Goal: Task Accomplishment & Management: Manage account settings

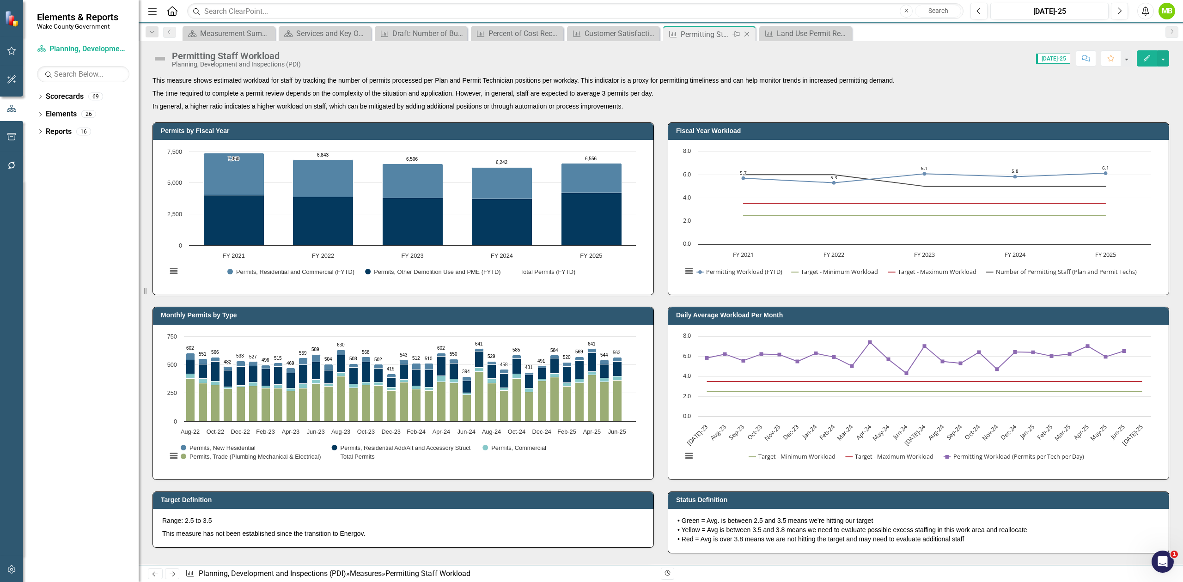
click at [748, 34] on icon "Close" at bounding box center [746, 33] width 9 height 7
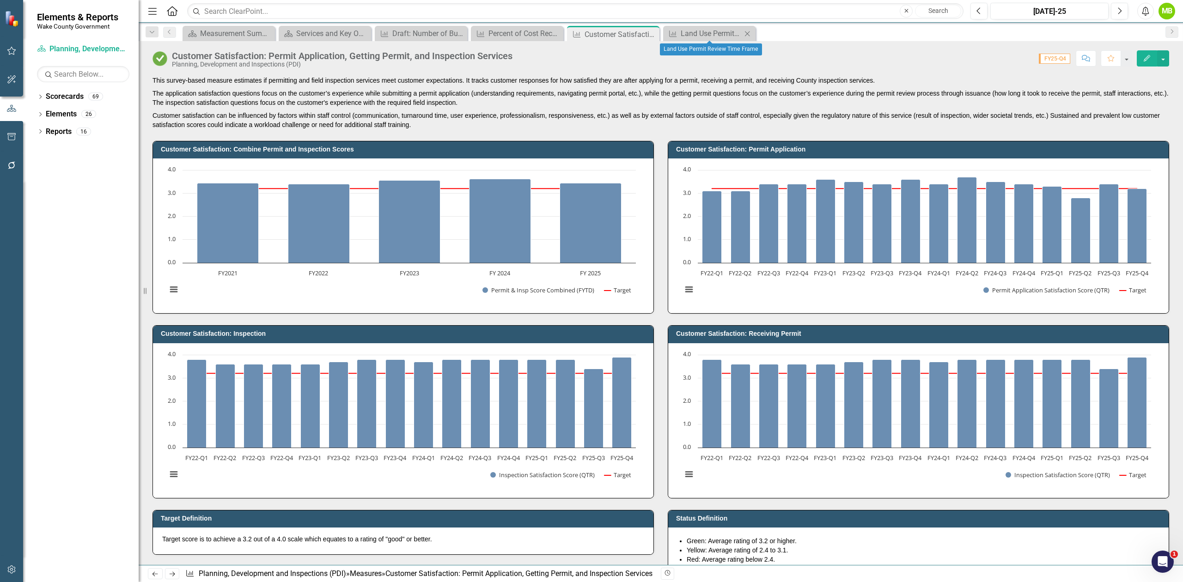
click at [749, 31] on icon "Close" at bounding box center [746, 33] width 9 height 7
click at [652, 34] on icon "Close" at bounding box center [650, 33] width 9 height 7
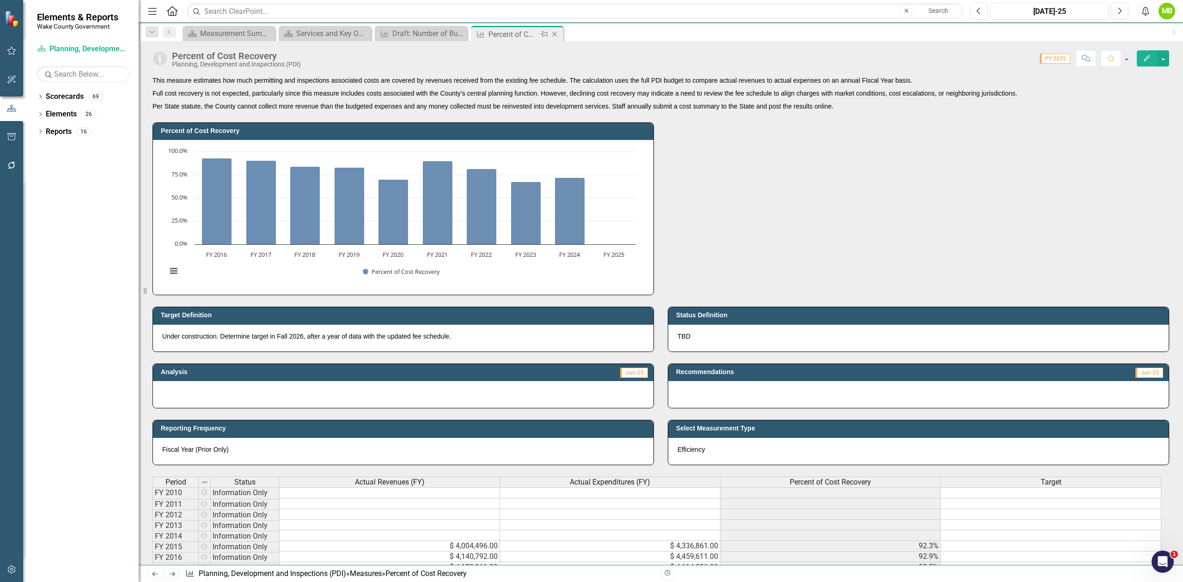
click at [556, 34] on icon "Close" at bounding box center [554, 33] width 9 height 7
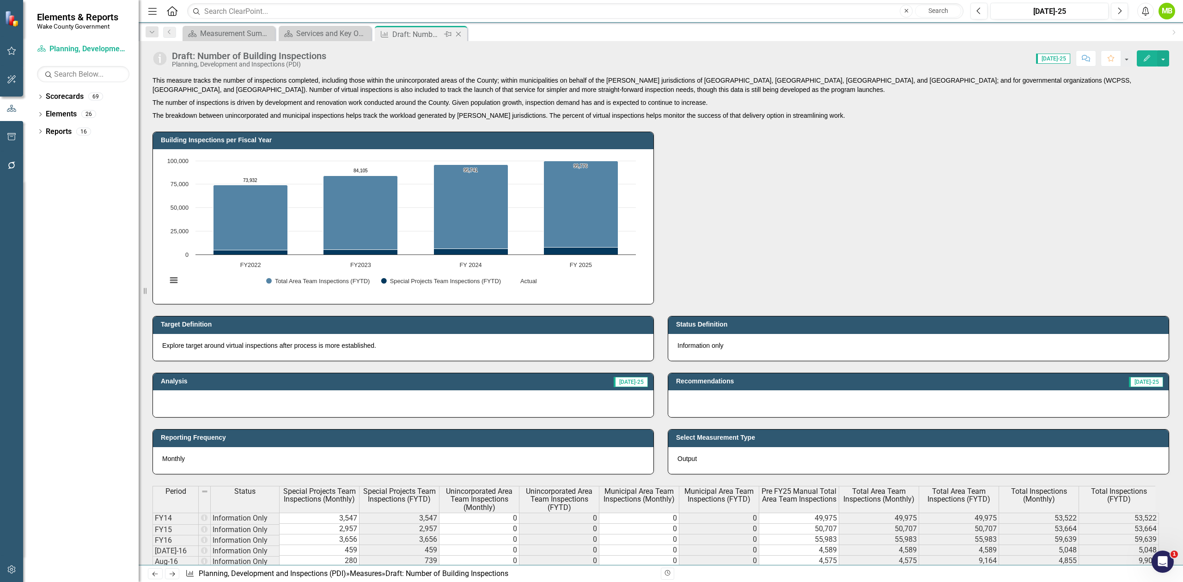
click at [457, 33] on icon at bounding box center [458, 34] width 5 height 5
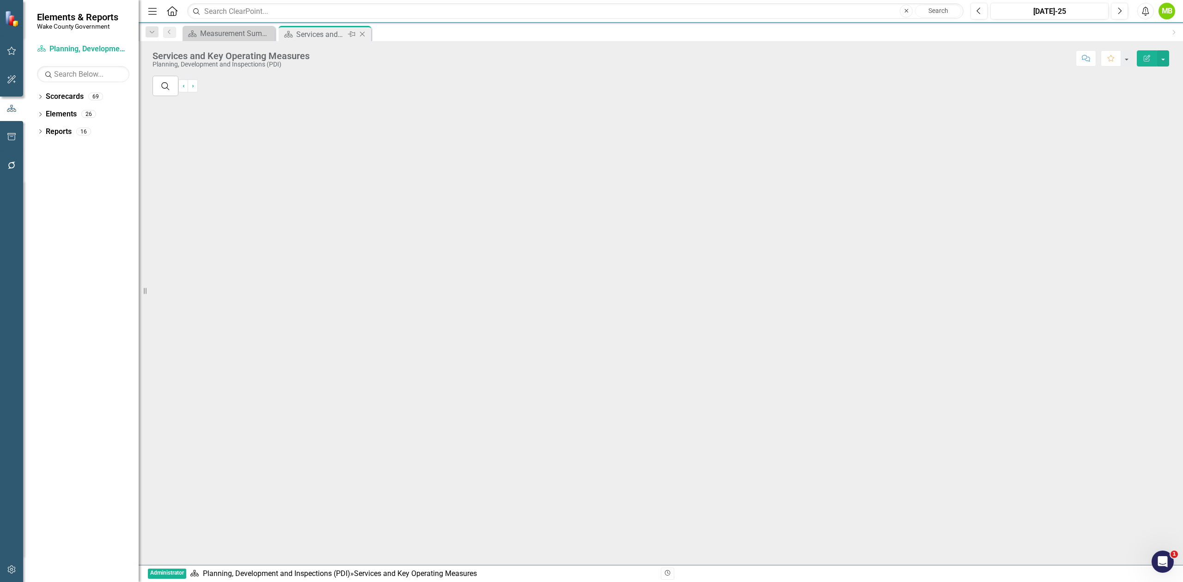
click at [366, 33] on icon "Close" at bounding box center [362, 33] width 9 height 7
click at [38, 99] on icon "Dropdown" at bounding box center [40, 97] width 6 height 5
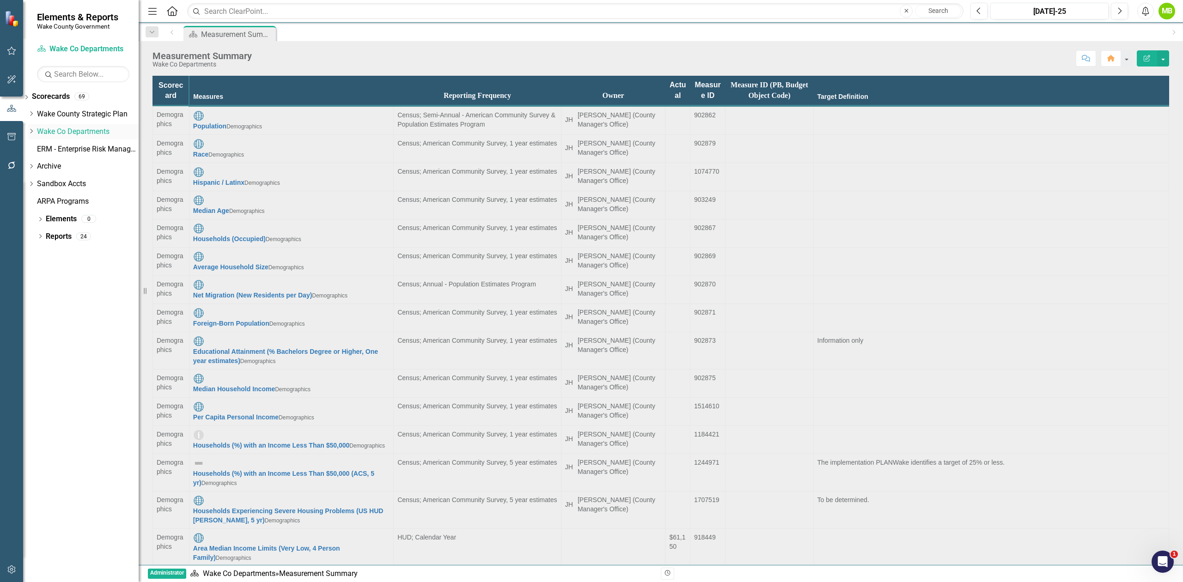
click at [35, 131] on icon "Dropdown" at bounding box center [31, 131] width 7 height 6
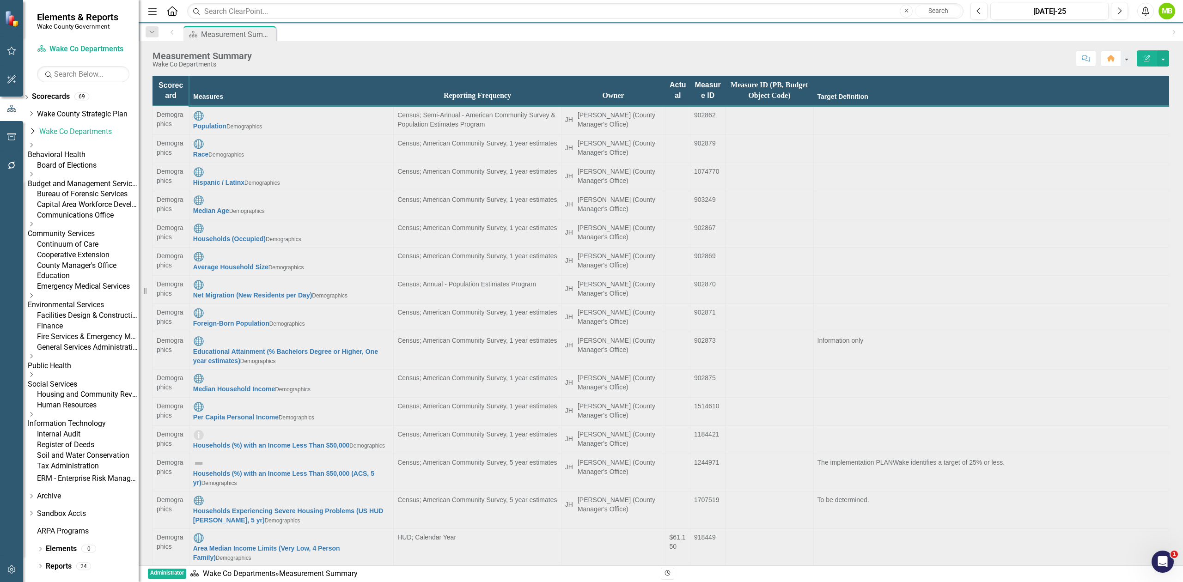
click at [74, 166] on link "Board of Elections" at bounding box center [88, 165] width 102 height 11
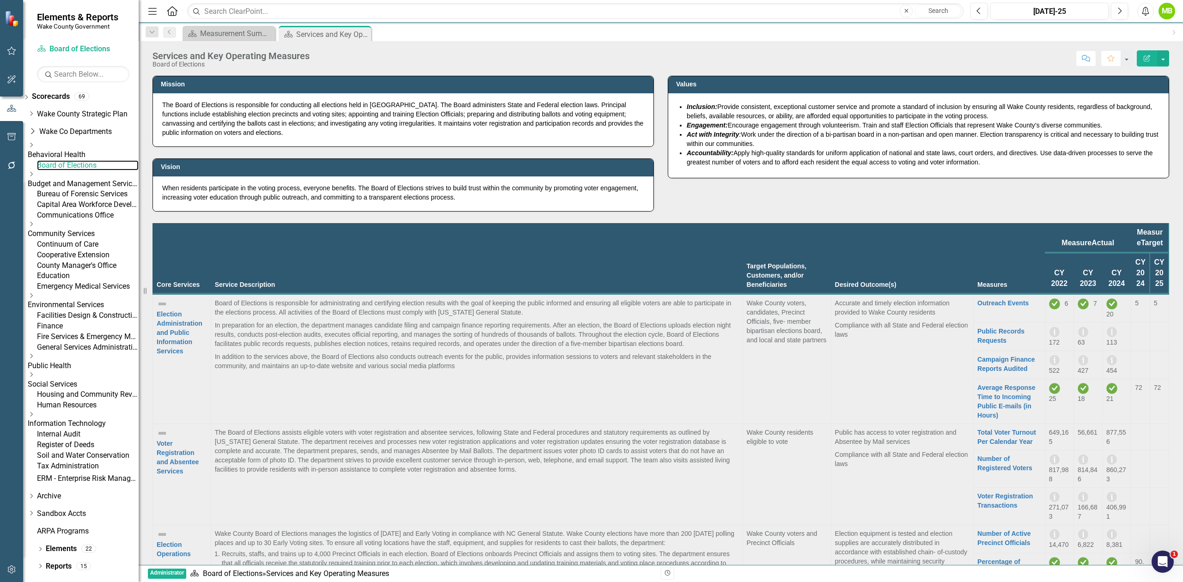
scroll to position [185, 0]
click at [977, 493] on link "Voter Registration Transactions" at bounding box center [1004, 501] width 55 height 17
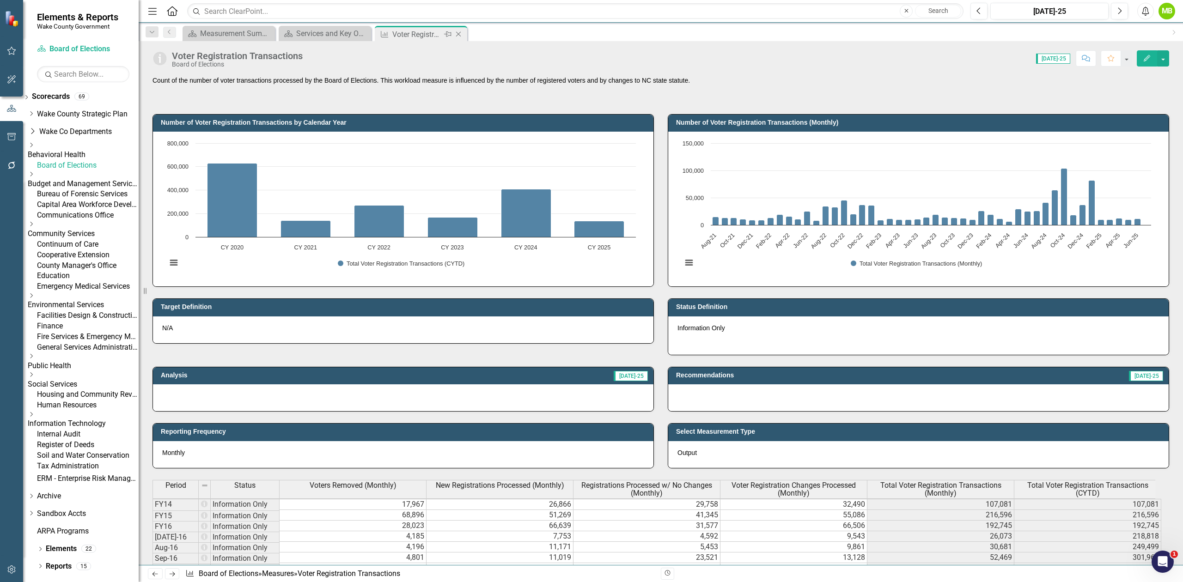
click at [457, 36] on icon "Close" at bounding box center [458, 33] width 9 height 7
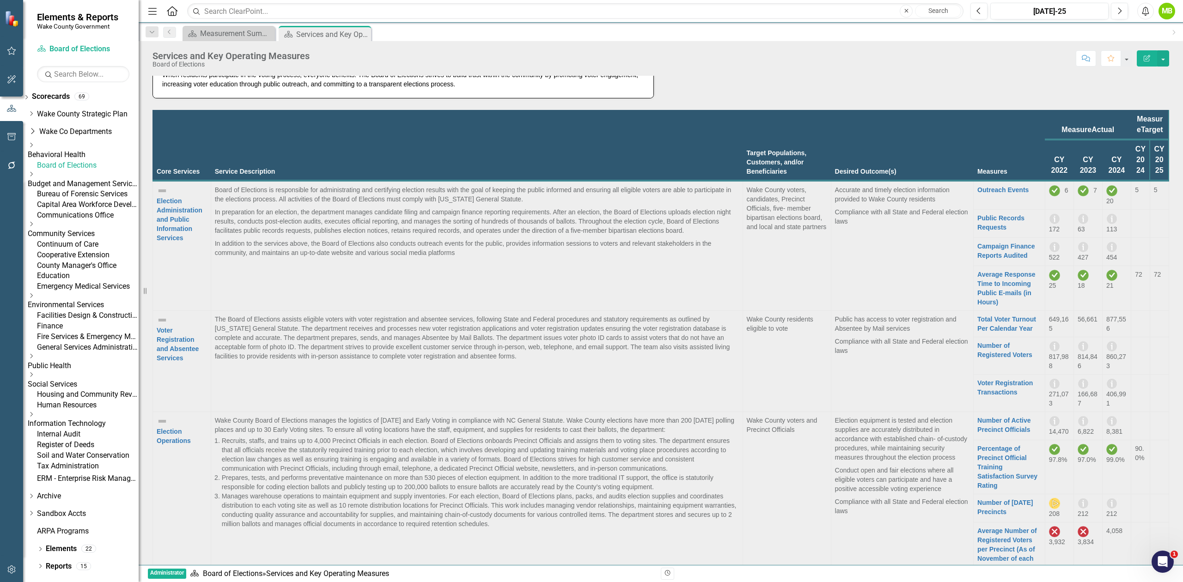
scroll to position [123, 0]
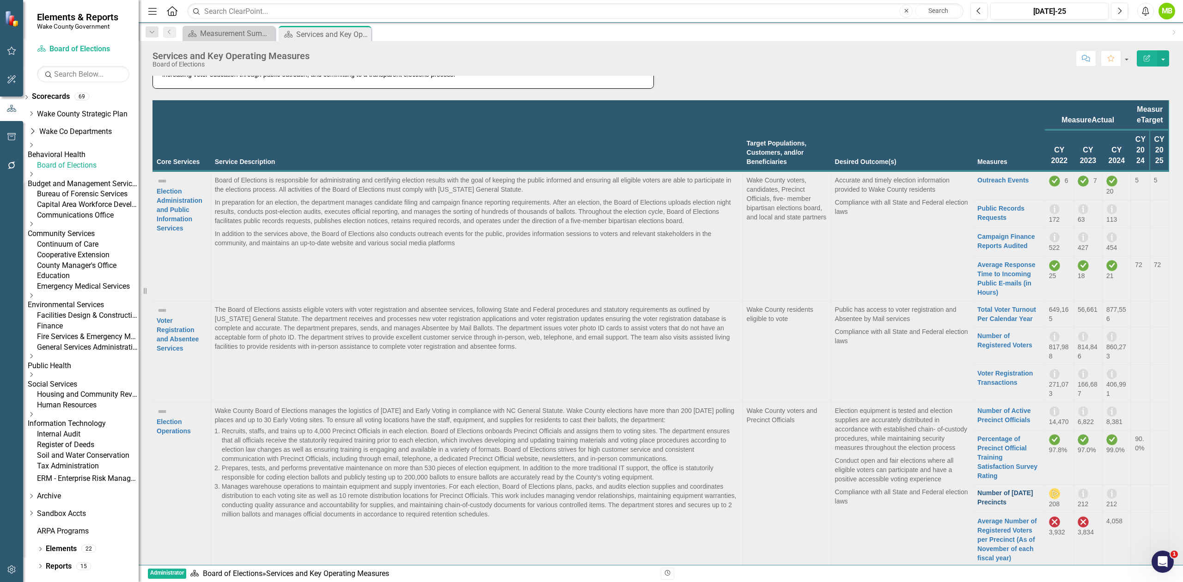
click at [977, 489] on link "Number of Election Day Precincts" at bounding box center [1004, 497] width 55 height 17
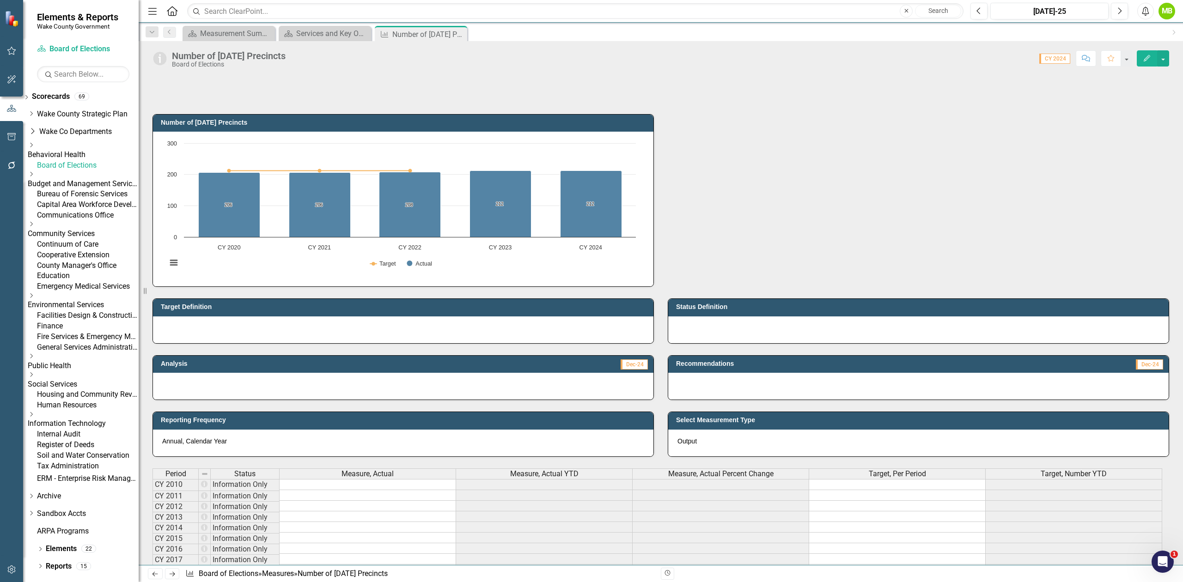
click at [322, 51] on div "Score: 0.00 CY 2024 Completed Comment Favorite Edit" at bounding box center [729, 58] width 879 height 16
click at [320, 56] on div "Score: 0.00 CY 2024 Completed Comment Favorite Edit" at bounding box center [729, 58] width 879 height 16
click at [318, 55] on div "Score: 0.00 CY 2024 Completed Comment Favorite Edit" at bounding box center [729, 58] width 879 height 16
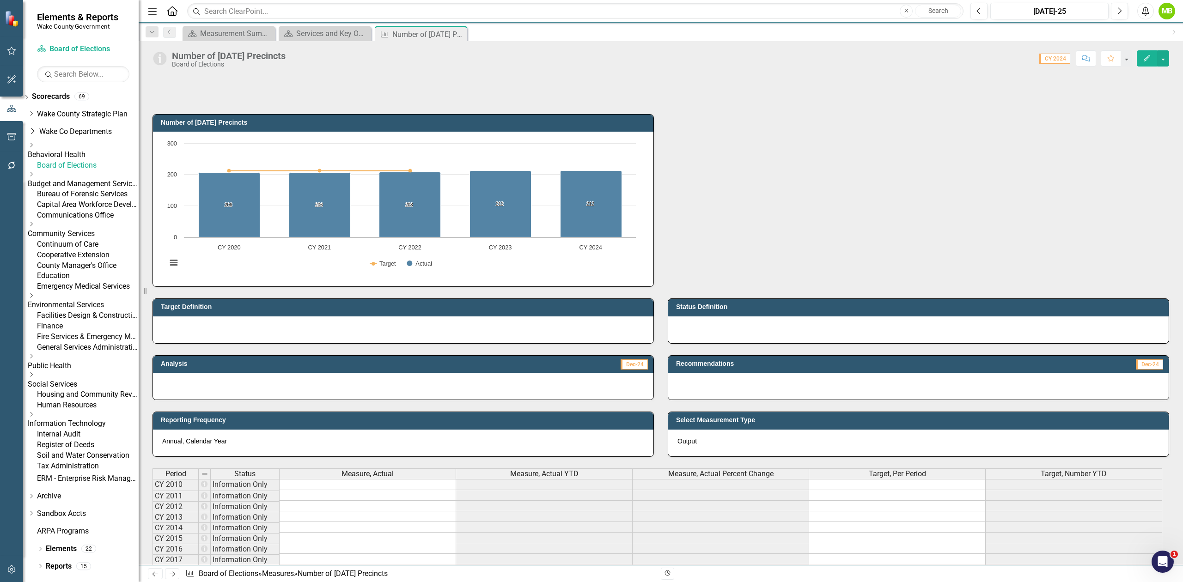
click at [286, 60] on div "Number of Election Day Precincts" at bounding box center [229, 56] width 114 height 10
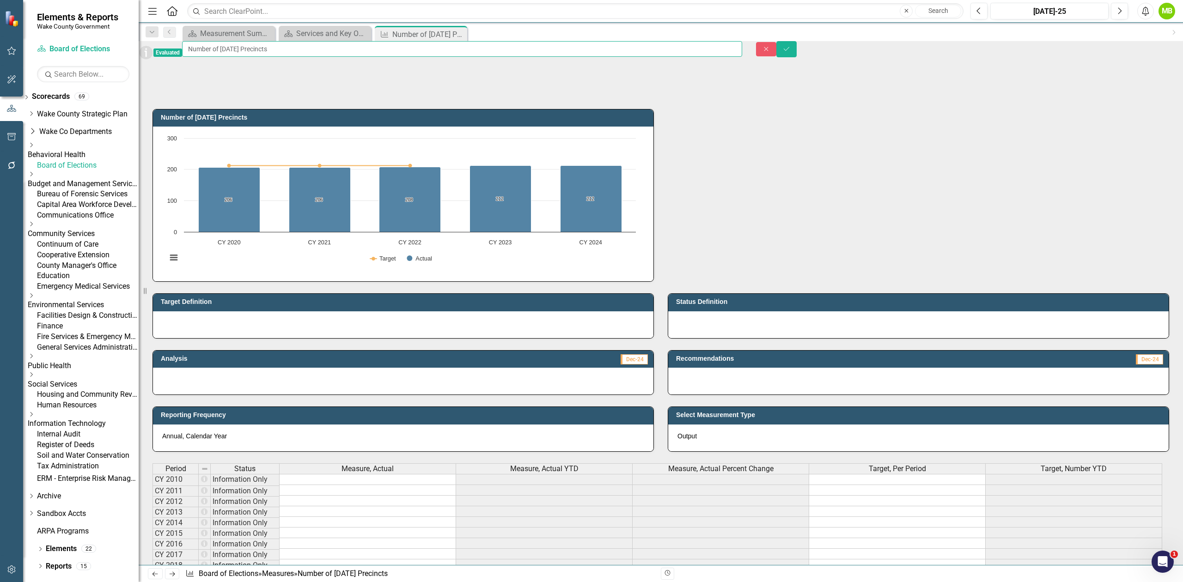
click at [341, 57] on input "Number of Election Day Precincts" at bounding box center [462, 49] width 560 height 16
type input "Number of [DATE] Precincts and Early Voting Sites"
click at [362, 85] on div at bounding box center [660, 84] width 1016 height 27
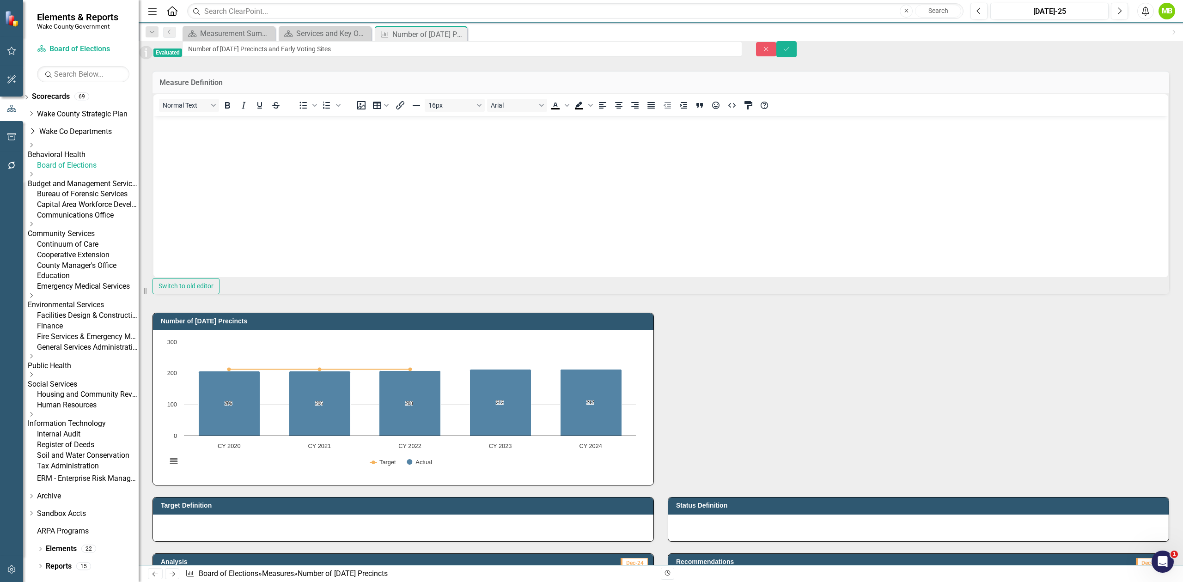
click at [273, 152] on body "Rich Text Area. Press ALT-0 for help." at bounding box center [660, 185] width 1015 height 139
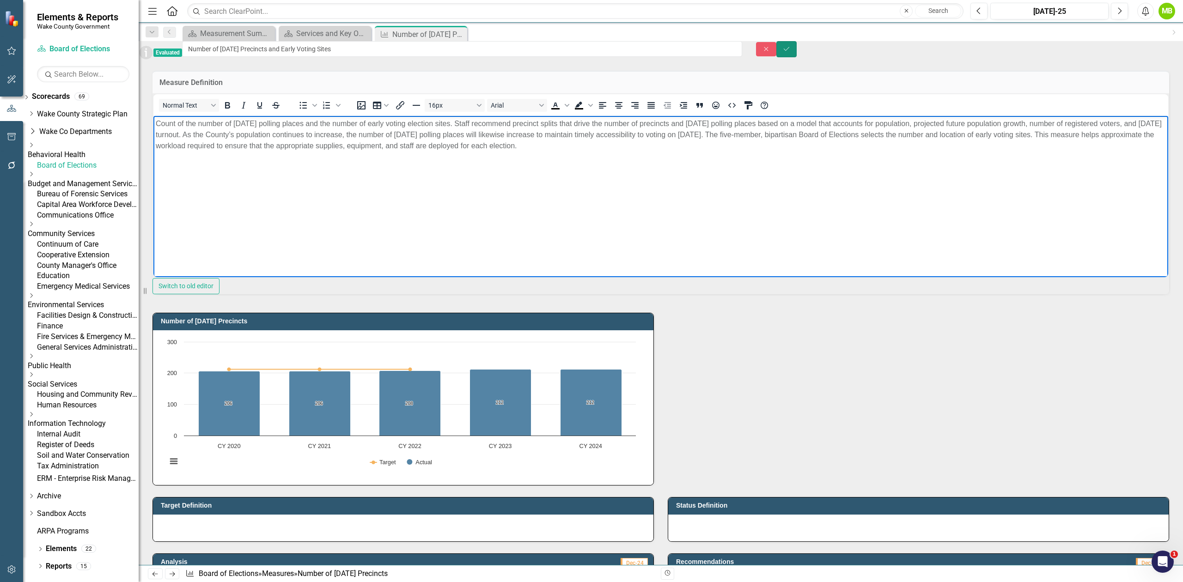
click at [791, 52] on icon "Save" at bounding box center [786, 49] width 8 height 6
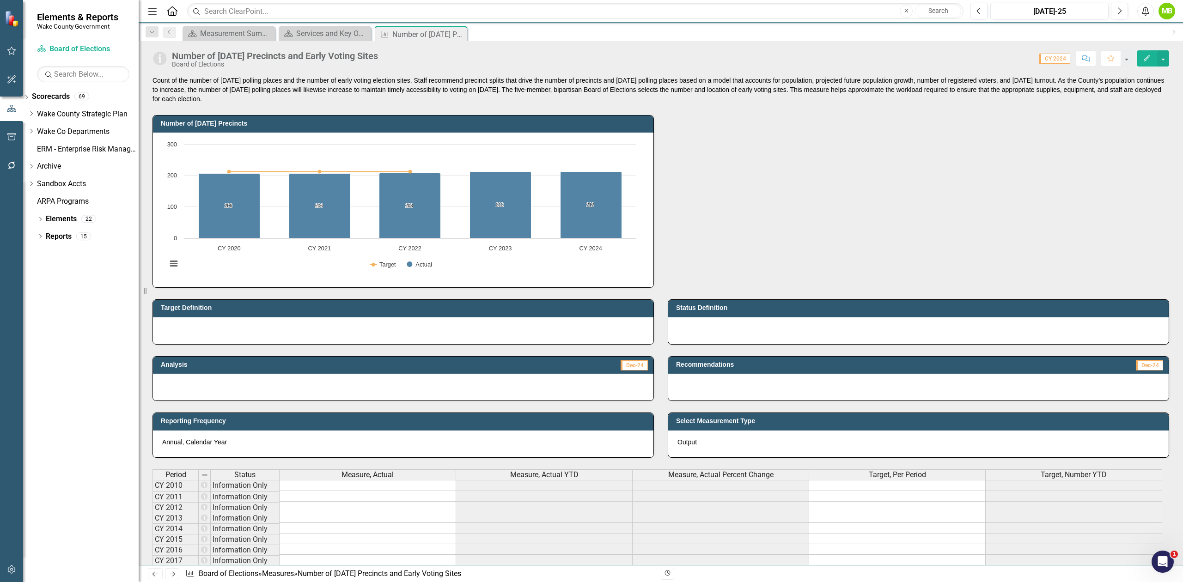
click at [319, 328] on p at bounding box center [403, 328] width 482 height 9
click at [305, 334] on p at bounding box center [403, 328] width 482 height 9
click at [304, 325] on p at bounding box center [403, 328] width 482 height 9
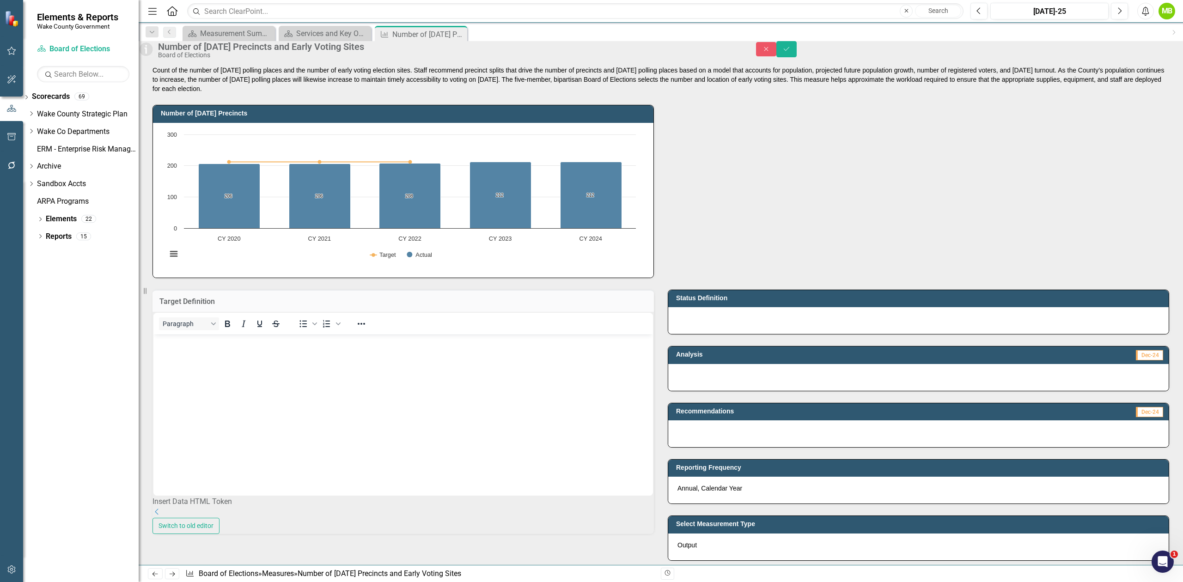
click at [258, 383] on body "Rich Text Area. Press ALT-0 for help." at bounding box center [402, 404] width 499 height 139
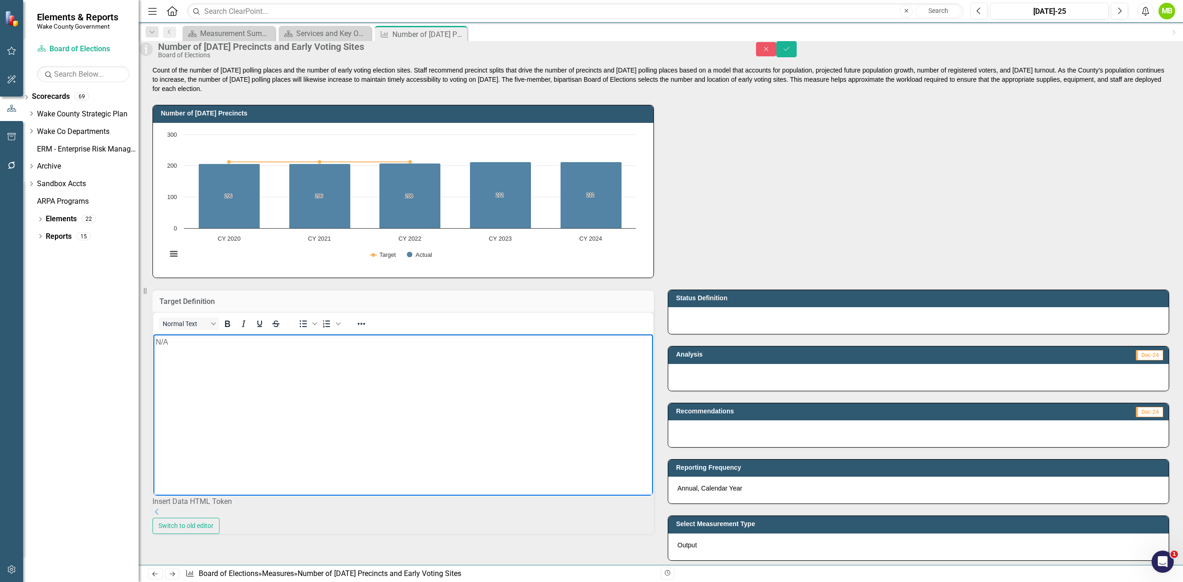
click at [715, 323] on p at bounding box center [918, 318] width 482 height 9
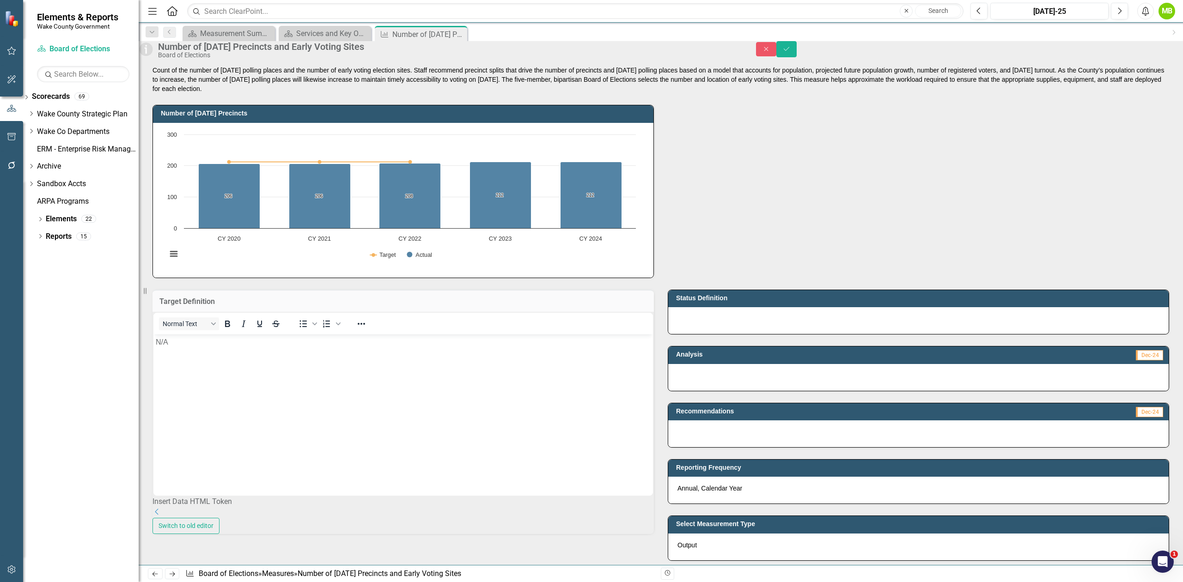
click at [715, 323] on p at bounding box center [918, 318] width 482 height 9
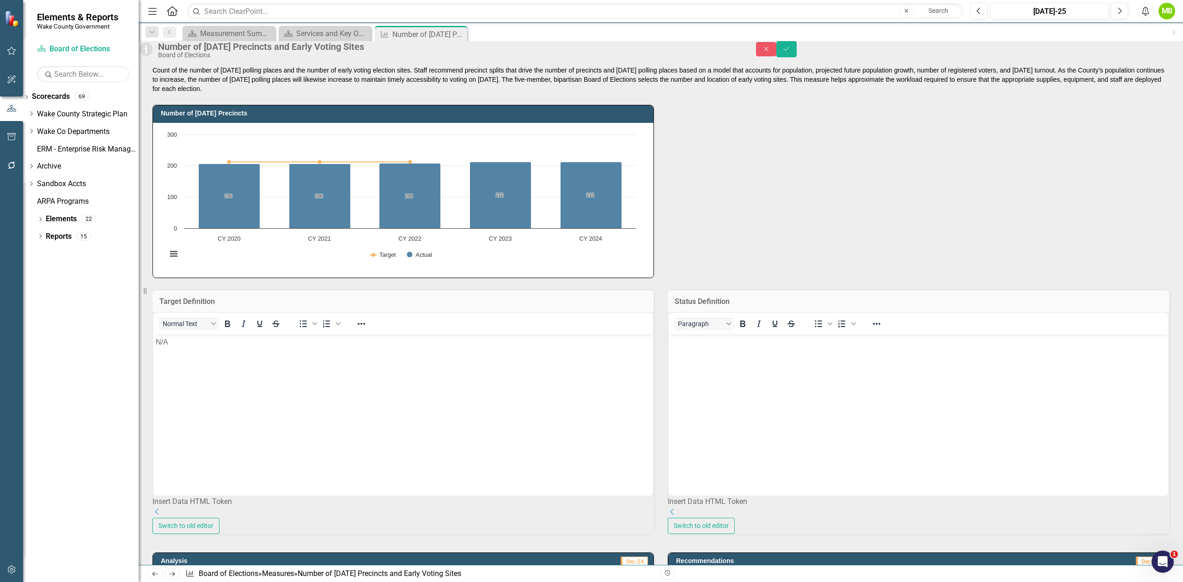
click at [718, 380] on body "Rich Text Area. Press ALT-0 for help." at bounding box center [918, 404] width 499 height 139
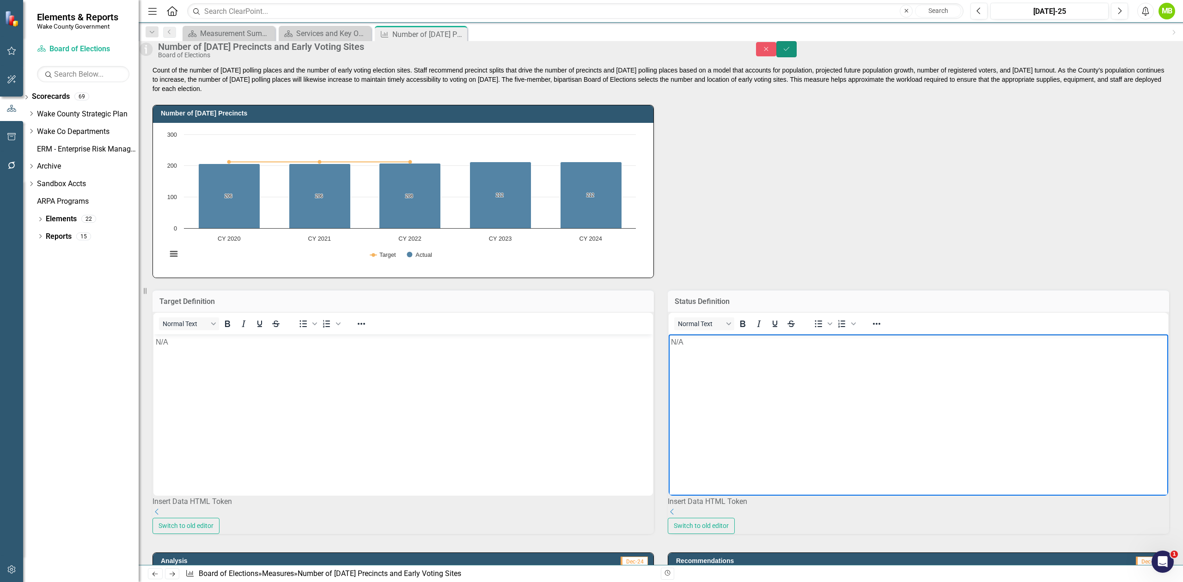
click at [797, 57] on button "Save" at bounding box center [786, 49] width 20 height 16
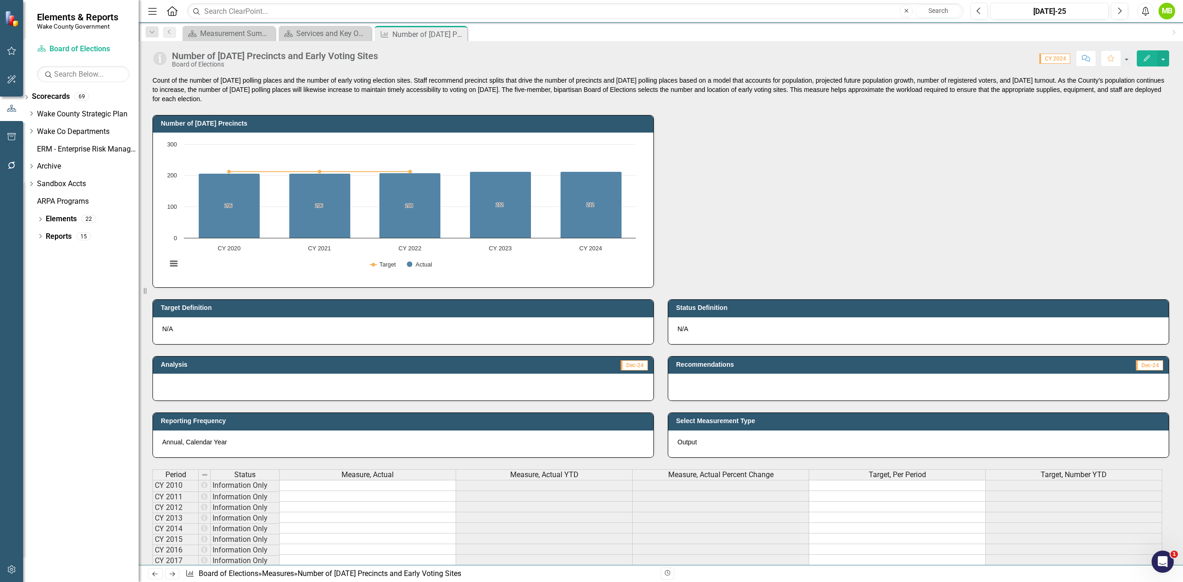
click at [696, 333] on p "N/A" at bounding box center [918, 328] width 482 height 9
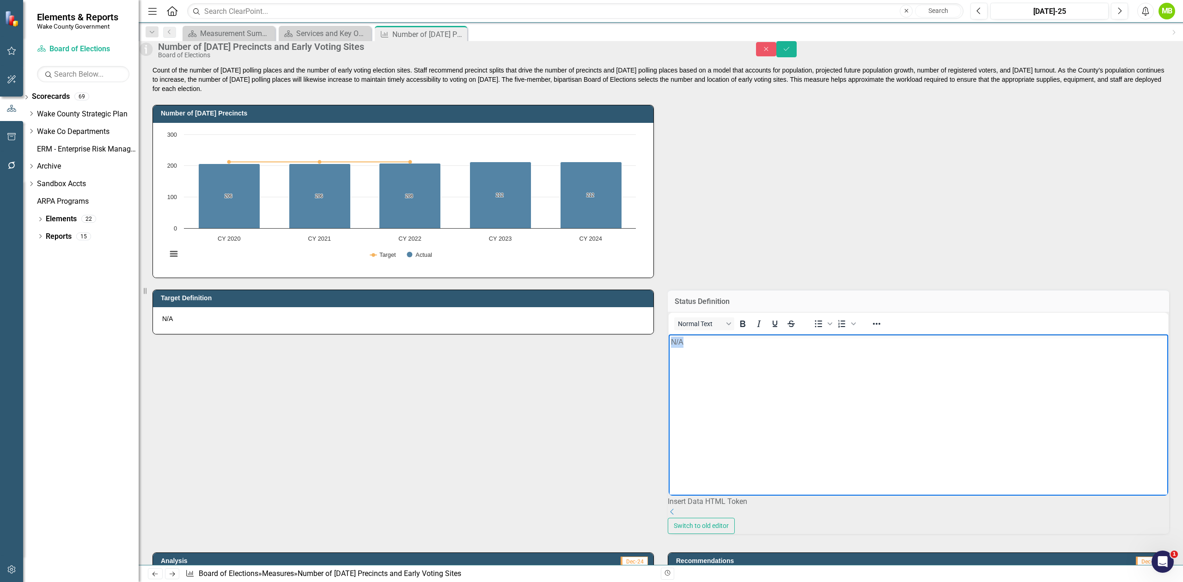
drag, startPoint x: 632, startPoint y: 345, endPoint x: 588, endPoint y: 344, distance: 43.9
click at [669, 344] on html "N/A" at bounding box center [918, 404] width 499 height 139
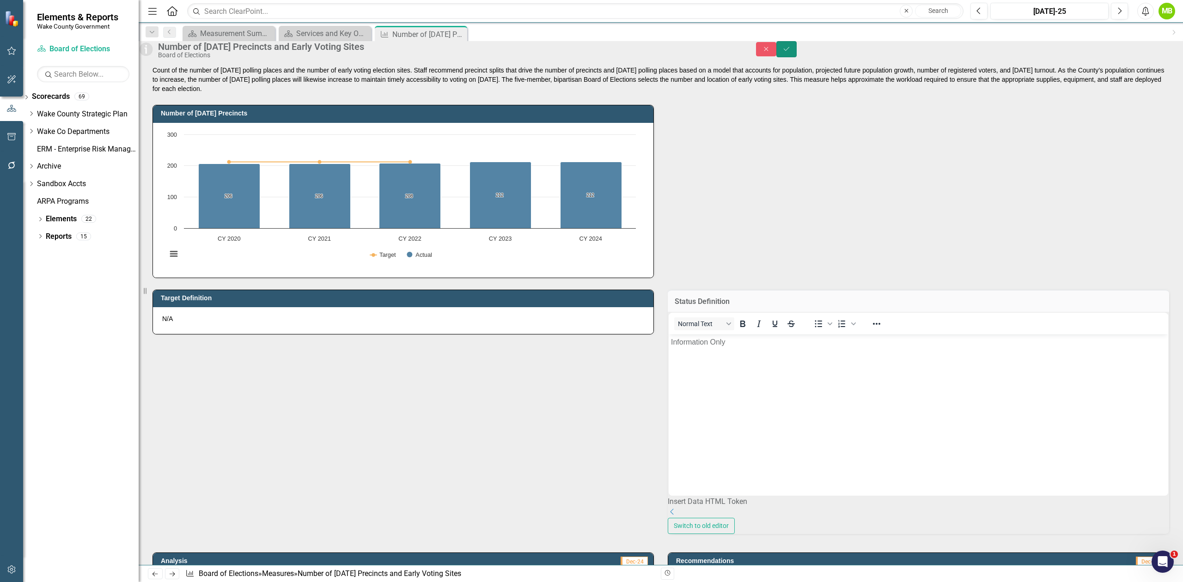
click at [797, 55] on button "Save" at bounding box center [786, 49] width 20 height 16
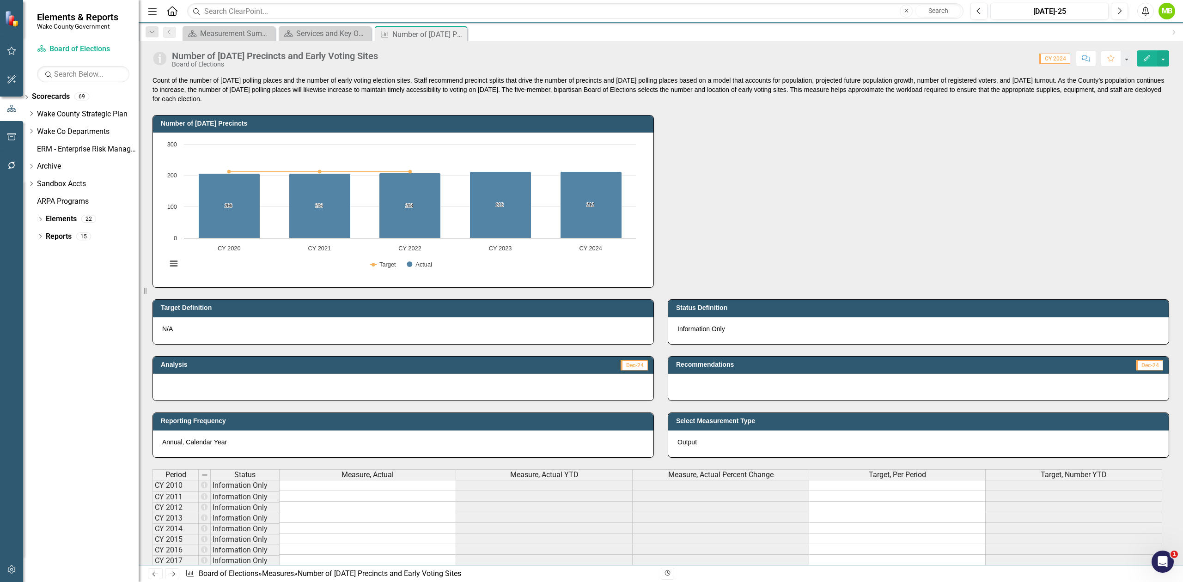
click at [479, 451] on div "Annual, Calendar Year" at bounding box center [403, 444] width 500 height 27
click at [1162, 58] on button "button" at bounding box center [1163, 58] width 12 height 16
click at [1152, 76] on link "Edit Edit Measure" at bounding box center [1124, 75] width 90 height 17
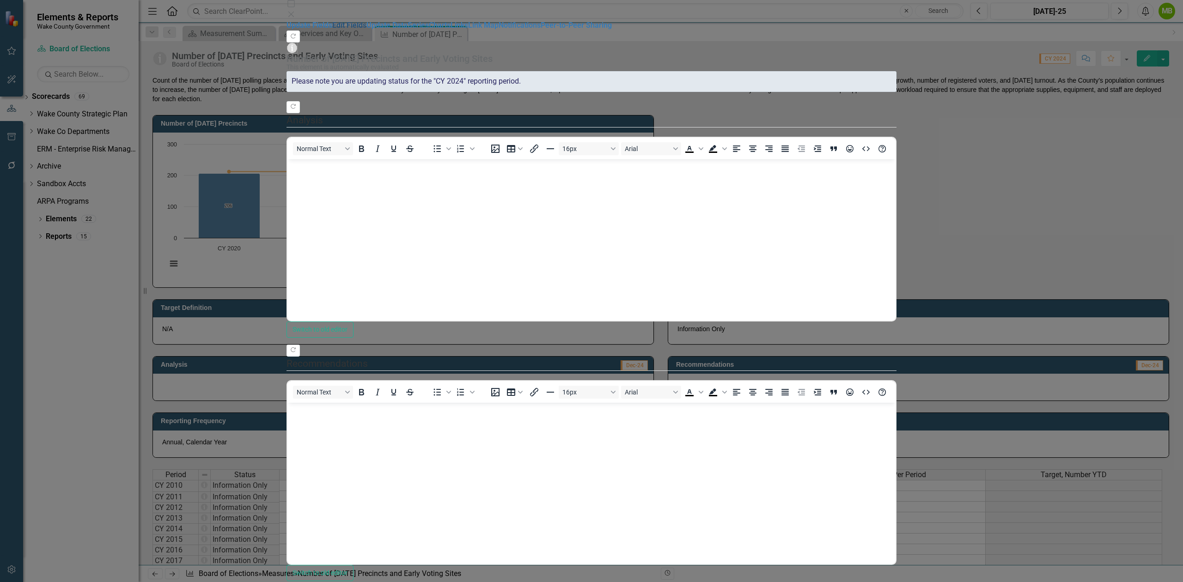
click at [332, 30] on link "Edit Fields" at bounding box center [349, 25] width 34 height 9
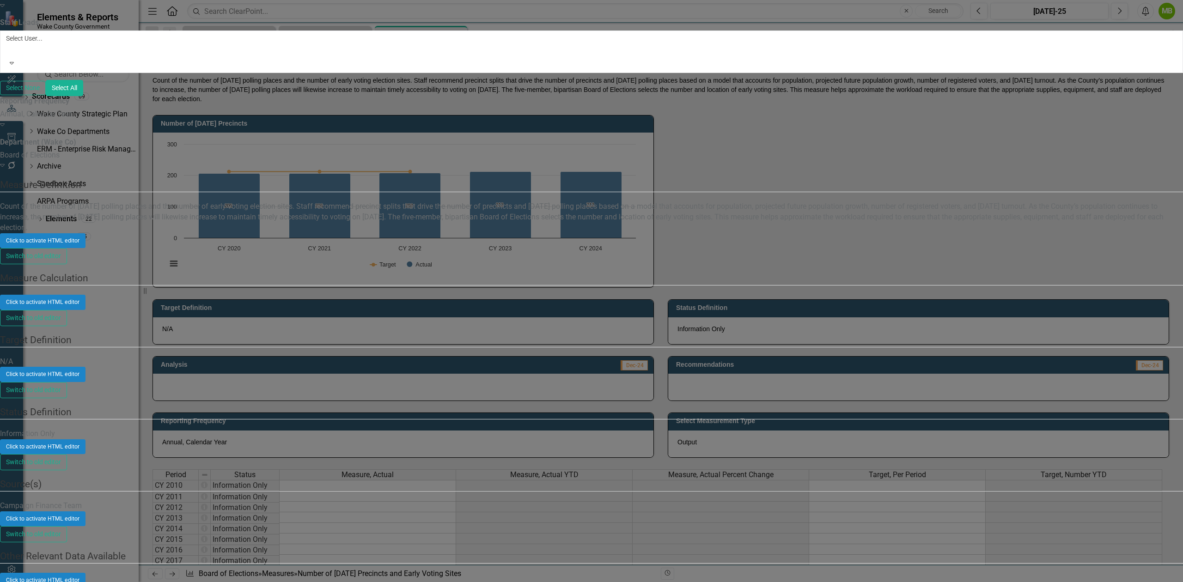
click at [418, 120] on div "Annual, Calendar Year" at bounding box center [591, 114] width 1183 height 11
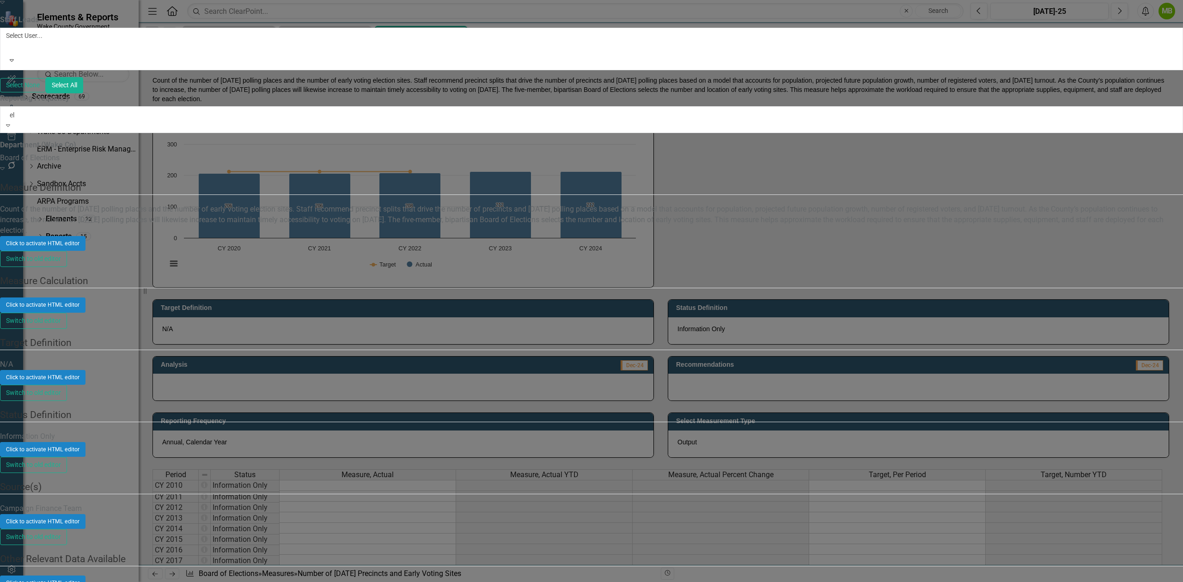
type input "ele"
click at [30, 582] on span "Ele ctions" at bounding box center [15, 587] width 30 height 9
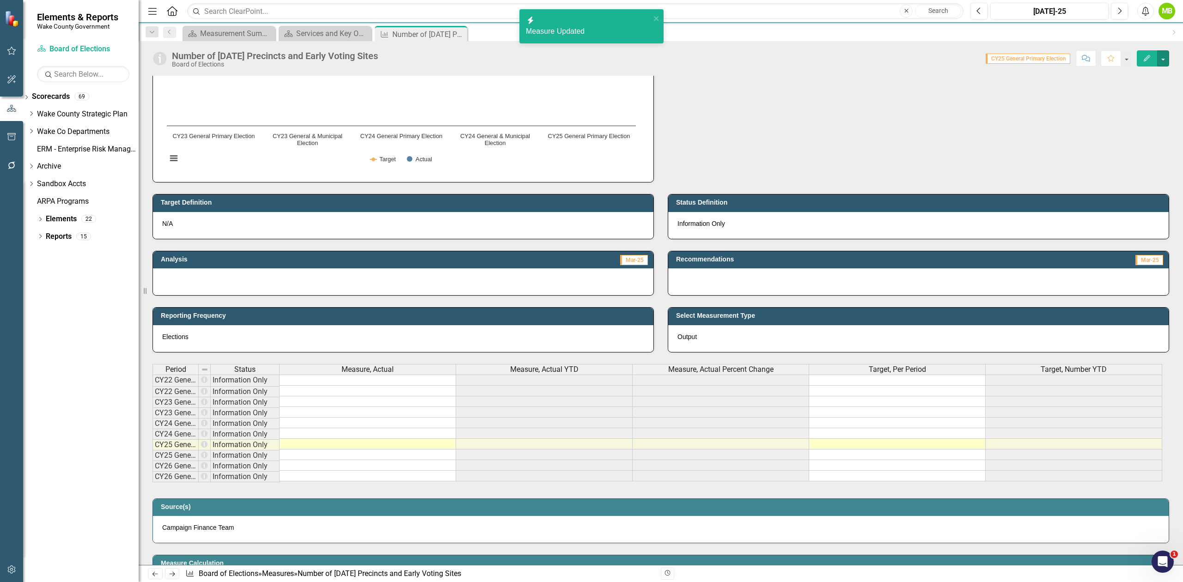
scroll to position [123, 0]
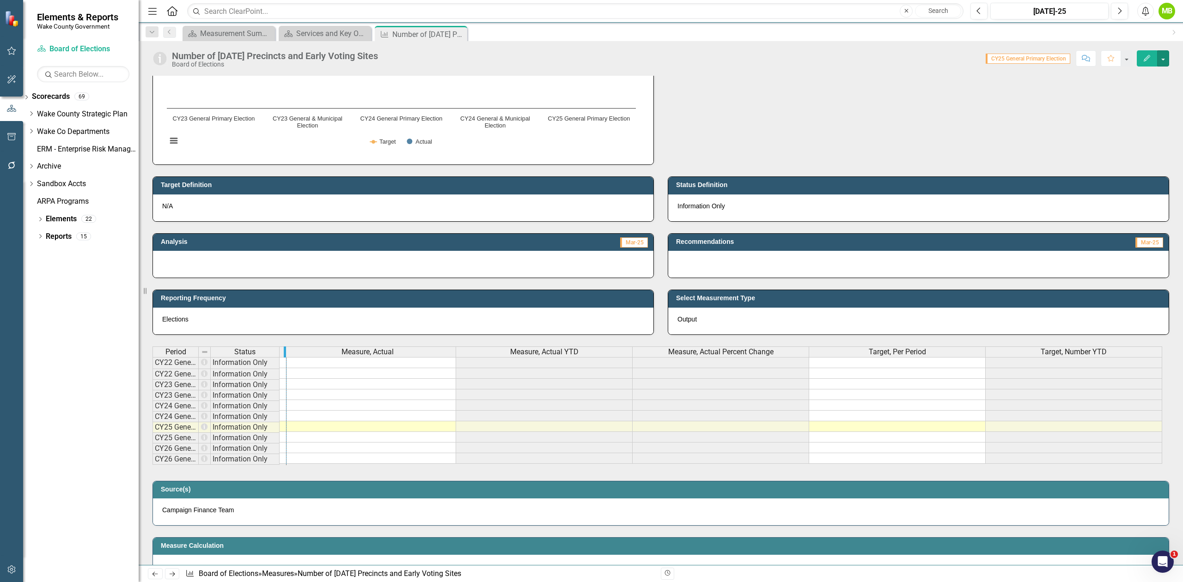
drag, startPoint x: 209, startPoint y: 354, endPoint x: 285, endPoint y: 355, distance: 75.8
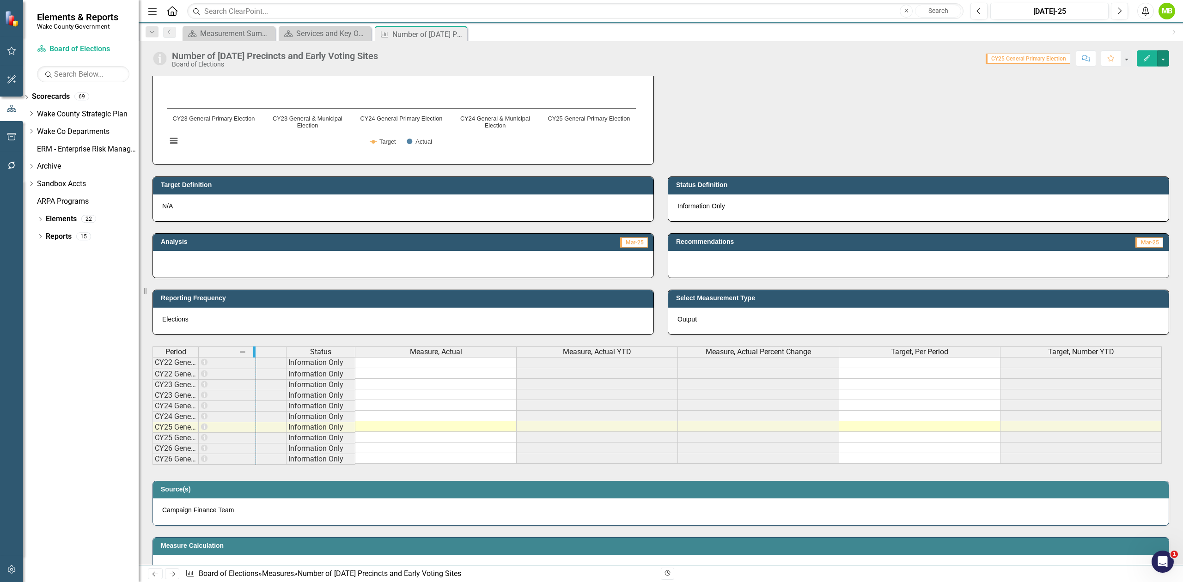
drag, startPoint x: 196, startPoint y: 353, endPoint x: 253, endPoint y: 358, distance: 57.5
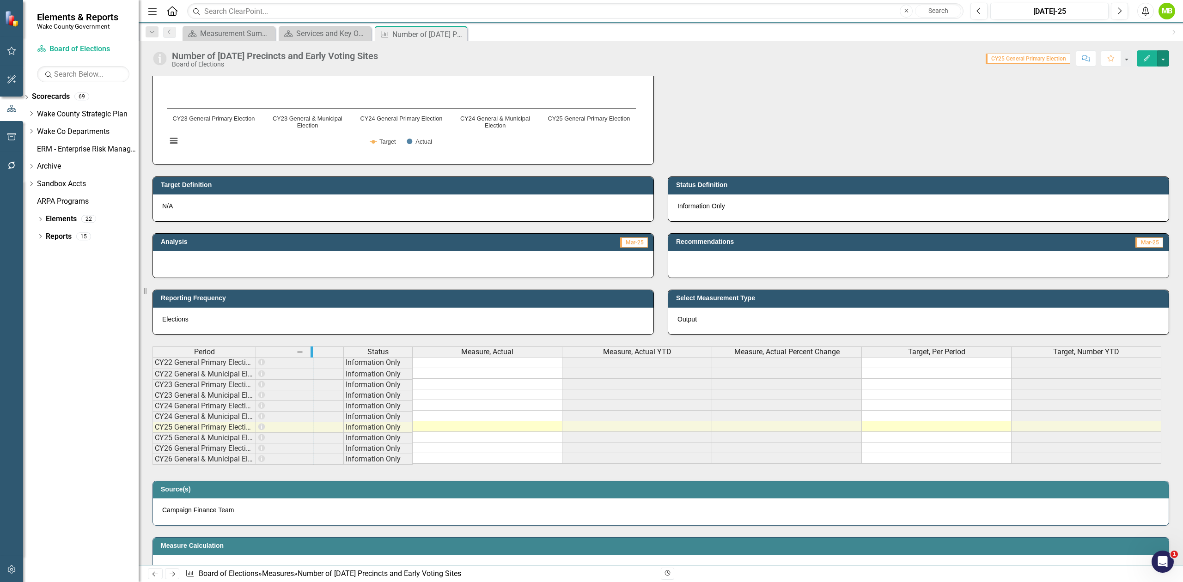
drag, startPoint x: 254, startPoint y: 358, endPoint x: 311, endPoint y: 358, distance: 57.3
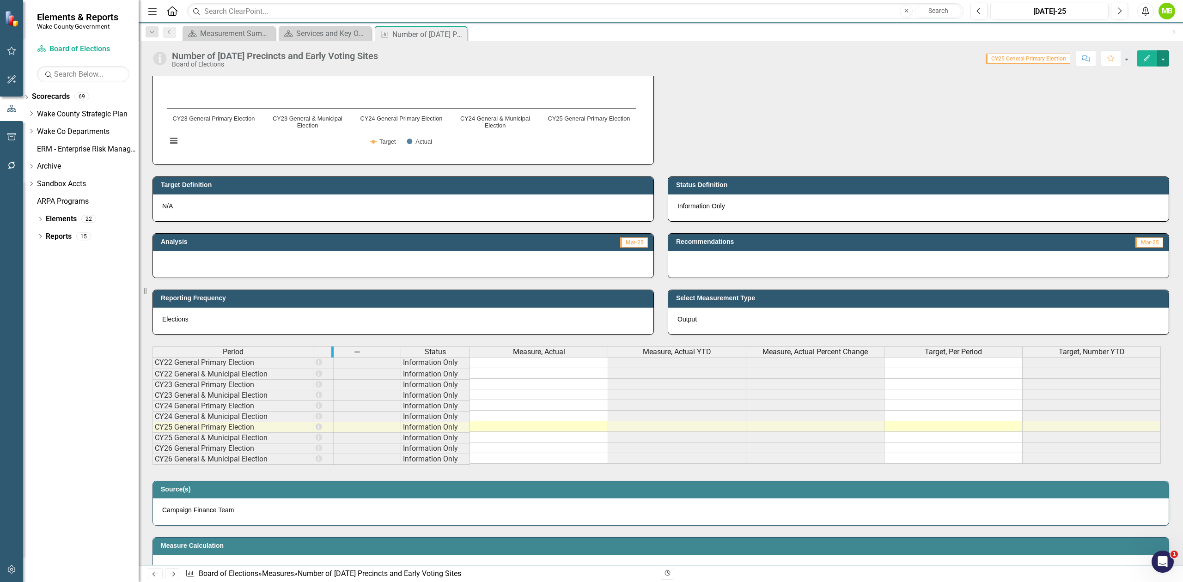
drag, startPoint x: 400, startPoint y: 350, endPoint x: 333, endPoint y: 358, distance: 67.4
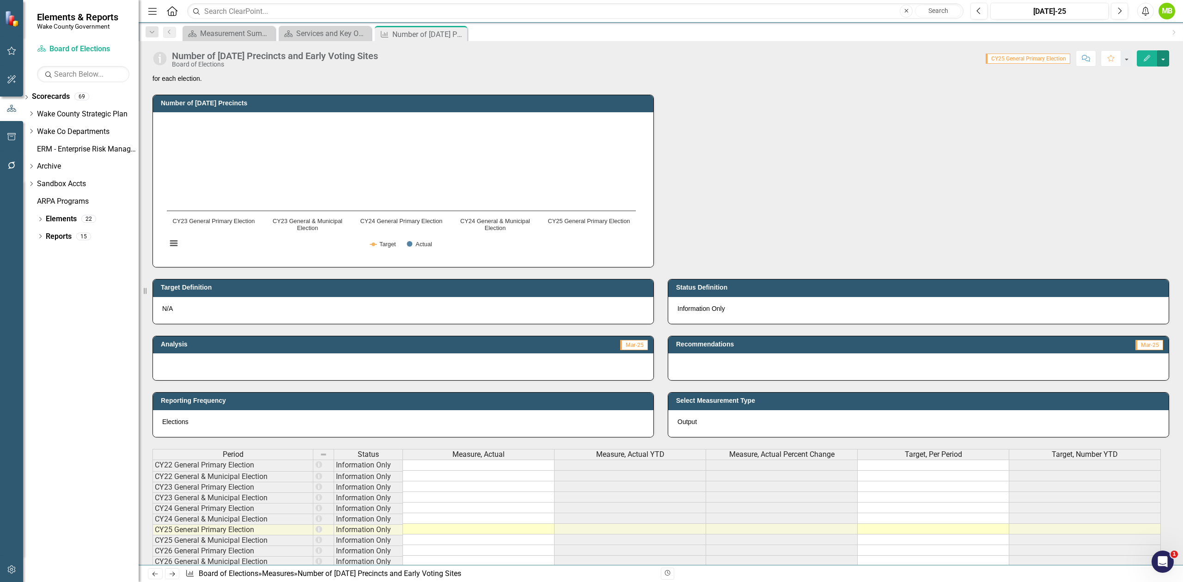
scroll to position [0, 0]
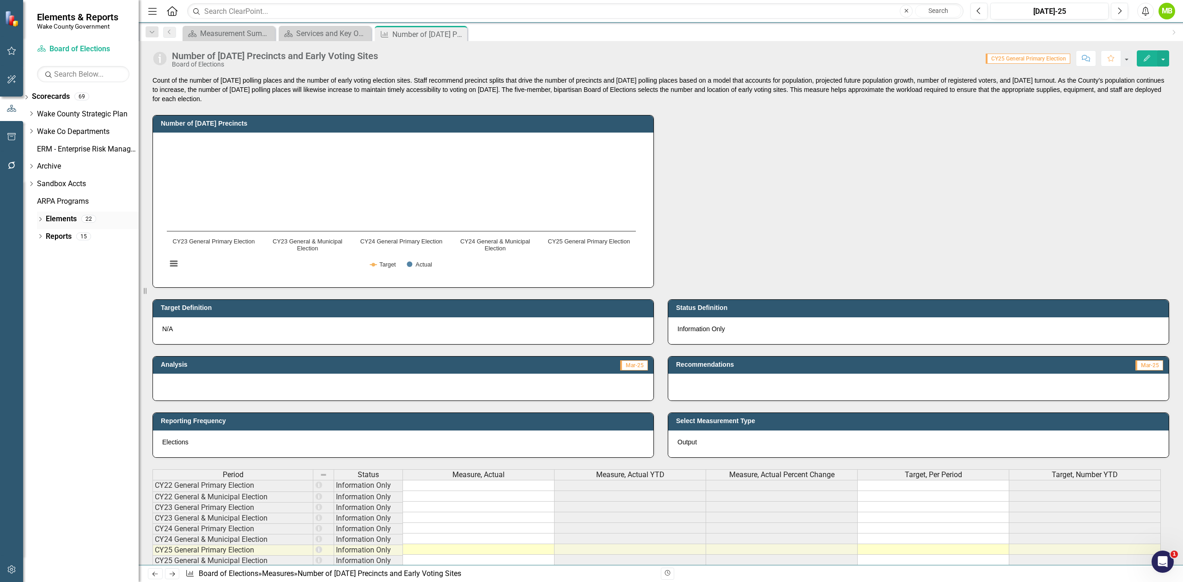
click at [39, 219] on icon "Dropdown" at bounding box center [40, 220] width 6 height 5
click at [56, 93] on link "Scorecards" at bounding box center [51, 96] width 38 height 11
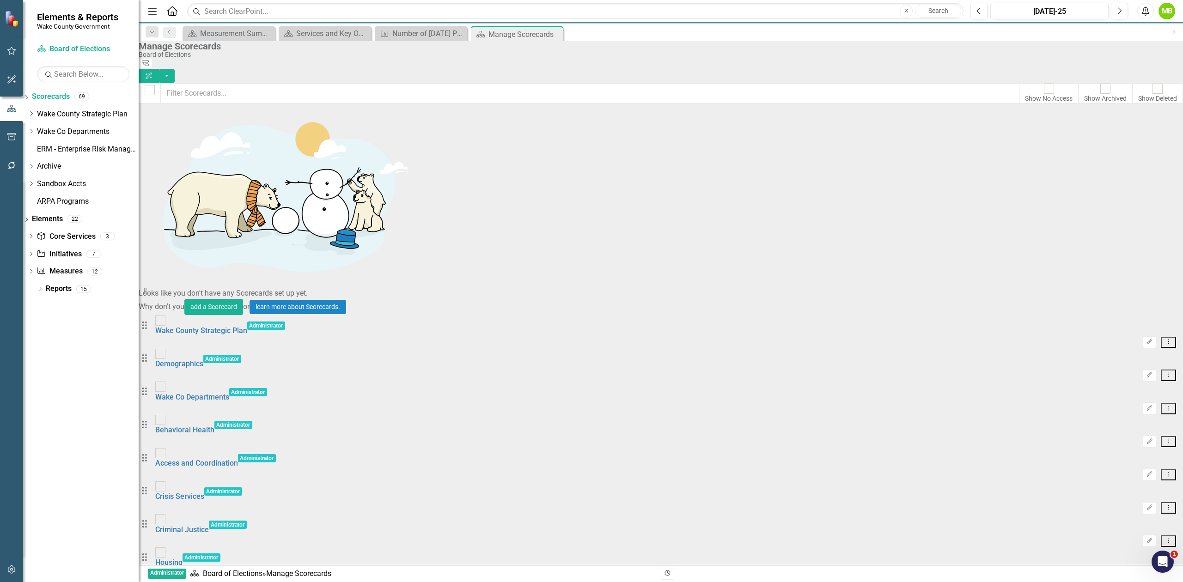
click at [1100, 87] on div at bounding box center [1105, 89] width 10 height 10
click at [1098, 87] on input "Show Archived" at bounding box center [1105, 89] width 14 height 14
checkbox input "true"
click at [349, 92] on input "text" at bounding box center [589, 93] width 859 height 20
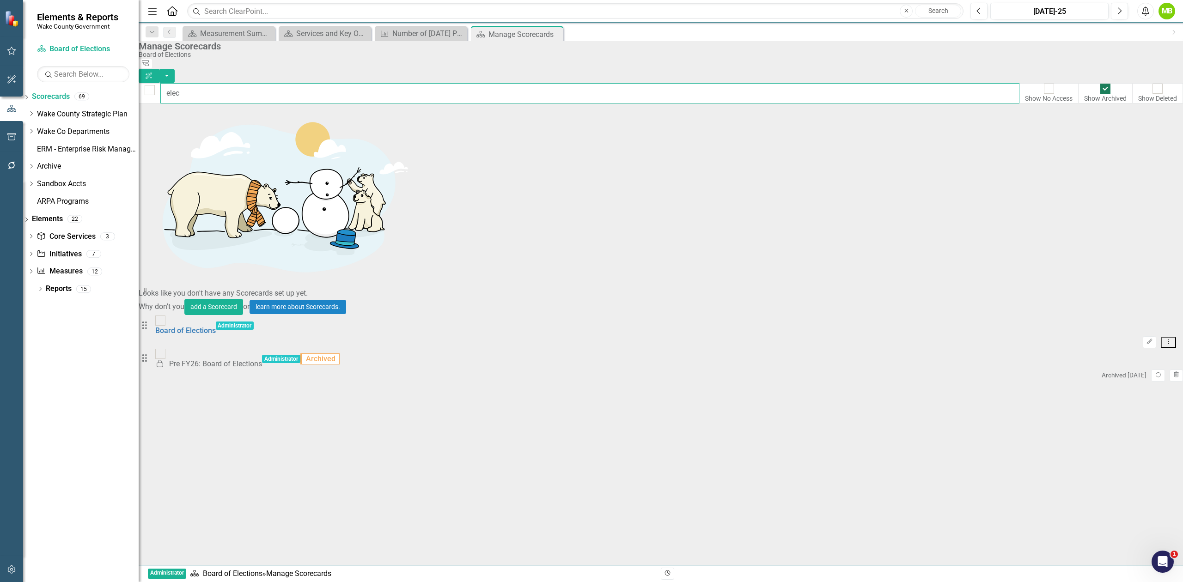
type input "elec"
click at [262, 359] on div "Locked Pre FY26: Board of Elections" at bounding box center [208, 364] width 107 height 11
click at [1151, 370] on button "Unarchive" at bounding box center [1157, 376] width 13 height 12
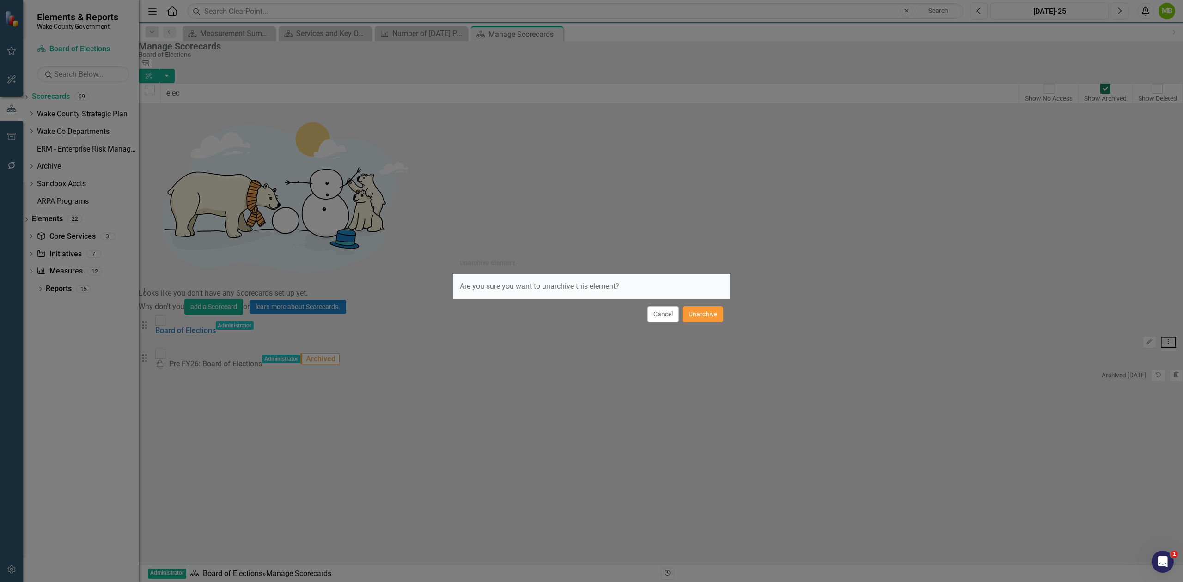
click at [694, 316] on button "Unarchive" at bounding box center [702, 314] width 41 height 16
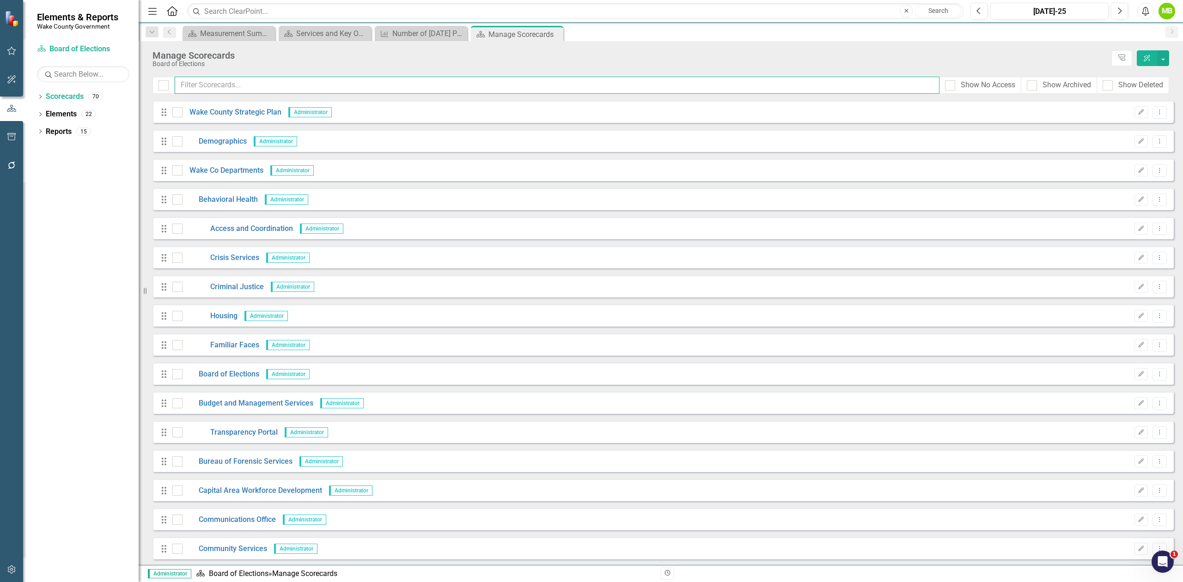
click at [256, 90] on input "text" at bounding box center [557, 85] width 765 height 17
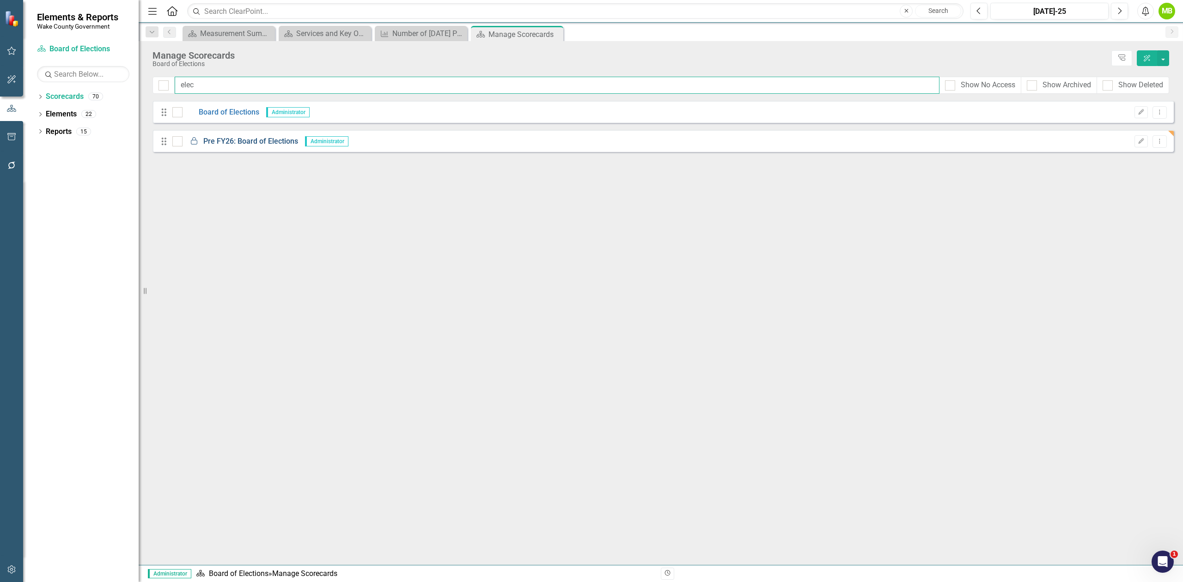
type input "elec"
click at [227, 139] on link "Locked Pre FY26: Board of Elections" at bounding box center [241, 141] width 116 height 11
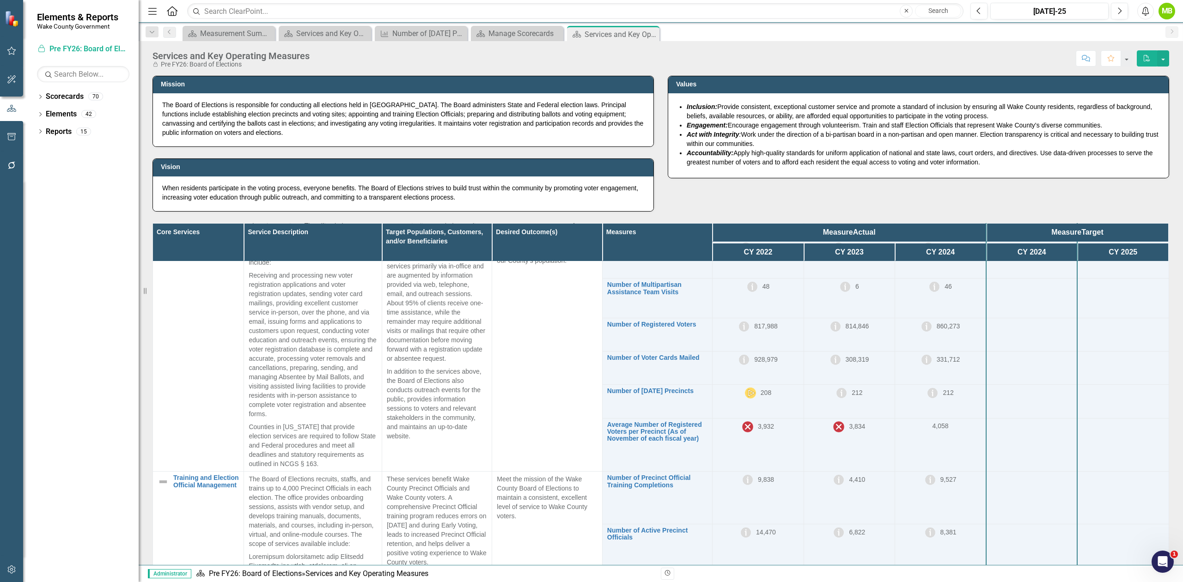
scroll to position [308, 0]
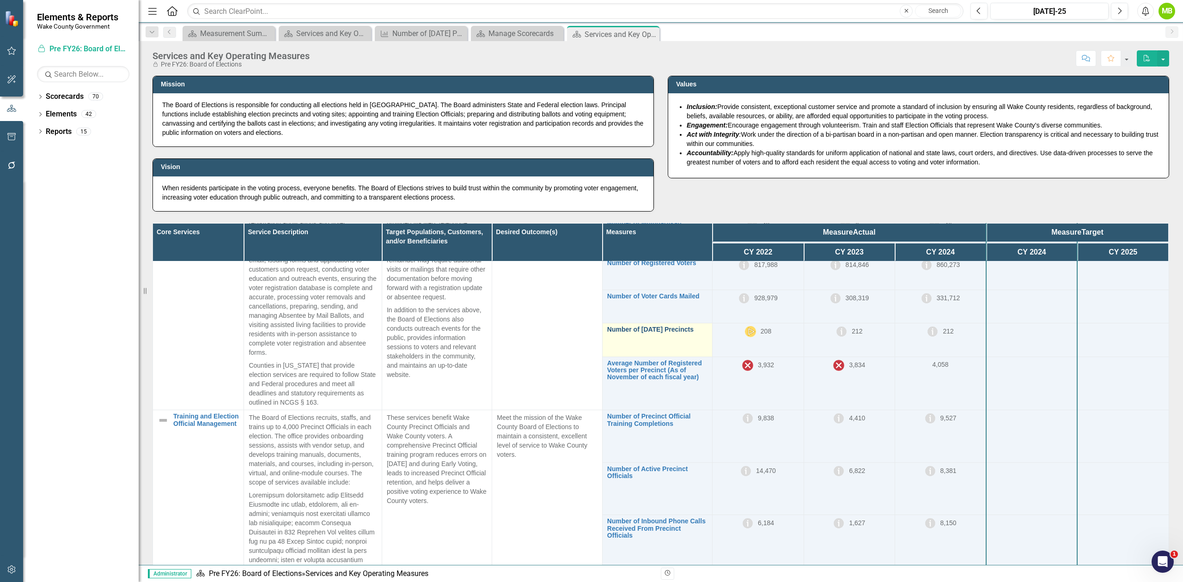
click at [653, 328] on link "Number of [DATE] Precincts" at bounding box center [657, 329] width 100 height 7
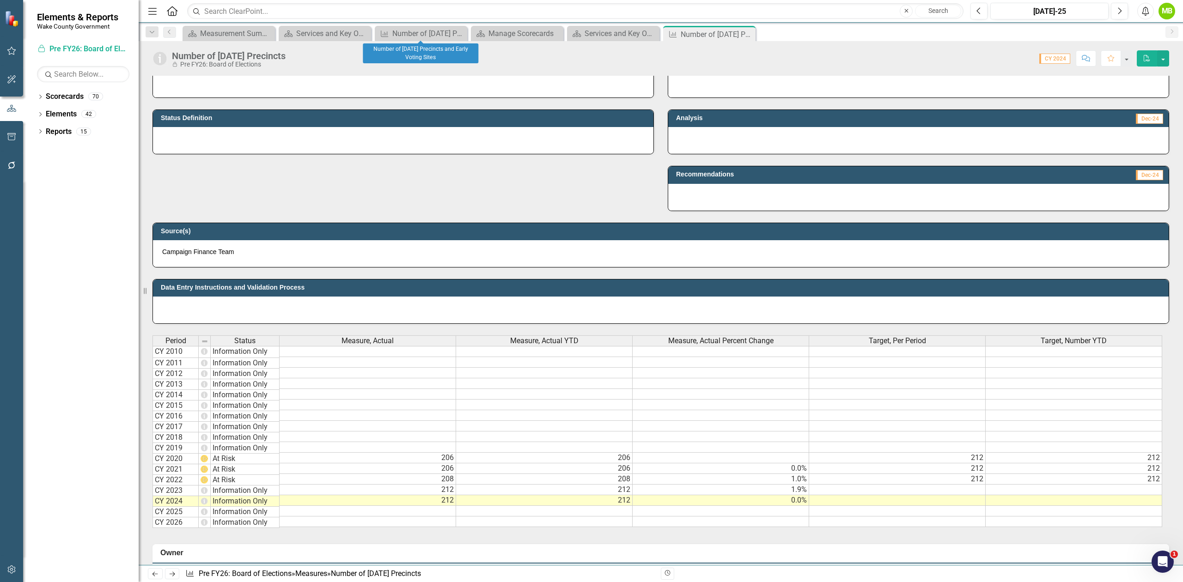
scroll to position [246, 0]
click at [489, 34] on div "Manage Scorecards" at bounding box center [518, 34] width 61 height 12
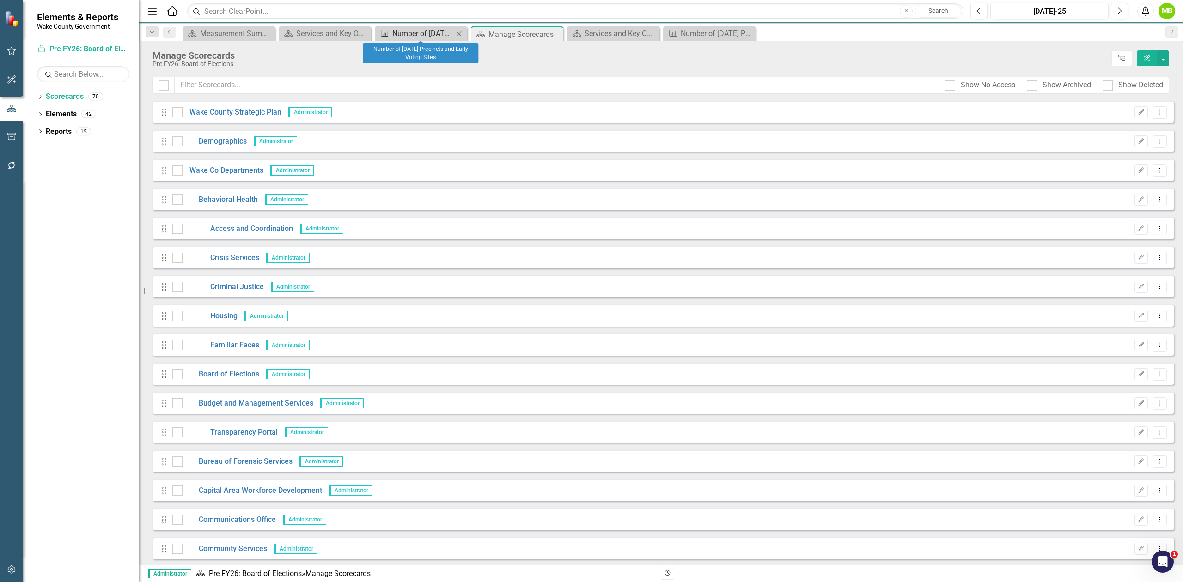
click at [414, 34] on div "Number of [DATE] Precincts and Early Voting Sites" at bounding box center [422, 34] width 61 height 12
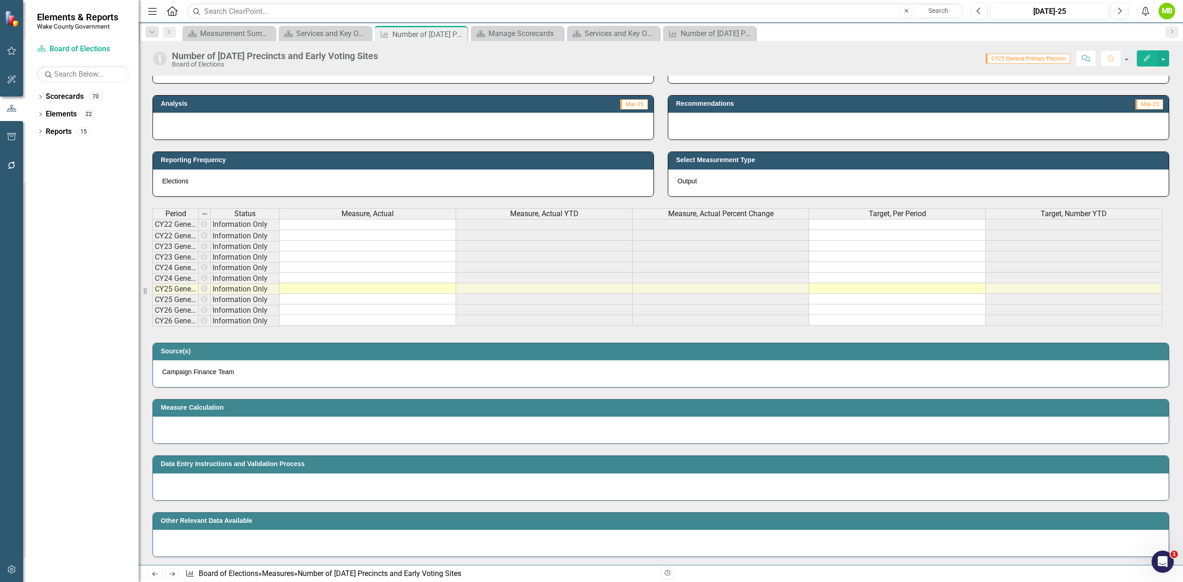
scroll to position [370, 0]
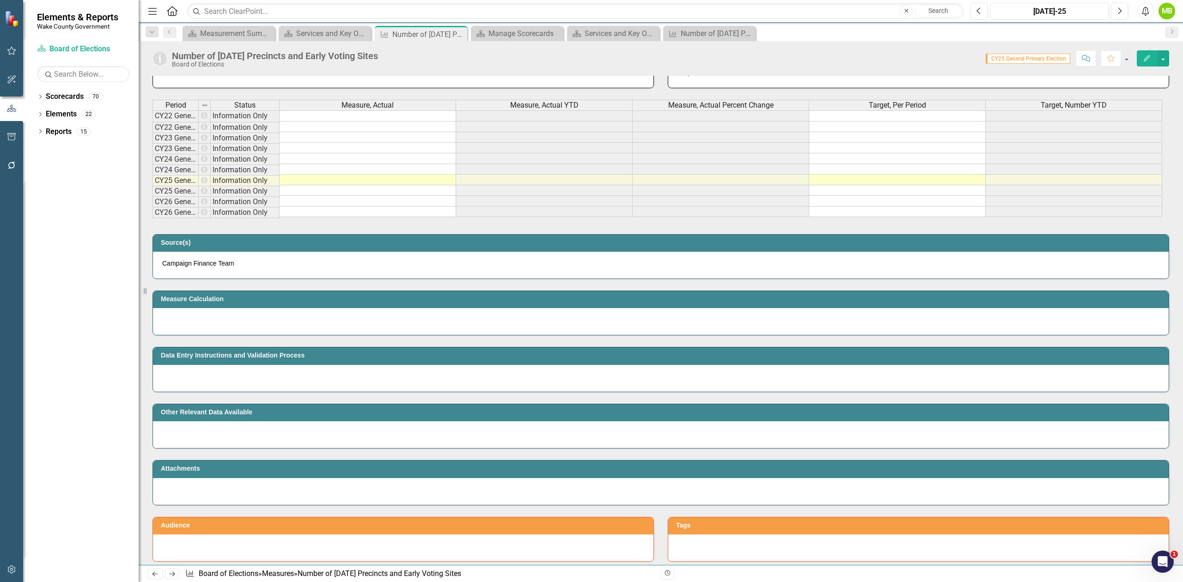
click at [357, 268] on p "Campaign Finance Team" at bounding box center [660, 263] width 997 height 9
click at [283, 268] on p "Campaign Finance Team" at bounding box center [660, 263] width 997 height 9
click at [281, 268] on p "Campaign Finance Team" at bounding box center [660, 263] width 997 height 9
click at [226, 268] on p "Campaign Finance Team" at bounding box center [660, 263] width 997 height 9
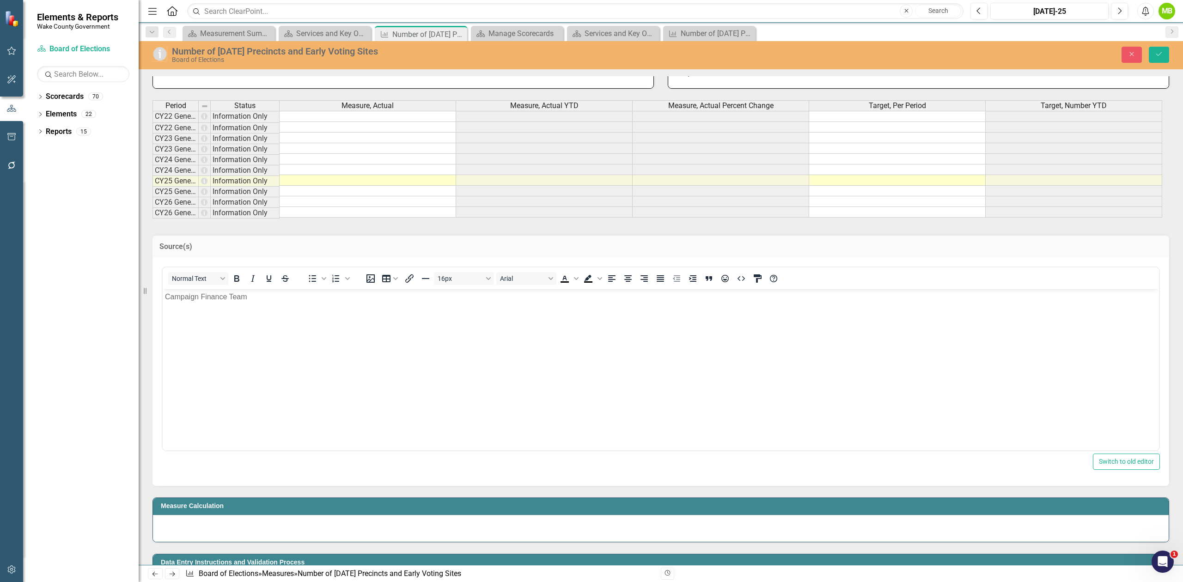
scroll to position [0, 0]
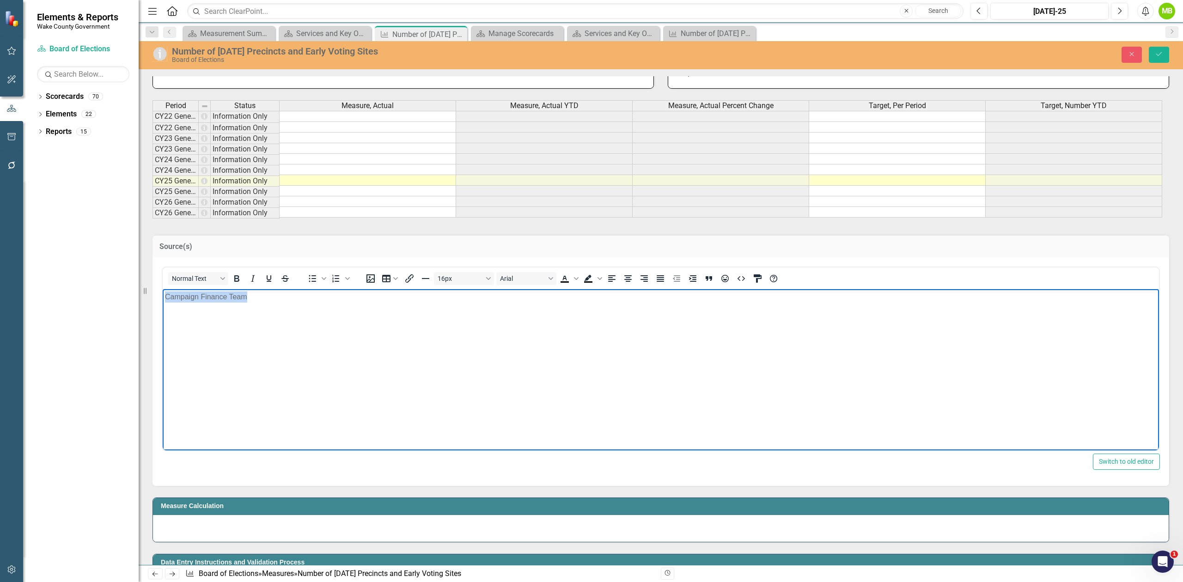
drag, startPoint x: 274, startPoint y: 301, endPoint x: 315, endPoint y: 603, distance: 305.5
click at [163, 300] on html "Campaign Finance Team" at bounding box center [661, 358] width 996 height 139
paste body "Rich Text Area. Press ALT-0 for help."
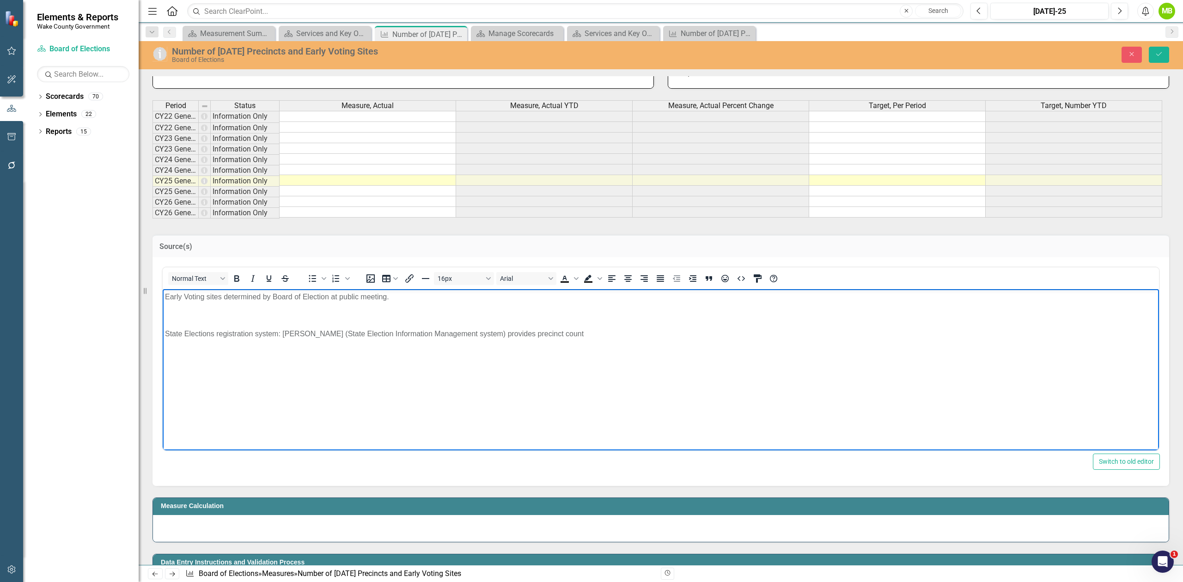
click at [428, 311] on p "Rich Text Area. Press ALT-0 for help." at bounding box center [661, 315] width 992 height 11
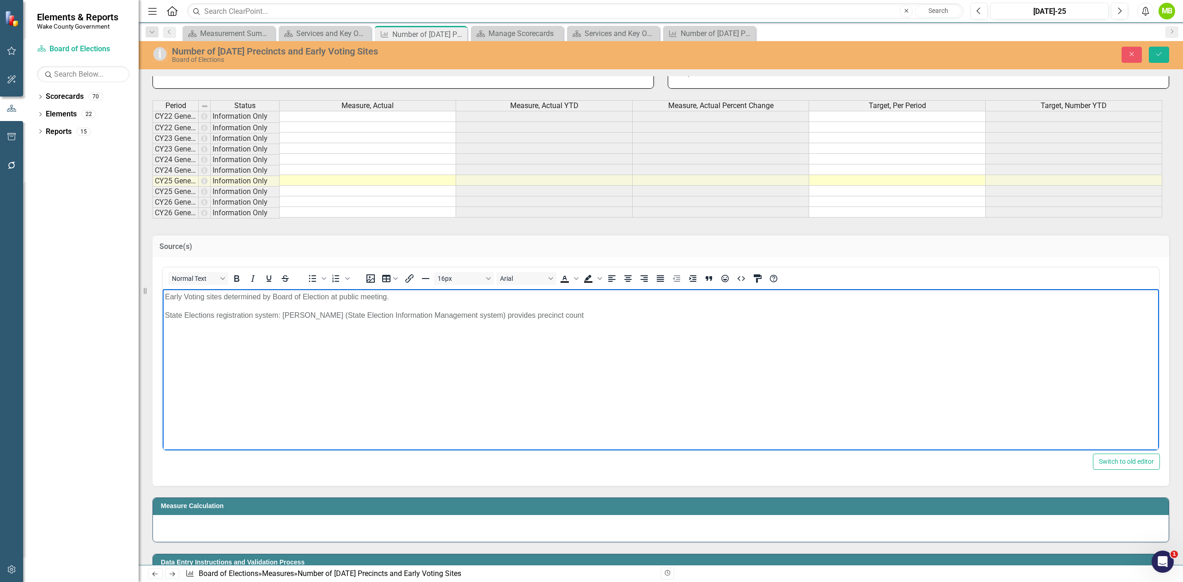
click at [524, 375] on body "Early Voting sites determined by Board of Election at public meeting. State Ele…" at bounding box center [661, 358] width 996 height 139
click at [1155, 55] on icon "Save" at bounding box center [1159, 54] width 8 height 6
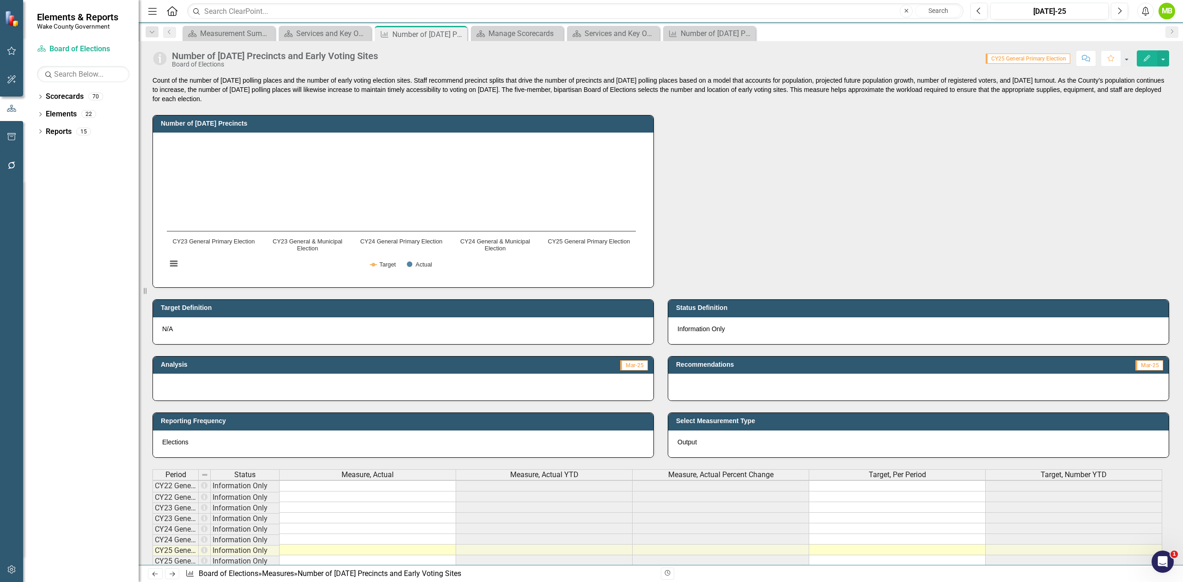
scroll to position [0, 0]
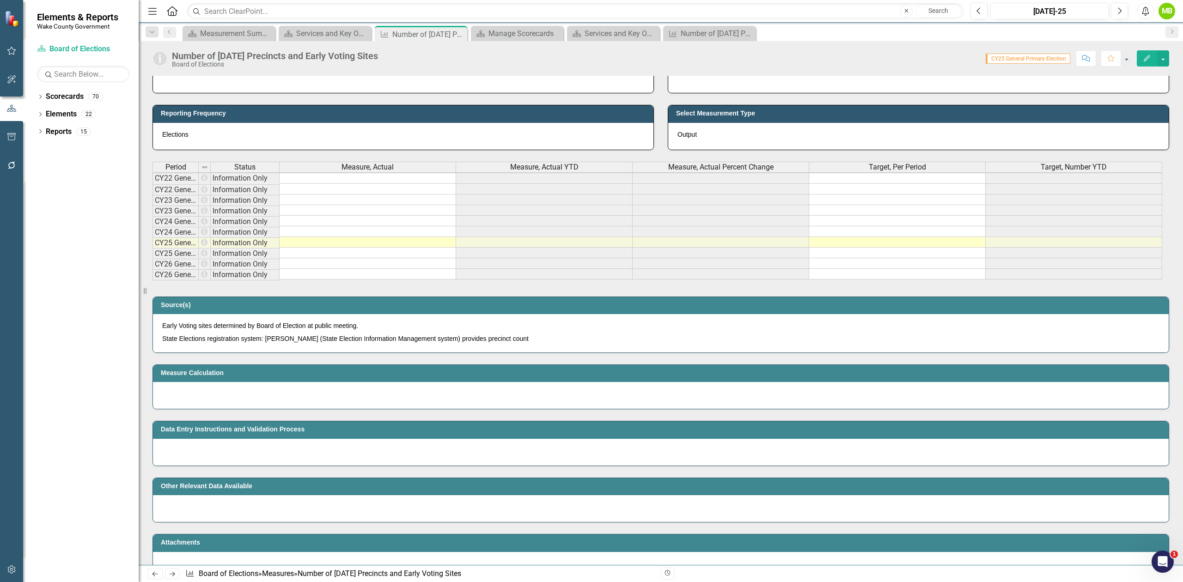
click at [411, 403] on div at bounding box center [661, 395] width 1016 height 27
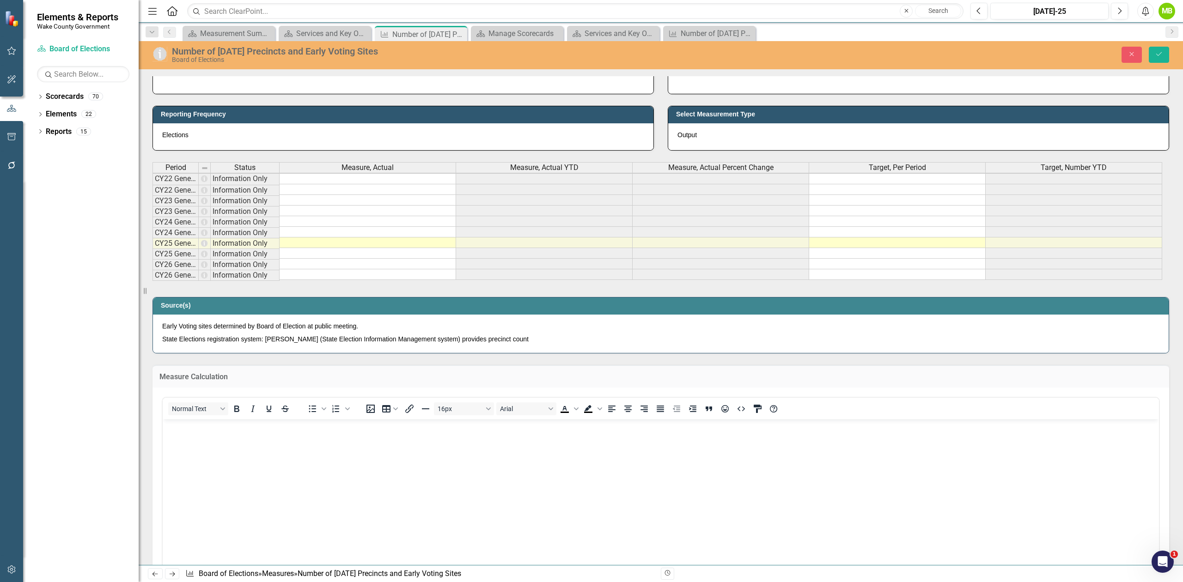
scroll to position [0, 0]
drag, startPoint x: 425, startPoint y: 448, endPoint x: 430, endPoint y: 451, distance: 6.7
click at [426, 448] on body "Rich Text Area. Press ALT-0 for help." at bounding box center [661, 488] width 996 height 139
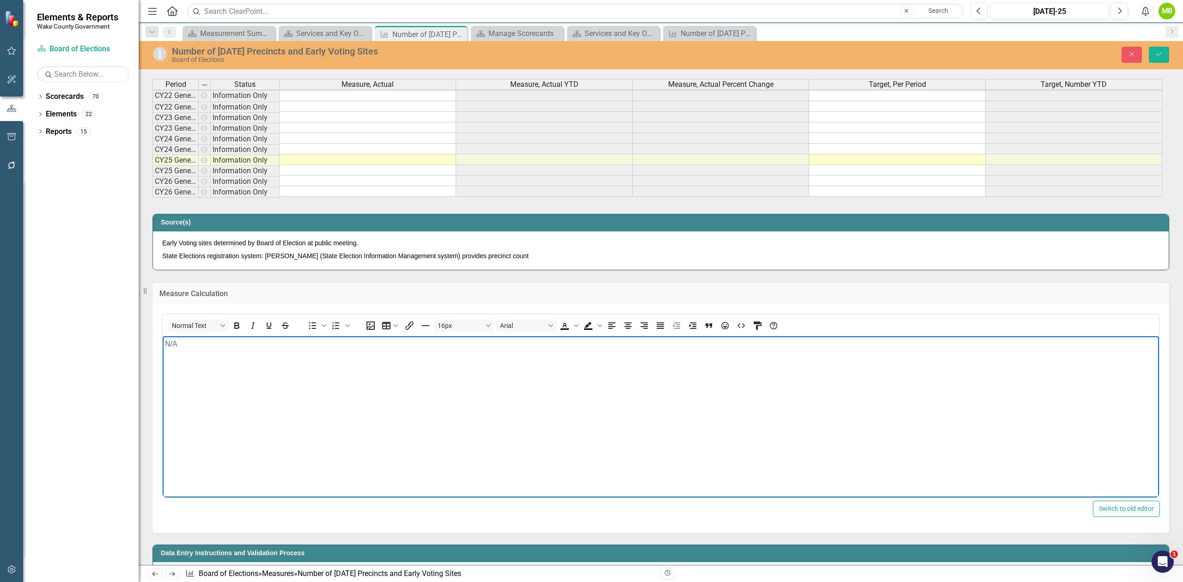
scroll to position [554, 0]
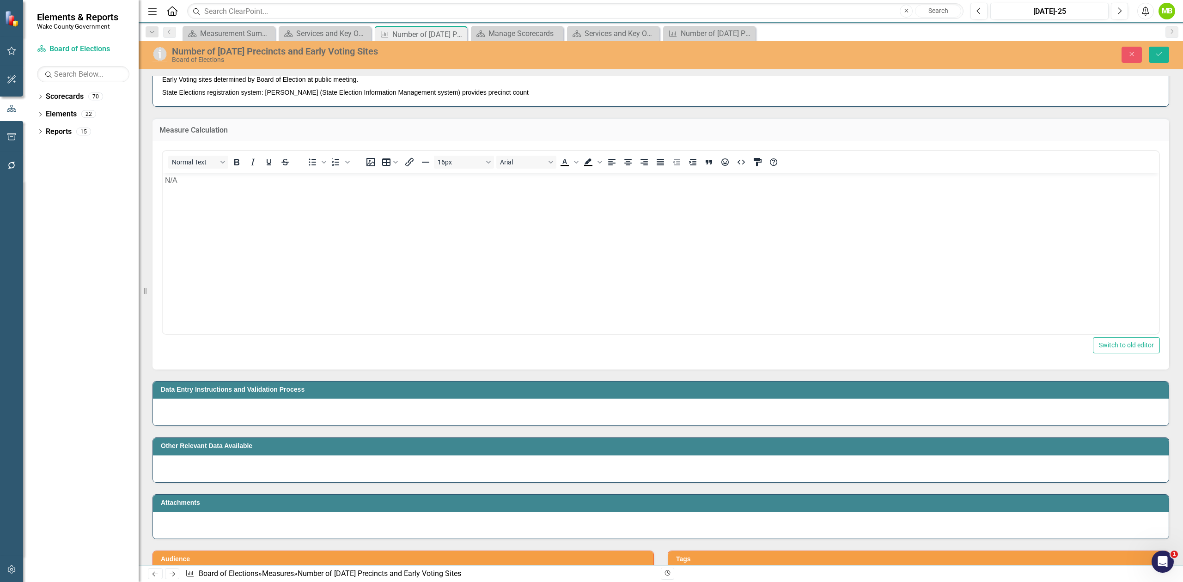
click at [239, 421] on div at bounding box center [661, 412] width 1016 height 27
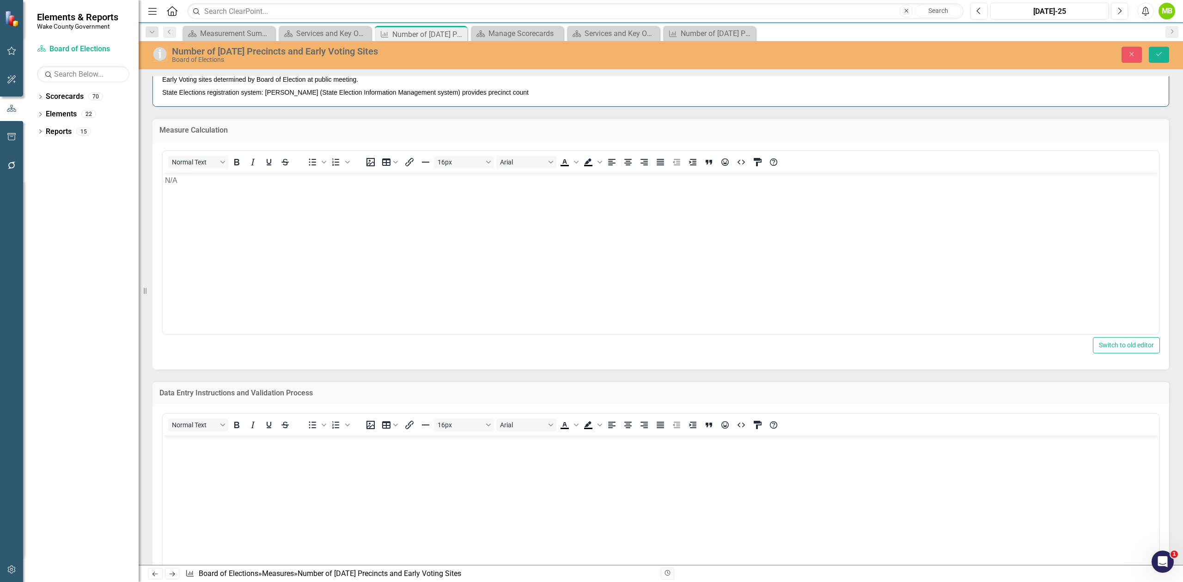
scroll to position [0, 0]
click at [240, 471] on body "Rich Text Area. Press ALT-0 for help." at bounding box center [661, 504] width 996 height 139
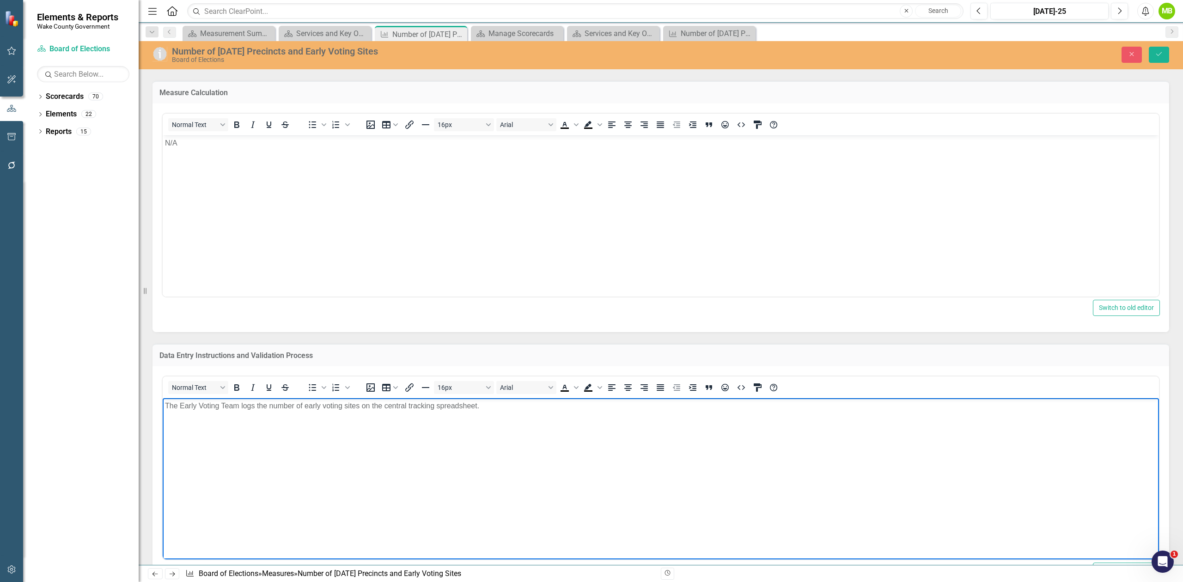
scroll to position [801, 0]
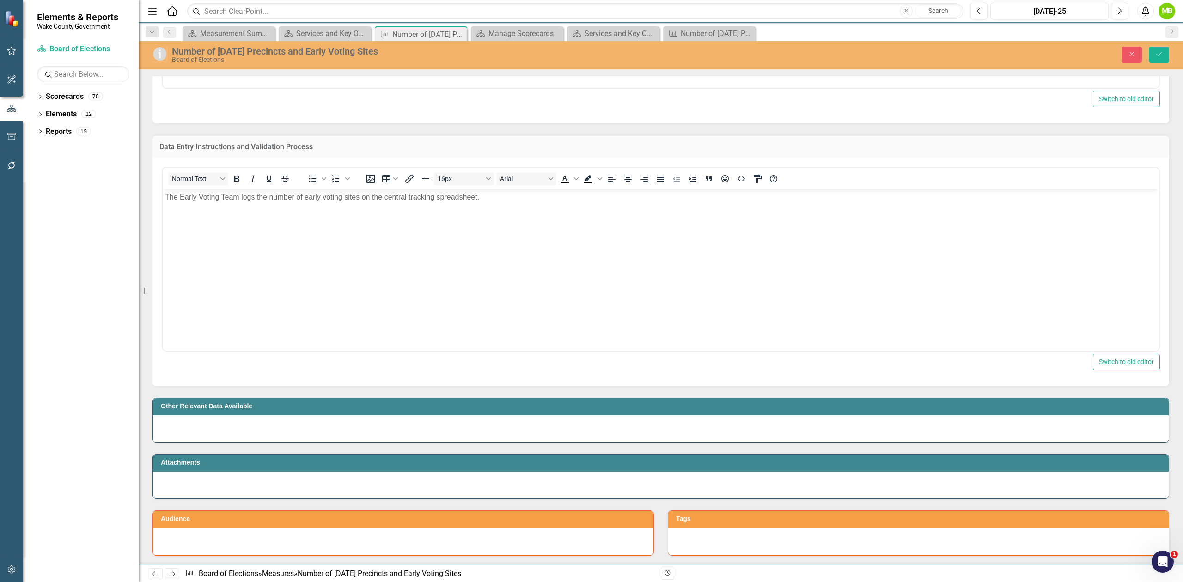
click at [525, 442] on div at bounding box center [661, 428] width 1016 height 27
drag, startPoint x: 524, startPoint y: 442, endPoint x: 527, endPoint y: 432, distance: 10.2
click at [524, 440] on div at bounding box center [661, 428] width 1016 height 27
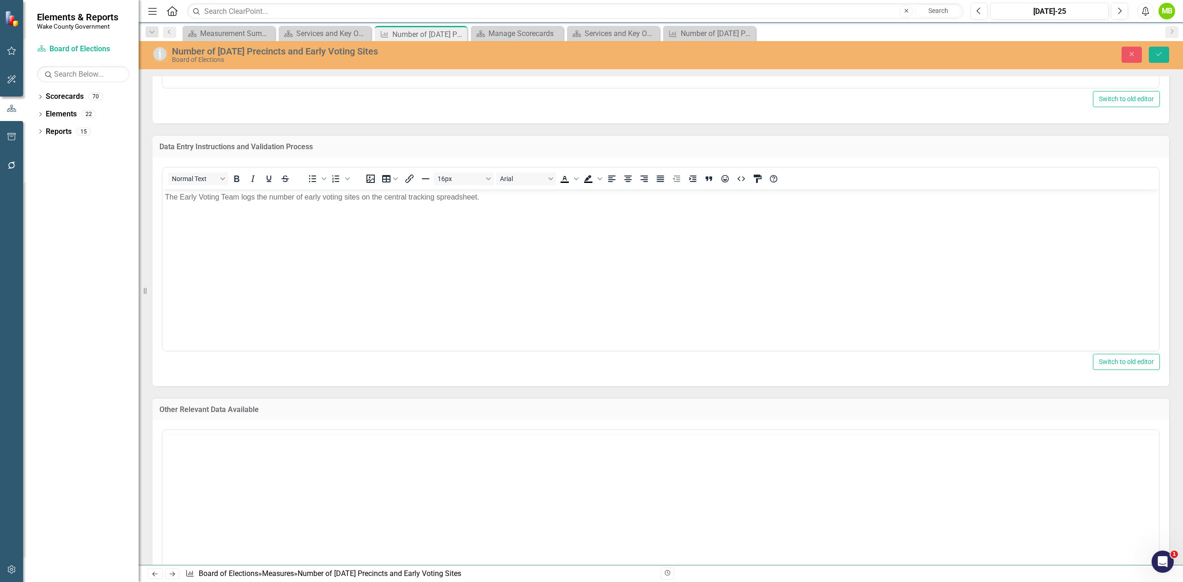
scroll to position [0, 0]
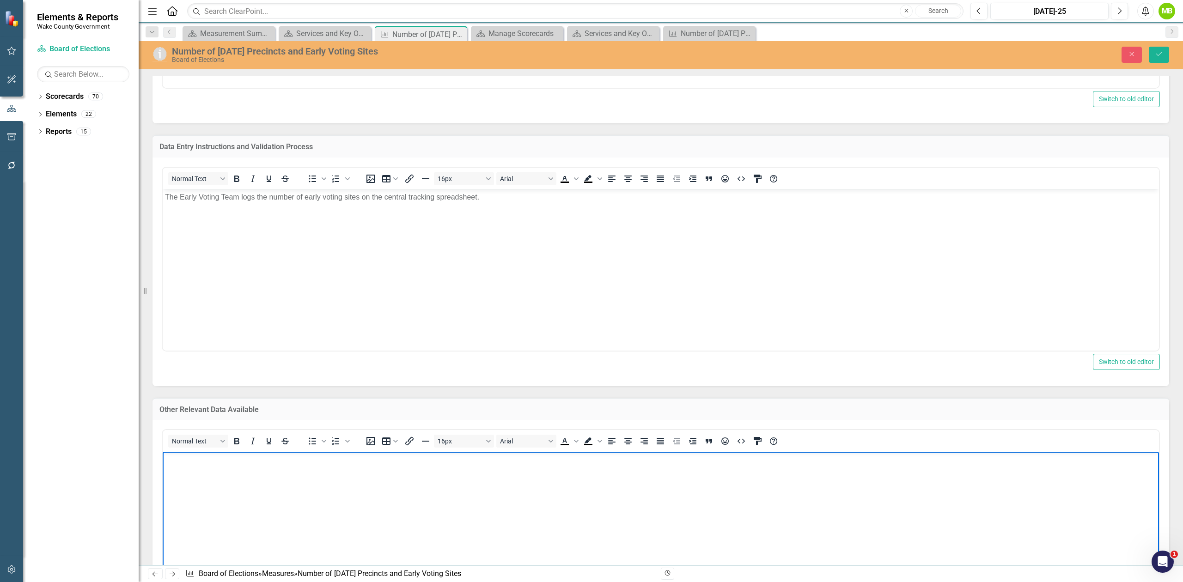
drag, startPoint x: 282, startPoint y: 468, endPoint x: 332, endPoint y: 464, distance: 50.1
click at [283, 468] on body "Rich Text Area. Press ALT-0 for help." at bounding box center [661, 521] width 996 height 139
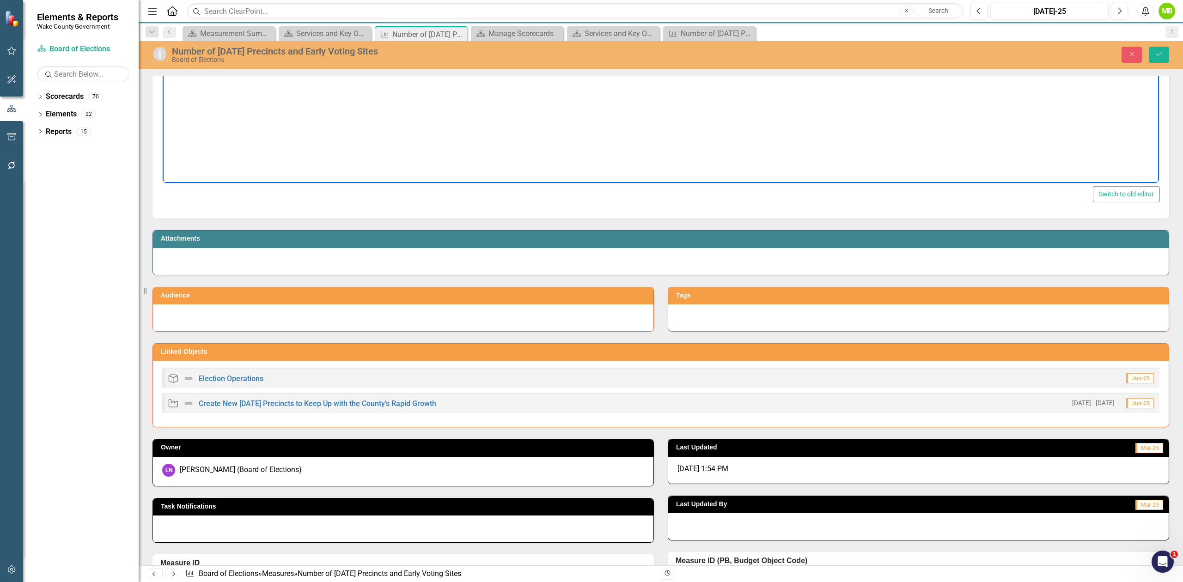
scroll to position [1232, 0]
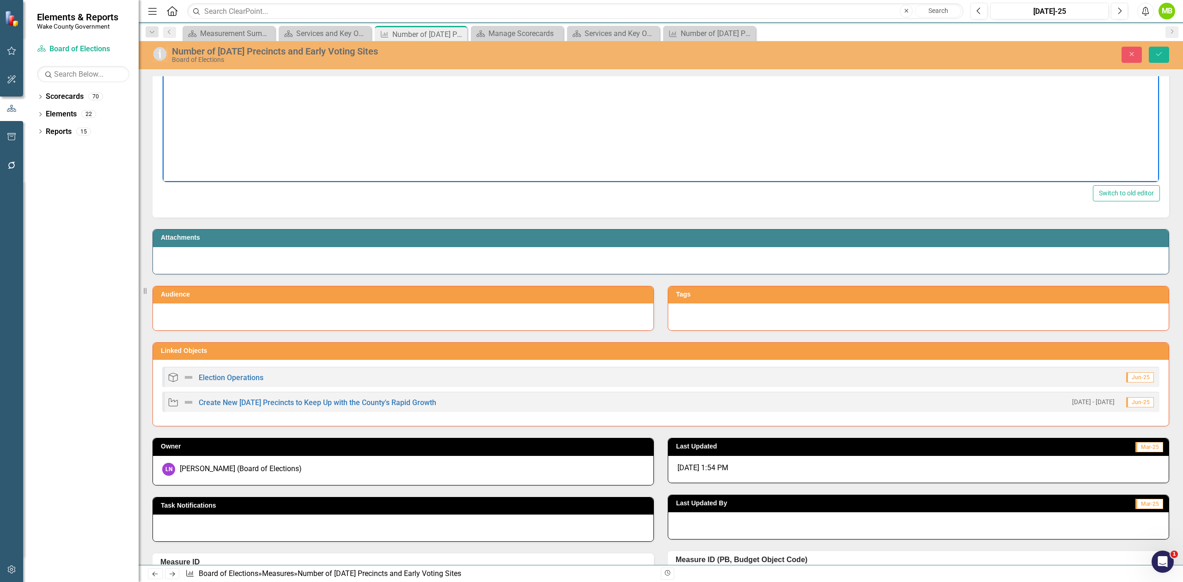
click at [276, 266] on div at bounding box center [661, 260] width 1016 height 27
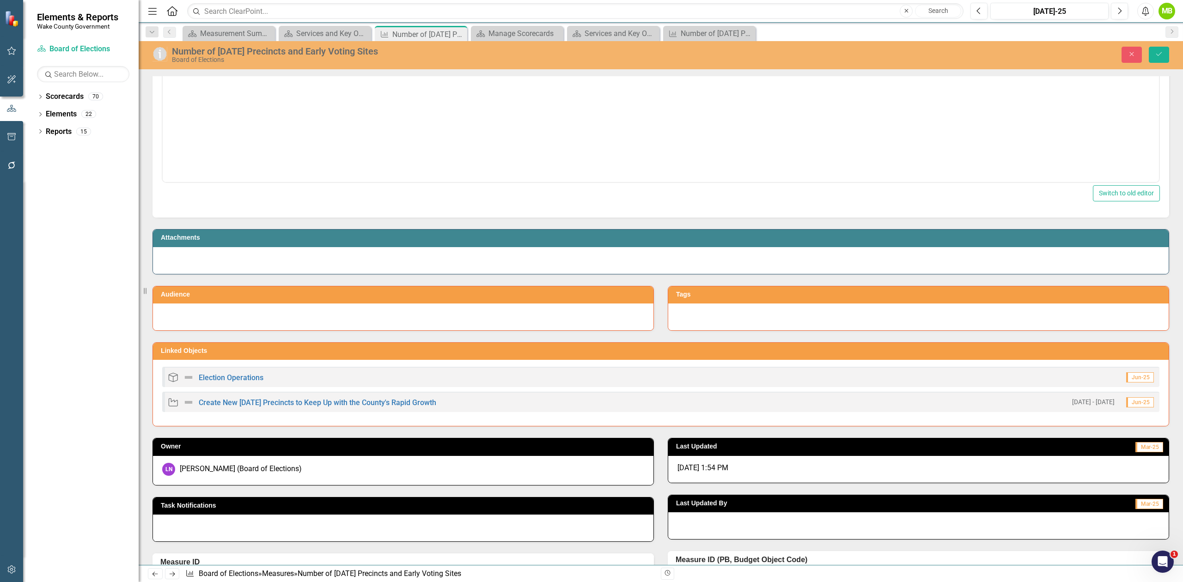
click at [265, 326] on div at bounding box center [403, 317] width 500 height 27
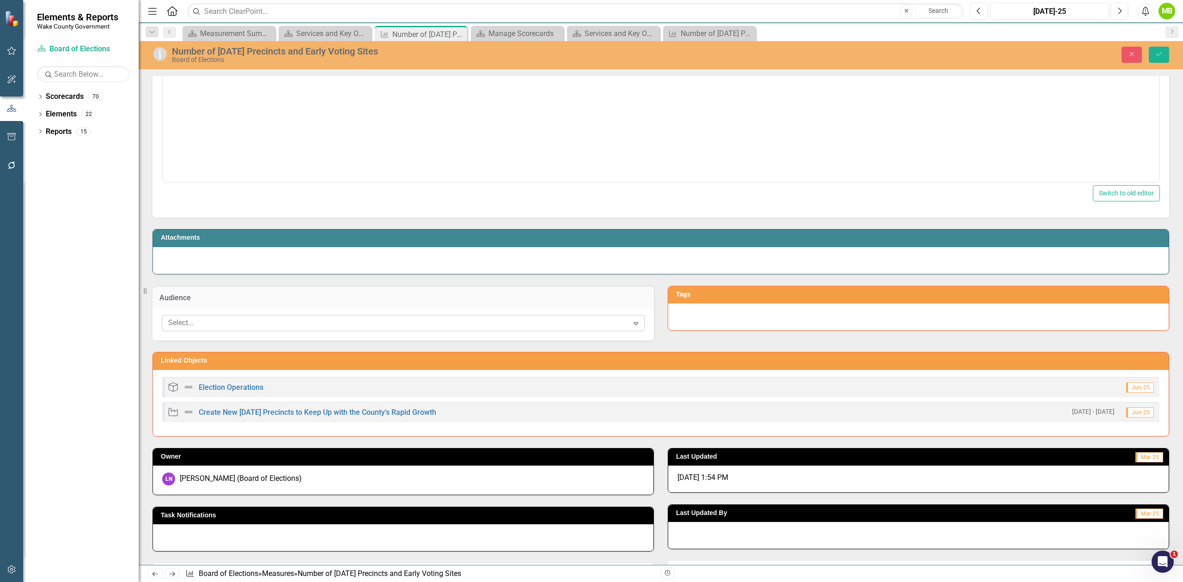
click at [261, 329] on div at bounding box center [396, 323] width 464 height 12
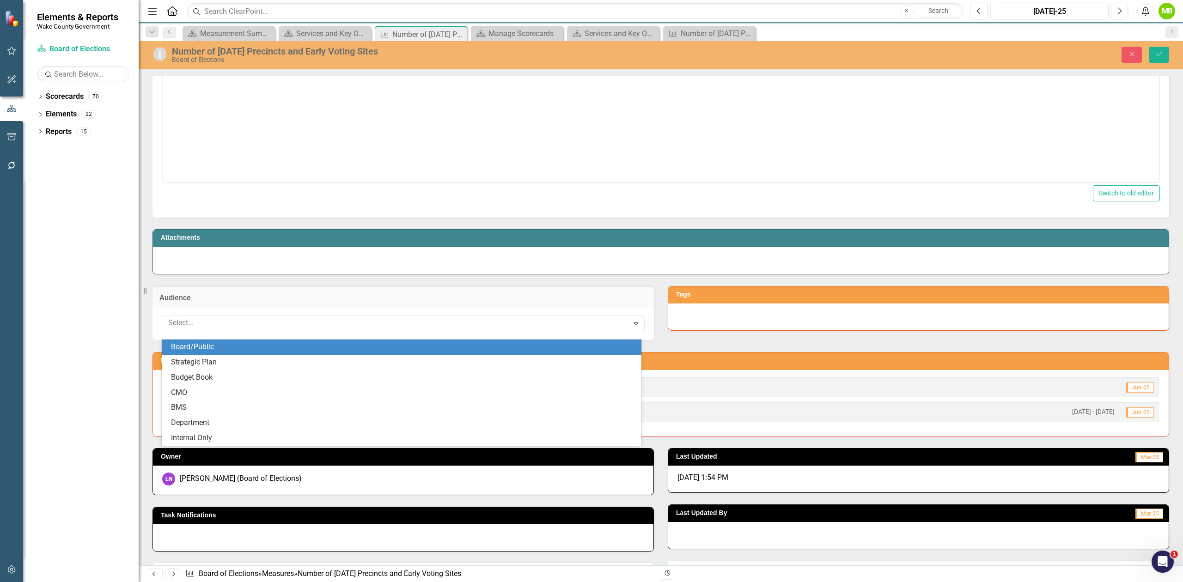
click at [244, 347] on div "Board/Public" at bounding box center [403, 347] width 465 height 11
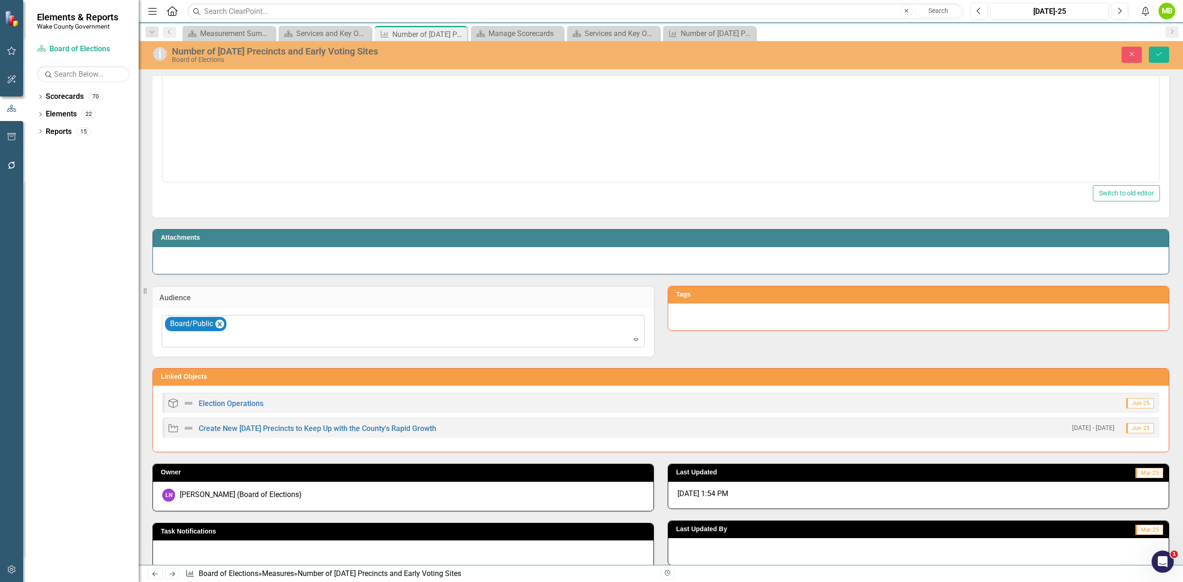
click at [246, 345] on div at bounding box center [403, 340] width 479 height 12
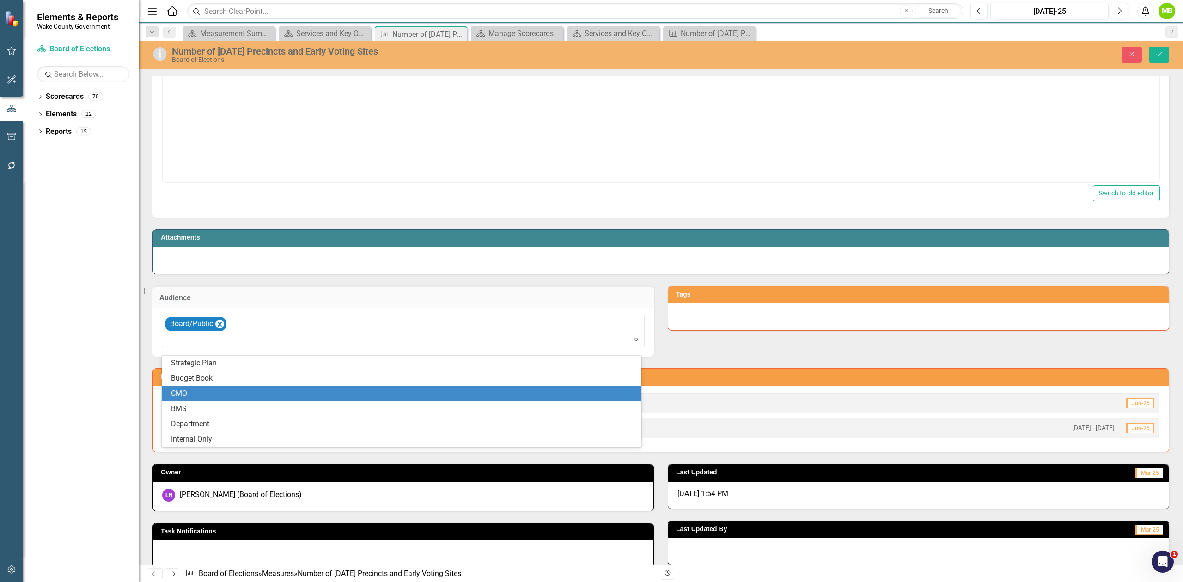
click at [215, 391] on div "CMO" at bounding box center [403, 394] width 465 height 11
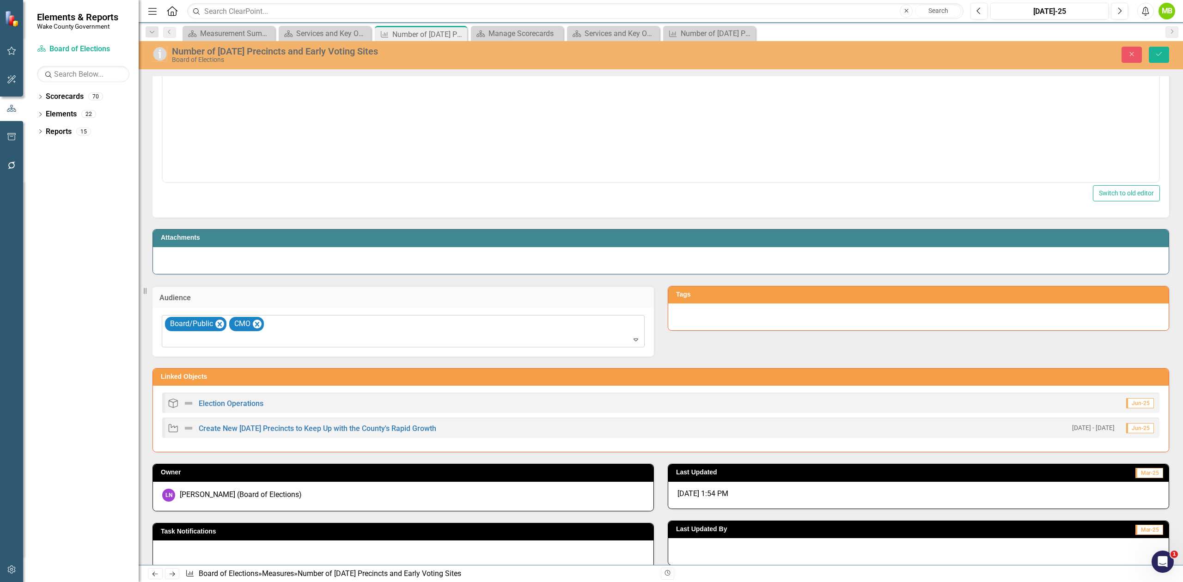
click at [284, 346] on div at bounding box center [403, 340] width 479 height 12
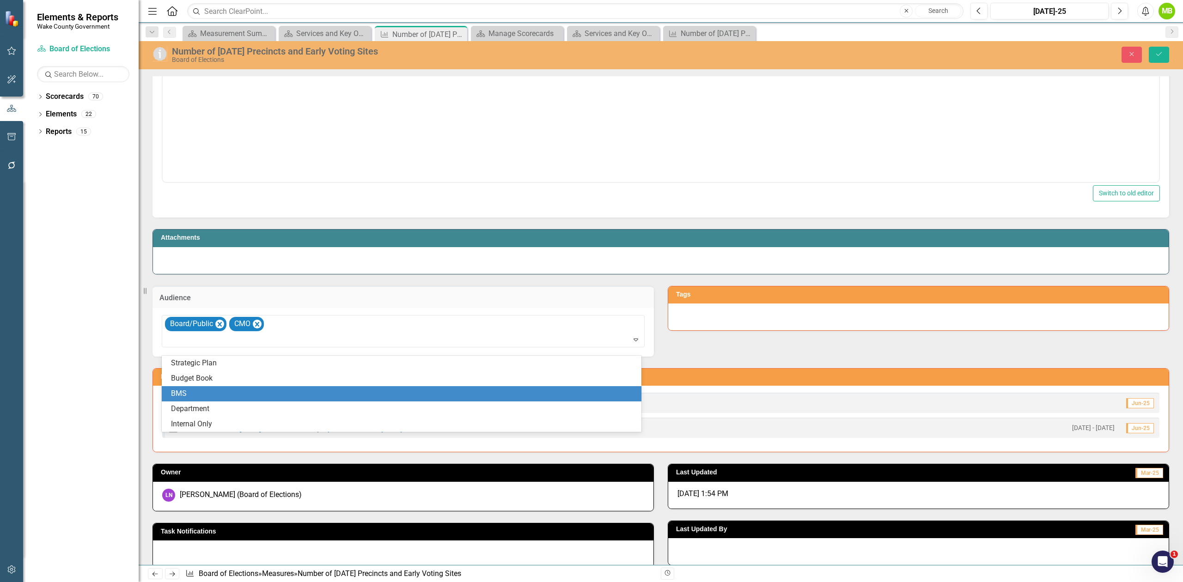
click at [272, 390] on div "BMS" at bounding box center [403, 394] width 465 height 11
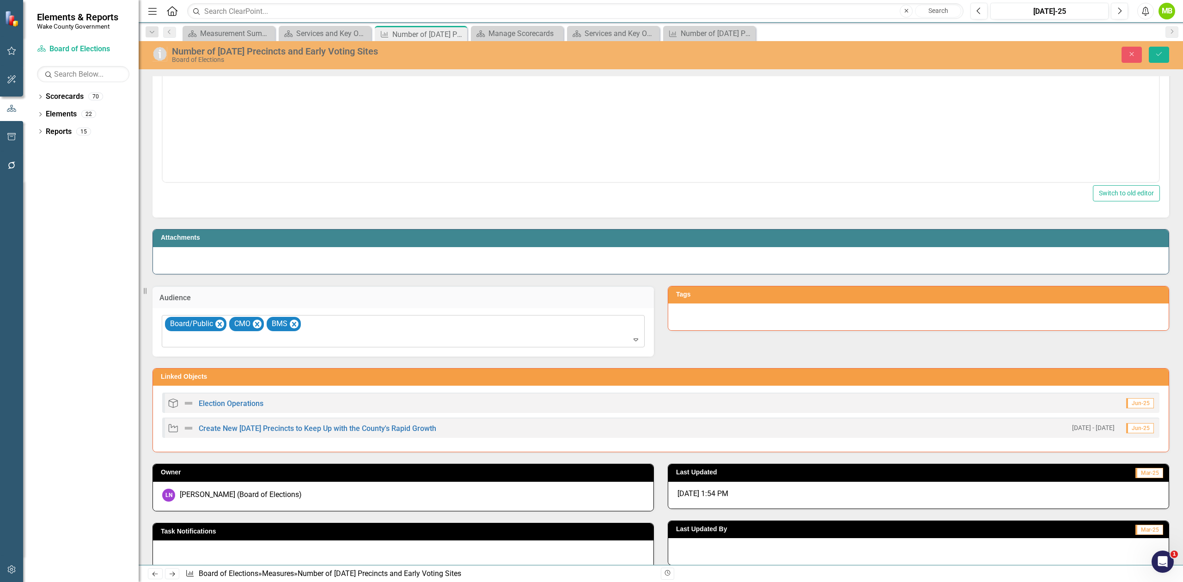
click at [307, 346] on div at bounding box center [403, 340] width 479 height 12
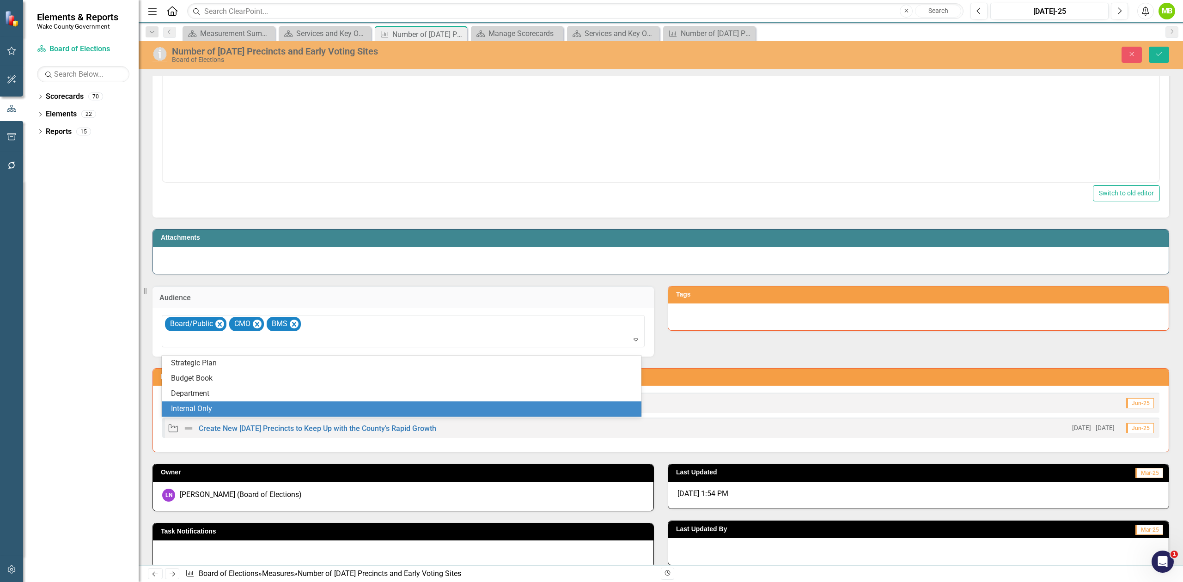
click at [283, 402] on div "Internal Only" at bounding box center [402, 409] width 480 height 15
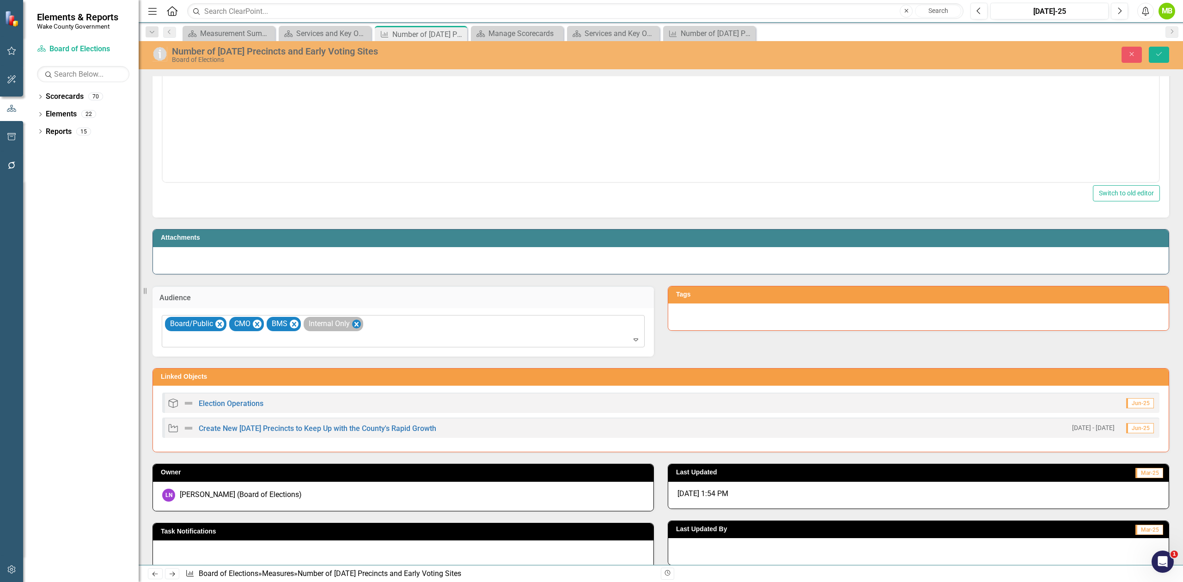
click at [357, 327] on icon "Remove Internal Only" at bounding box center [356, 324] width 4 height 5
click at [355, 346] on div at bounding box center [403, 340] width 479 height 12
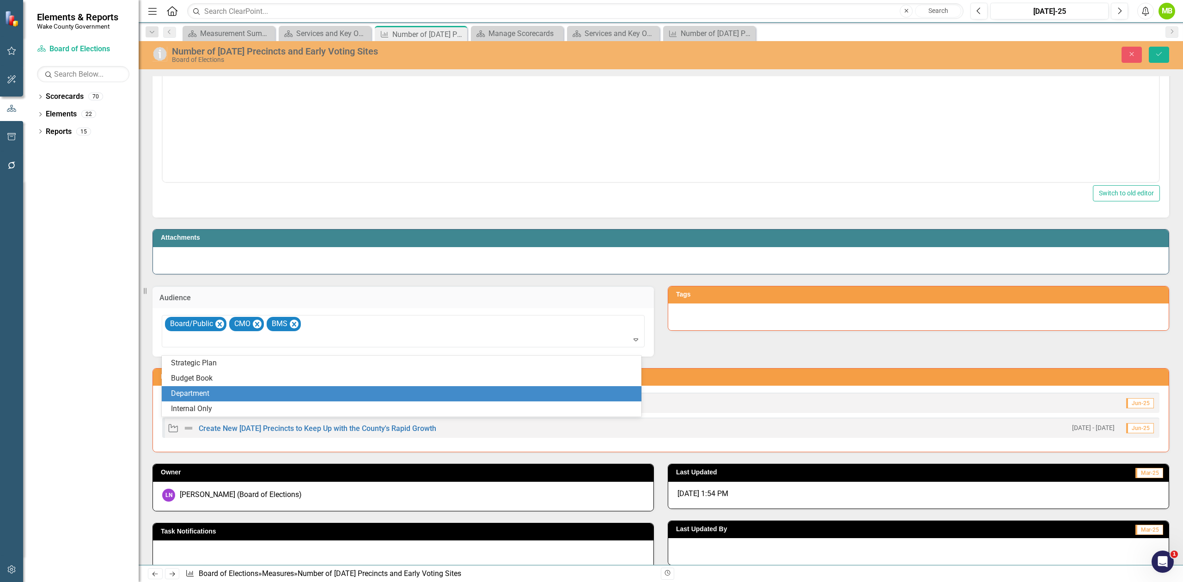
click at [282, 391] on div "Department" at bounding box center [403, 394] width 465 height 11
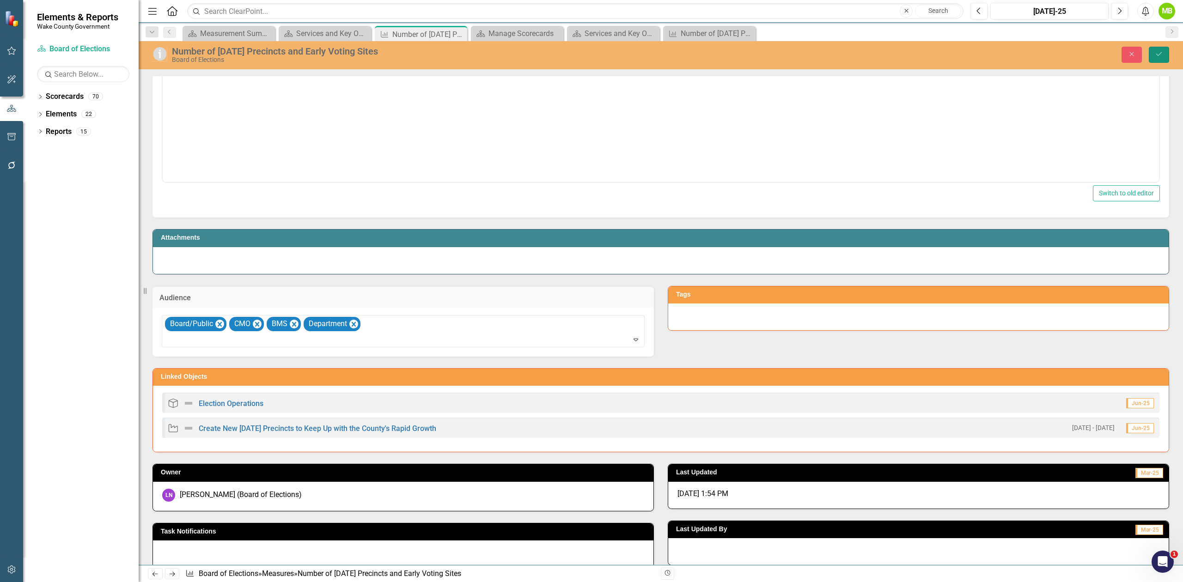
click at [1165, 55] on button "Save" at bounding box center [1159, 55] width 20 height 16
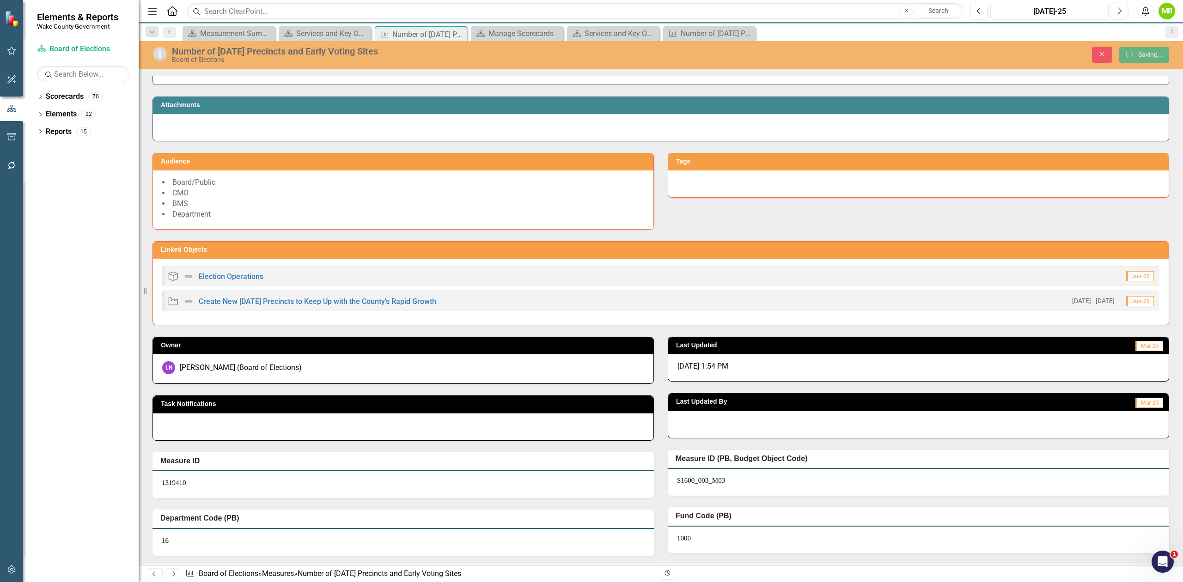
scroll to position [757, 0]
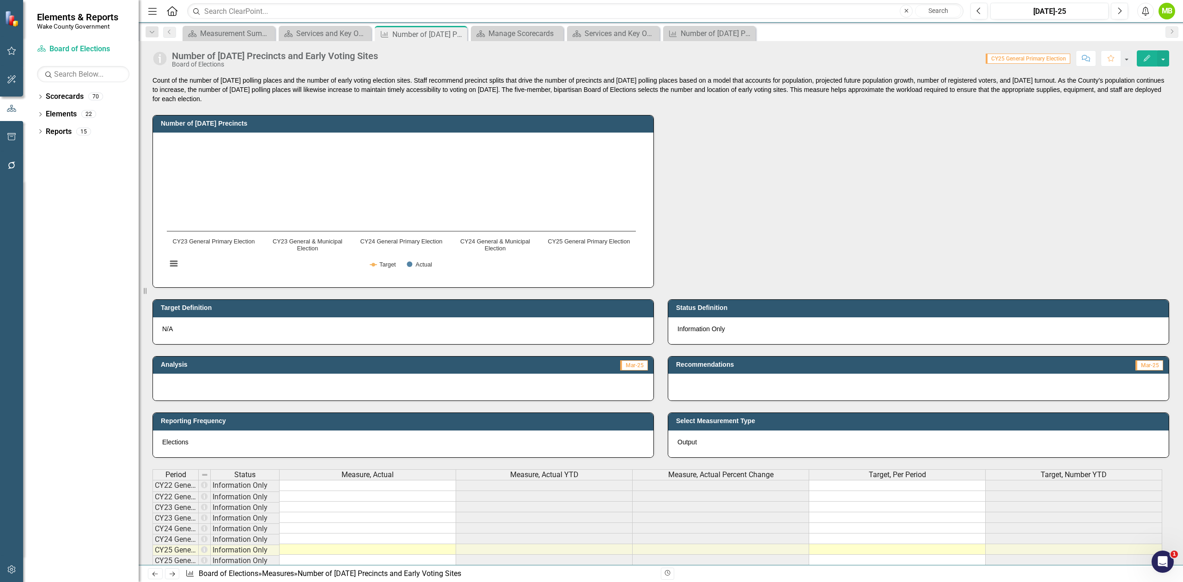
click at [751, 228] on div "Number of Election Day Precincts Chart Combination chart with 2 data series. Nu…" at bounding box center [661, 195] width 1030 height 184
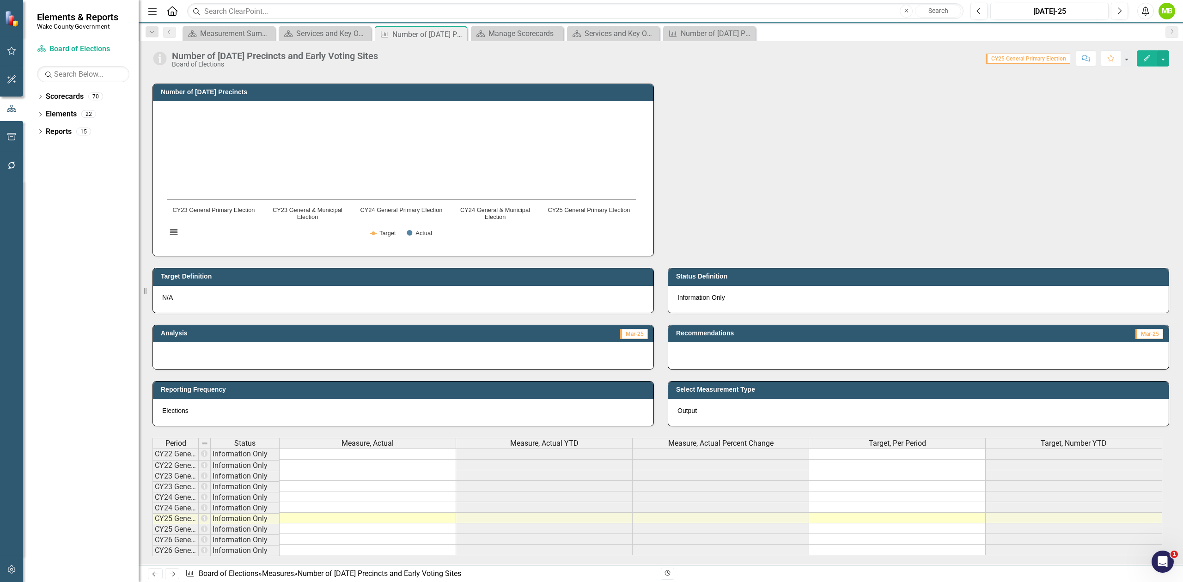
scroll to position [61, 0]
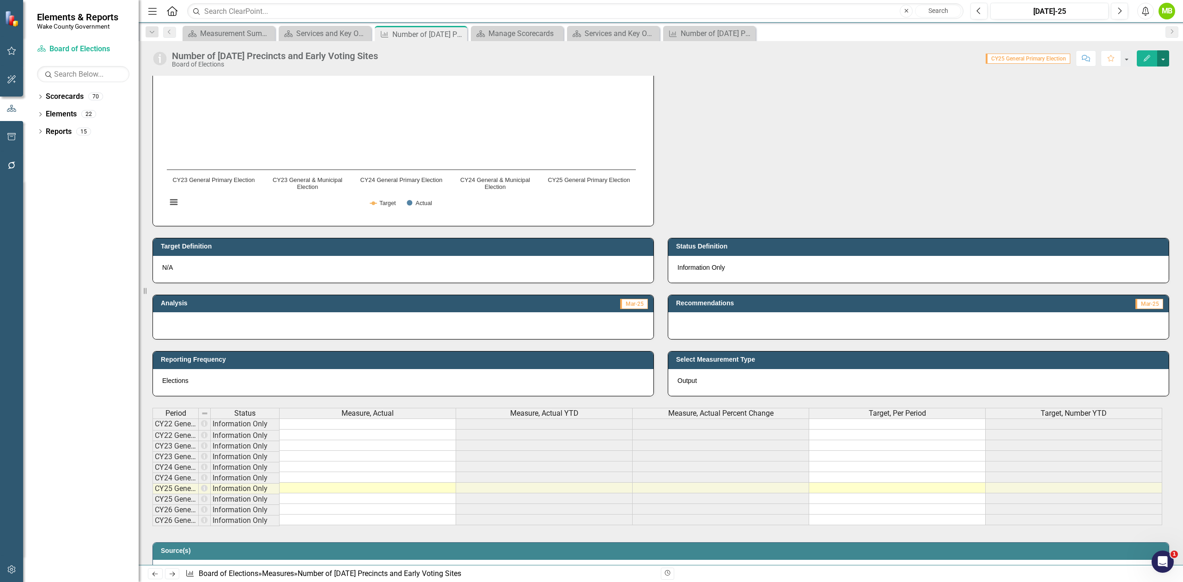
click at [1159, 56] on button "button" at bounding box center [1163, 58] width 12 height 16
click at [1145, 70] on link "Edit Edit Measure" at bounding box center [1124, 75] width 90 height 17
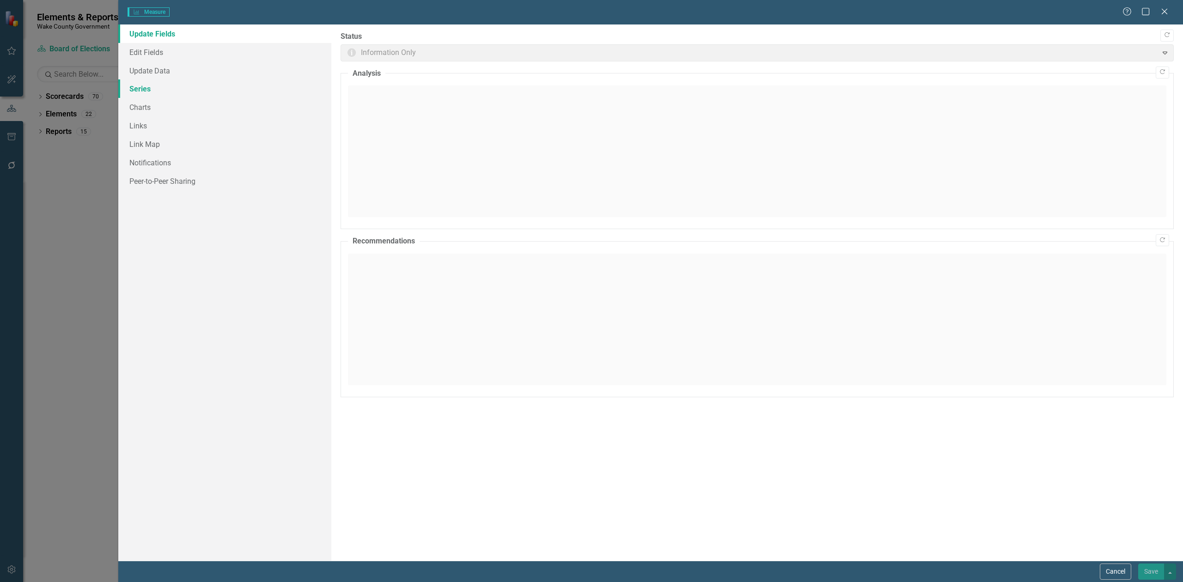
click at [193, 89] on link "Series" at bounding box center [224, 88] width 213 height 18
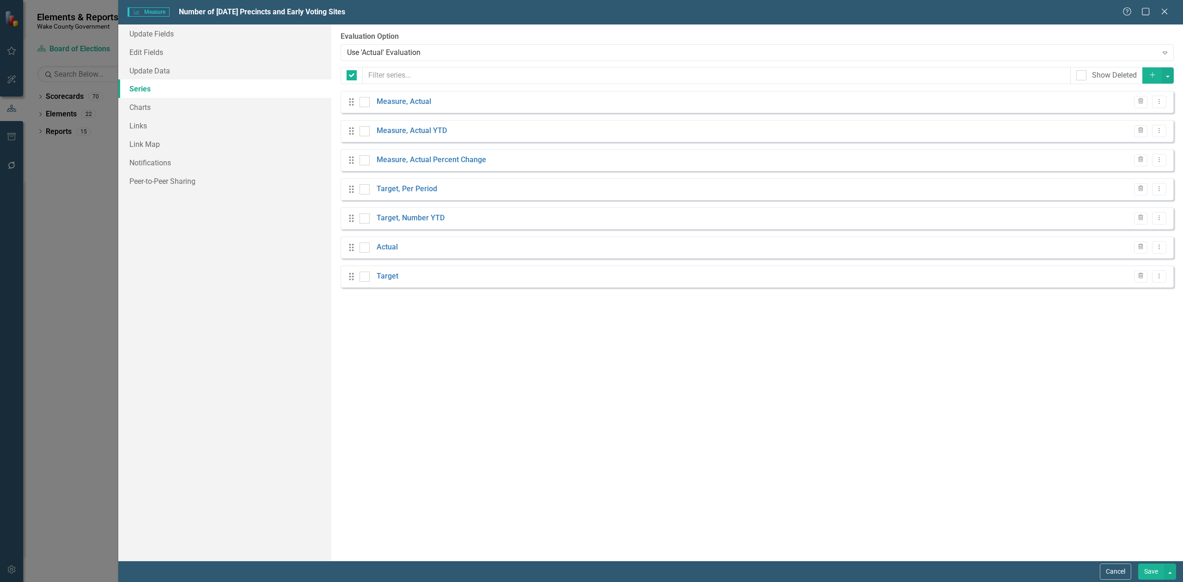
checkbox input "false"
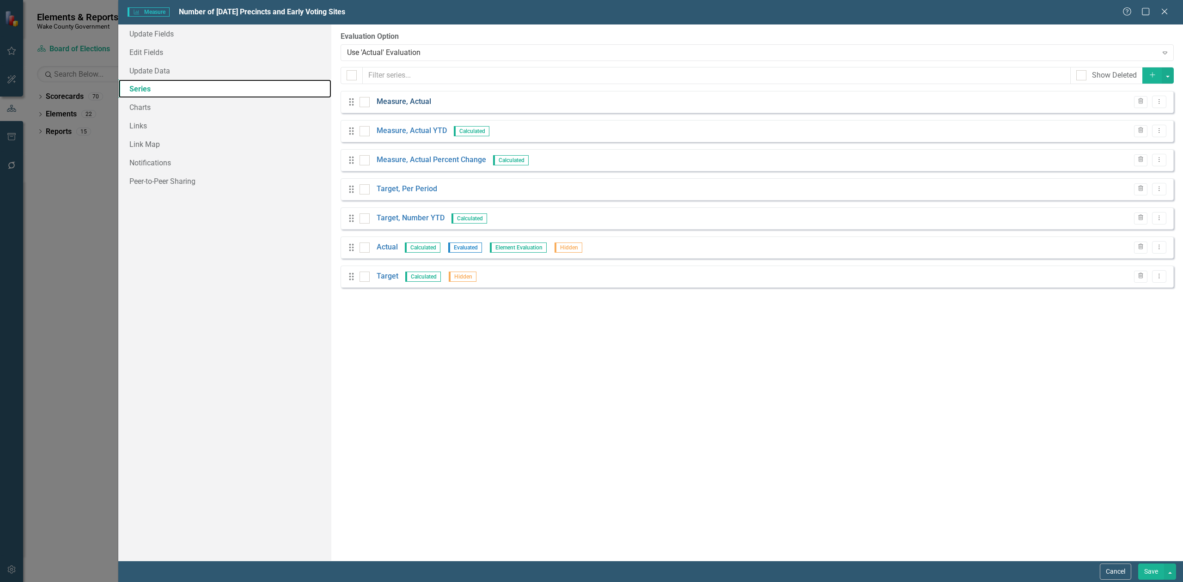
scroll to position [0, 0]
click at [408, 100] on link "Measure, Actual" at bounding box center [404, 102] width 55 height 11
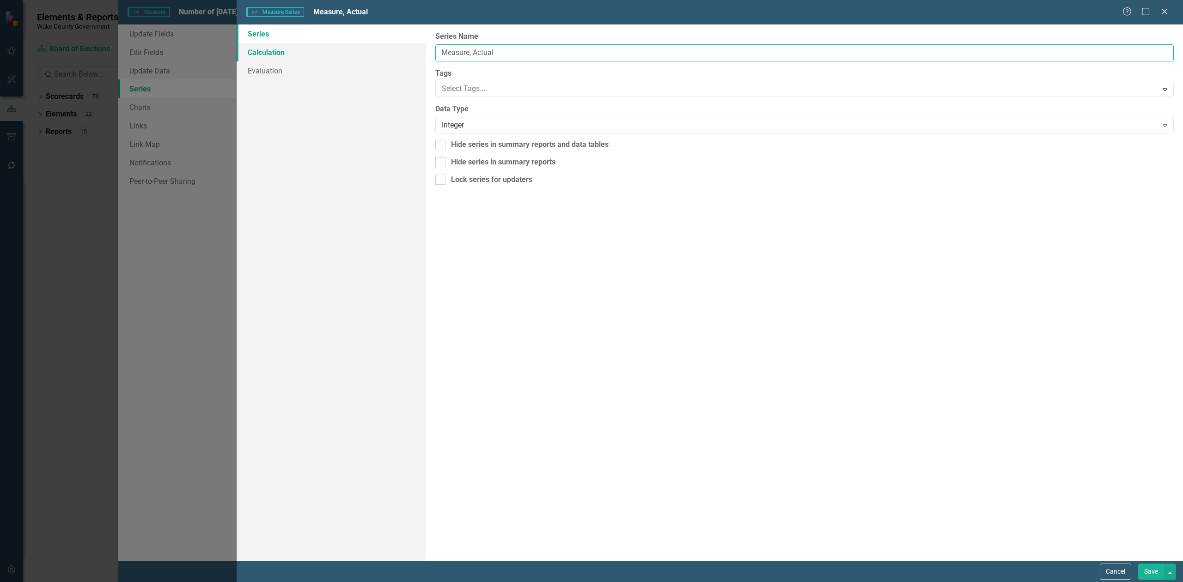
drag, startPoint x: 523, startPoint y: 50, endPoint x: 332, endPoint y: 50, distance: 191.7
click at [332, 50] on div "Series Calculation Evaluation From this page, you can edit the name, type, and …" at bounding box center [710, 292] width 946 height 536
type input "Election Day Precincts"
click at [1148, 577] on button "Save" at bounding box center [1151, 572] width 26 height 16
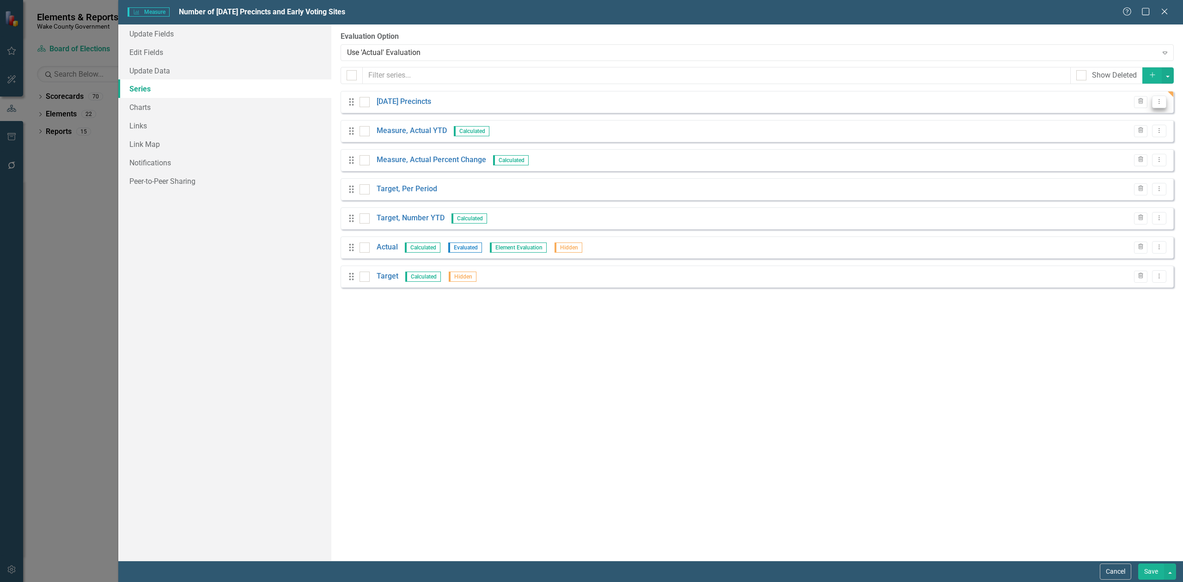
click at [1162, 104] on icon "Dropdown Menu" at bounding box center [1159, 101] width 8 height 6
click at [1131, 130] on link "Copy Duplicate Measure Series" at bounding box center [1113, 135] width 105 height 17
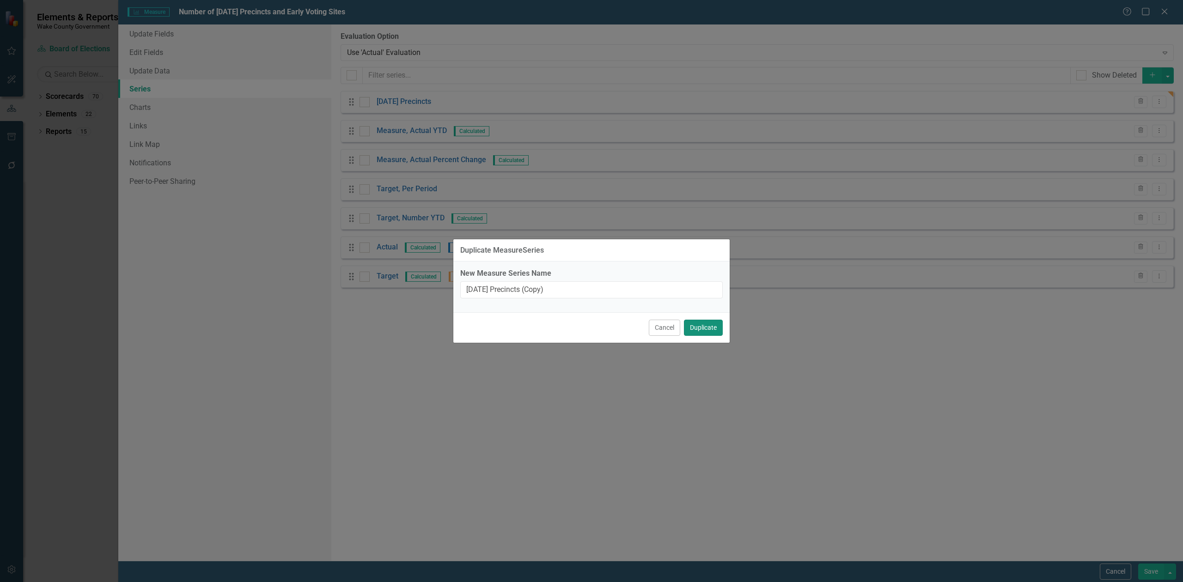
click at [706, 326] on button "Duplicate" at bounding box center [703, 328] width 39 height 16
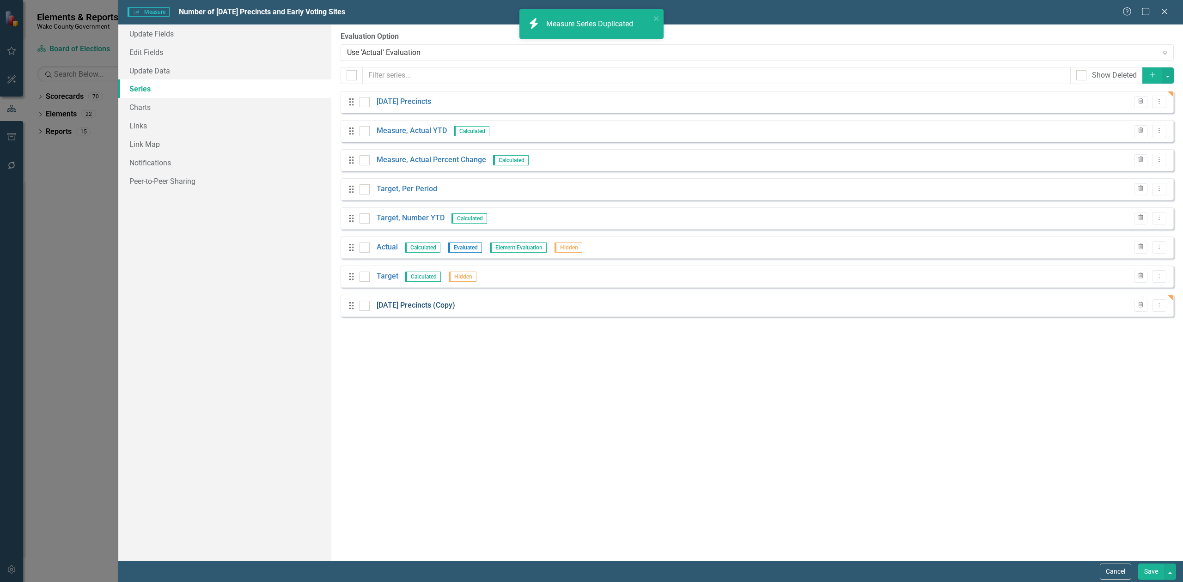
click at [419, 307] on link "Election Day Precincts (Copy)" at bounding box center [416, 305] width 79 height 11
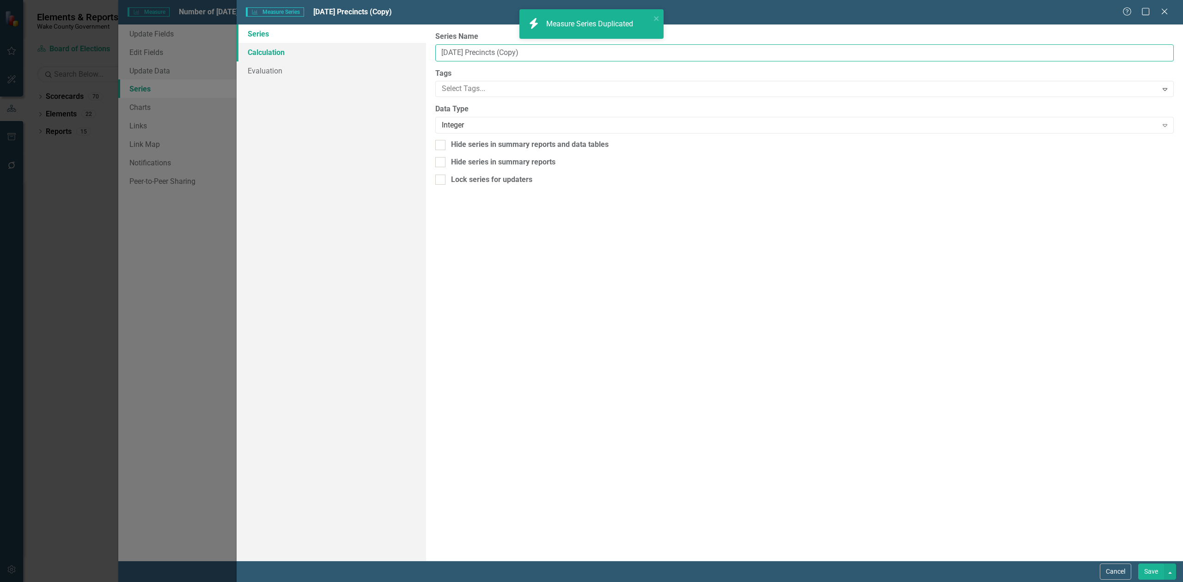
drag, startPoint x: 480, startPoint y: 54, endPoint x: 298, endPoint y: 56, distance: 182.1
click at [298, 57] on div "Series Calculation Evaluation From this page, you can edit the name, type, and …" at bounding box center [710, 292] width 946 height 536
type input "Early Voting Sites"
click at [1149, 568] on button "Save" at bounding box center [1151, 572] width 26 height 16
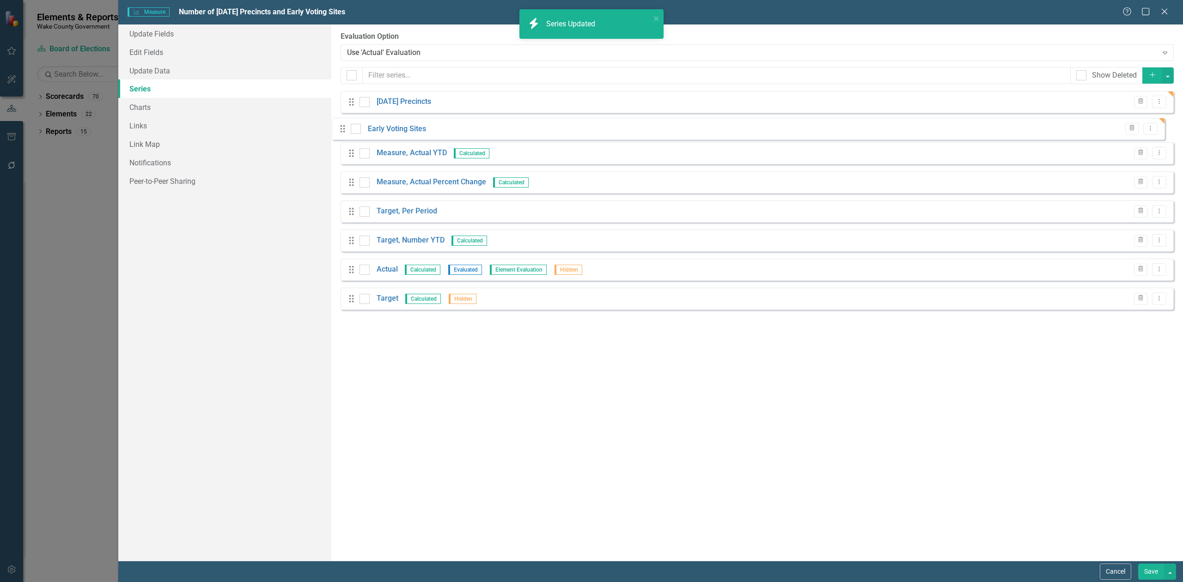
drag, startPoint x: 350, startPoint y: 307, endPoint x: 341, endPoint y: 129, distance: 177.6
click at [341, 129] on div "Drag Election Day Precincts Trash Dropdown Menu Drag Measure, Actual YTD Calcul…" at bounding box center [757, 204] width 833 height 226
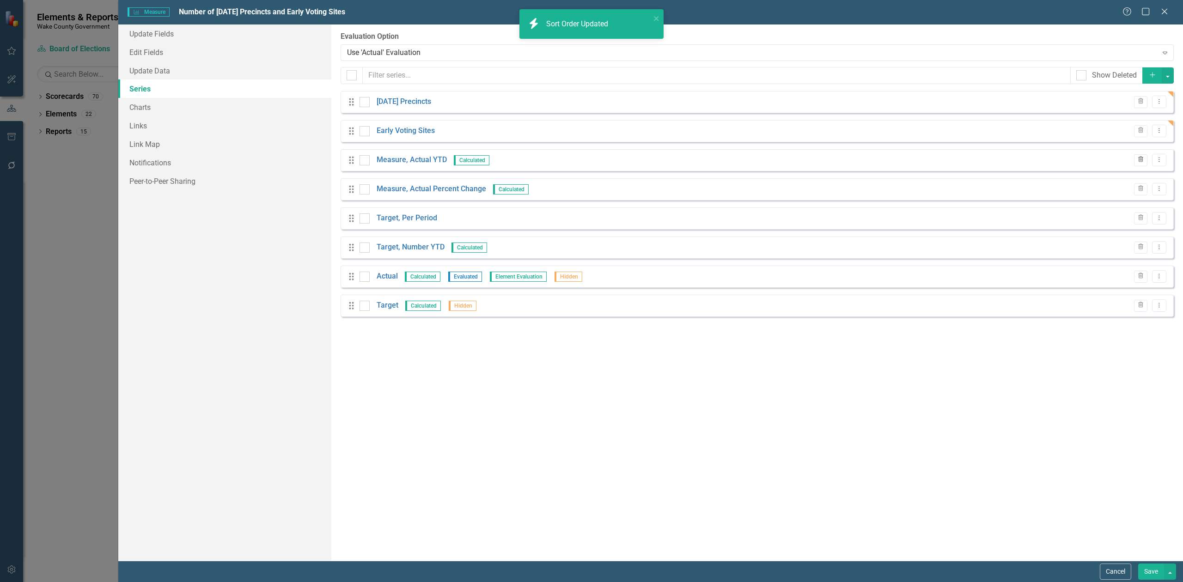
click at [1139, 163] on icon "Trash" at bounding box center [1140, 160] width 7 height 6
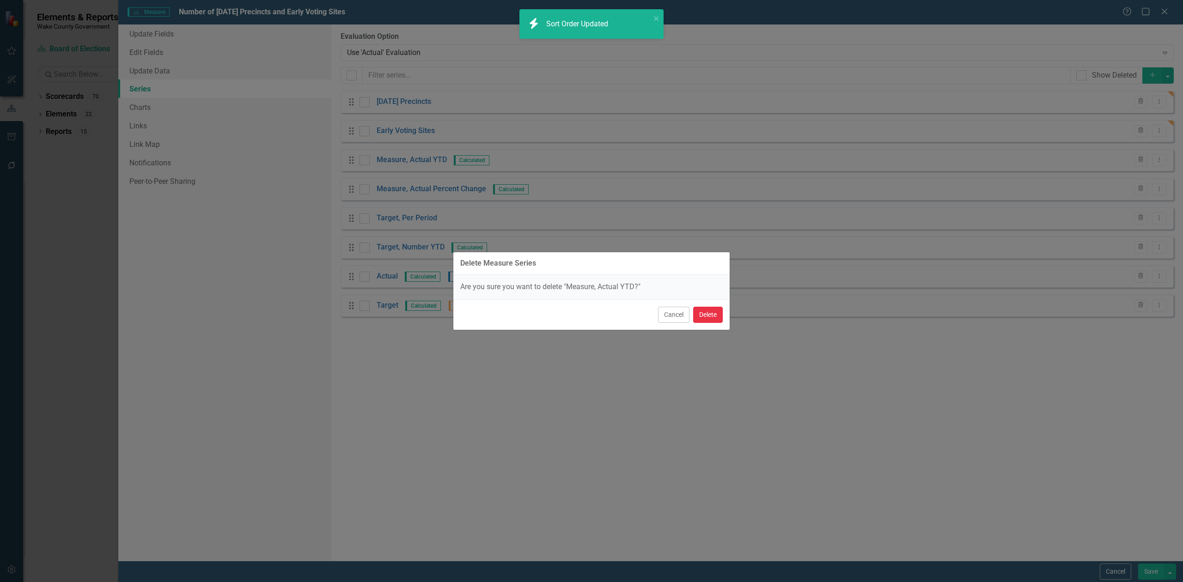
click at [702, 314] on button "Delete" at bounding box center [708, 315] width 30 height 16
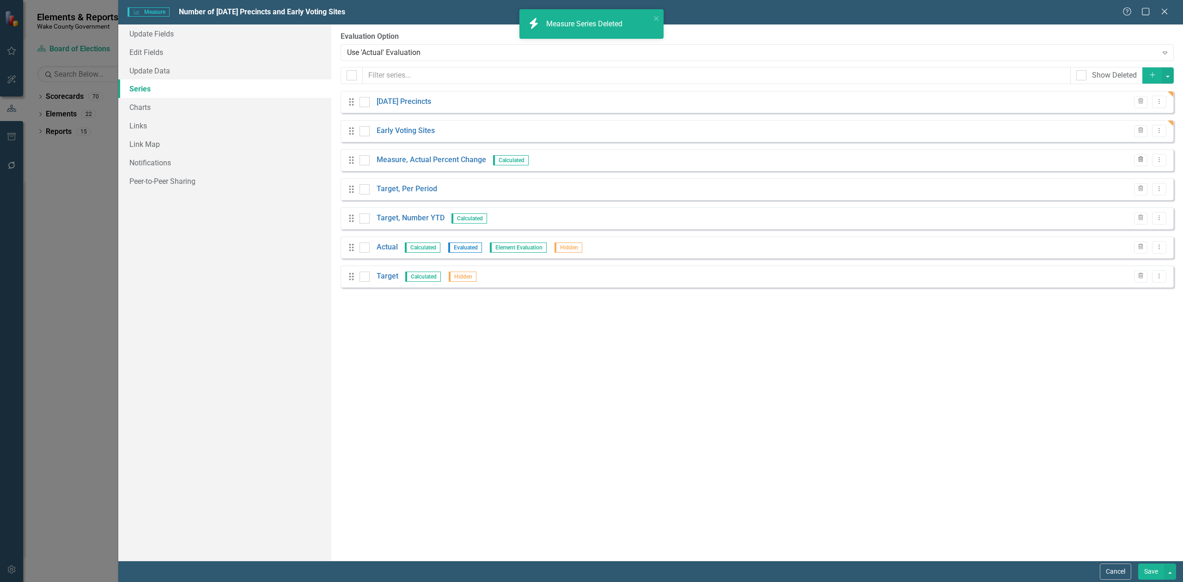
click at [1138, 161] on icon "Trash" at bounding box center [1140, 160] width 7 height 6
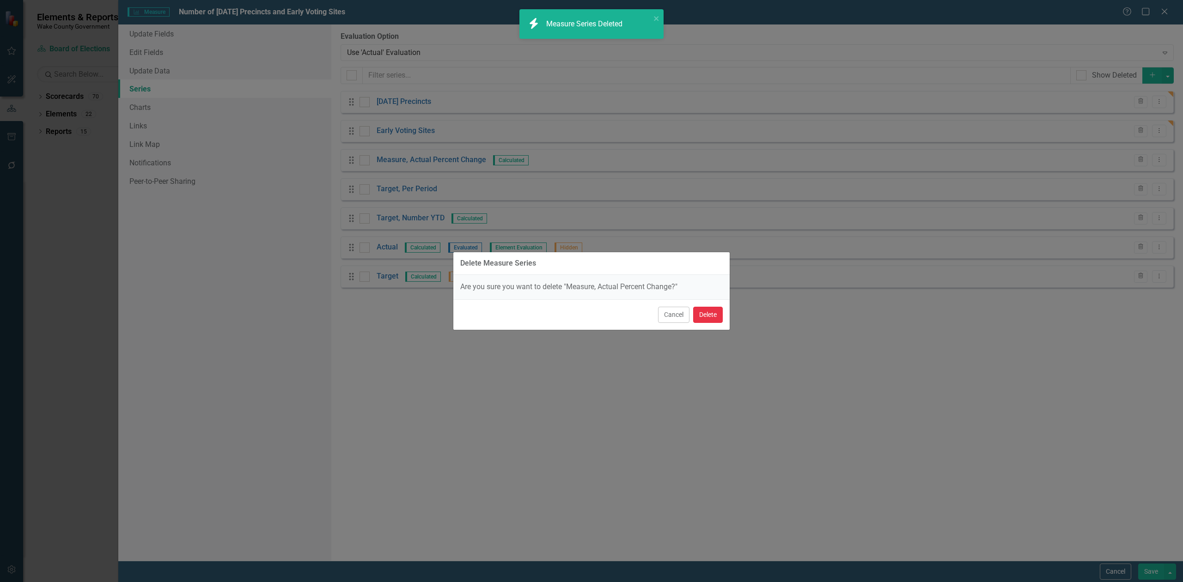
click at [708, 313] on button "Delete" at bounding box center [708, 315] width 30 height 16
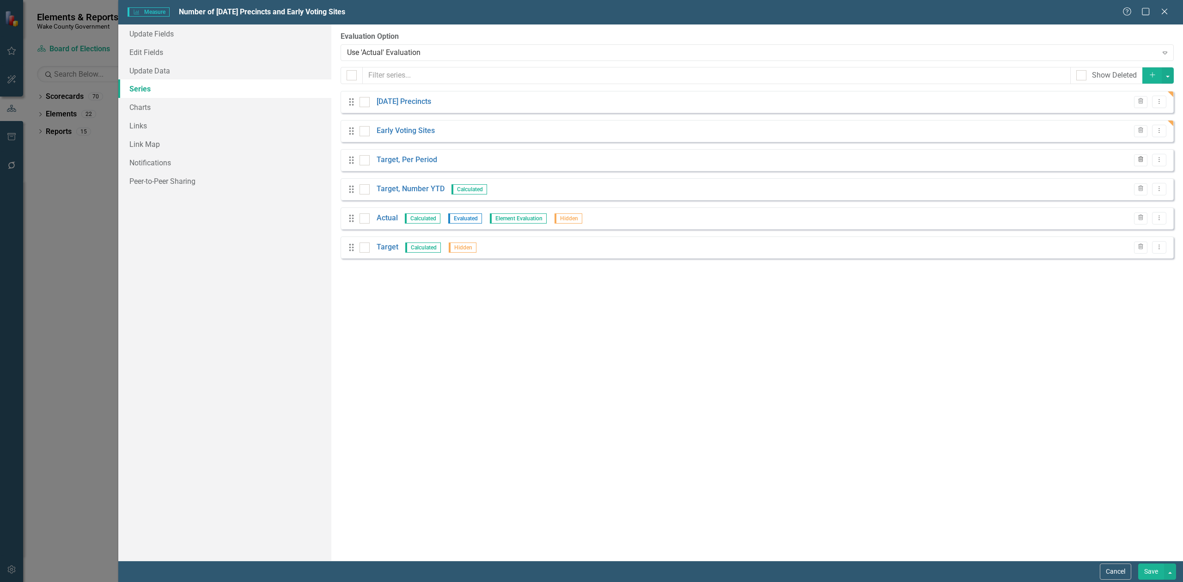
click at [1138, 160] on icon "Trash" at bounding box center [1140, 160] width 7 height 6
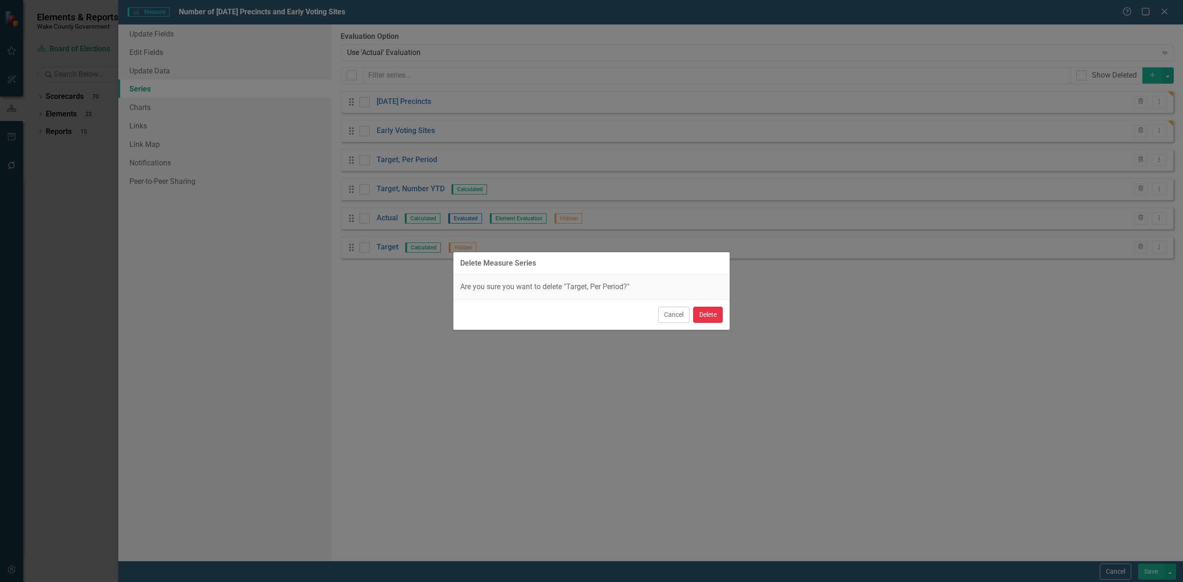
click at [707, 317] on button "Delete" at bounding box center [708, 315] width 30 height 16
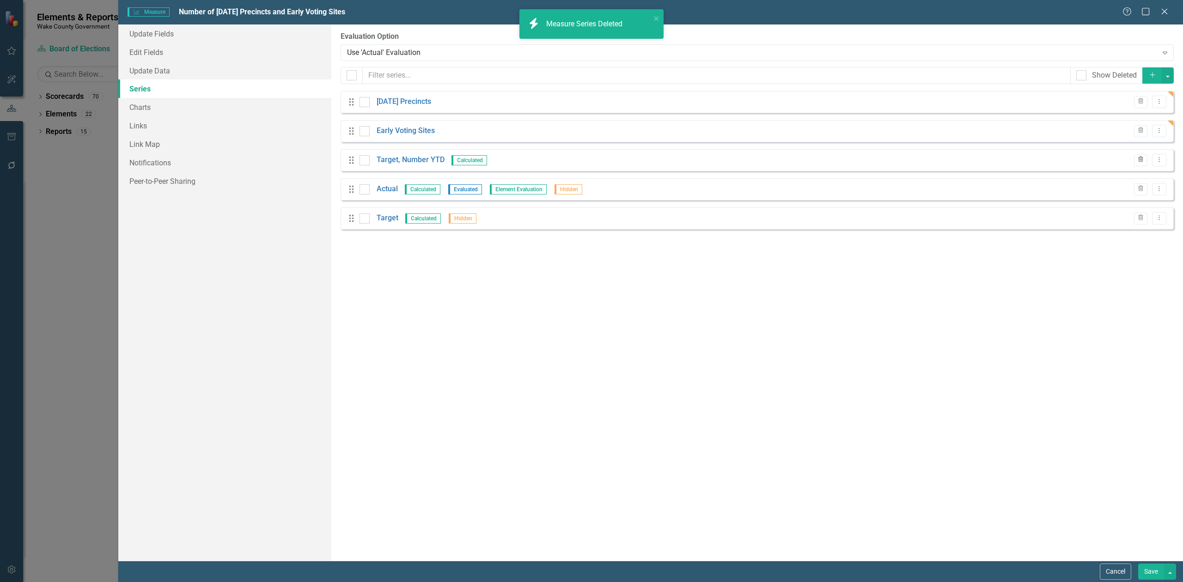
click at [1140, 161] on icon "Trash" at bounding box center [1140, 160] width 7 height 6
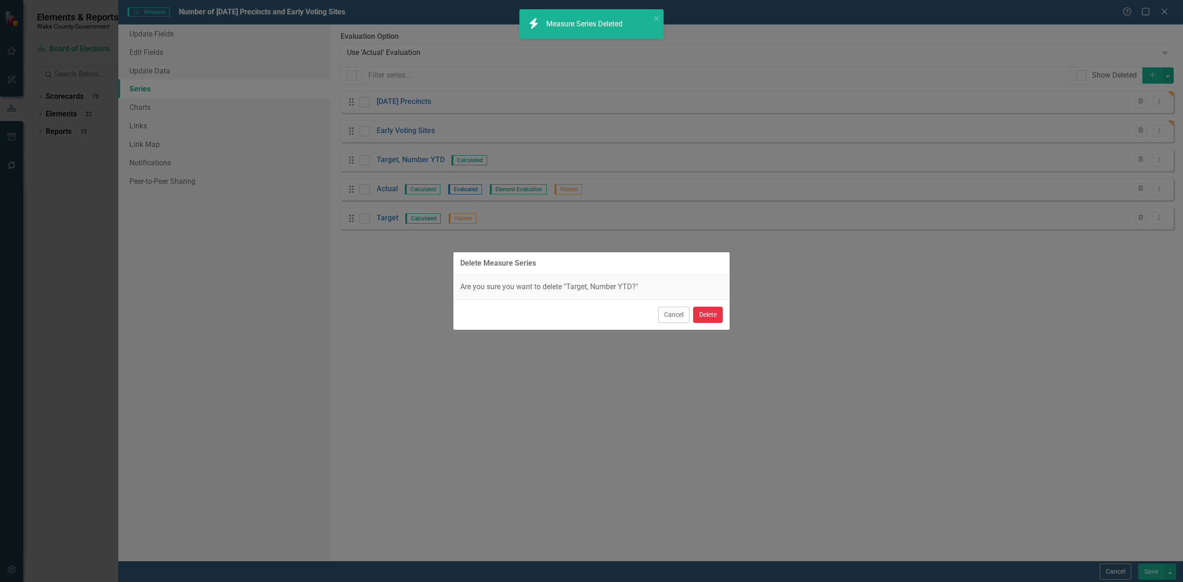
click at [719, 316] on button "Delete" at bounding box center [708, 315] width 30 height 16
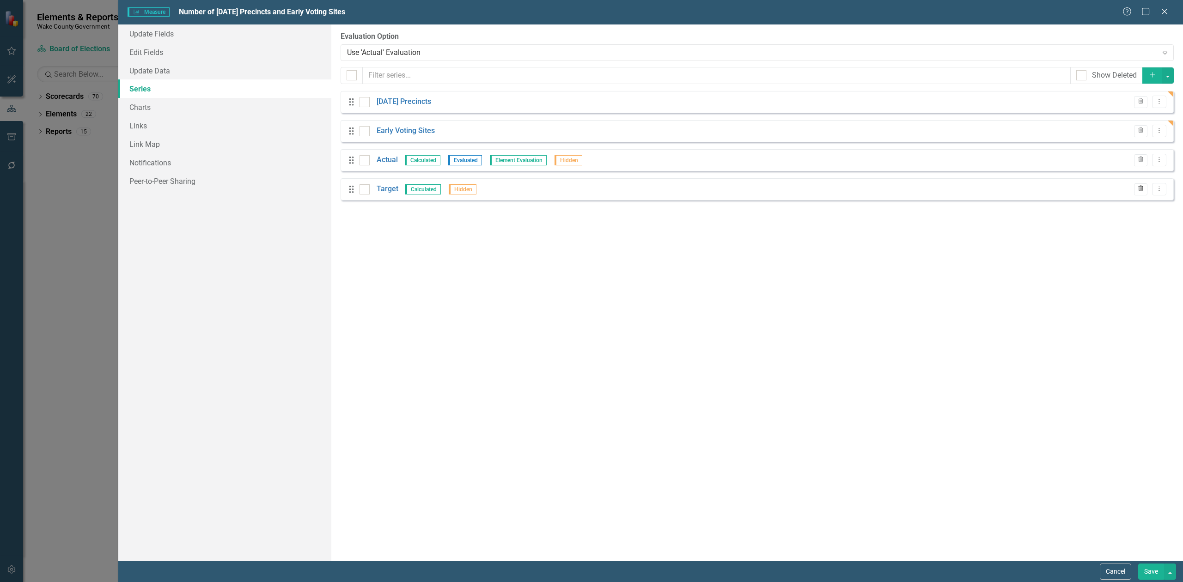
click at [1137, 188] on icon "Trash" at bounding box center [1140, 189] width 7 height 6
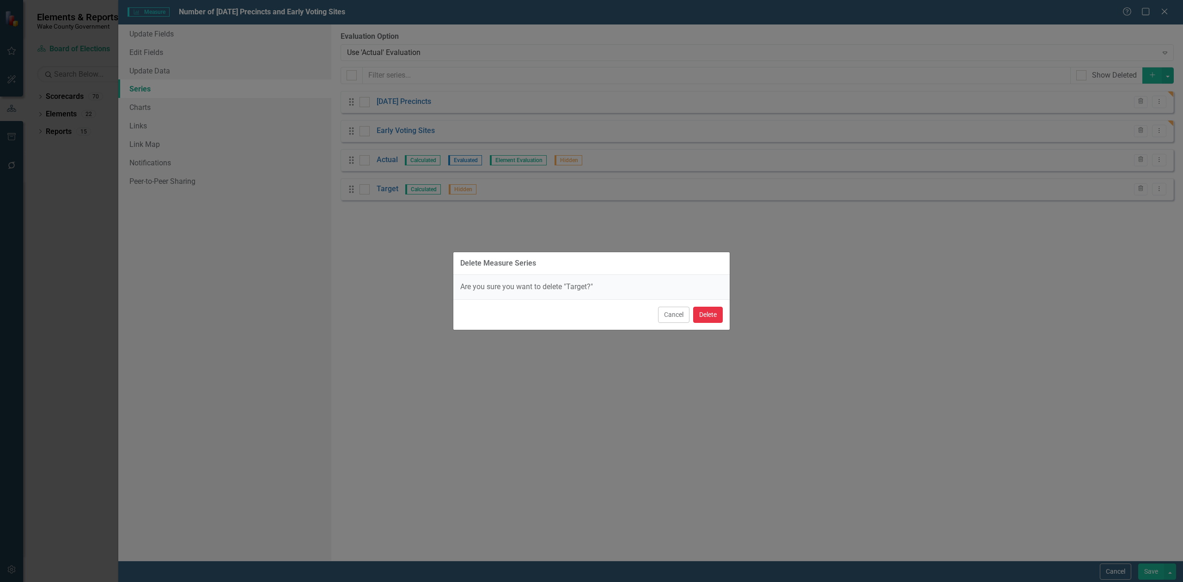
click at [718, 316] on button "Delete" at bounding box center [708, 315] width 30 height 16
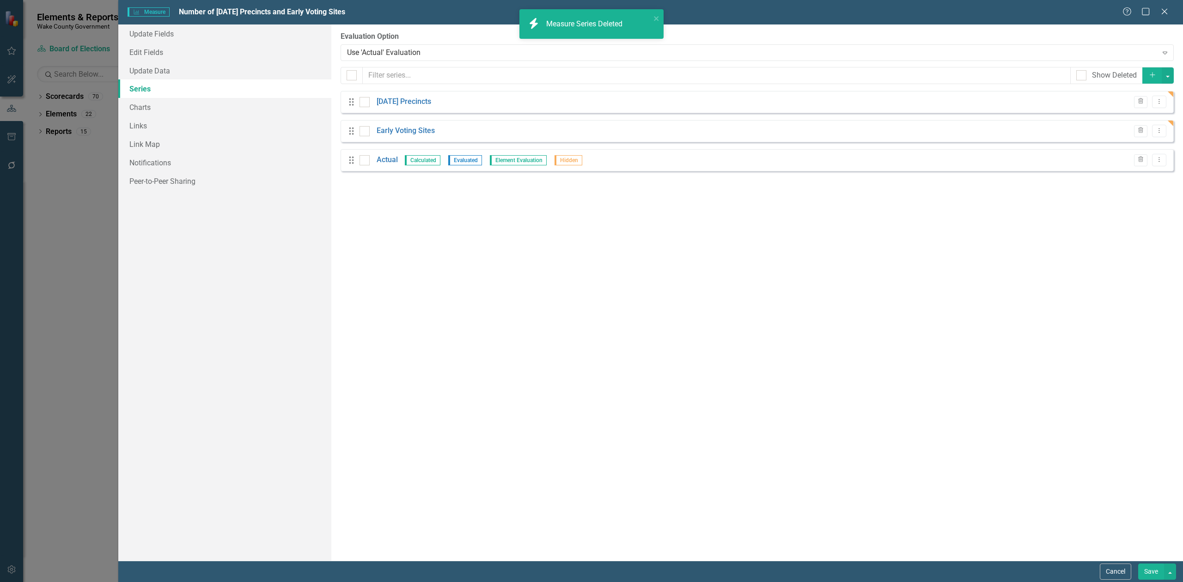
click at [1154, 572] on button "Save" at bounding box center [1151, 572] width 26 height 16
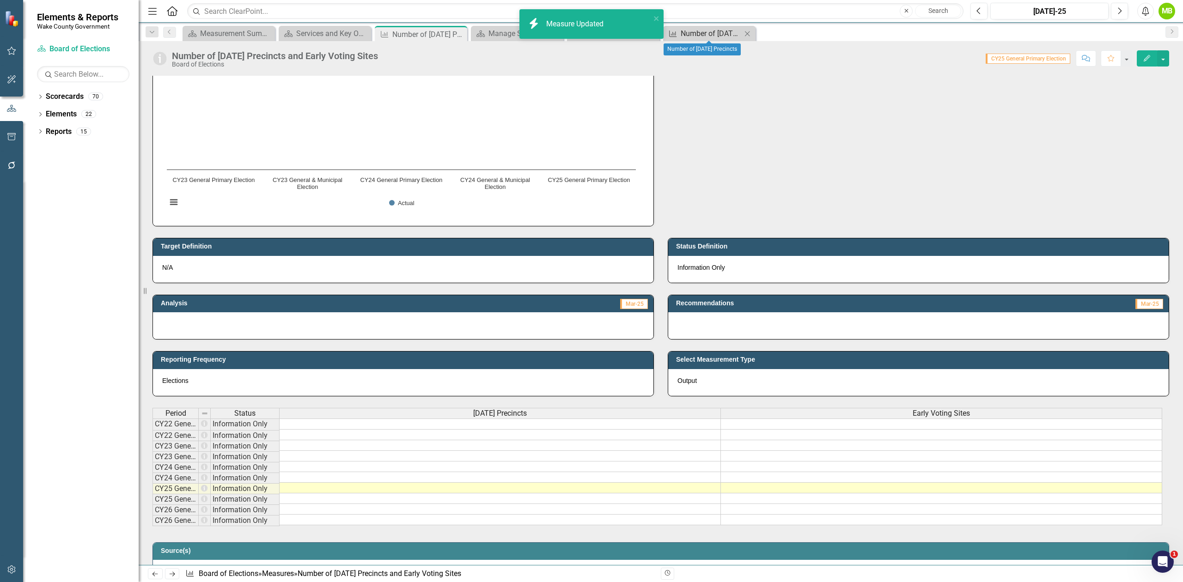
click at [692, 36] on div "Number of Election Day Precincts" at bounding box center [711, 34] width 61 height 12
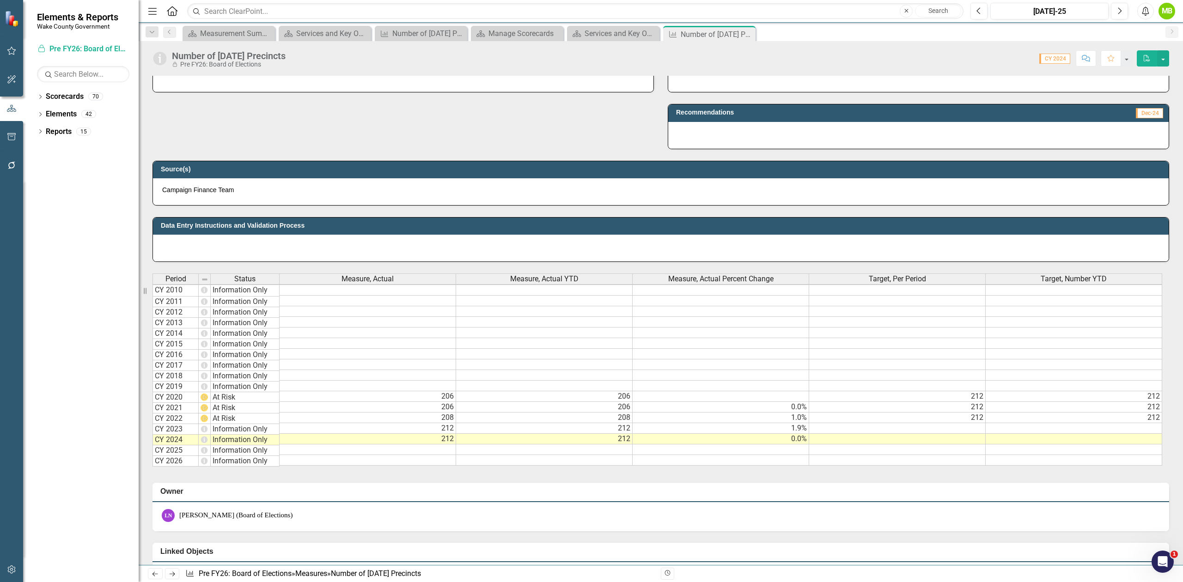
scroll to position [2, 0]
click at [1165, 64] on button "button" at bounding box center [1163, 58] width 12 height 16
click at [1120, 160] on link "Excel Export to Excel" at bounding box center [1124, 164] width 90 height 17
click at [516, 34] on div "Manage Scorecards" at bounding box center [518, 34] width 61 height 12
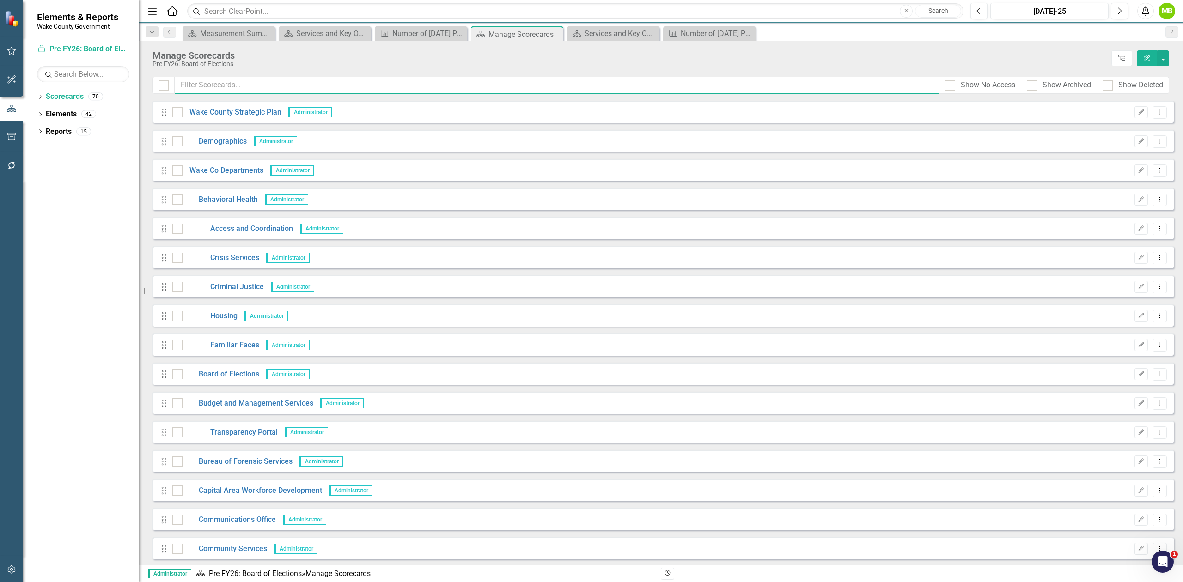
click at [255, 81] on input "text" at bounding box center [557, 85] width 765 height 17
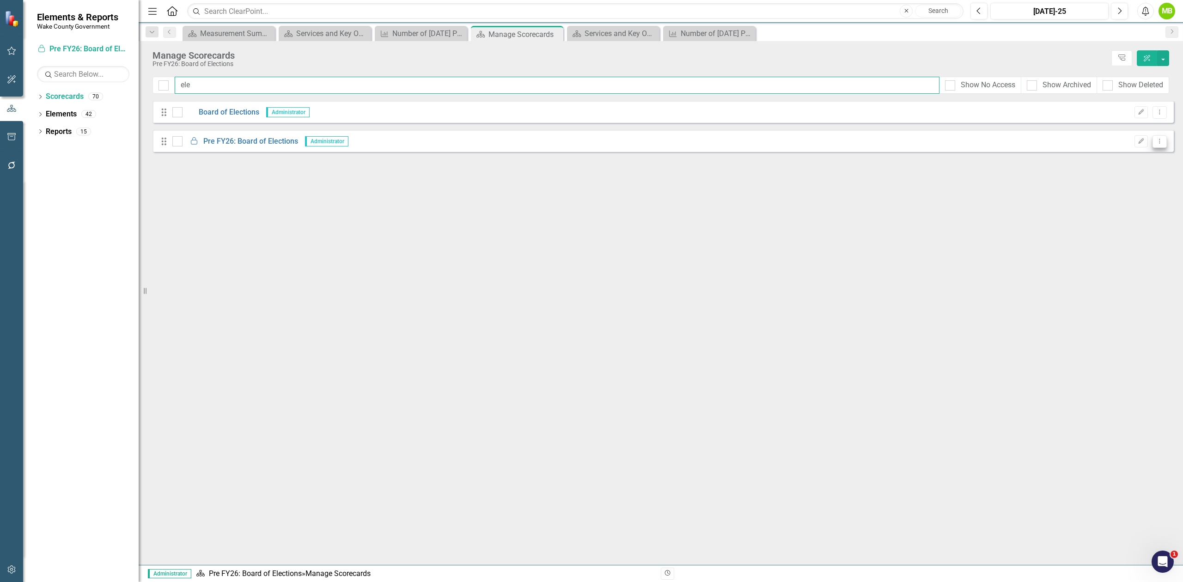
type input "ele"
click at [1157, 137] on button "Dropdown Menu" at bounding box center [1159, 141] width 14 height 12
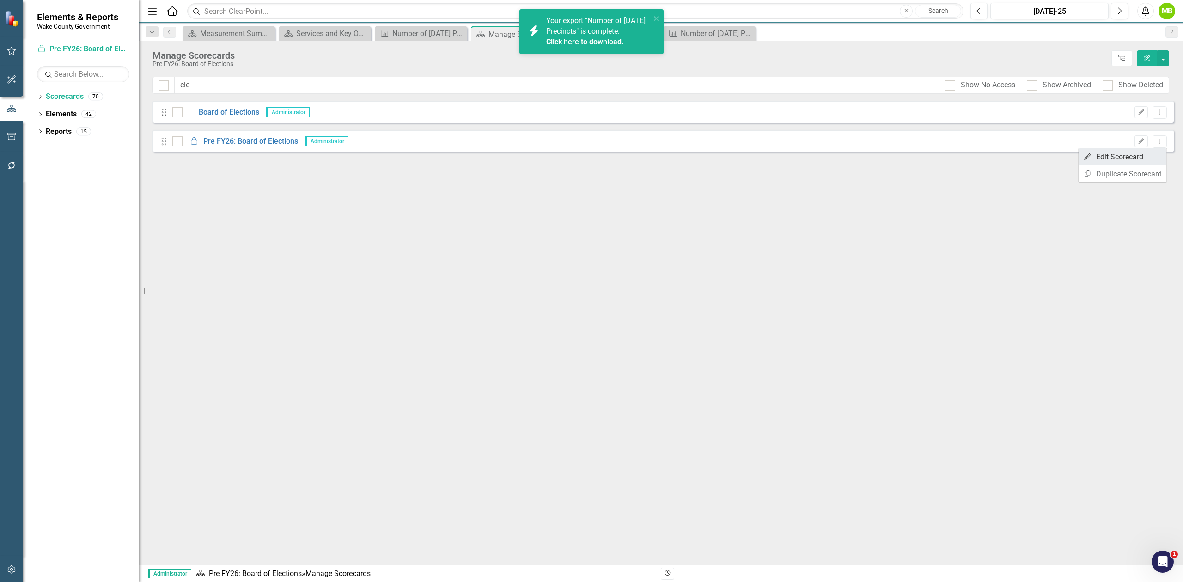
click at [1116, 152] on link "Edit Edit Scorecard" at bounding box center [1122, 156] width 88 height 17
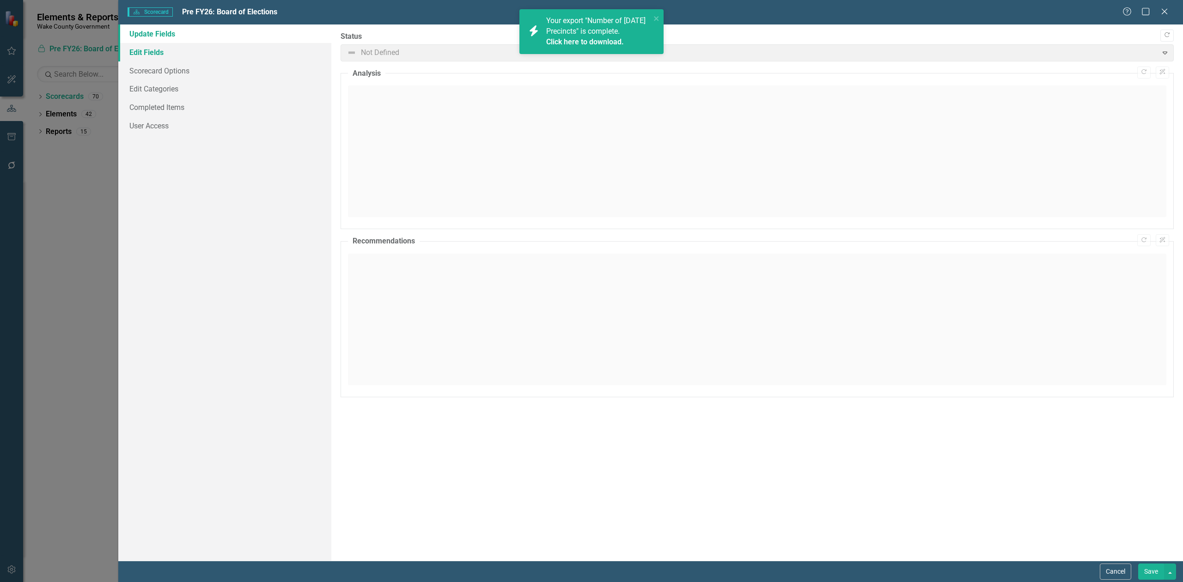
click at [137, 48] on link "Edit Fields" at bounding box center [224, 52] width 213 height 18
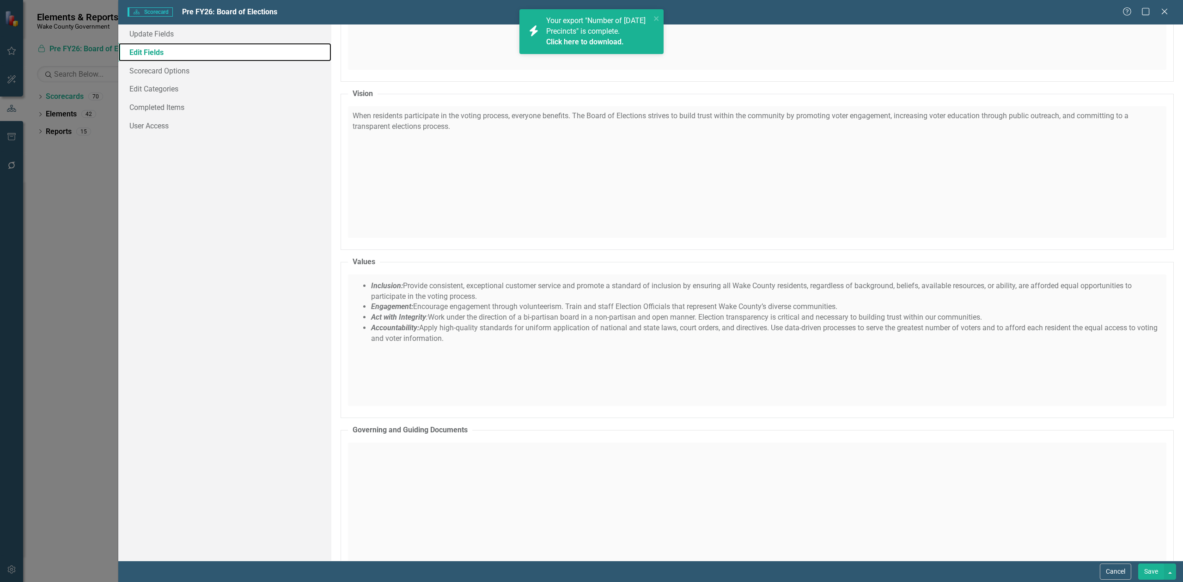
scroll to position [246, 0]
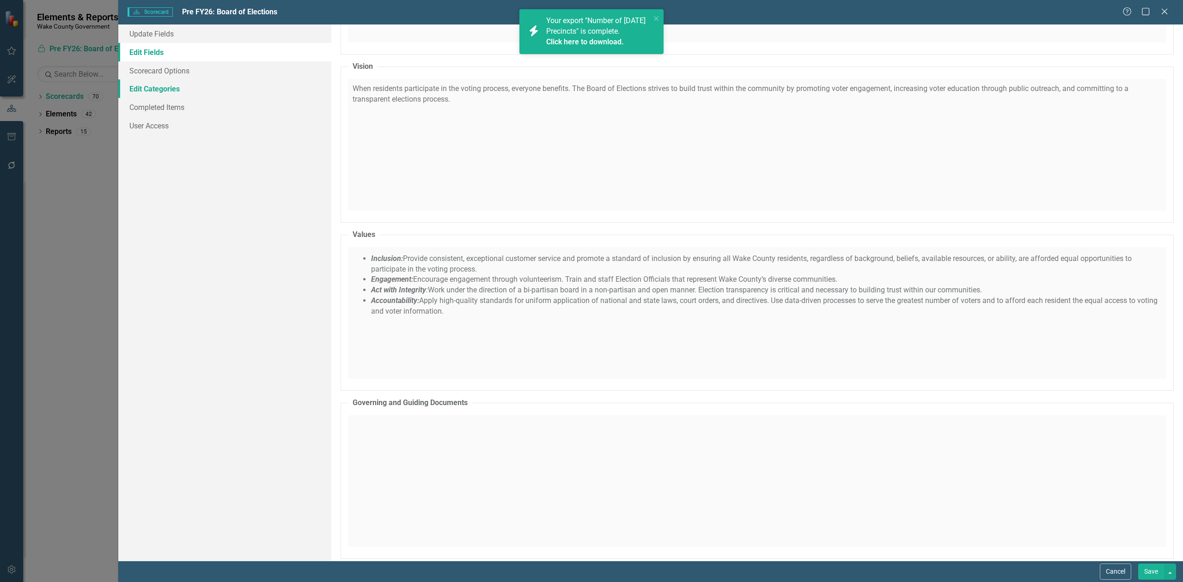
click at [167, 89] on link "Edit Categories" at bounding box center [224, 88] width 213 height 18
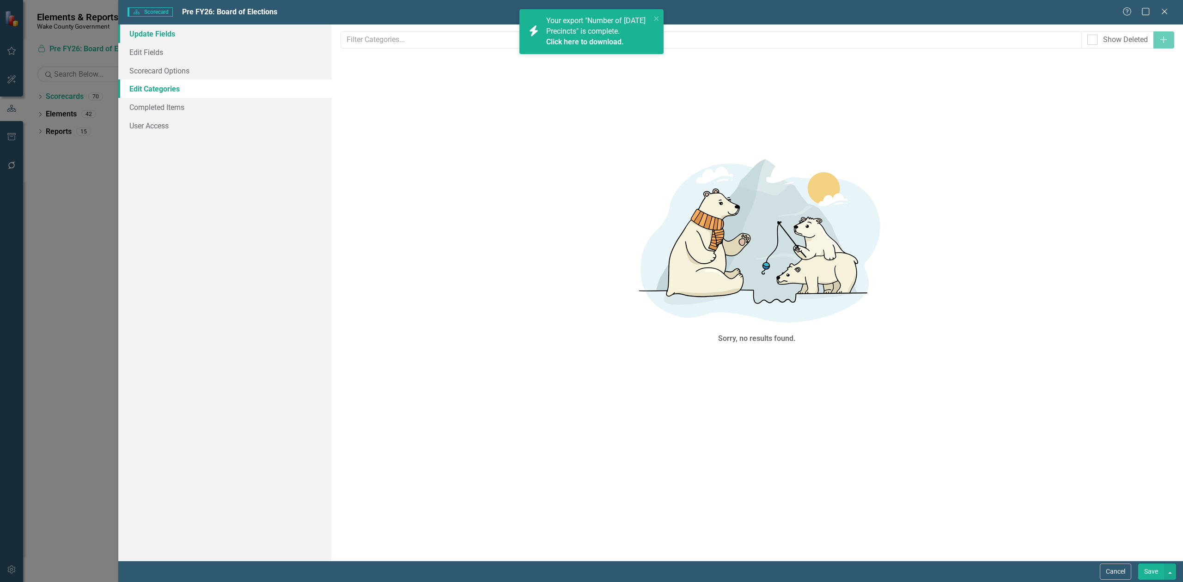
click at [183, 35] on link "Update Fields" at bounding box center [224, 33] width 213 height 18
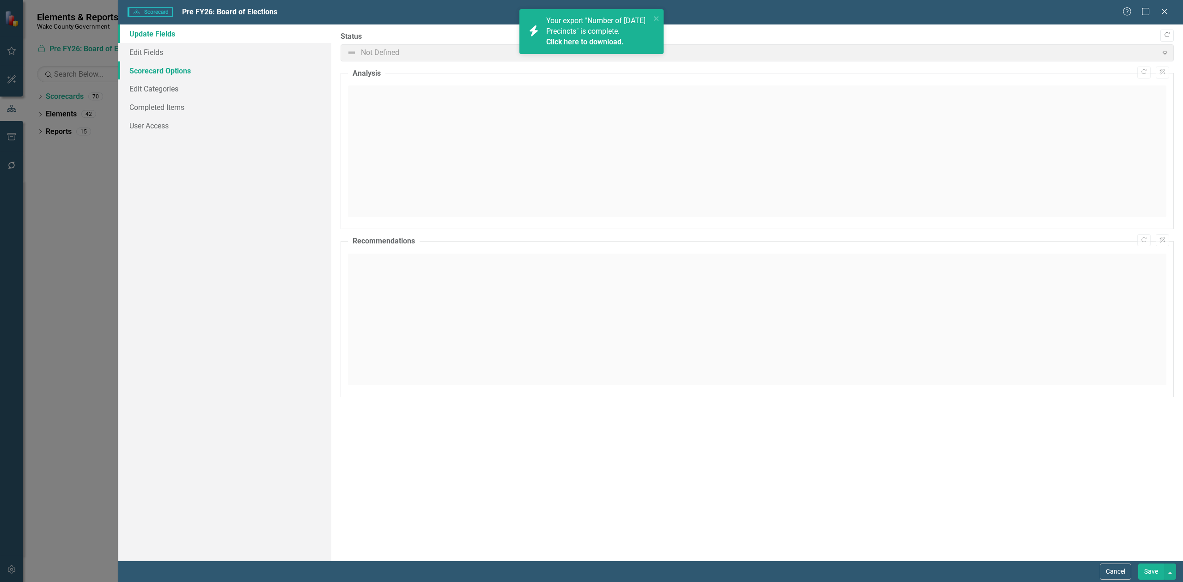
click at [203, 69] on link "Scorecard Options" at bounding box center [224, 70] width 213 height 18
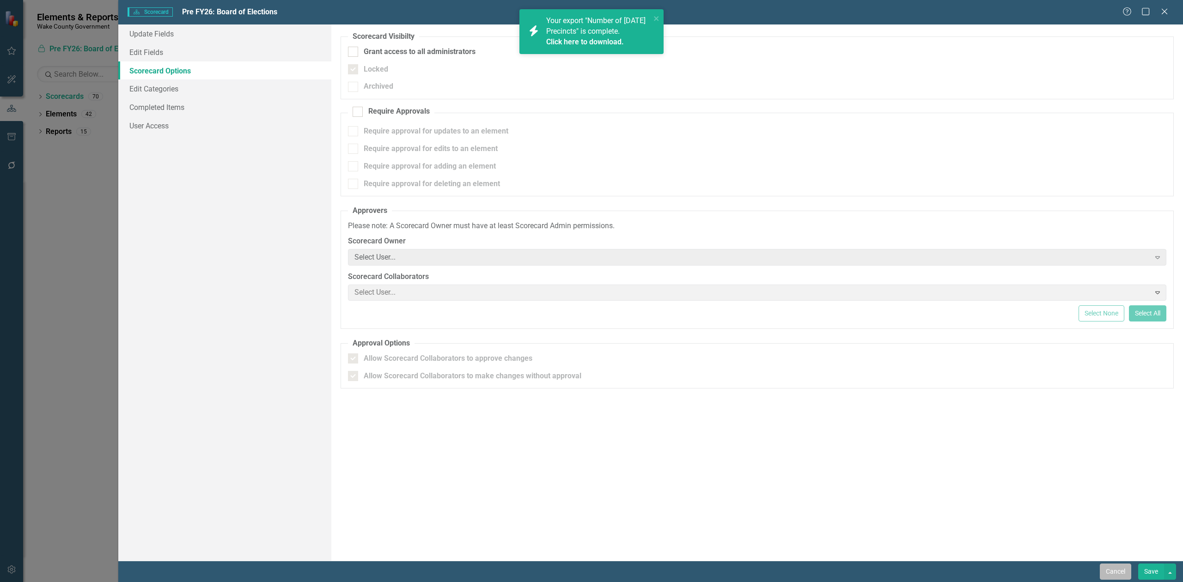
click at [1110, 572] on button "Cancel" at bounding box center [1115, 572] width 31 height 16
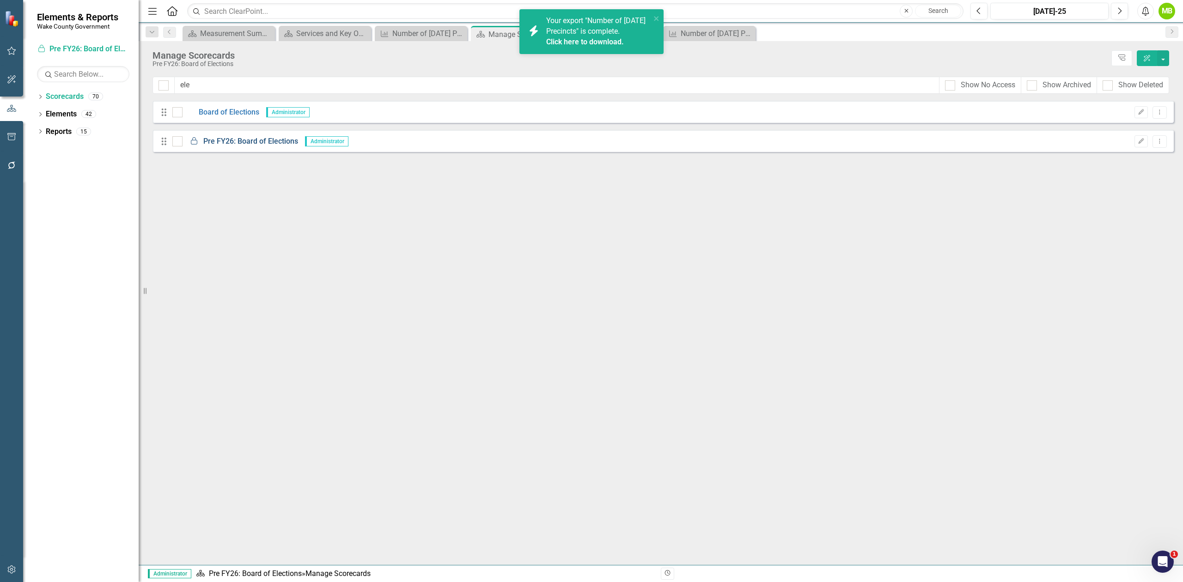
click at [236, 143] on link "Locked Pre FY26: Board of Elections" at bounding box center [241, 141] width 116 height 11
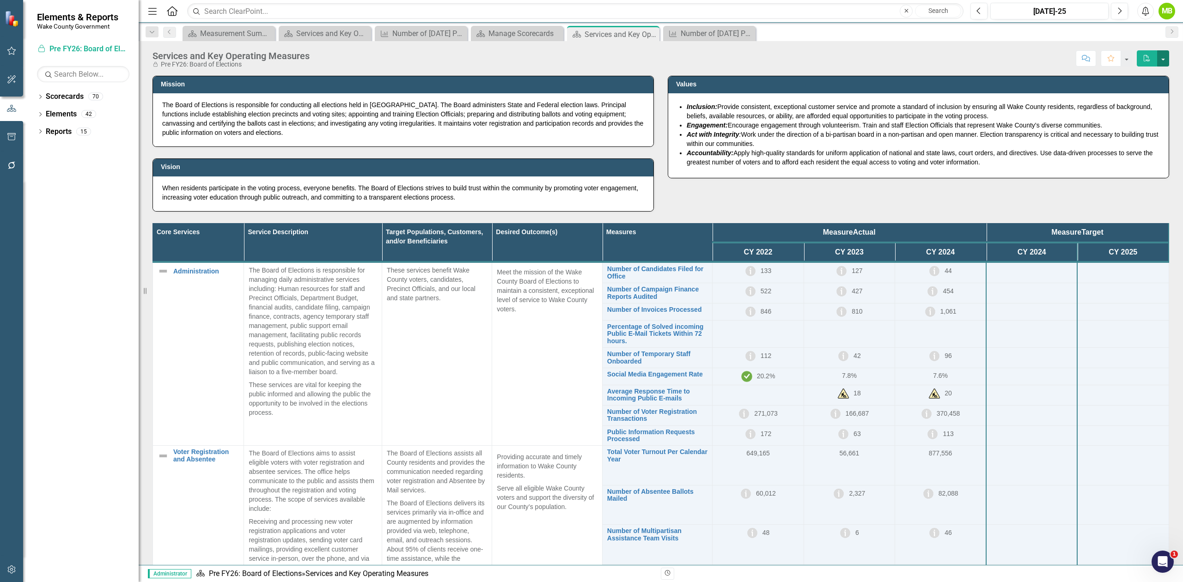
click at [1165, 60] on button "button" at bounding box center [1163, 58] width 12 height 16
click at [1143, 71] on link "Edit Report Edit Layout" at bounding box center [1131, 75] width 75 height 17
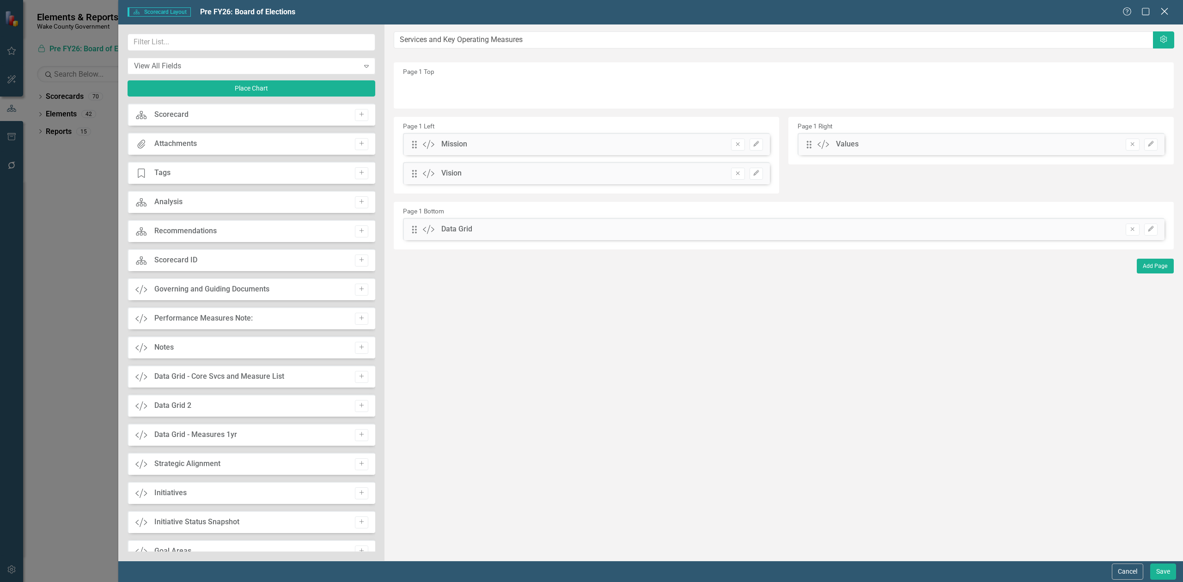
click at [1163, 12] on icon "Close" at bounding box center [1164, 11] width 12 height 9
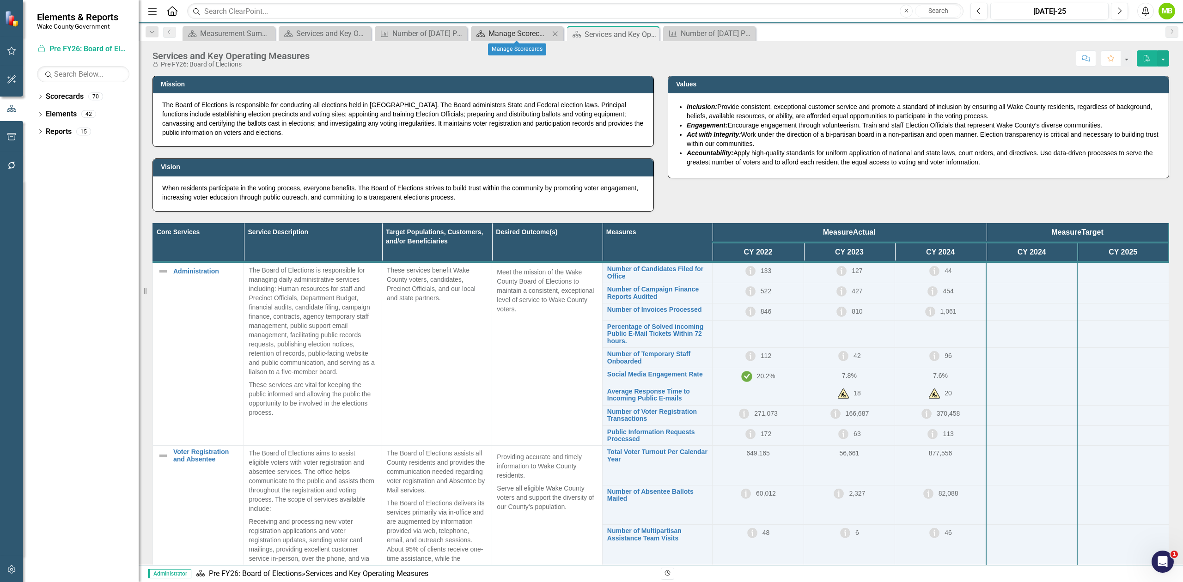
click at [529, 28] on div "Manage Scorecards" at bounding box center [518, 34] width 61 height 12
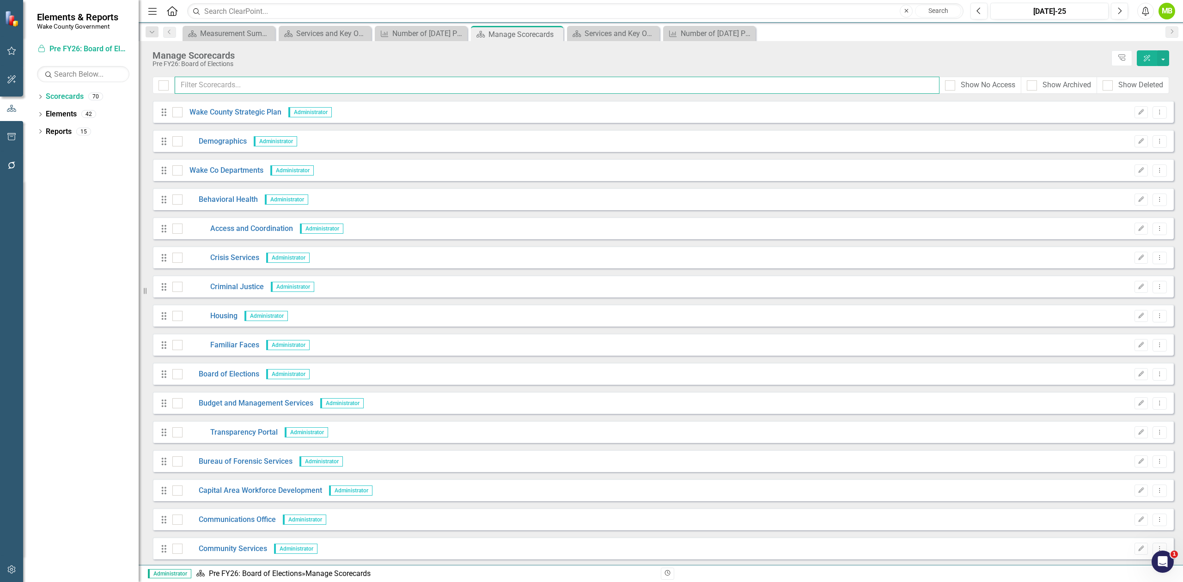
drag, startPoint x: 296, startPoint y: 78, endPoint x: 293, endPoint y: 89, distance: 11.0
click at [296, 79] on input "text" at bounding box center [557, 85] width 765 height 17
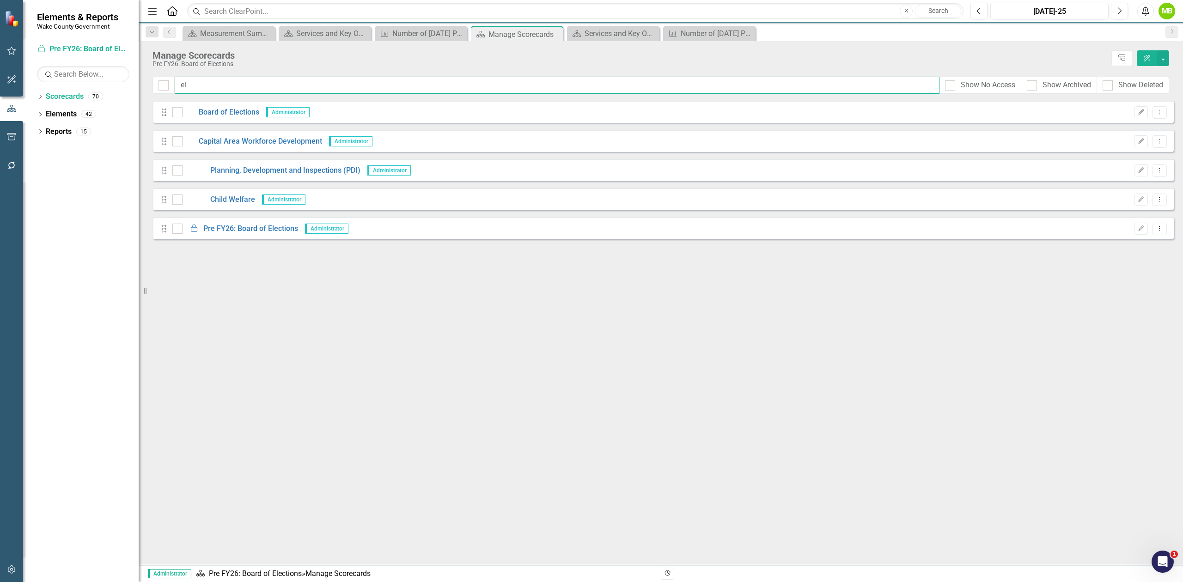
type input "el"
click at [1169, 229] on div "Drag Locked Pre FY26: Board of Elections Administrator Edit Dropdown Menu" at bounding box center [662, 228] width 1021 height 22
click at [1166, 231] on button "Dropdown Menu" at bounding box center [1159, 229] width 14 height 12
click at [1141, 227] on icon "button" at bounding box center [1141, 228] width 6 height 6
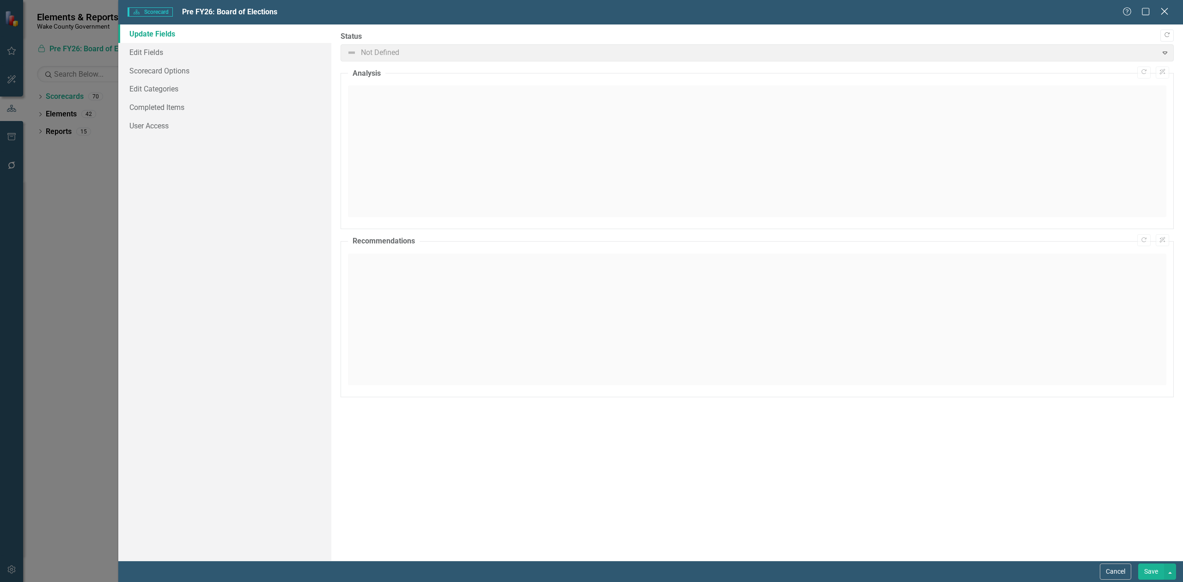
click at [1164, 10] on icon "Close" at bounding box center [1164, 11] width 12 height 9
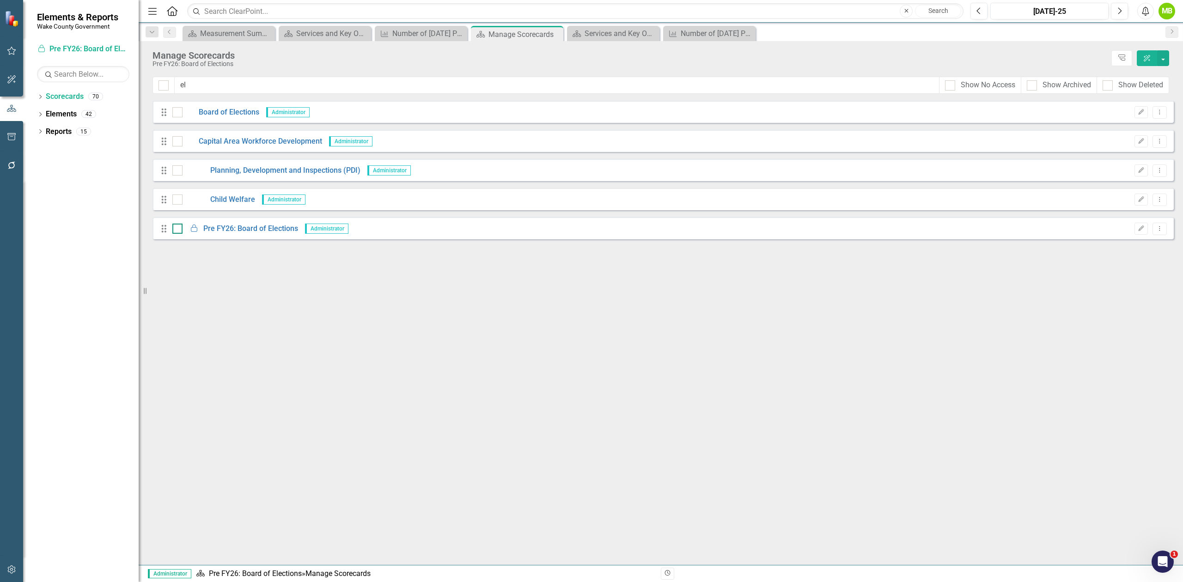
click at [176, 231] on div at bounding box center [177, 229] width 10 height 10
click at [176, 230] on input "checkbox" at bounding box center [175, 227] width 6 height 6
checkbox input "true"
click at [1161, 54] on button "button" at bounding box center [1163, 58] width 12 height 16
click at [1145, 123] on link "Edit Multiple Edit Multiple" at bounding box center [1121, 128] width 96 height 17
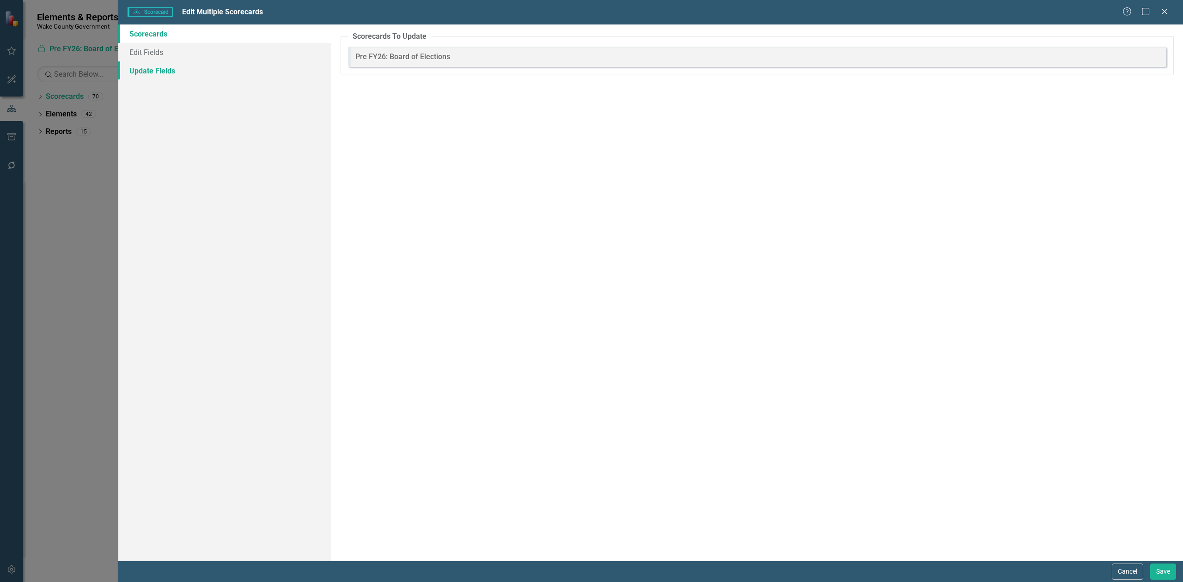
click at [165, 67] on link "Update Fields" at bounding box center [224, 70] width 213 height 18
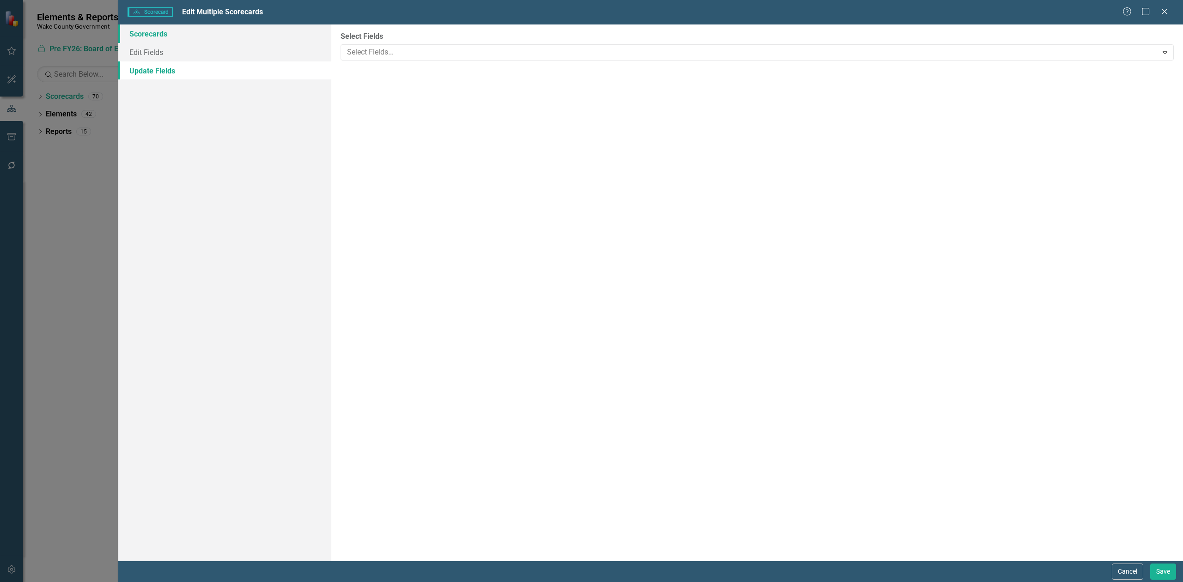
click at [163, 30] on link "Scorecards" at bounding box center [224, 33] width 213 height 18
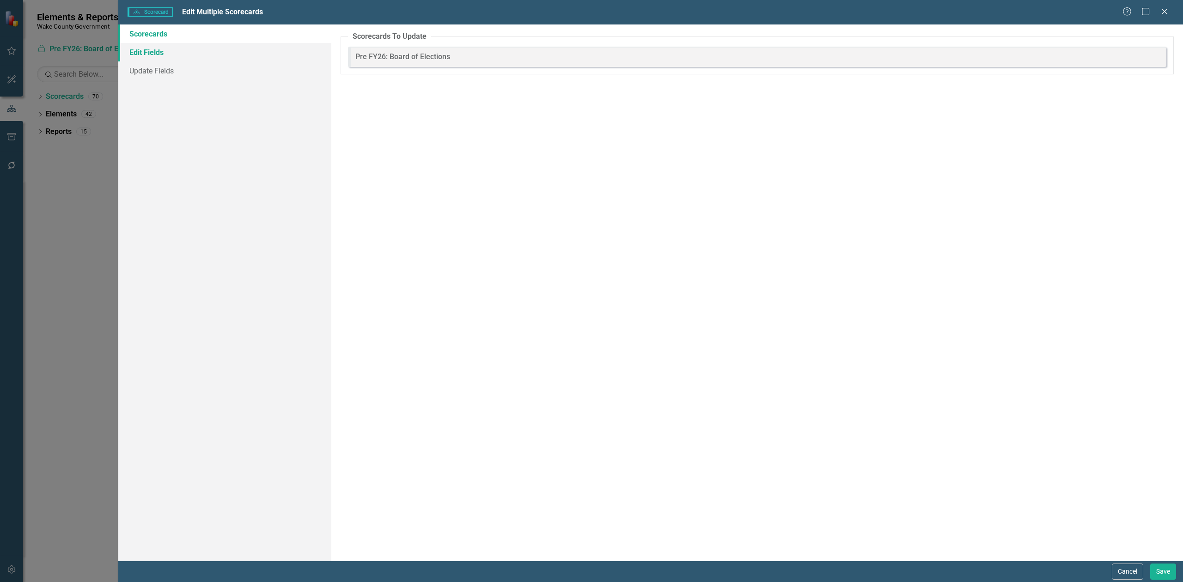
click at [174, 54] on link "Edit Fields" at bounding box center [224, 52] width 213 height 18
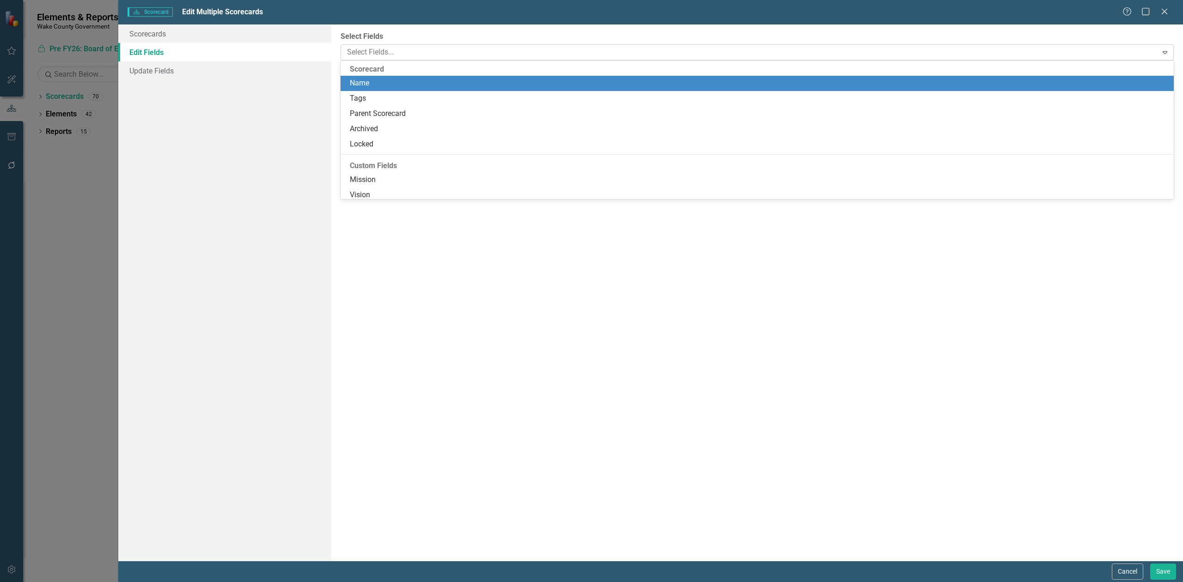
click at [392, 55] on div at bounding box center [750, 52] width 814 height 12
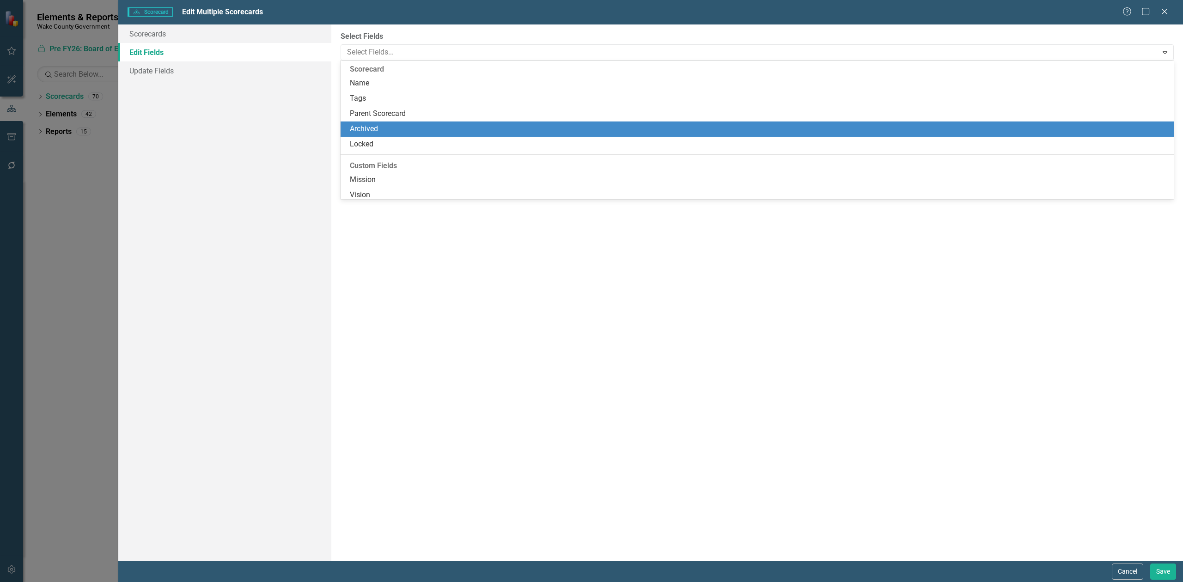
click at [380, 129] on div "Archived" at bounding box center [759, 129] width 818 height 11
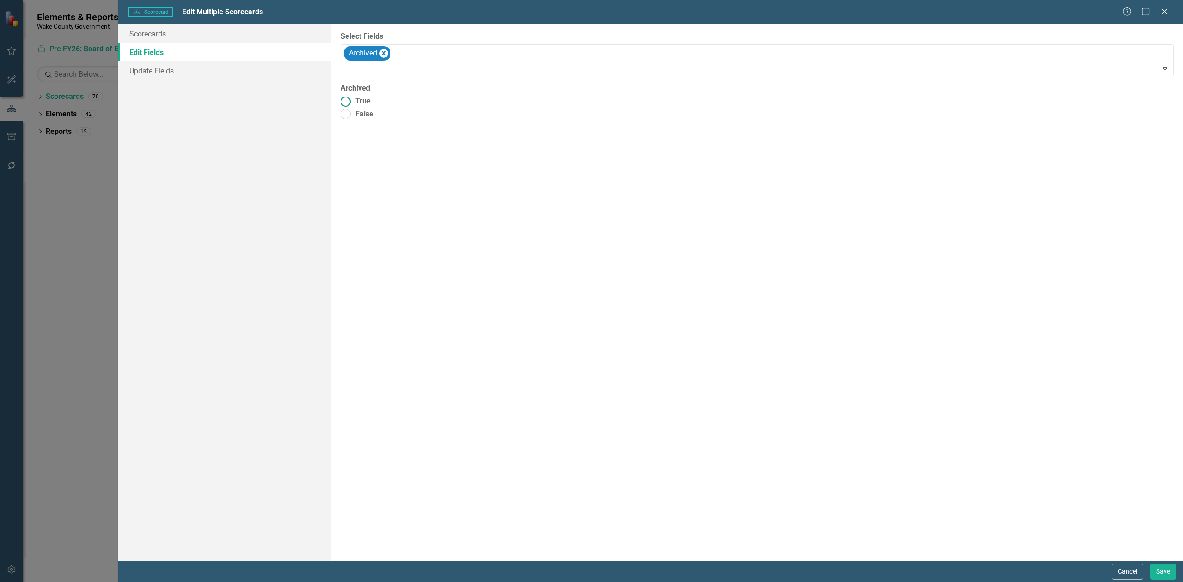
click at [361, 102] on span "True" at bounding box center [362, 101] width 15 height 11
click at [353, 102] on input "True" at bounding box center [345, 101] width 14 height 14
radio input "true"
click at [1167, 566] on button "Save" at bounding box center [1163, 572] width 26 height 16
checkbox input "false"
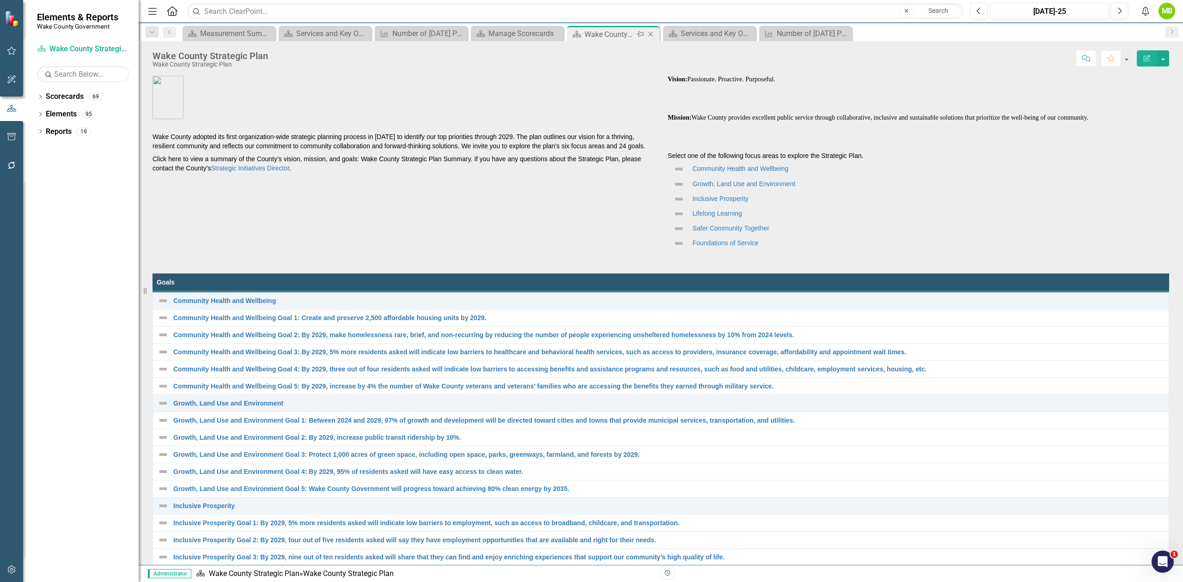
click at [649, 35] on icon "Close" at bounding box center [650, 33] width 9 height 7
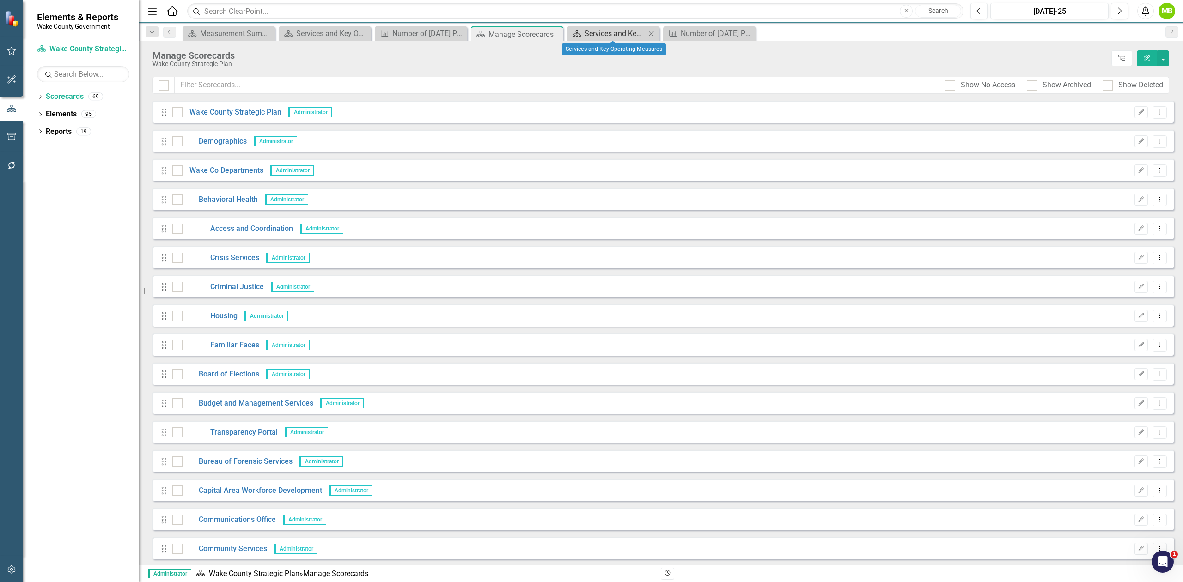
click at [611, 31] on div "Services and Key Operating Measures" at bounding box center [614, 34] width 61 height 12
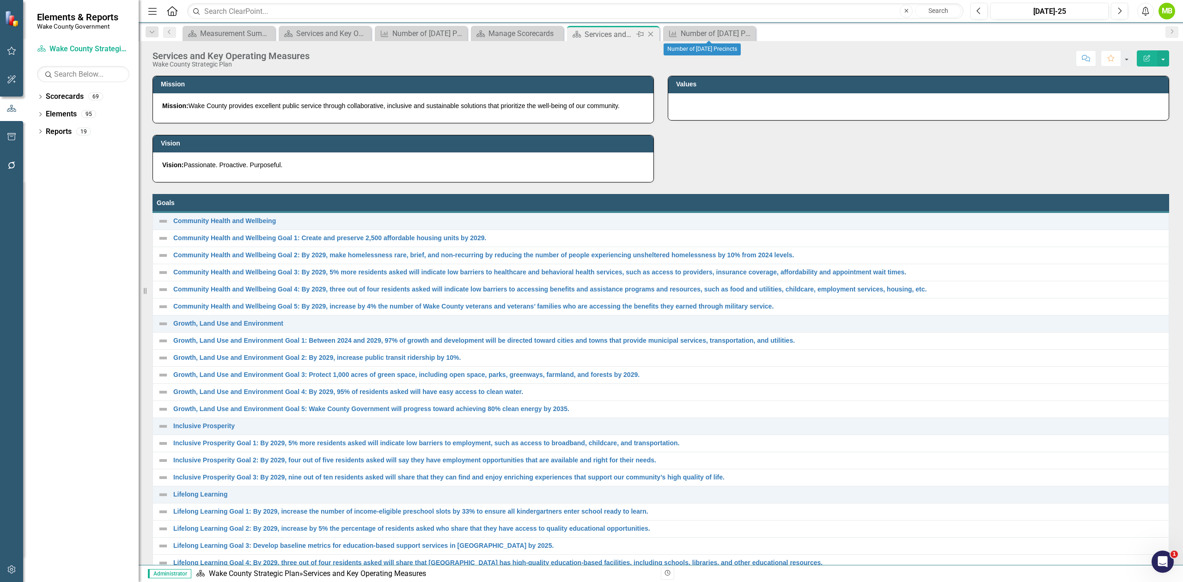
click at [651, 34] on icon "Close" at bounding box center [650, 33] width 9 height 7
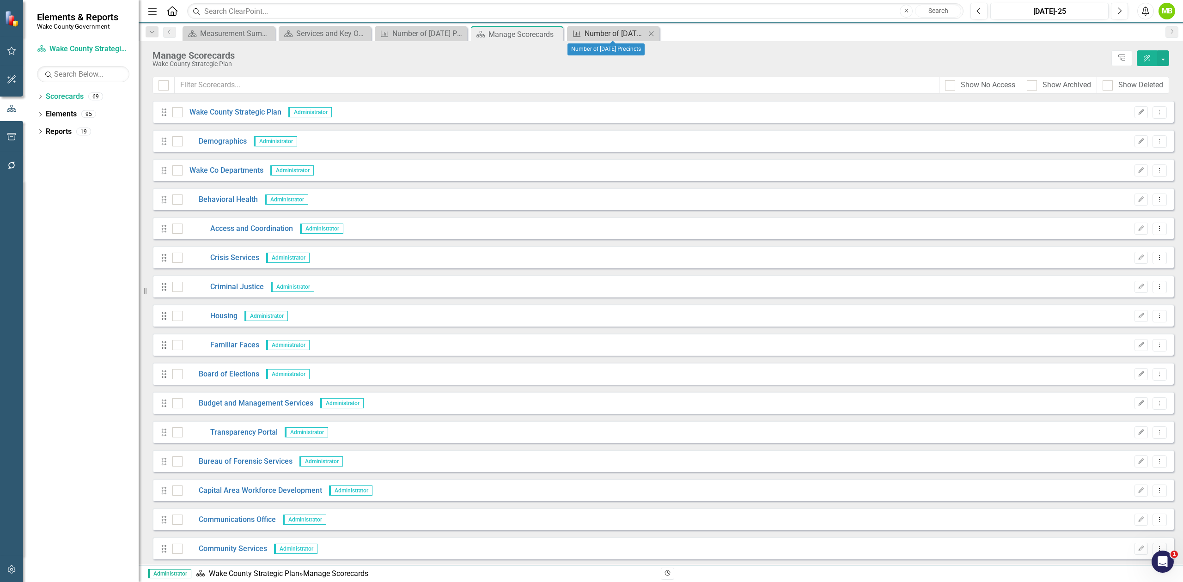
click at [609, 36] on div "Number of Election Day Precincts" at bounding box center [614, 34] width 61 height 12
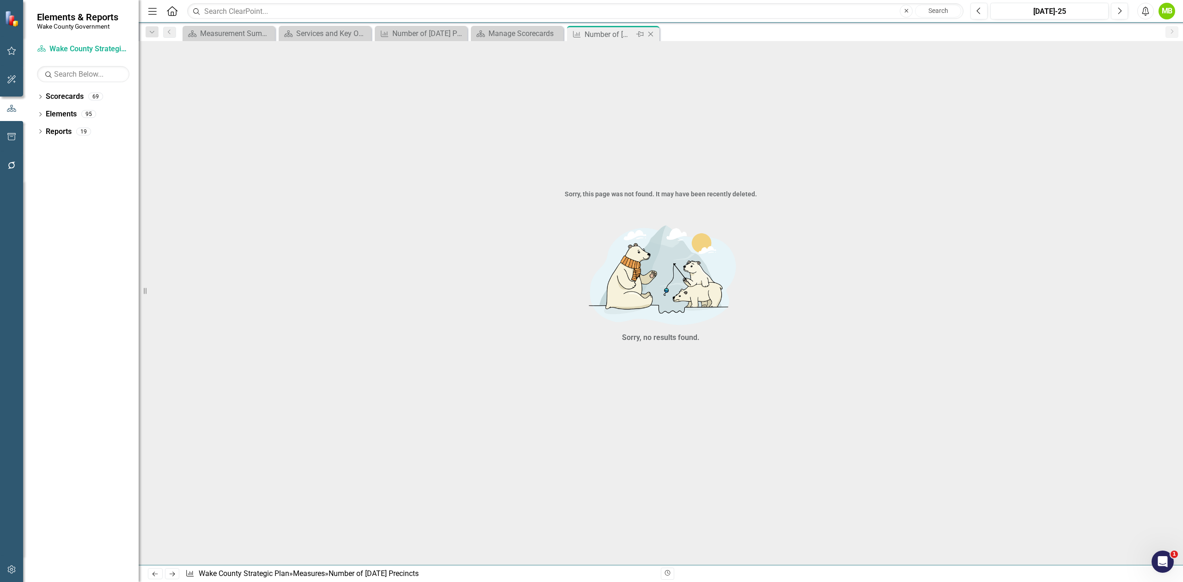
click at [650, 34] on icon at bounding box center [650, 34] width 5 height 5
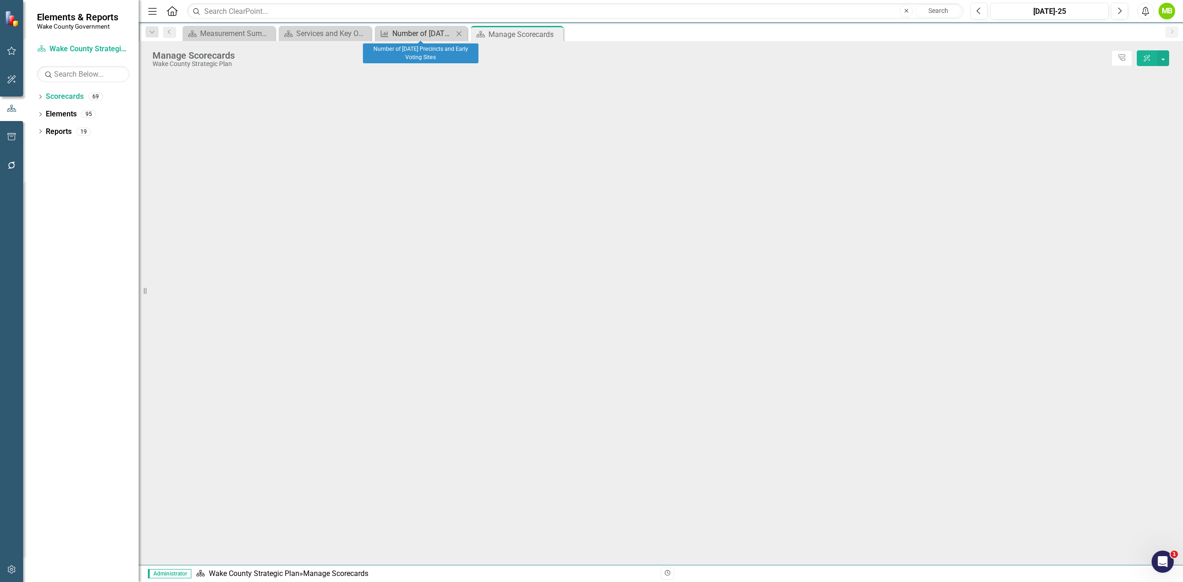
click at [433, 34] on div "Number of [DATE] Precincts and Early Voting Sites" at bounding box center [422, 34] width 61 height 12
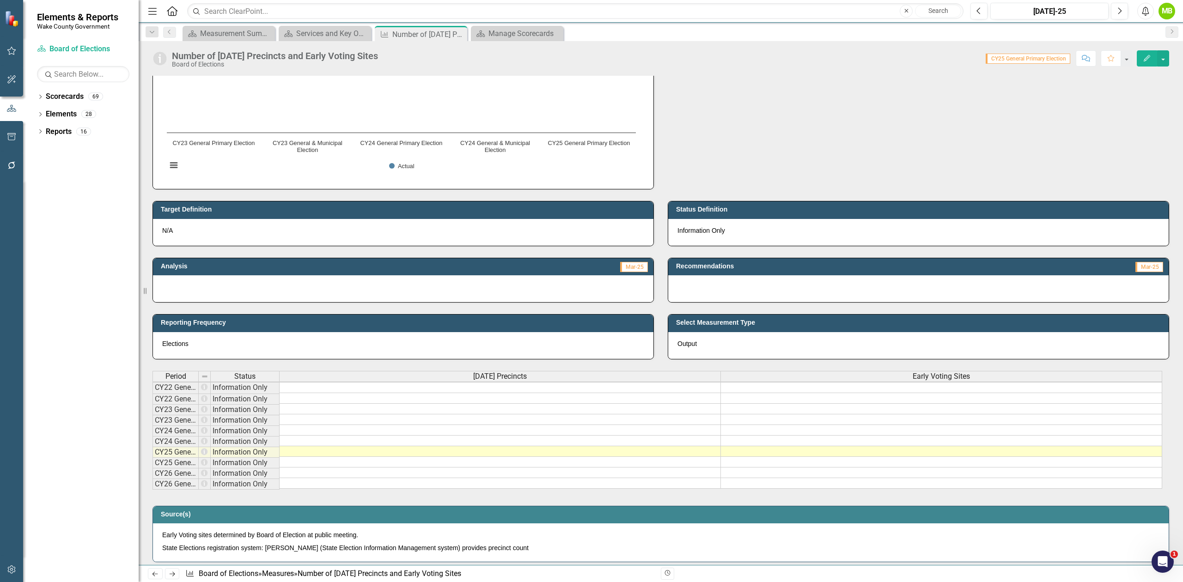
scroll to position [123, 0]
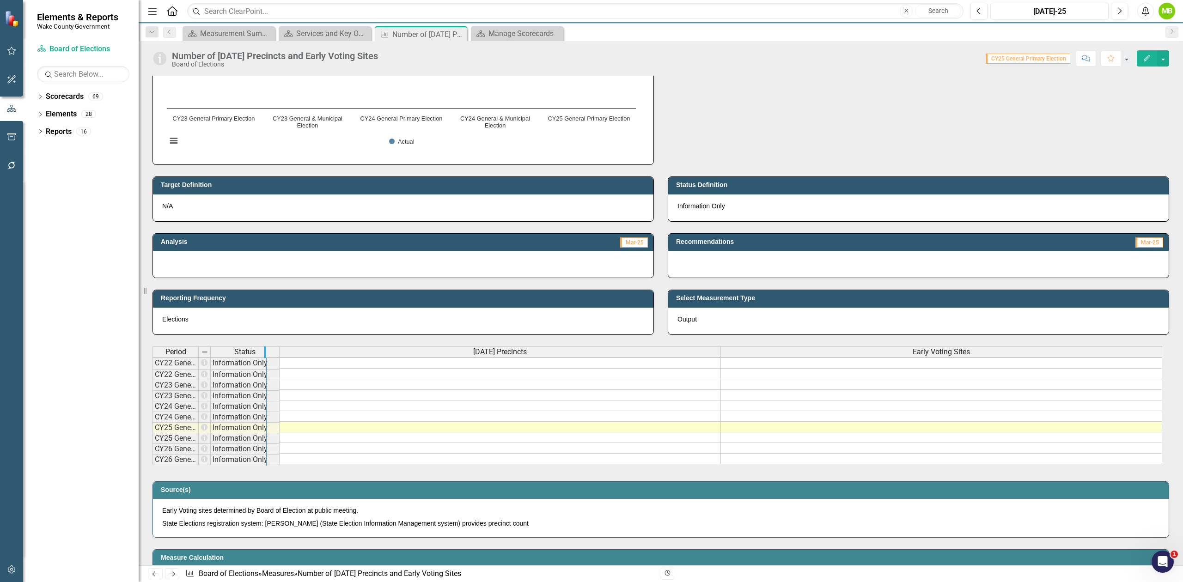
drag, startPoint x: 197, startPoint y: 355, endPoint x: 274, endPoint y: 350, distance: 76.9
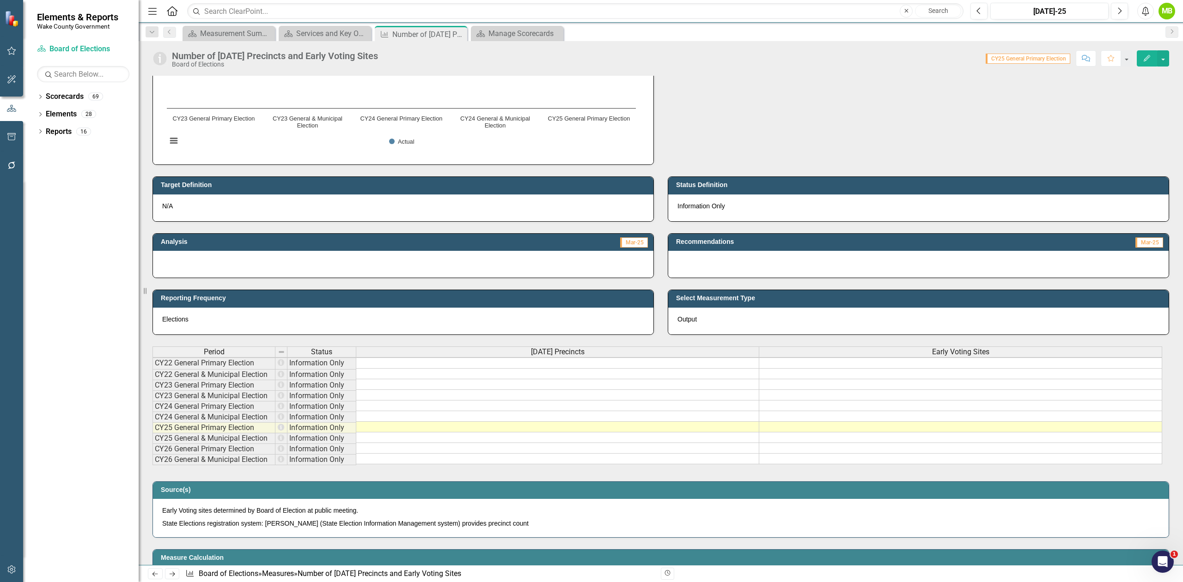
click at [399, 363] on td at bounding box center [557, 363] width 403 height 11
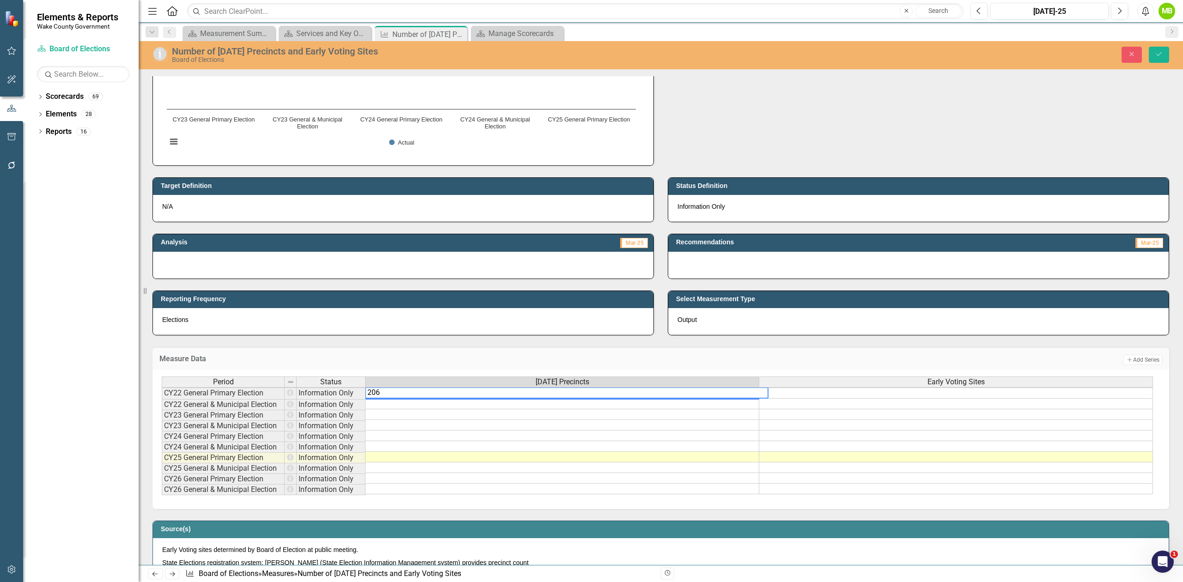
type textarea "206"
click at [404, 403] on td at bounding box center [562, 404] width 394 height 11
click at [395, 395] on td "206" at bounding box center [562, 393] width 394 height 11
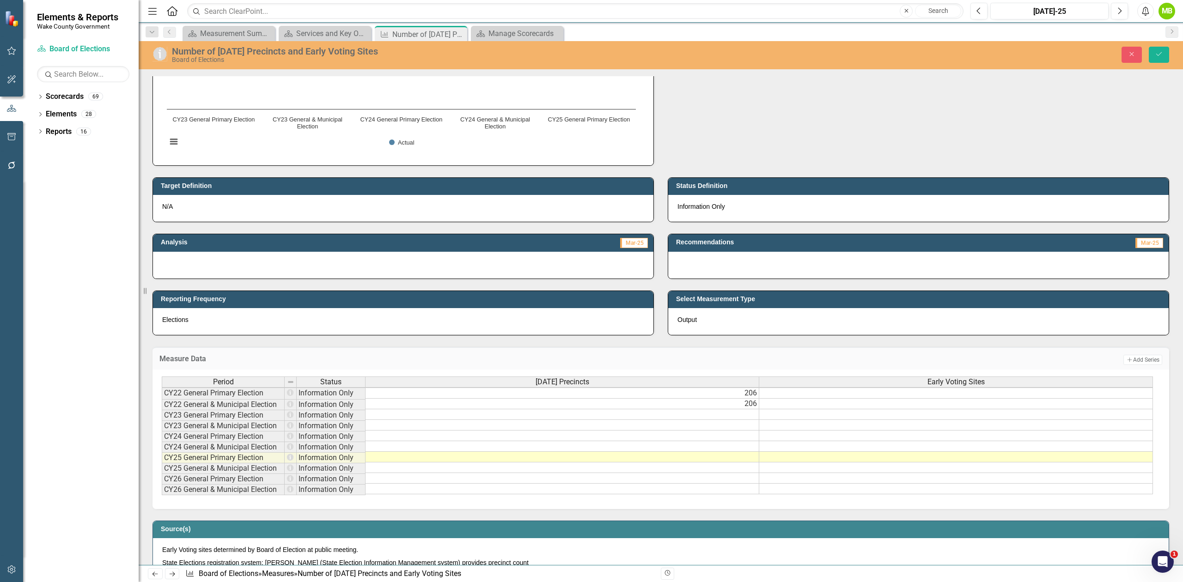
drag, startPoint x: 306, startPoint y: 366, endPoint x: 317, endPoint y: 381, distance: 18.5
click at [307, 366] on td "Measure Data" at bounding box center [432, 360] width 546 height 12
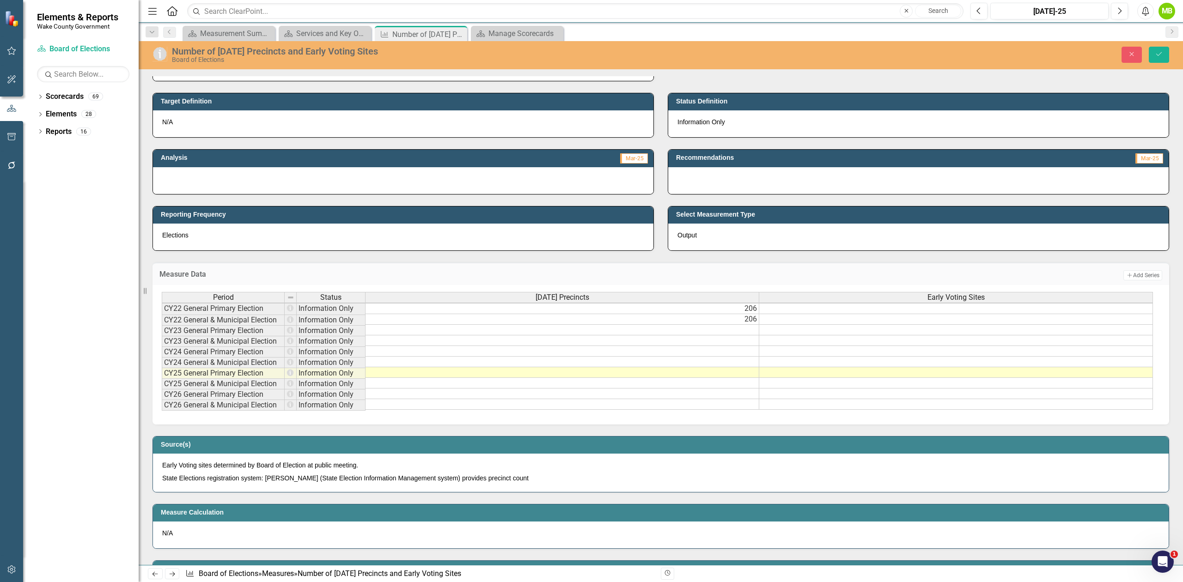
scroll to position [246, 0]
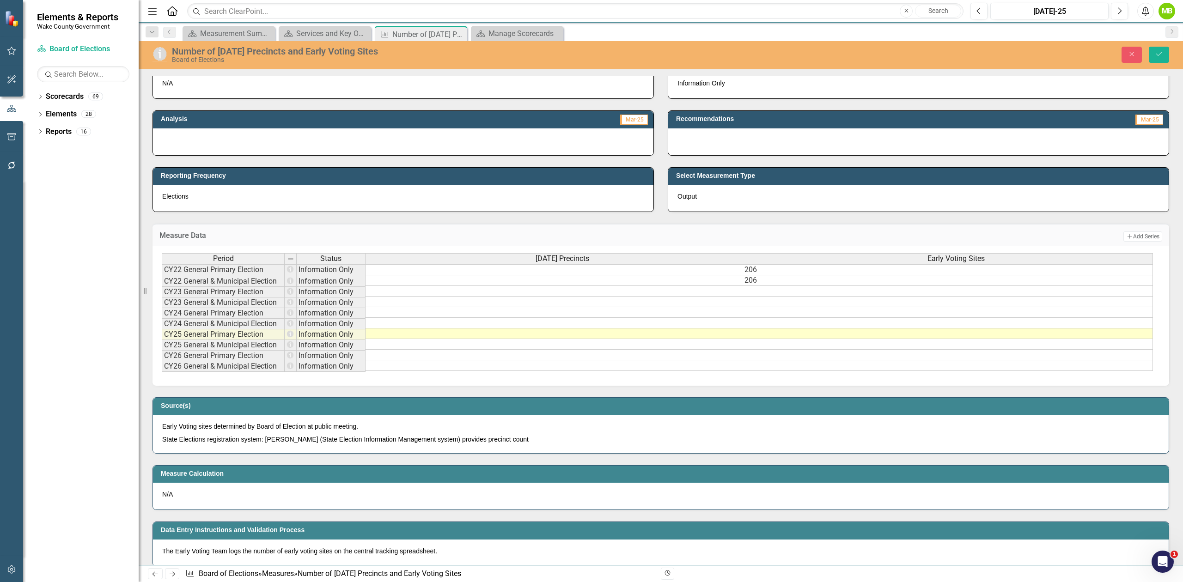
click at [431, 270] on td "206" at bounding box center [562, 269] width 394 height 11
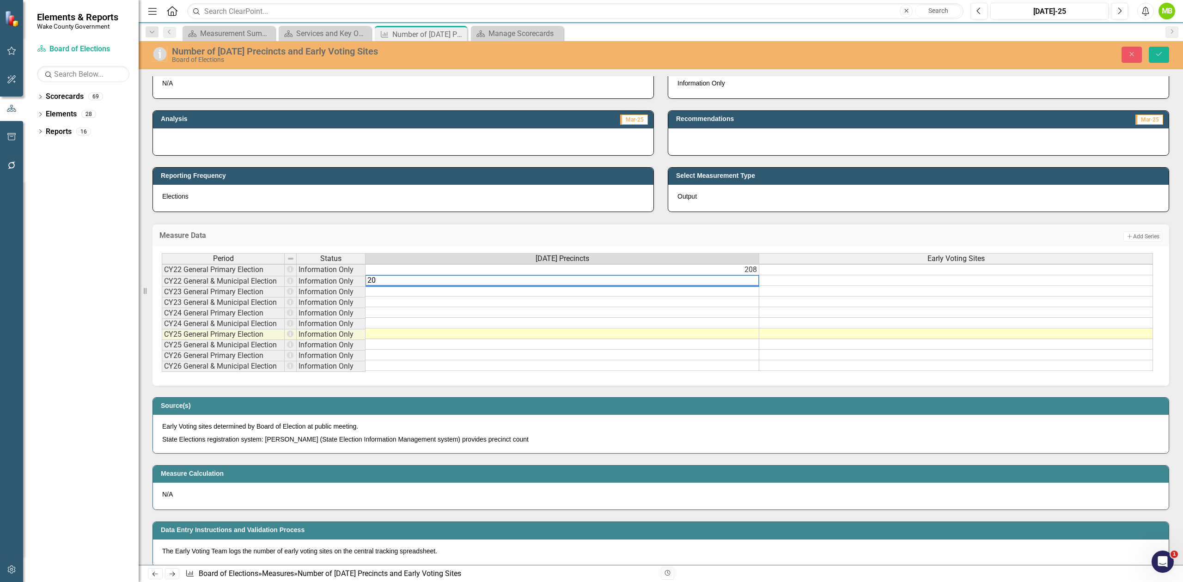
type textarea "208"
type textarea "212"
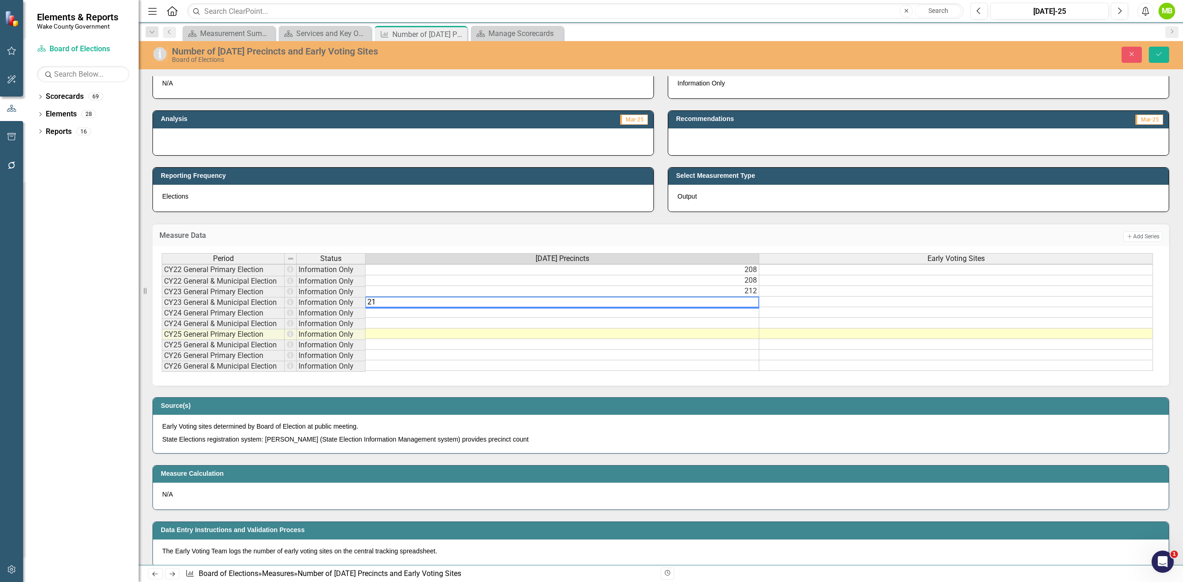
type textarea "212"
type textarea "21"
type textarea "212"
click at [709, 315] on td "21" at bounding box center [562, 312] width 394 height 11
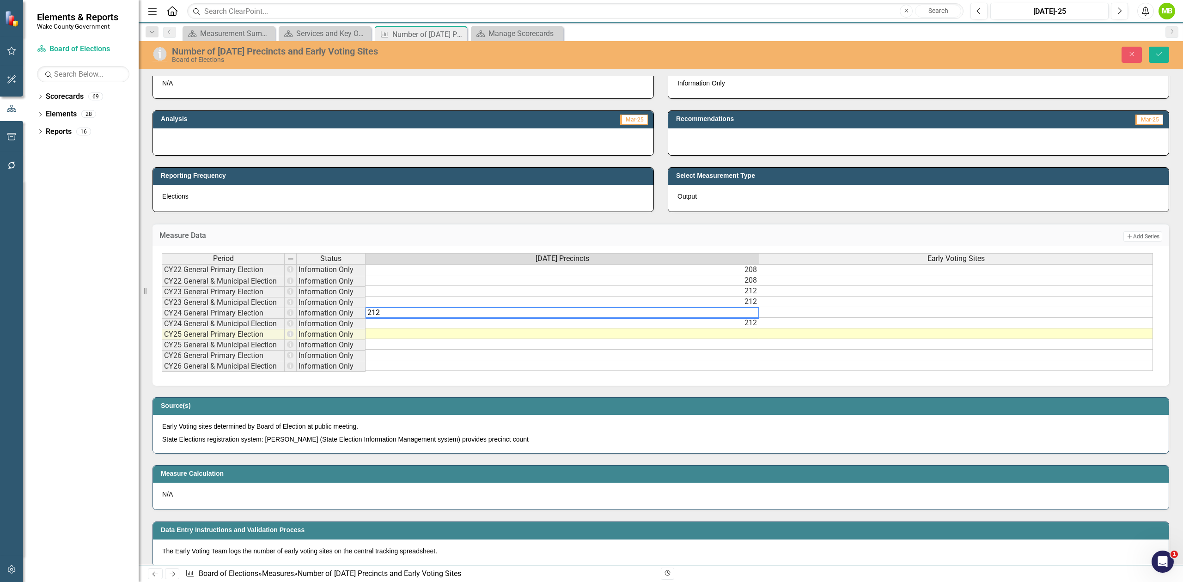
type textarea "212"
click at [1156, 58] on button "Save" at bounding box center [1159, 55] width 20 height 16
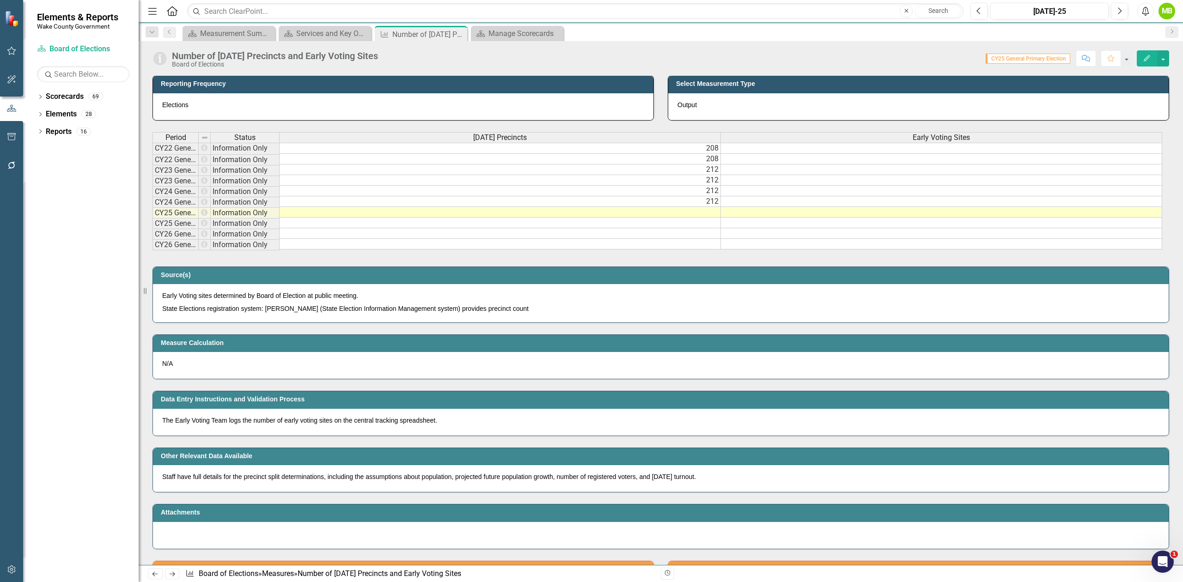
scroll to position [308, 0]
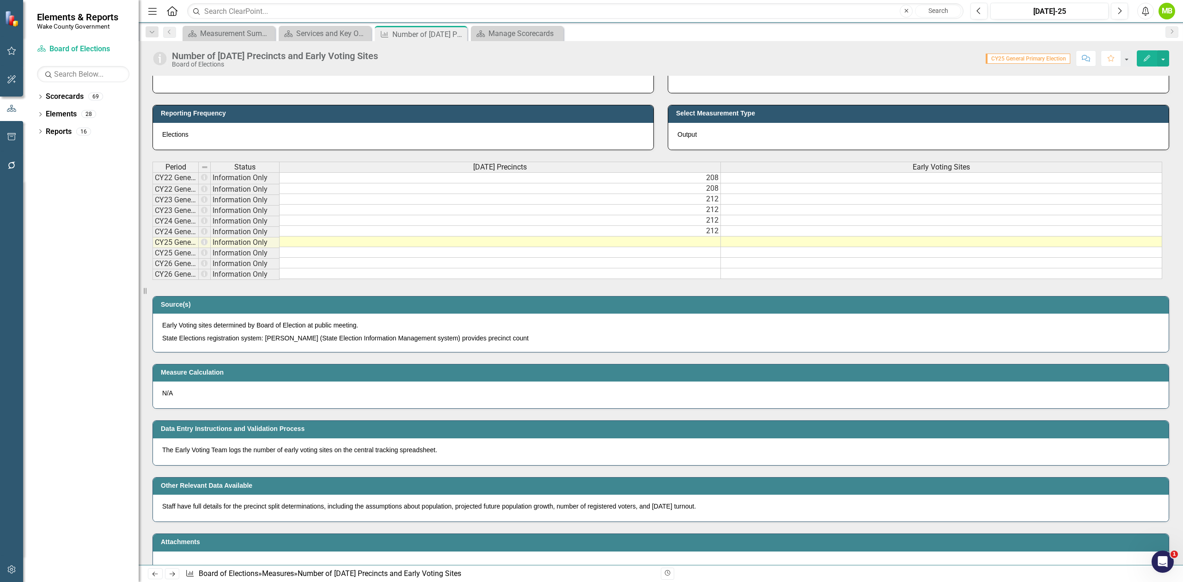
click at [193, 163] on div "Period" at bounding box center [175, 167] width 45 height 10
drag, startPoint x: 196, startPoint y: 169, endPoint x: 285, endPoint y: 170, distance: 88.7
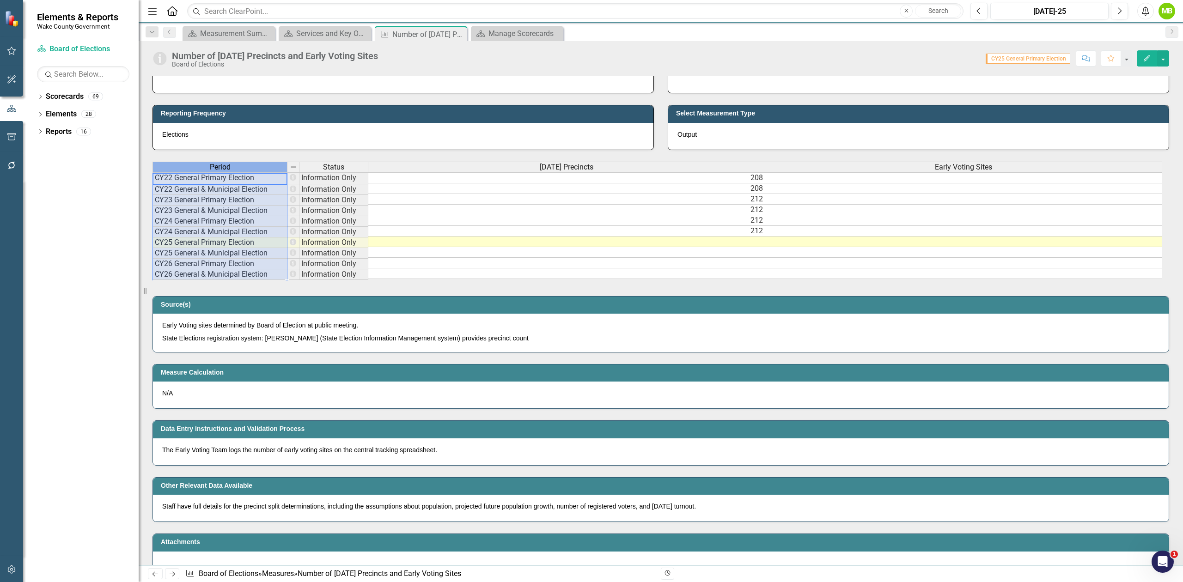
click at [152, 237] on div "Period Status Election Day Precincts Early Voting Sites CY22 General Primary El…" at bounding box center [152, 220] width 0 height 117
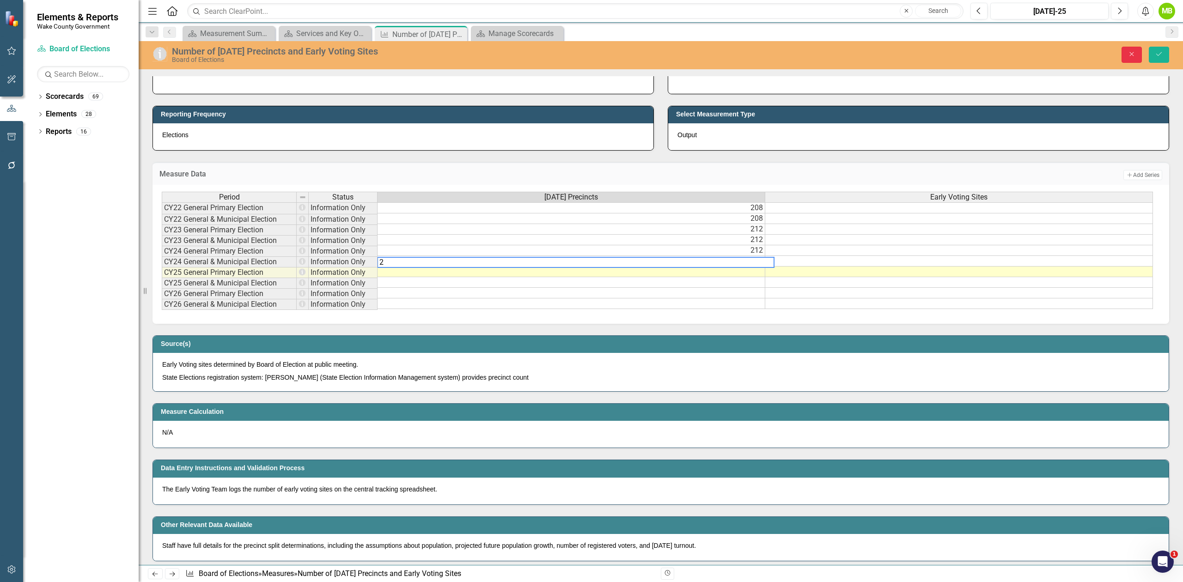
click at [1134, 49] on button "Close" at bounding box center [1131, 55] width 20 height 16
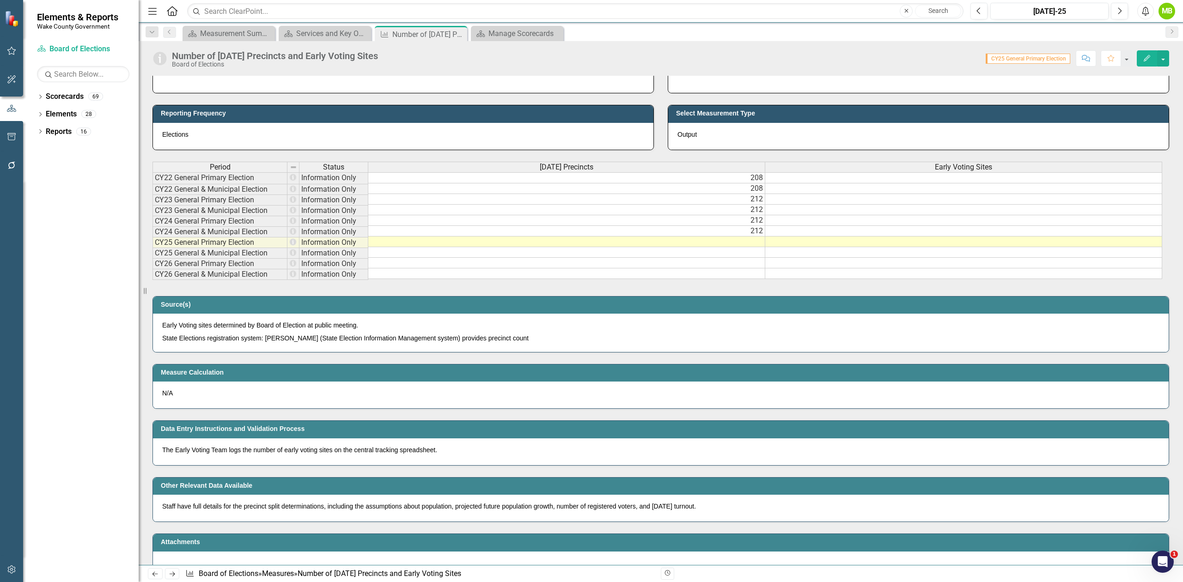
click at [822, 232] on td at bounding box center [963, 231] width 397 height 11
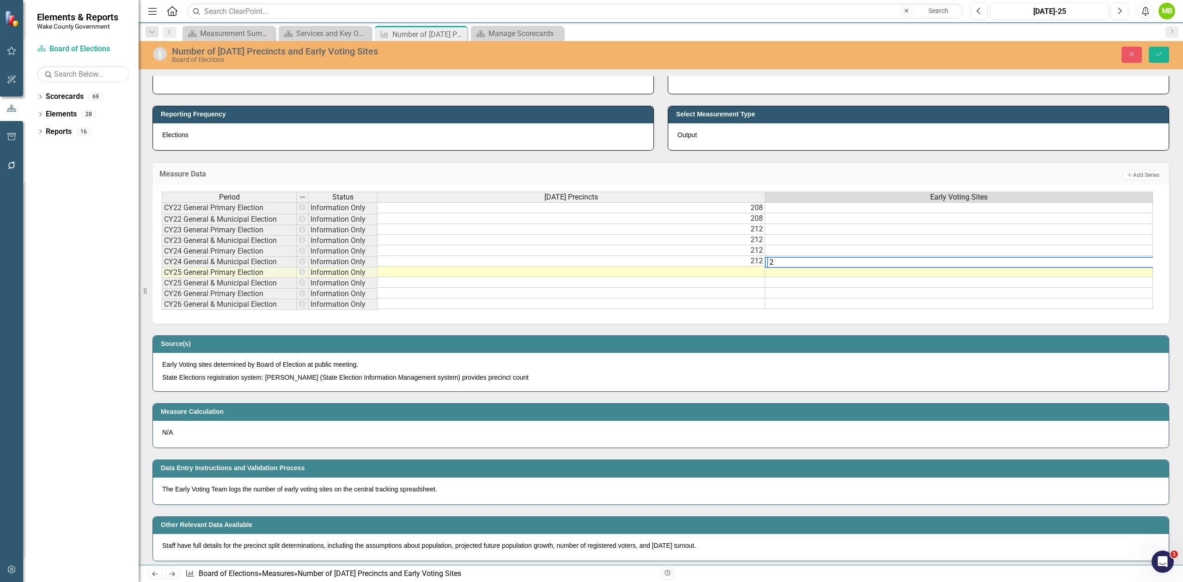
scroll to position [0, 0]
type textarea "22"
click at [795, 251] on td at bounding box center [959, 250] width 388 height 11
type textarea "3"
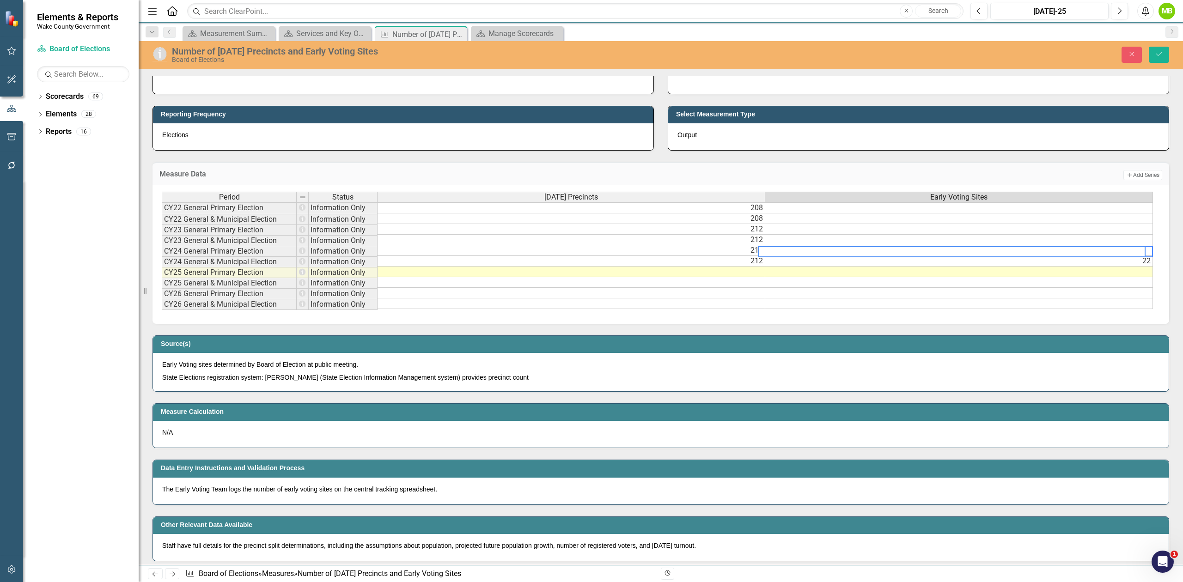
click at [797, 237] on td at bounding box center [959, 240] width 388 height 11
click at [802, 256] on td "3" at bounding box center [959, 250] width 388 height 11
click at [799, 262] on td "22" at bounding box center [959, 261] width 388 height 11
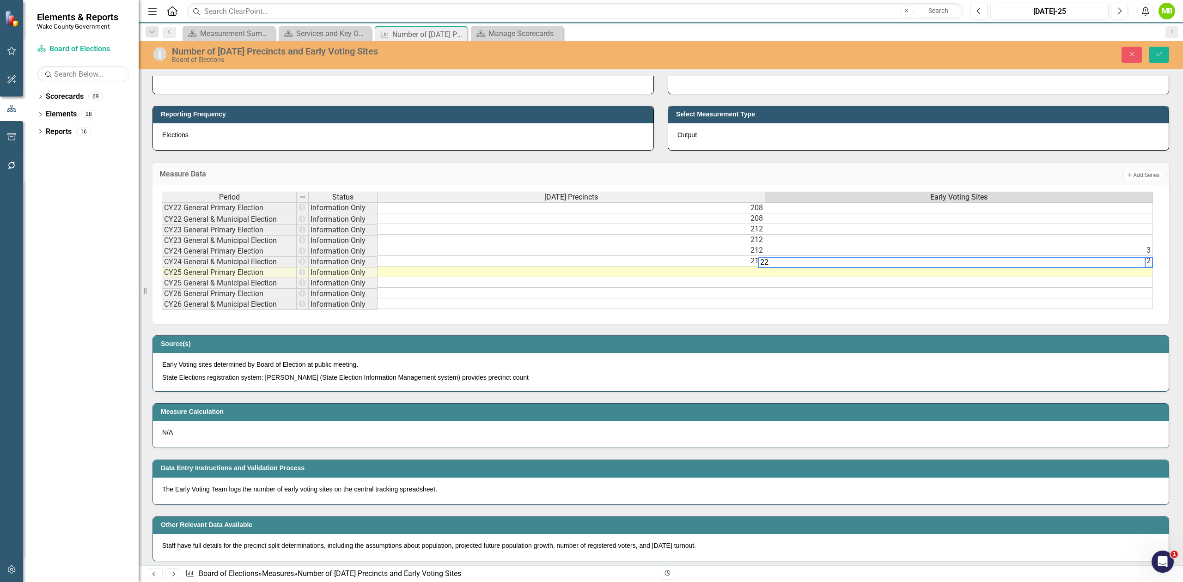
type textarea "3"
click at [801, 254] on td "3" at bounding box center [959, 250] width 388 height 11
drag, startPoint x: 1014, startPoint y: 315, endPoint x: 1063, endPoint y: 314, distance: 49.4
click at [1063, 310] on div "Period Status Election Day Precincts Early Voting Sites CY22 General Primary El…" at bounding box center [657, 251] width 991 height 119
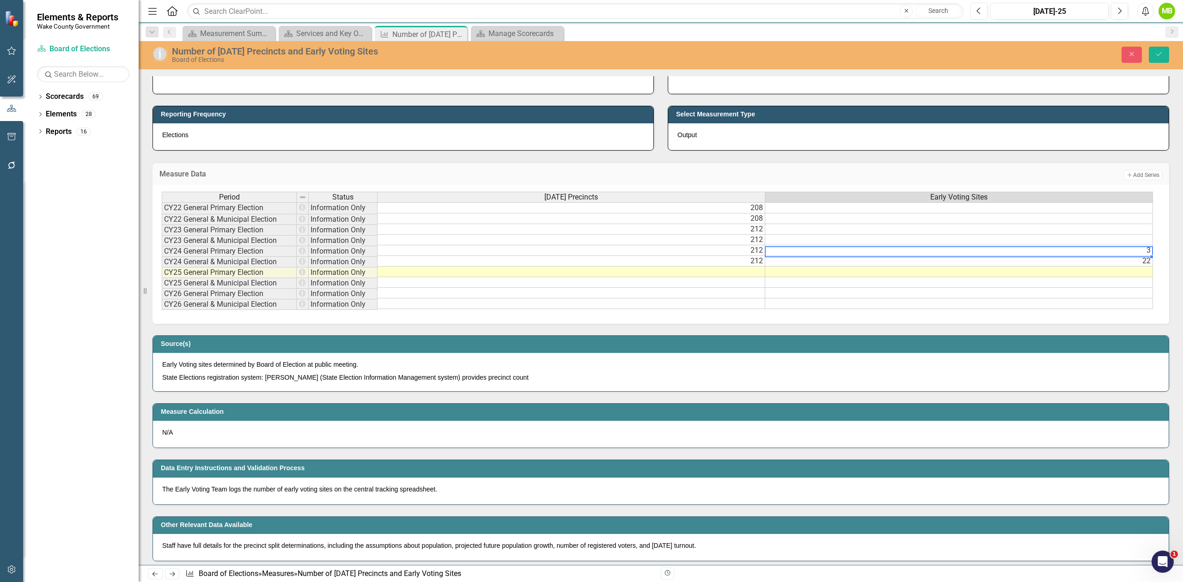
drag, startPoint x: 1046, startPoint y: 314, endPoint x: 1143, endPoint y: 314, distance: 96.1
click at [1143, 310] on div "Period Status Election Day Precincts Early Voting Sites CY22 General Primary El…" at bounding box center [657, 251] width 991 height 119
click at [1162, 56] on icon "Save" at bounding box center [1159, 54] width 8 height 6
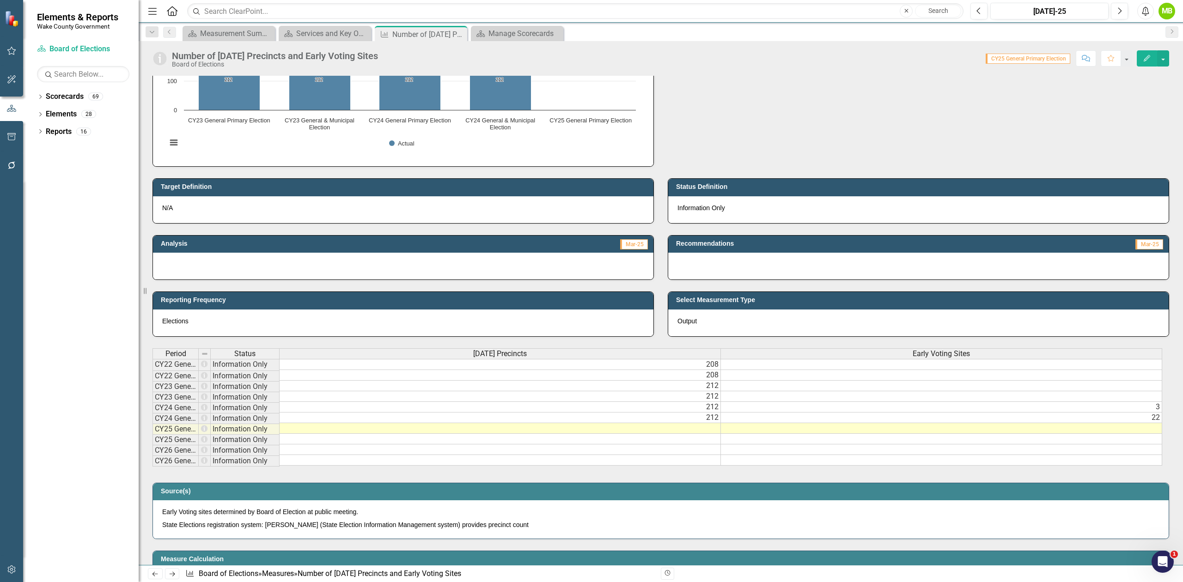
scroll to position [246, 0]
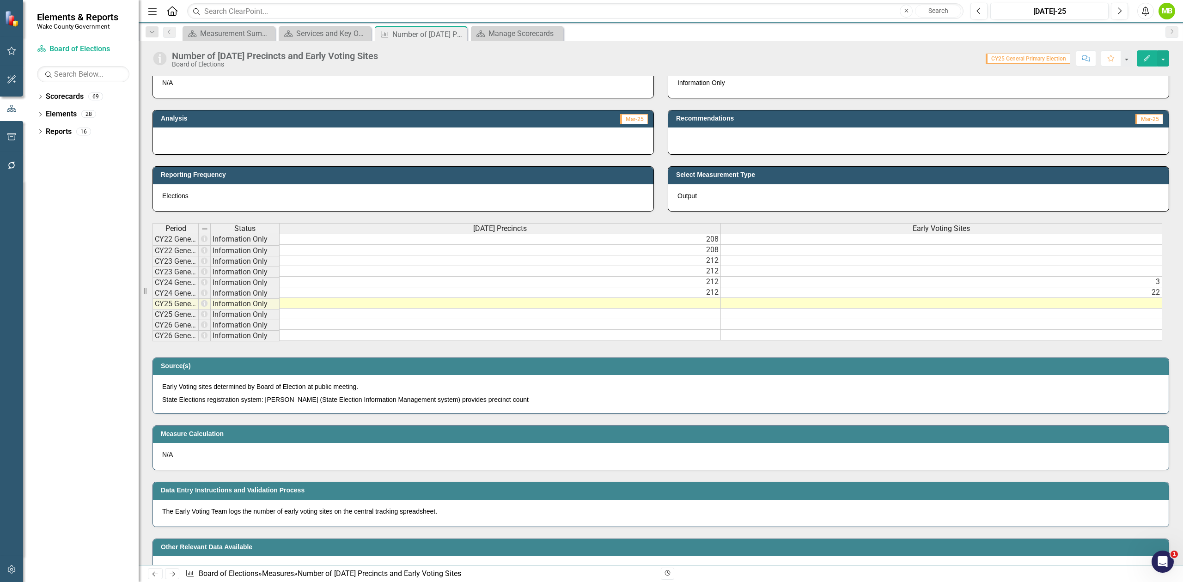
click at [873, 243] on td at bounding box center [941, 239] width 441 height 11
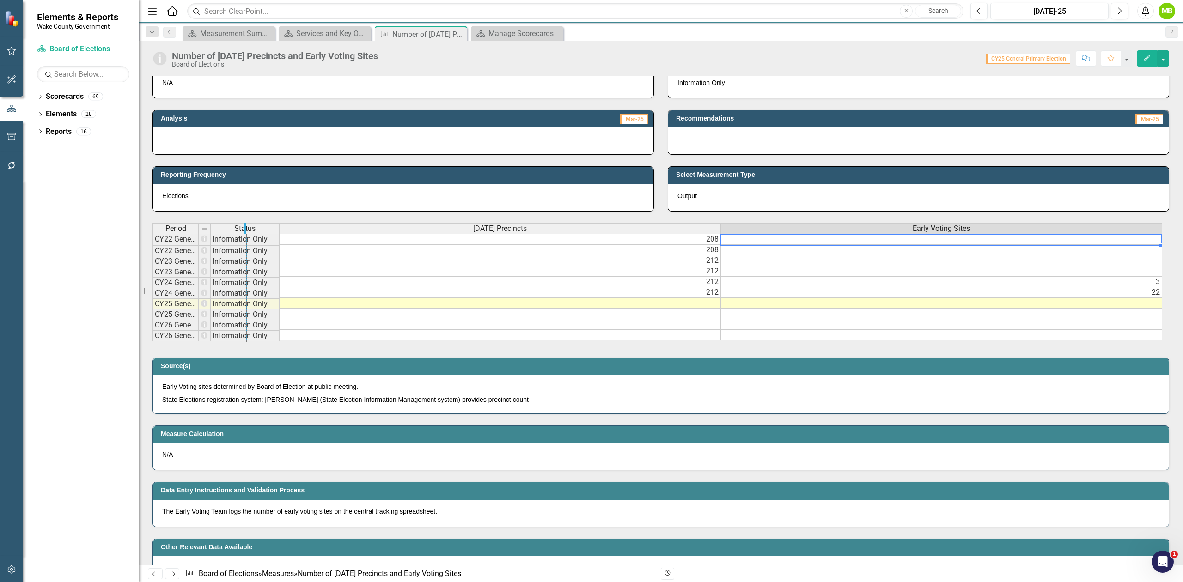
drag, startPoint x: 197, startPoint y: 233, endPoint x: 245, endPoint y: 231, distance: 48.1
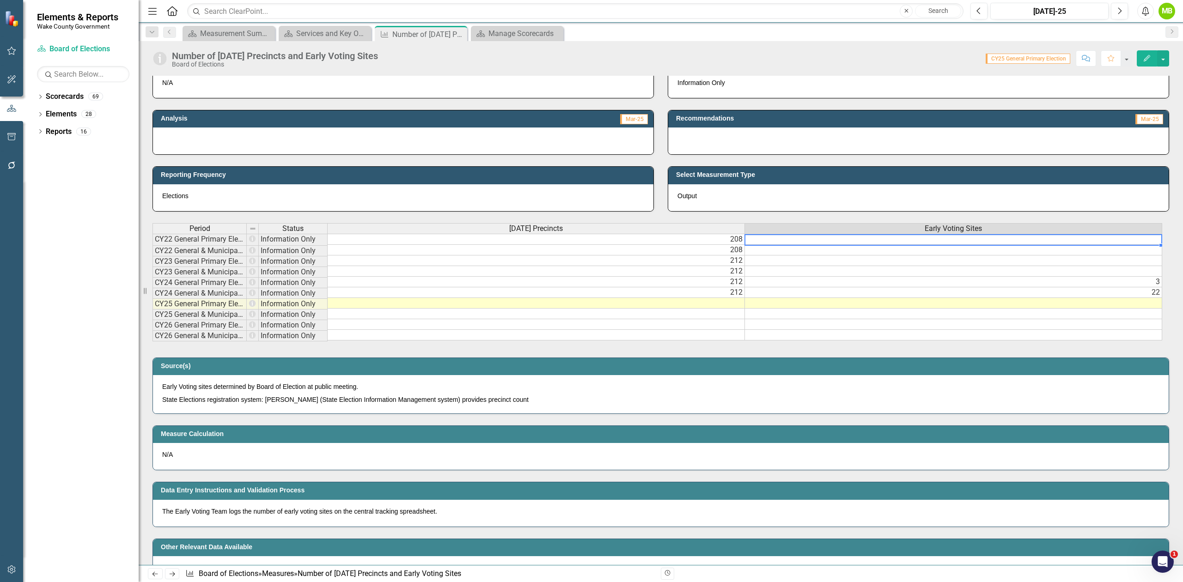
click at [828, 244] on td at bounding box center [953, 239] width 417 height 11
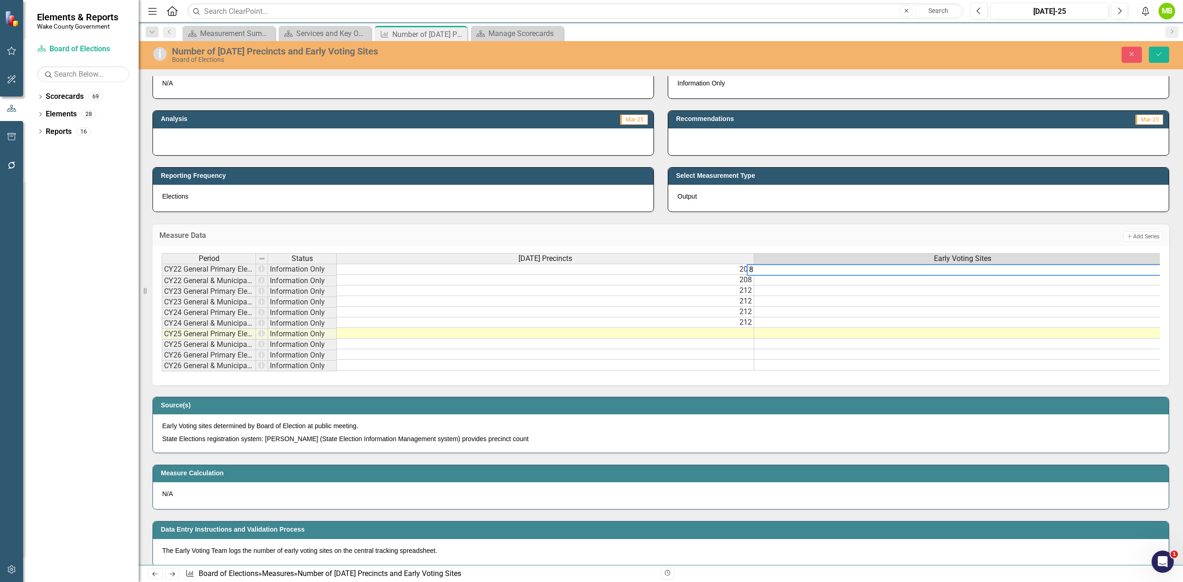
scroll to position [0, 0]
type textarea "8"
click at [814, 282] on td at bounding box center [949, 280] width 408 height 11
type textarea "15"
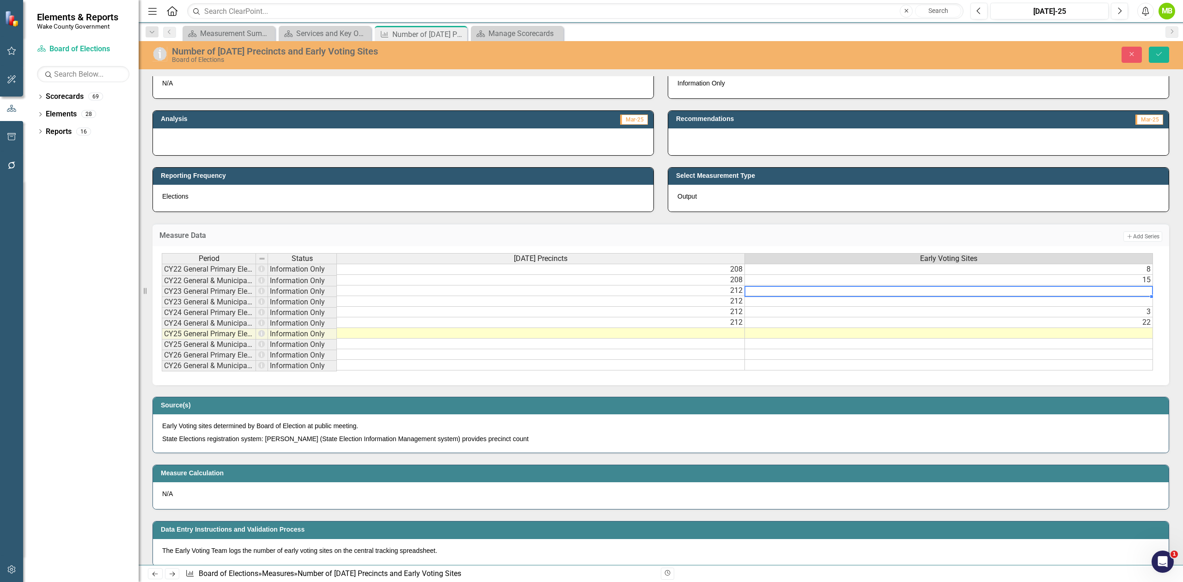
click at [162, 296] on div "Period Status Election Day Precincts Early Voting Sites CY22 General Primary El…" at bounding box center [162, 311] width 0 height 117
type textarea "0"
click at [799, 302] on td at bounding box center [949, 301] width 408 height 11
type textarea "4"
click at [1165, 56] on button "Save" at bounding box center [1159, 55] width 20 height 16
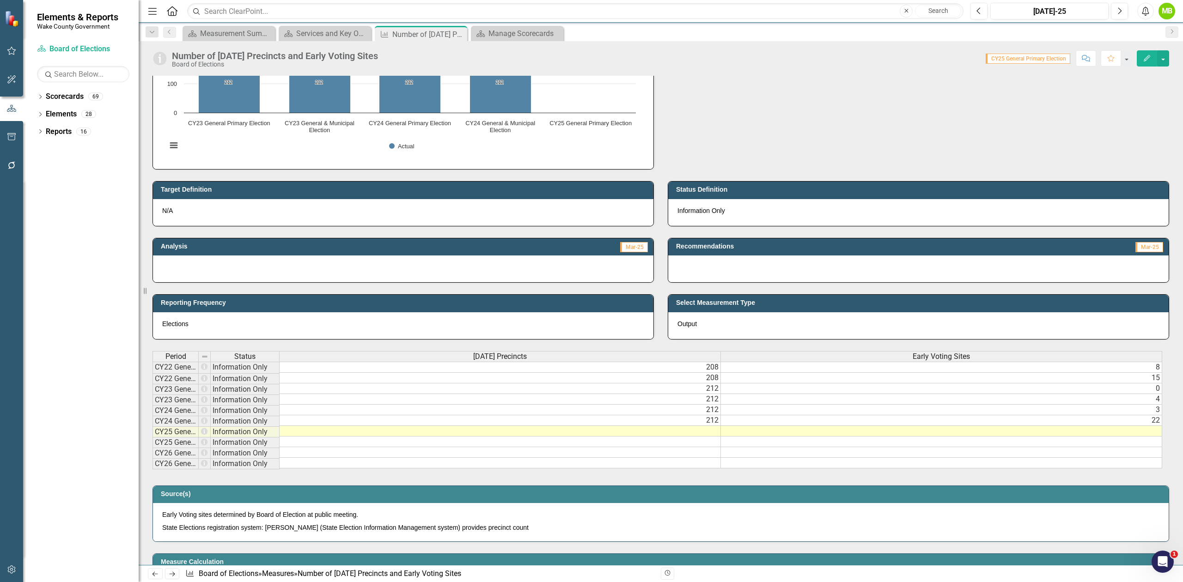
scroll to position [123, 0]
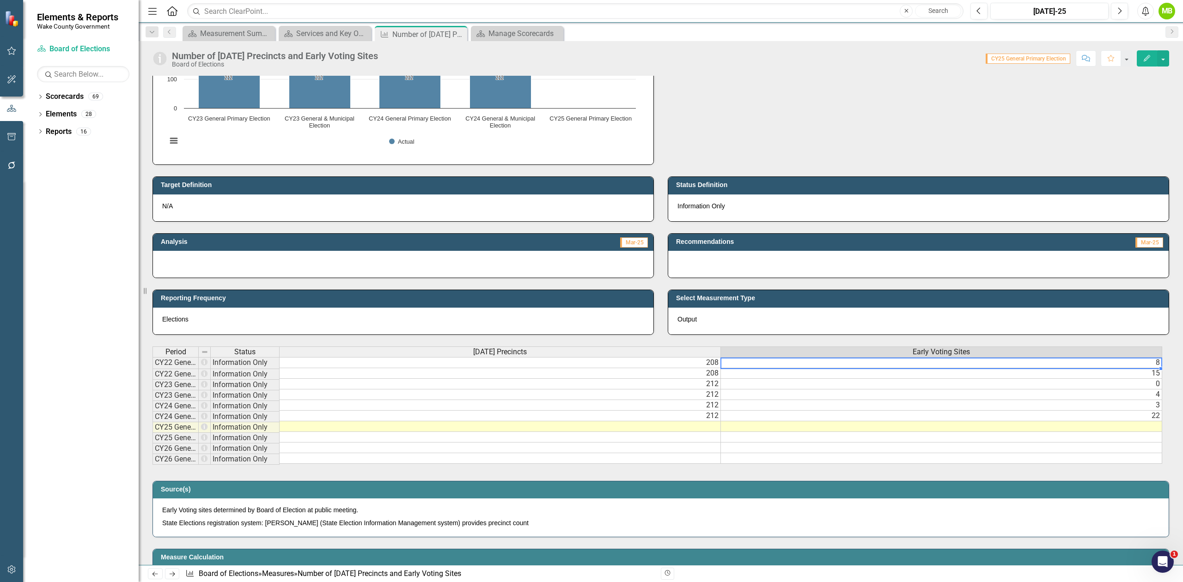
click at [902, 365] on td "8" at bounding box center [941, 362] width 441 height 11
click at [152, 381] on div "Period Status Election Day Precincts Early Voting Sites CY22 General Primary El…" at bounding box center [152, 405] width 0 height 117
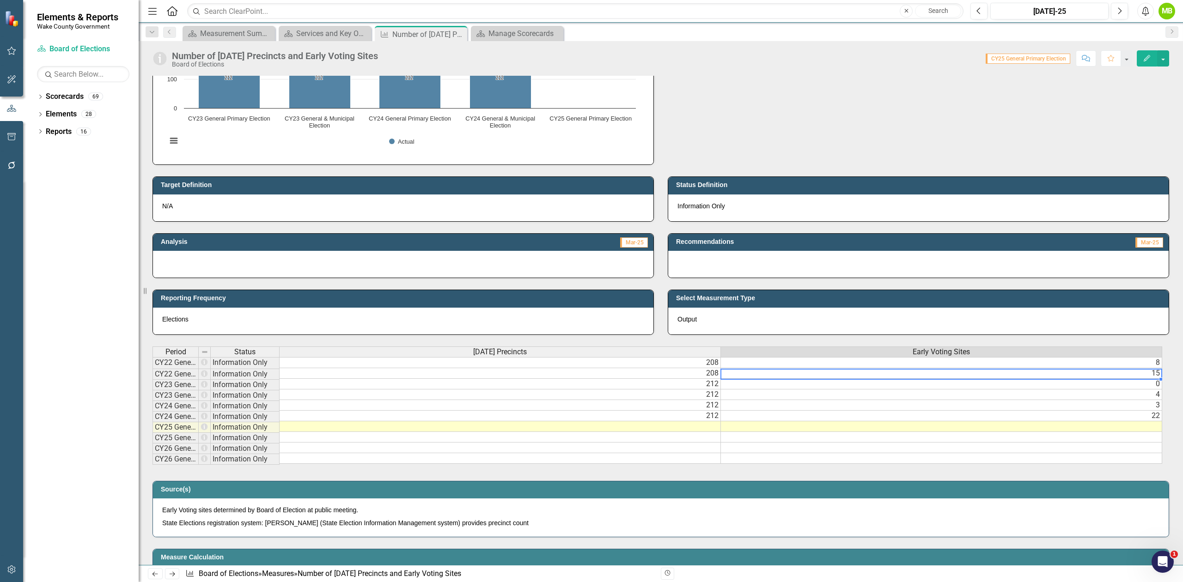
click at [1026, 378] on td "15" at bounding box center [941, 373] width 441 height 11
drag, startPoint x: 973, startPoint y: 468, endPoint x: 1154, endPoint y: 472, distance: 181.2
click at [1154, 465] on div "Period Status Election Day Precincts Early Voting Sites CY22 General Primary El…" at bounding box center [657, 406] width 1010 height 119
click at [1072, 372] on td "15" at bounding box center [941, 373] width 441 height 11
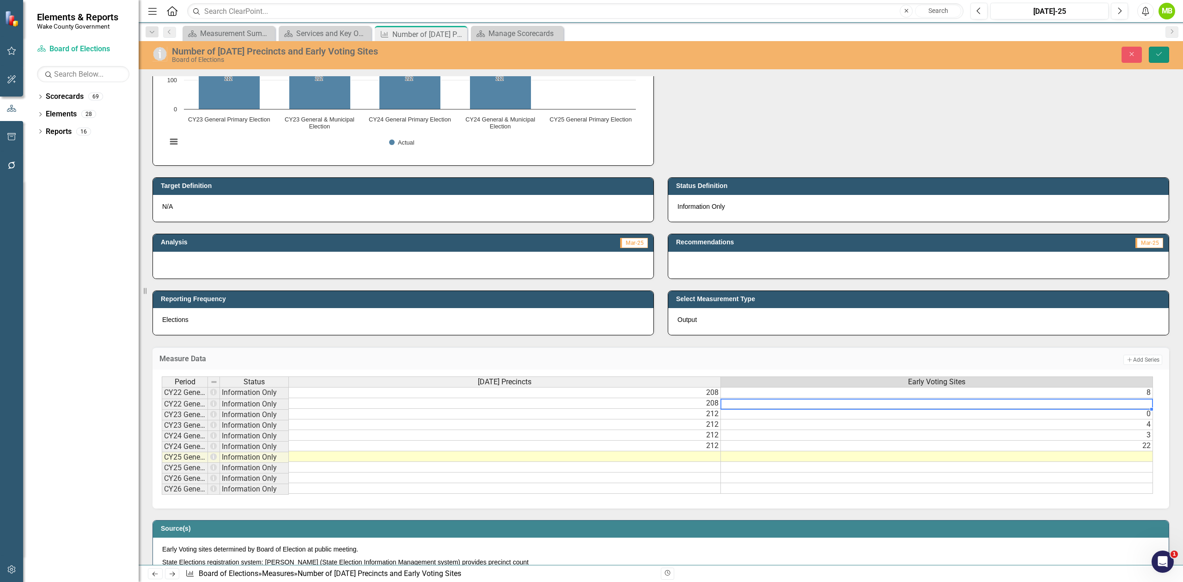
click at [1151, 56] on button "Save" at bounding box center [1159, 55] width 20 height 16
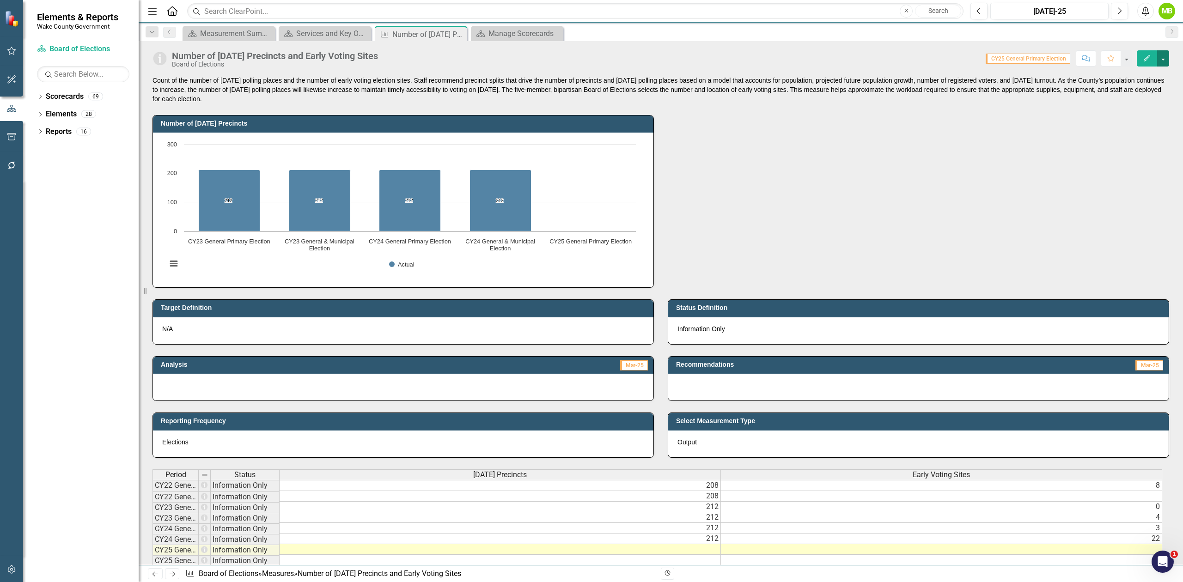
click at [1163, 56] on button "button" at bounding box center [1163, 58] width 12 height 16
click at [1153, 76] on link "Edit Edit Measure" at bounding box center [1124, 75] width 90 height 17
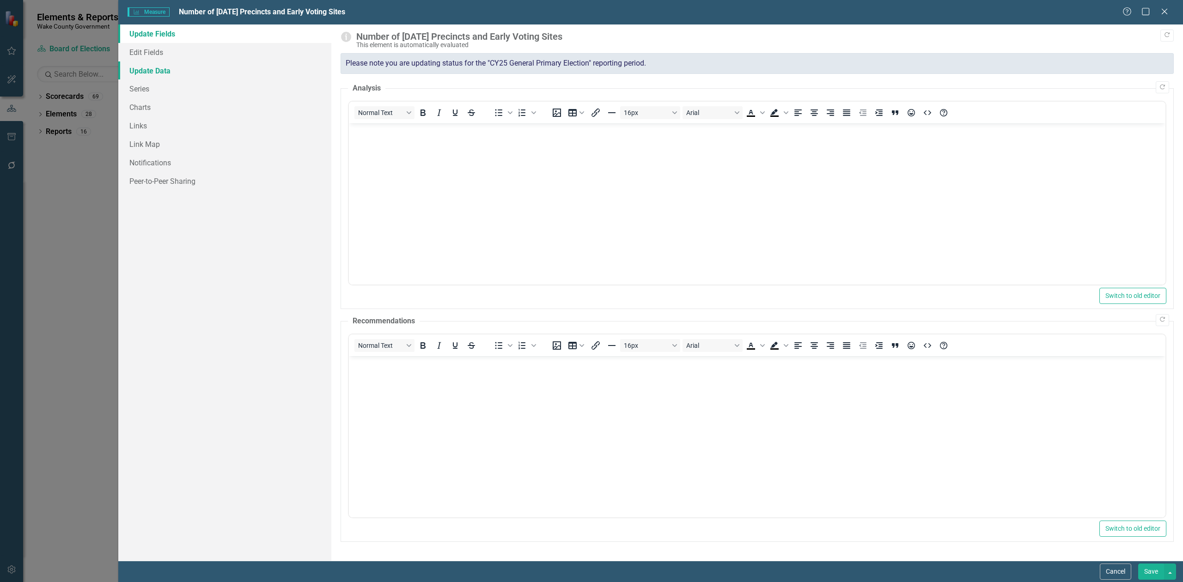
click at [166, 71] on link "Update Data" at bounding box center [224, 70] width 213 height 18
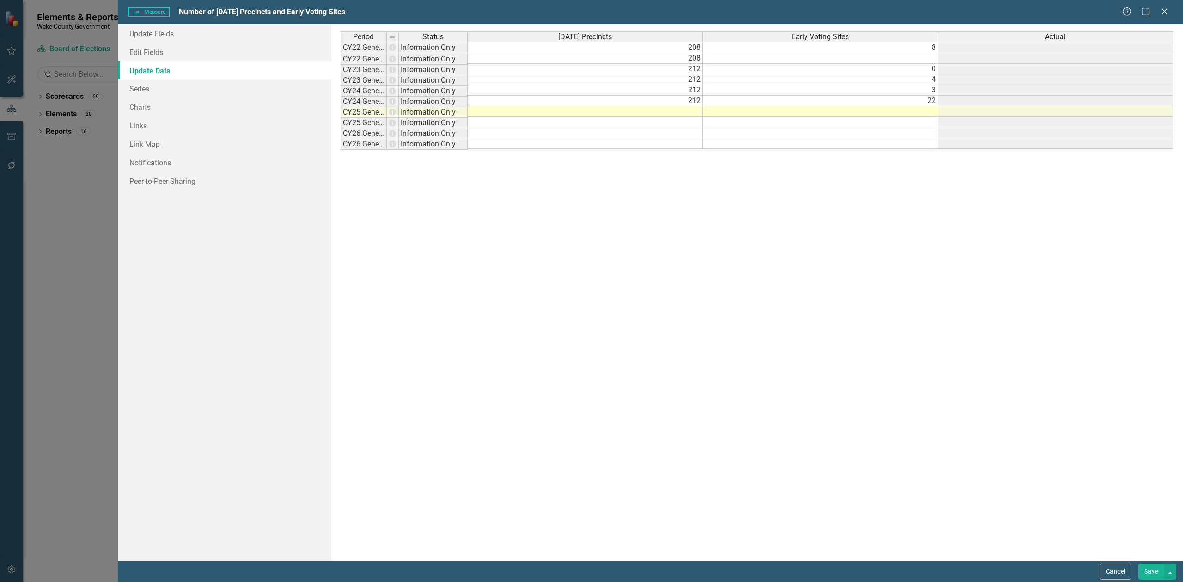
click at [901, 55] on td at bounding box center [820, 58] width 235 height 11
type textarea "15"
click at [1151, 568] on button "Save" at bounding box center [1151, 572] width 26 height 16
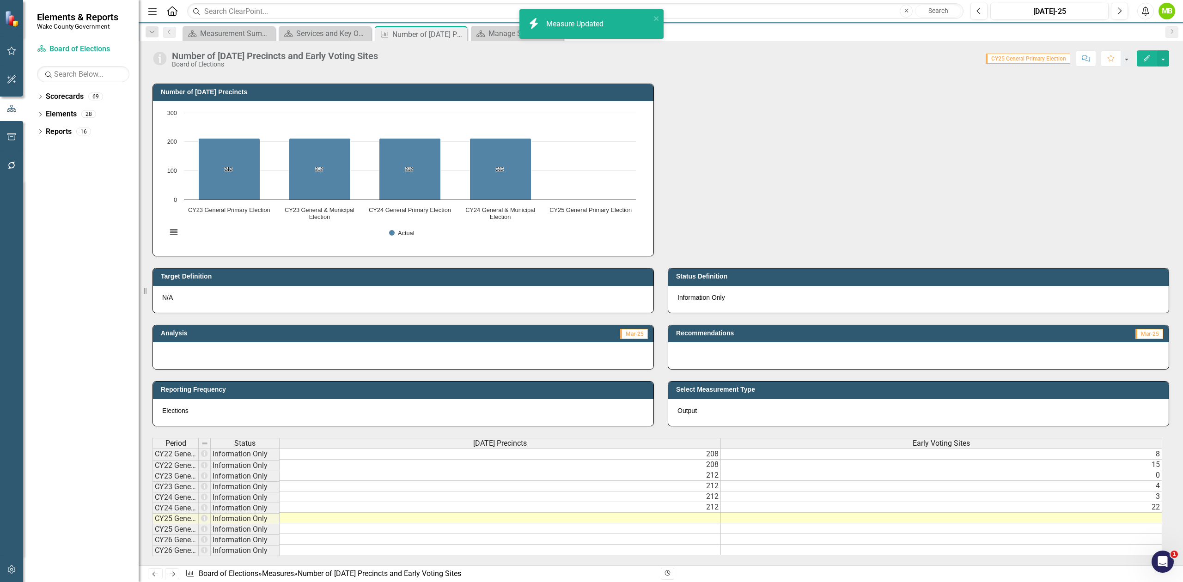
scroll to position [61, 0]
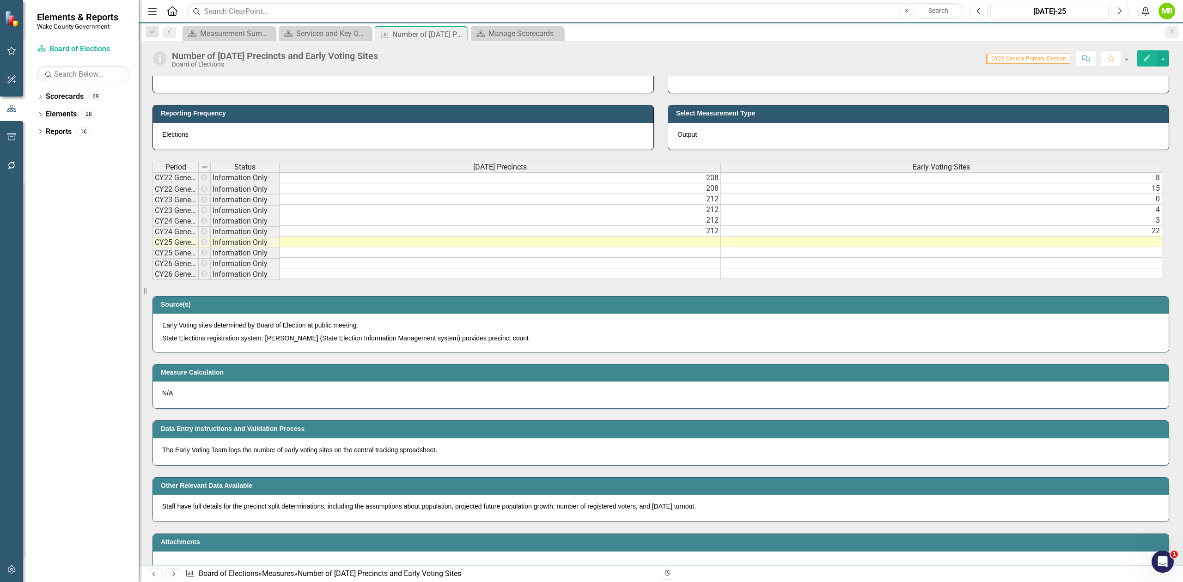
drag, startPoint x: 890, startPoint y: 286, endPoint x: 1032, endPoint y: 289, distance: 141.9
click at [1032, 285] on div "Period Status Election Day Precincts Early Voting Sites CY22 General Primary El…" at bounding box center [661, 217] width 1030 height 134
drag, startPoint x: 1011, startPoint y: 285, endPoint x: 1054, endPoint y: 284, distance: 42.5
click at [1056, 280] on div "Period Status [DATE] Precincts Early Voting Sites CY22 General Primary Election…" at bounding box center [657, 221] width 1010 height 119
click at [347, 45] on div "Number of Election Day Precincts and Early Voting Sites Board of Elections Scor…" at bounding box center [661, 55] width 1044 height 28
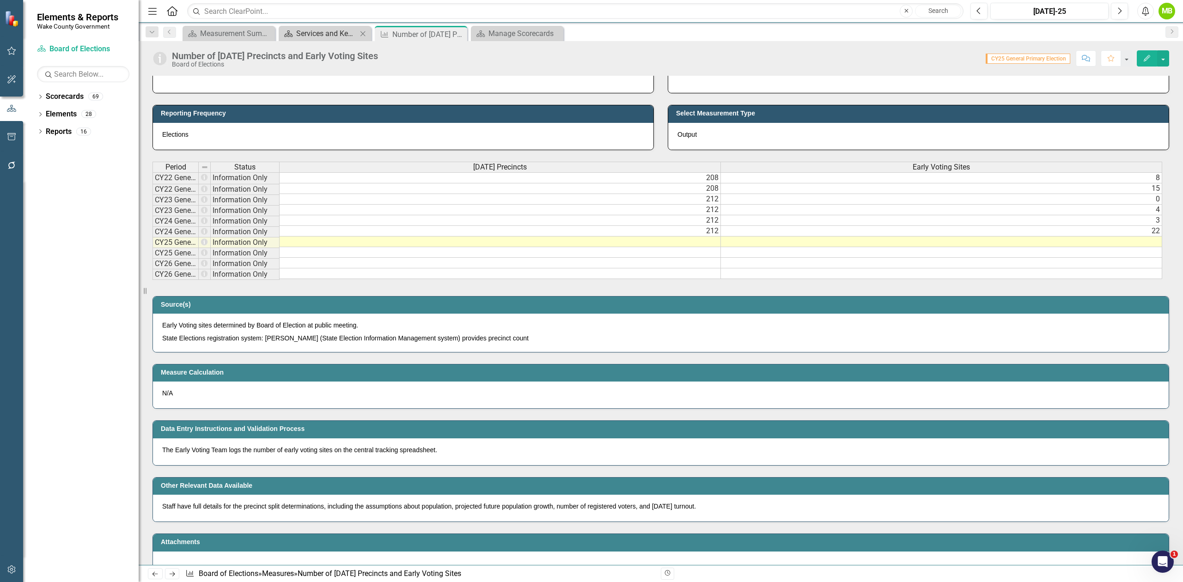
click at [329, 30] on div "Services and Key Operating Measures" at bounding box center [326, 34] width 61 height 12
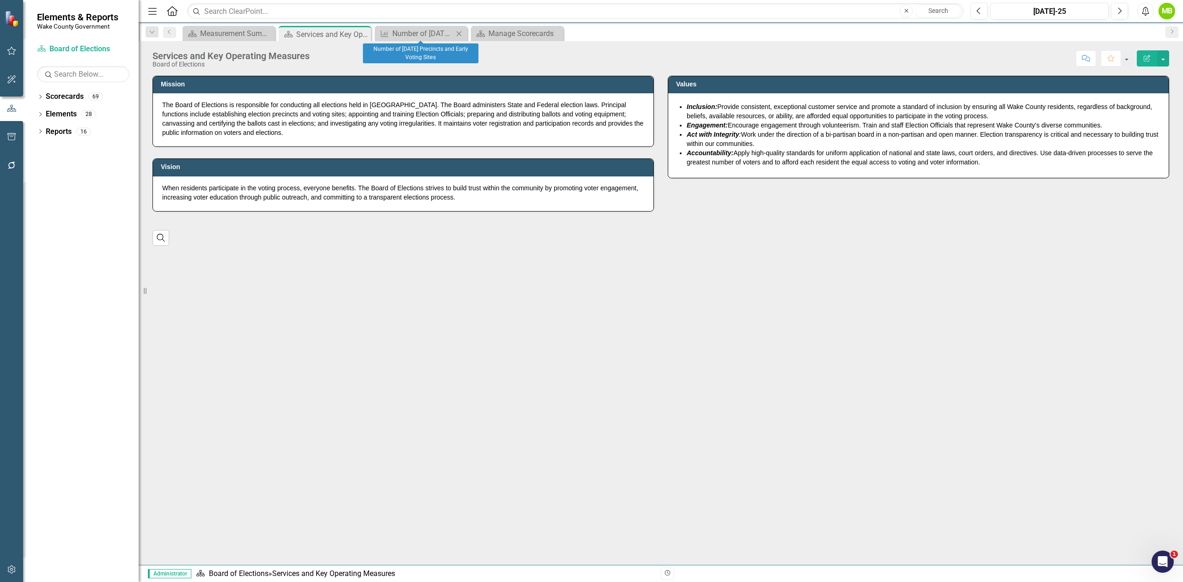
click at [459, 30] on icon "Close" at bounding box center [458, 33] width 9 height 7
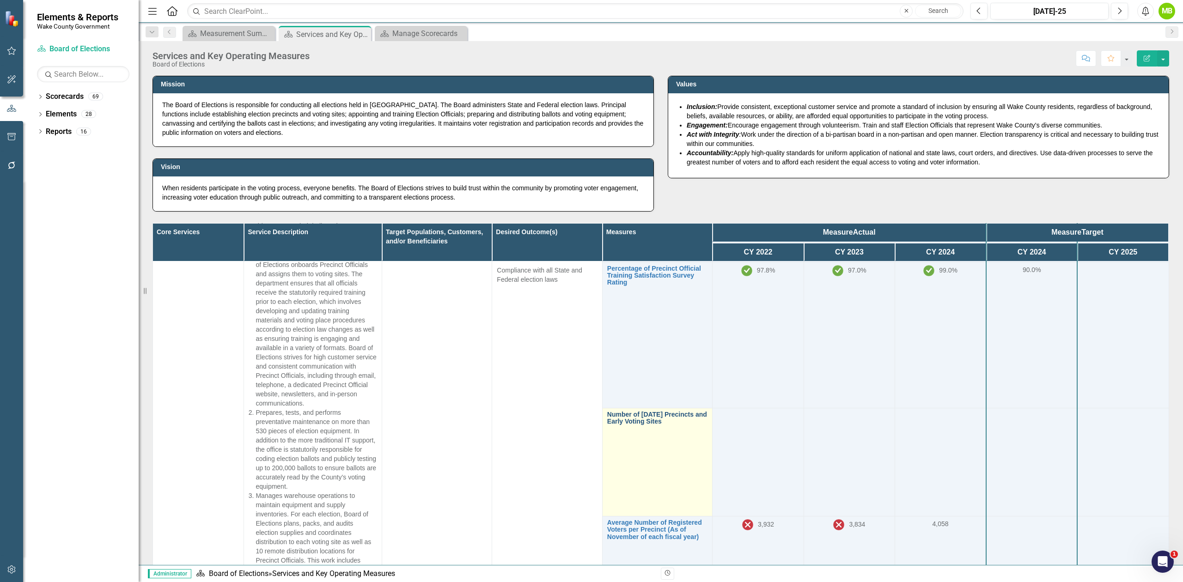
scroll to position [554, 0]
click at [673, 422] on link "Number of [DATE] Precincts and Early Voting Sites" at bounding box center [657, 417] width 100 height 14
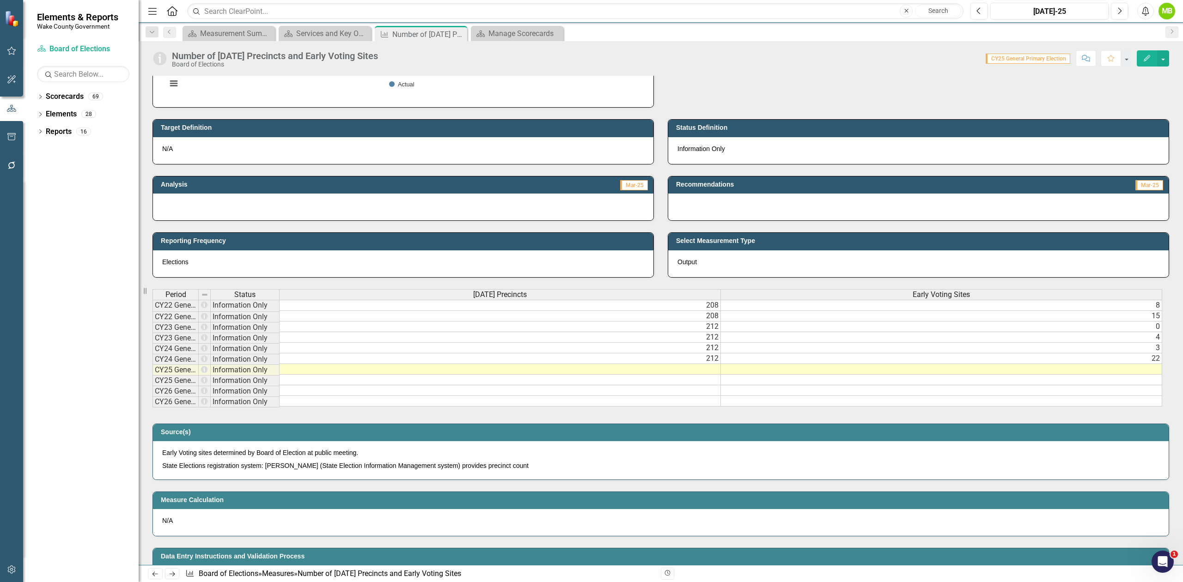
scroll to position [185, 0]
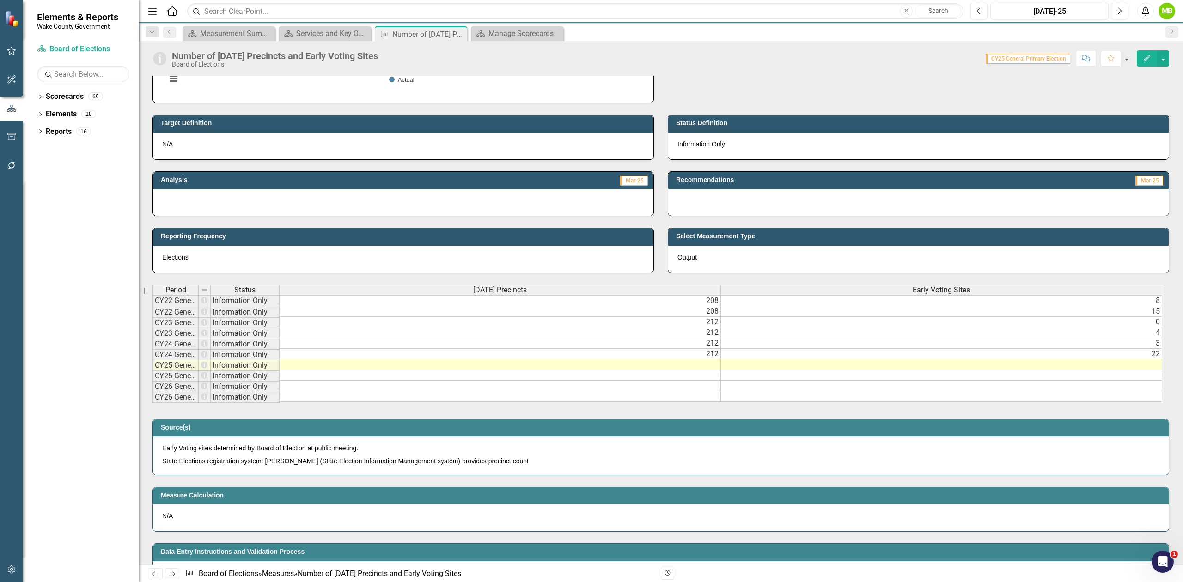
click at [152, 351] on div "Period Status Election Day Precincts Early Voting Sites CY22 General Primary El…" at bounding box center [152, 343] width 0 height 117
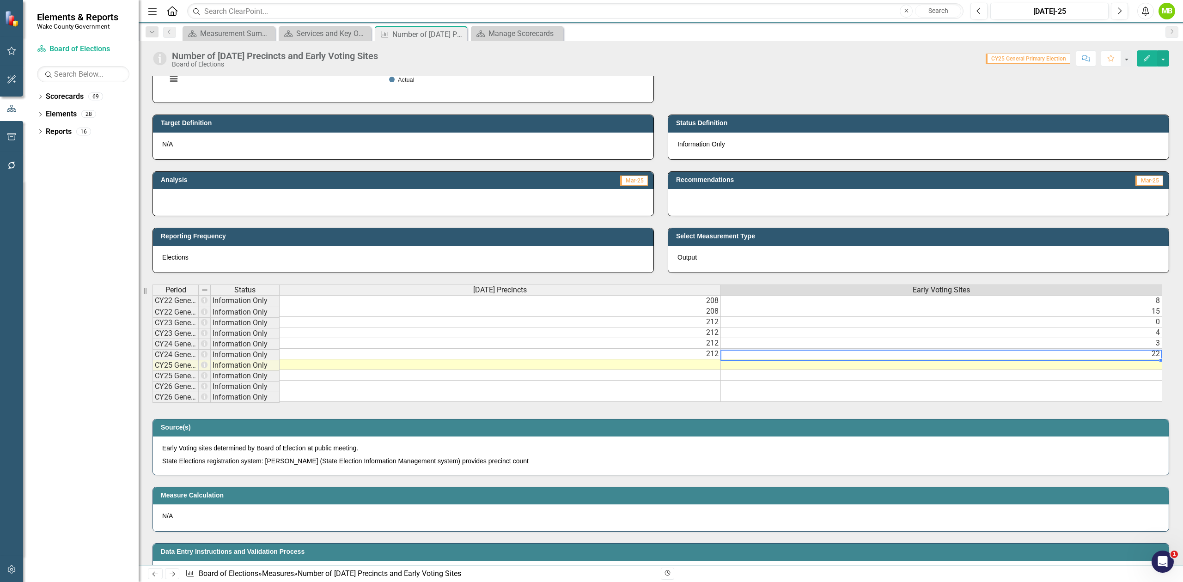
scroll to position [0, 0]
drag, startPoint x: 931, startPoint y: 408, endPoint x: 1039, endPoint y: 410, distance: 107.2
click at [1039, 403] on div "Period Status Election Day Precincts Early Voting Sites CY22 General Primary El…" at bounding box center [657, 344] width 1010 height 119
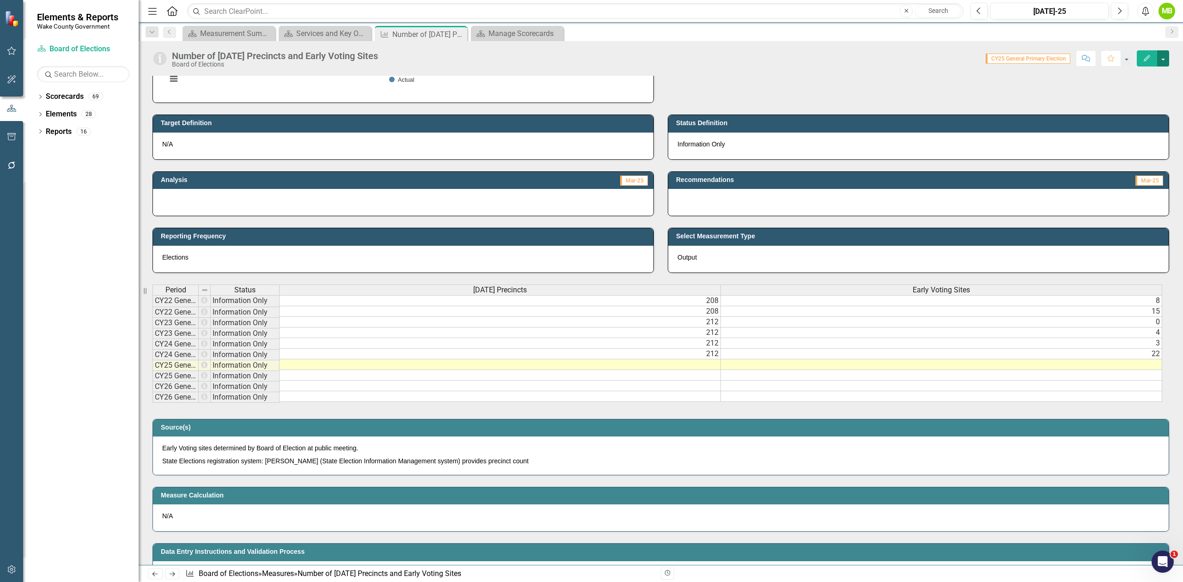
click at [1162, 54] on button "button" at bounding box center [1163, 58] width 12 height 16
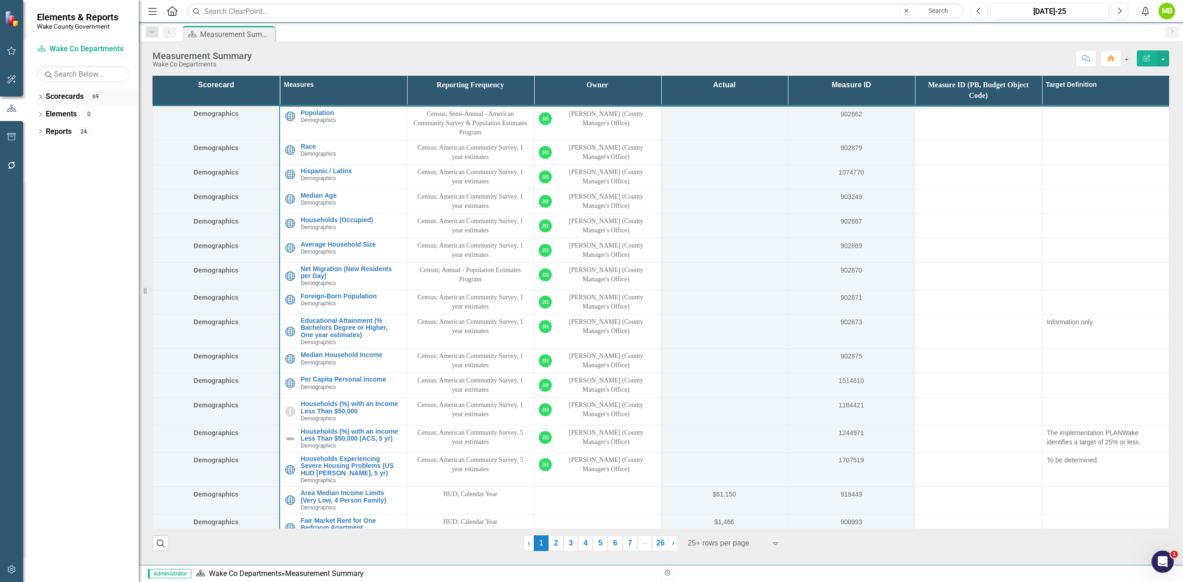
click at [39, 99] on icon "Dropdown" at bounding box center [40, 97] width 6 height 5
click at [44, 134] on icon at bounding box center [45, 131] width 2 height 5
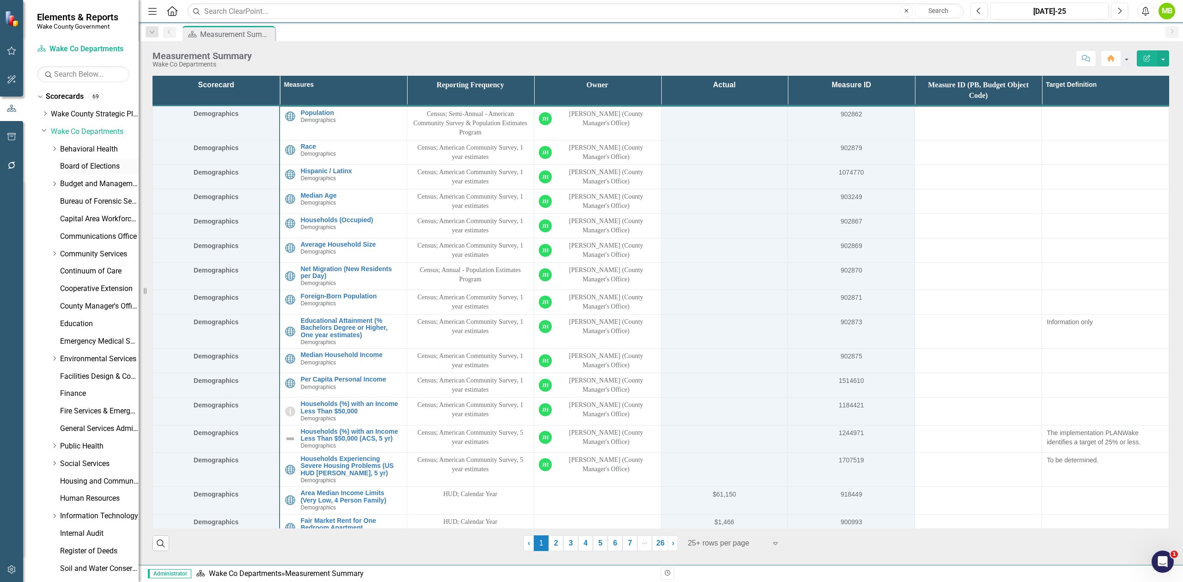
click at [88, 170] on link "Board of Elections" at bounding box center [99, 166] width 79 height 11
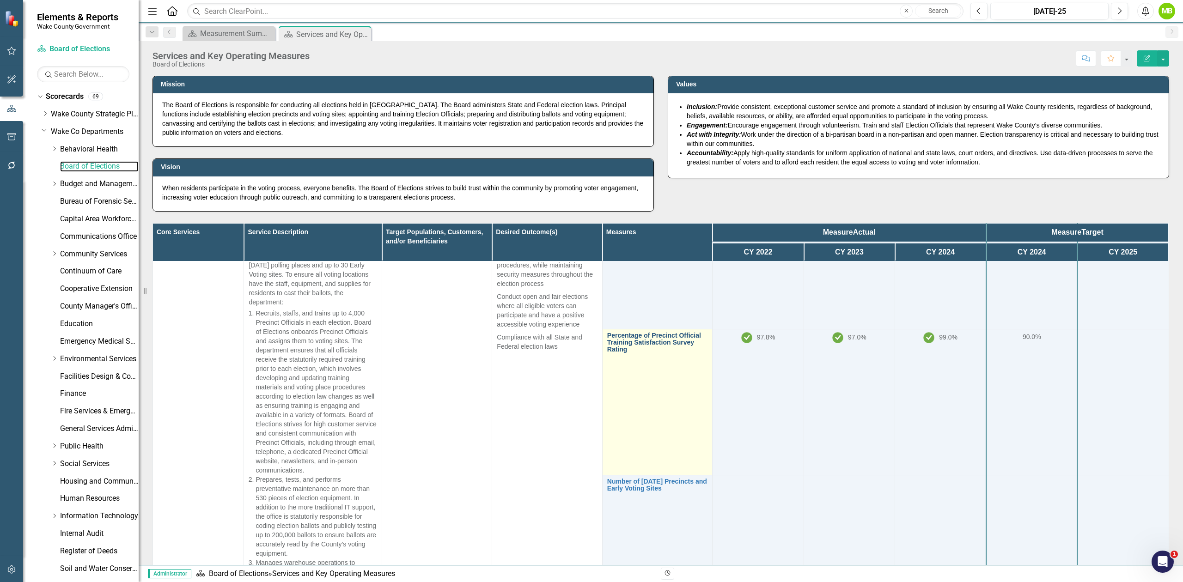
scroll to position [554, 0]
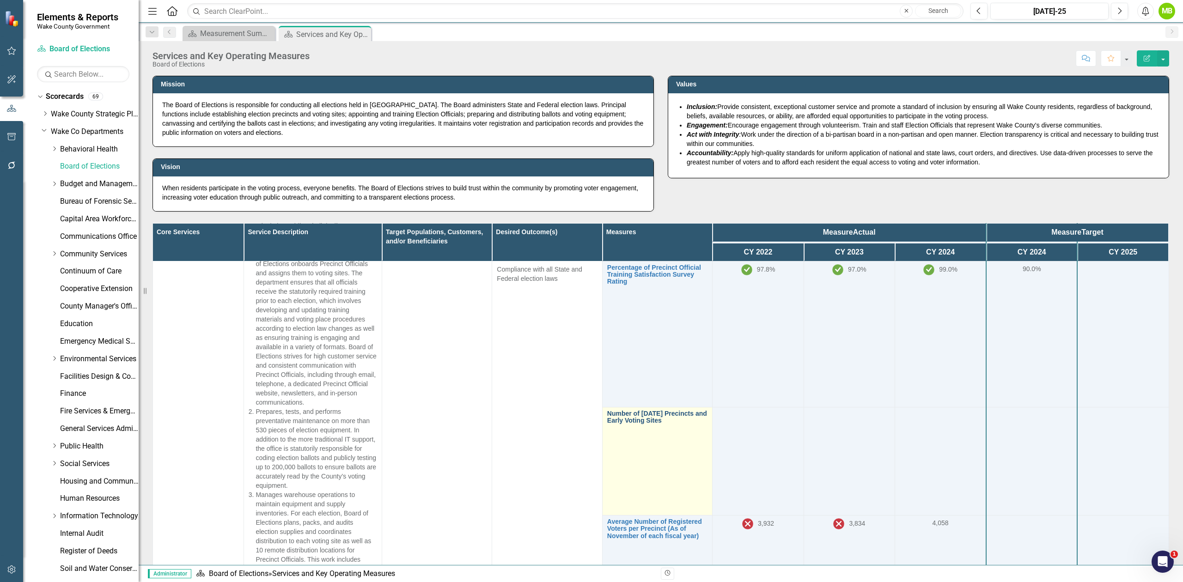
click at [633, 424] on link "Number of [DATE] Precincts and Early Voting Sites" at bounding box center [657, 417] width 100 height 14
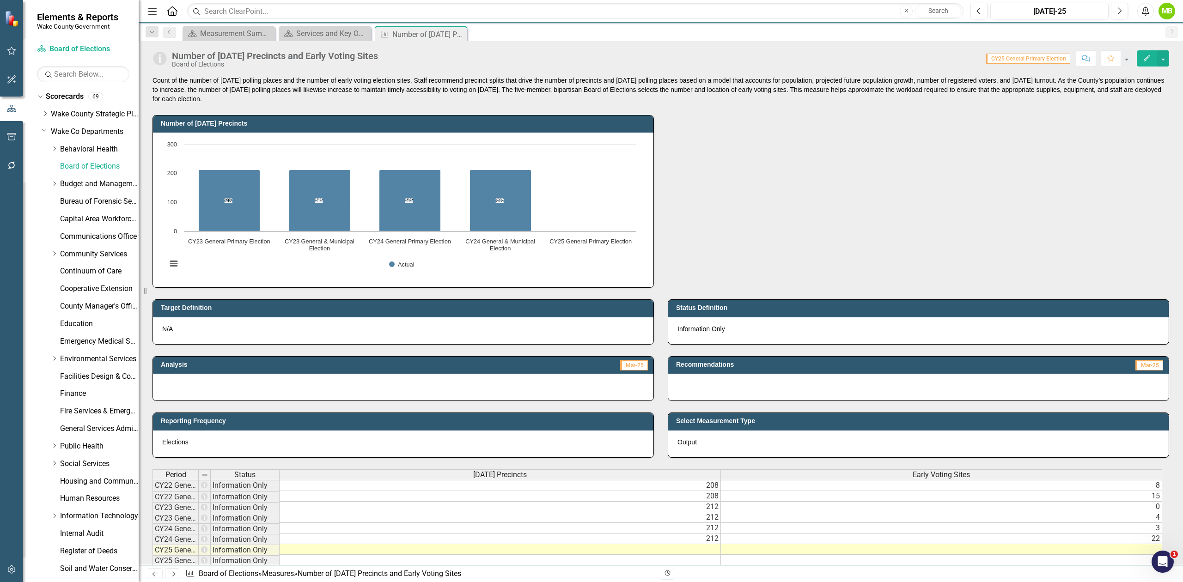
scroll to position [0, 0]
click at [1165, 58] on button "button" at bounding box center [1163, 58] width 12 height 16
click at [1150, 72] on link "Edit Edit Measure" at bounding box center [1124, 75] width 90 height 17
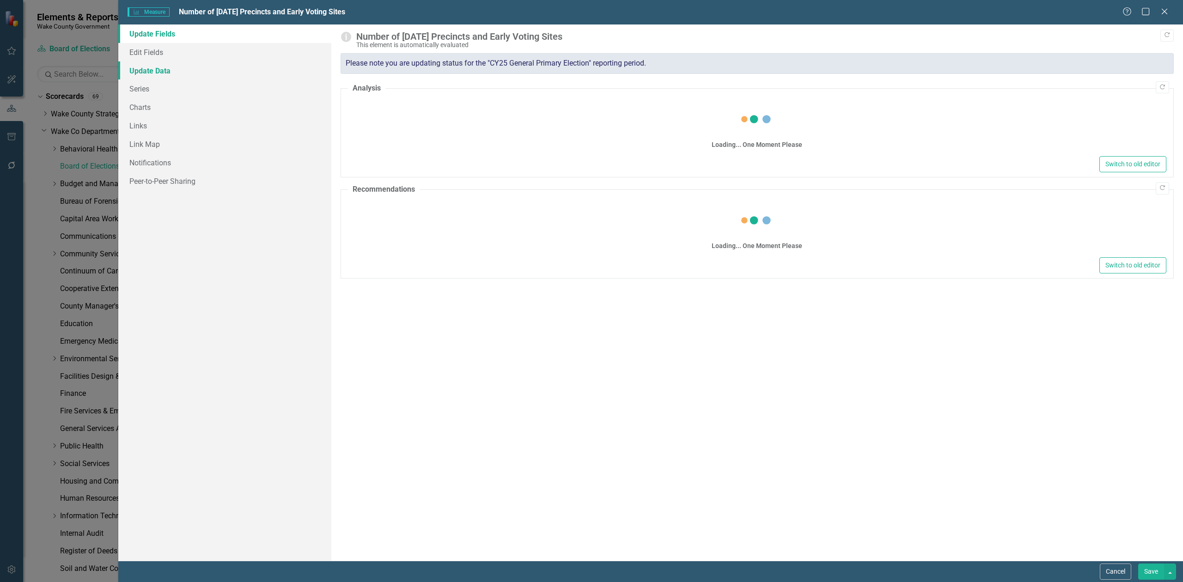
click at [148, 74] on link "Update Data" at bounding box center [224, 70] width 213 height 18
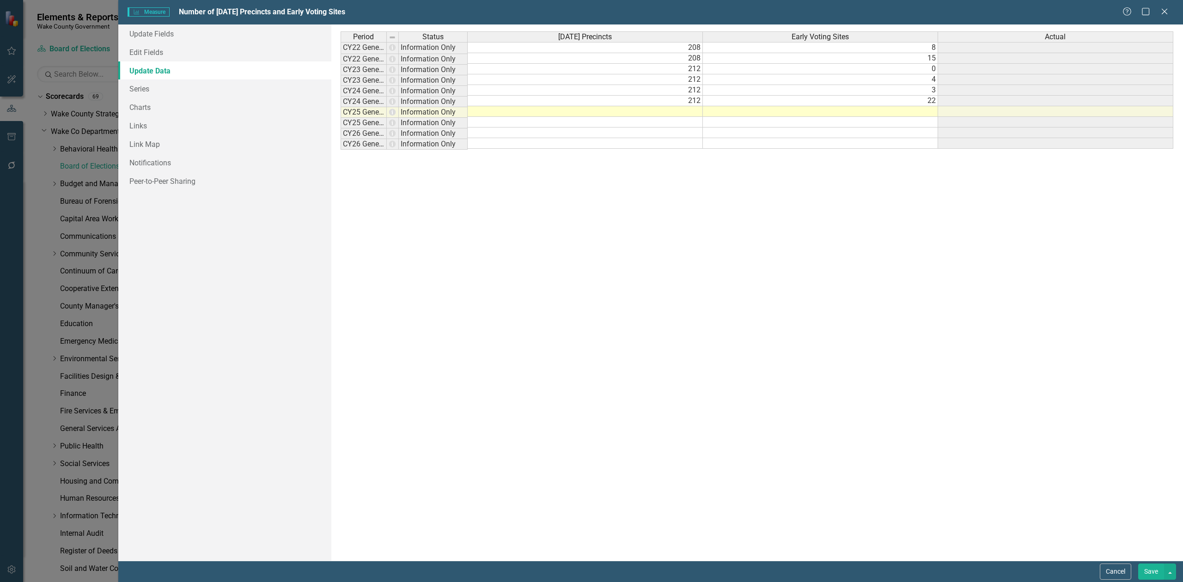
scroll to position [0, 0]
click at [167, 94] on link "Series" at bounding box center [224, 88] width 213 height 18
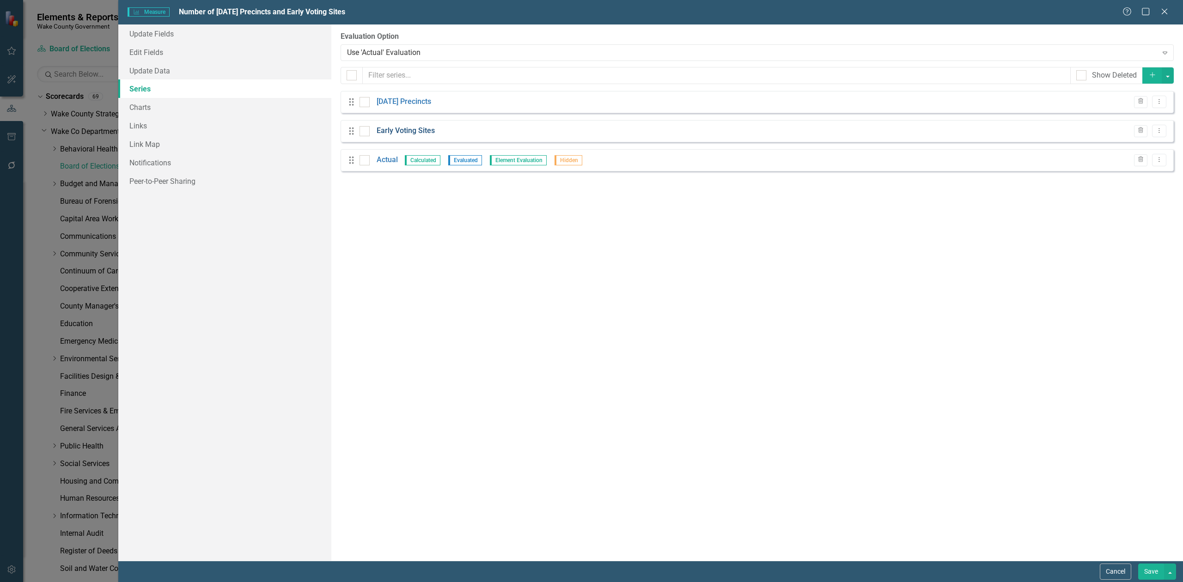
click at [404, 132] on link "Early Voting Sites" at bounding box center [406, 131] width 58 height 11
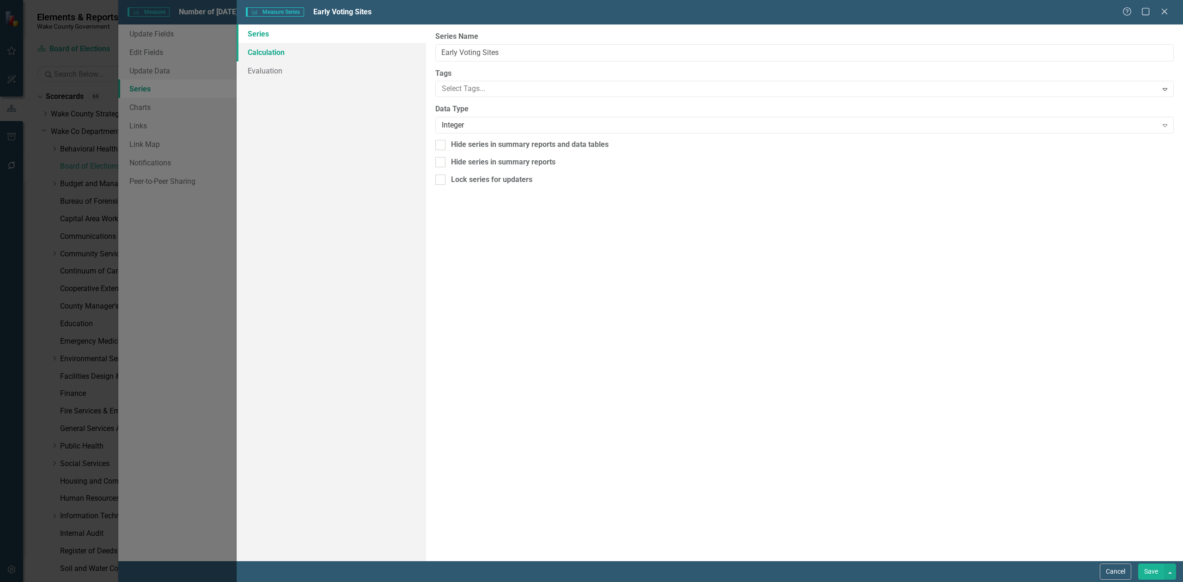
click at [293, 48] on link "Calculation" at bounding box center [331, 52] width 189 height 18
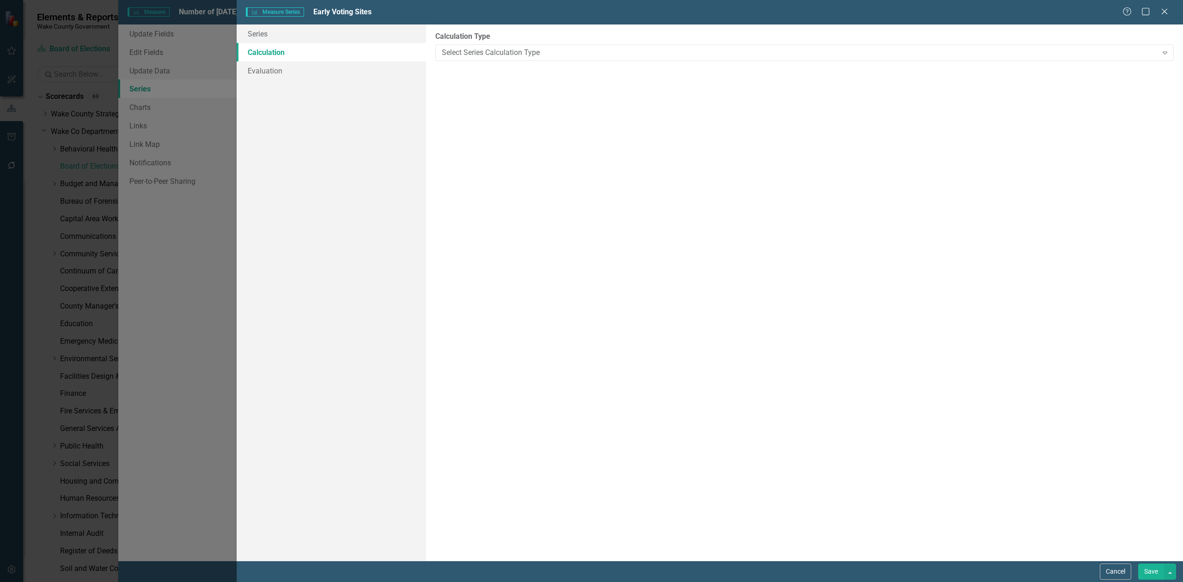
click at [291, 43] on link "Calculation" at bounding box center [331, 52] width 189 height 18
click at [321, 36] on link "Series" at bounding box center [331, 33] width 189 height 18
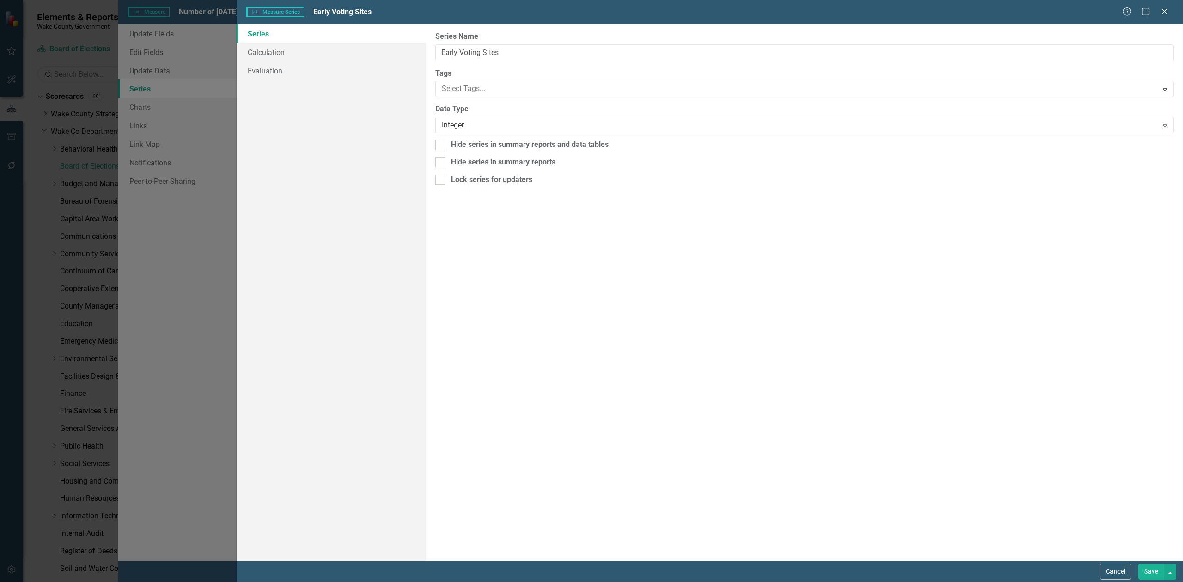
click at [1152, 569] on button "Save" at bounding box center [1151, 572] width 26 height 16
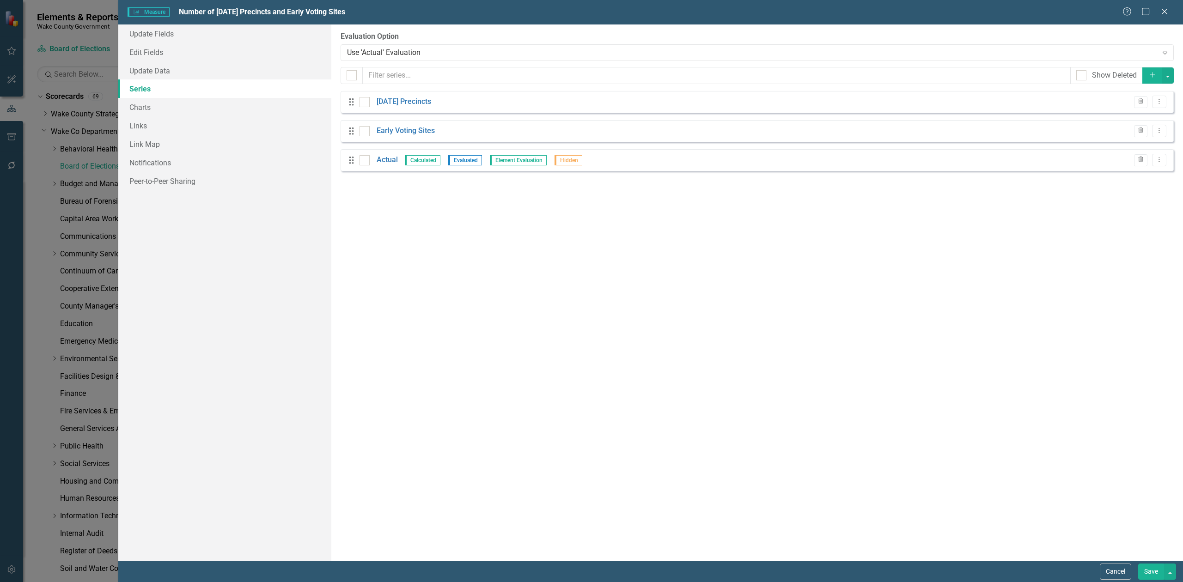
click at [1166, 163] on div "Drag Actual Calculated Evaluated Element Evaluation Hidden Trash Dropdown Menu" at bounding box center [757, 160] width 833 height 22
click at [1161, 165] on button "Dropdown Menu" at bounding box center [1159, 160] width 14 height 12
click at [1126, 171] on link "Edit Edit Measure Series" at bounding box center [1113, 175] width 105 height 17
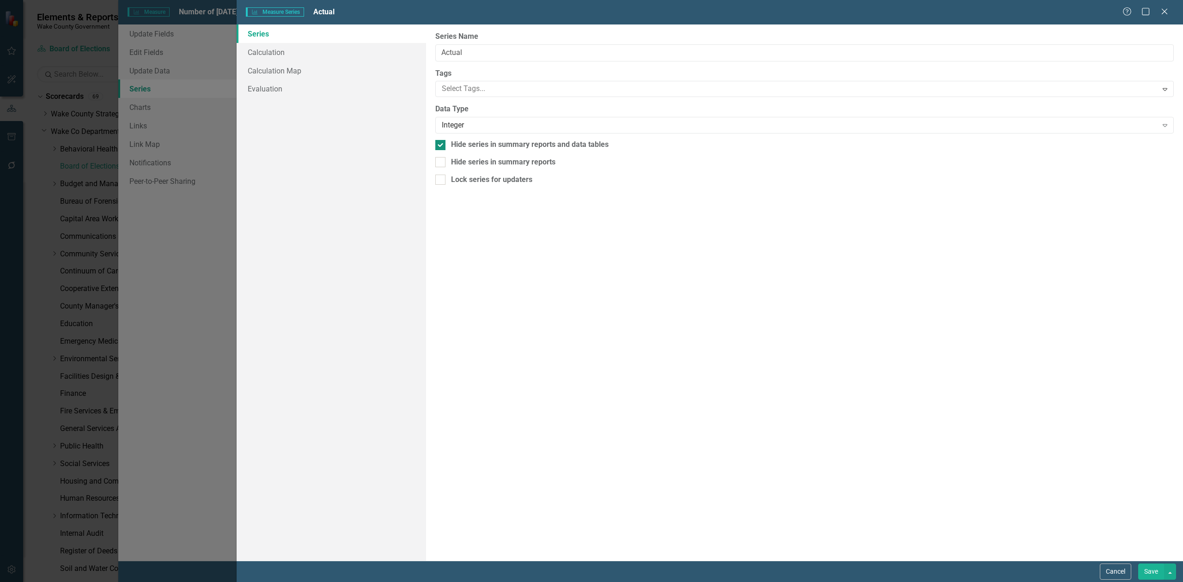
click at [439, 150] on div at bounding box center [440, 145] width 10 height 10
click at [439, 146] on input "Hide series in summary reports and data tables" at bounding box center [438, 143] width 6 height 6
checkbox input "false"
click at [267, 51] on link "Calculation" at bounding box center [331, 52] width 189 height 18
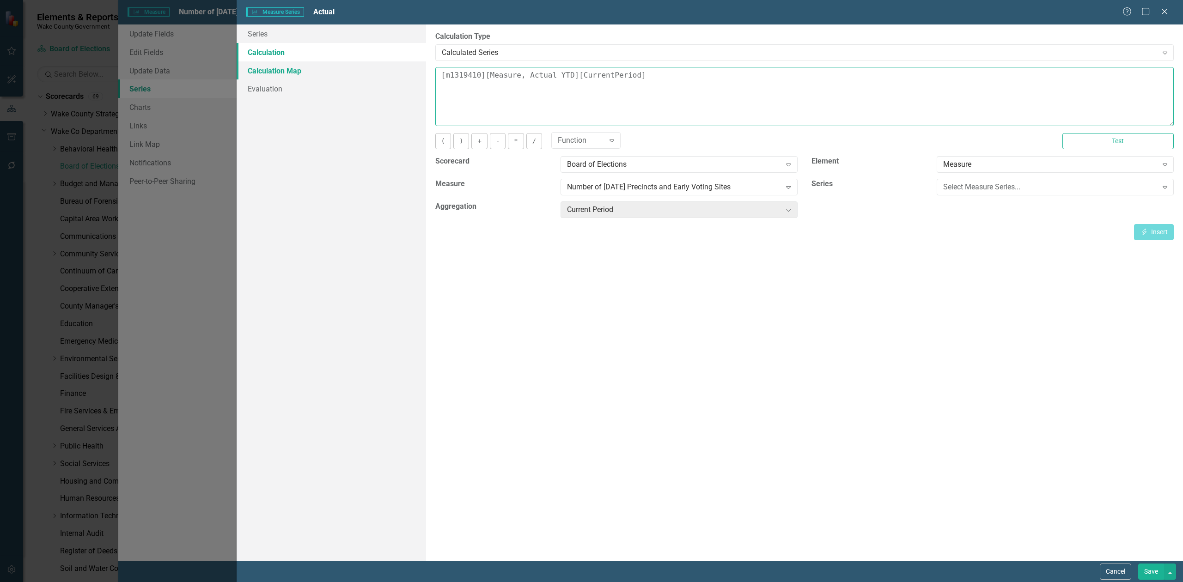
drag, startPoint x: 663, startPoint y: 79, endPoint x: 320, endPoint y: 71, distance: 342.5
click at [320, 71] on div "Series Calculation Calculation Map Evaluation From this page, you can edit the …" at bounding box center [710, 292] width 946 height 536
click at [1006, 185] on div "Select Measure Series..." at bounding box center [1050, 187] width 214 height 11
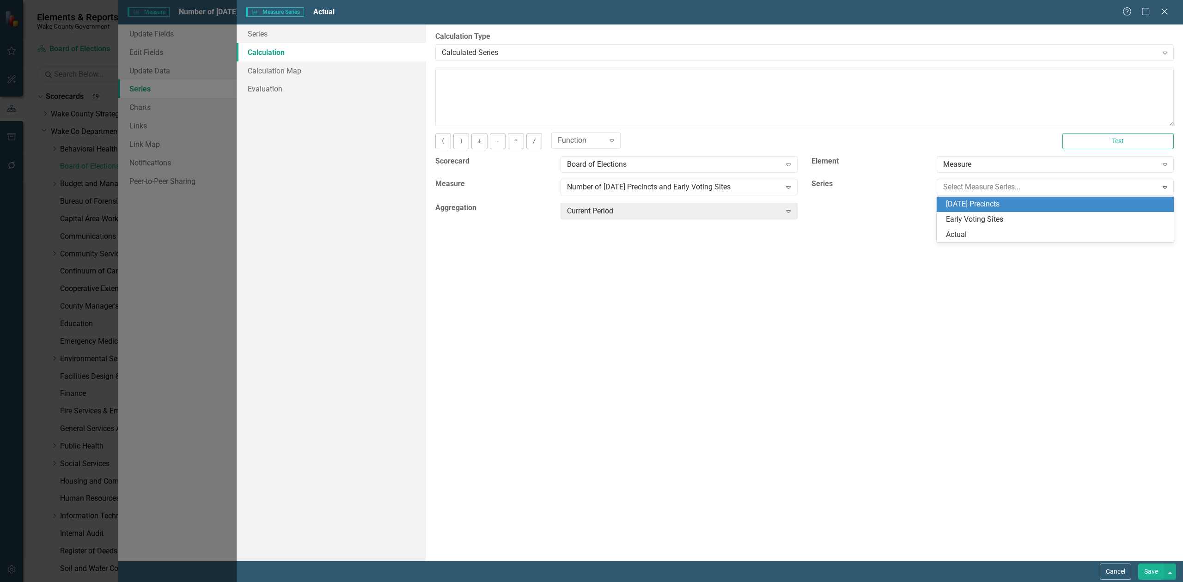
click at [1006, 201] on div "[DATE] Precincts" at bounding box center [1057, 204] width 222 height 11
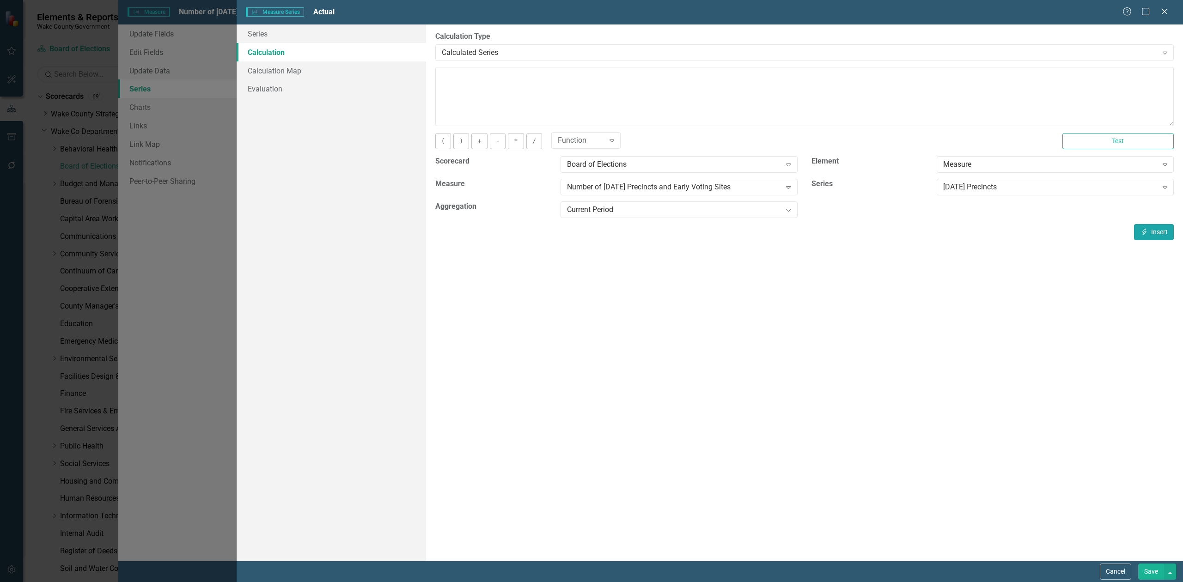
click at [1145, 228] on button "Insert Insert" at bounding box center [1154, 232] width 40 height 16
click at [481, 140] on button "+" at bounding box center [479, 141] width 16 height 16
click at [1022, 189] on div "[DATE] Precincts" at bounding box center [1050, 187] width 214 height 11
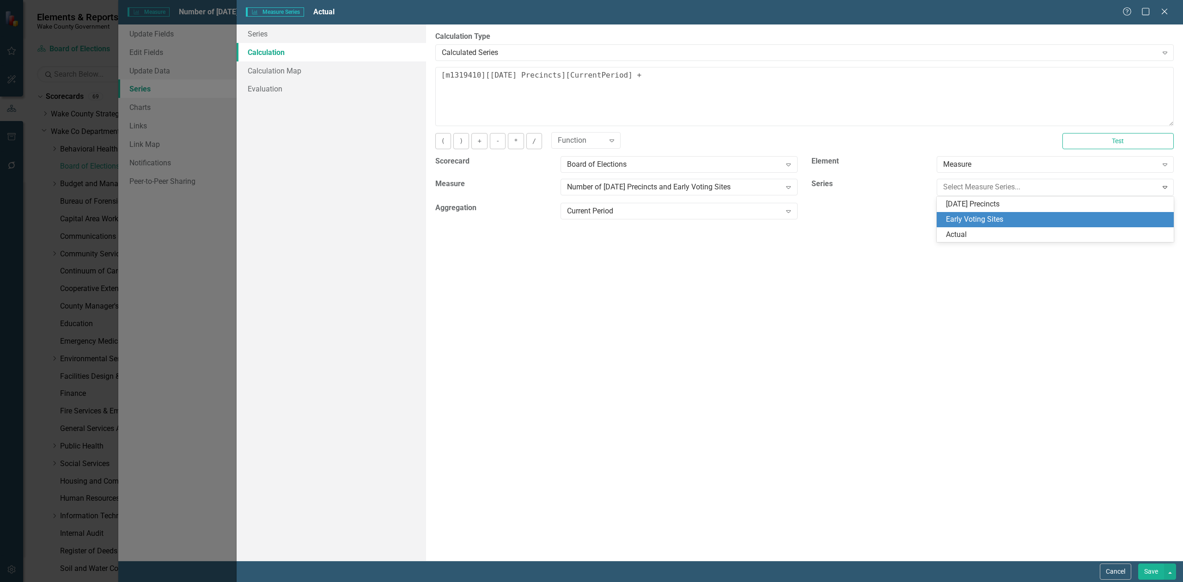
click at [1010, 214] on div "Early Voting Sites" at bounding box center [1057, 219] width 222 height 11
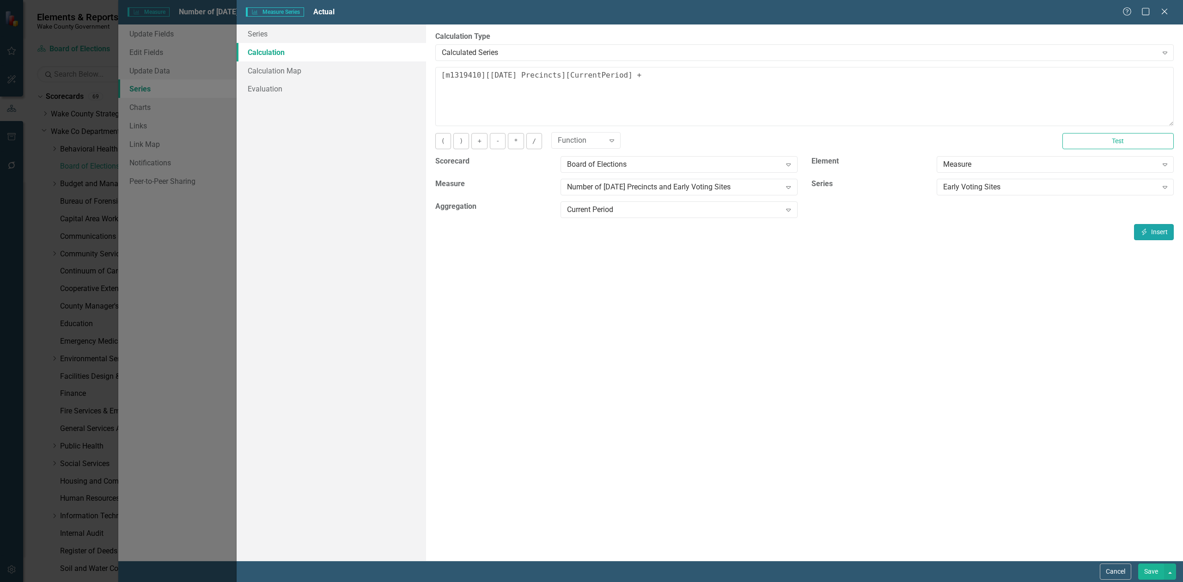
click at [1149, 233] on button "Insert Insert" at bounding box center [1154, 232] width 40 height 16
type textarea "[m1319410][Election Day Precincts][CurrentPeriod] + [m1319410][Early Voting Sit…"
click at [1150, 574] on button "Save" at bounding box center [1151, 572] width 26 height 16
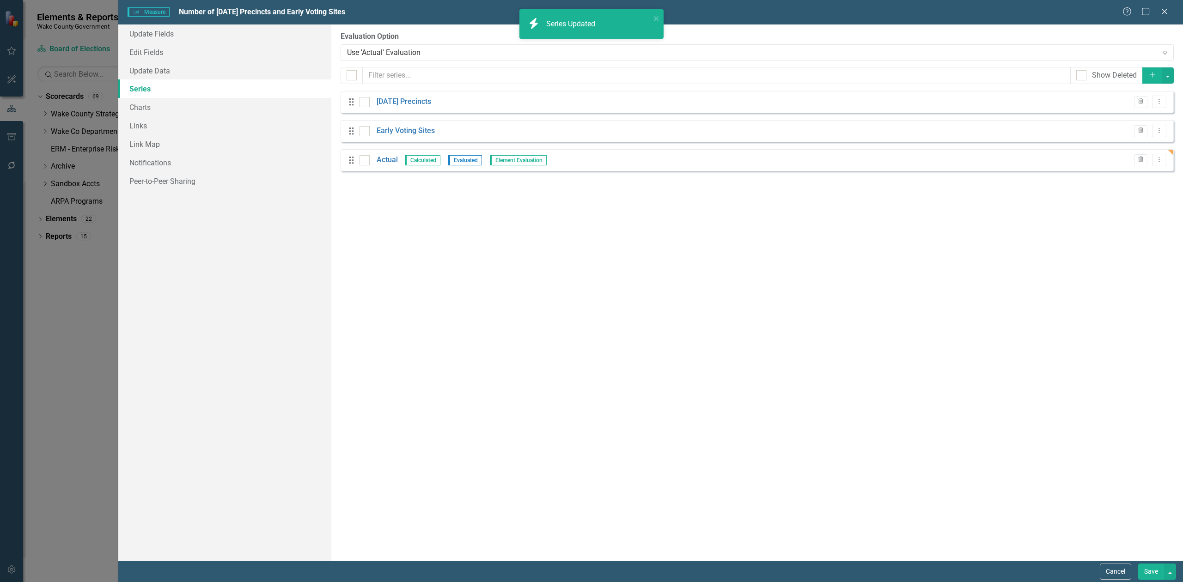
click at [1146, 572] on button "Save" at bounding box center [1151, 572] width 26 height 16
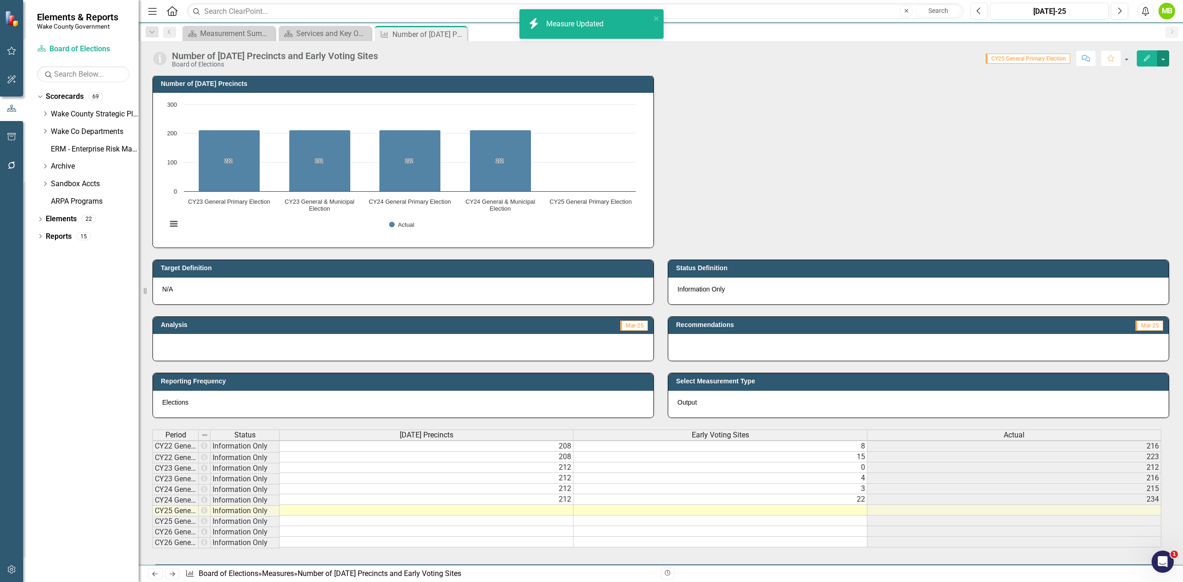
scroll to position [61, 0]
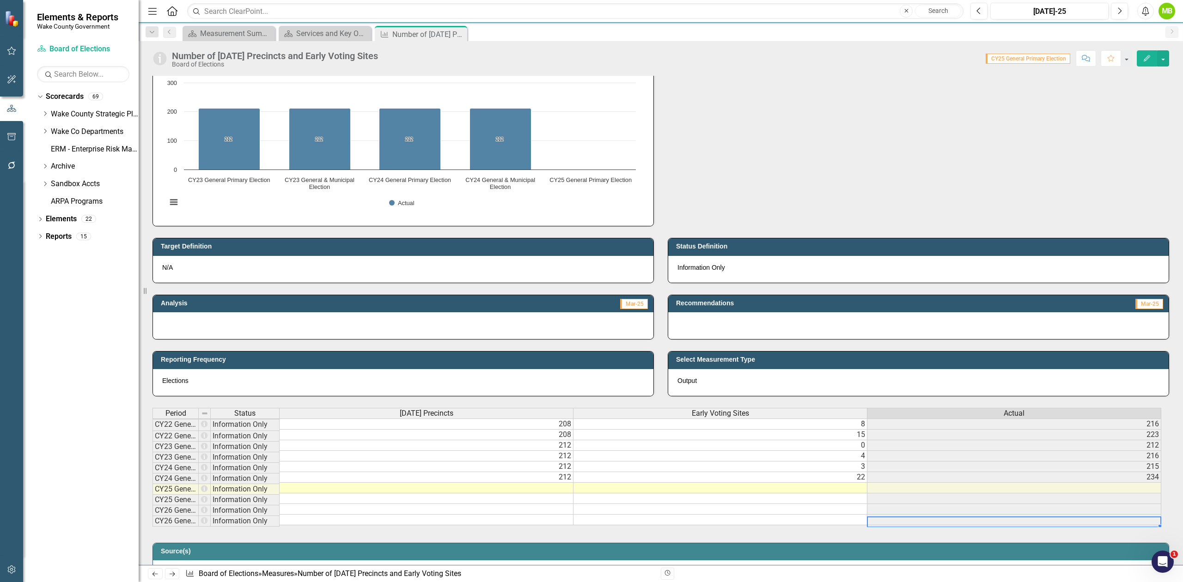
drag, startPoint x: 961, startPoint y: 527, endPoint x: 1035, endPoint y: 526, distance: 74.4
click at [1035, 525] on td at bounding box center [1014, 520] width 294 height 11
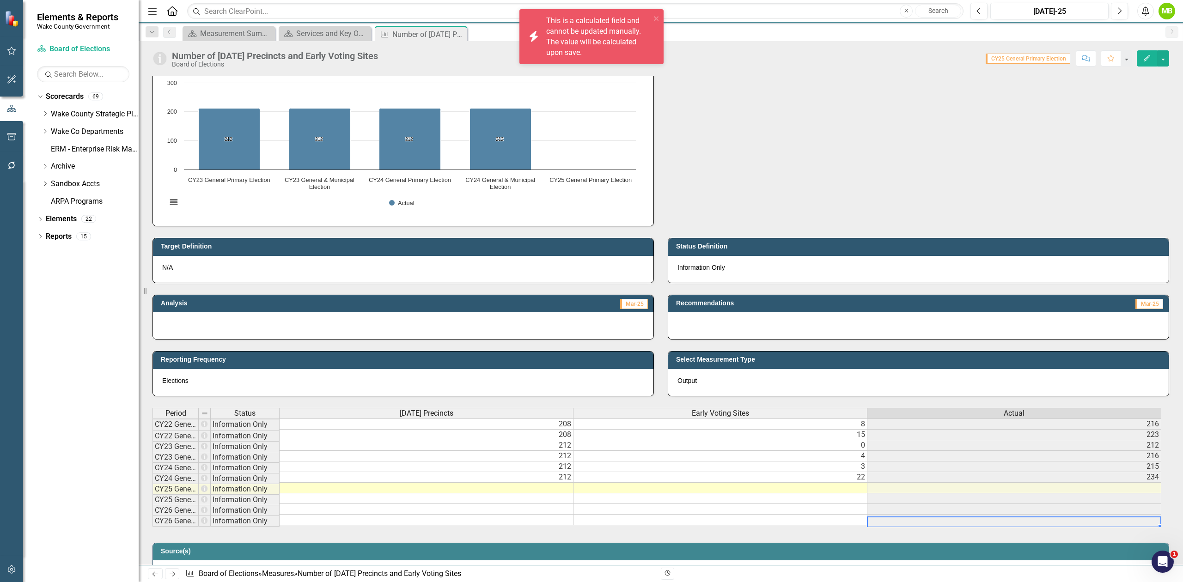
scroll to position [0, 6]
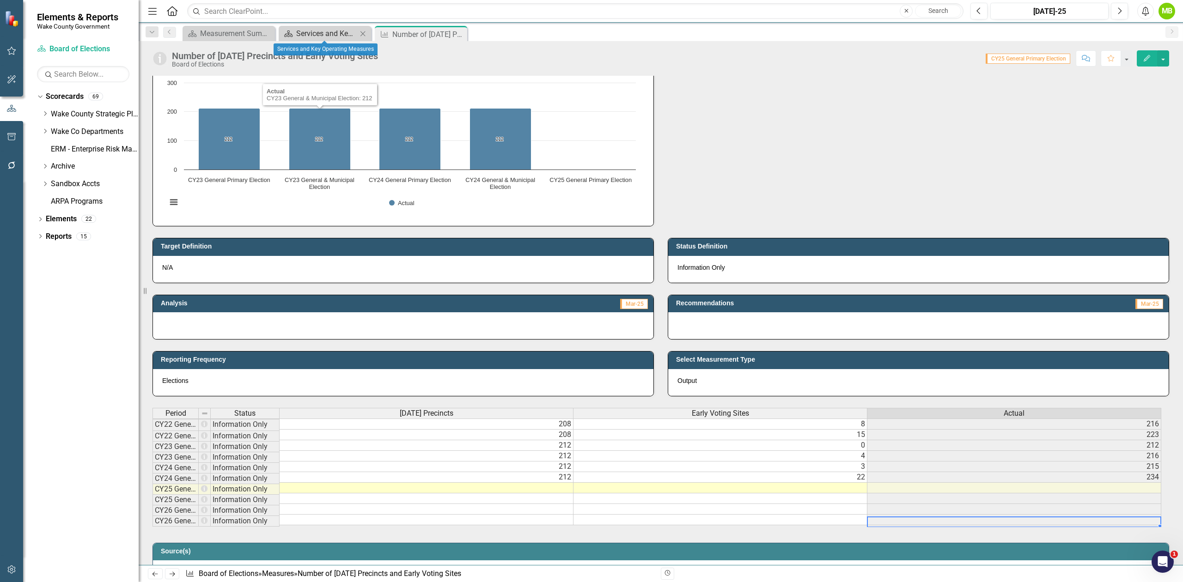
click at [331, 34] on div "Services and Key Operating Measures" at bounding box center [326, 34] width 61 height 12
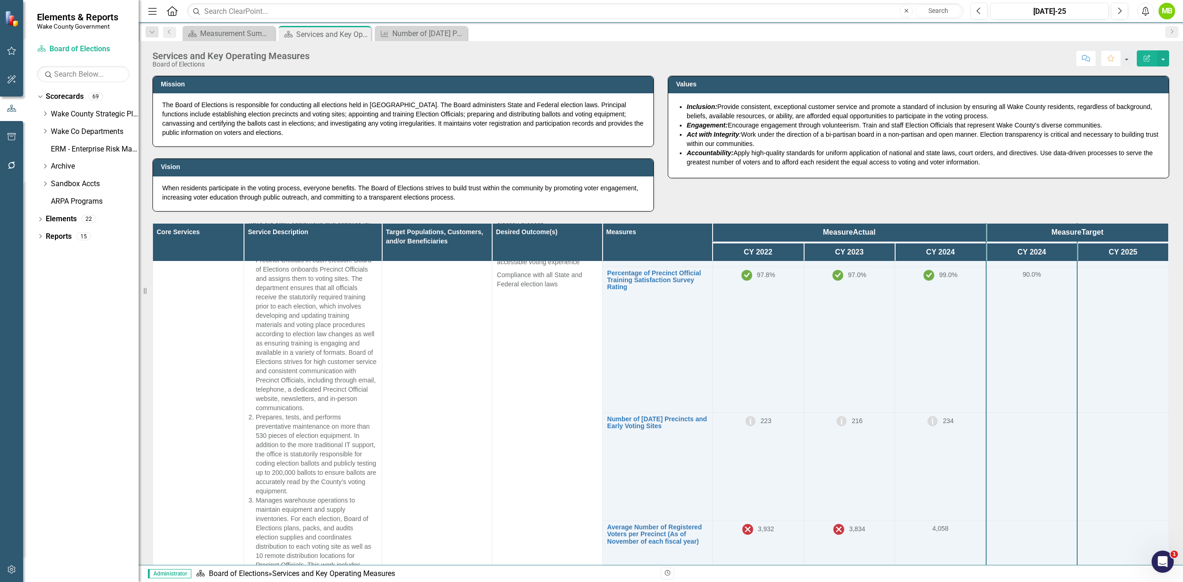
scroll to position [554, 0]
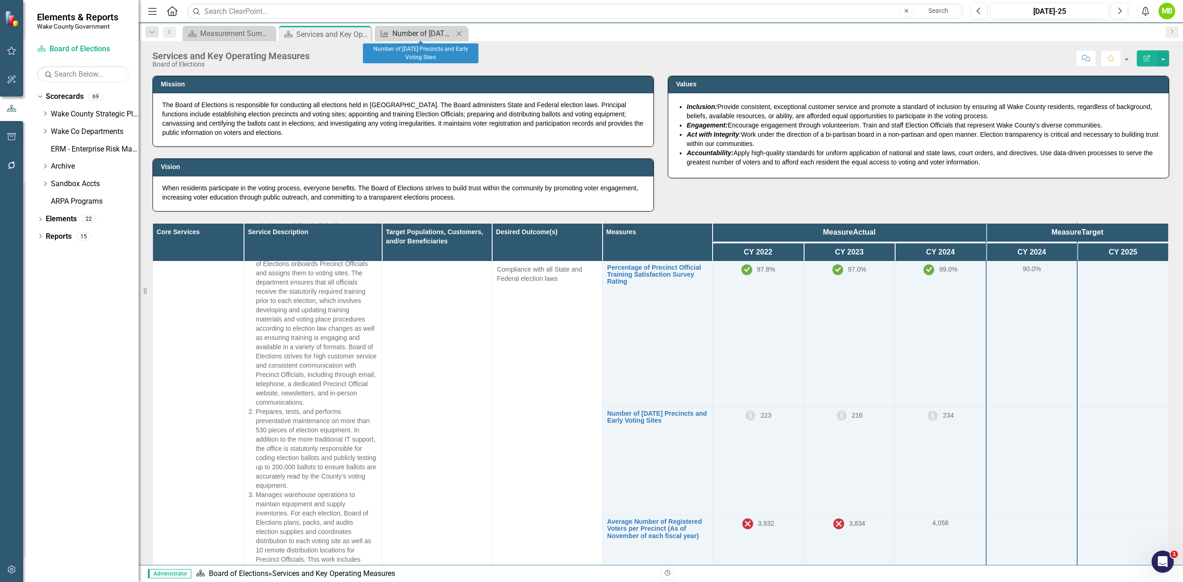
click at [413, 34] on div "Number of [DATE] Precincts and Early Voting Sites" at bounding box center [422, 34] width 61 height 12
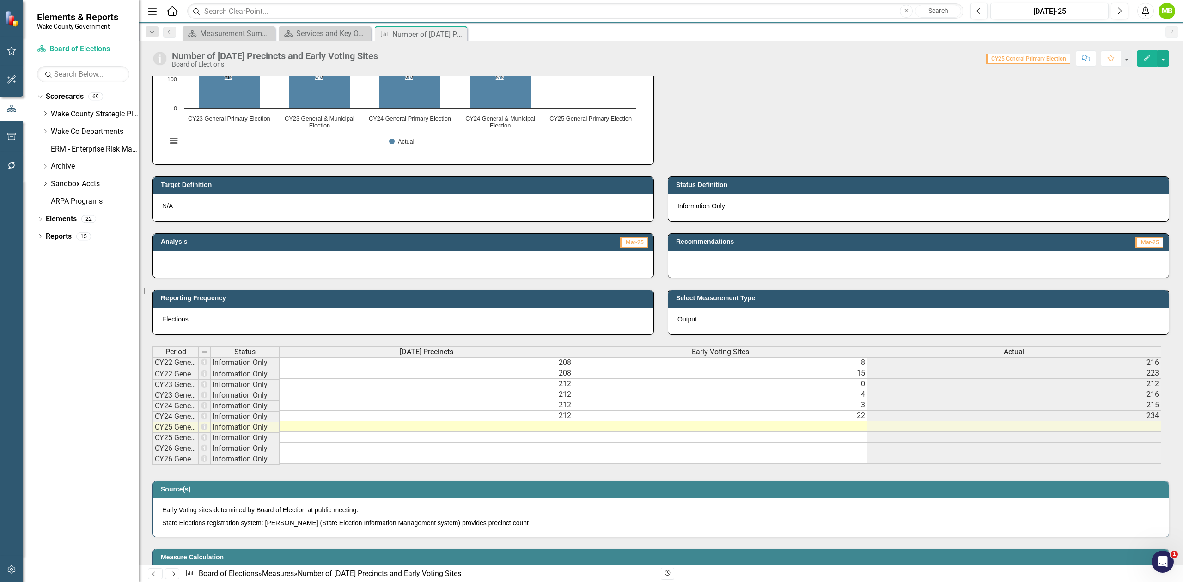
scroll to position [0, 6]
click at [313, 31] on div "Services and Key Operating Measures" at bounding box center [326, 34] width 61 height 12
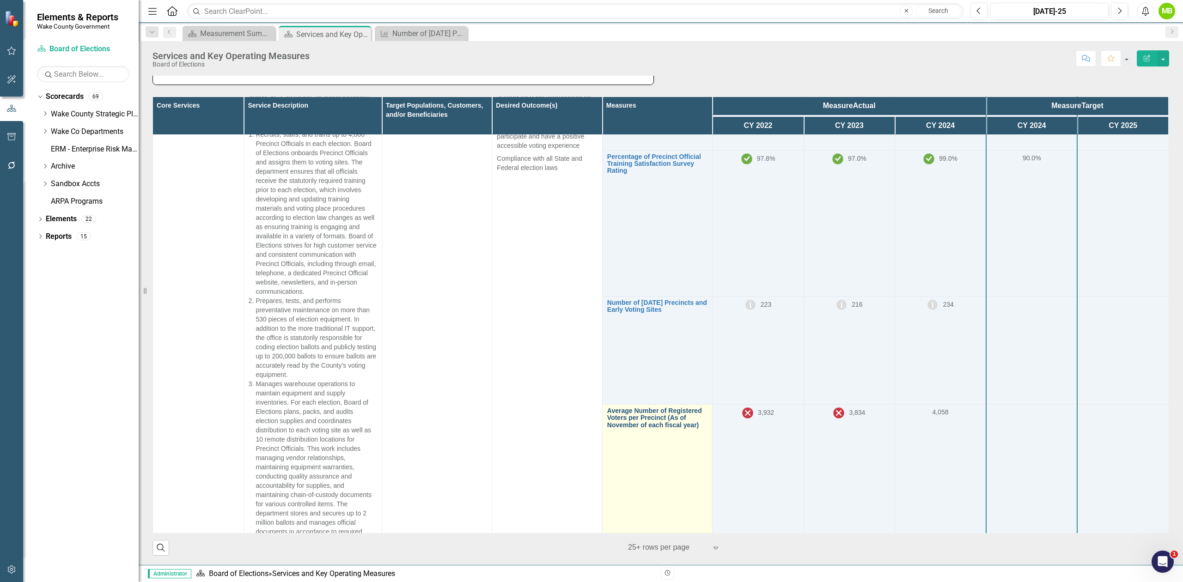
scroll to position [557, 0]
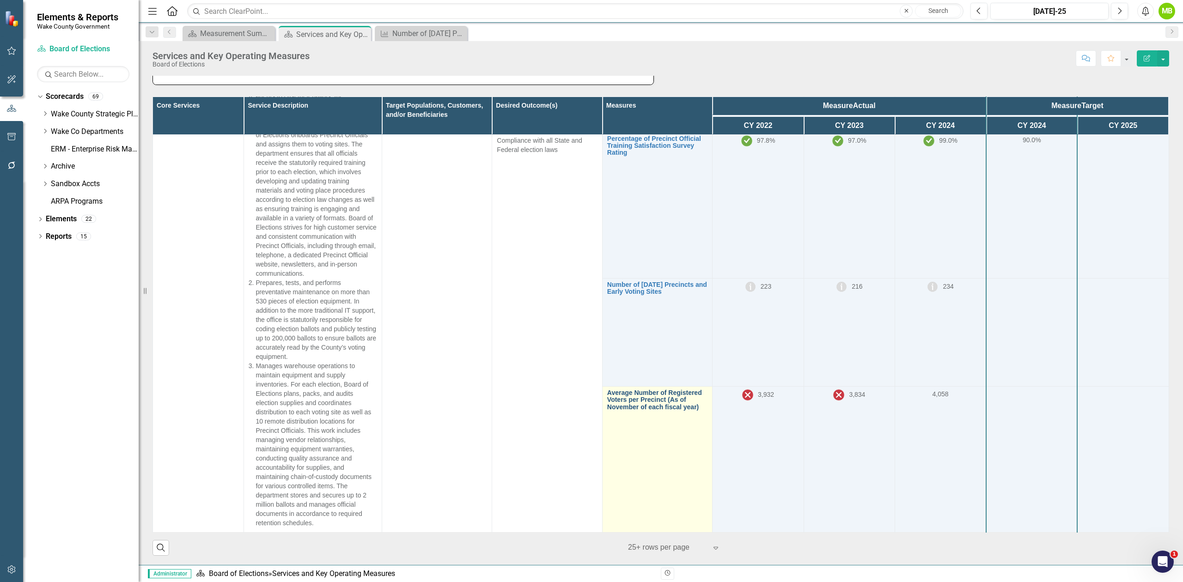
click at [662, 397] on link "Average Number of Registered Voters per Precinct (As of November of each fiscal…" at bounding box center [657, 399] width 100 height 21
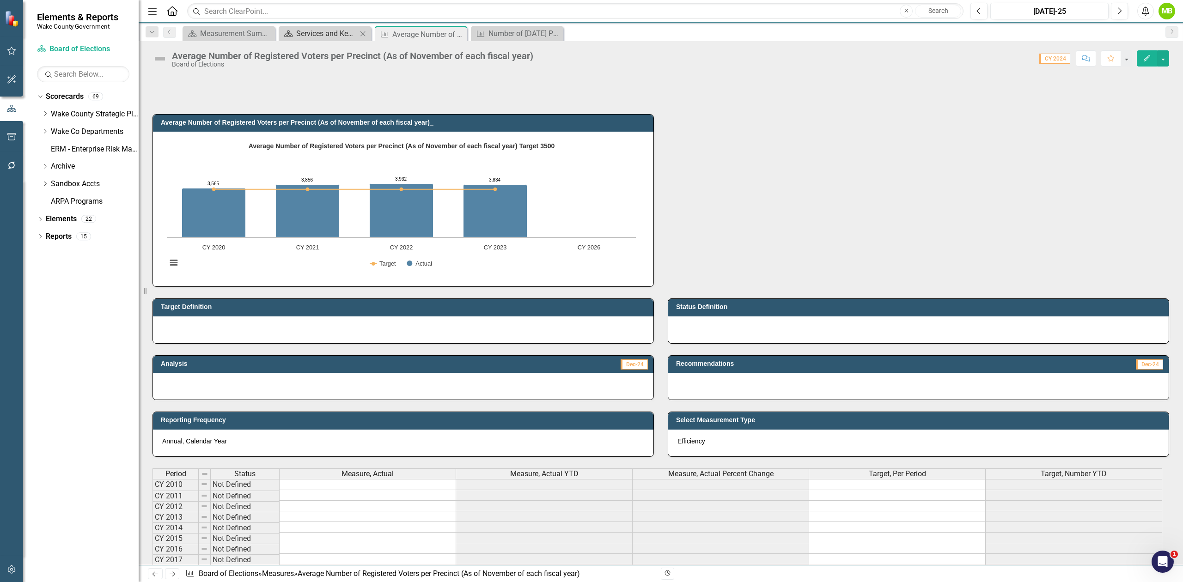
click at [303, 28] on div "Services and Key Operating Measures" at bounding box center [326, 34] width 61 height 12
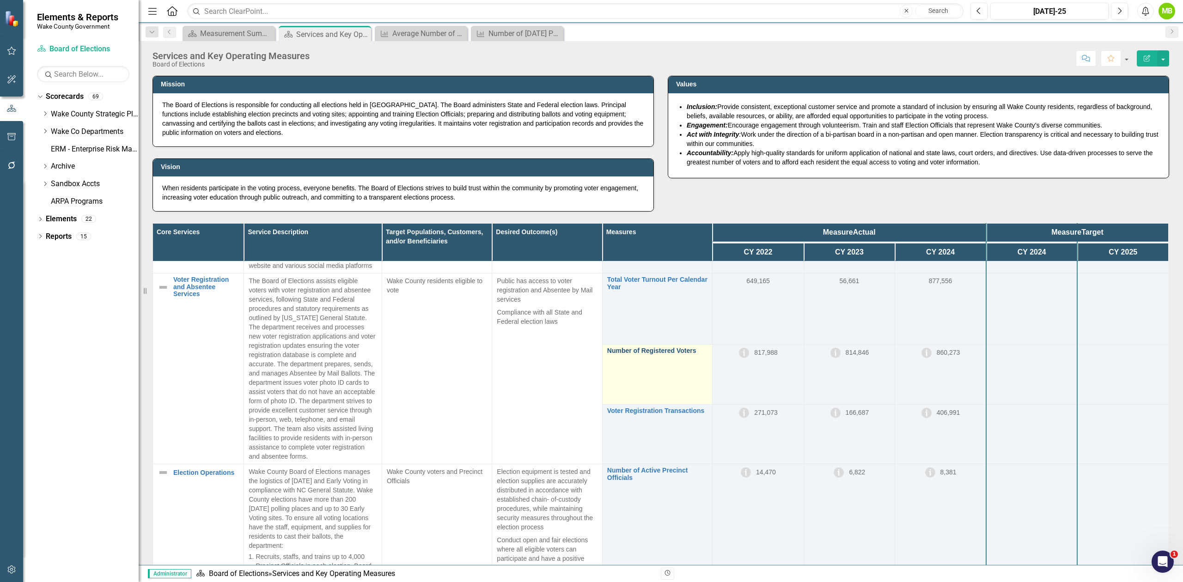
scroll to position [246, 0]
click at [666, 348] on link "Number of Registered Voters" at bounding box center [657, 347] width 100 height 7
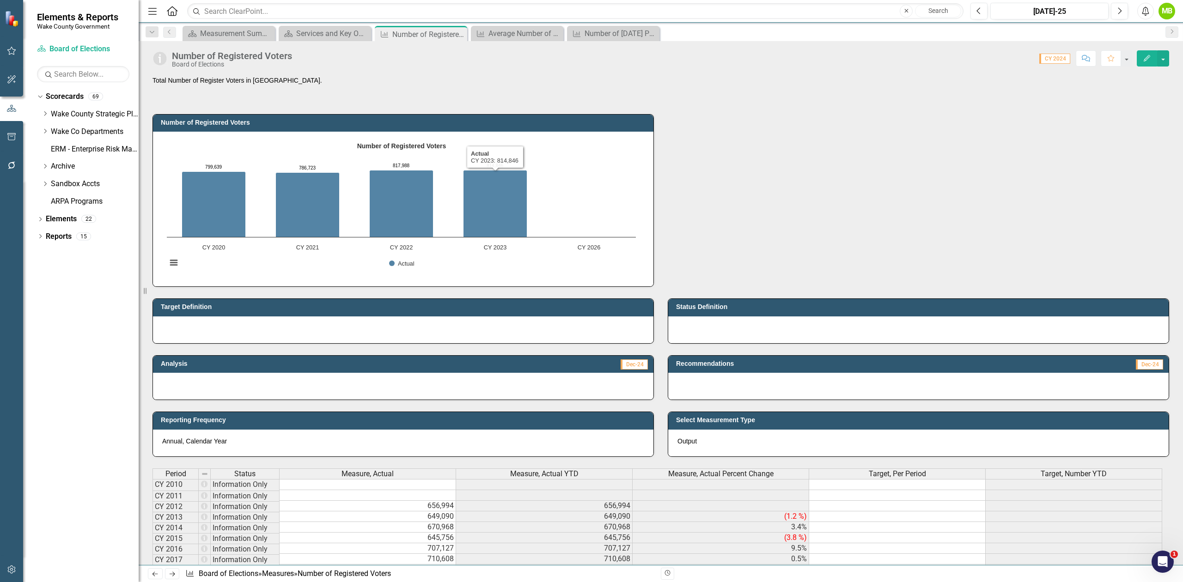
click at [280, 58] on div "Number of Registered Voters" at bounding box center [232, 56] width 120 height 10
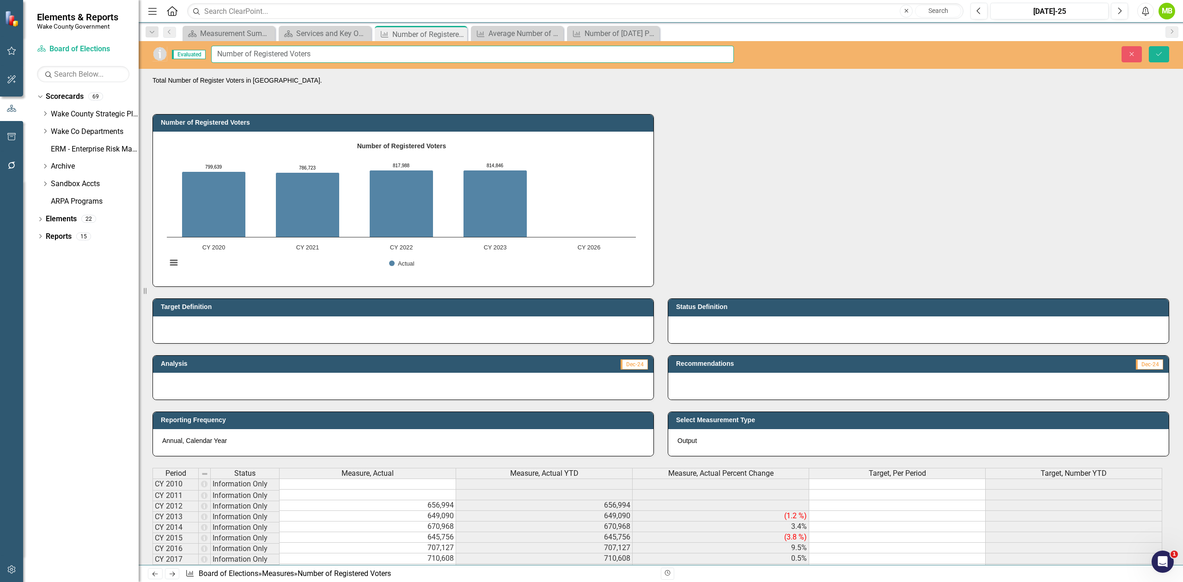
drag, startPoint x: 313, startPoint y: 52, endPoint x: 209, endPoint y: 52, distance: 103.5
click at [209, 52] on div "Evaluated Number of Registered Voters" at bounding box center [442, 54] width 581 height 17
type input "Percent of Residents Registered to Vote"
click at [1158, 55] on icon "Save" at bounding box center [1159, 54] width 8 height 6
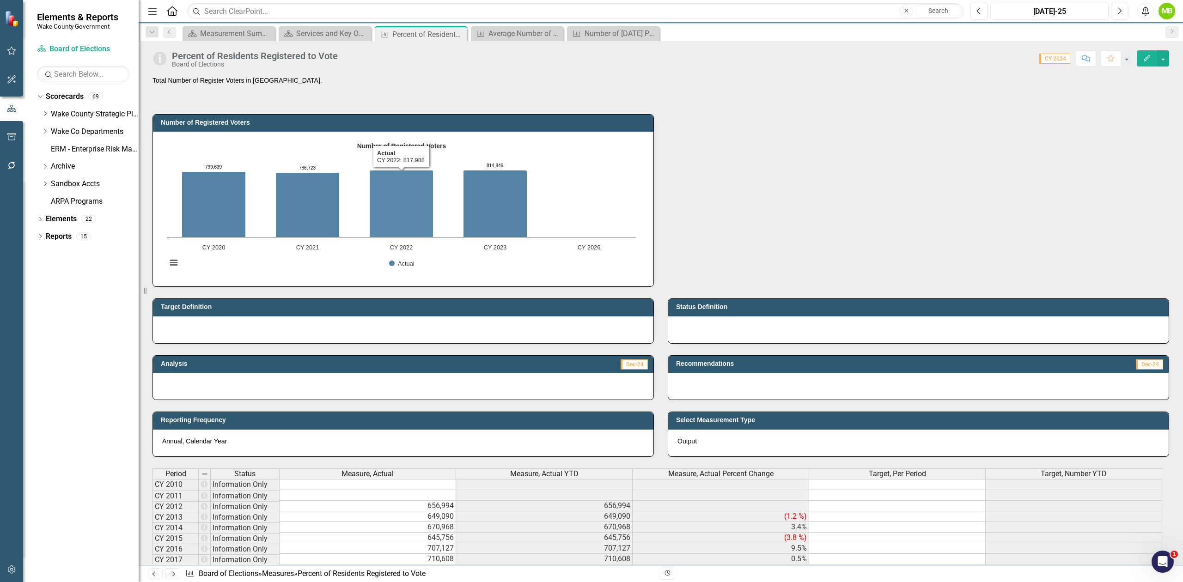
click at [274, 82] on p "Total Number of Register Voters in Wake County." at bounding box center [660, 81] width 1016 height 11
click at [273, 79] on p "Total Number of Register Voters in Wake County." at bounding box center [660, 81] width 1016 height 11
click at [322, 87] on p at bounding box center [660, 88] width 1016 height 2
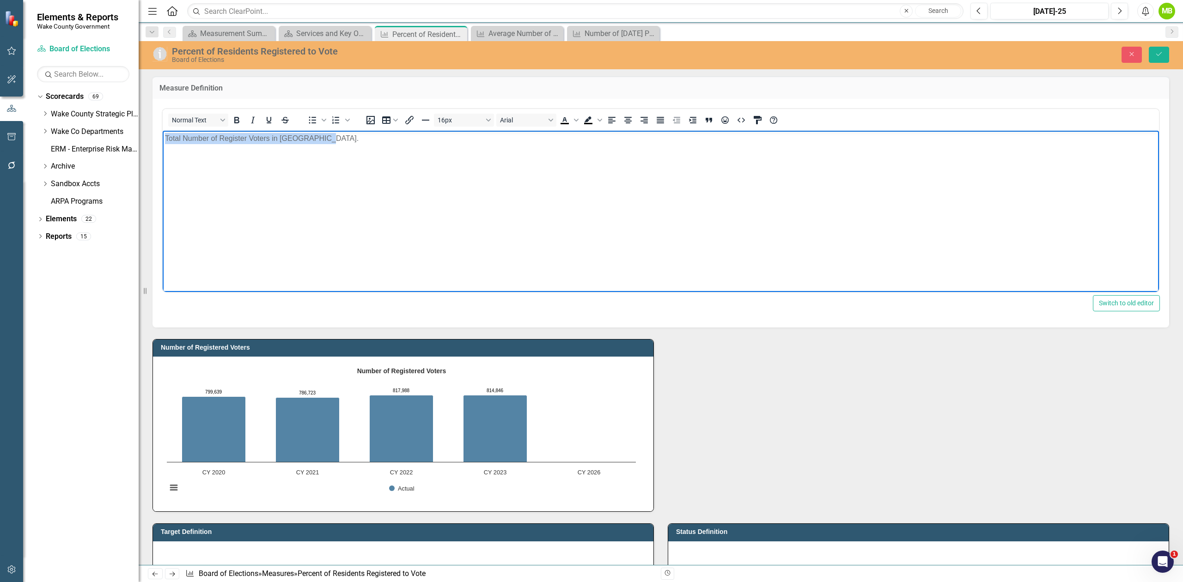
drag, startPoint x: 384, startPoint y: 142, endPoint x: 152, endPoint y: 133, distance: 232.1
click at [163, 133] on html "Total Number of Register Voters in Wake County." at bounding box center [661, 199] width 996 height 139
paste body "Rich Text Area. Press ALT-0 for help."
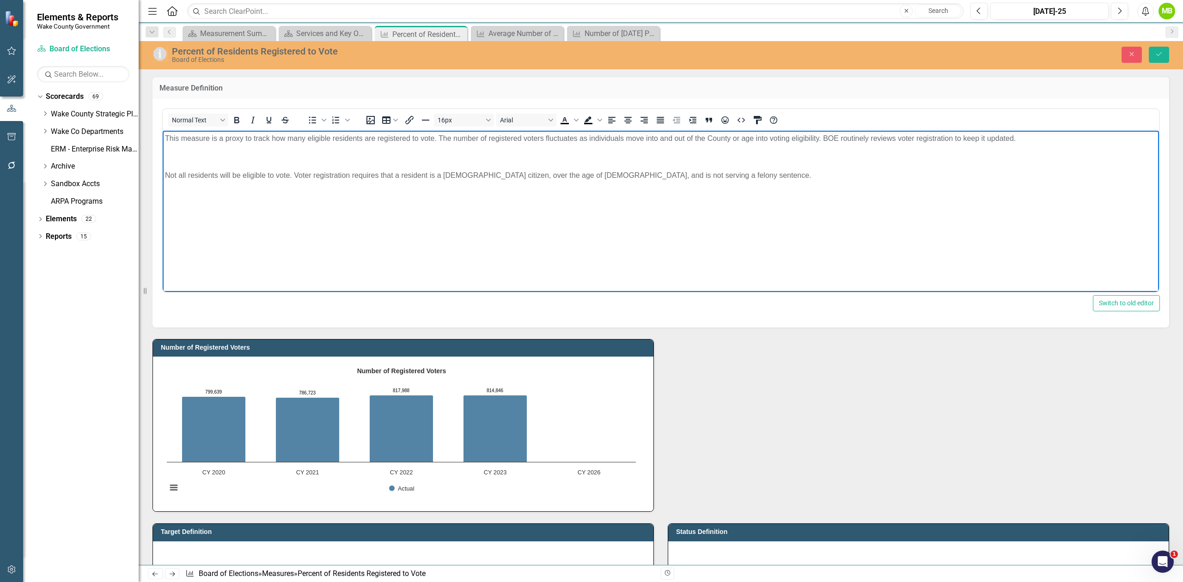
click at [460, 152] on p "Rich Text Area. Press ALT-0 for help." at bounding box center [661, 156] width 992 height 11
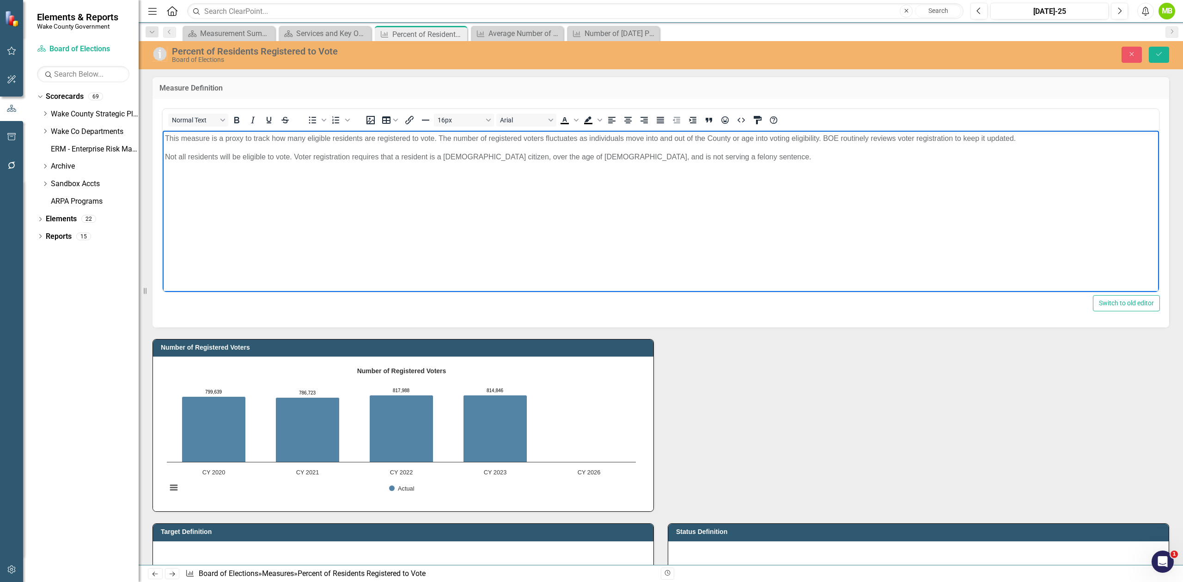
click at [386, 239] on body "This measure is a proxy to track how many eligible residents are registered to …" at bounding box center [661, 199] width 996 height 139
click at [1155, 53] on icon "Save" at bounding box center [1159, 54] width 8 height 6
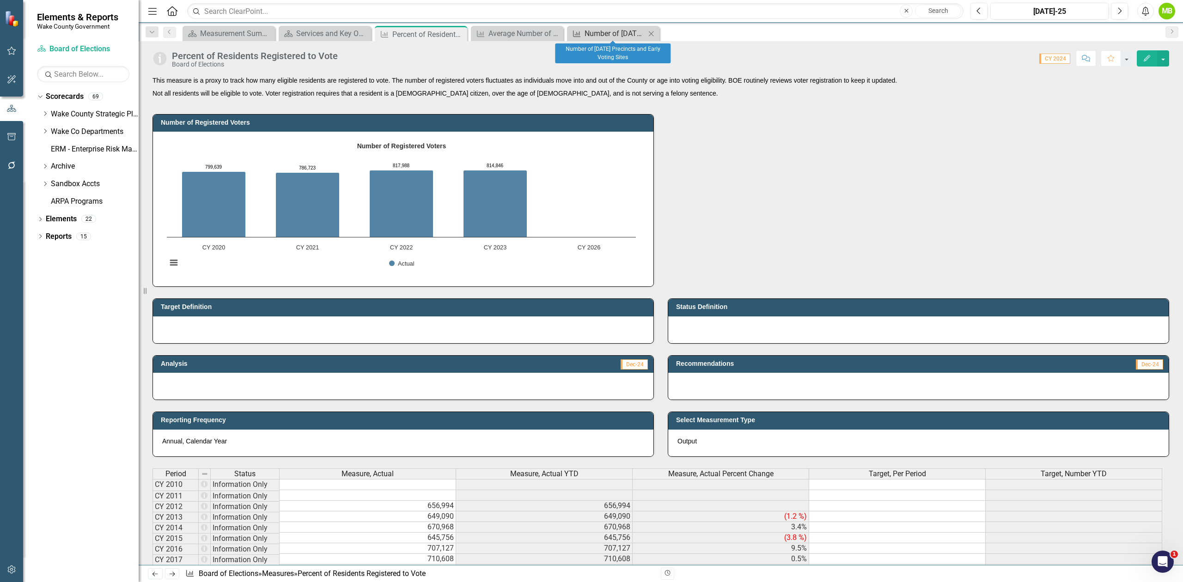
click at [592, 32] on div "Number of [DATE] Precincts and Early Voting Sites" at bounding box center [614, 34] width 61 height 12
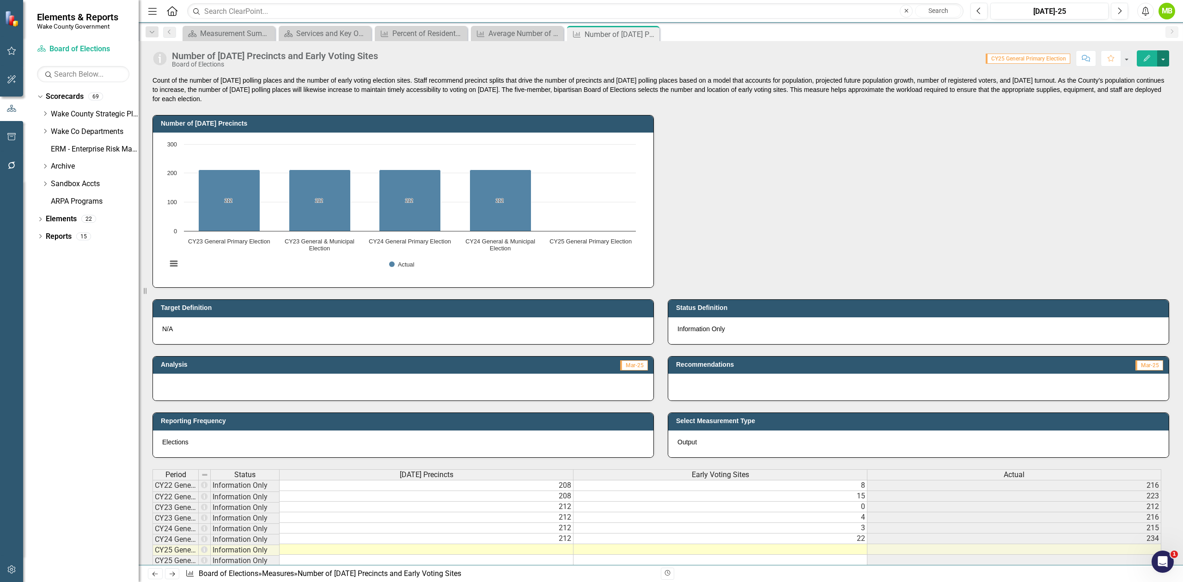
click at [1164, 61] on button "button" at bounding box center [1163, 58] width 12 height 16
click at [1132, 79] on link "Edit Edit Measure" at bounding box center [1124, 75] width 90 height 17
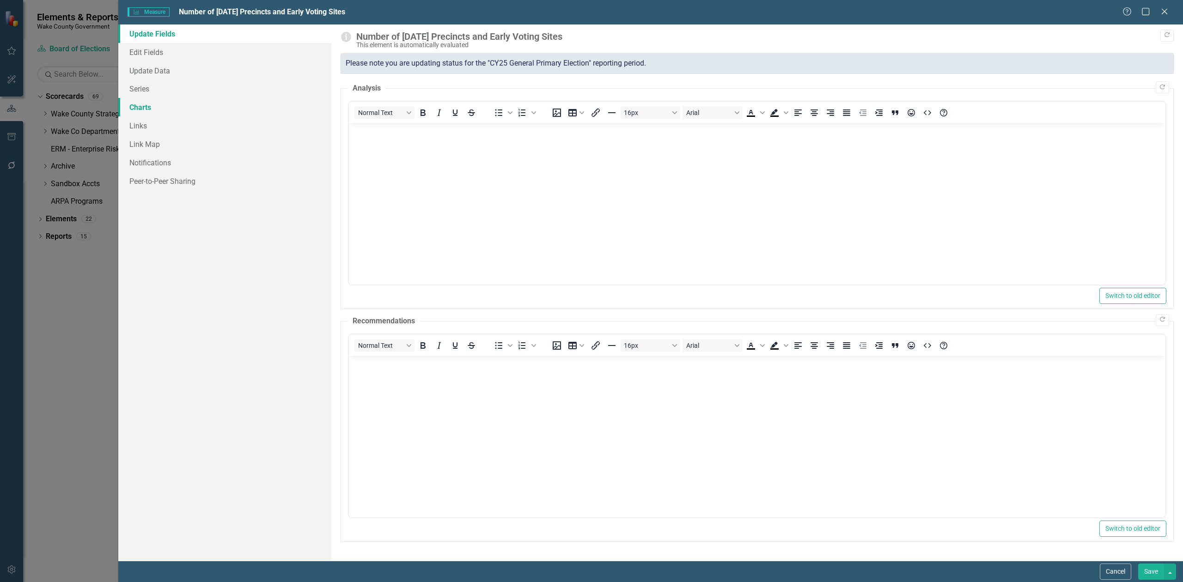
click at [177, 110] on link "Charts" at bounding box center [224, 107] width 213 height 18
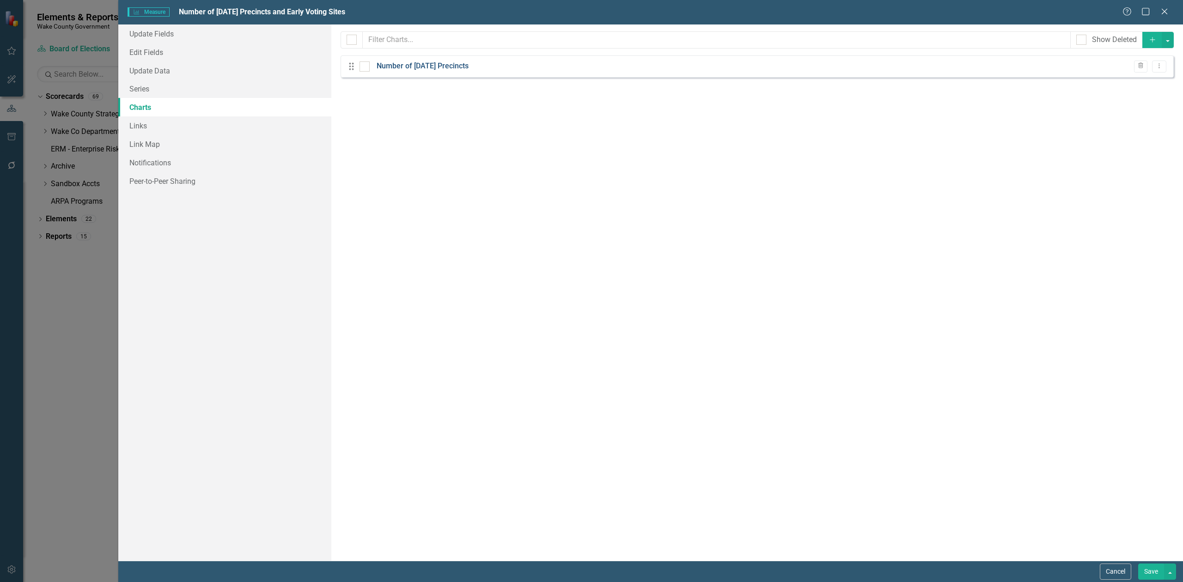
click at [466, 68] on link "Number of Election Day Precincts" at bounding box center [423, 66] width 92 height 11
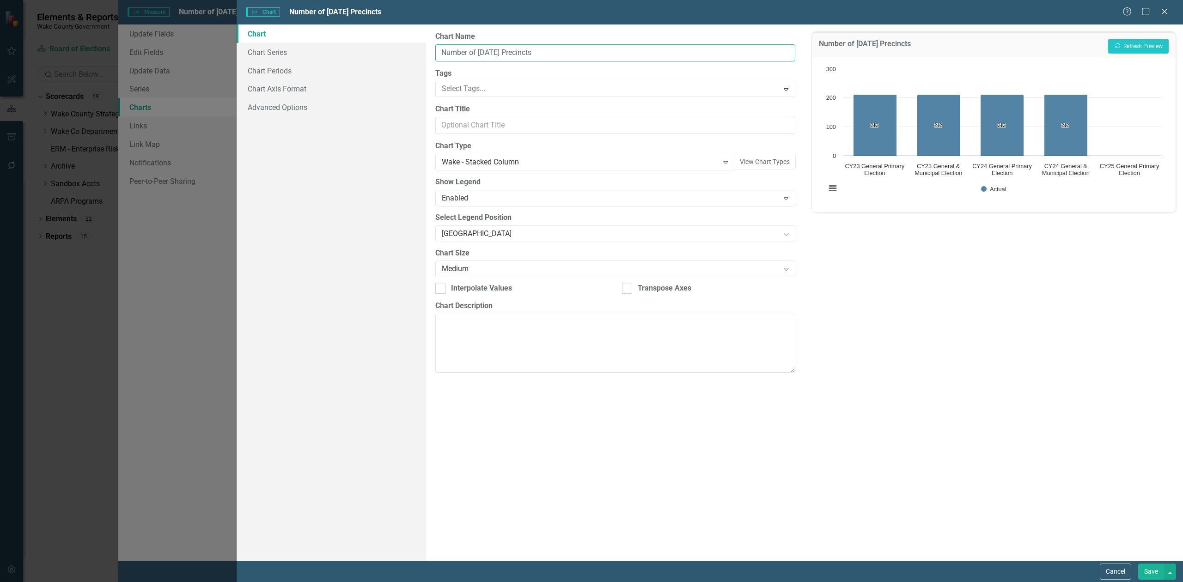
click at [577, 54] on input "Number of Election Day Precincts" at bounding box center [615, 52] width 360 height 17
type input "Number of [DATE] Precincts and Early Voting Sites"
click at [300, 55] on link "Chart Series" at bounding box center [331, 52] width 189 height 18
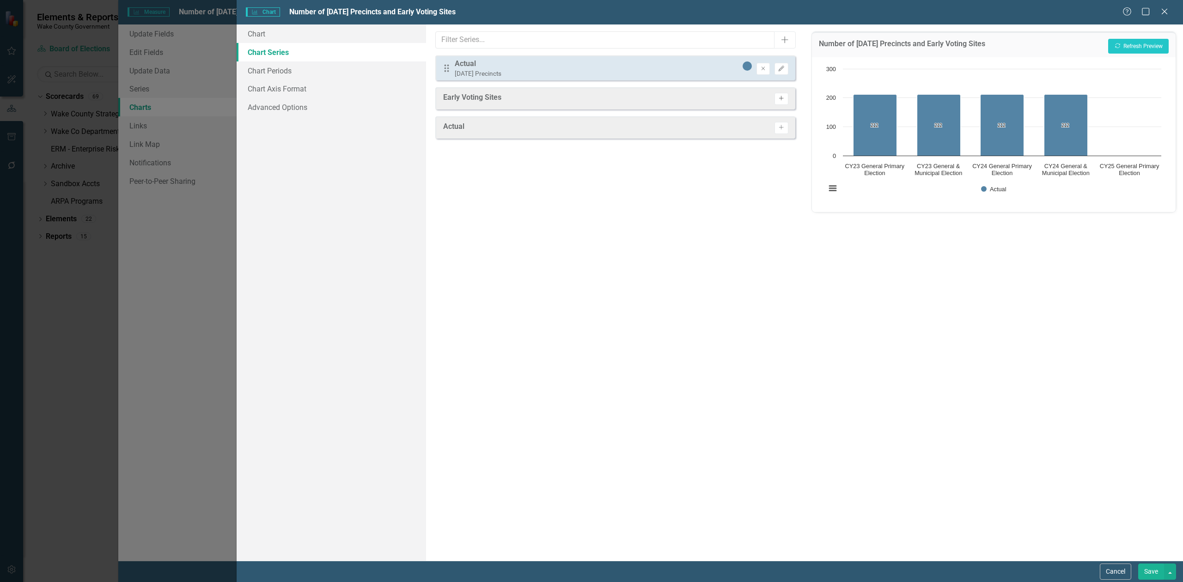
click at [781, 103] on button "Activate" at bounding box center [780, 99] width 13 height 12
click at [1124, 46] on button "Recalculate Refresh Preview" at bounding box center [1138, 46] width 61 height 15
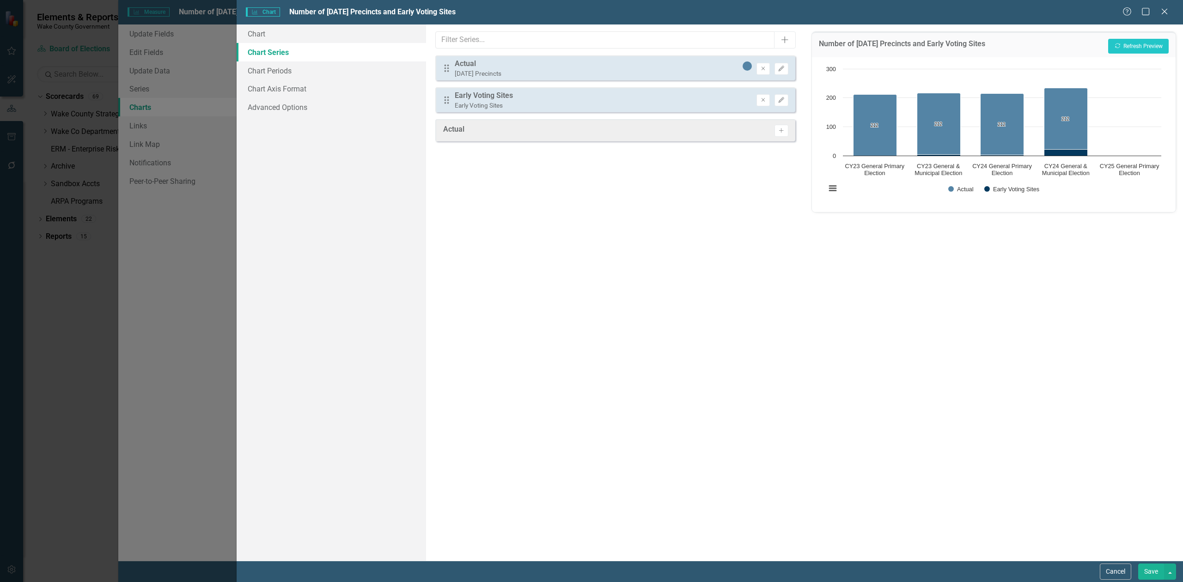
click at [1150, 564] on button "Save" at bounding box center [1151, 572] width 26 height 16
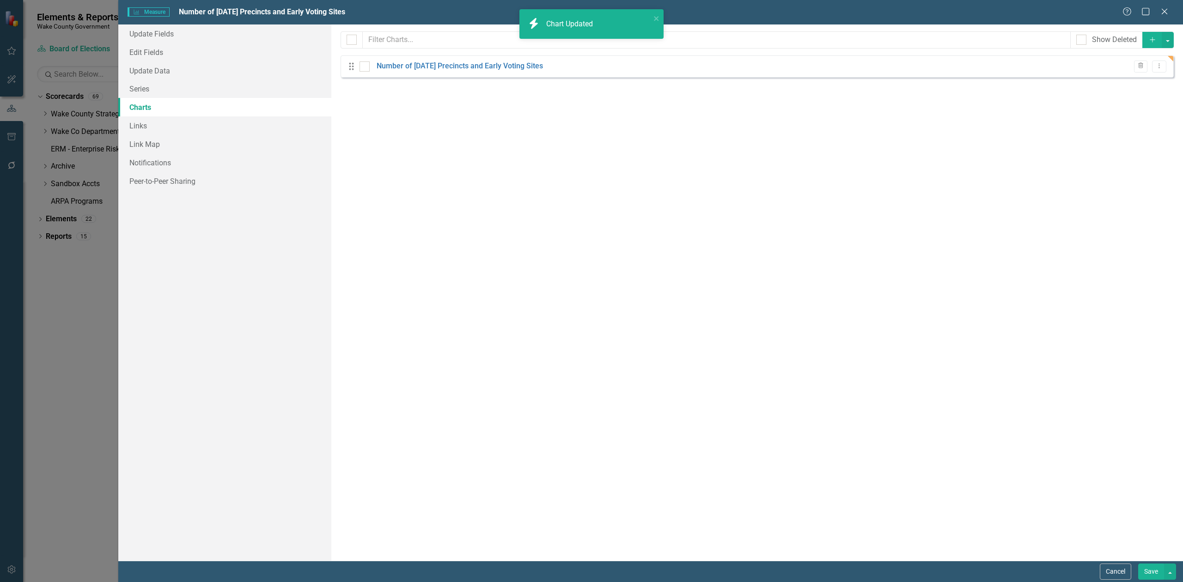
click at [1152, 570] on button "Save" at bounding box center [1151, 572] width 26 height 16
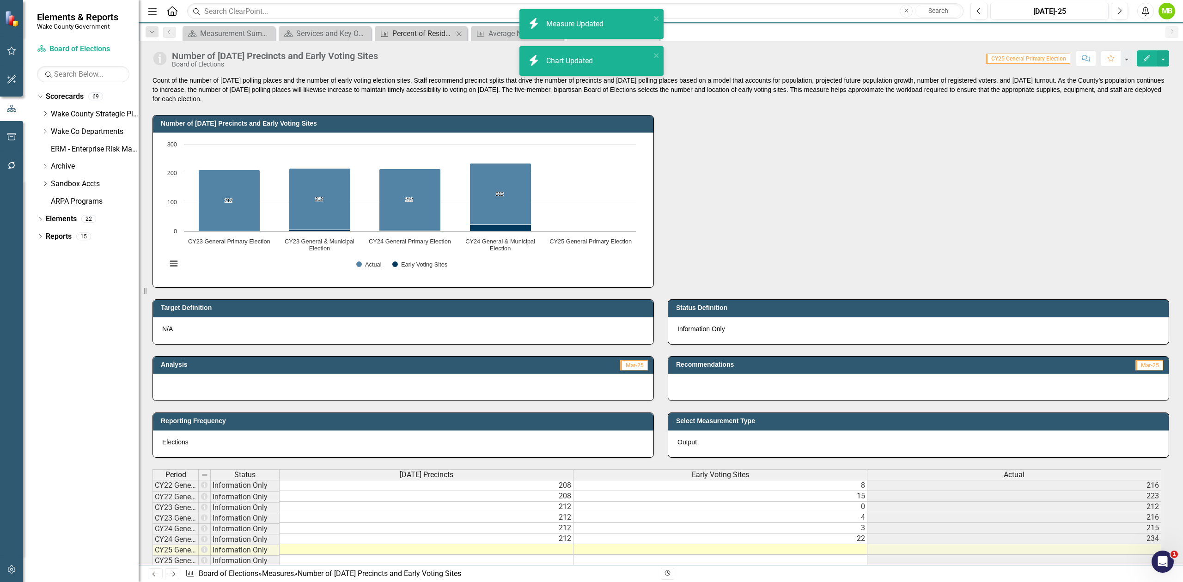
click at [411, 34] on div "Percent of Residents Registered to Vote" at bounding box center [422, 34] width 61 height 12
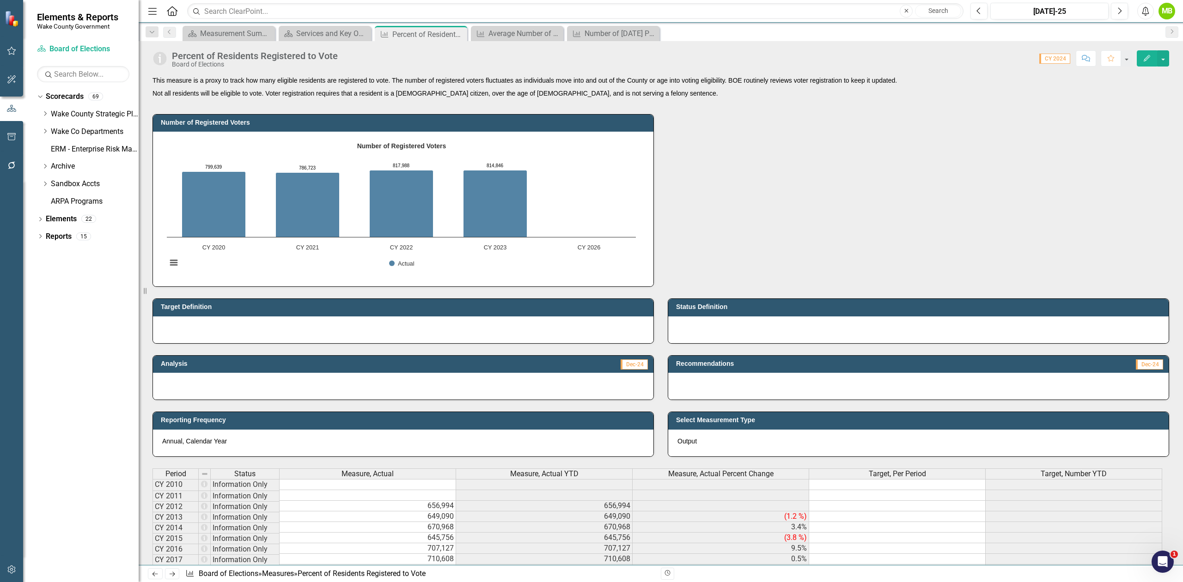
click at [350, 328] on p at bounding box center [403, 327] width 482 height 9
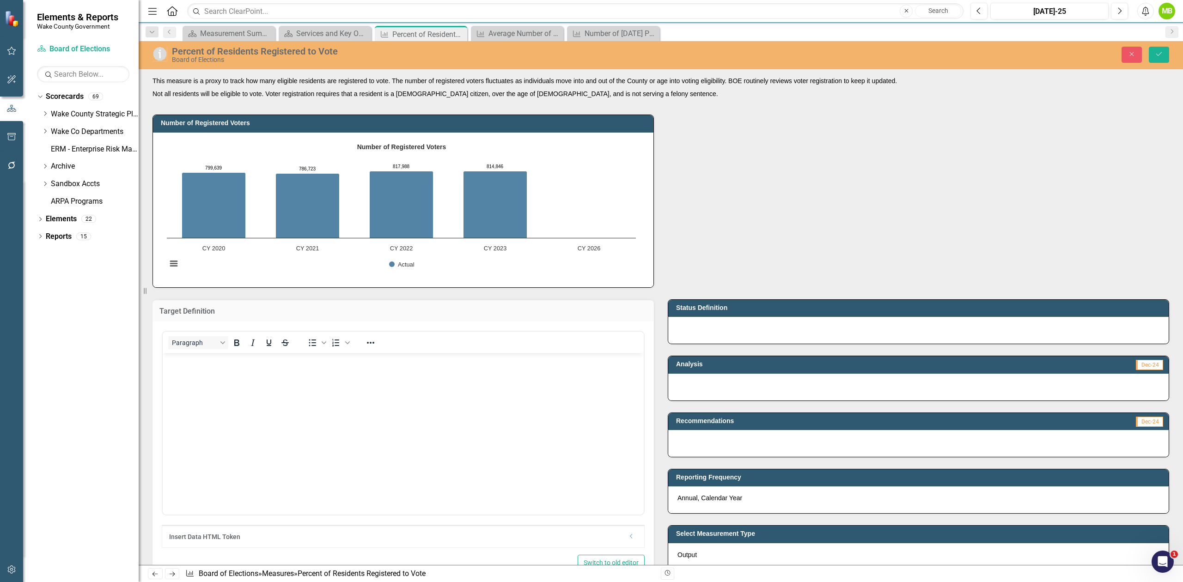
click at [322, 377] on body "Rich Text Area. Press ALT-0 for help." at bounding box center [403, 422] width 481 height 139
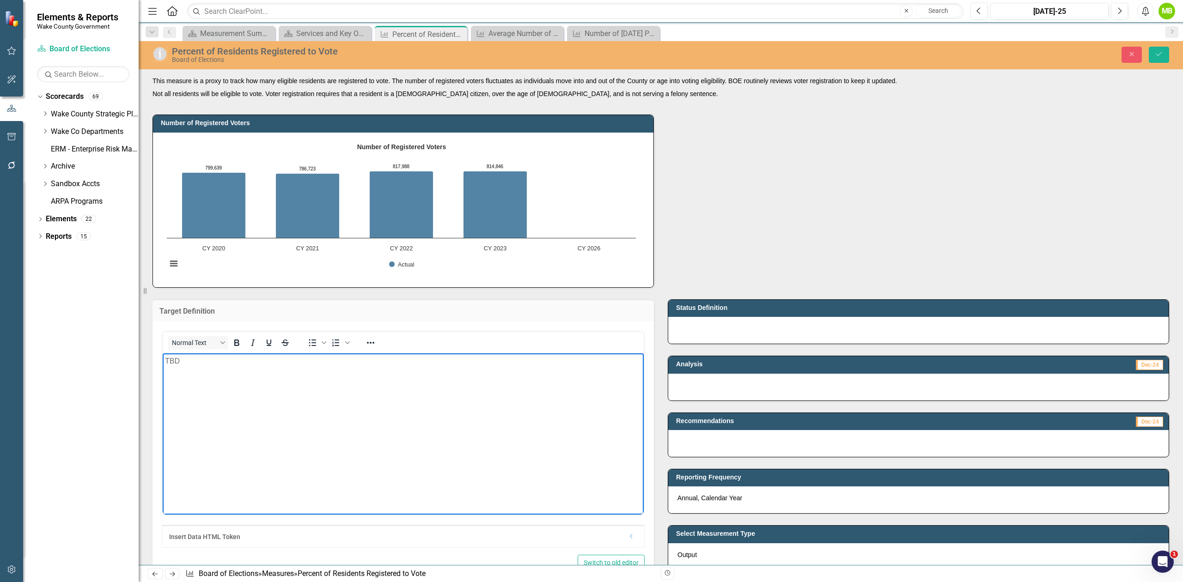
click at [249, 389] on body "TBD" at bounding box center [403, 422] width 481 height 139
click at [841, 333] on p at bounding box center [918, 328] width 482 height 9
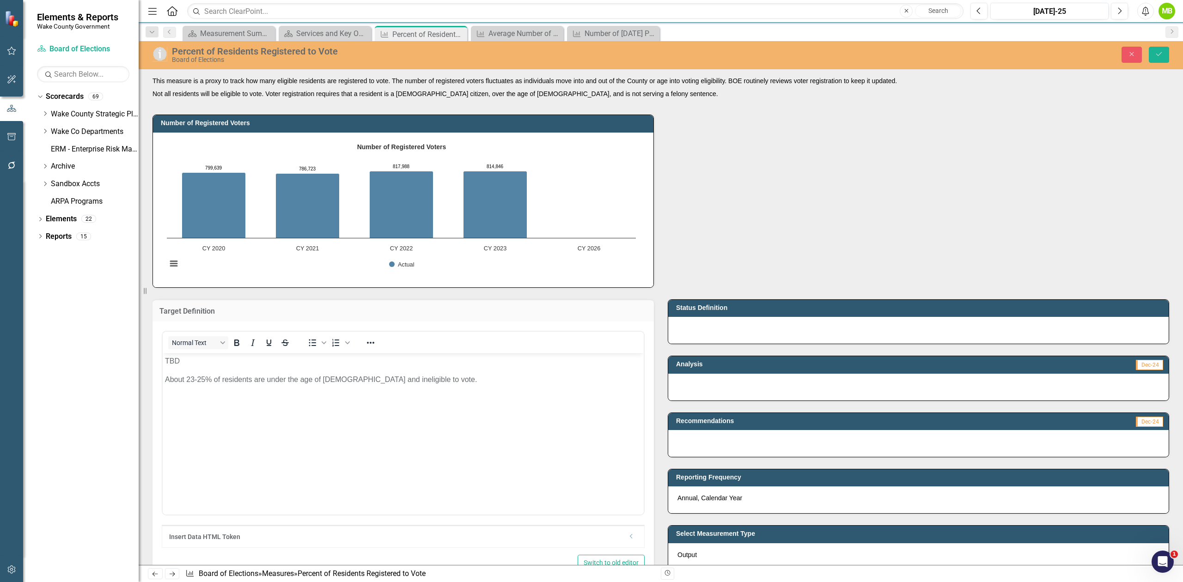
click at [785, 328] on p at bounding box center [918, 328] width 482 height 9
click at [784, 327] on p at bounding box center [918, 328] width 482 height 9
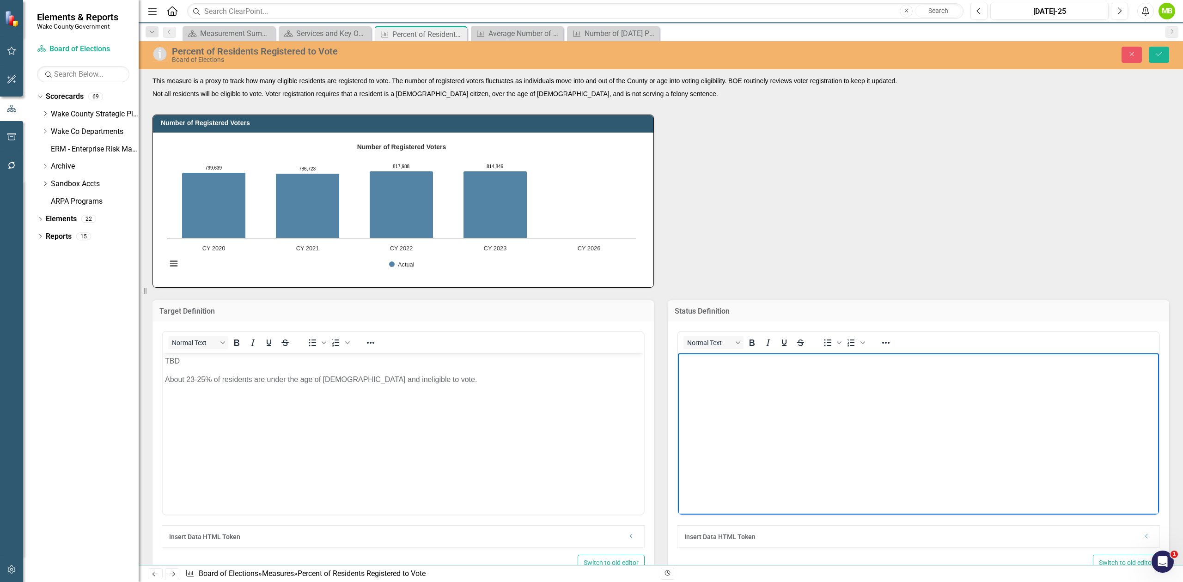
click at [790, 413] on body "Rich Text Area. Press ALT-0 for help." at bounding box center [918, 422] width 481 height 139
click at [1154, 50] on button "Save" at bounding box center [1159, 55] width 20 height 16
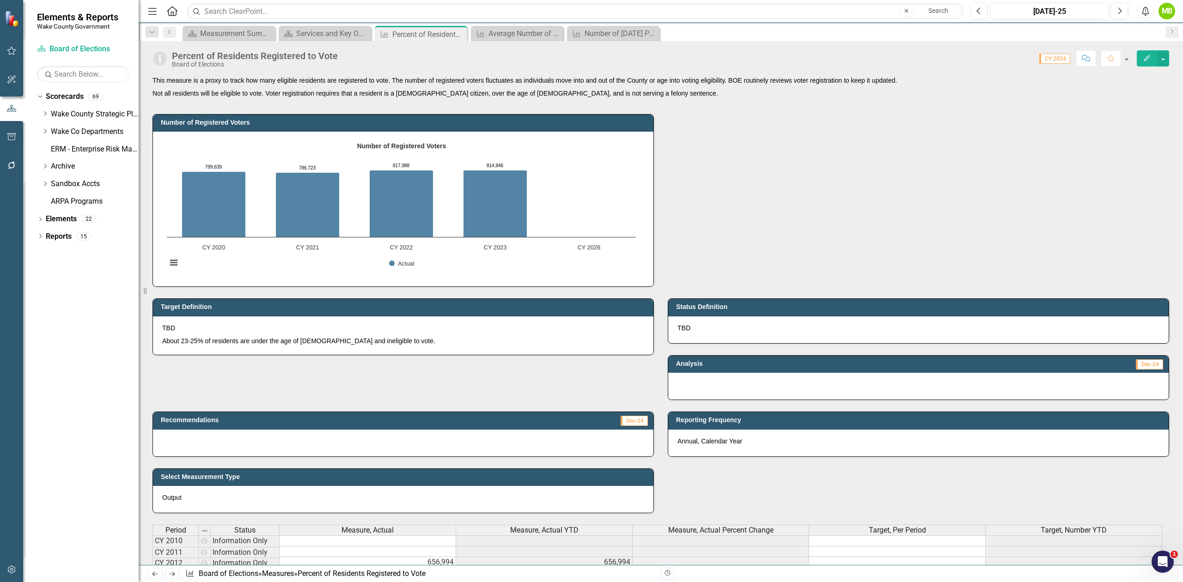
drag, startPoint x: 272, startPoint y: 436, endPoint x: 272, endPoint y: 442, distance: 5.6
click at [272, 436] on div at bounding box center [403, 443] width 500 height 27
click at [1164, 59] on button "button" at bounding box center [1163, 58] width 12 height 16
click at [1144, 70] on link "Edit Edit Measure" at bounding box center [1124, 75] width 90 height 17
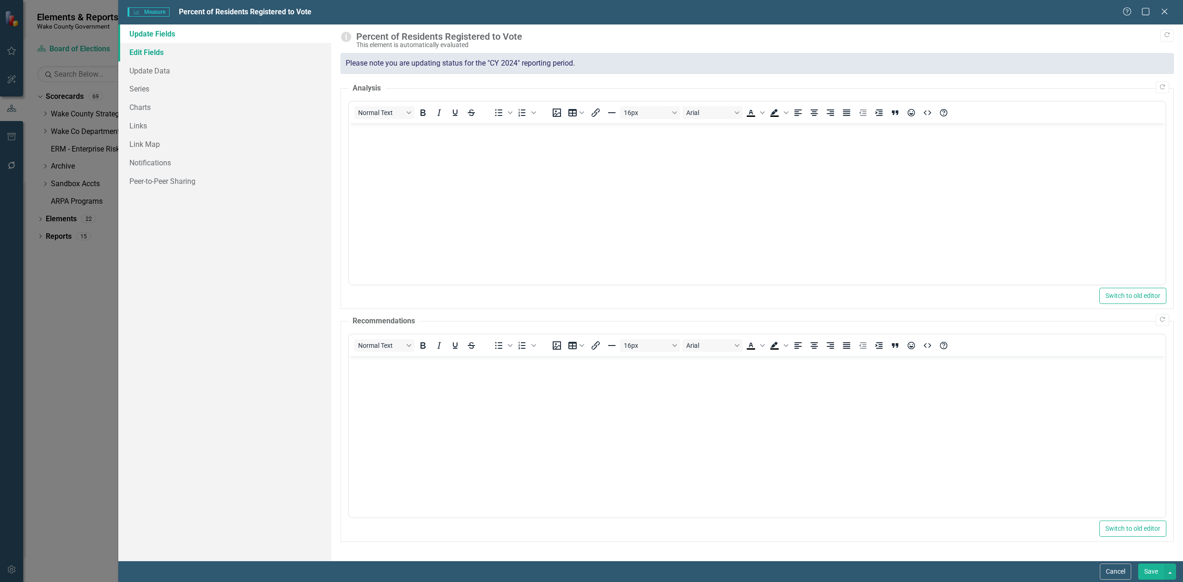
click at [152, 45] on link "Edit Fields" at bounding box center [224, 52] width 213 height 18
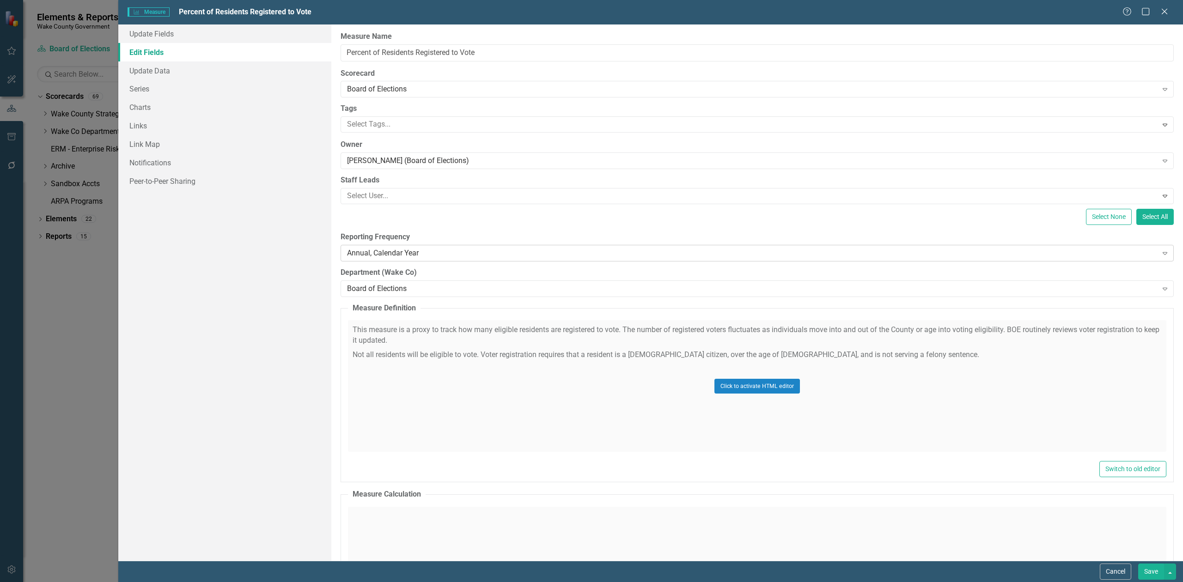
click at [448, 256] on div "Annual, Calendar Year" at bounding box center [752, 253] width 810 height 11
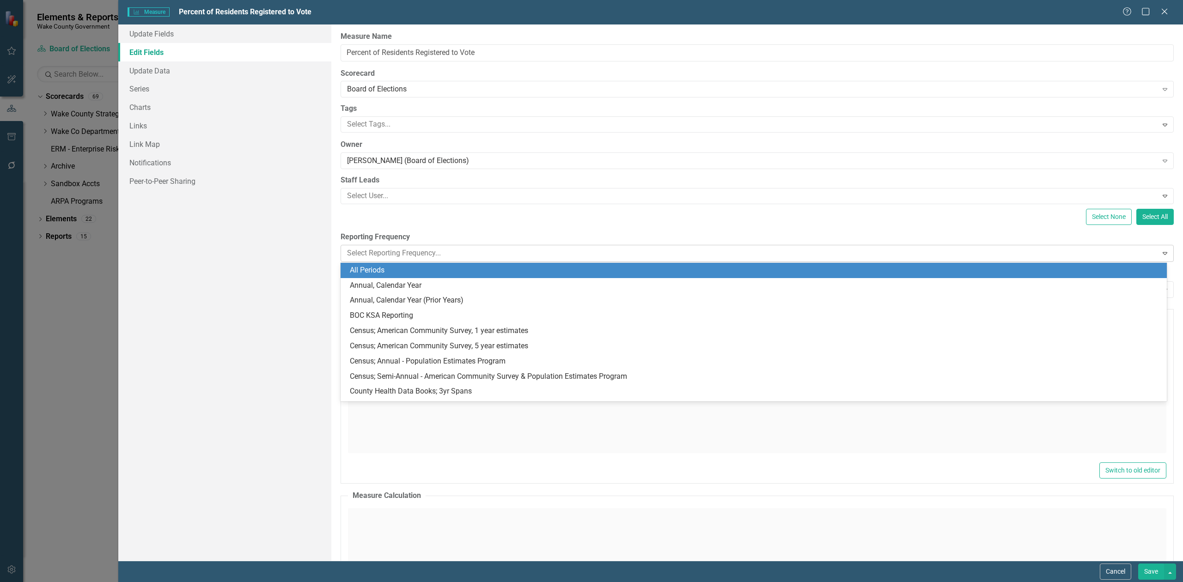
scroll to position [15, 0]
type input "el"
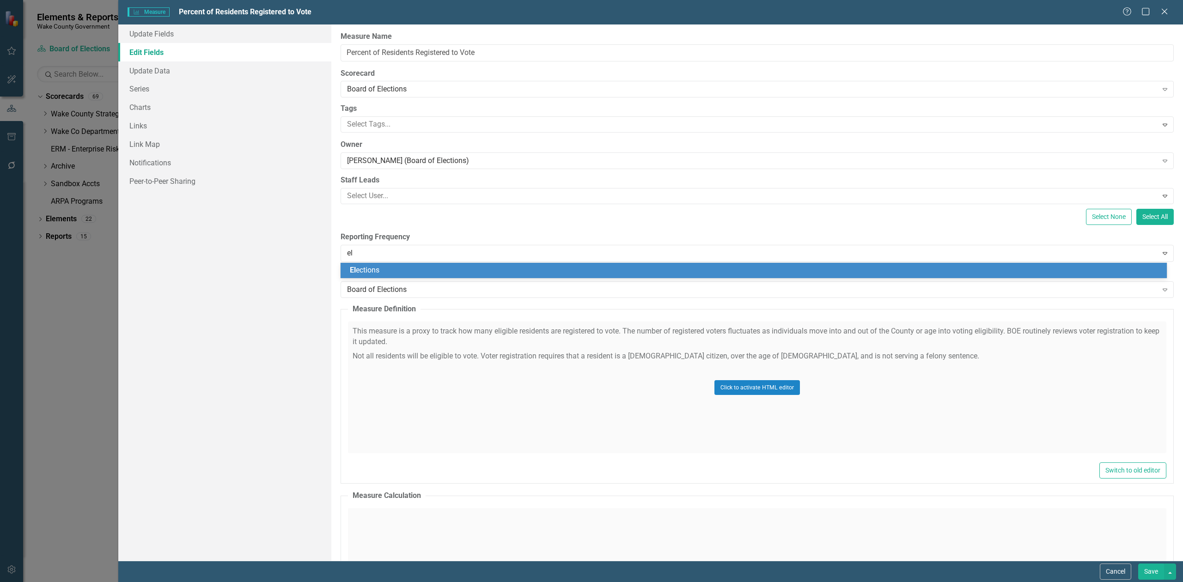
click at [436, 272] on div "El ections" at bounding box center [756, 270] width 812 height 11
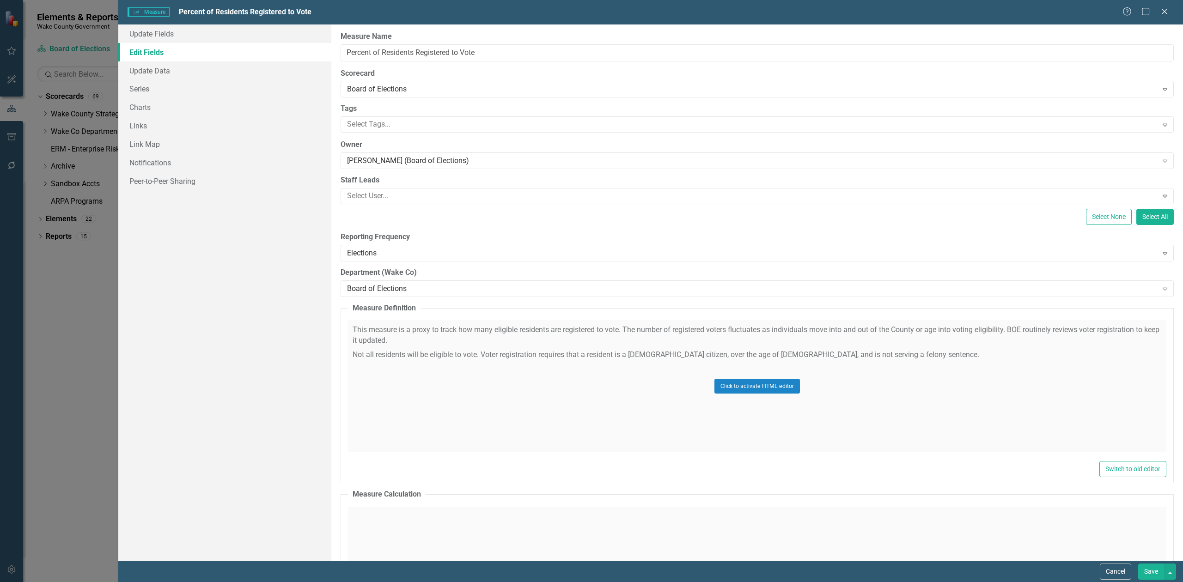
click at [1148, 570] on button "Save" at bounding box center [1151, 572] width 26 height 16
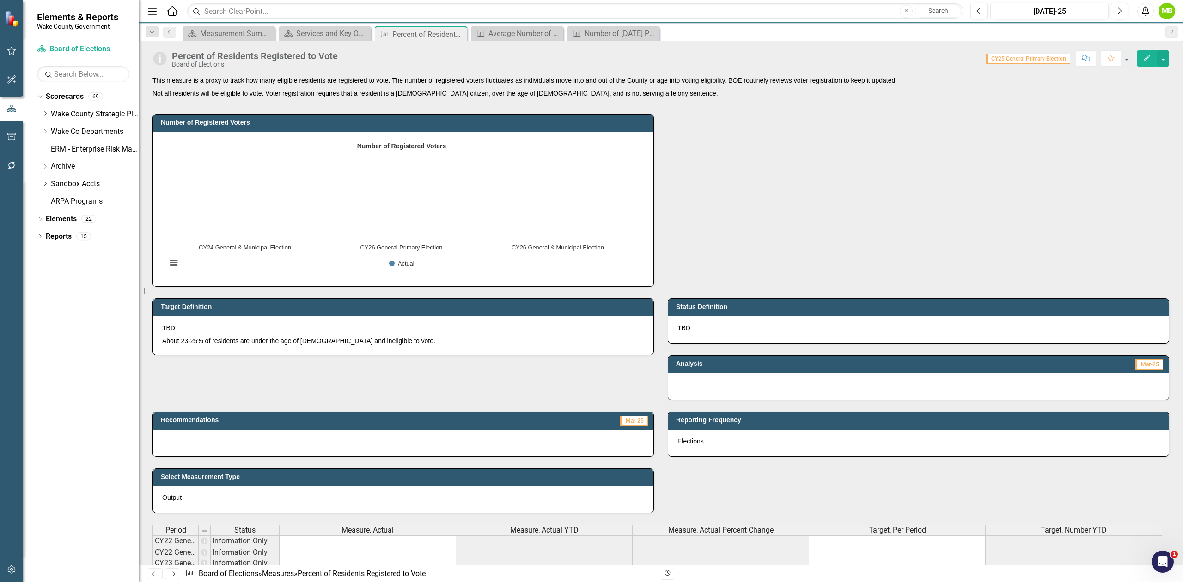
click at [461, 502] on div "Output" at bounding box center [403, 499] width 500 height 27
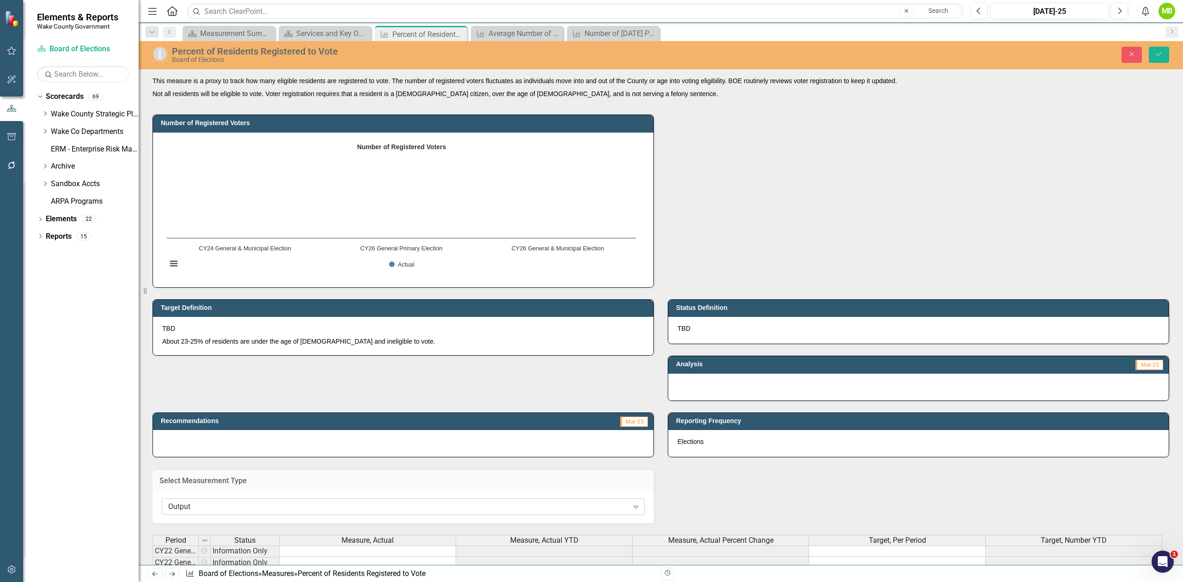
click at [448, 510] on div "Output" at bounding box center [398, 506] width 460 height 11
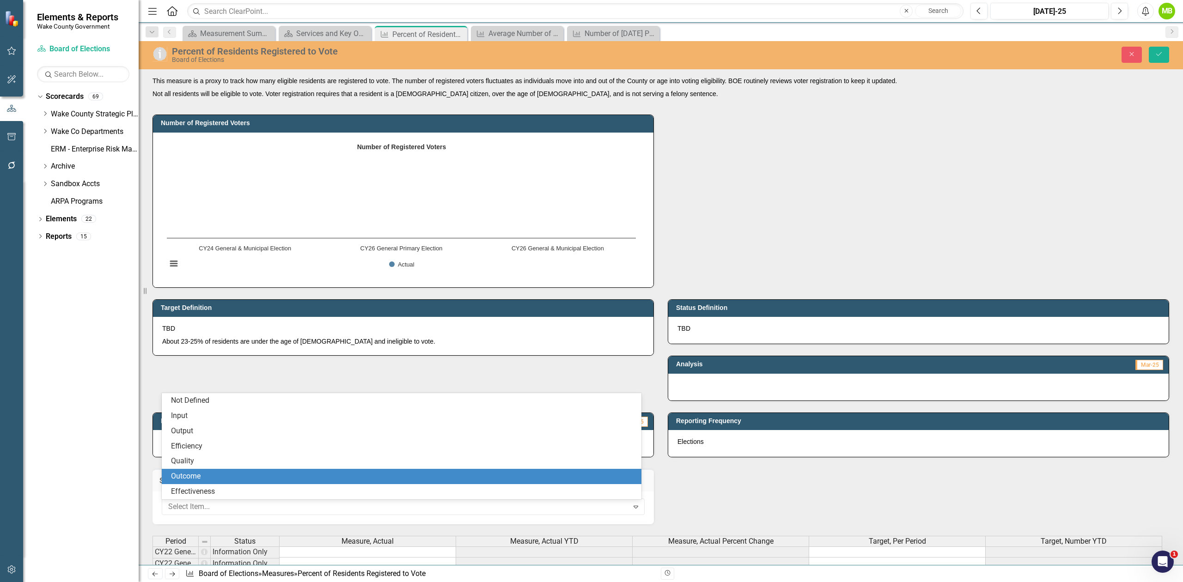
click at [402, 481] on div "Outcome" at bounding box center [403, 476] width 465 height 11
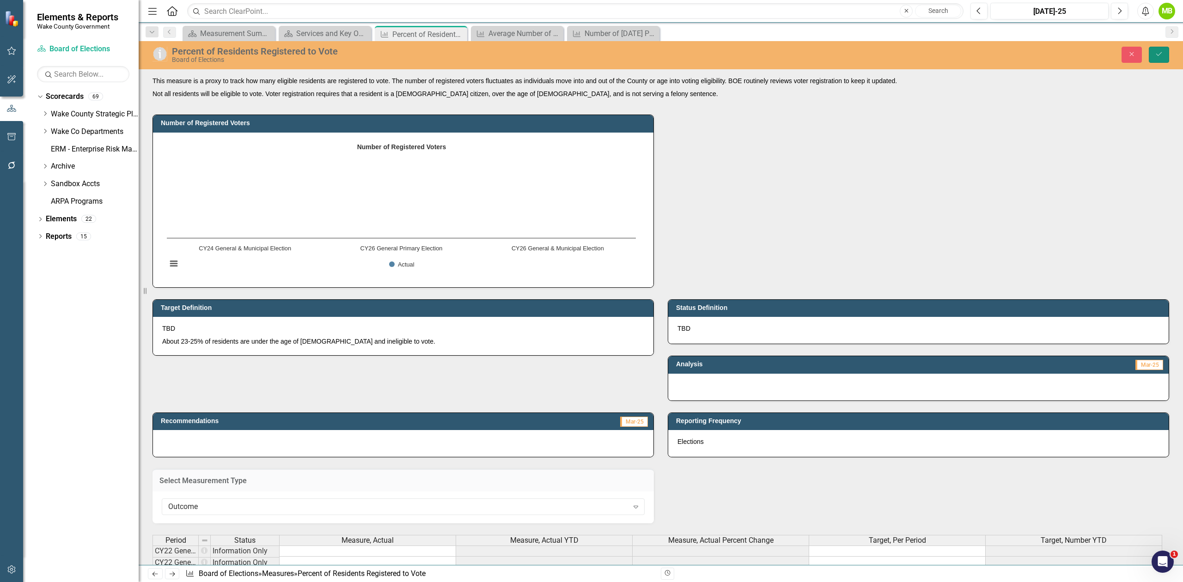
click at [1159, 51] on icon "Save" at bounding box center [1159, 54] width 8 height 6
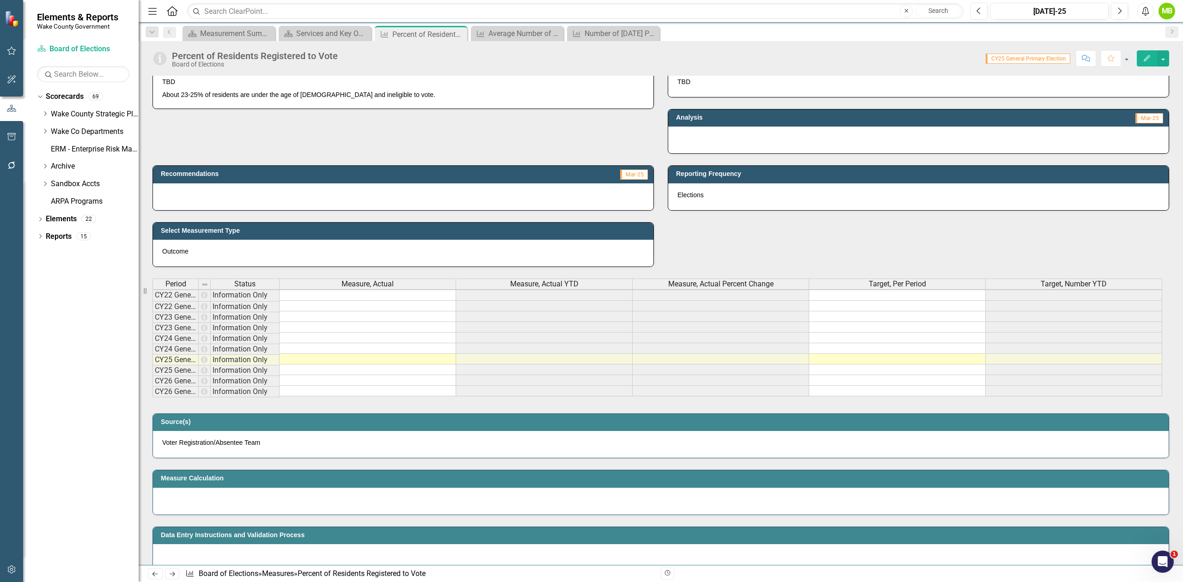
scroll to position [0, 0]
click at [268, 447] on p "Voter Registration/Absentee Team" at bounding box center [660, 442] width 997 height 9
click at [267, 447] on p "Voter Registration/Absentee Team" at bounding box center [660, 442] width 997 height 9
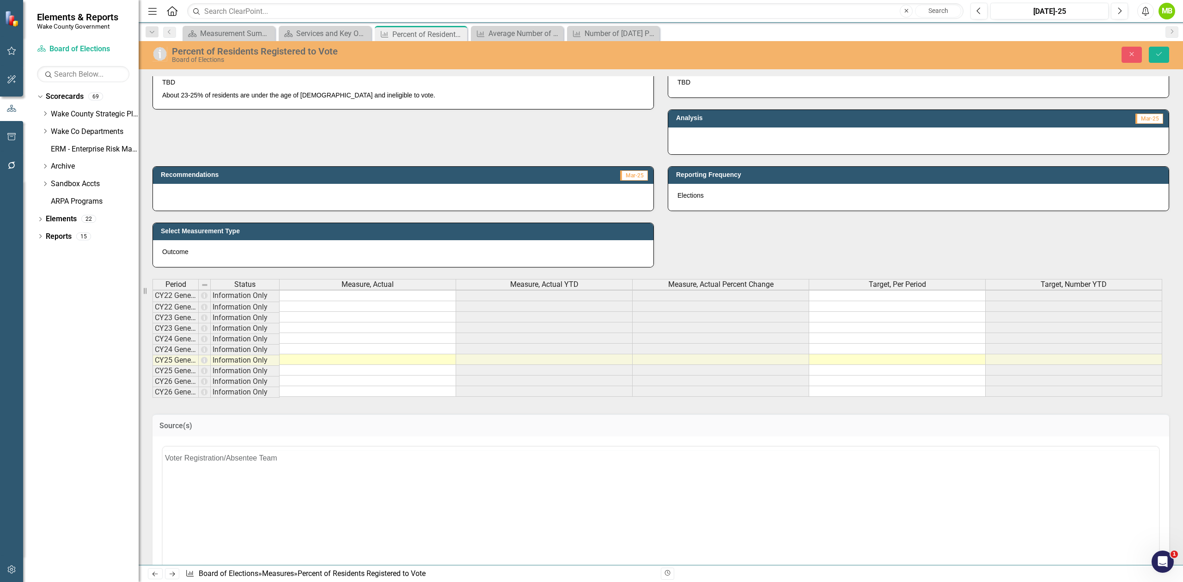
scroll to position [0, 0]
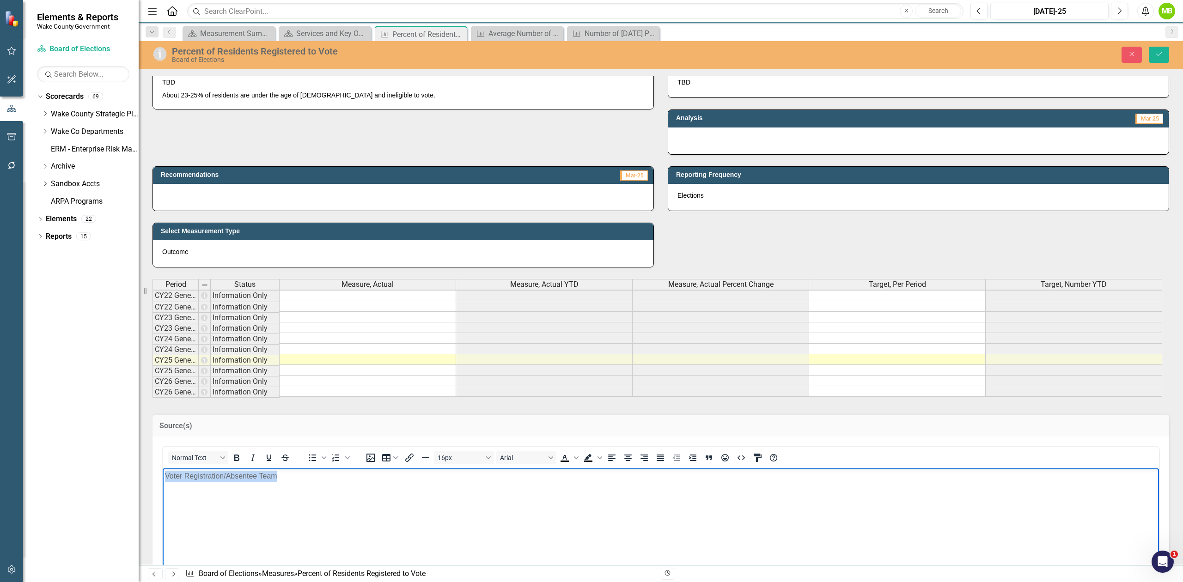
drag, startPoint x: 304, startPoint y: 480, endPoint x: 122, endPoint y: 478, distance: 182.5
click at [163, 478] on html "Voter Registration/Absentee Team" at bounding box center [661, 537] width 996 height 139
paste body "Rich Text Area. Press ALT-0 for help."
click at [349, 493] on p "Rich Text Area. Press ALT-0 for help." at bounding box center [661, 494] width 992 height 11
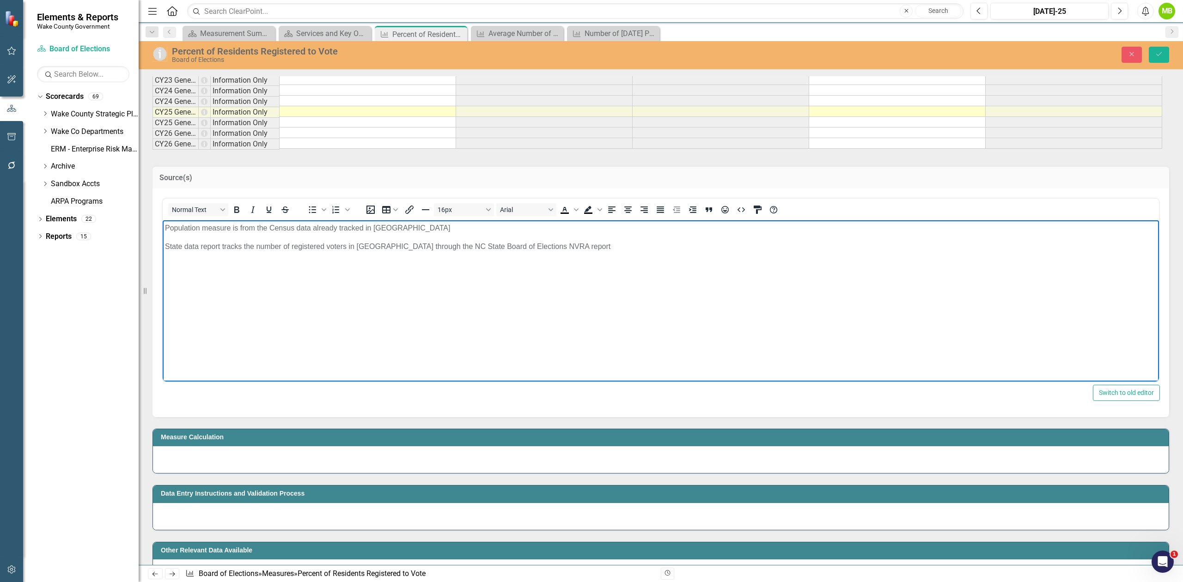
scroll to position [554, 0]
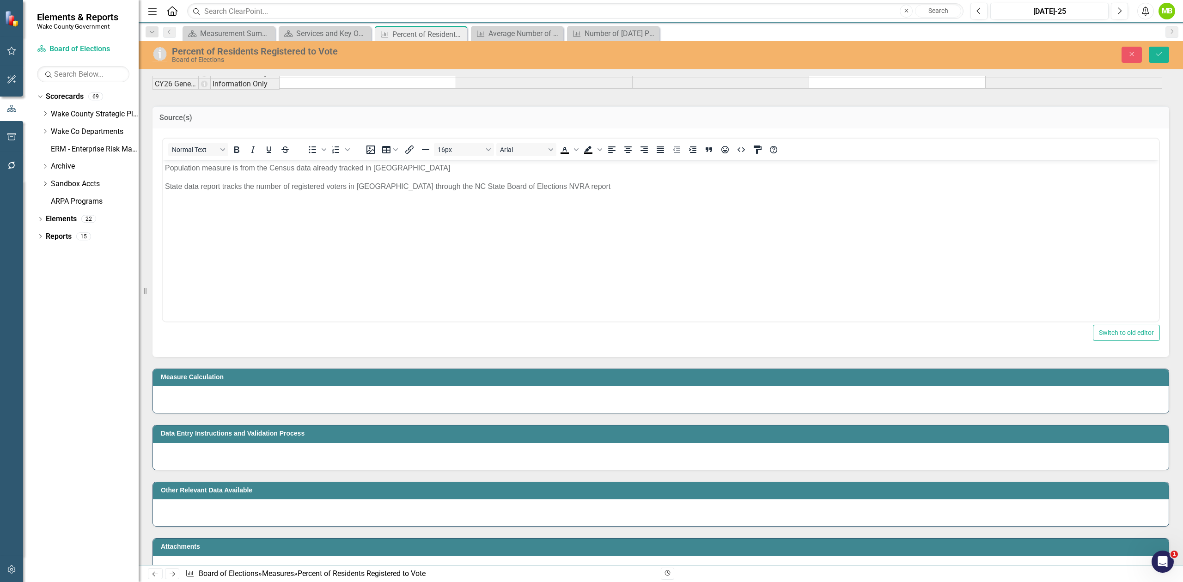
click at [326, 407] on div at bounding box center [661, 399] width 1016 height 27
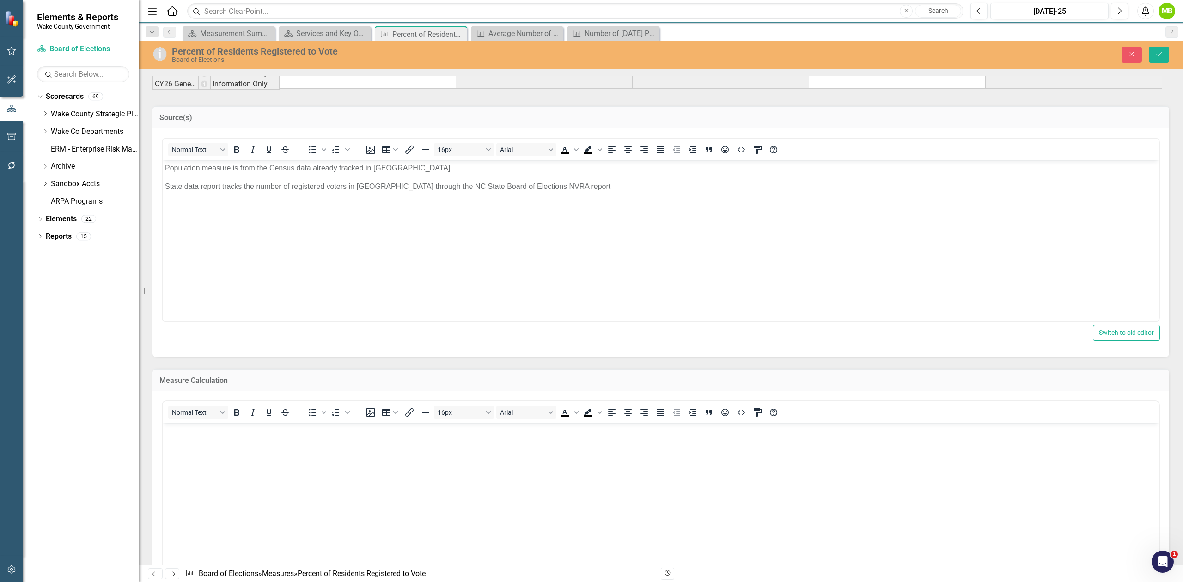
scroll to position [0, 0]
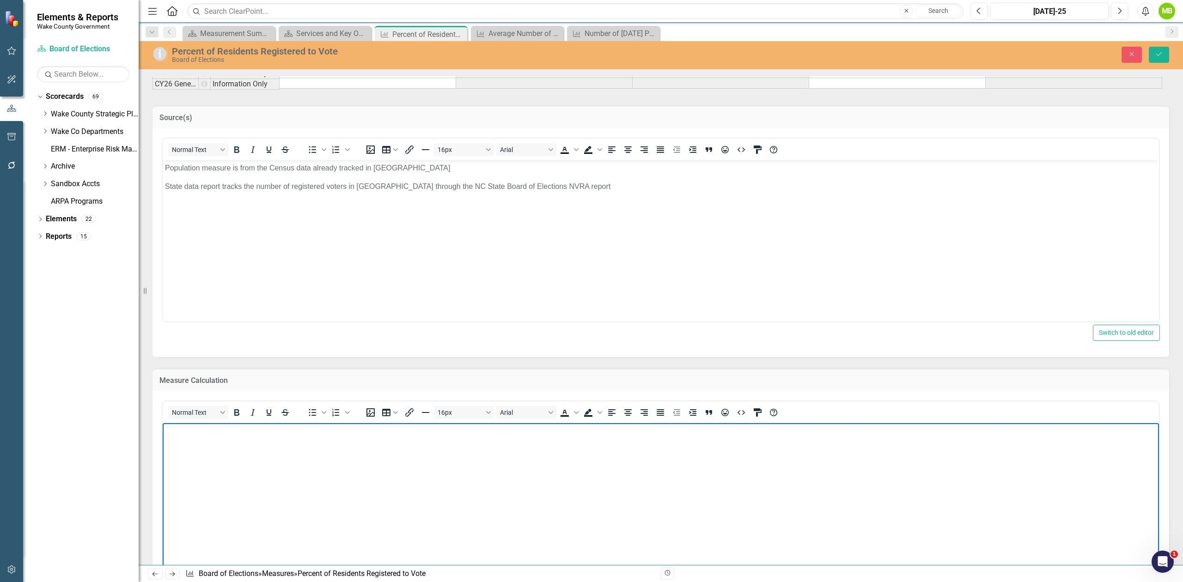
click at [243, 452] on body "Rich Text Area. Press ALT-0 for help." at bounding box center [661, 492] width 996 height 139
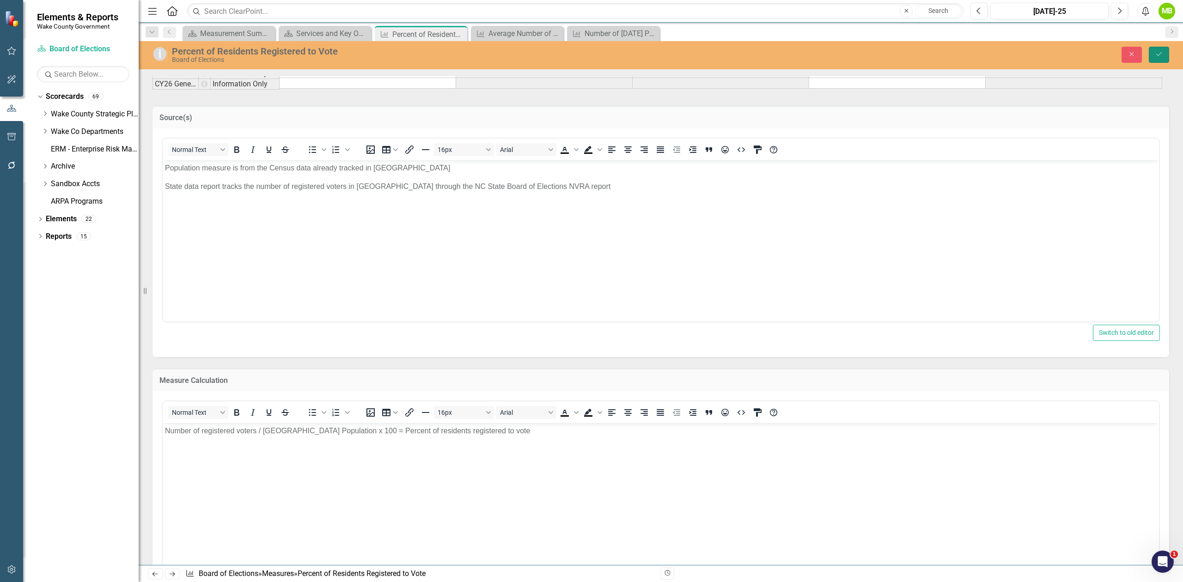
click at [1153, 50] on button "Save" at bounding box center [1159, 55] width 20 height 16
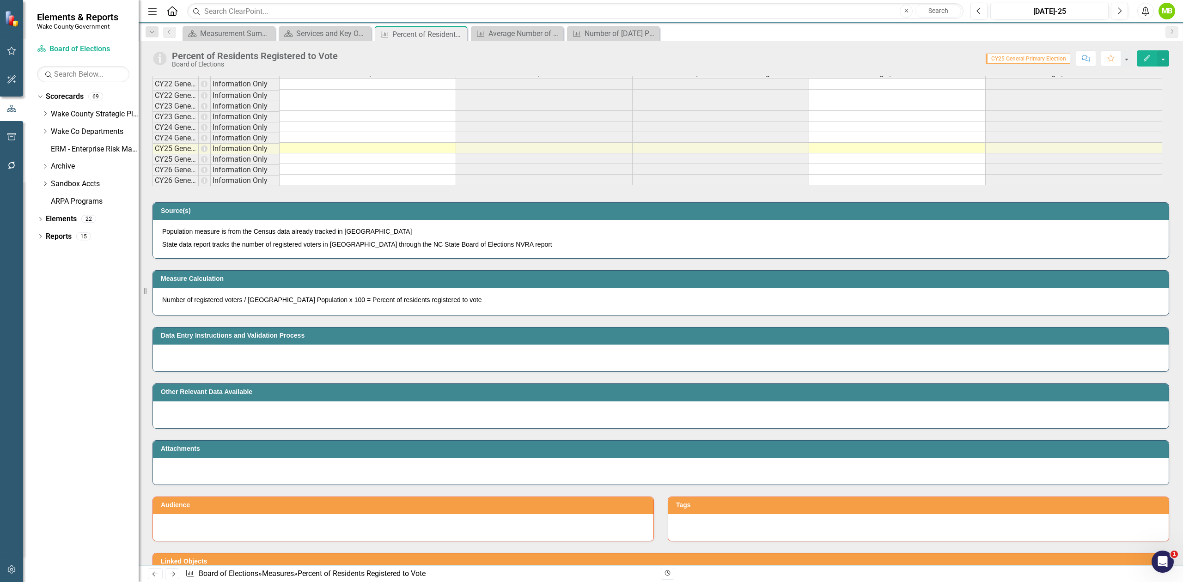
scroll to position [493, 0]
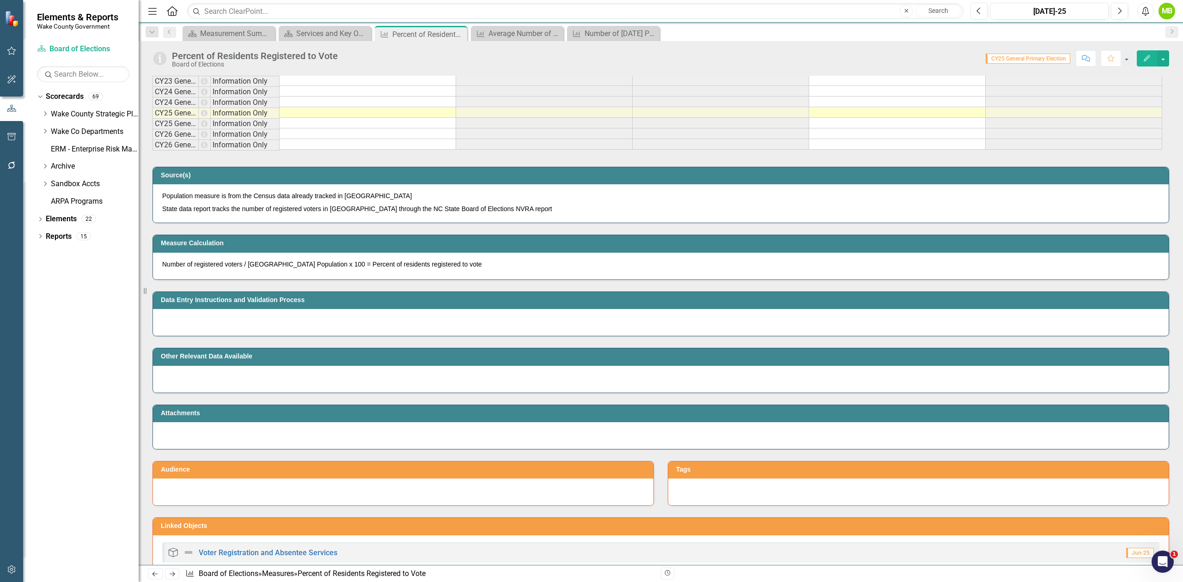
click at [304, 336] on div at bounding box center [661, 322] width 1016 height 27
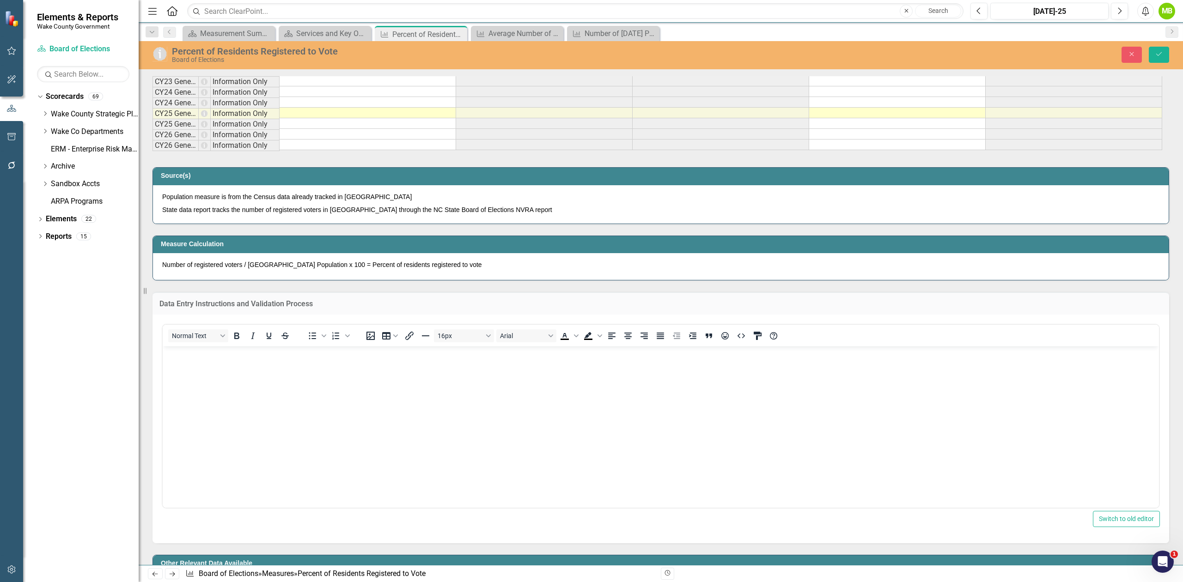
scroll to position [0, 0]
click at [245, 367] on body "Rich Text Area. Press ALT-0 for help." at bounding box center [661, 415] width 996 height 139
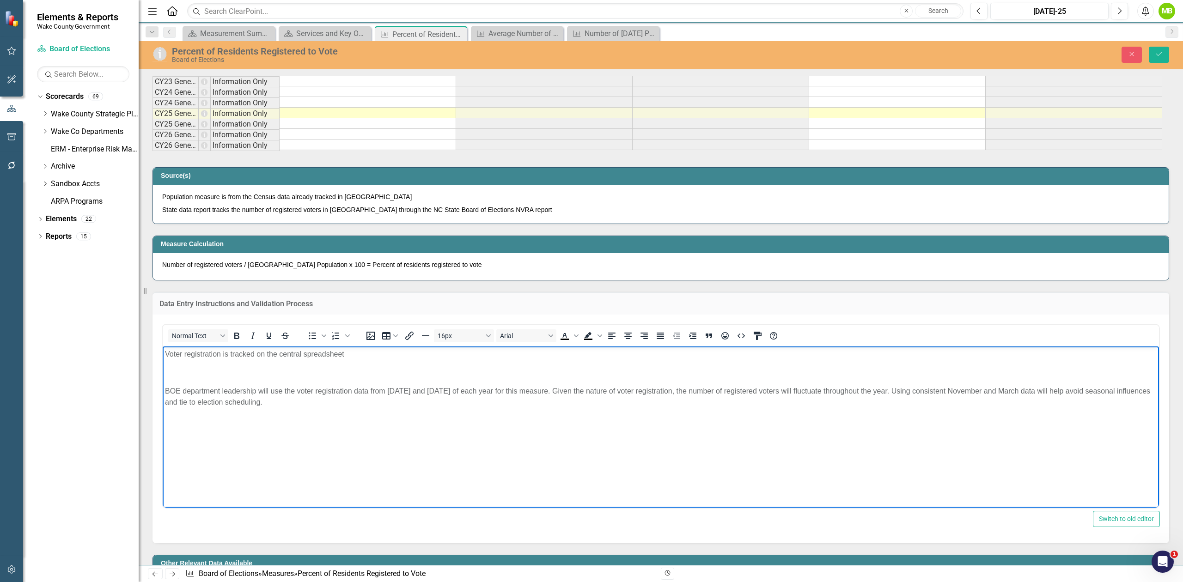
click at [256, 376] on p "Rich Text Area. Press ALT-0 for help." at bounding box center [661, 372] width 992 height 11
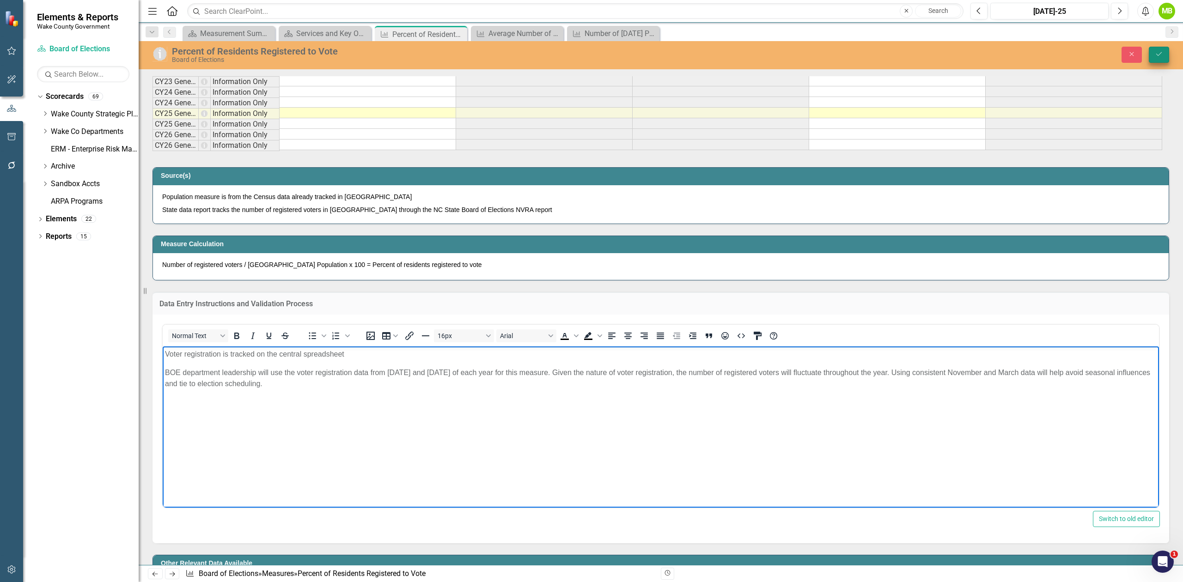
click at [1157, 57] on icon "Save" at bounding box center [1159, 54] width 8 height 6
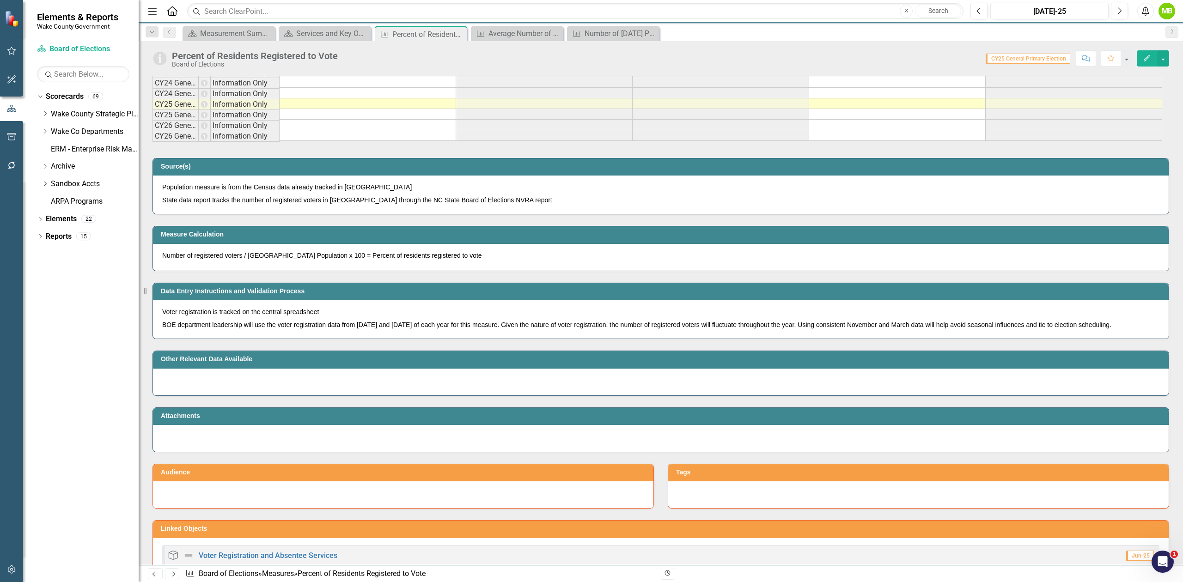
scroll to position [616, 0]
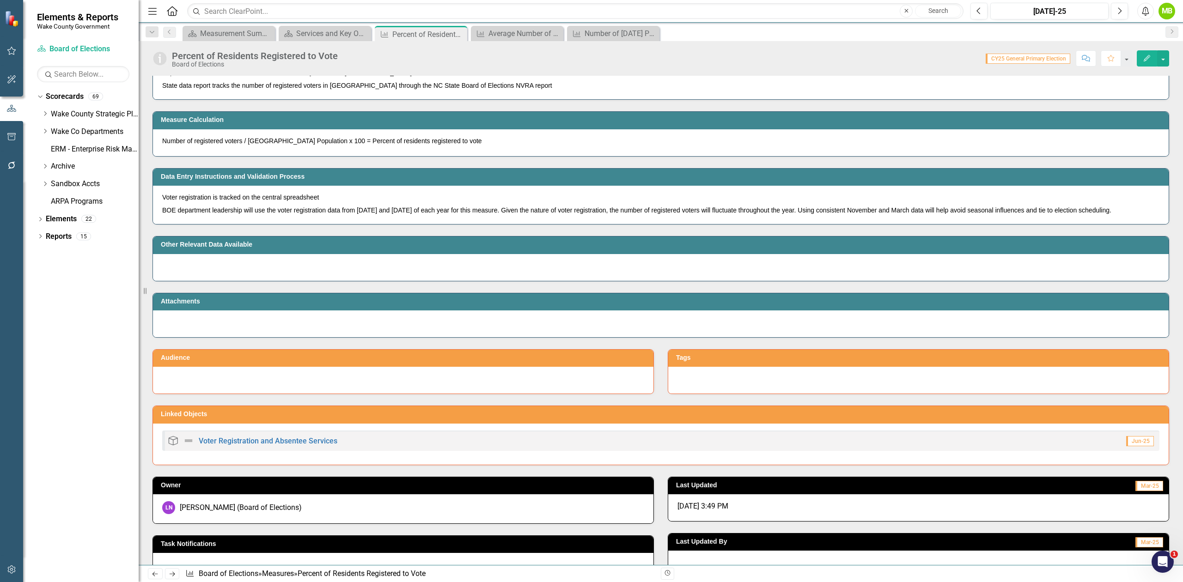
click at [268, 280] on div at bounding box center [661, 267] width 1016 height 27
click at [267, 279] on div at bounding box center [661, 267] width 1016 height 27
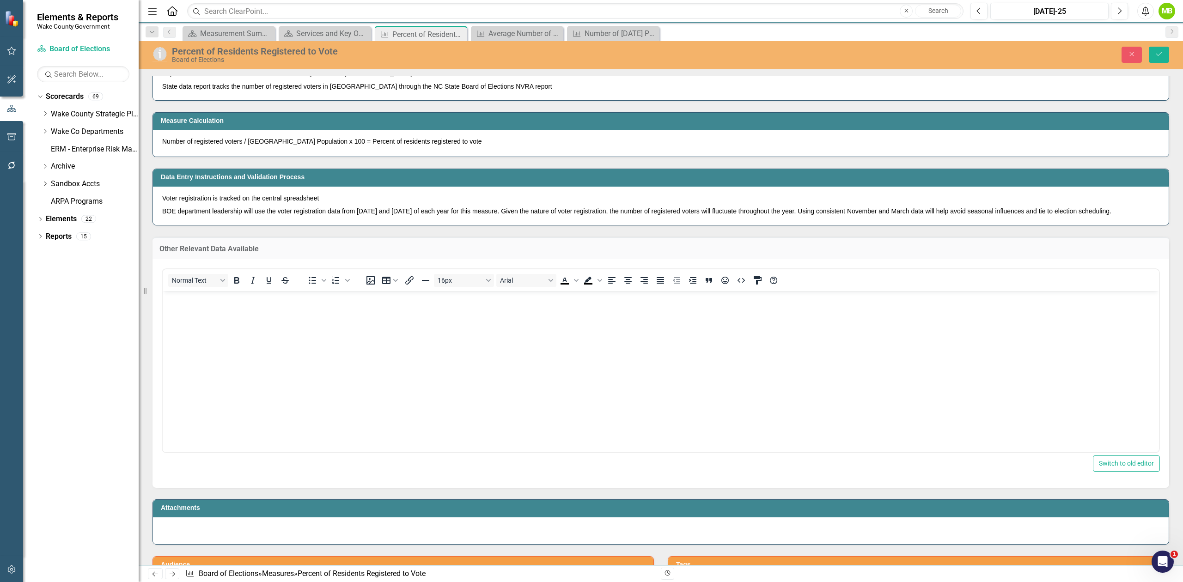
scroll to position [0, 0]
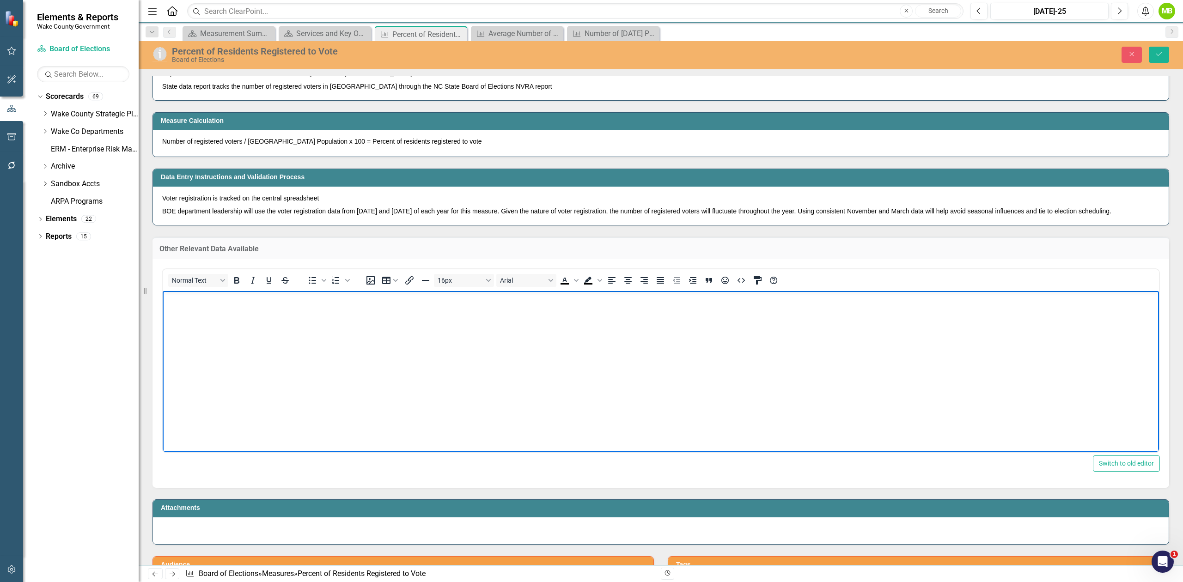
click at [270, 365] on body "Rich Text Area. Press ALT-0 for help." at bounding box center [661, 360] width 996 height 139
click at [316, 317] on p "Rich Text Area. Press ALT-0 for help." at bounding box center [661, 317] width 992 height 11
click at [1162, 57] on icon "Save" at bounding box center [1159, 54] width 8 height 6
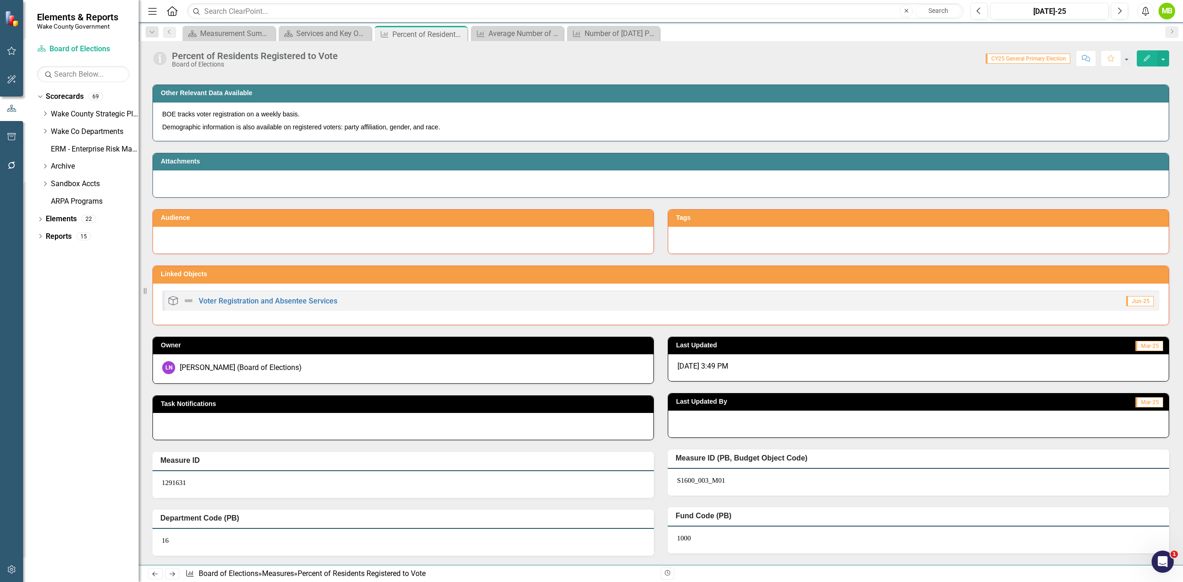
scroll to position [779, 0]
click at [310, 248] on div at bounding box center [403, 240] width 500 height 27
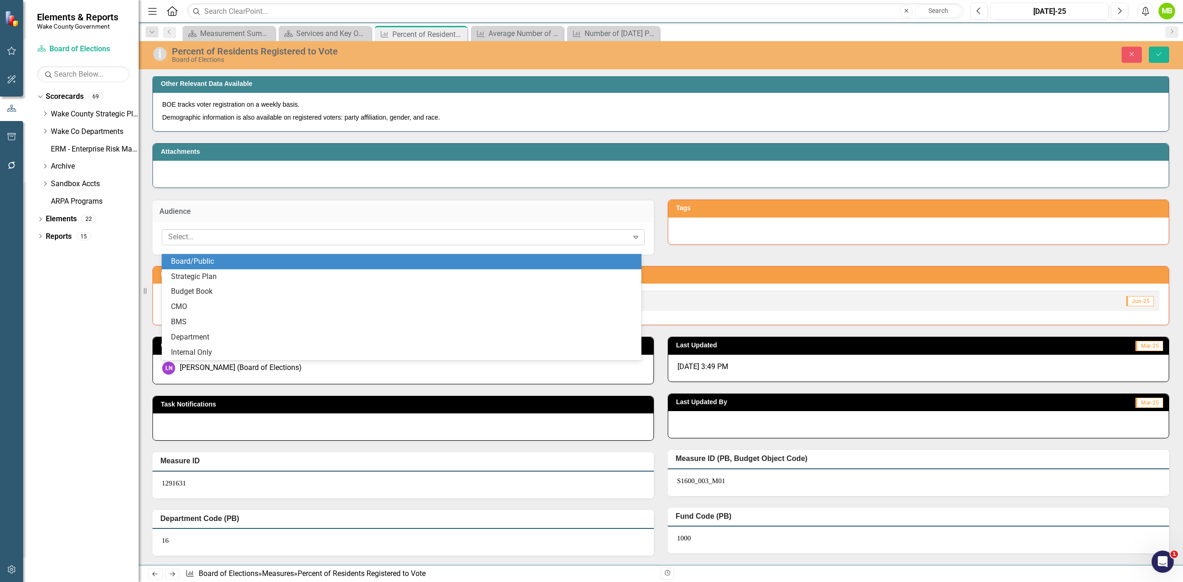
click at [309, 243] on div at bounding box center [396, 237] width 464 height 12
click at [270, 261] on div "Board/Public" at bounding box center [403, 261] width 465 height 11
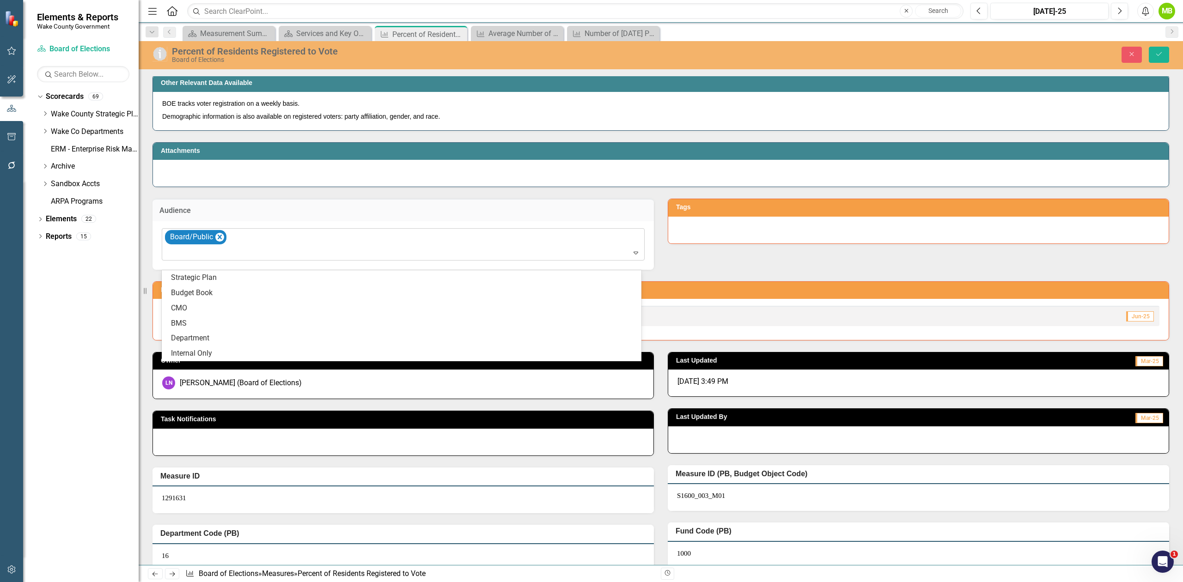
click at [278, 249] on div "Board/Public" at bounding box center [404, 244] width 481 height 31
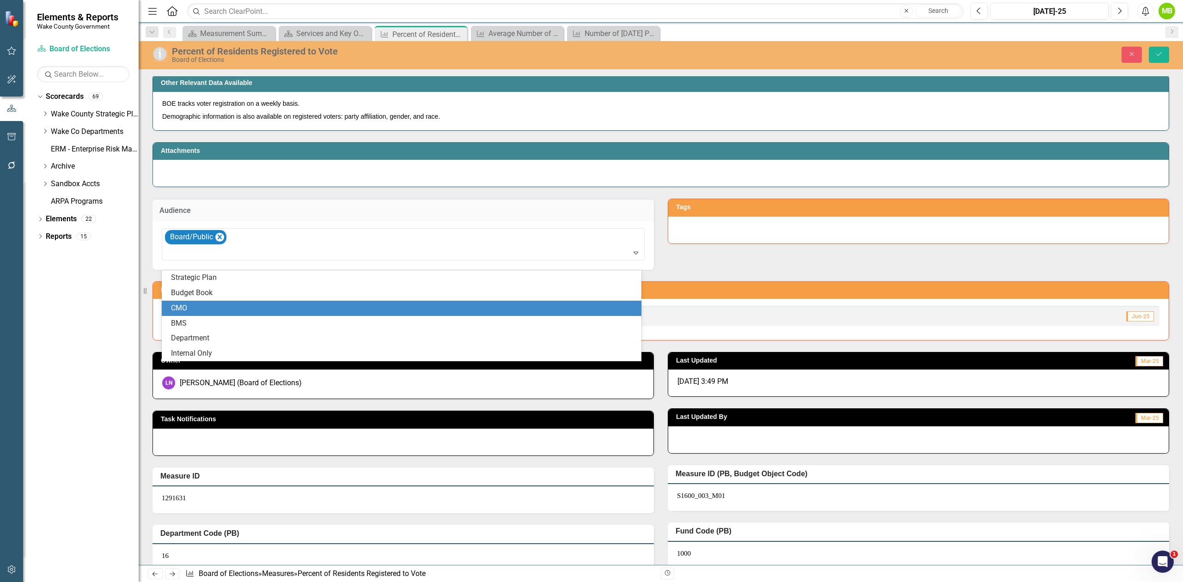
click at [248, 305] on div "CMO" at bounding box center [403, 308] width 465 height 11
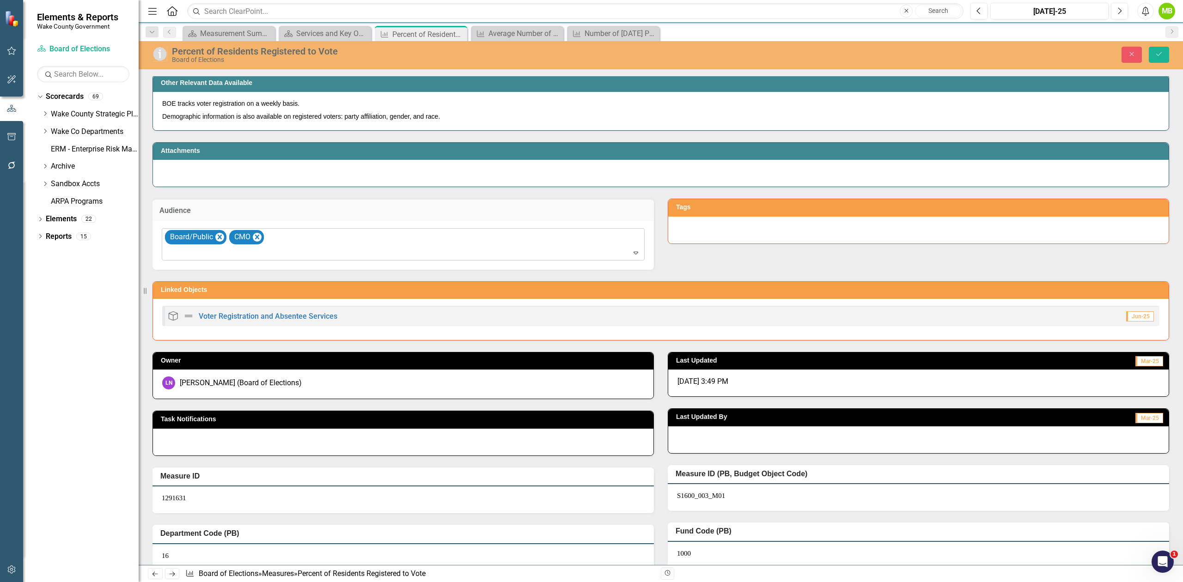
click at [309, 259] on div at bounding box center [403, 253] width 479 height 12
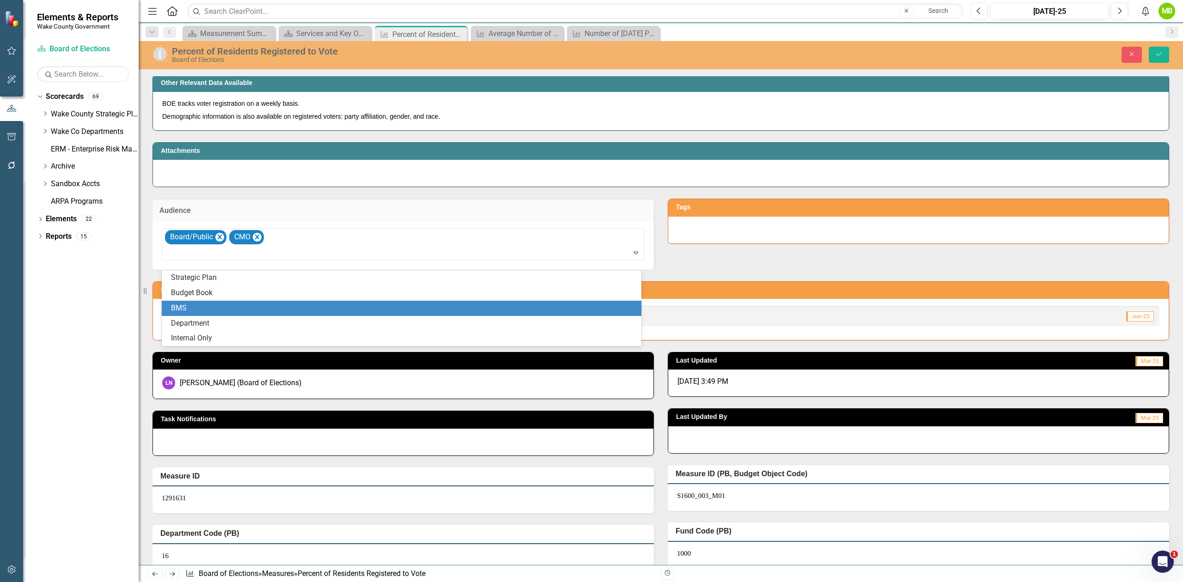
click at [268, 309] on div "BMS" at bounding box center [403, 308] width 465 height 11
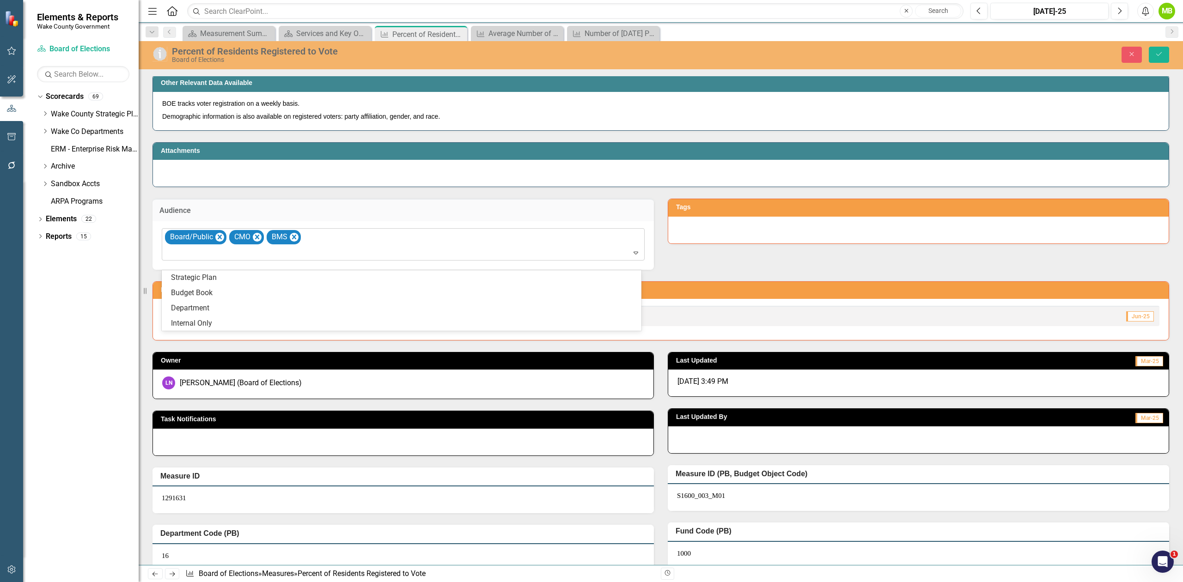
click at [322, 259] on div at bounding box center [403, 253] width 479 height 12
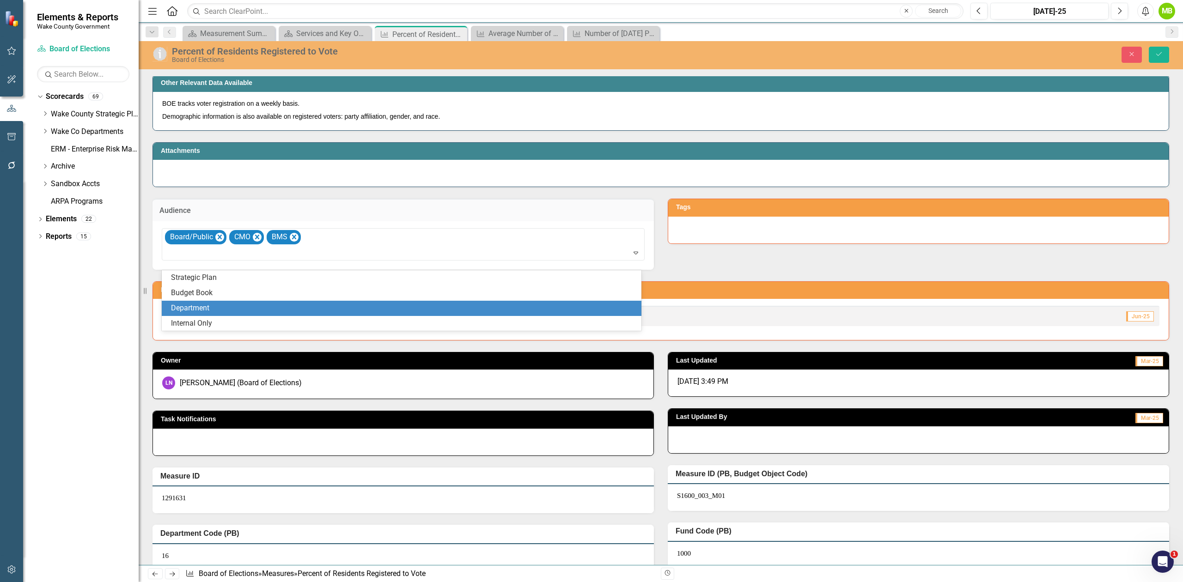
click at [289, 304] on div "Department" at bounding box center [403, 308] width 465 height 11
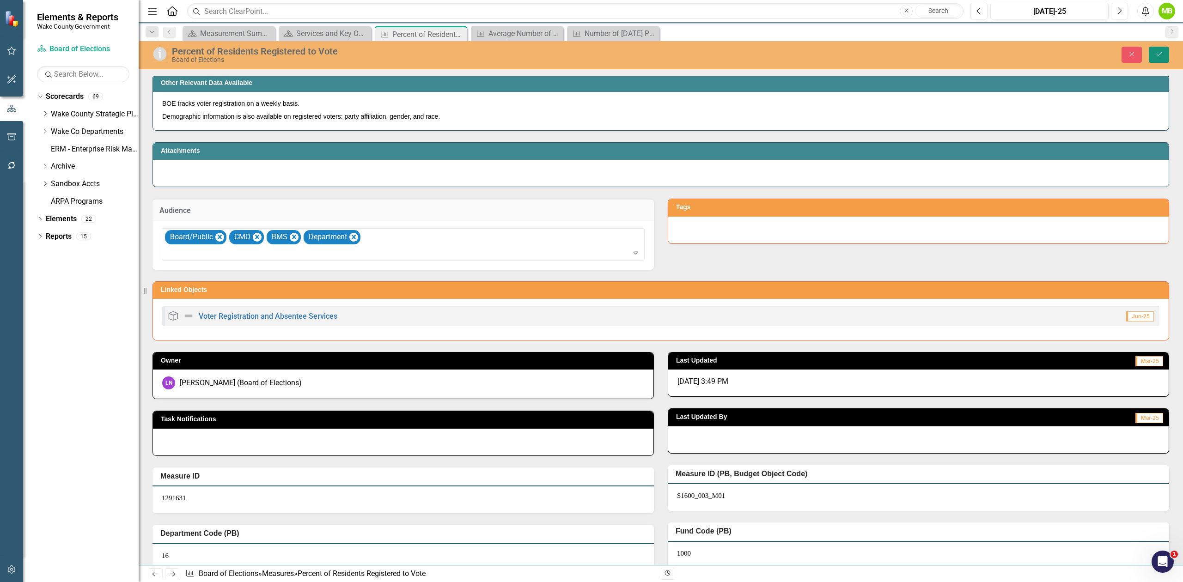
click at [1157, 58] on button "Save" at bounding box center [1159, 55] width 20 height 16
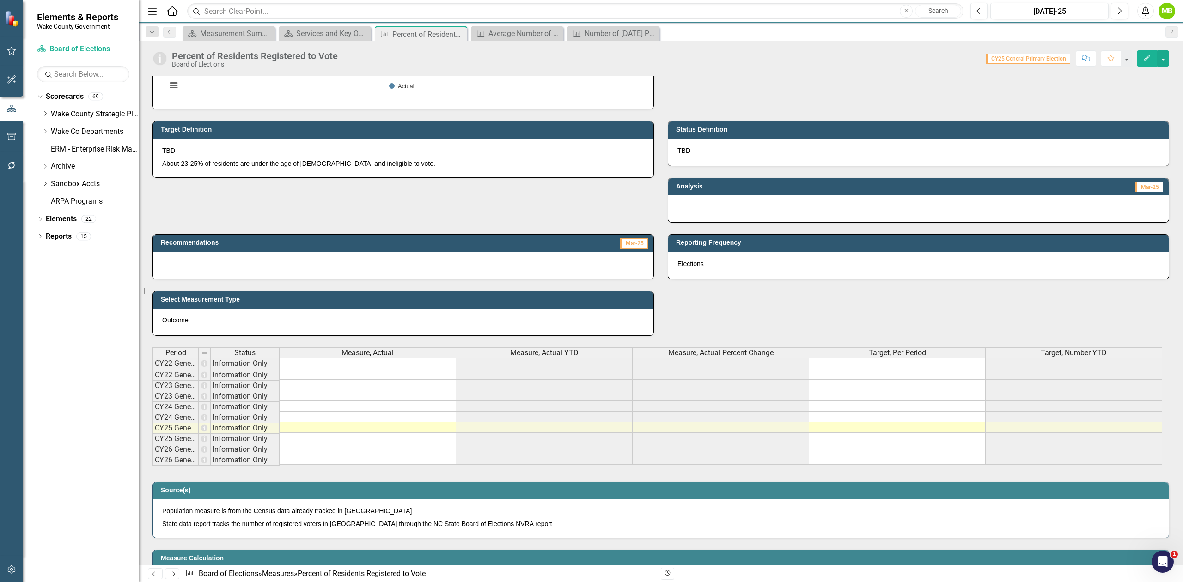
scroll to position [185, 0]
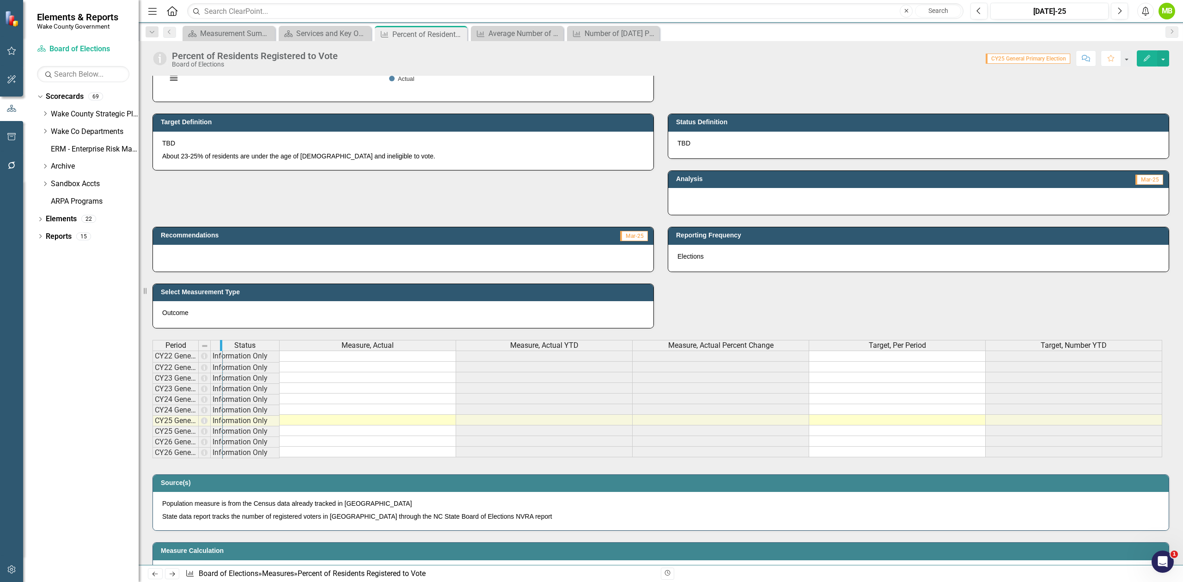
drag, startPoint x: 197, startPoint y: 348, endPoint x: 231, endPoint y: 342, distance: 35.1
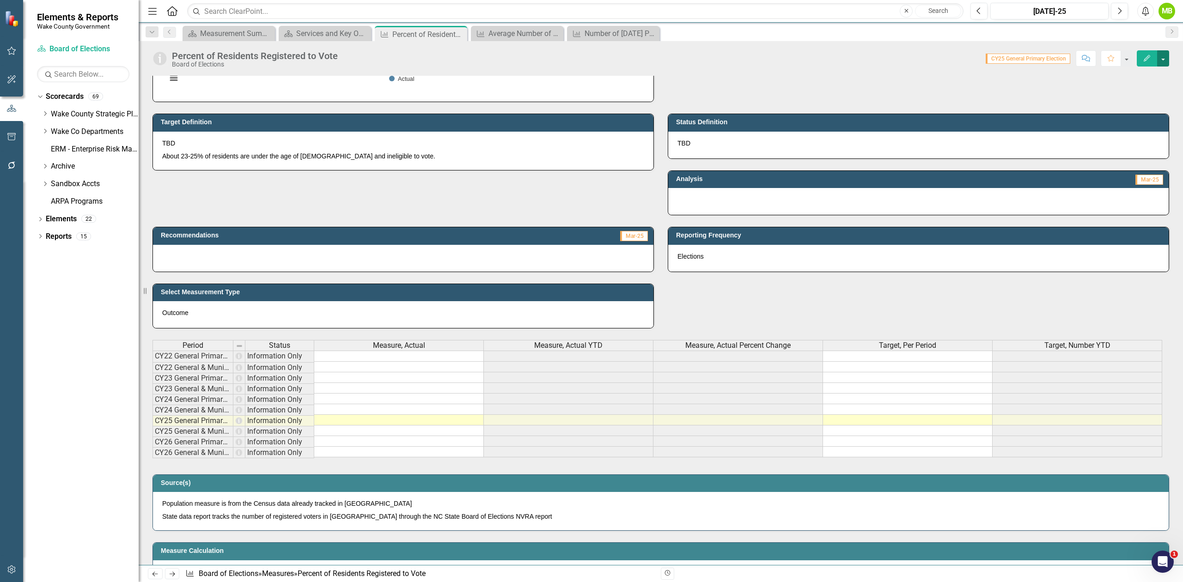
click at [1161, 61] on button "button" at bounding box center [1163, 58] width 12 height 16
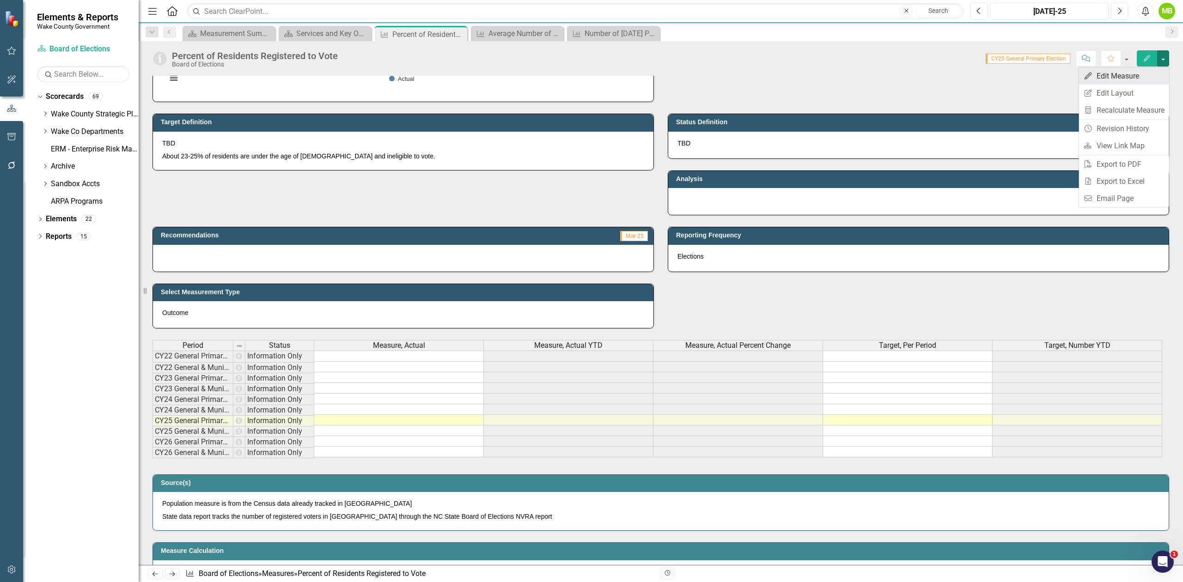
click at [1135, 74] on link "Edit Edit Measure" at bounding box center [1124, 75] width 90 height 17
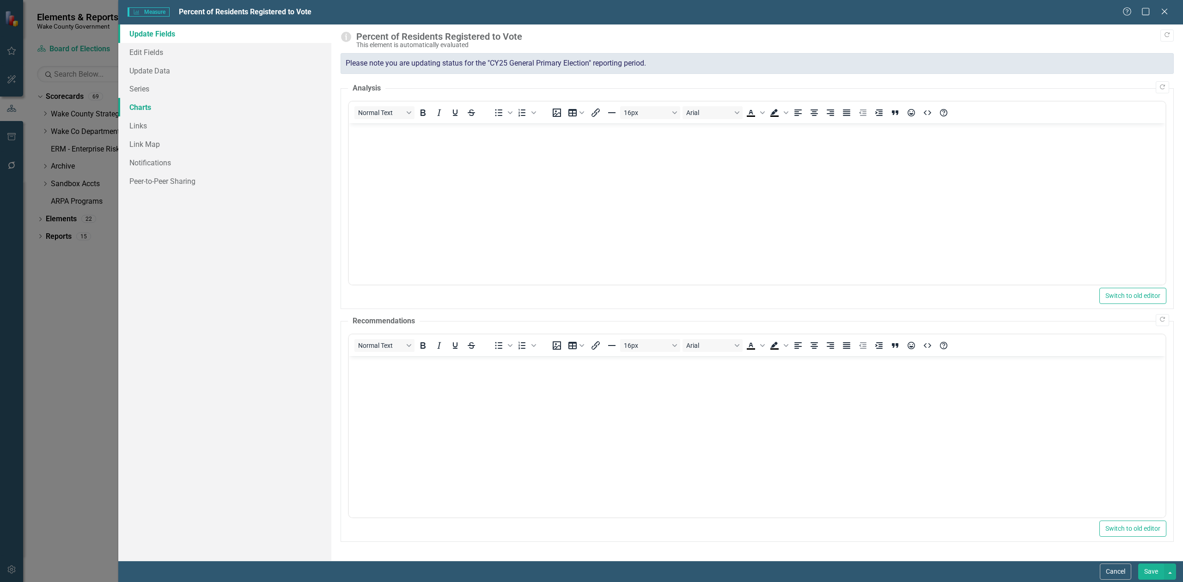
scroll to position [0, 0]
click at [164, 87] on link "Series" at bounding box center [224, 88] width 213 height 18
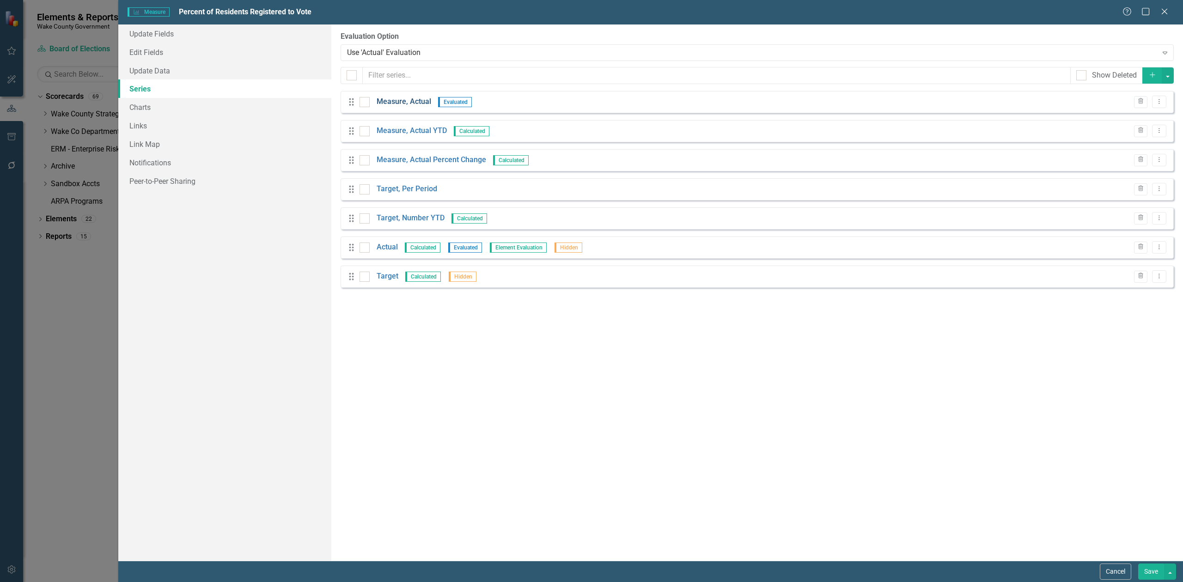
click at [408, 105] on link "Measure, Actual" at bounding box center [404, 102] width 55 height 11
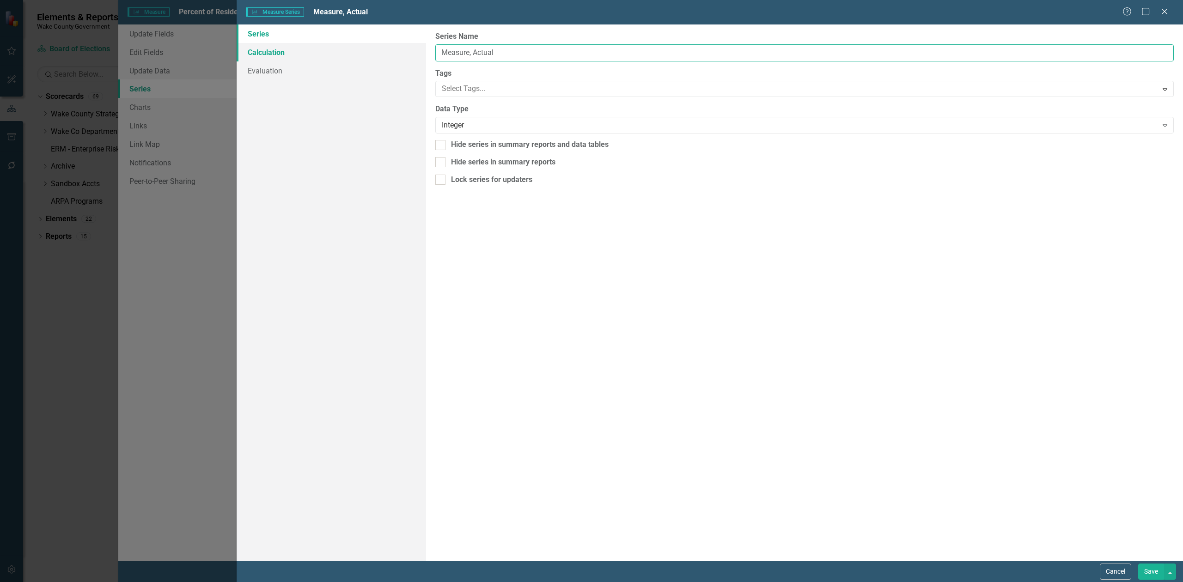
drag, startPoint x: 522, startPoint y: 53, endPoint x: 317, endPoint y: 45, distance: 205.3
click at [317, 45] on div "Series Calculation Evaluation From this page, you can edit the name, type, and …" at bounding box center [710, 292] width 946 height 536
type input "Number of Registered Voters"
click at [289, 73] on link "Evaluation" at bounding box center [331, 70] width 189 height 18
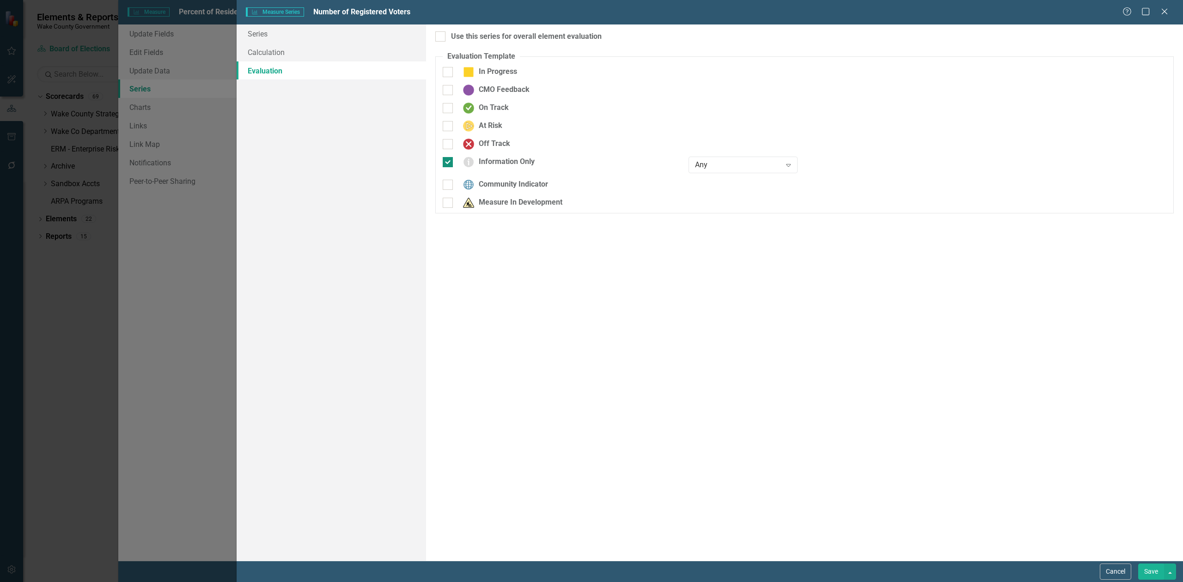
click at [447, 163] on div at bounding box center [448, 162] width 10 height 10
click at [447, 163] on input "Information Only" at bounding box center [446, 160] width 6 height 6
checkbox input "false"
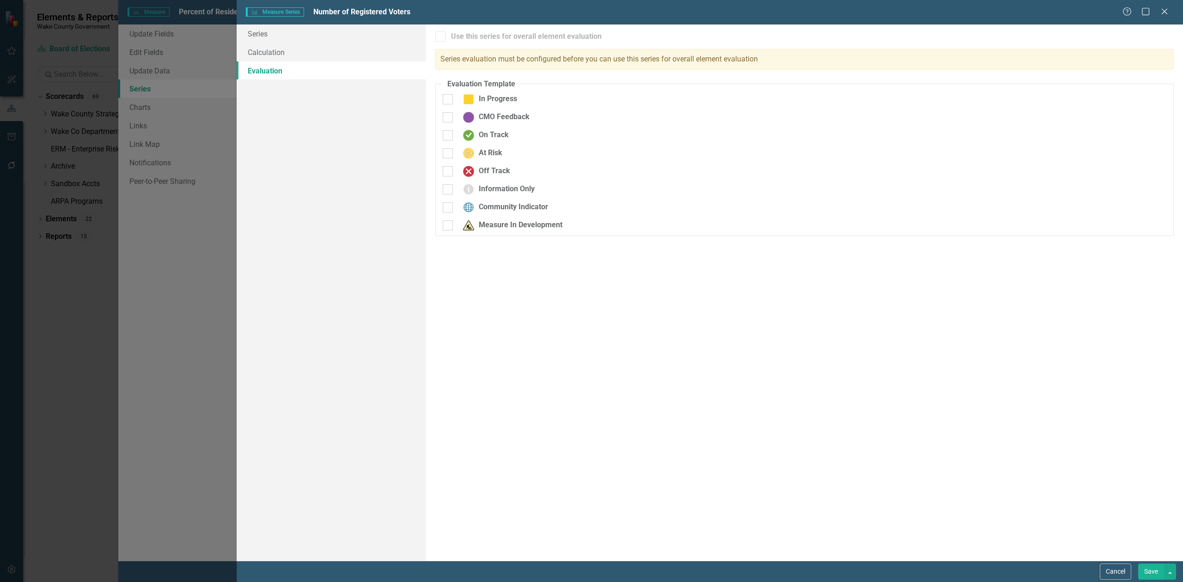
click at [1148, 568] on button "Save" at bounding box center [1151, 572] width 26 height 16
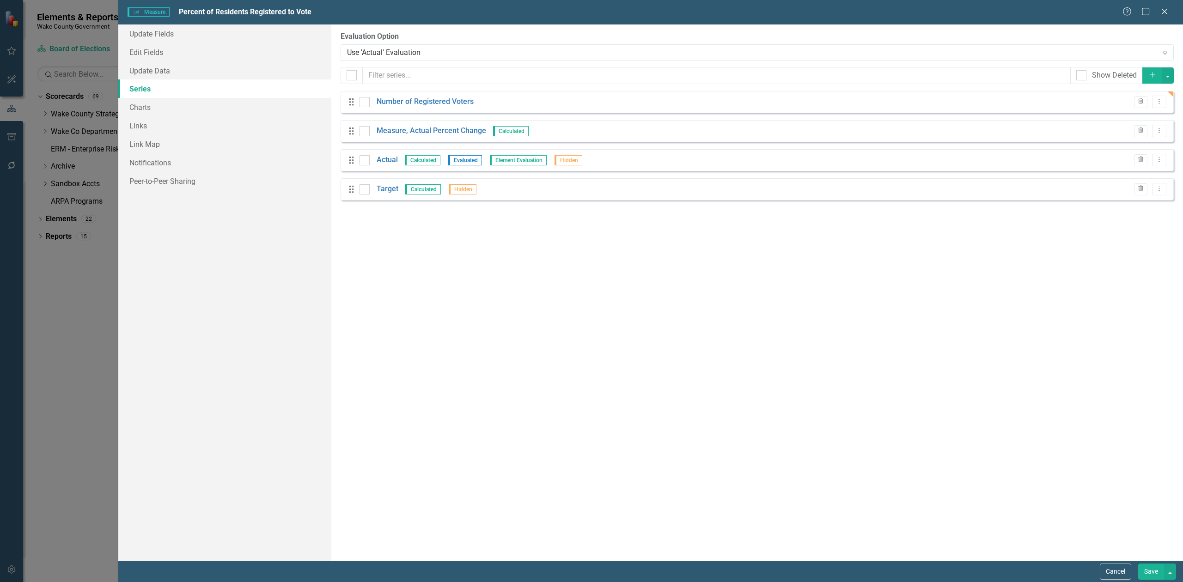
scroll to position [185, 0]
click at [460, 128] on link "Measure, Actual Percent Change" at bounding box center [432, 131] width 110 height 11
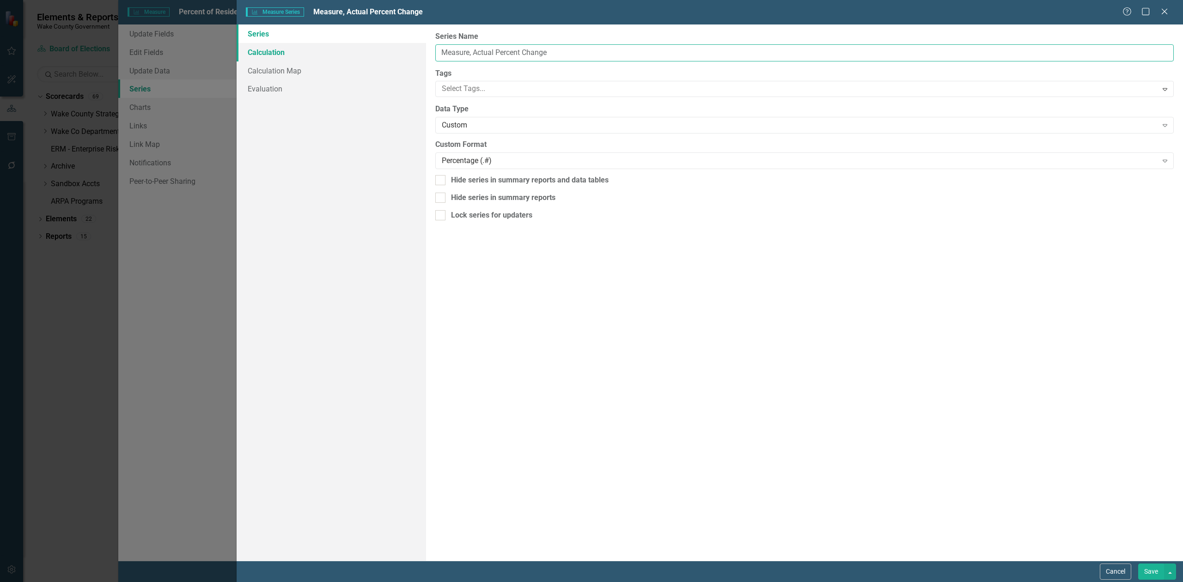
drag, startPoint x: 558, startPoint y: 55, endPoint x: 352, endPoint y: 54, distance: 206.1
click at [355, 54] on div "Series Calculation Calculation Map Evaluation From this page, you can edit the …" at bounding box center [710, 292] width 946 height 536
type input "Percent of Residents Registered to Vote"
click at [1148, 573] on button "Save" at bounding box center [1151, 572] width 26 height 16
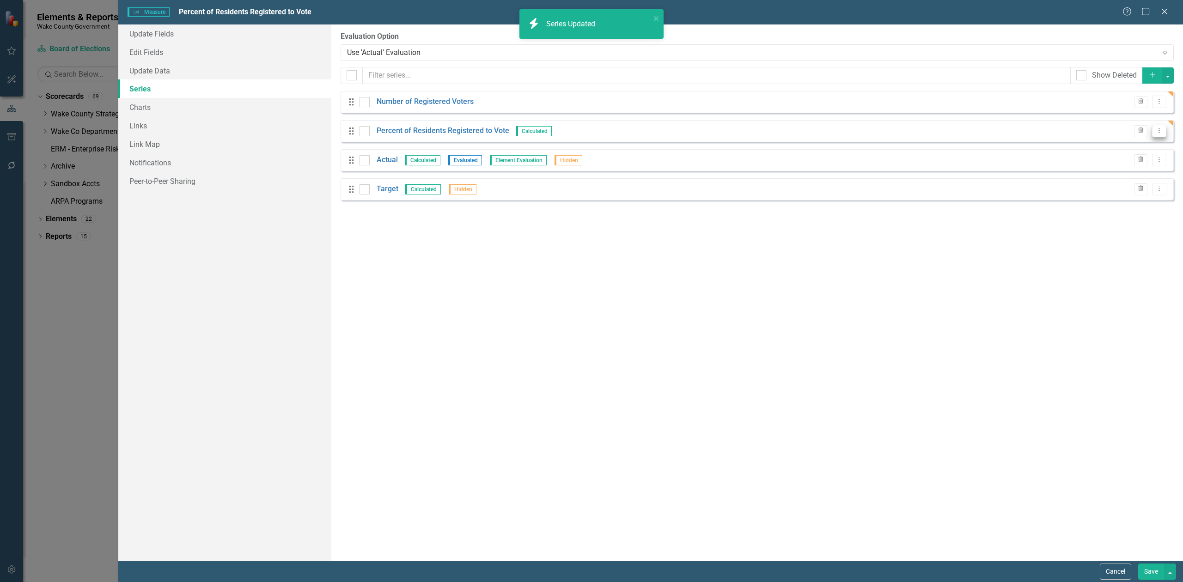
click at [1161, 134] on icon "Dropdown Menu" at bounding box center [1159, 131] width 8 height 6
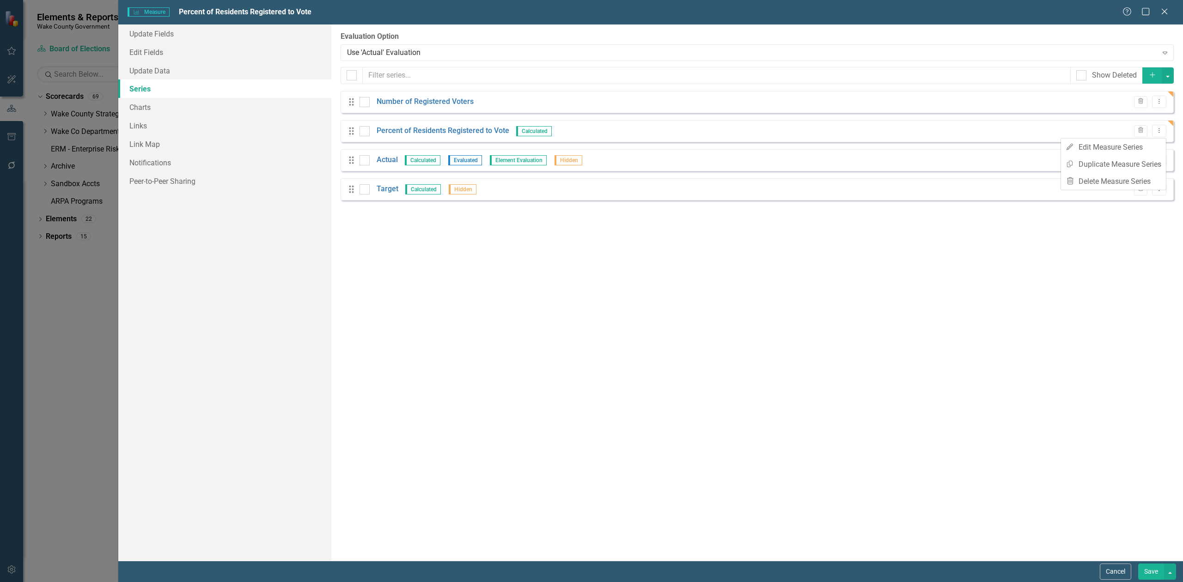
click at [798, 284] on div "From this page, you can add, edit, delete, or duplicate the measure series for …" at bounding box center [757, 292] width 852 height 536
click at [1144, 75] on button "Add" at bounding box center [1152, 75] width 20 height 16
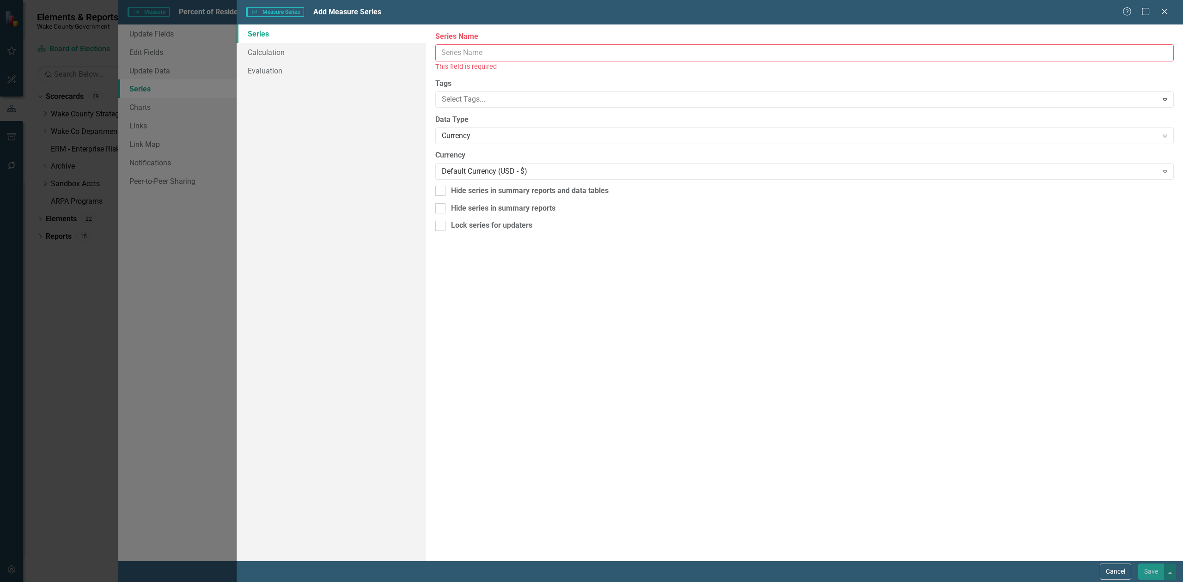
click at [494, 49] on input "Series Name" at bounding box center [804, 52] width 738 height 17
type input "[GEOGRAPHIC_DATA] Population"
click at [504, 128] on div "Currency" at bounding box center [800, 125] width 716 height 11
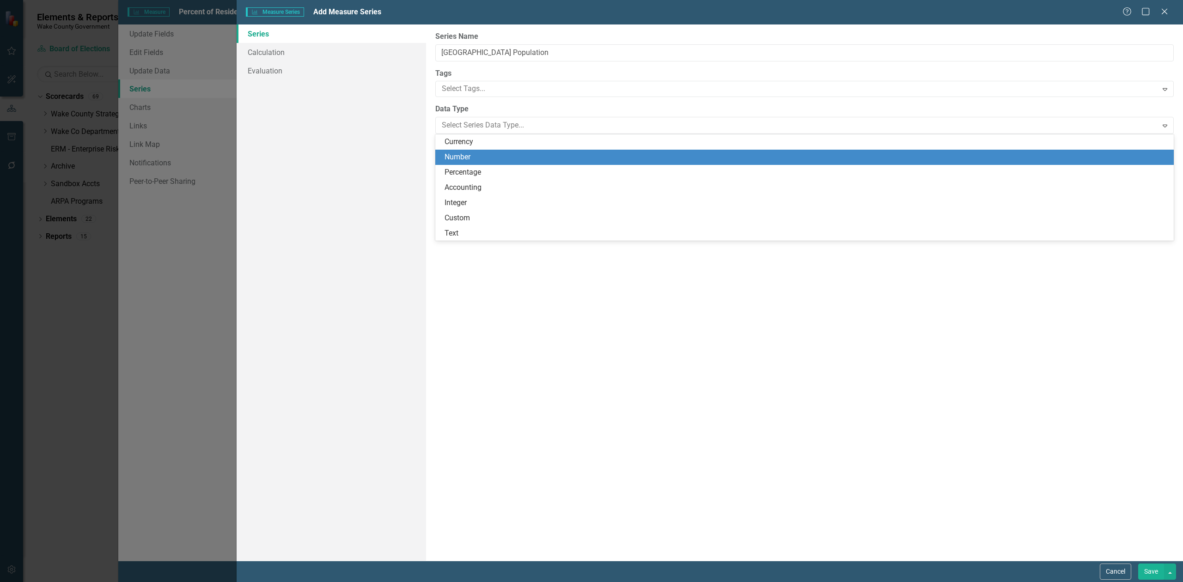
click at [498, 156] on div "Number" at bounding box center [806, 157] width 724 height 11
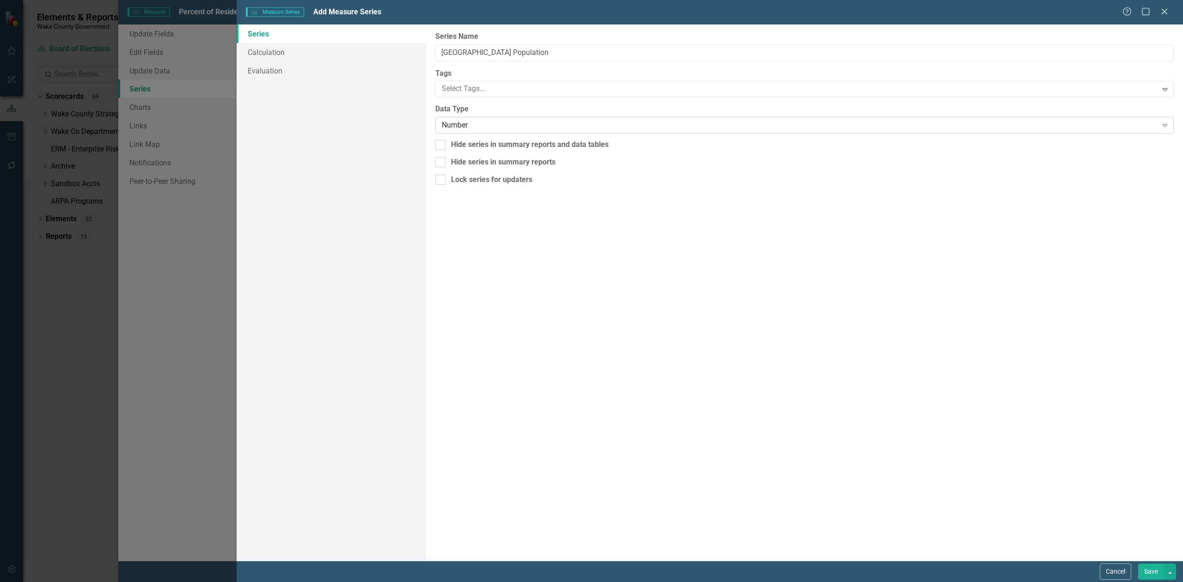
click at [479, 127] on div "Number" at bounding box center [800, 125] width 716 height 11
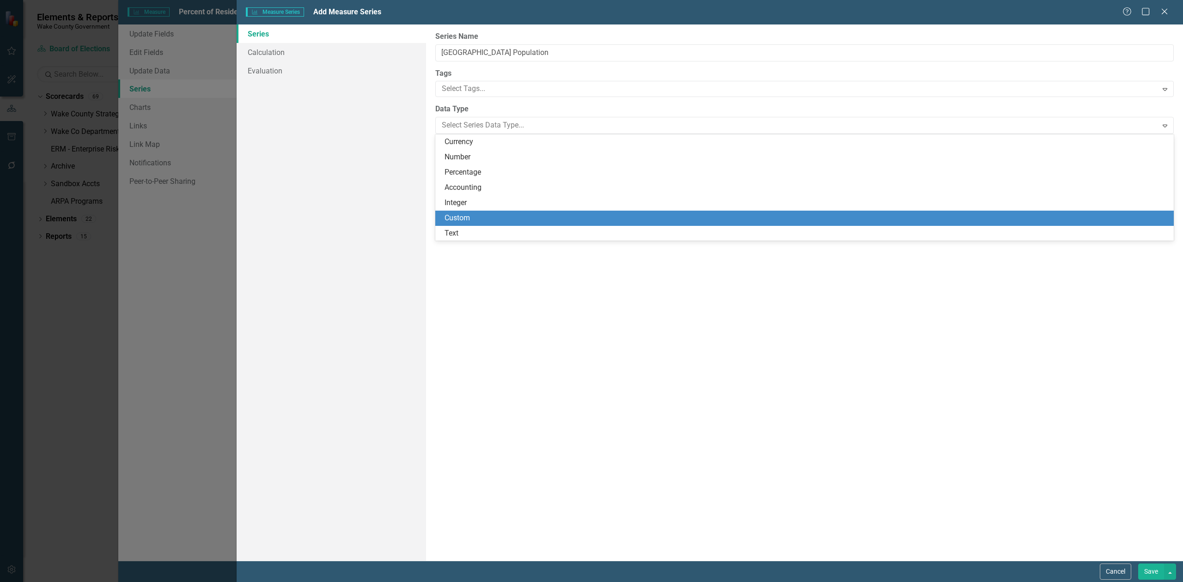
click at [470, 213] on div "Custom" at bounding box center [806, 218] width 724 height 11
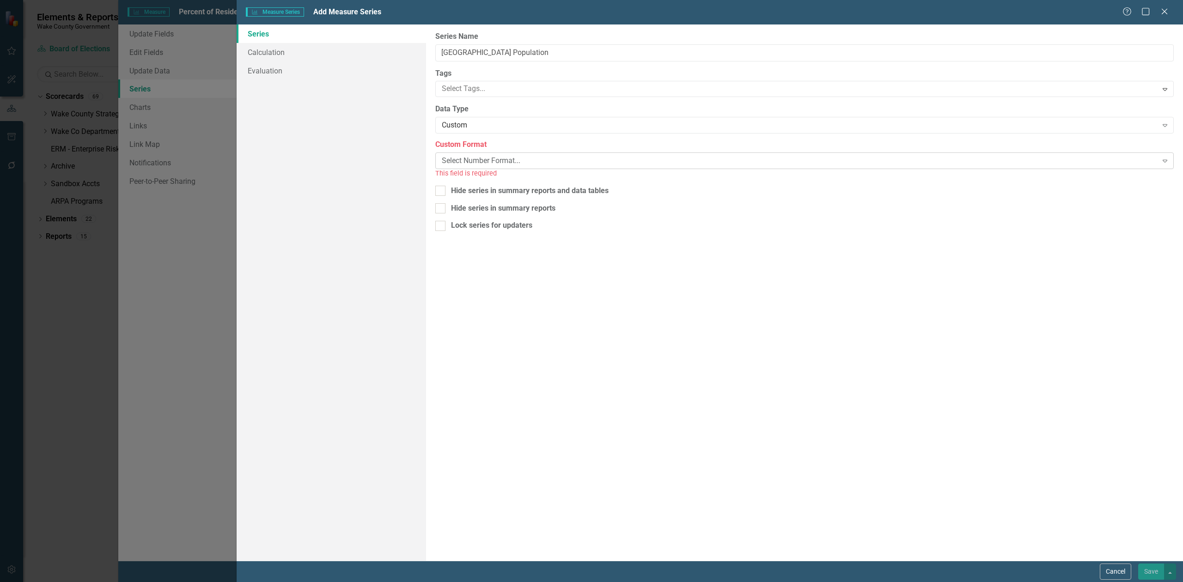
click at [485, 157] on div "Select Number Format..." at bounding box center [800, 161] width 716 height 11
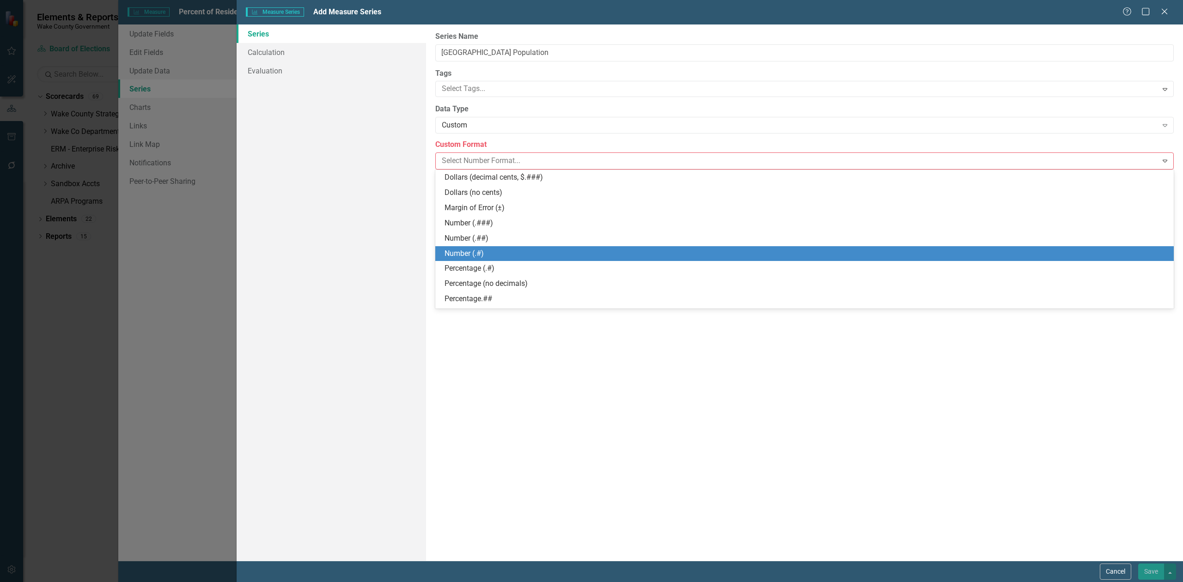
click at [487, 256] on div "Number (.#)" at bounding box center [806, 254] width 724 height 11
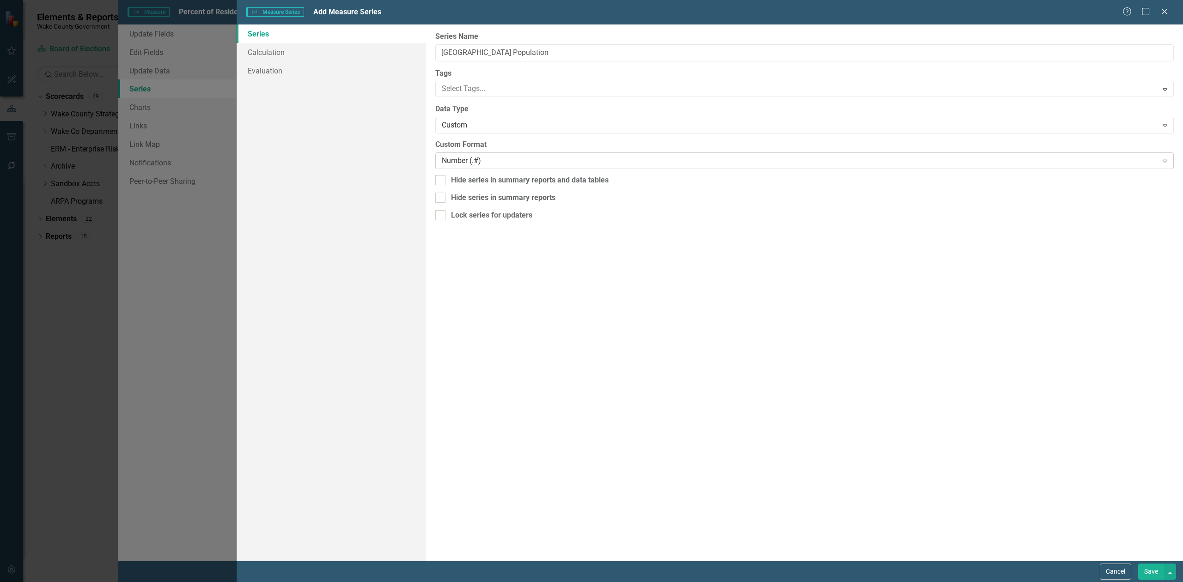
click at [482, 167] on div "Number (.#) Expand" at bounding box center [804, 160] width 738 height 17
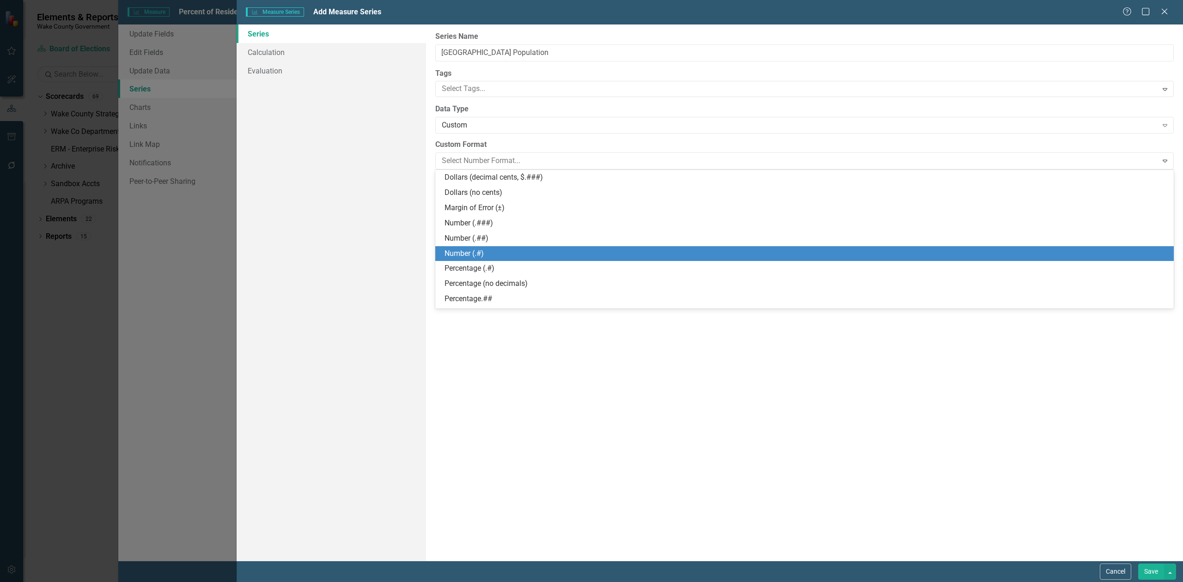
scroll to position [43, 0]
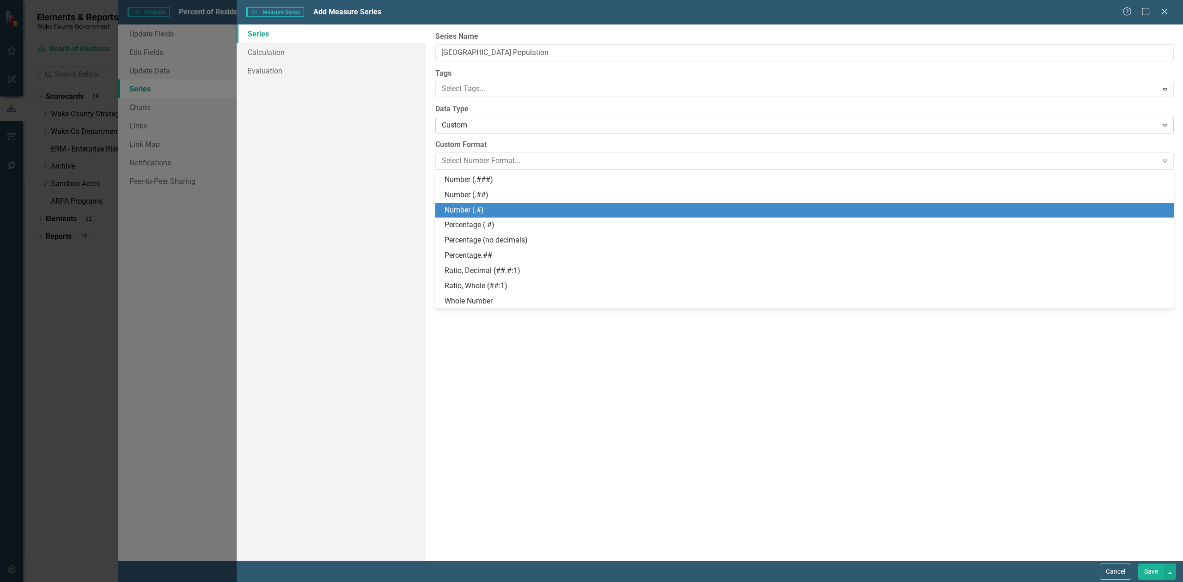
click at [485, 126] on div "Custom" at bounding box center [800, 125] width 716 height 11
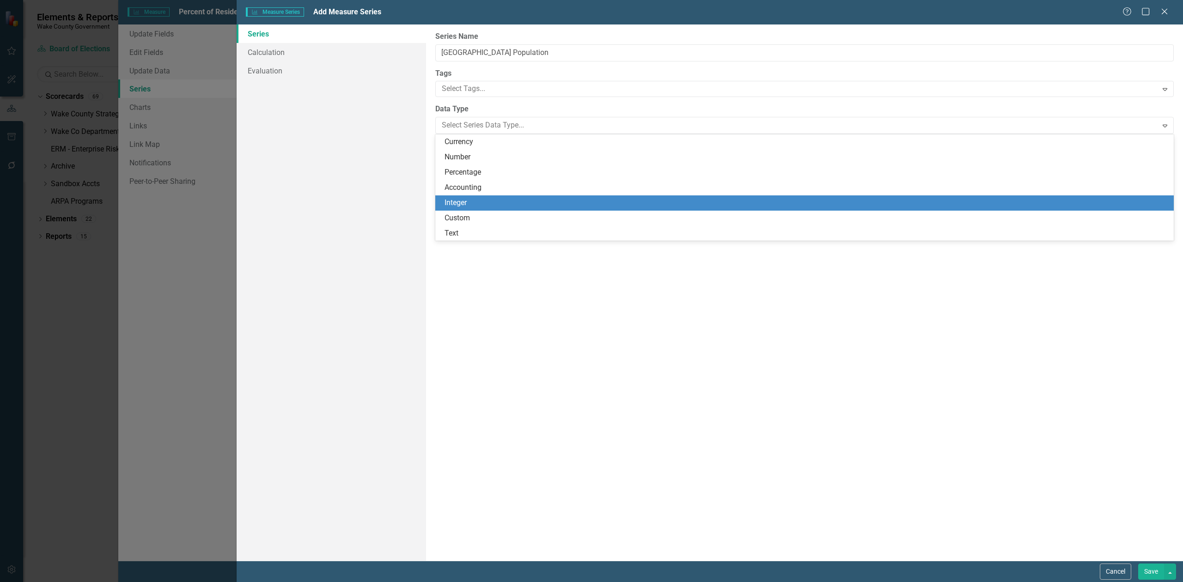
click at [481, 206] on div "Integer" at bounding box center [806, 203] width 724 height 11
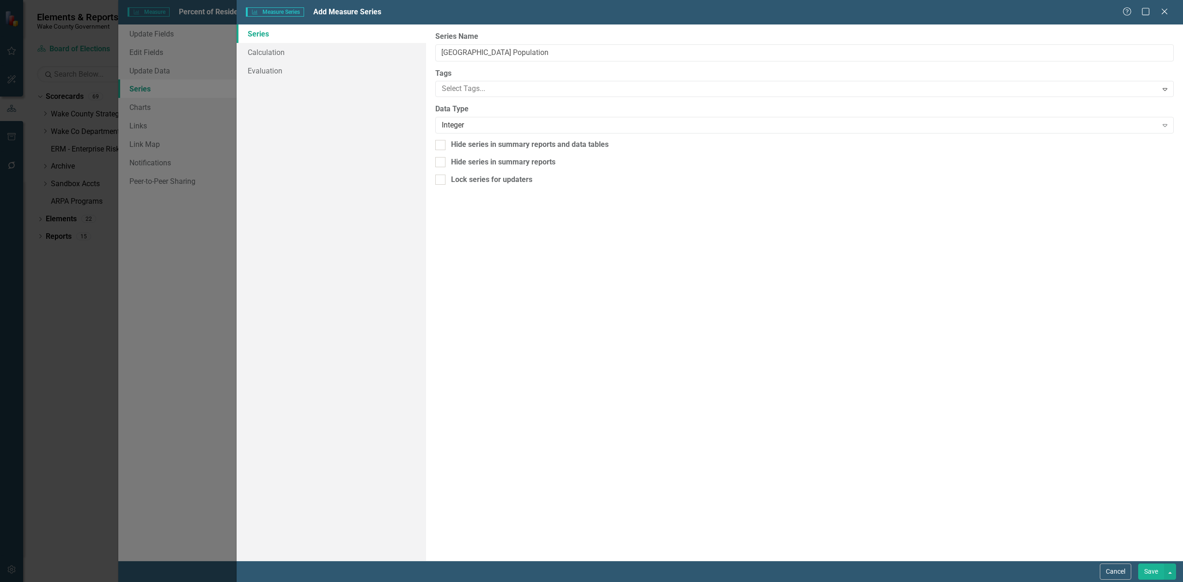
click at [1152, 573] on button "Save" at bounding box center [1151, 572] width 26 height 16
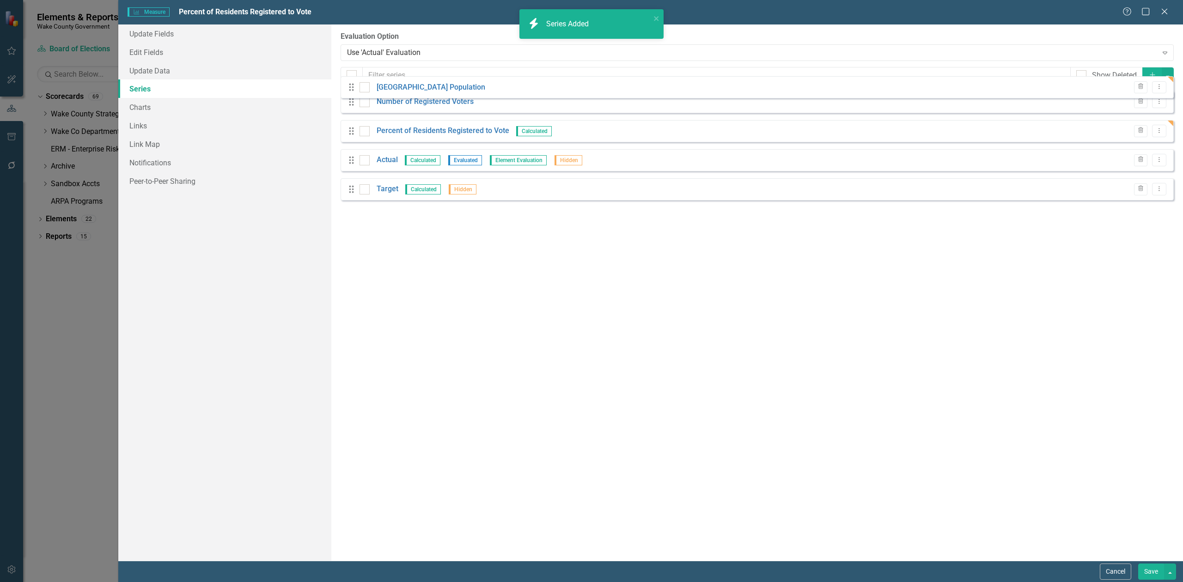
drag, startPoint x: 349, startPoint y: 219, endPoint x: 349, endPoint y: 87, distance: 131.7
click at [349, 87] on div "From this page, you can add, edit, delete, or duplicate the measure series for …" at bounding box center [757, 292] width 852 height 536
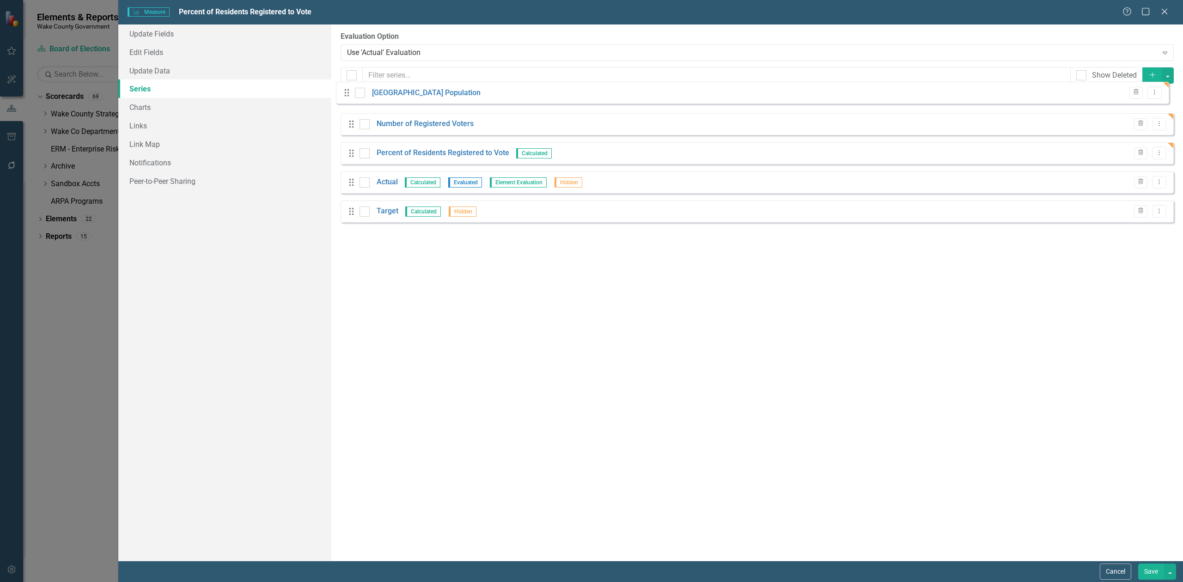
drag, startPoint x: 349, startPoint y: 221, endPoint x: 345, endPoint y: 95, distance: 125.8
click at [345, 95] on div "Drag Number of Registered Voters Trash Dropdown Menu Drag Percent of Residents …" at bounding box center [757, 160] width 833 height 139
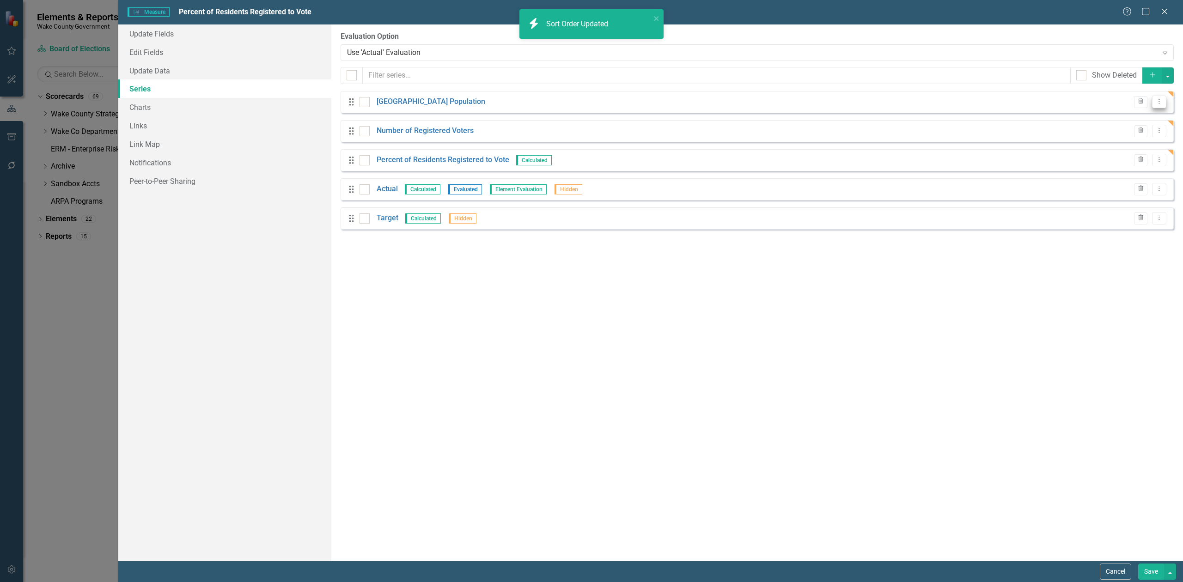
click at [1157, 104] on icon "Dropdown Menu" at bounding box center [1159, 101] width 8 height 6
click at [1135, 118] on link "Edit Edit Measure Series" at bounding box center [1113, 118] width 105 height 17
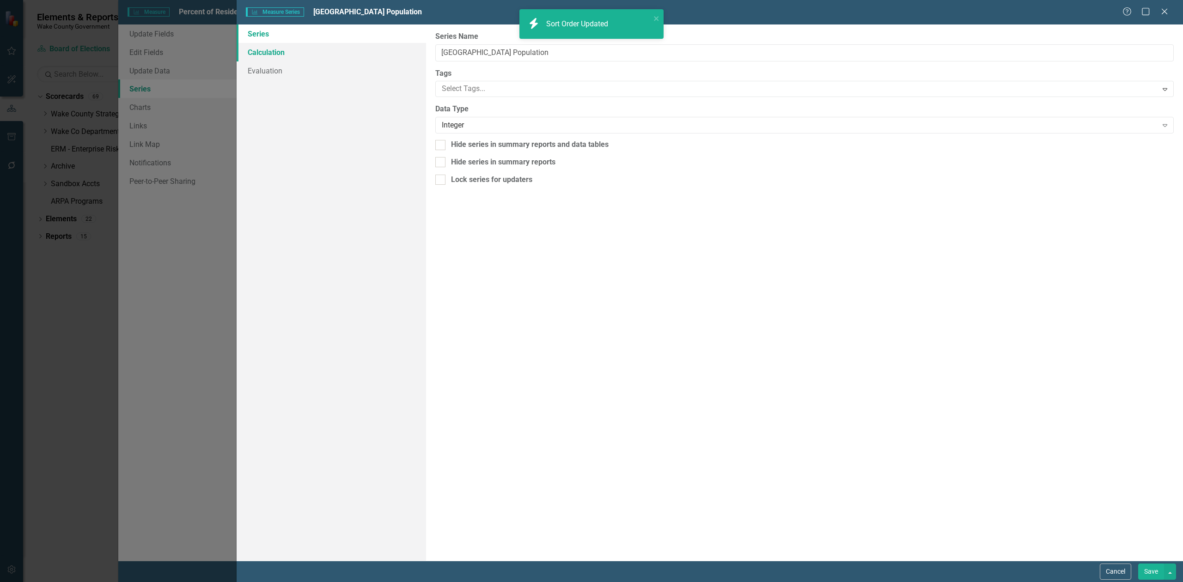
click at [291, 58] on link "Calculation" at bounding box center [331, 52] width 189 height 18
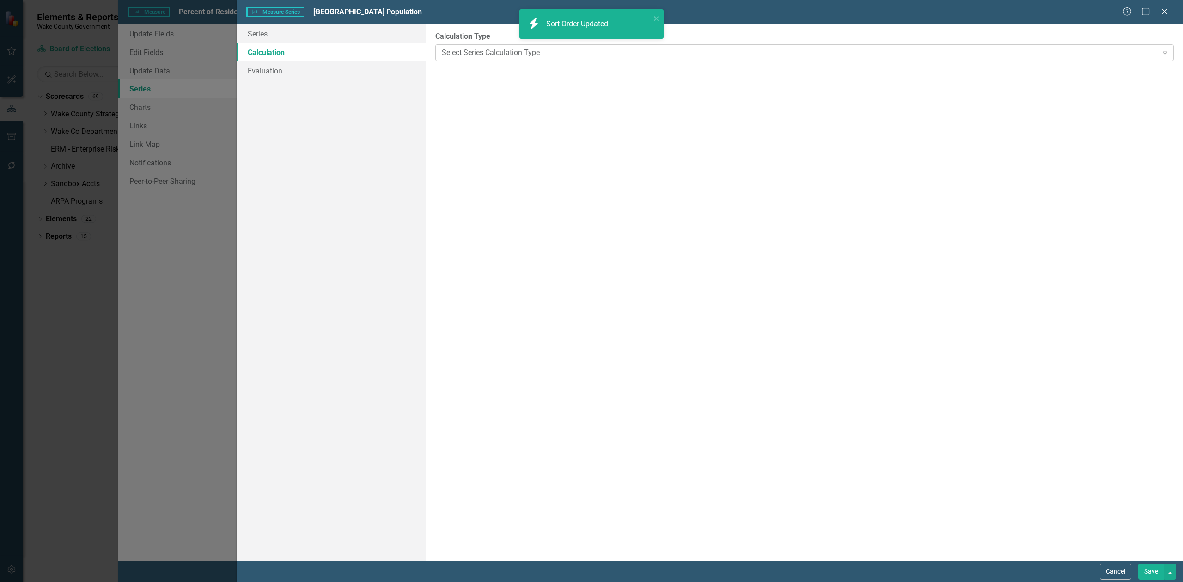
click at [517, 54] on div "Select Series Calculation Type" at bounding box center [800, 52] width 716 height 11
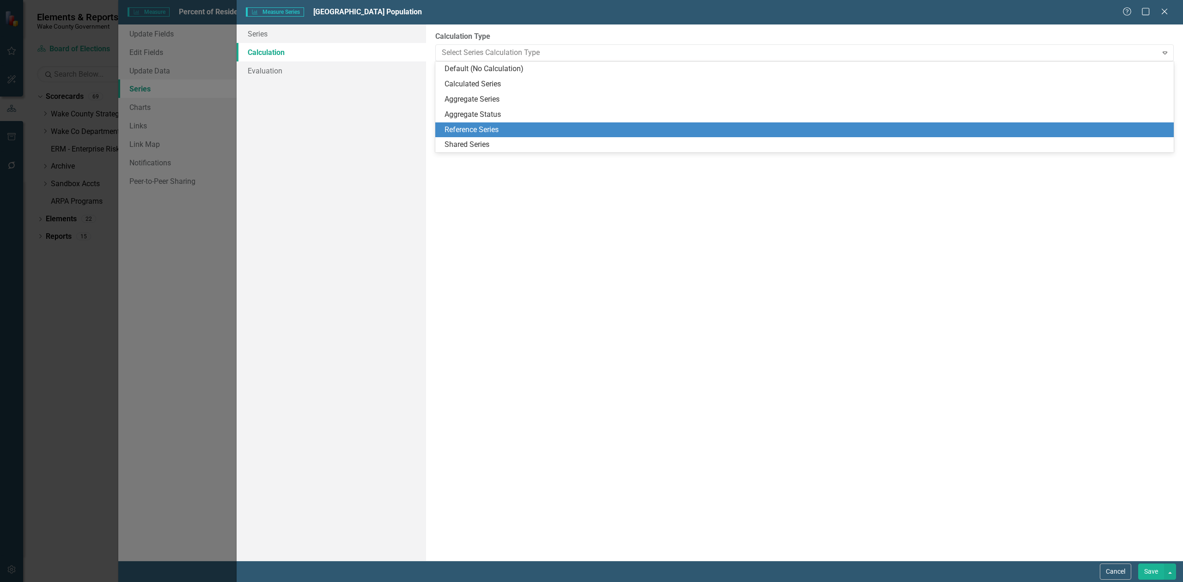
click at [498, 124] on div "Reference Series" at bounding box center [804, 129] width 738 height 15
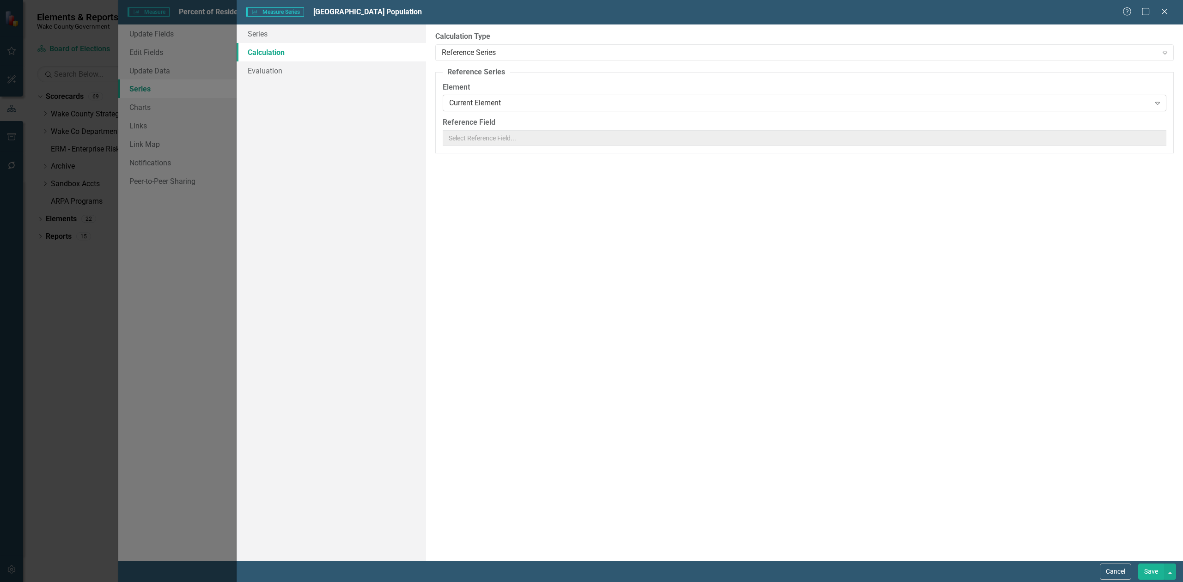
click at [502, 97] on div "Current Element Expand" at bounding box center [805, 103] width 724 height 17
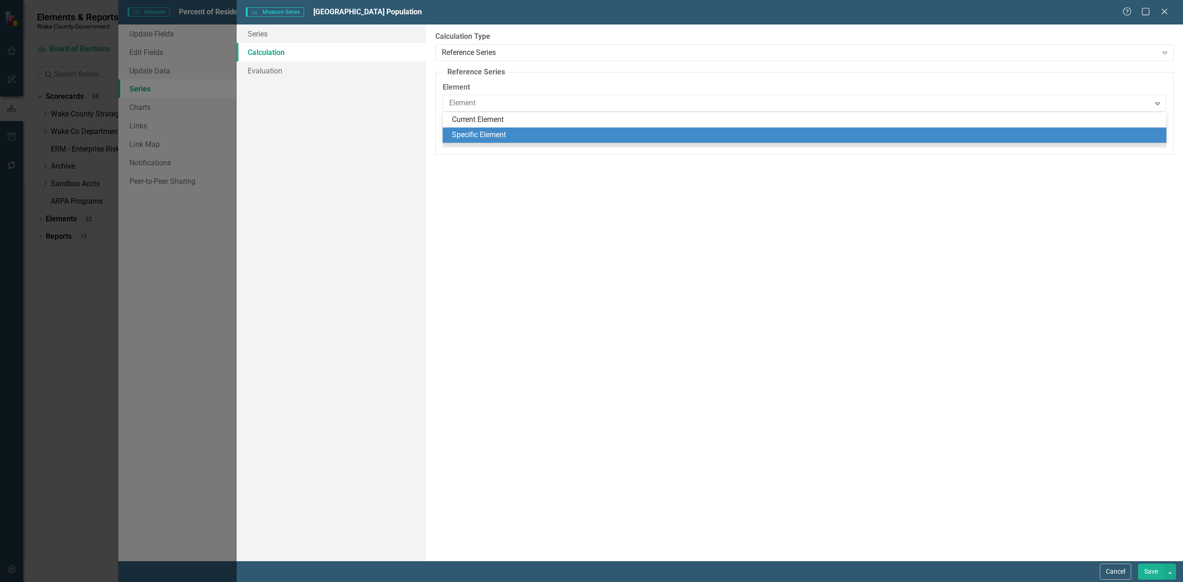
click at [494, 131] on div "Specific Element" at bounding box center [806, 135] width 709 height 11
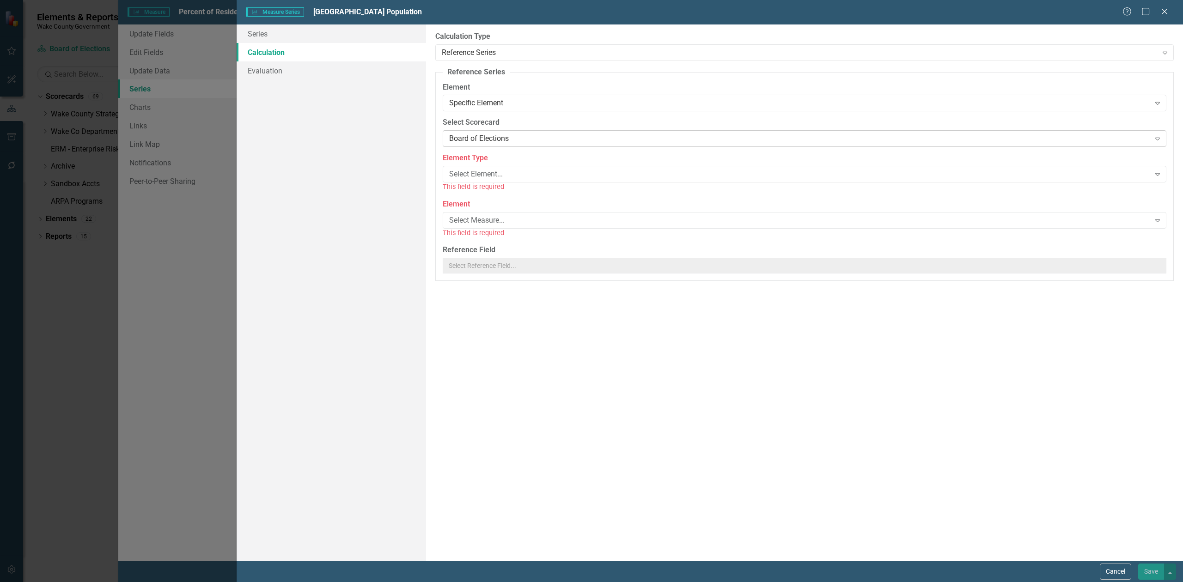
click at [507, 140] on div "Board of Elections" at bounding box center [799, 139] width 701 height 11
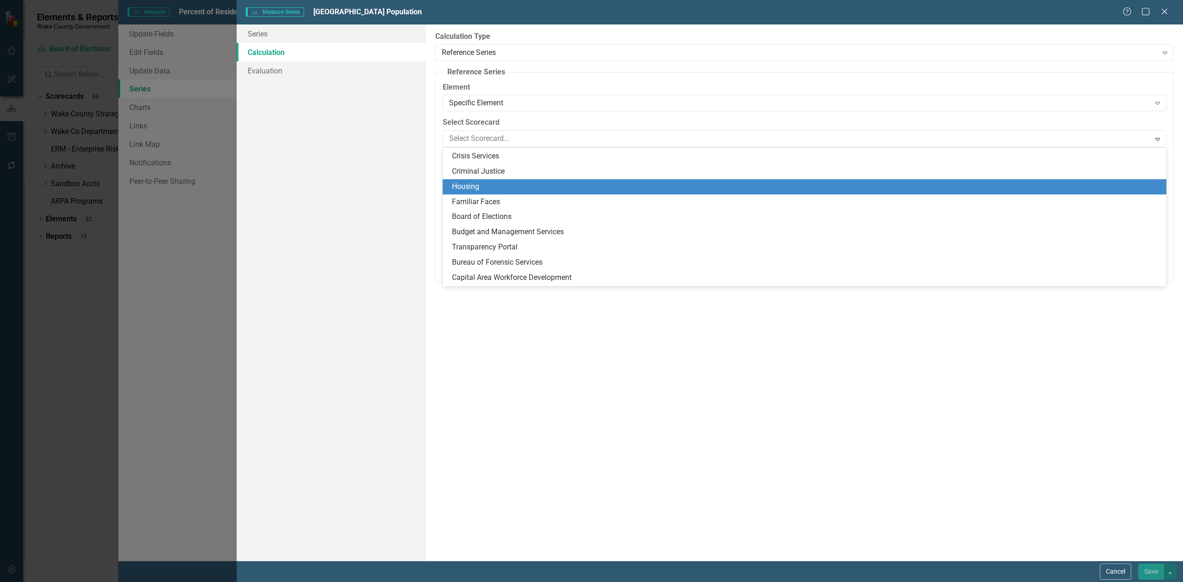
scroll to position [0, 0]
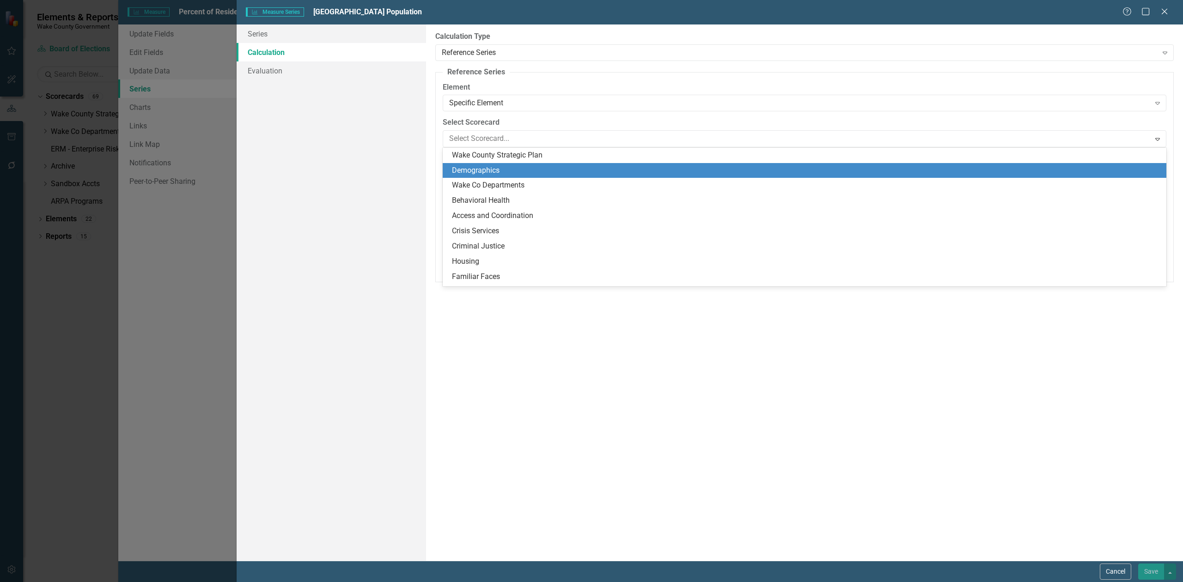
click at [517, 176] on div "Demographics" at bounding box center [805, 170] width 724 height 15
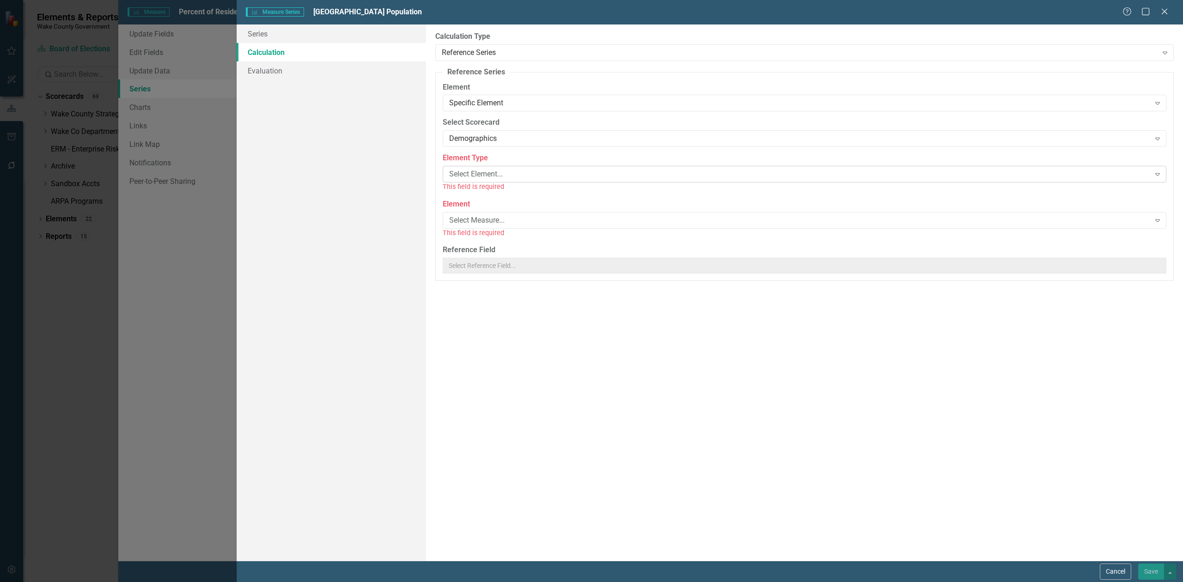
click at [520, 172] on div "Select Element..." at bounding box center [799, 174] width 701 height 11
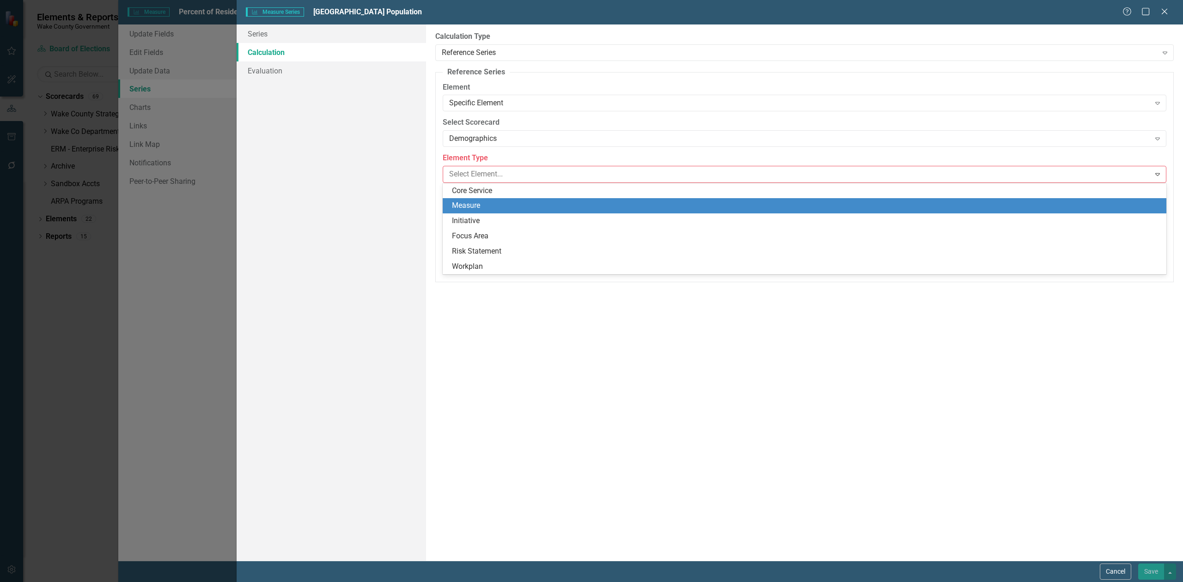
click at [510, 204] on div "Measure" at bounding box center [806, 206] width 709 height 11
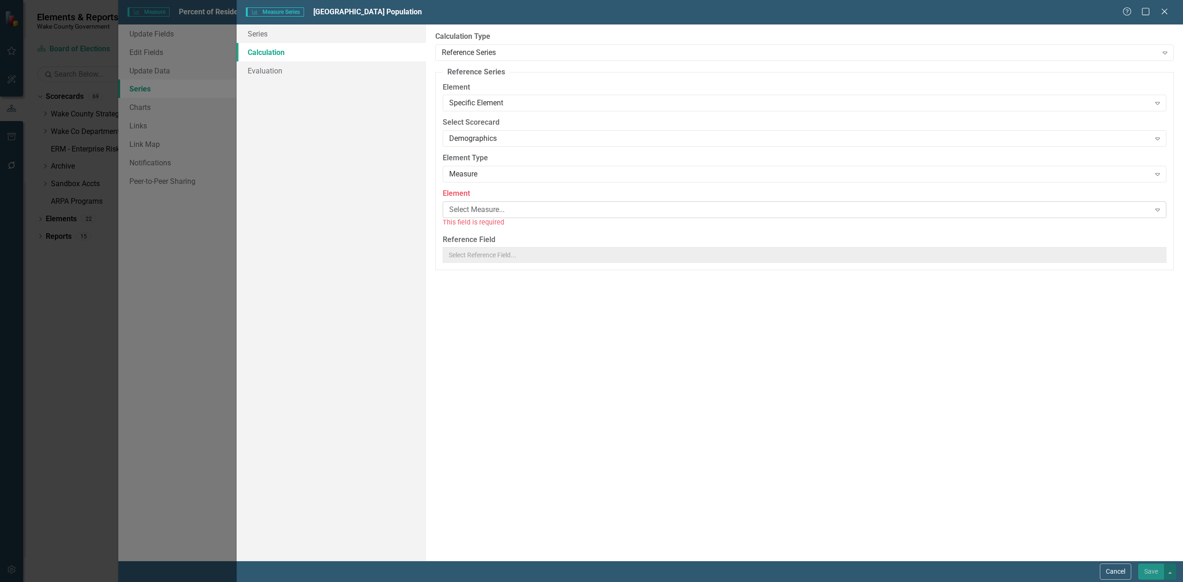
click at [517, 210] on div "Select Measure..." at bounding box center [799, 210] width 701 height 11
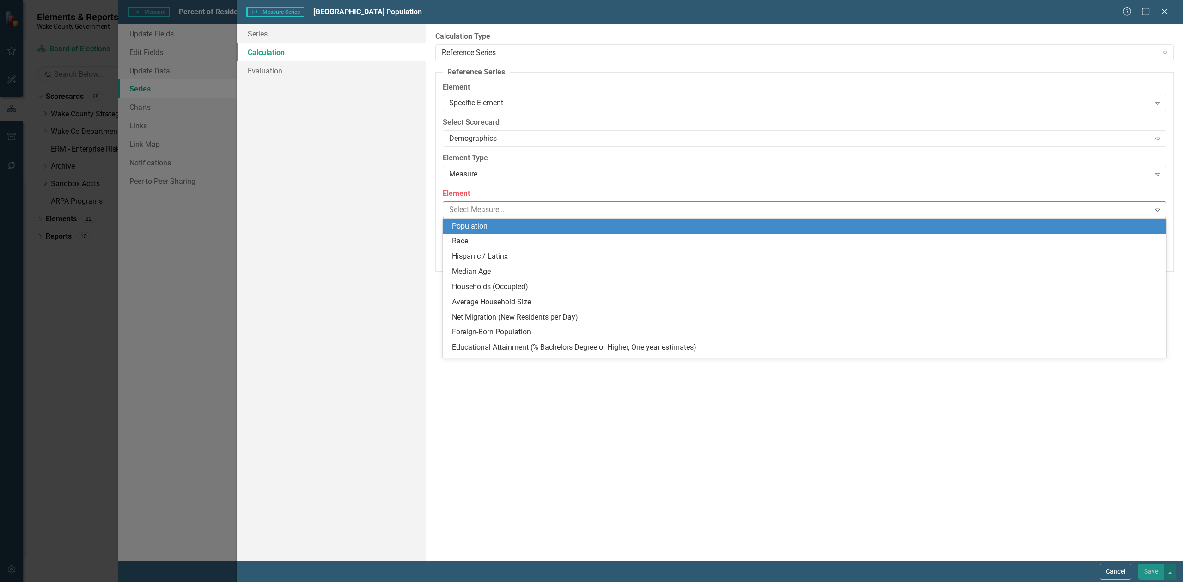
click at [505, 230] on div "Population" at bounding box center [806, 226] width 709 height 11
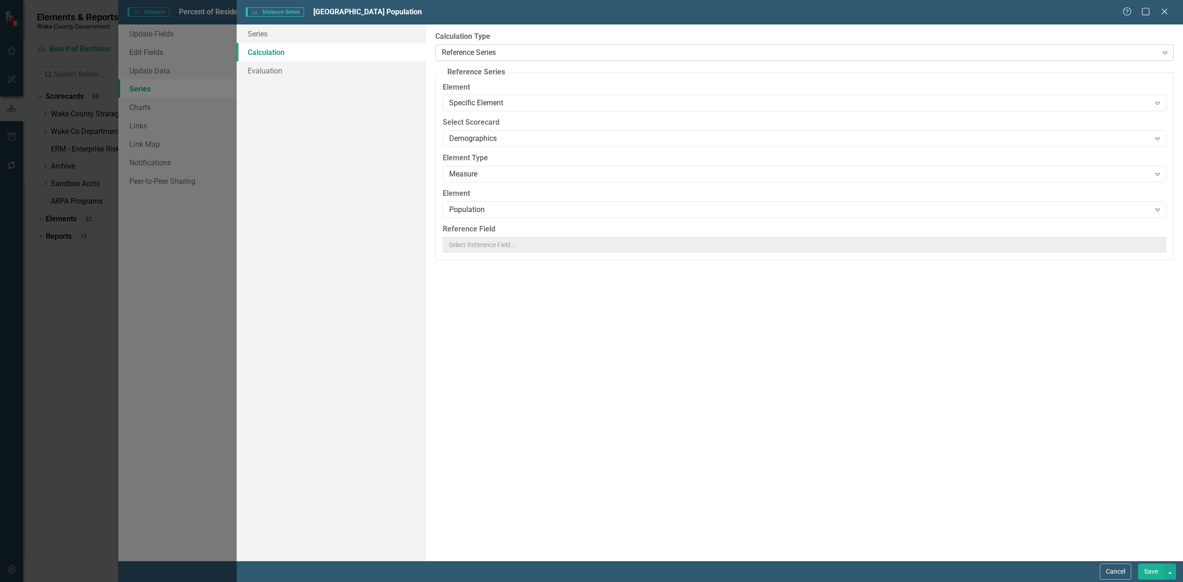
click at [457, 49] on div "Reference Series" at bounding box center [800, 52] width 716 height 11
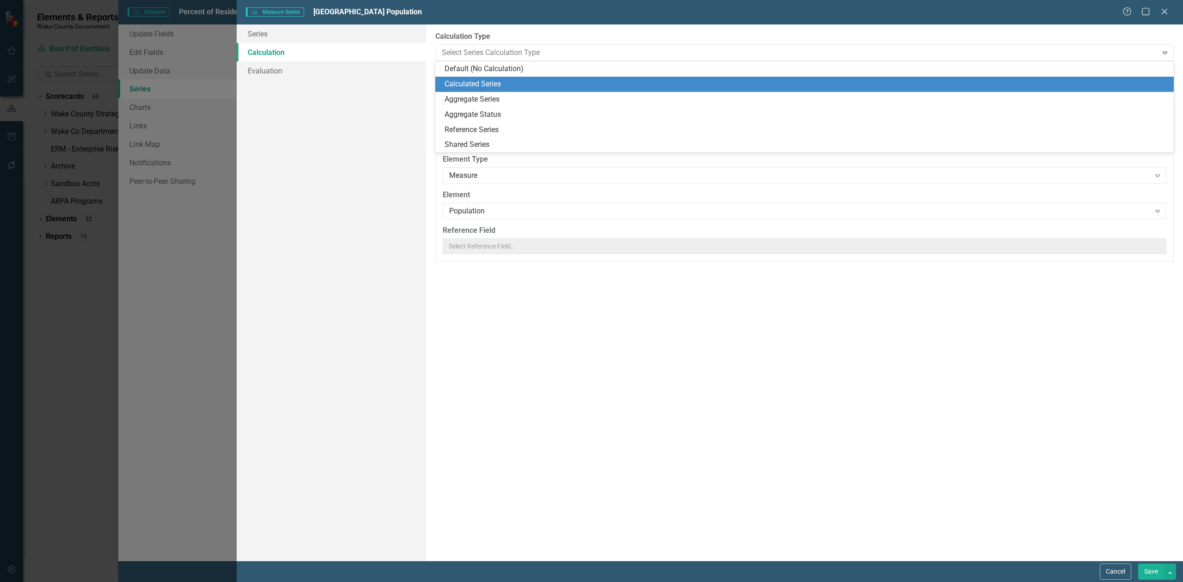
click at [462, 84] on div "Calculated Series" at bounding box center [806, 84] width 724 height 11
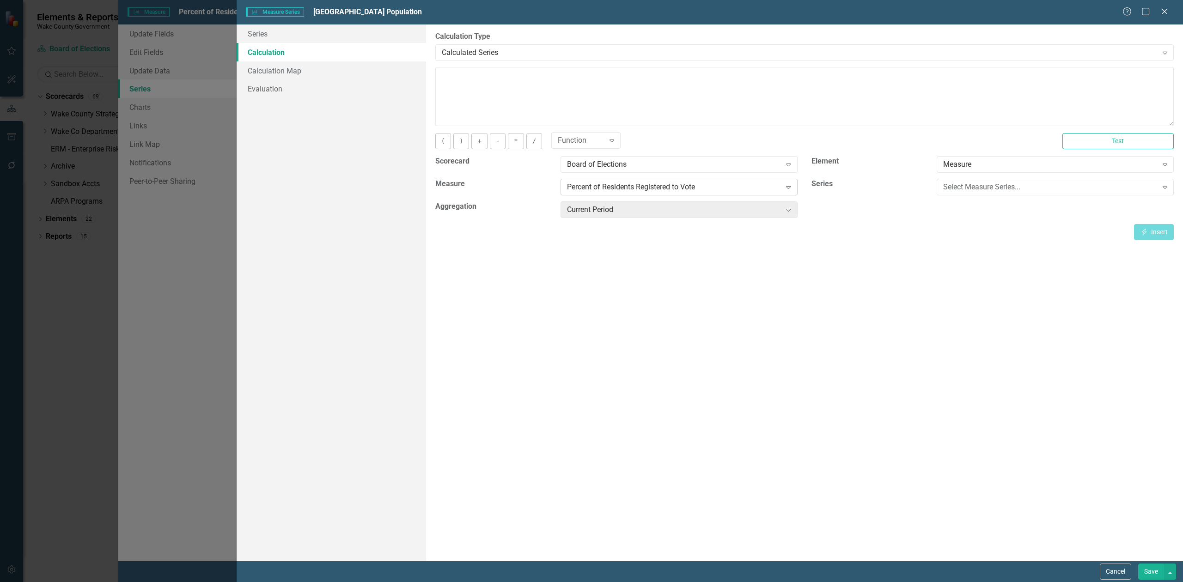
click at [702, 185] on div "Percent of Residents Registered to Vote" at bounding box center [674, 187] width 214 height 11
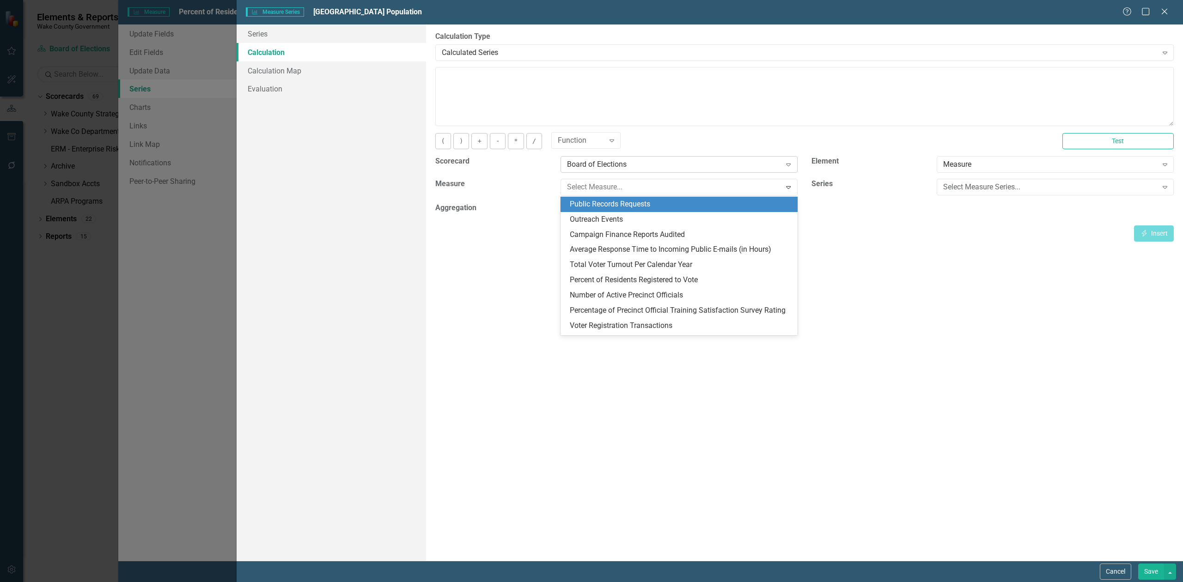
click at [625, 163] on div "Board of Elections" at bounding box center [674, 164] width 214 height 11
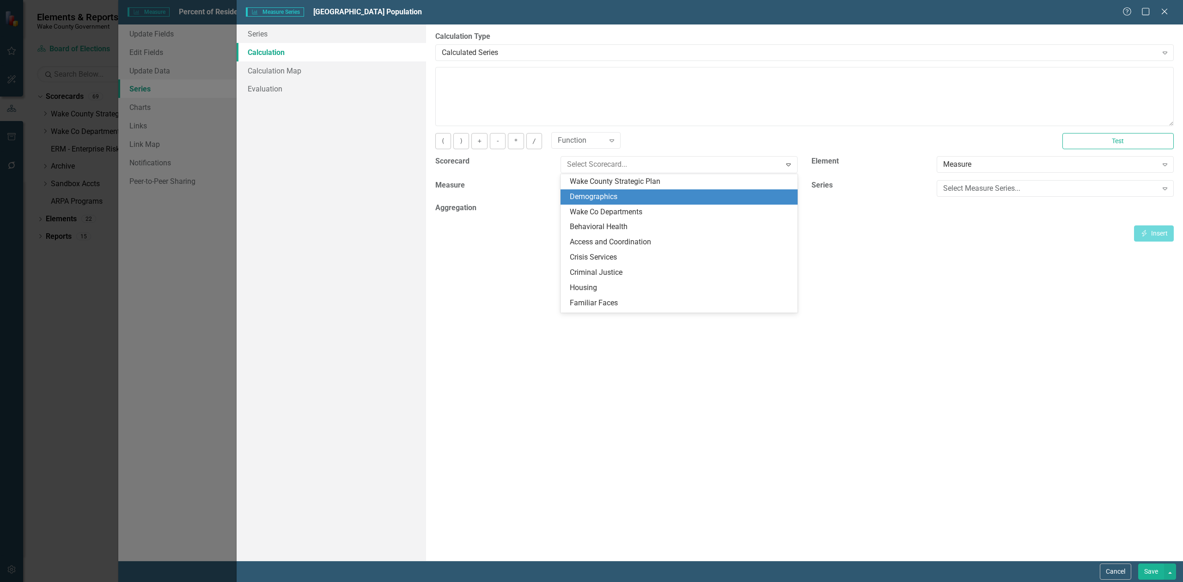
click at [620, 196] on div "Demographics" at bounding box center [681, 197] width 222 height 11
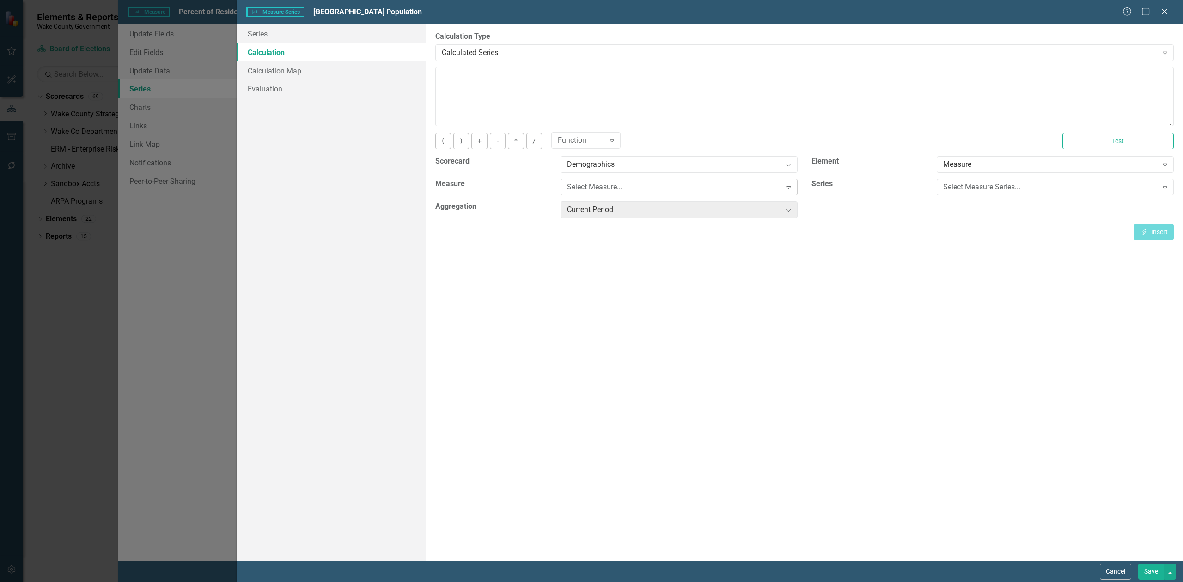
click at [628, 186] on div "Select Measure..." at bounding box center [674, 187] width 214 height 11
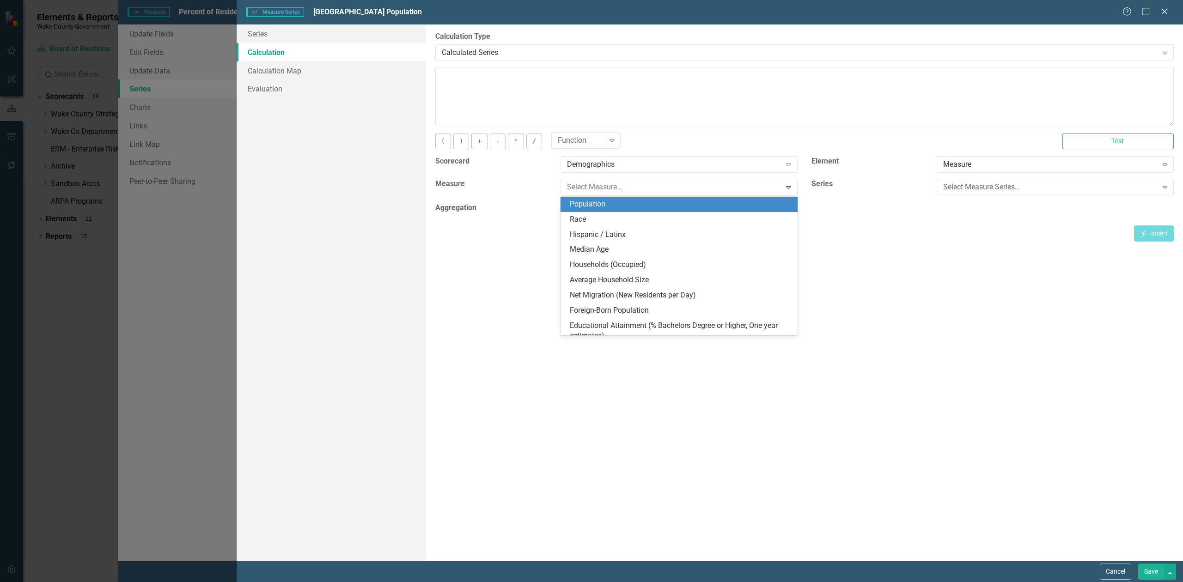
click at [618, 203] on div "Population" at bounding box center [681, 204] width 222 height 11
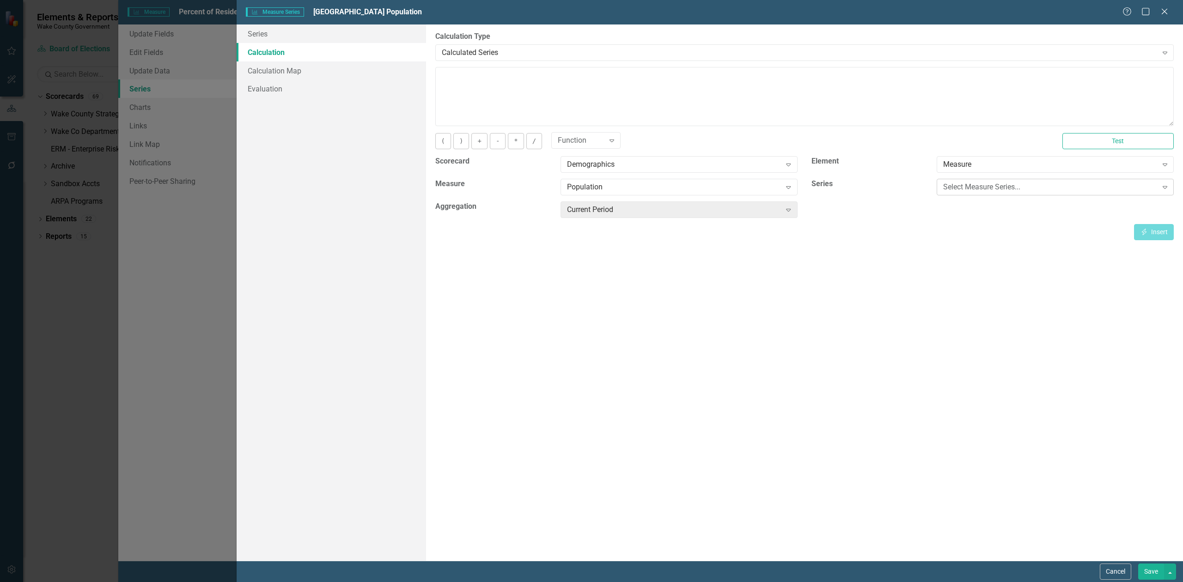
click at [989, 189] on div "Select Measure Series..." at bounding box center [1050, 187] width 214 height 11
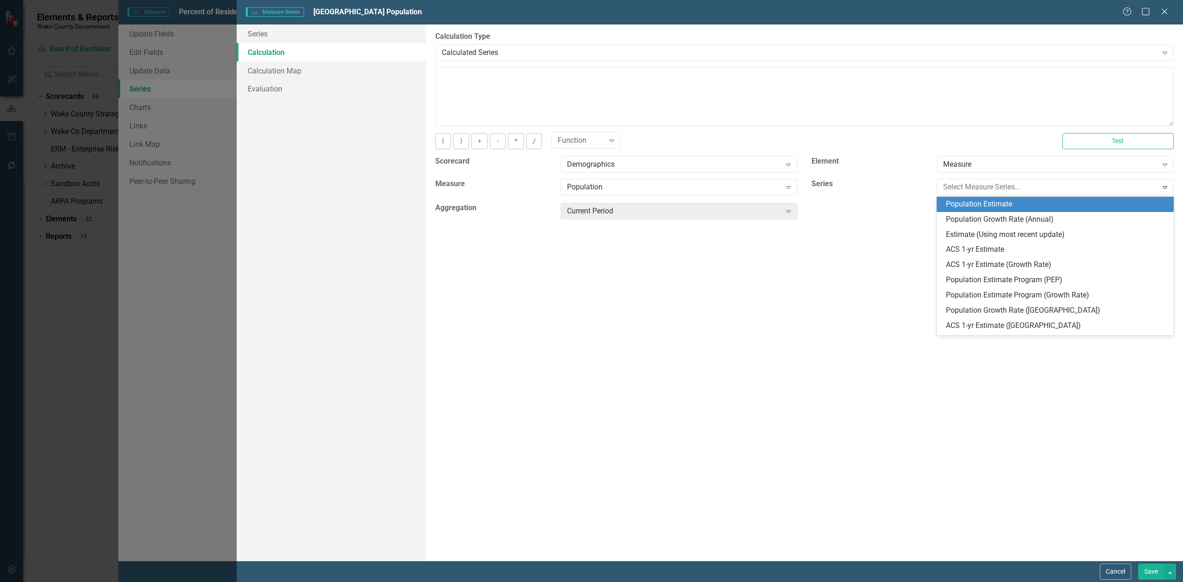
click at [998, 202] on div "Population Estimate" at bounding box center [1057, 204] width 222 height 11
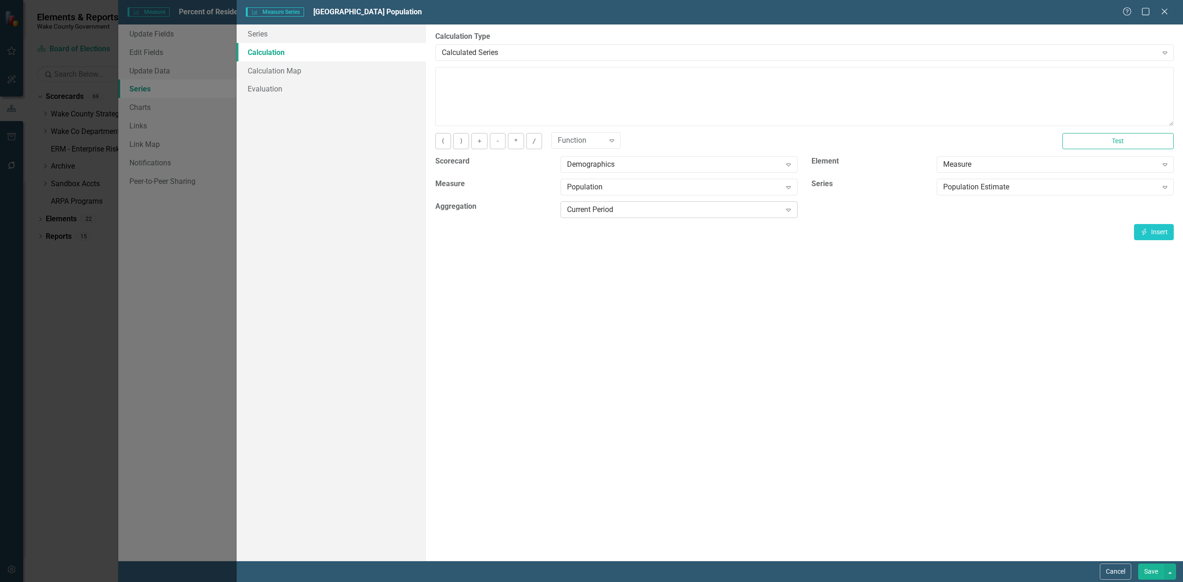
click at [754, 210] on div "Current Period" at bounding box center [674, 210] width 214 height 11
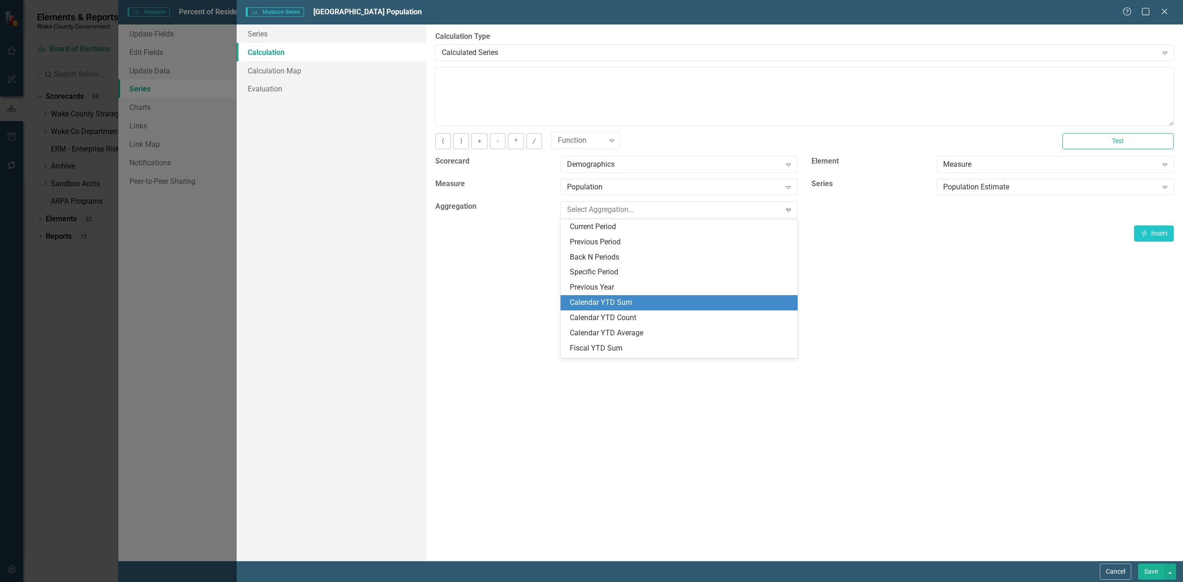
click at [699, 303] on div "Calendar YTD Sum" at bounding box center [681, 303] width 222 height 11
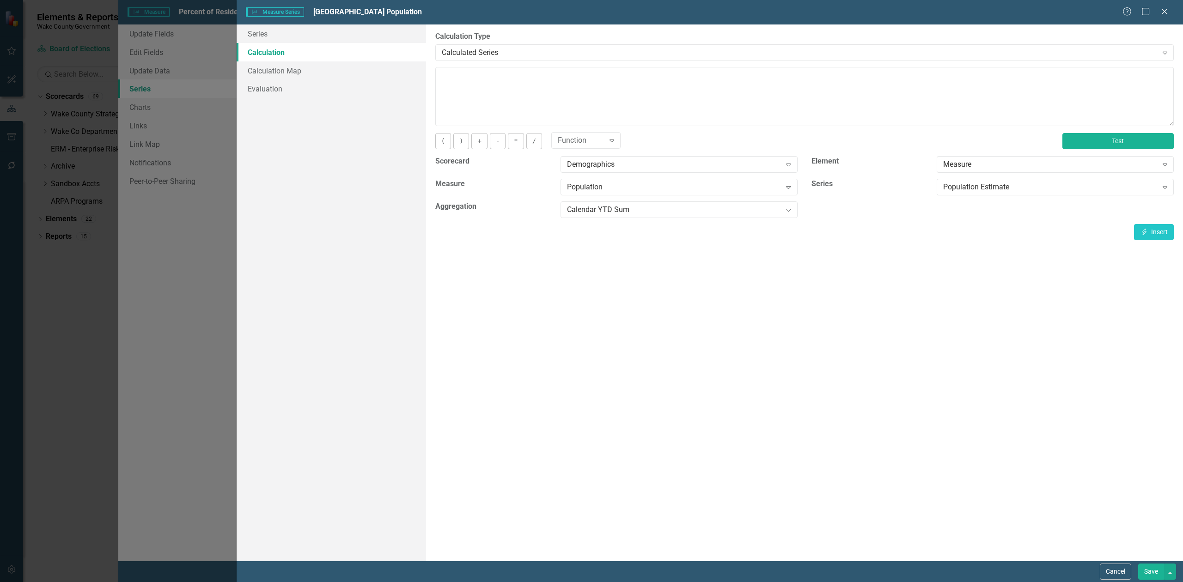
click at [1113, 143] on button "Test" at bounding box center [1117, 141] width 111 height 16
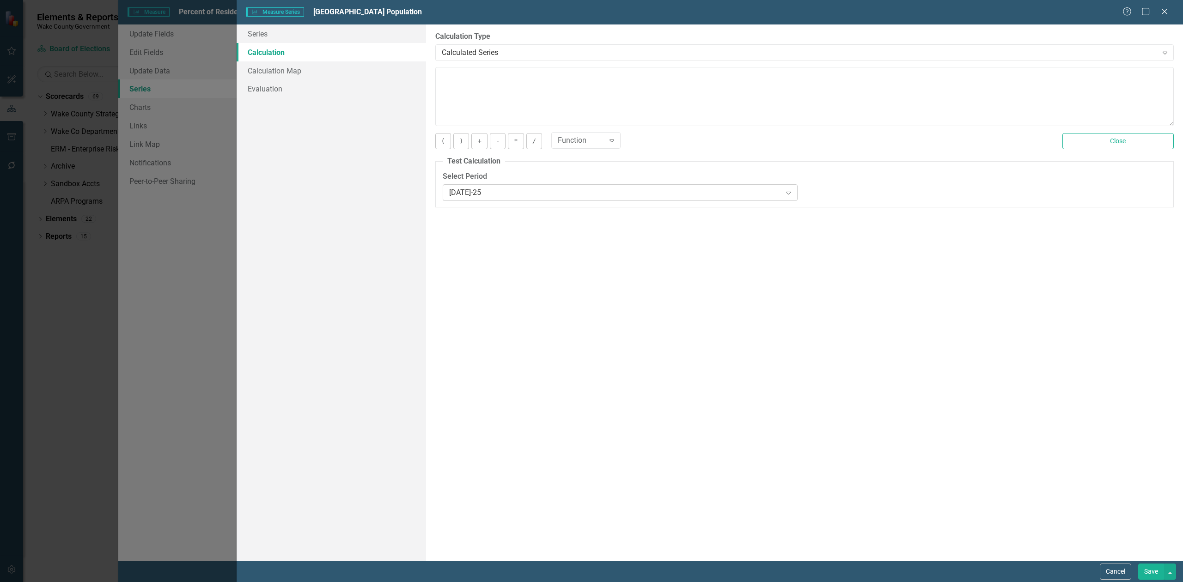
click at [684, 201] on div "Jul-25 Expand" at bounding box center [620, 192] width 355 height 17
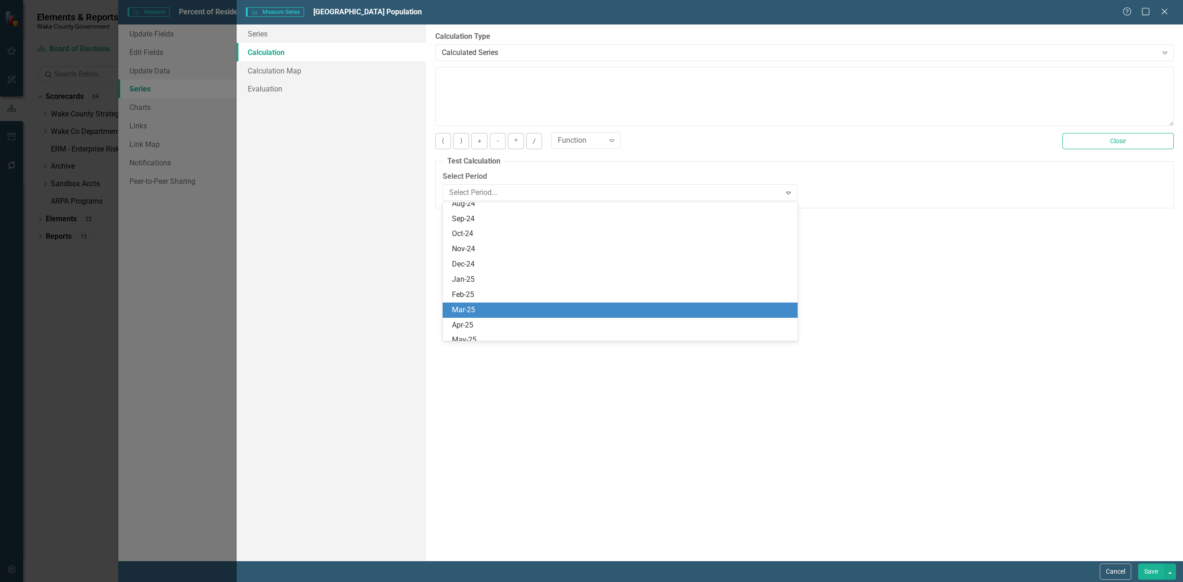
scroll to position [2185, 0]
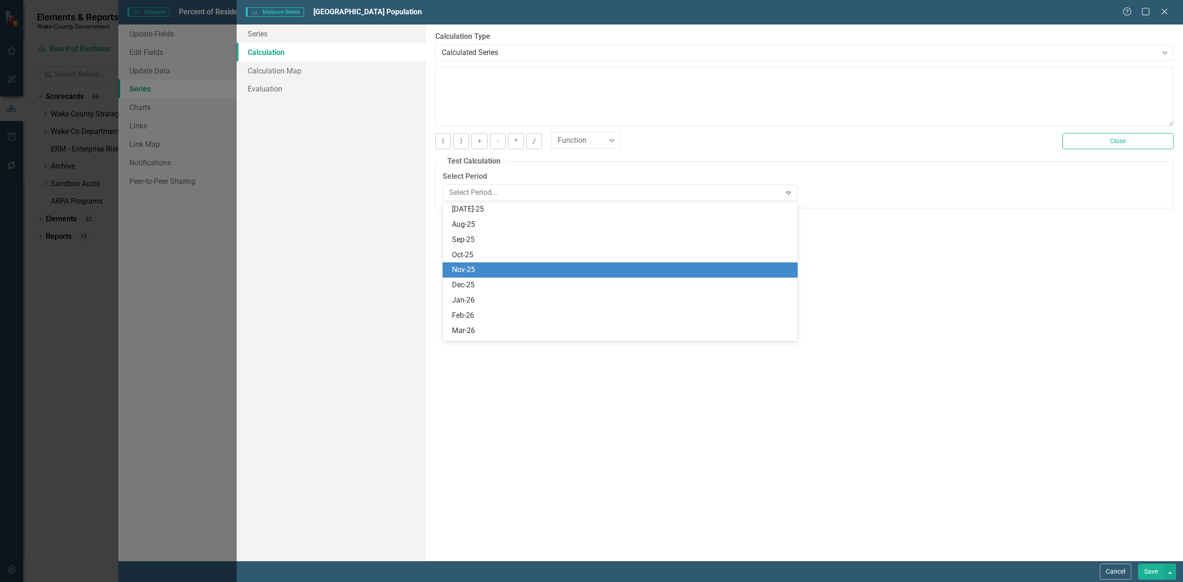
click at [563, 263] on div "Nov-25" at bounding box center [620, 269] width 355 height 15
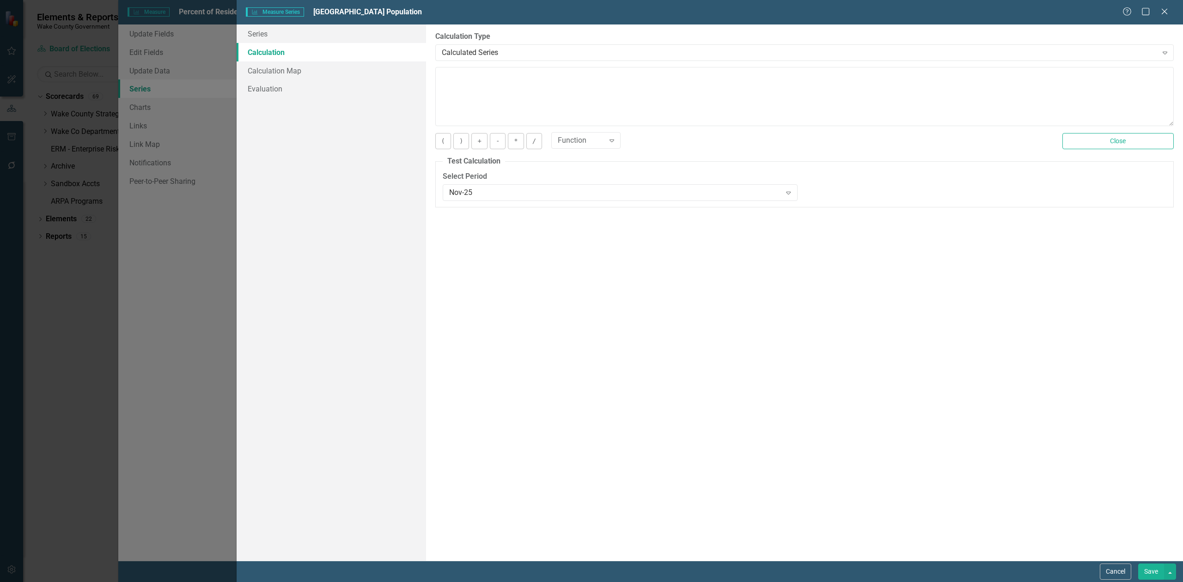
click at [1151, 572] on button "Save" at bounding box center [1151, 572] width 26 height 16
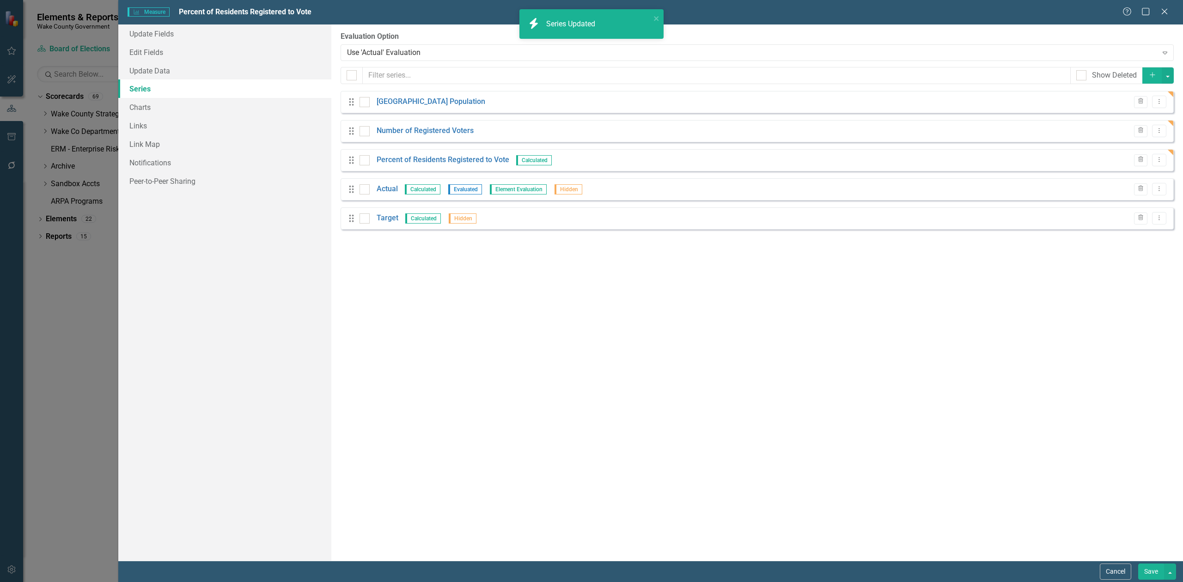
click at [1146, 573] on button "Save" at bounding box center [1151, 572] width 26 height 16
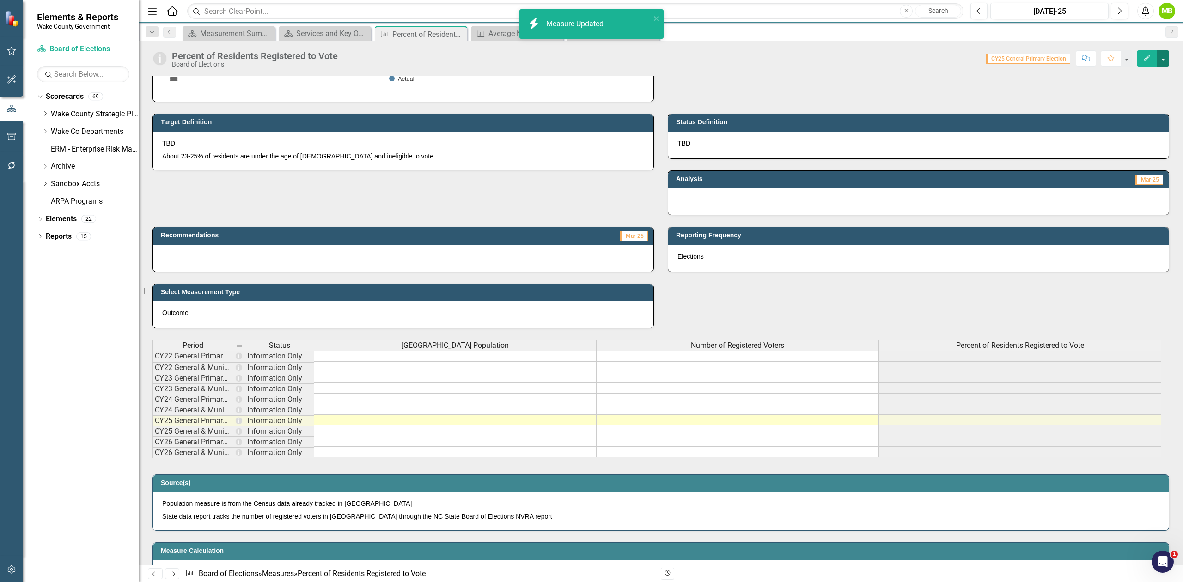
click at [1163, 63] on button "button" at bounding box center [1163, 58] width 12 height 16
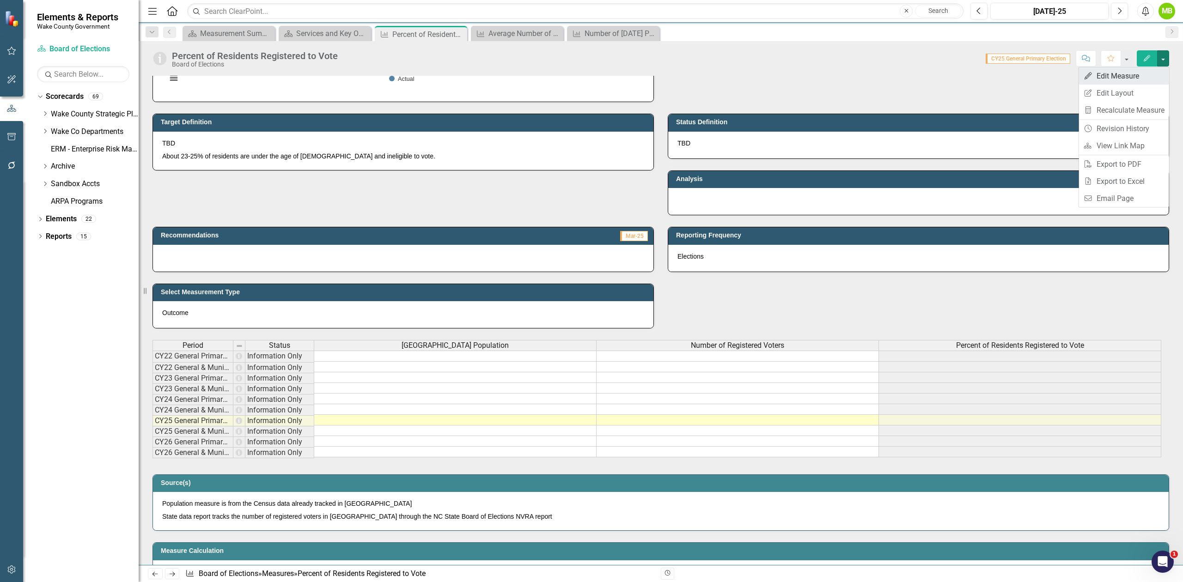
click at [1119, 76] on link "Edit Edit Measure" at bounding box center [1124, 75] width 90 height 17
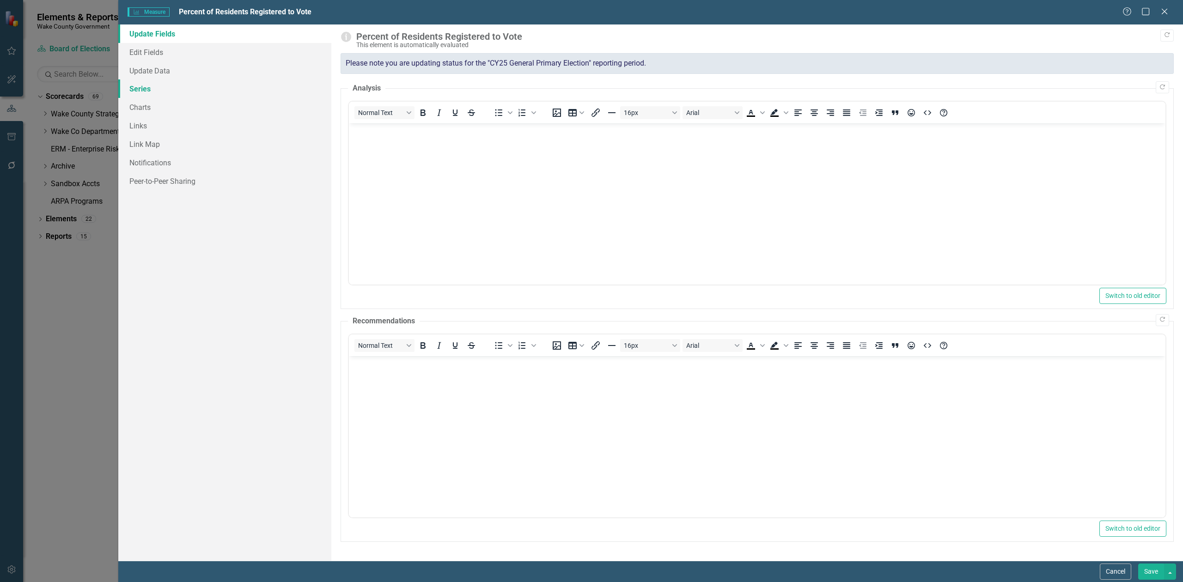
scroll to position [0, 0]
click at [151, 86] on link "Series" at bounding box center [224, 88] width 213 height 18
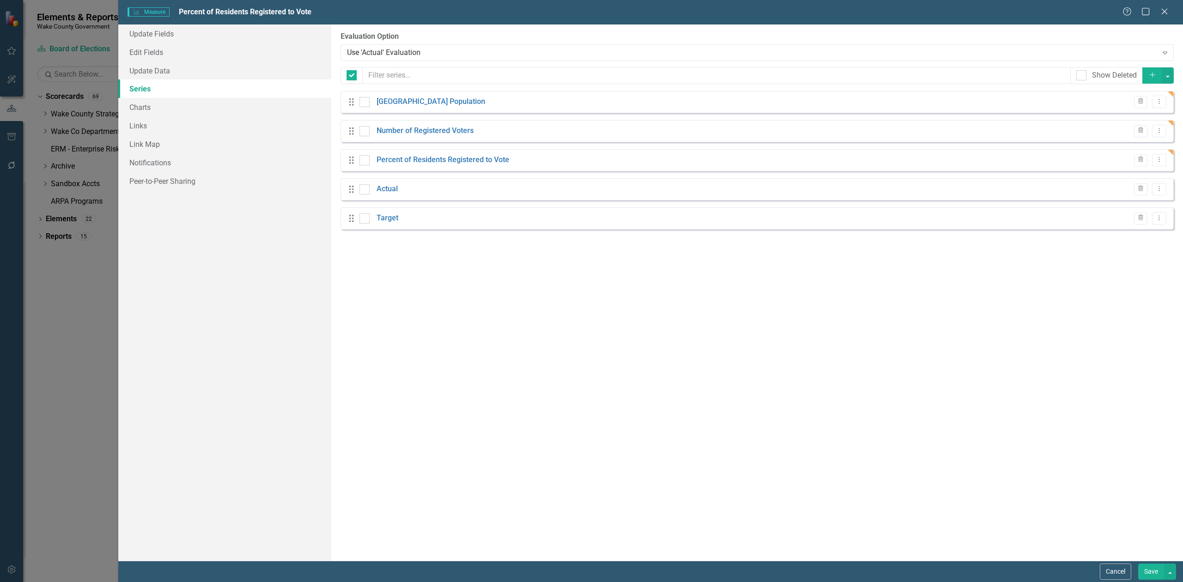
checkbox input "false"
click at [422, 101] on link "[GEOGRAPHIC_DATA] Population" at bounding box center [431, 102] width 109 height 11
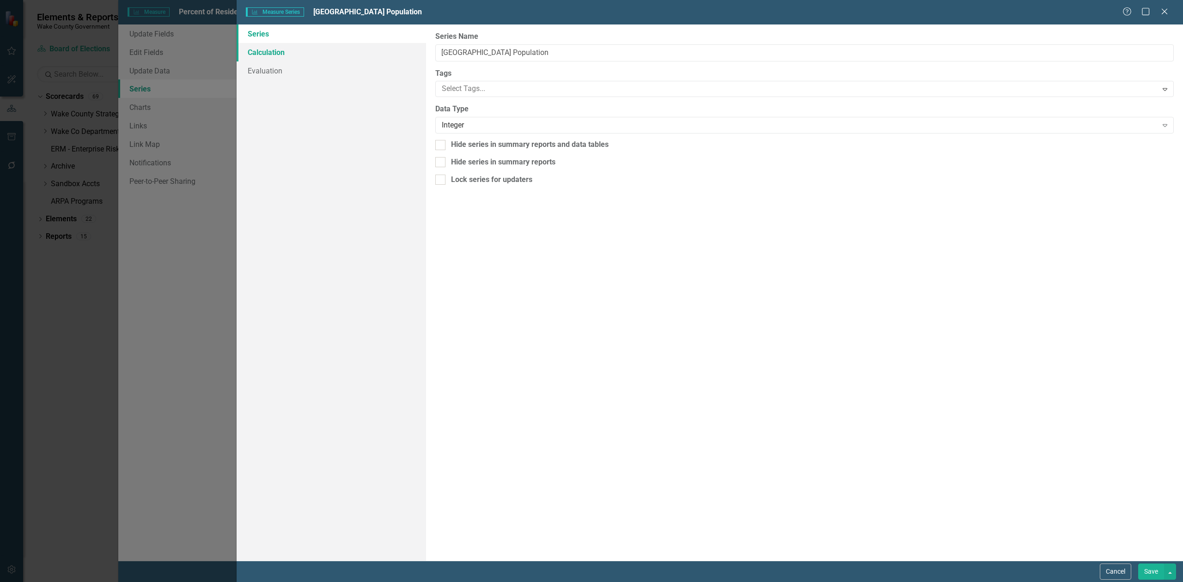
click at [292, 60] on link "Calculation" at bounding box center [331, 52] width 189 height 18
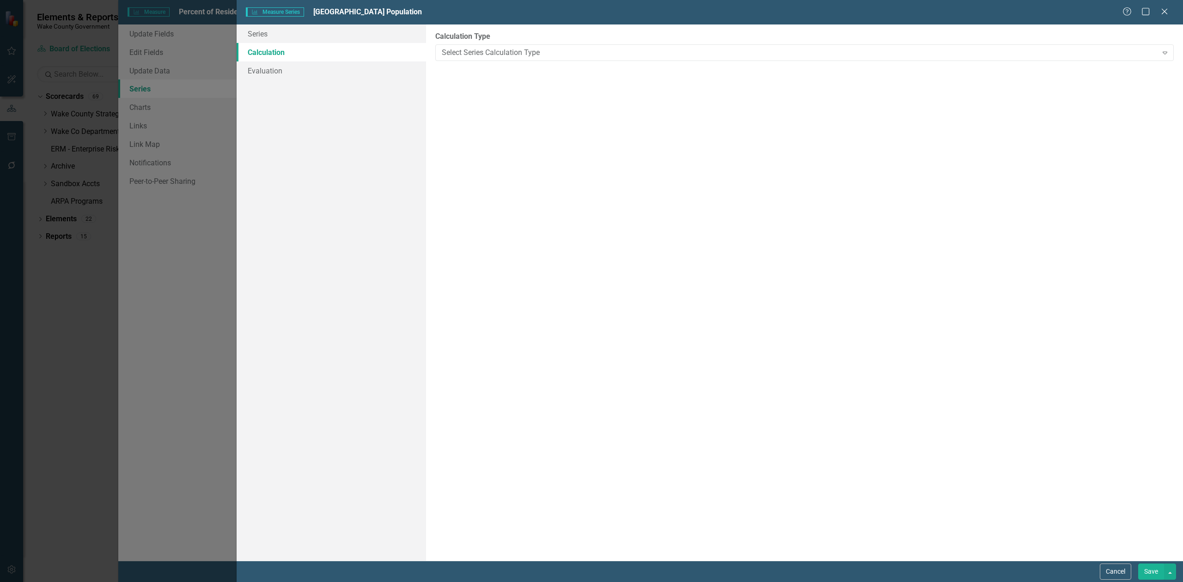
click at [582, 62] on div "By default, series in ClearPoint are not calculated. So, if you leave the form …" at bounding box center [804, 292] width 757 height 536
drag, startPoint x: 570, startPoint y: 52, endPoint x: 572, endPoint y: 56, distance: 4.8
click at [572, 56] on div "Select Series Calculation Type" at bounding box center [800, 52] width 716 height 11
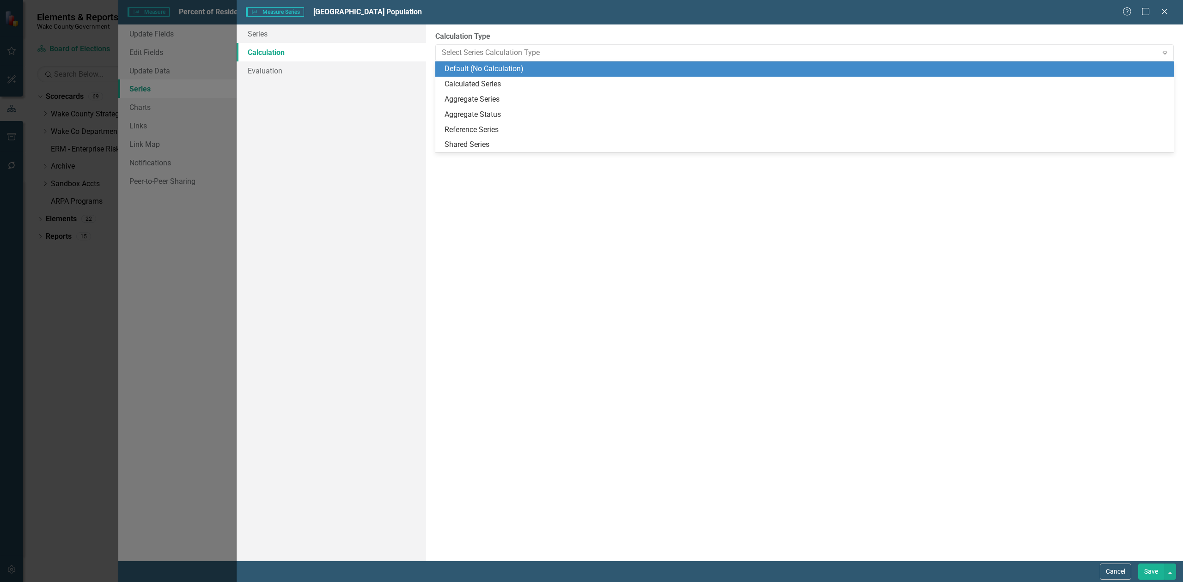
click at [485, 76] on div "Default (No Calculation) Calculated Series Aggregate Series Aggregate Status Re…" at bounding box center [804, 106] width 738 height 91
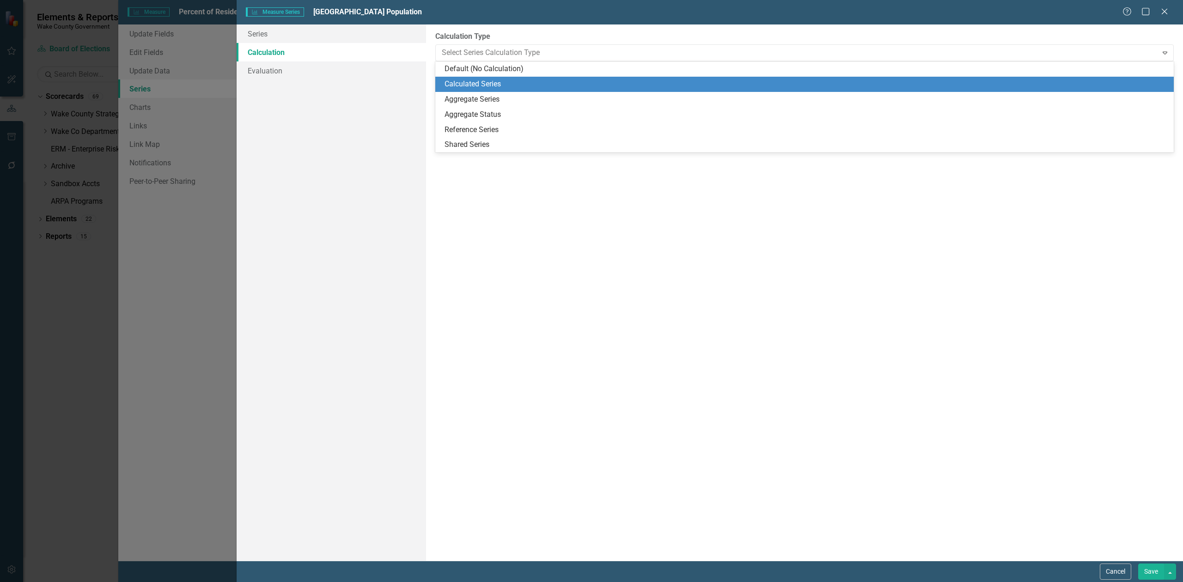
click at [477, 81] on div "Calculated Series" at bounding box center [806, 84] width 724 height 11
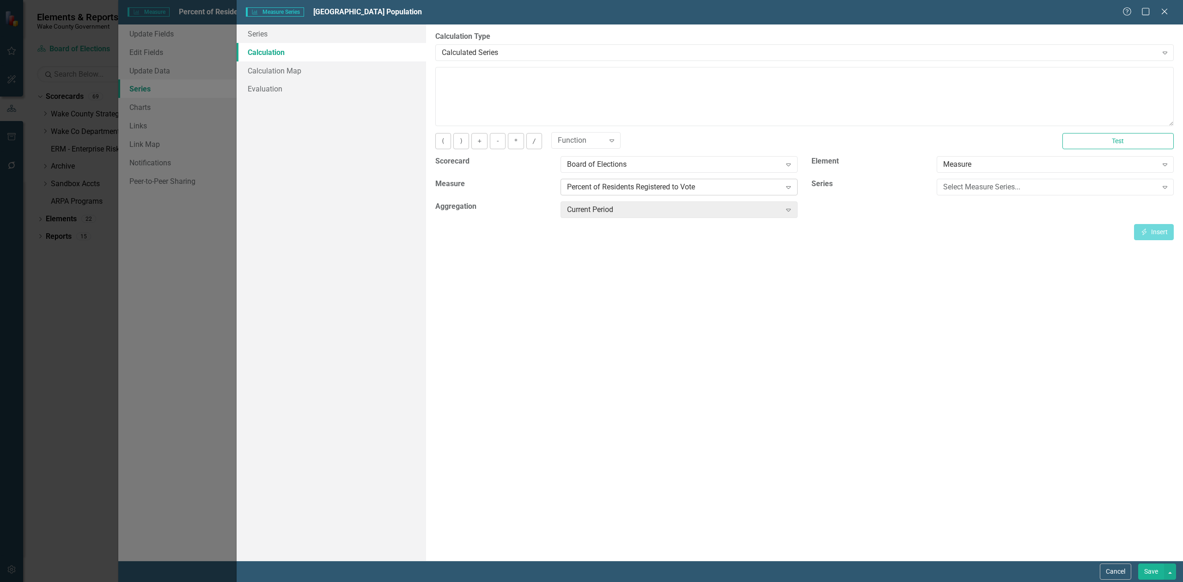
click at [680, 185] on div "Percent of Residents Registered to Vote" at bounding box center [674, 187] width 214 height 11
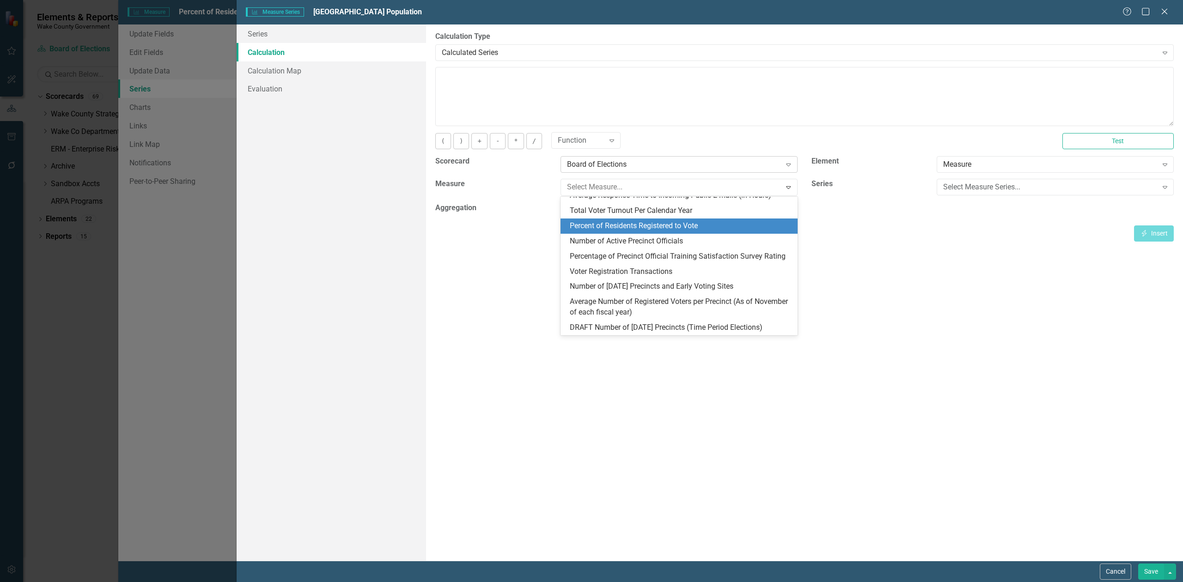
scroll to position [65, 0]
click at [655, 164] on div "Board of Elections" at bounding box center [674, 164] width 214 height 11
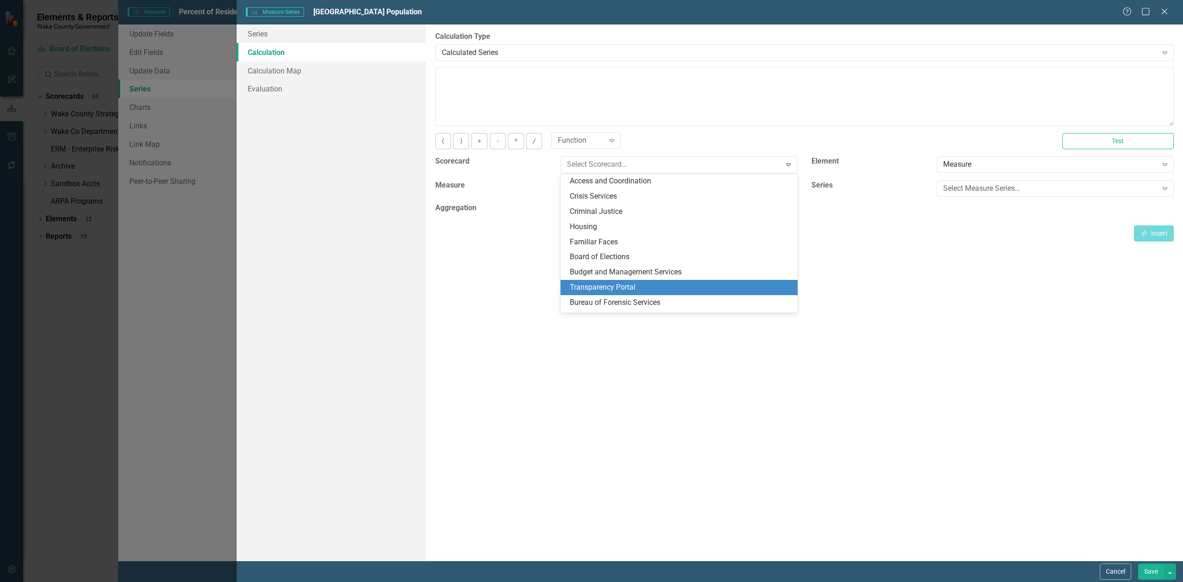
scroll to position [0, 0]
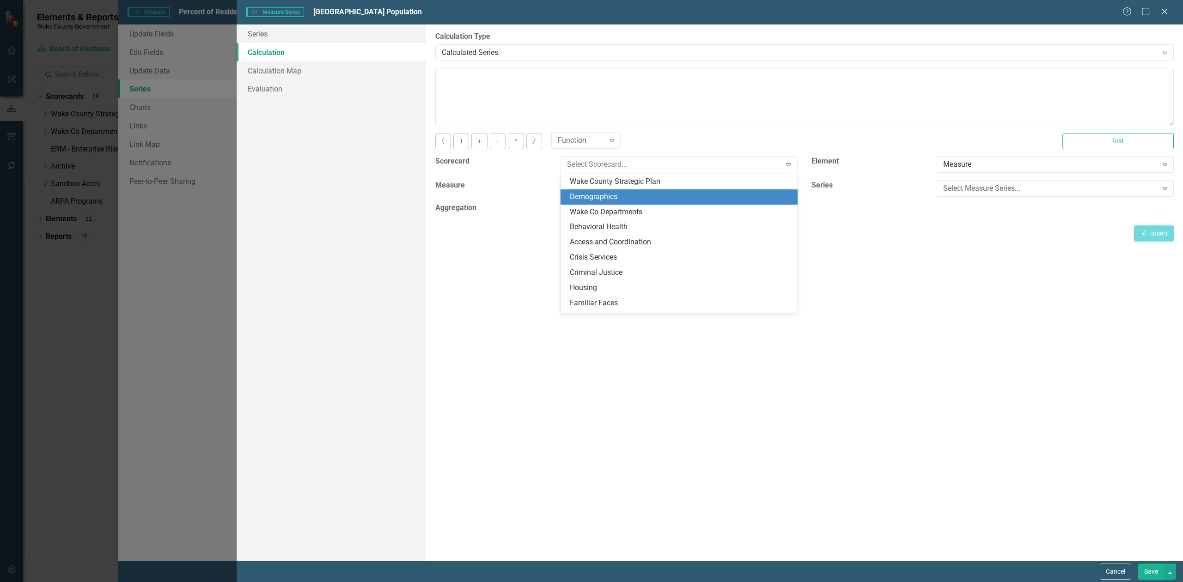
click at [602, 200] on div "Demographics" at bounding box center [681, 197] width 222 height 11
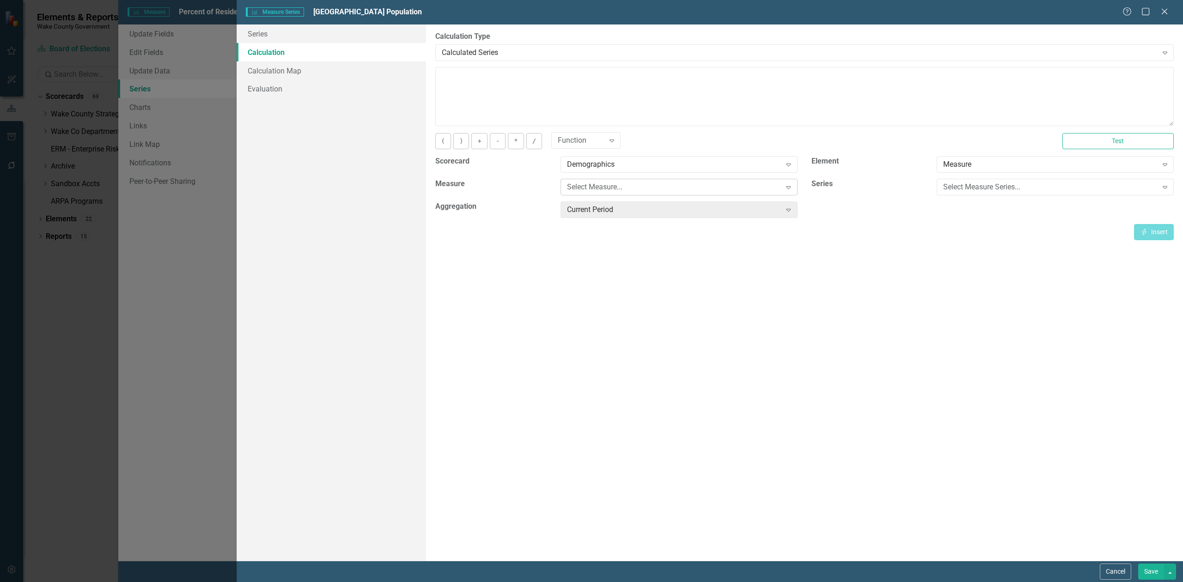
click at [620, 183] on div "Select Measure..." at bounding box center [674, 187] width 214 height 11
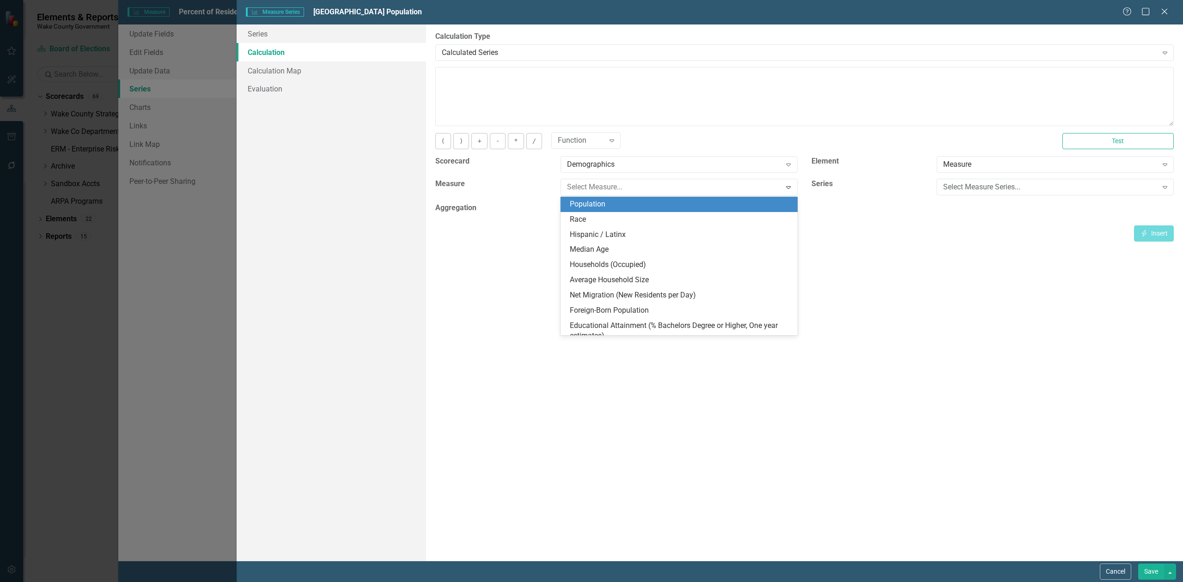
click at [621, 204] on div "Population" at bounding box center [681, 204] width 222 height 11
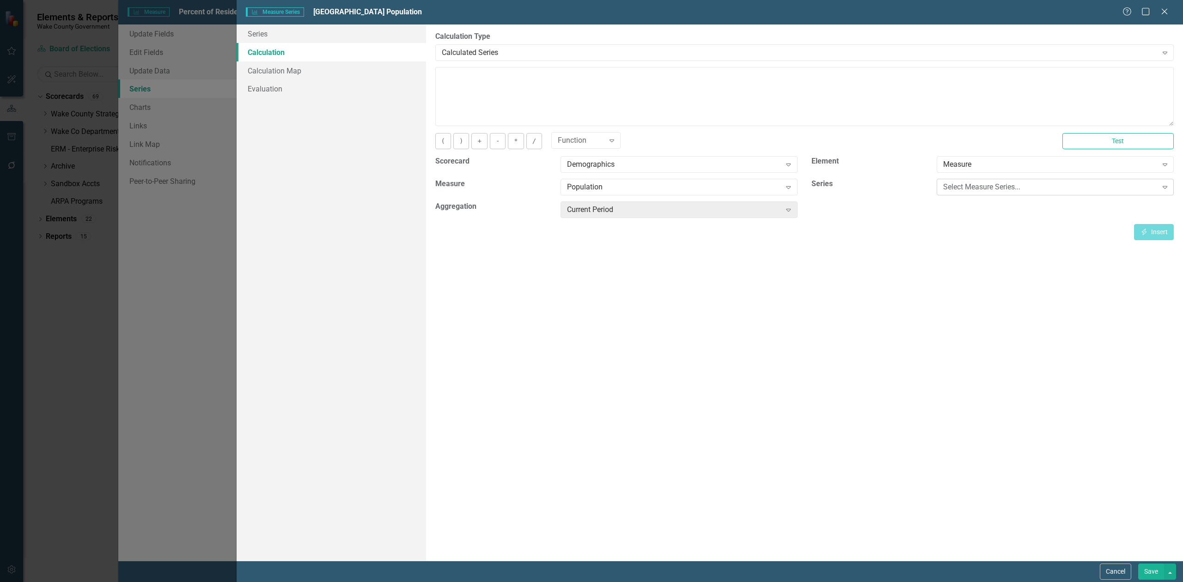
click at [955, 187] on div "Select Measure Series..." at bounding box center [1050, 187] width 214 height 11
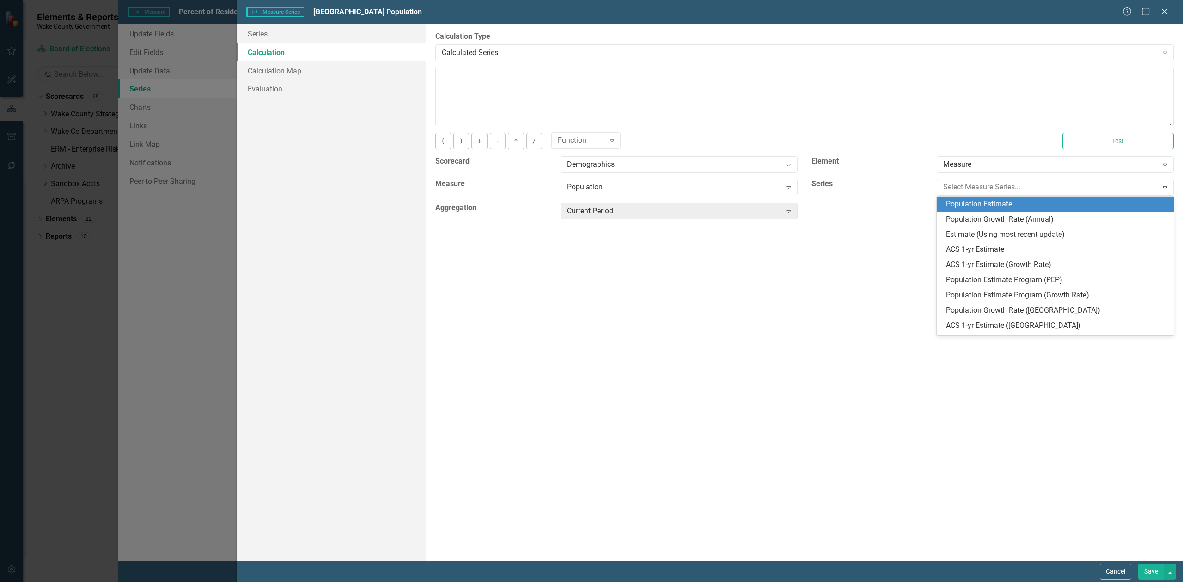
click at [963, 202] on div "Population Estimate" at bounding box center [1057, 204] width 222 height 11
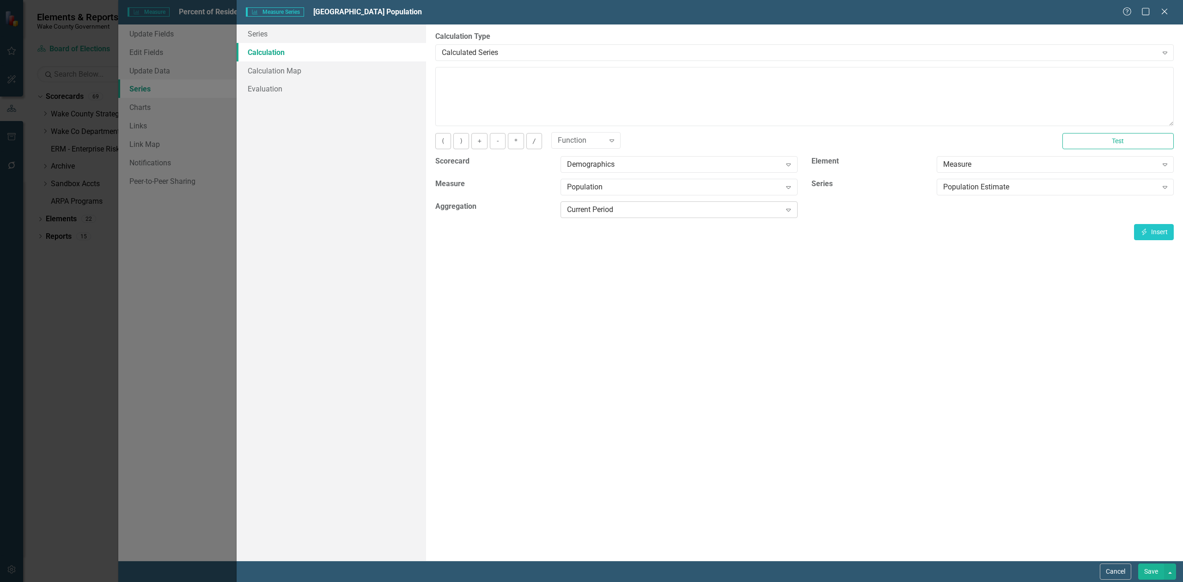
click at [739, 213] on div "Current Period" at bounding box center [674, 210] width 214 height 11
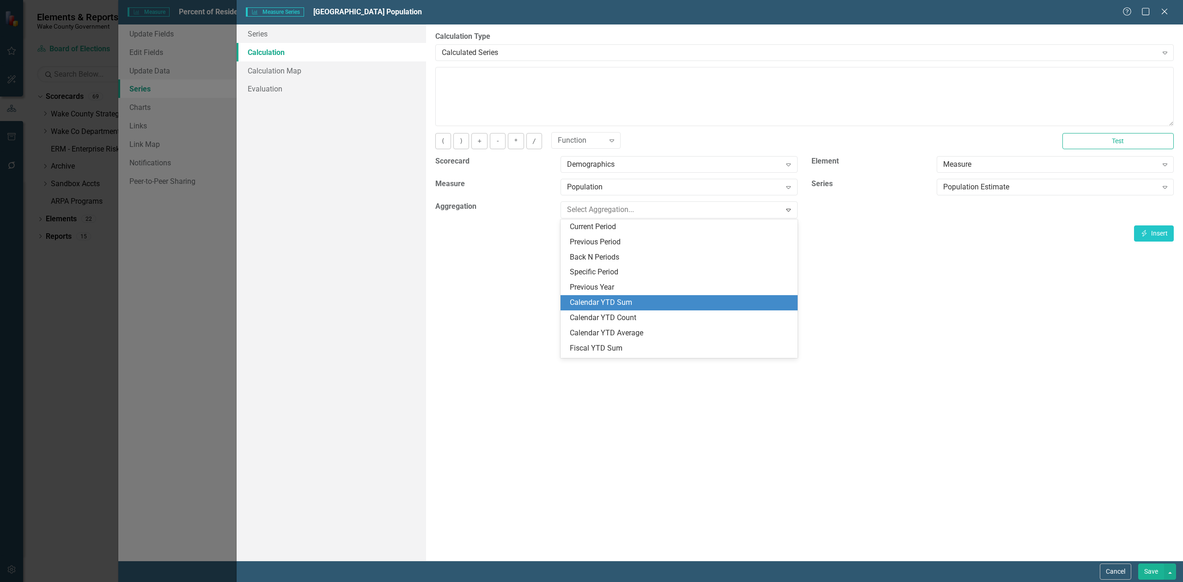
click at [656, 304] on div "Calendar YTD Sum" at bounding box center [681, 303] width 222 height 11
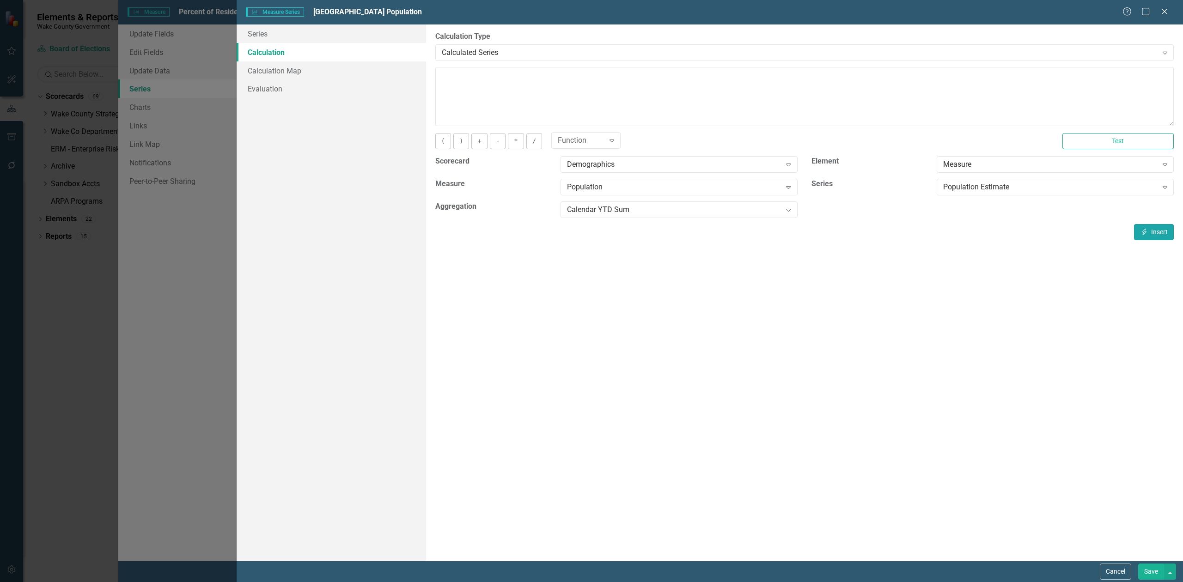
click at [1149, 235] on button "Insert Insert" at bounding box center [1154, 232] width 40 height 16
type textarea "[m902862][Population Estimate][CalendarYTDSum]"
click at [1089, 146] on button "Test" at bounding box center [1117, 141] width 111 height 16
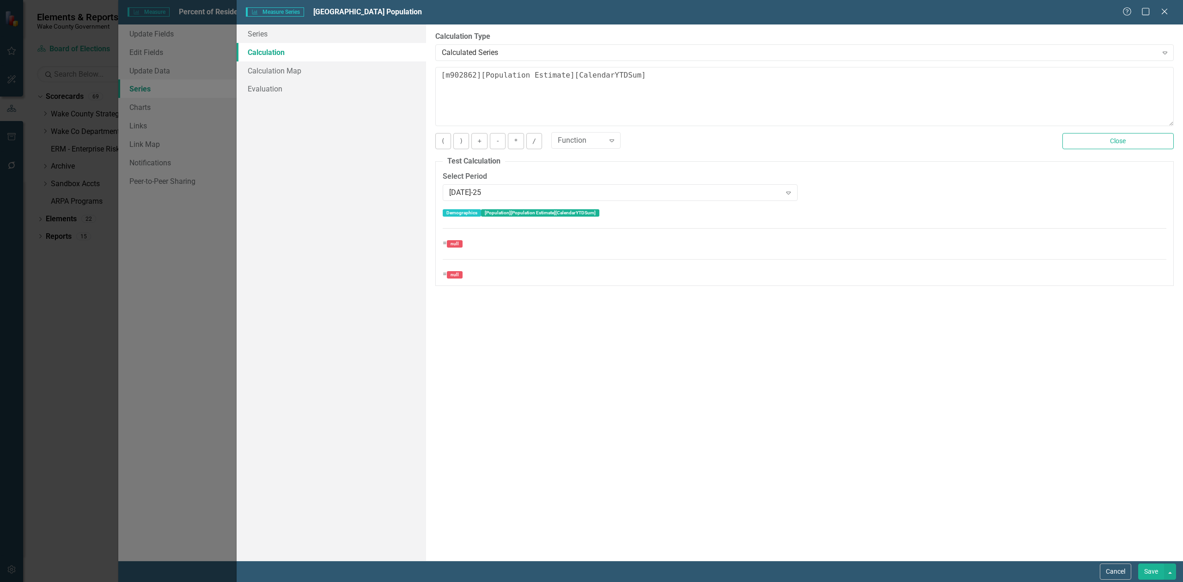
click at [1153, 574] on button "Save" at bounding box center [1151, 572] width 26 height 16
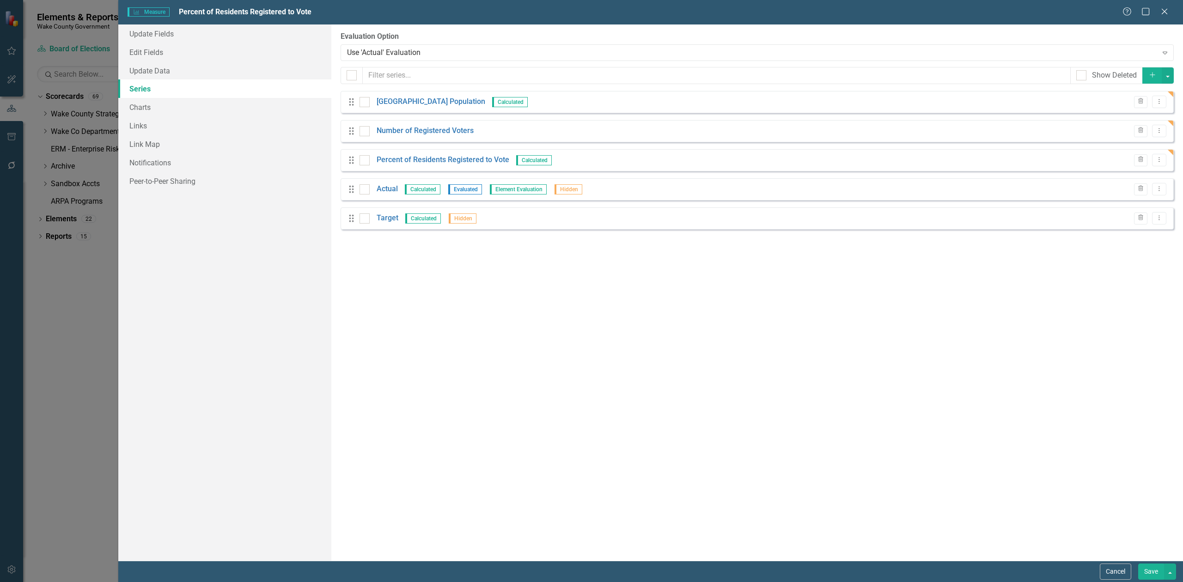
click at [1154, 573] on button "Save" at bounding box center [1151, 572] width 26 height 16
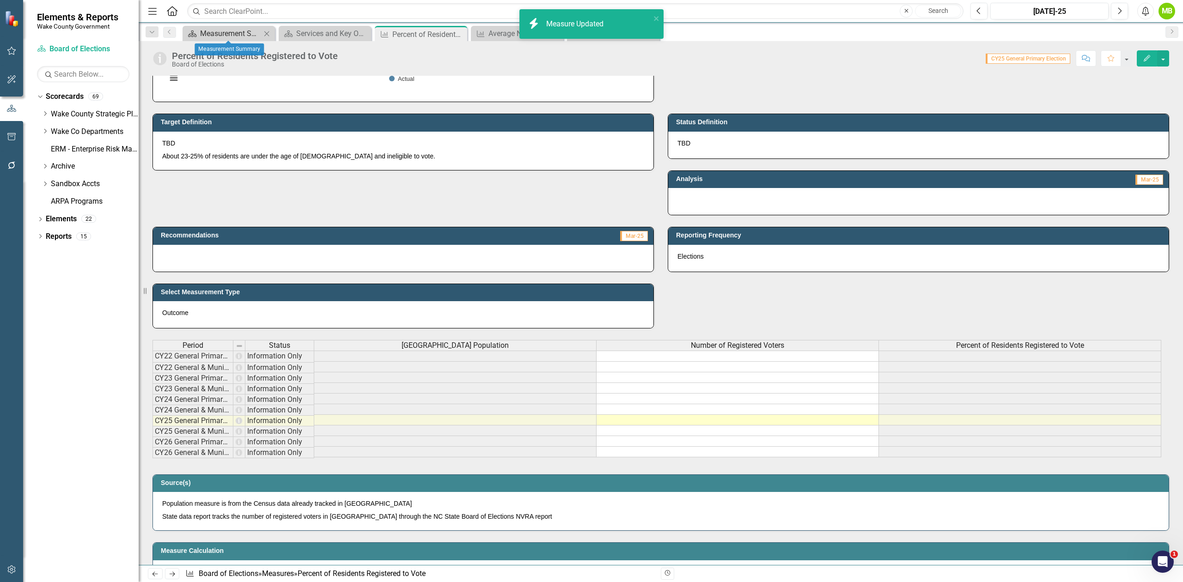
click at [239, 37] on div "Measurement Summary" at bounding box center [230, 34] width 61 height 12
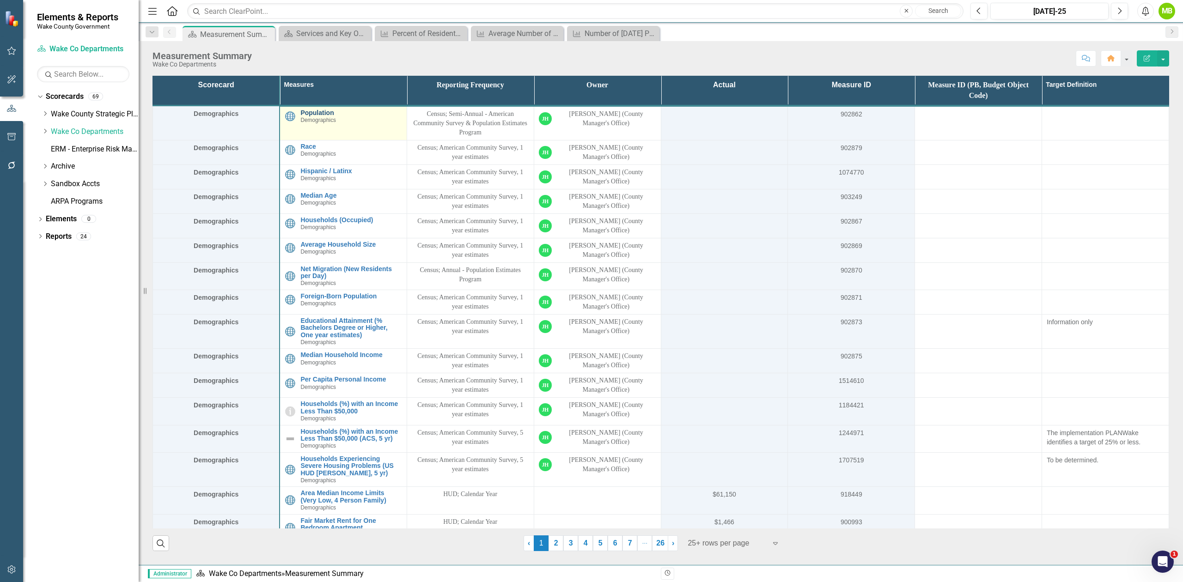
click at [316, 112] on link "Population" at bounding box center [350, 113] width 101 height 7
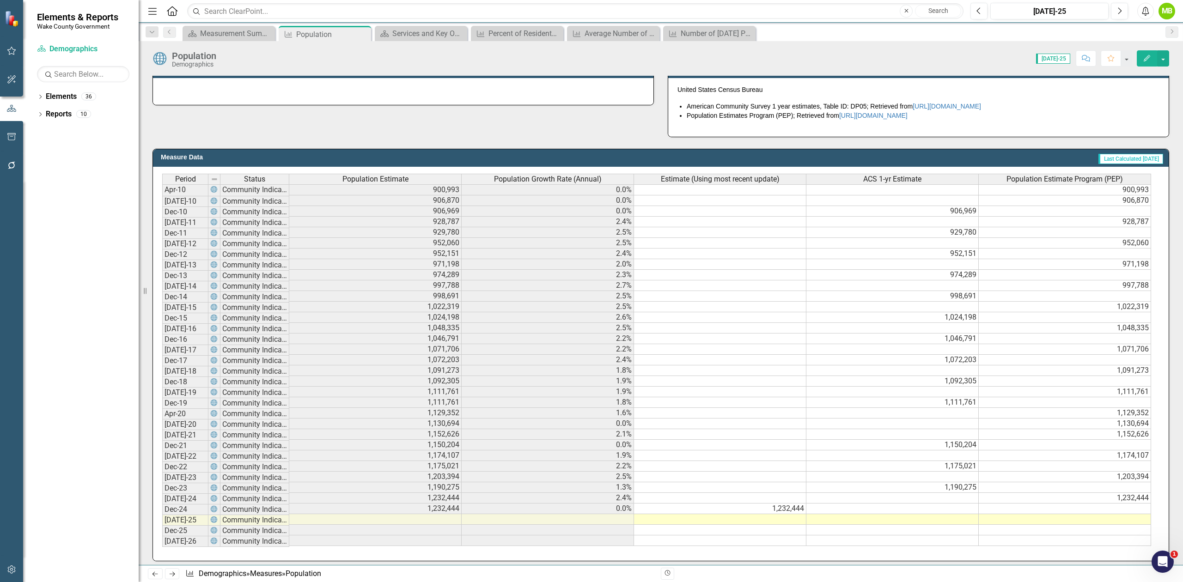
scroll to position [308, 0]
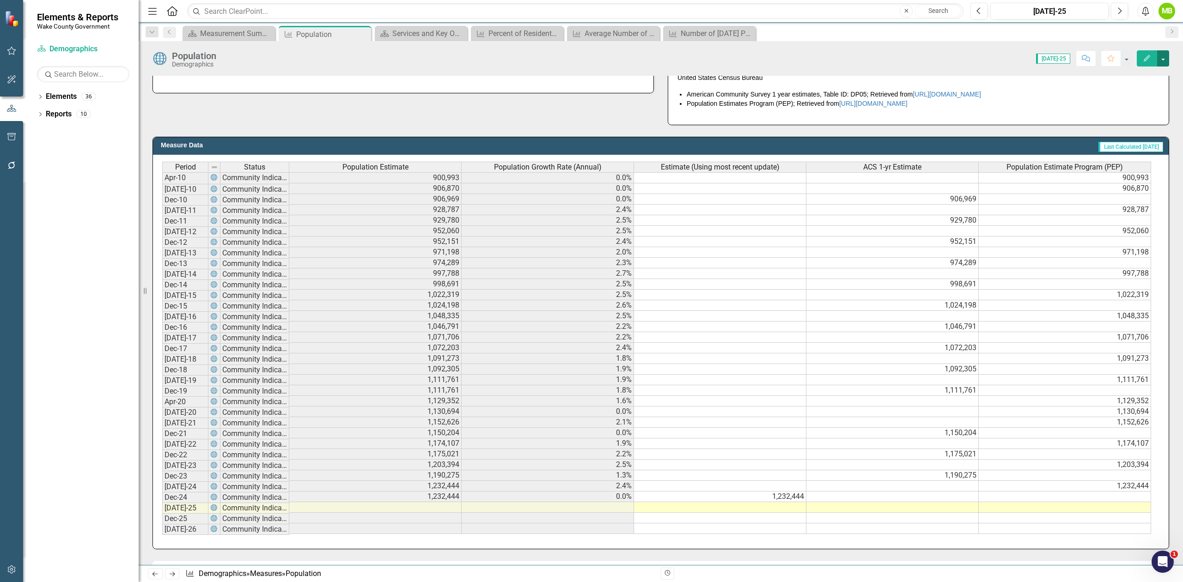
click at [1162, 61] on button "button" at bounding box center [1163, 58] width 12 height 16
click at [1141, 73] on link "Edit Edit Measure" at bounding box center [1124, 75] width 90 height 17
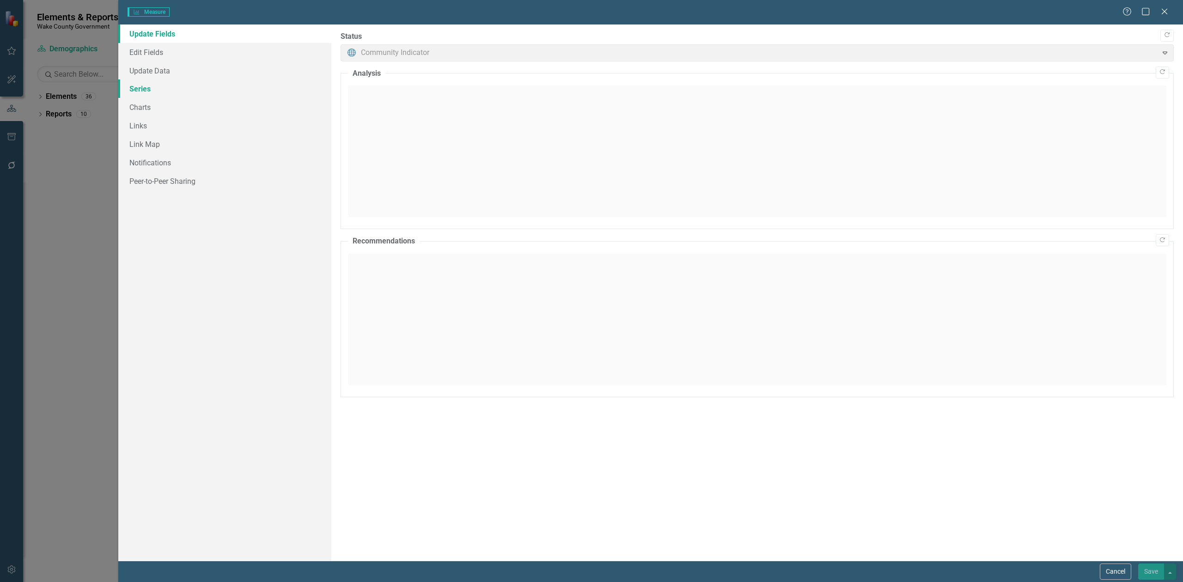
click at [137, 93] on link "Series" at bounding box center [224, 88] width 213 height 18
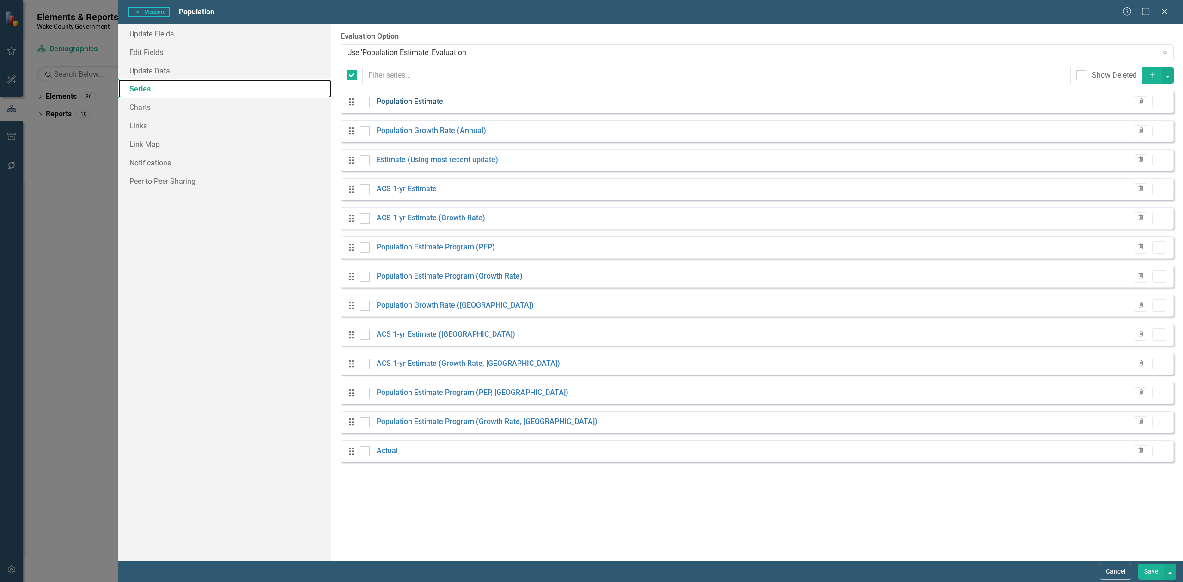
checkbox input "false"
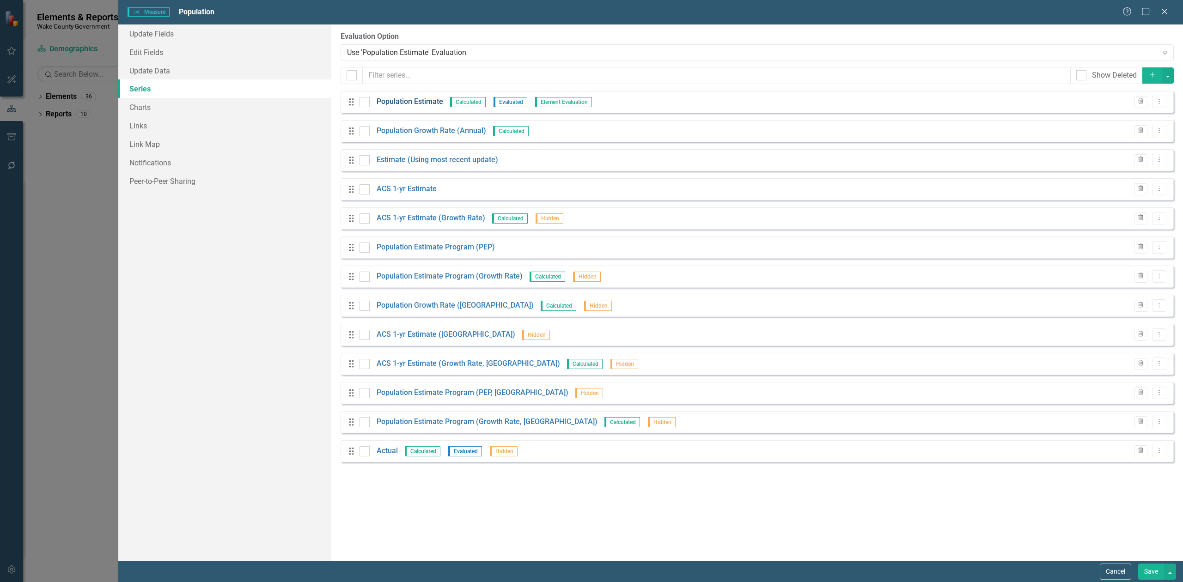
click at [409, 102] on link "Population Estimate" at bounding box center [410, 102] width 67 height 11
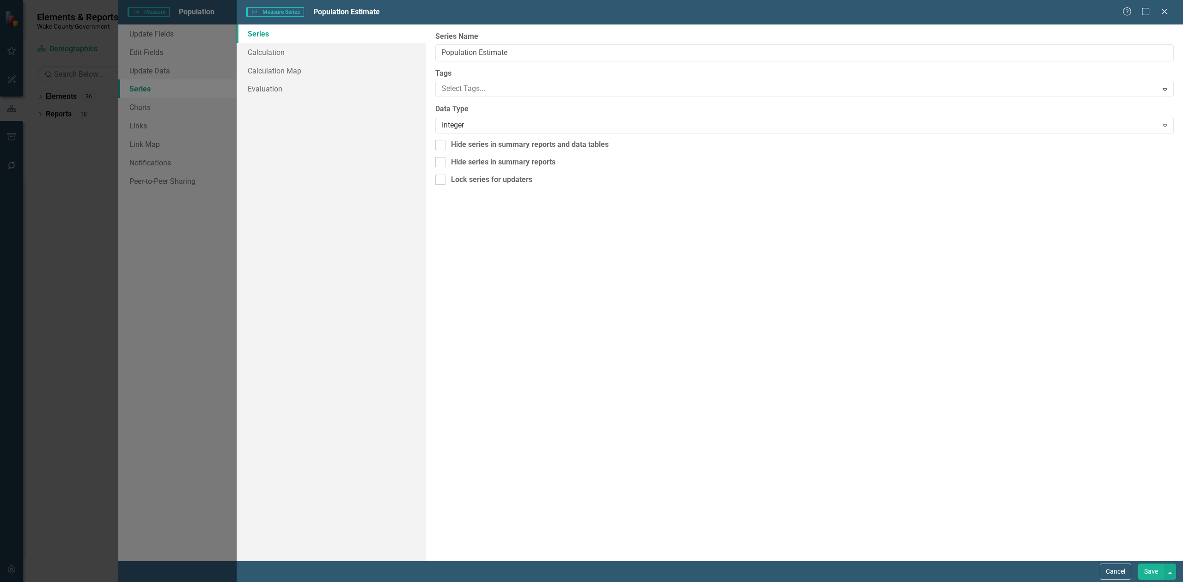
scroll to position [0, 0]
click at [297, 51] on link "Calculation" at bounding box center [331, 52] width 189 height 18
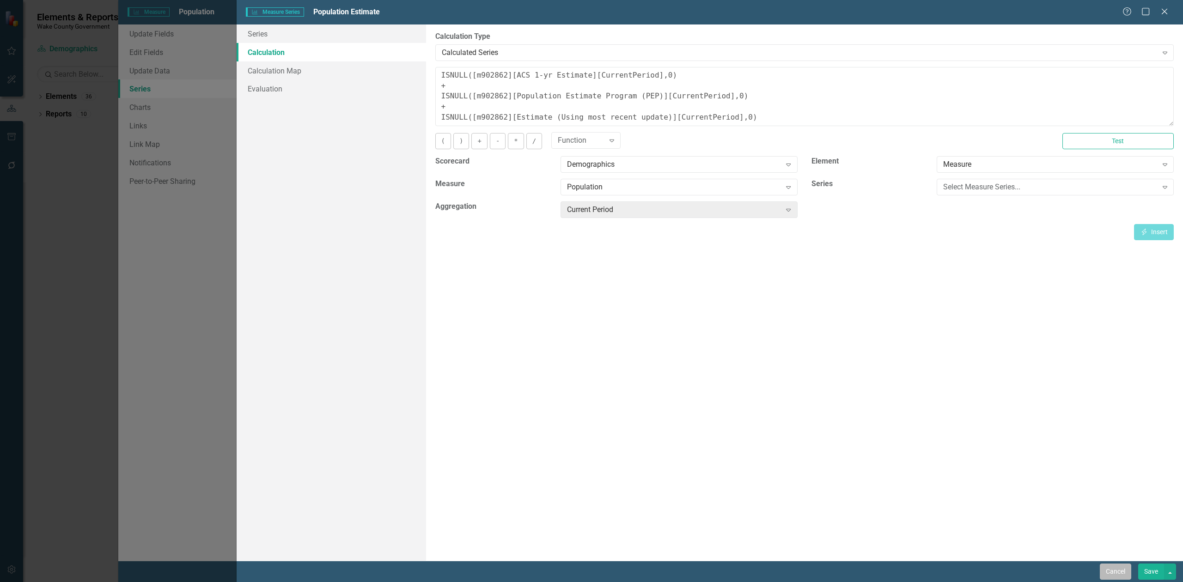
click at [1107, 565] on button "Cancel" at bounding box center [1115, 572] width 31 height 16
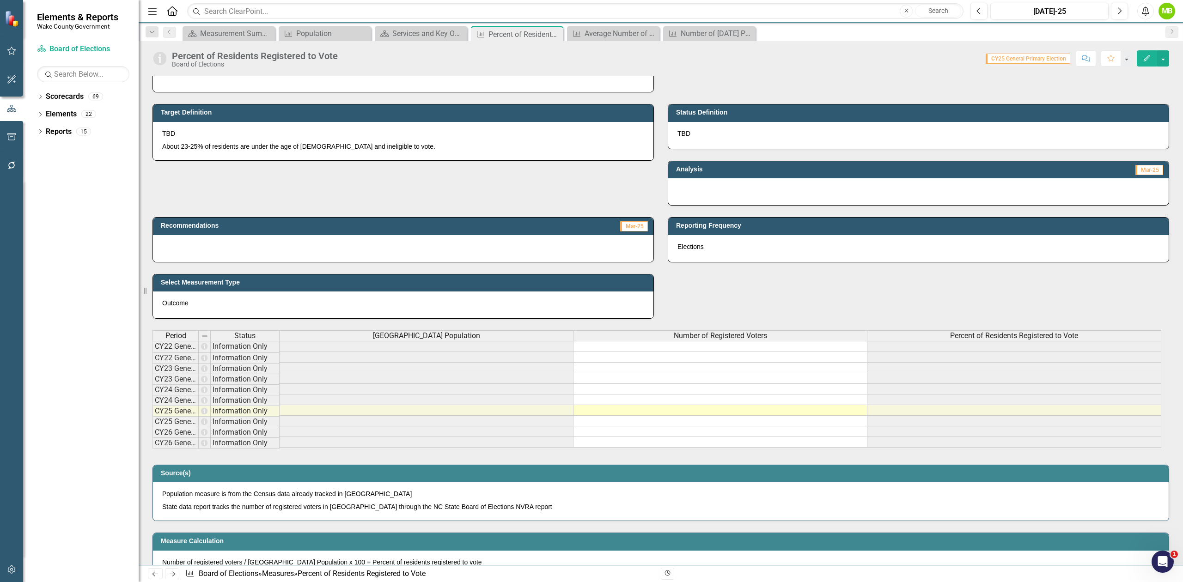
scroll to position [194, 0]
drag, startPoint x: 196, startPoint y: 339, endPoint x: 302, endPoint y: 337, distance: 105.8
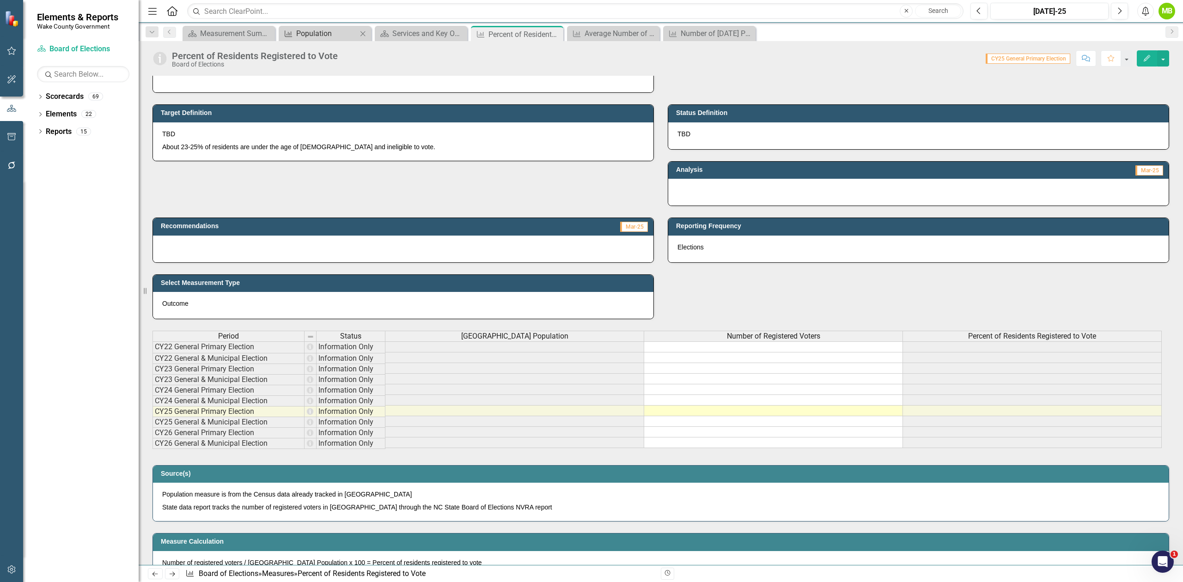
click at [310, 37] on div "Population" at bounding box center [326, 34] width 61 height 12
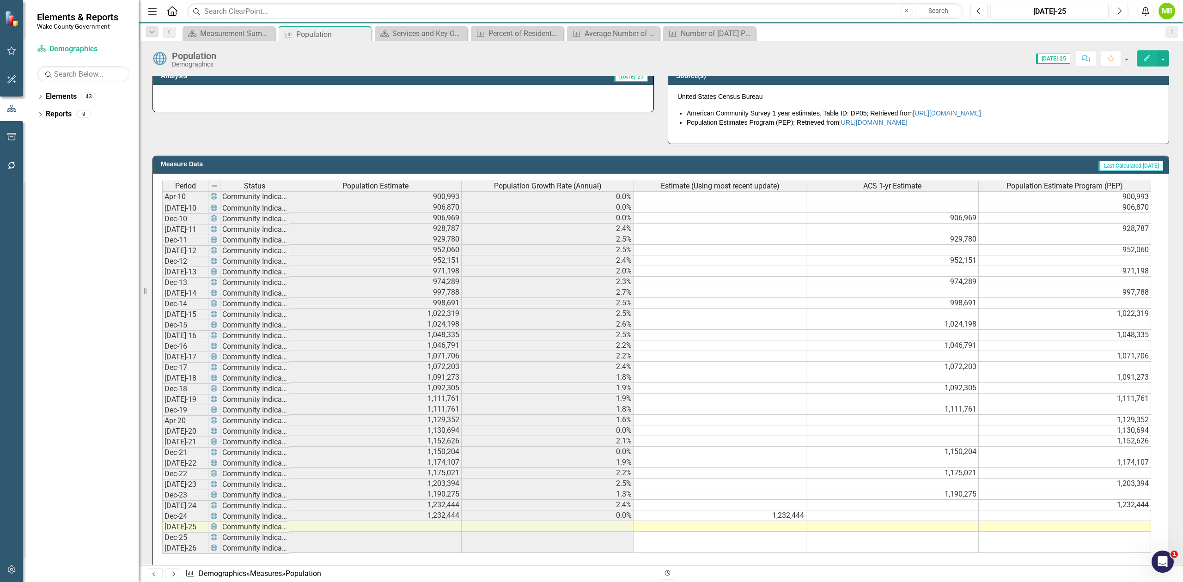
scroll to position [308, 0]
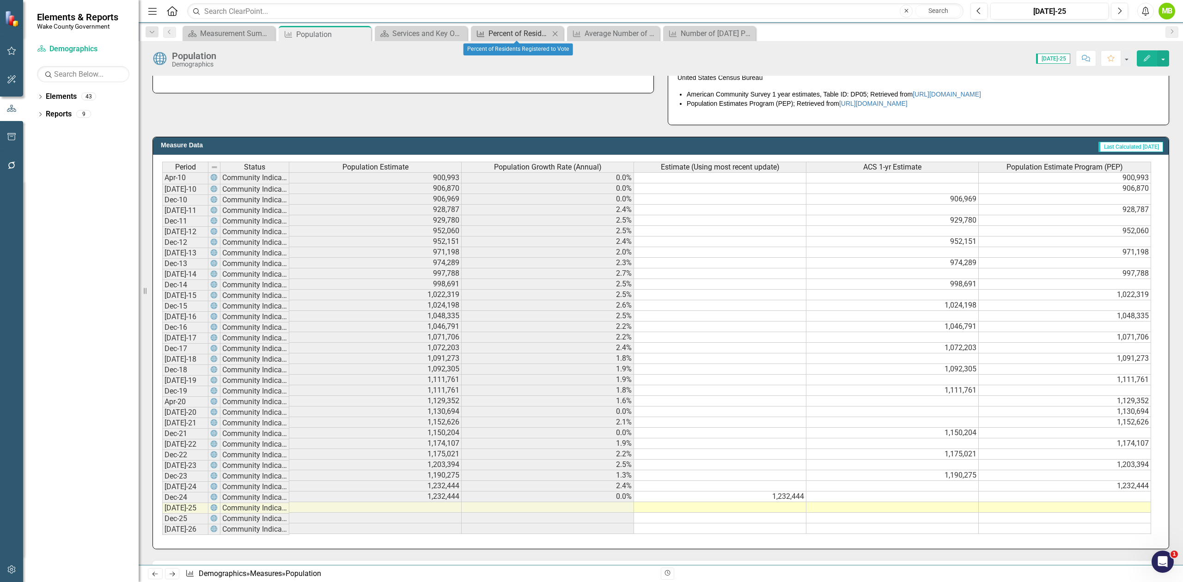
click at [511, 33] on div "Percent of Residents Registered to Vote" at bounding box center [518, 34] width 61 height 12
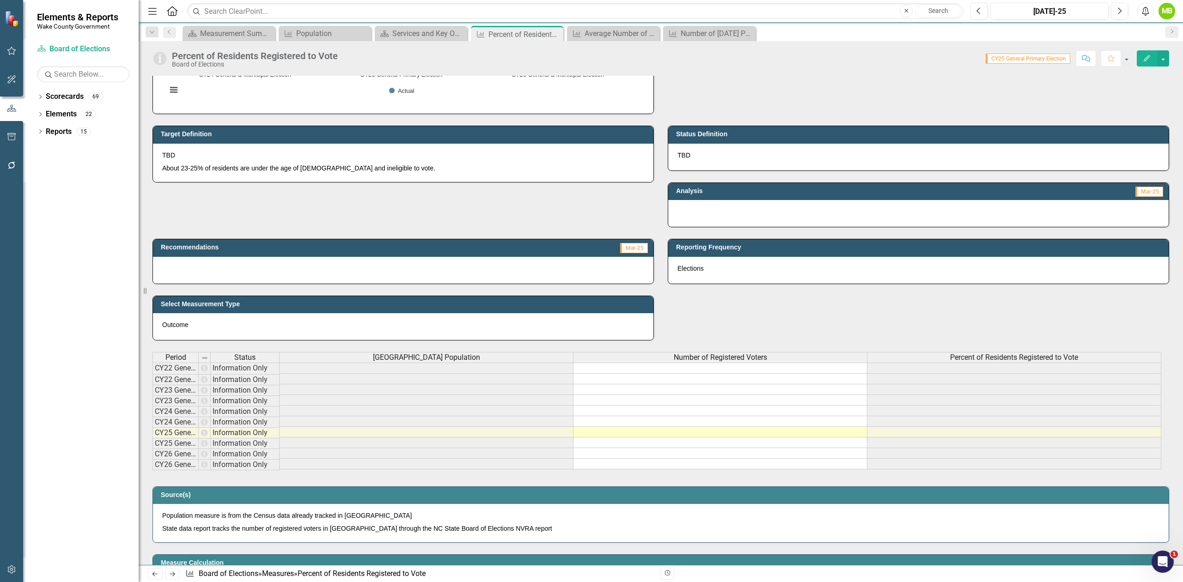
scroll to position [185, 0]
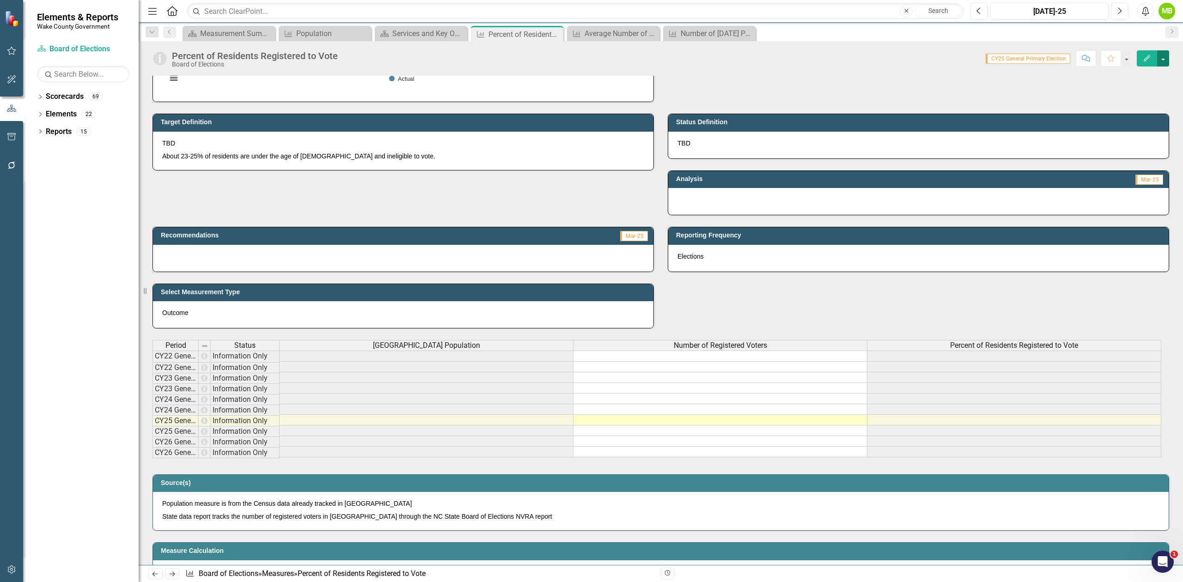
click at [1162, 60] on button "button" at bounding box center [1163, 58] width 12 height 16
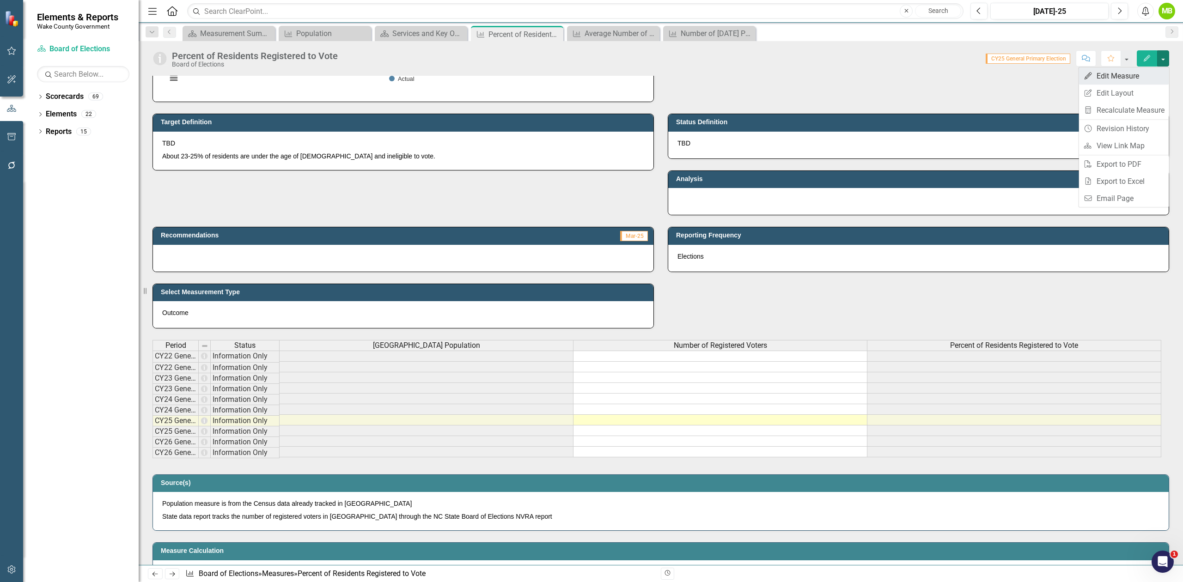
click at [1143, 70] on link "Edit Edit Measure" at bounding box center [1124, 75] width 90 height 17
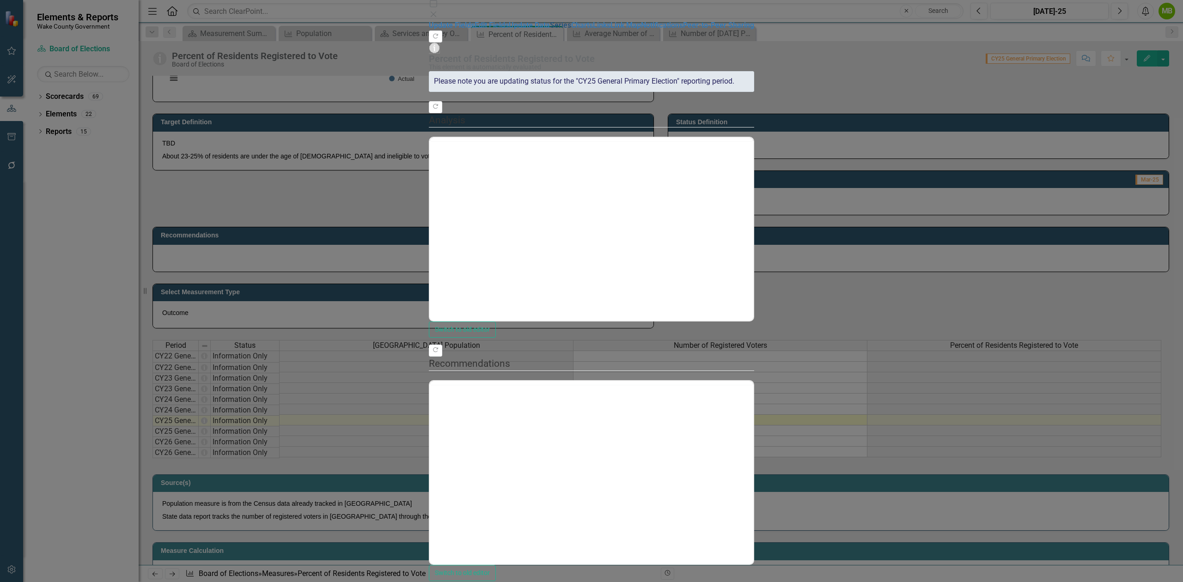
scroll to position [0, 0]
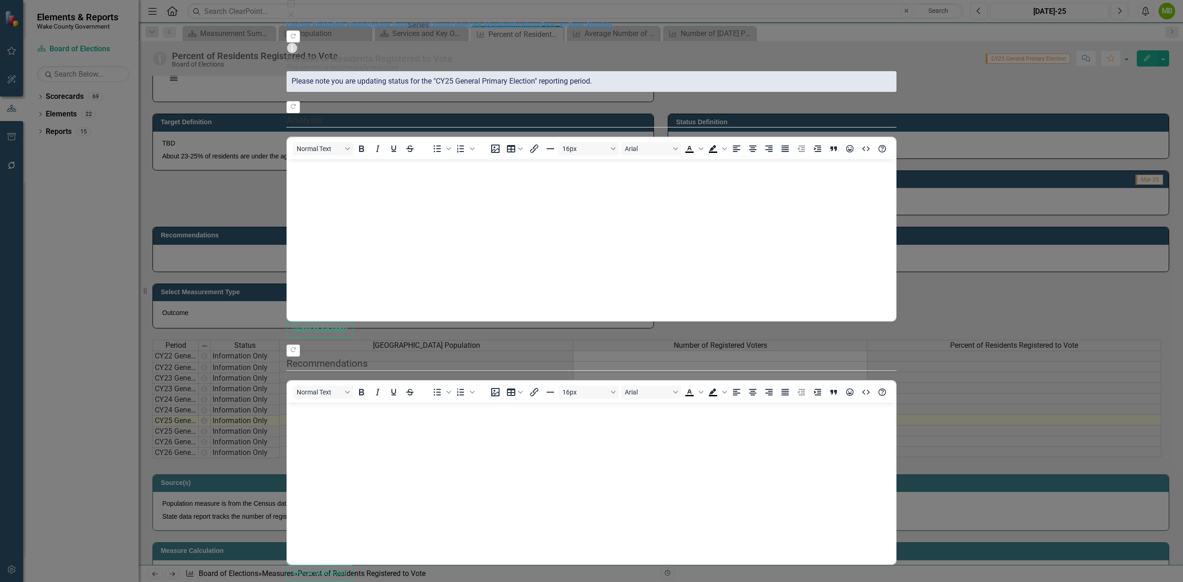
click at [408, 30] on link "Series" at bounding box center [418, 25] width 21 height 9
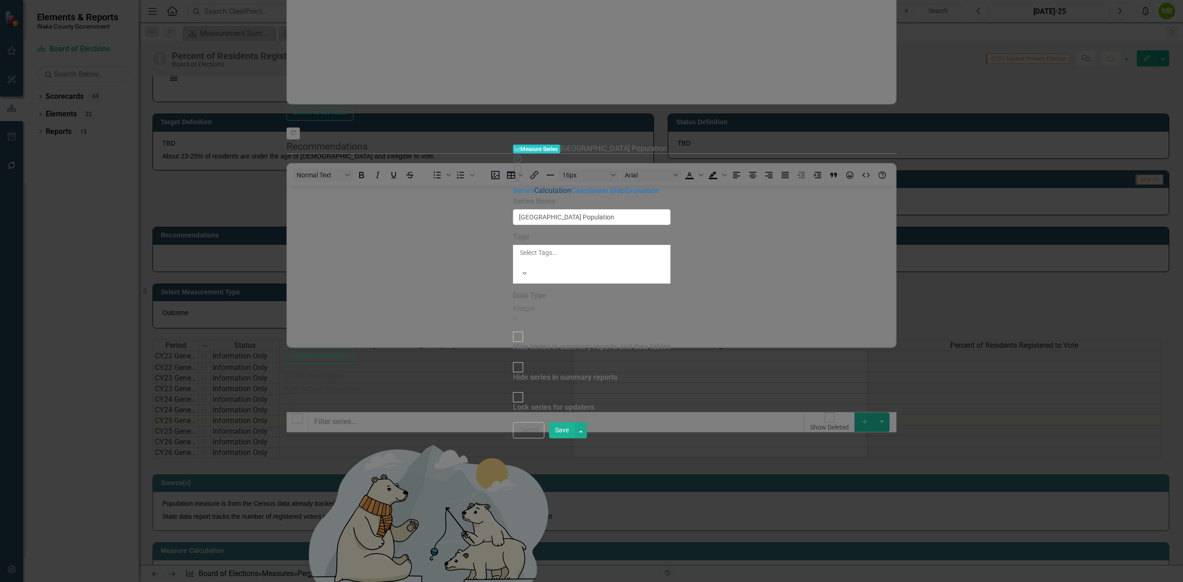
click at [534, 186] on link "Calculation" at bounding box center [552, 190] width 37 height 9
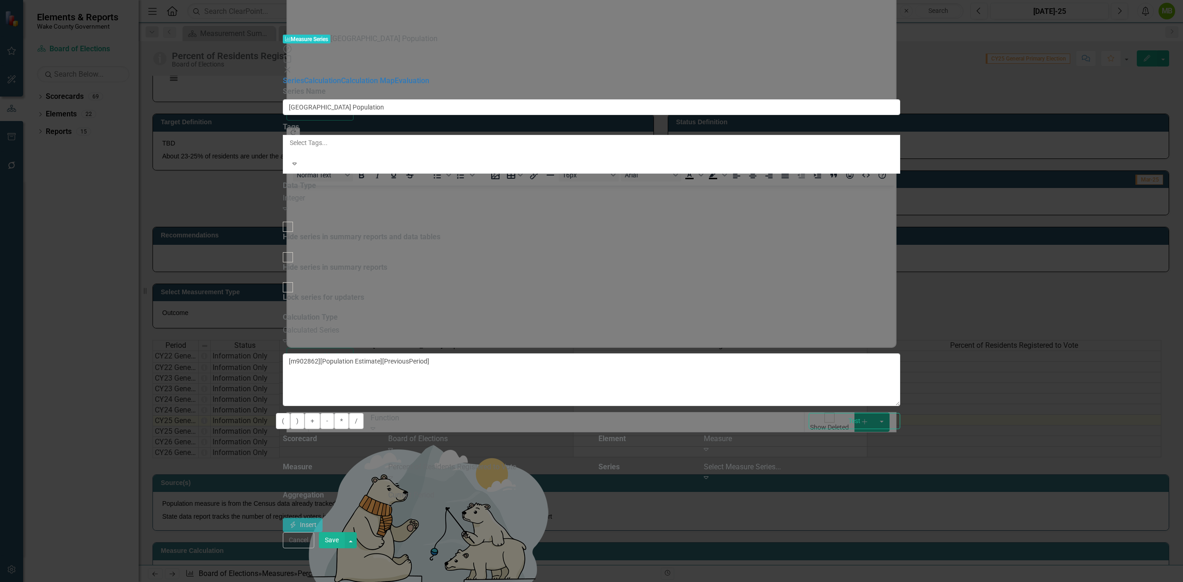
click at [584, 434] on div "Board of Elections" at bounding box center [486, 439] width 196 height 11
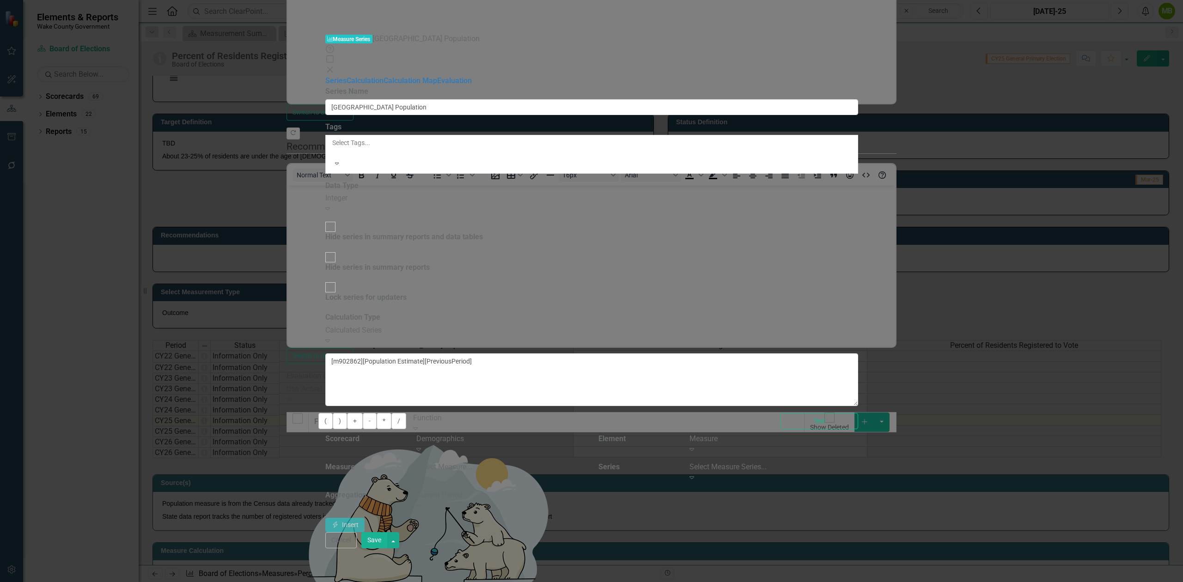
click at [584, 462] on div "Select Measure..." at bounding box center [500, 467] width 168 height 11
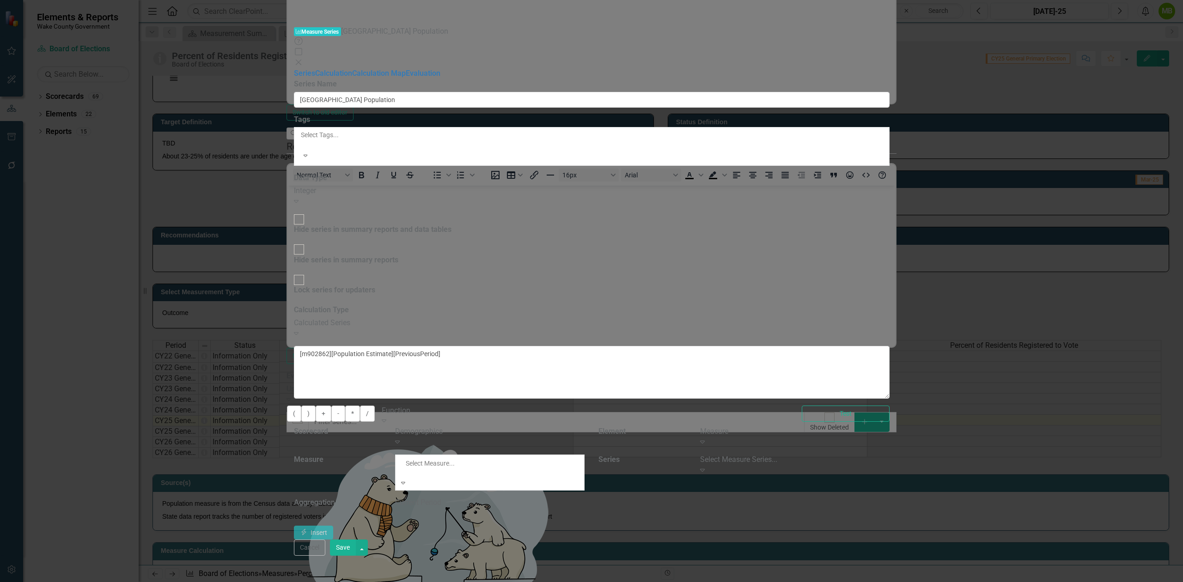
click at [666, 582] on div "Population" at bounding box center [591, 587] width 1183 height 11
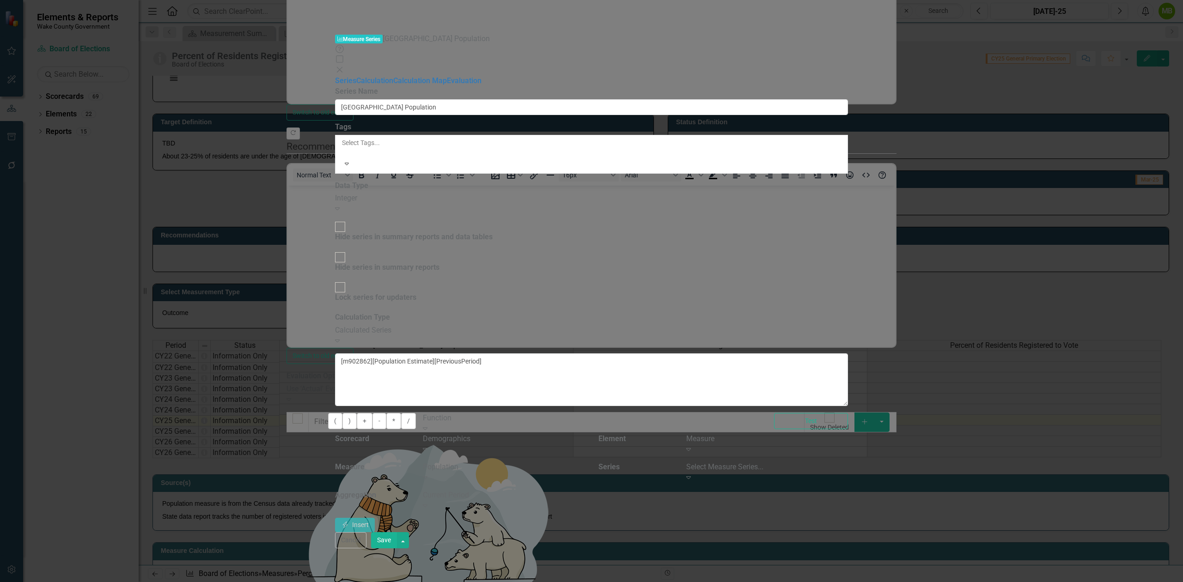
click at [848, 462] on div "Select Measure Series..." at bounding box center [767, 467] width 162 height 11
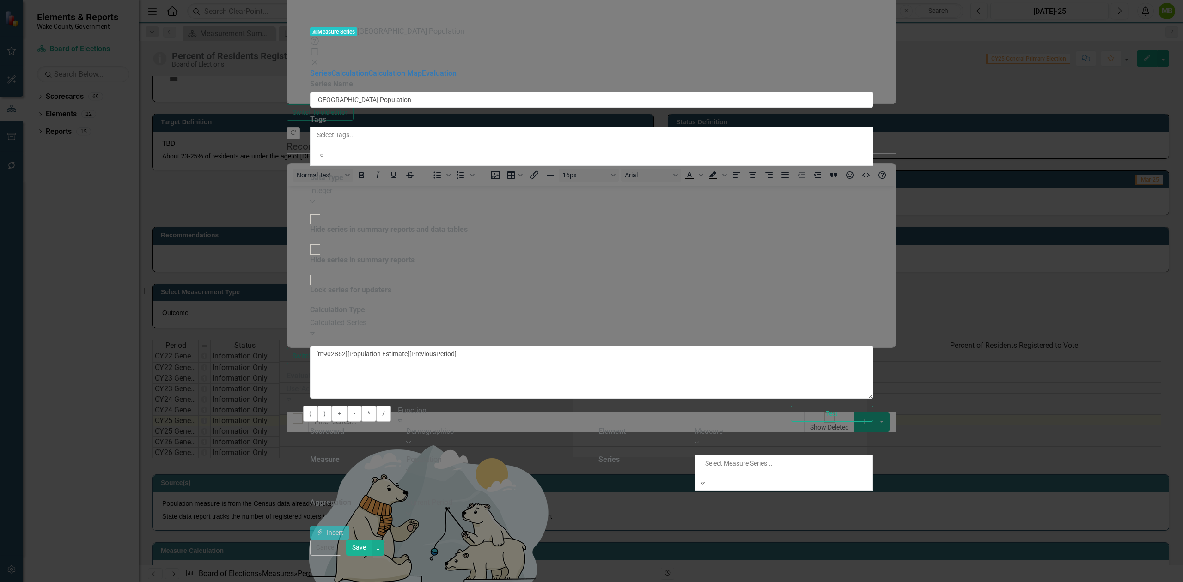
click at [969, 582] on div "Population Estimate" at bounding box center [591, 587] width 1183 height 11
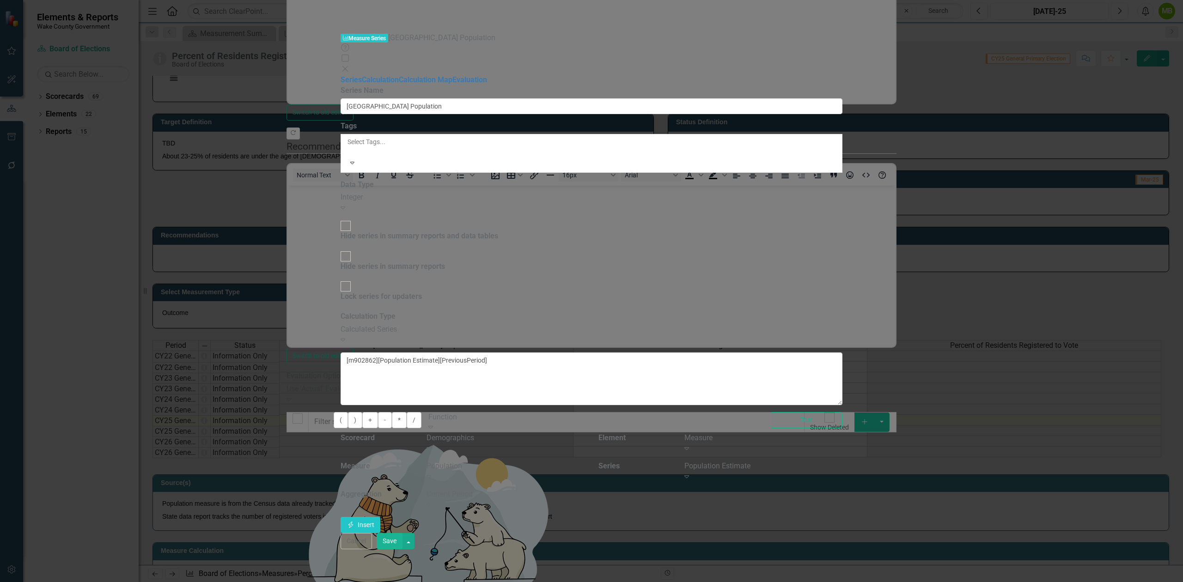
click at [584, 489] on div "Current Period" at bounding box center [505, 494] width 158 height 11
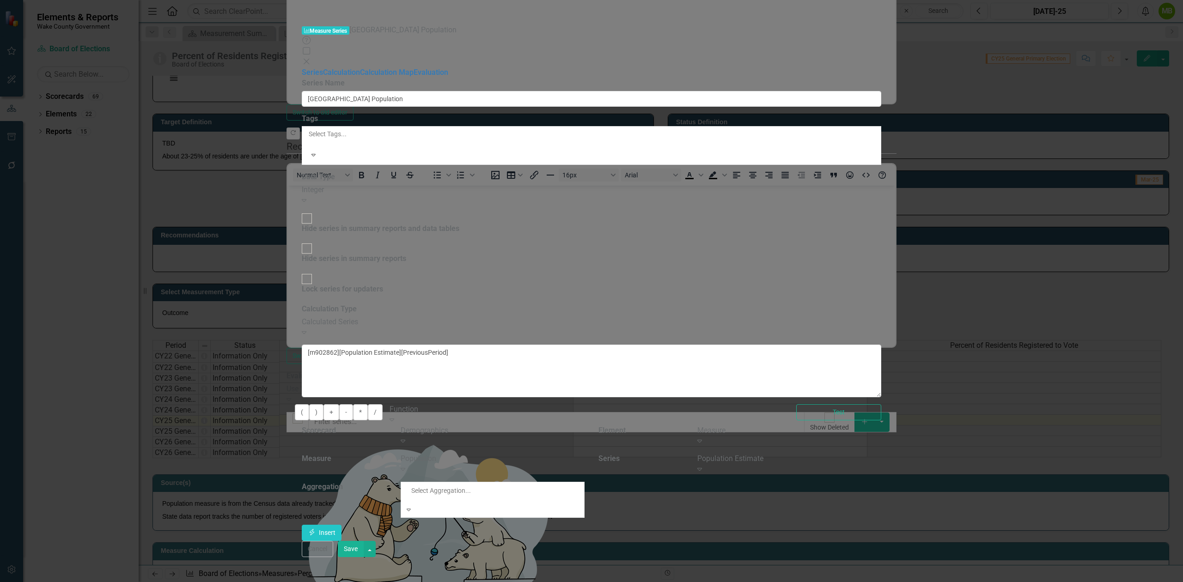
scroll to position [211, 0]
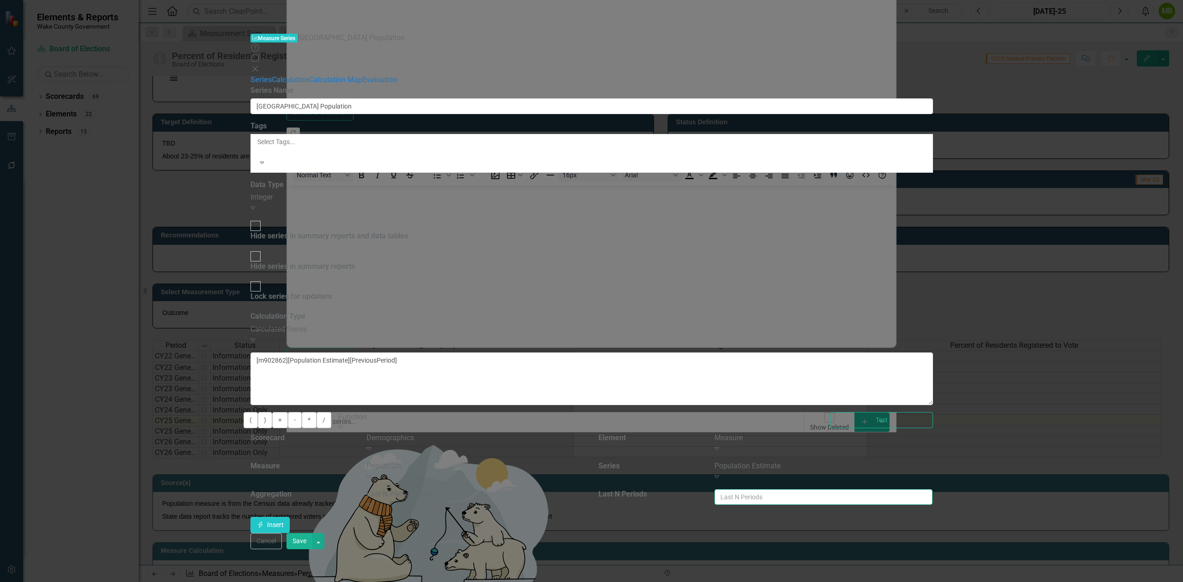
click at [932, 489] on input "number" at bounding box center [823, 497] width 218 height 16
type input "6"
click at [290, 517] on button "Insert Insert" at bounding box center [270, 525] width 40 height 16
drag, startPoint x: 631, startPoint y: 76, endPoint x: 336, endPoint y: 50, distance: 295.9
click at [336, 75] on div "Series Calculation Calculation Map Evaluation From this page, you can edit the …" at bounding box center [591, 304] width 682 height 458
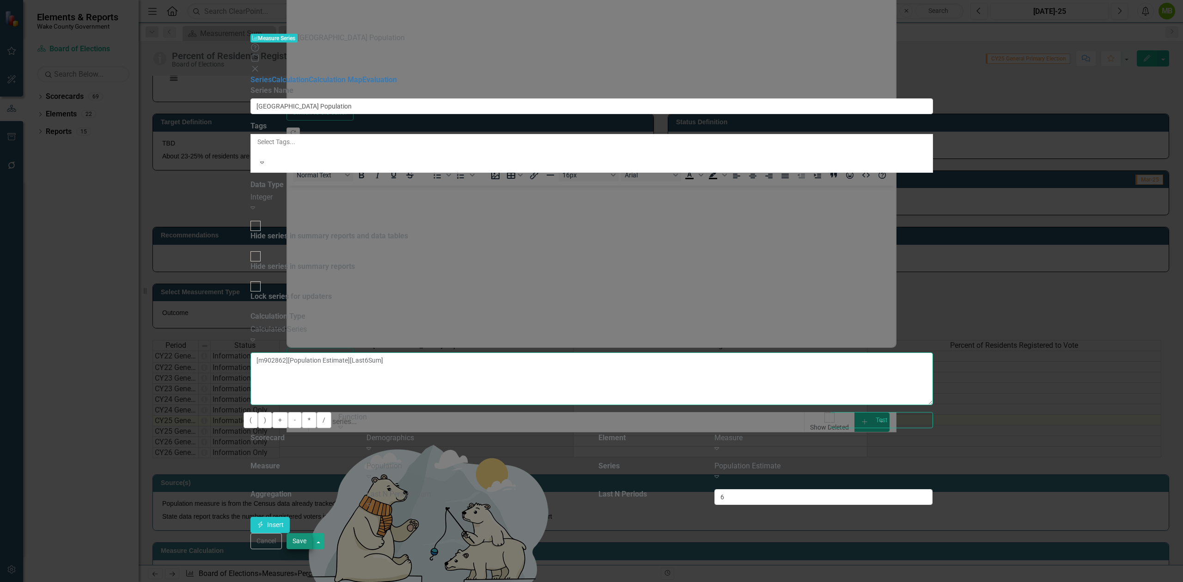
type textarea "[m902862][Population Estimate][Last6Sum]"
click at [312, 549] on button "Save" at bounding box center [299, 541] width 26 height 16
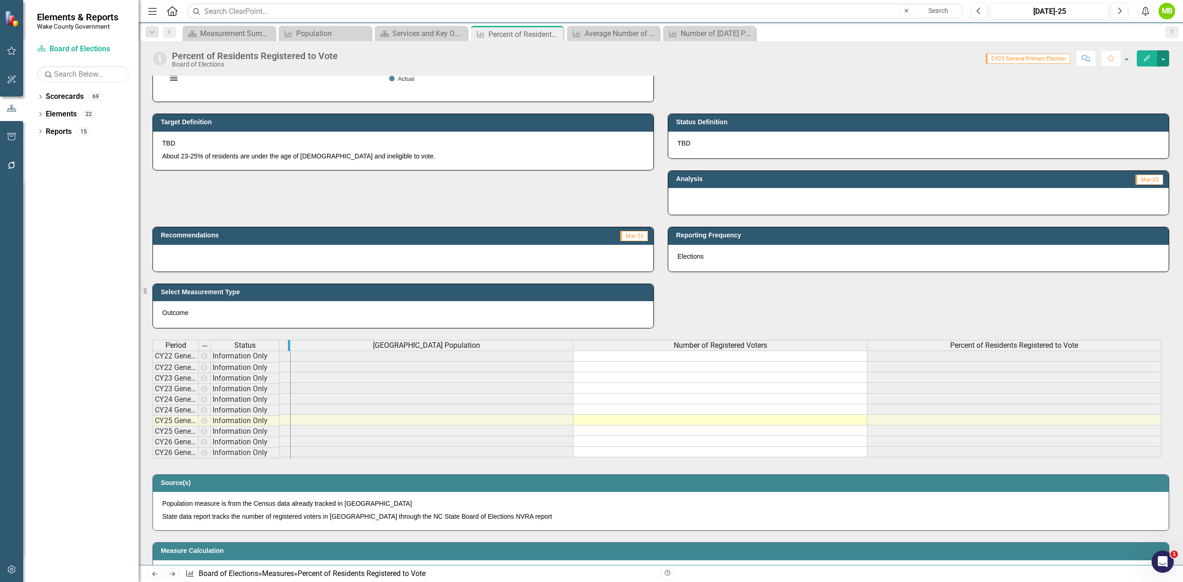
drag, startPoint x: 196, startPoint y: 347, endPoint x: 289, endPoint y: 334, distance: 93.3
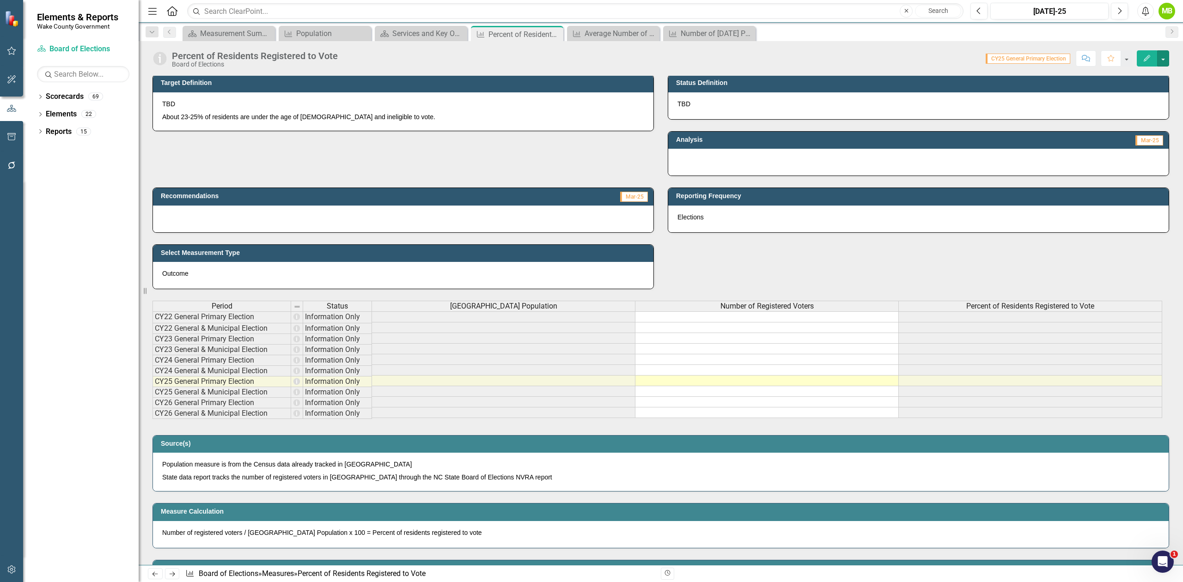
scroll to position [246, 0]
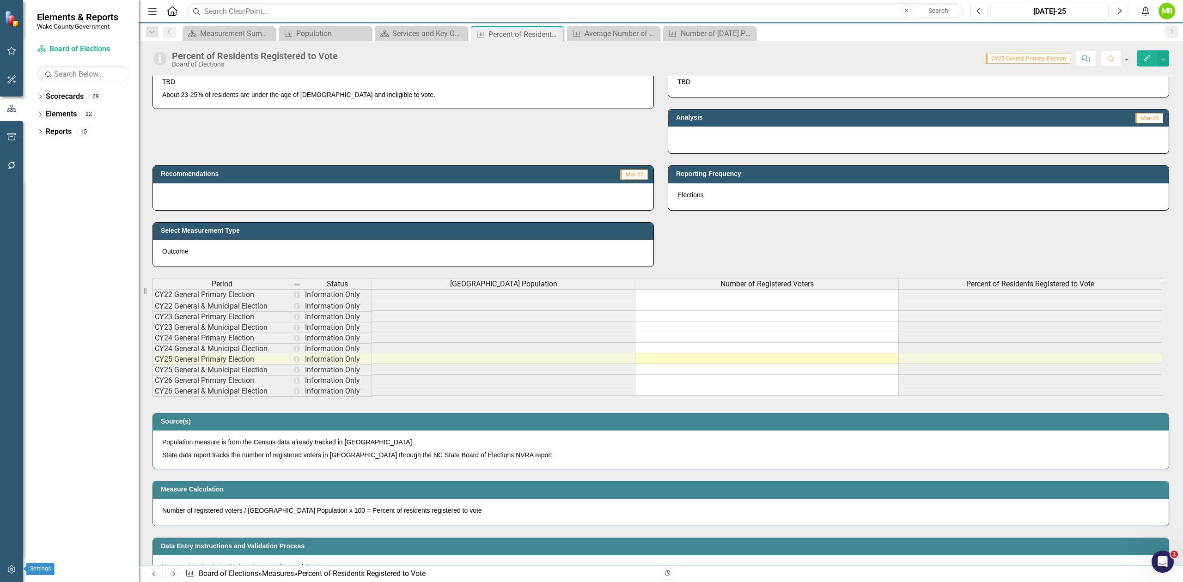
click at [11, 573] on icon "button" at bounding box center [11, 570] width 8 height 8
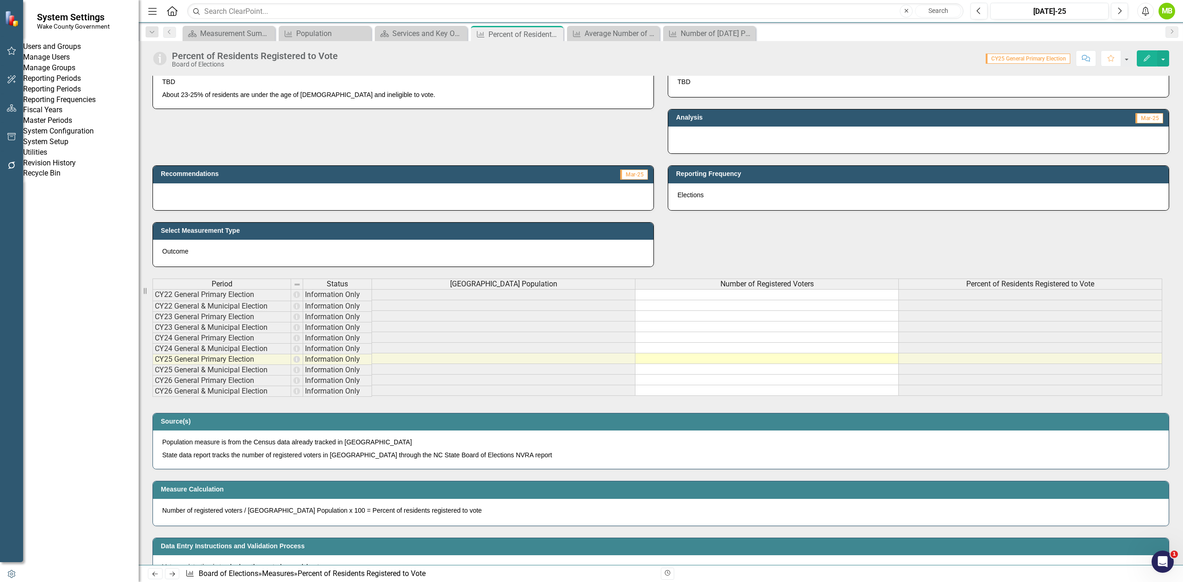
click at [64, 95] on link "Reporting Periods" at bounding box center [81, 89] width 116 height 11
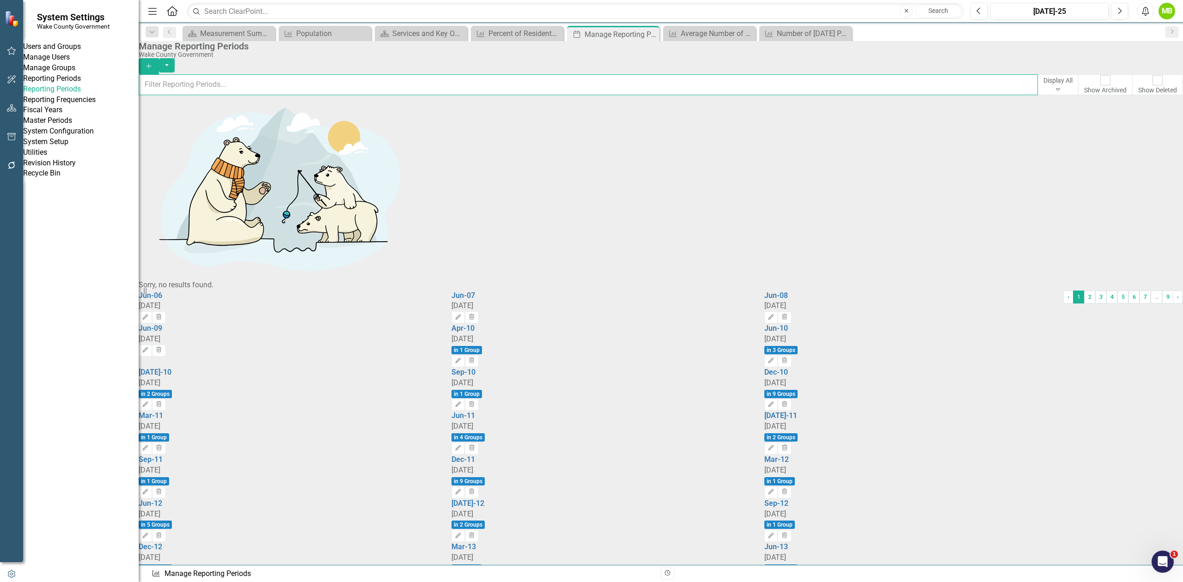
click at [265, 93] on input "text" at bounding box center [588, 84] width 899 height 20
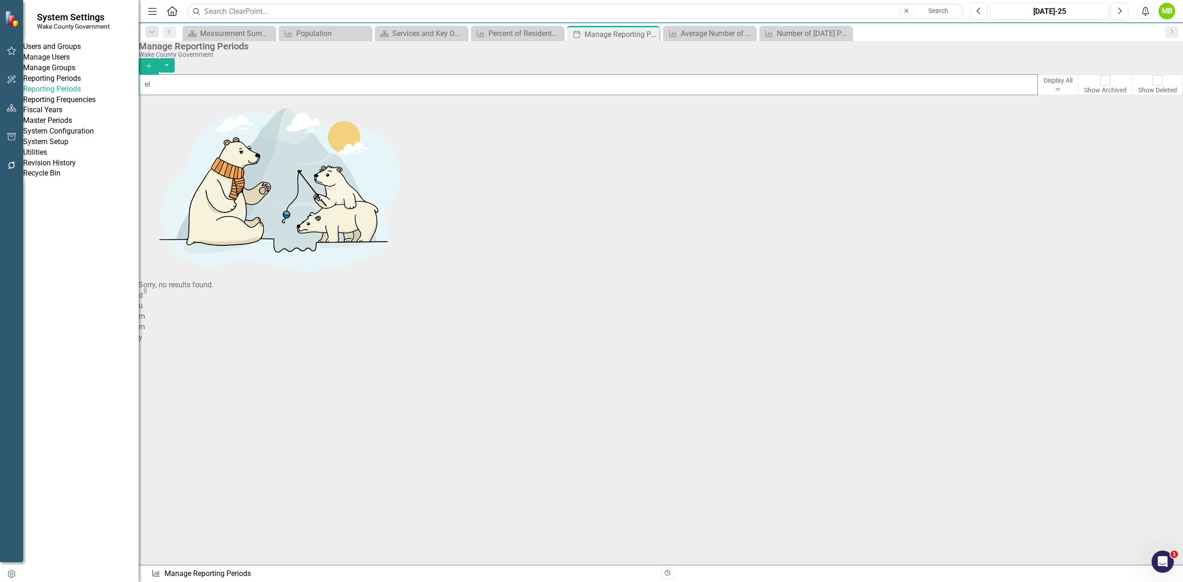
type input "e"
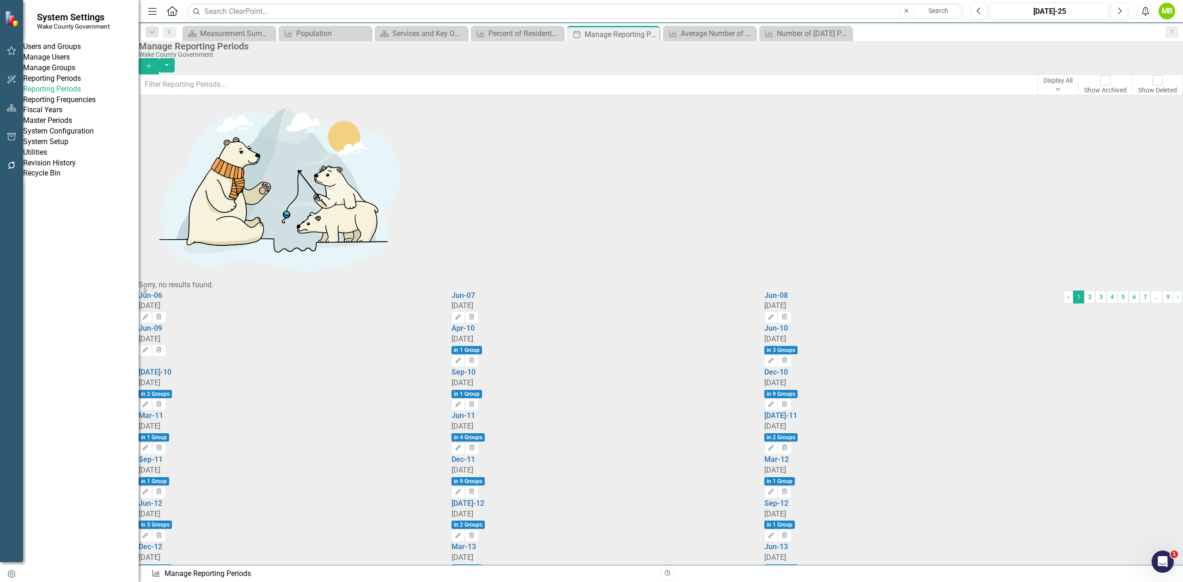
click at [102, 105] on link "Reporting Frequencies" at bounding box center [81, 100] width 116 height 11
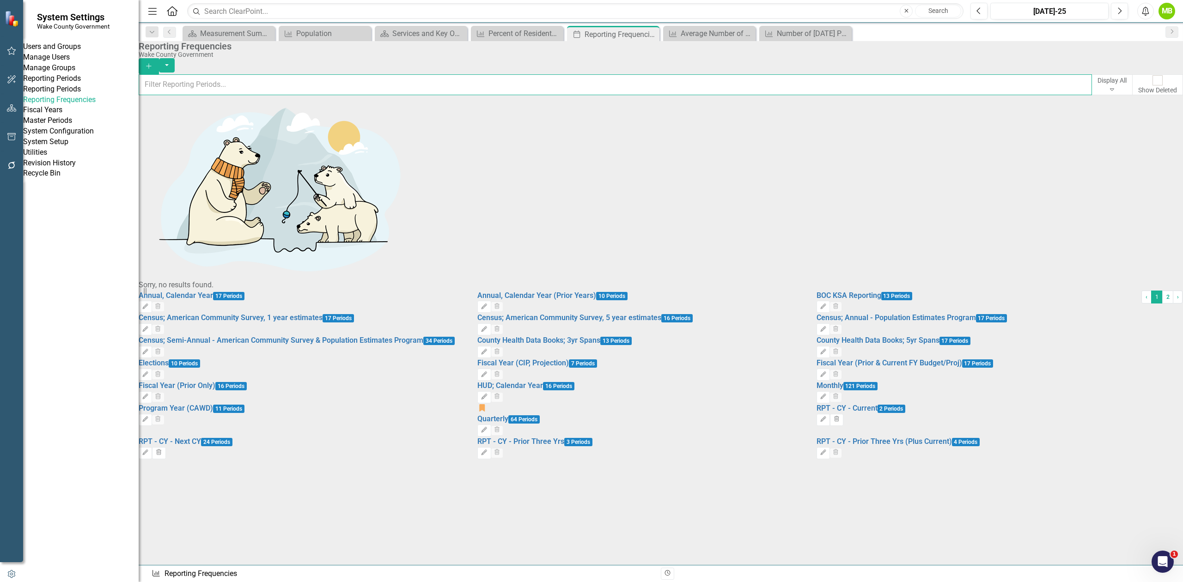
click at [179, 85] on input "text" at bounding box center [615, 84] width 953 height 20
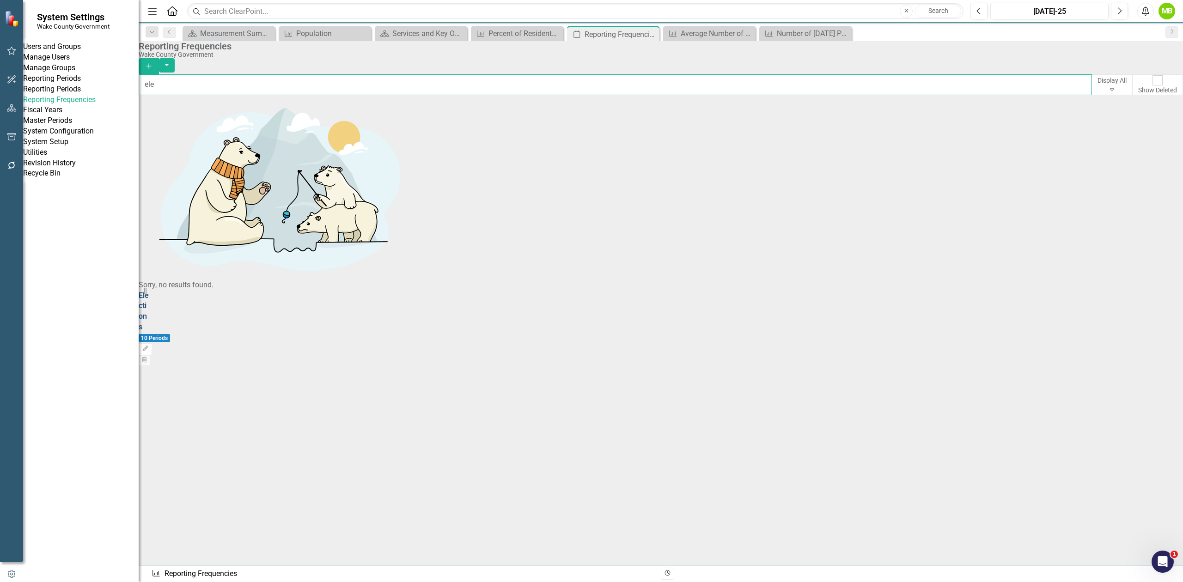
type input "ele"
click at [149, 291] on link "Elections" at bounding box center [144, 311] width 10 height 41
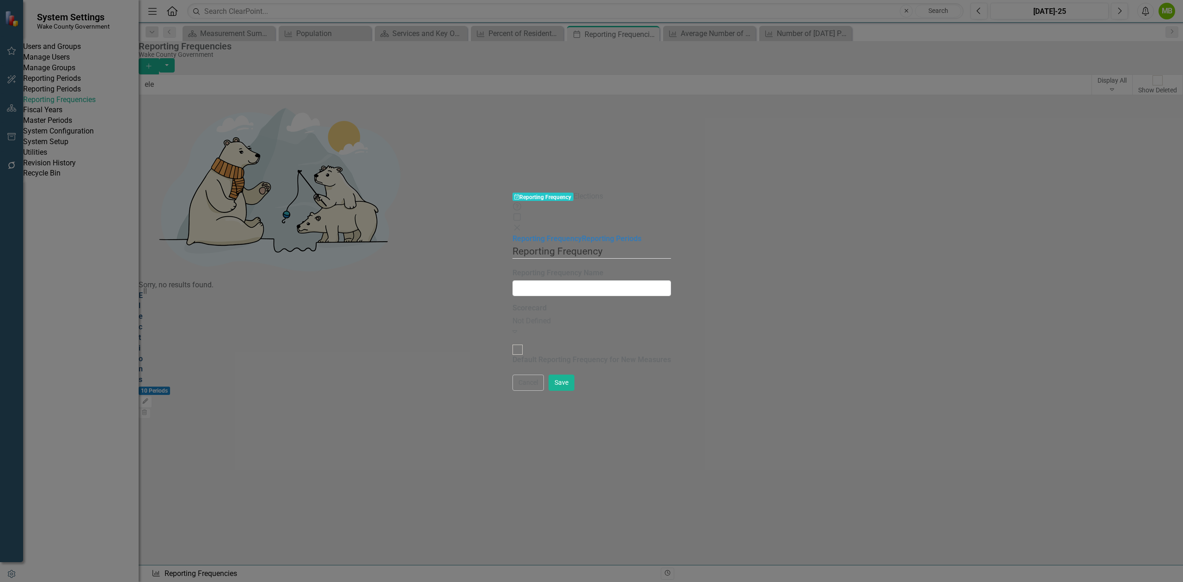
type input "Elections"
click at [582, 234] on link "Reporting Periods" at bounding box center [612, 238] width 60 height 9
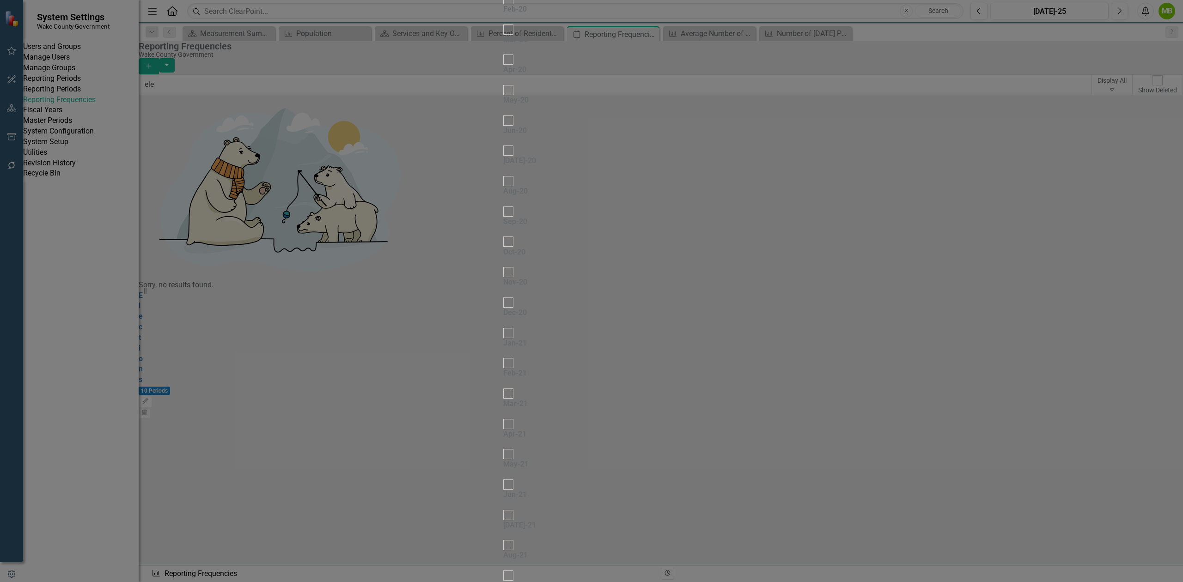
scroll to position [1725, 0]
drag, startPoint x: 873, startPoint y: 111, endPoint x: 688, endPoint y: 113, distance: 184.8
drag, startPoint x: 898, startPoint y: 383, endPoint x: 744, endPoint y: 382, distance: 154.3
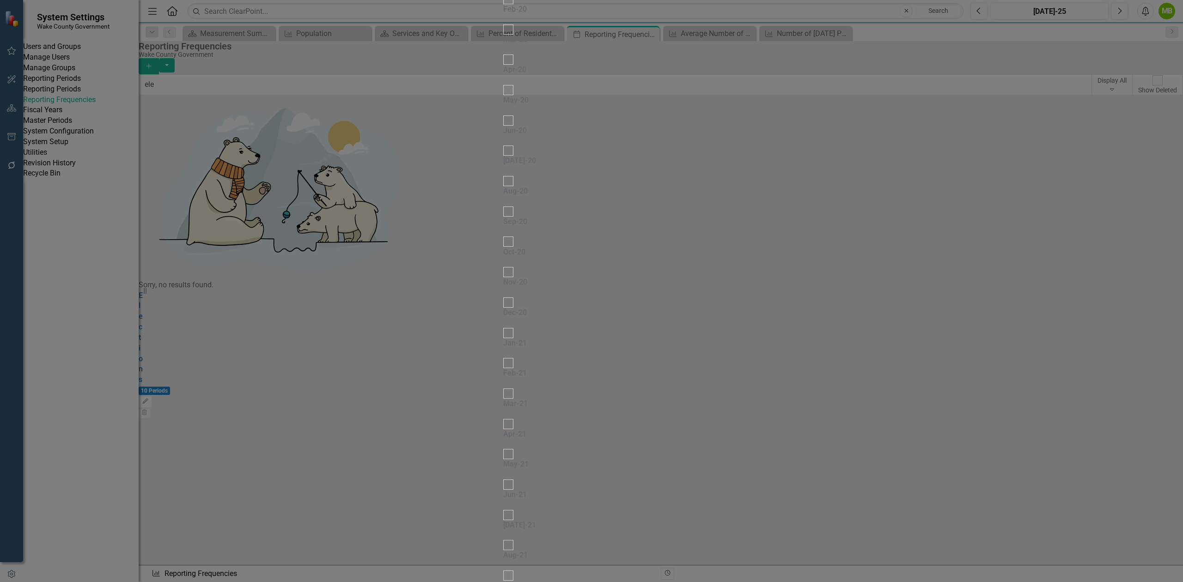
drag, startPoint x: 867, startPoint y: 449, endPoint x: 703, endPoint y: 447, distance: 163.6
click at [680, 456] on fieldset "Select Reporting Periods Since you may not be reporting on every element every …" at bounding box center [591, 374] width 177 height 5640
drag, startPoint x: 804, startPoint y: 215, endPoint x: 720, endPoint y: 221, distance: 84.3
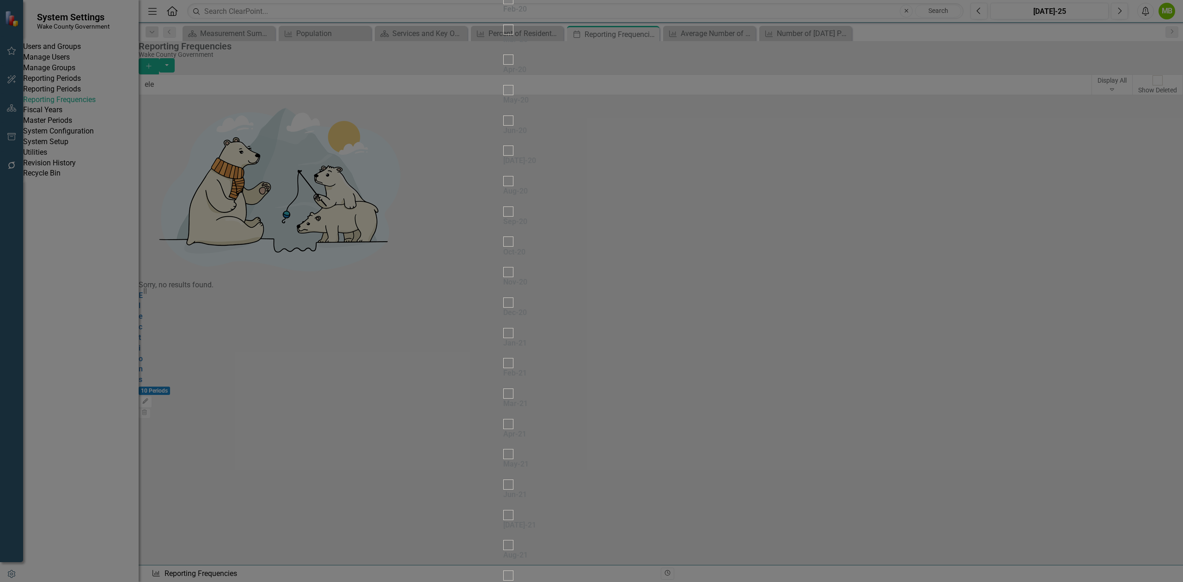
click at [680, 221] on fieldset "Select Reporting Periods Since you may not be reporting on every element every …" at bounding box center [591, 374] width 177 height 5640
drag, startPoint x: 885, startPoint y: 275, endPoint x: 729, endPoint y: 283, distance: 156.3
drag, startPoint x: 865, startPoint y: 420, endPoint x: 767, endPoint y: 436, distance: 99.7
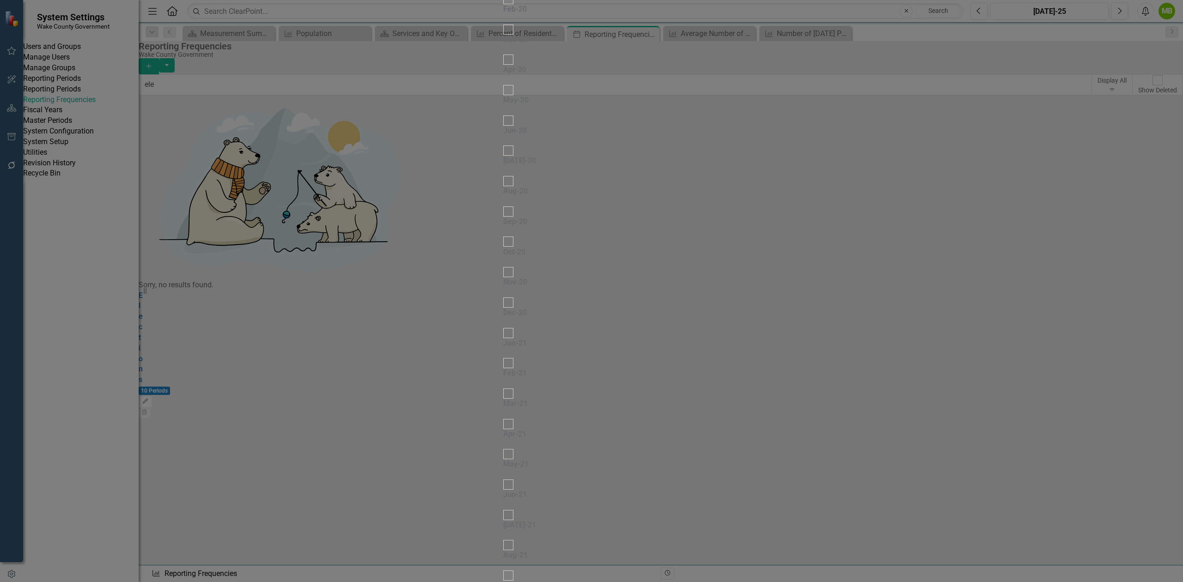
drag, startPoint x: 894, startPoint y: 487, endPoint x: 725, endPoint y: 470, distance: 169.0
click at [680, 474] on fieldset "Select Reporting Periods Since you may not be reporting on every element every …" at bounding box center [591, 374] width 177 height 5640
drag, startPoint x: 887, startPoint y: 307, endPoint x: 721, endPoint y: 310, distance: 166.4
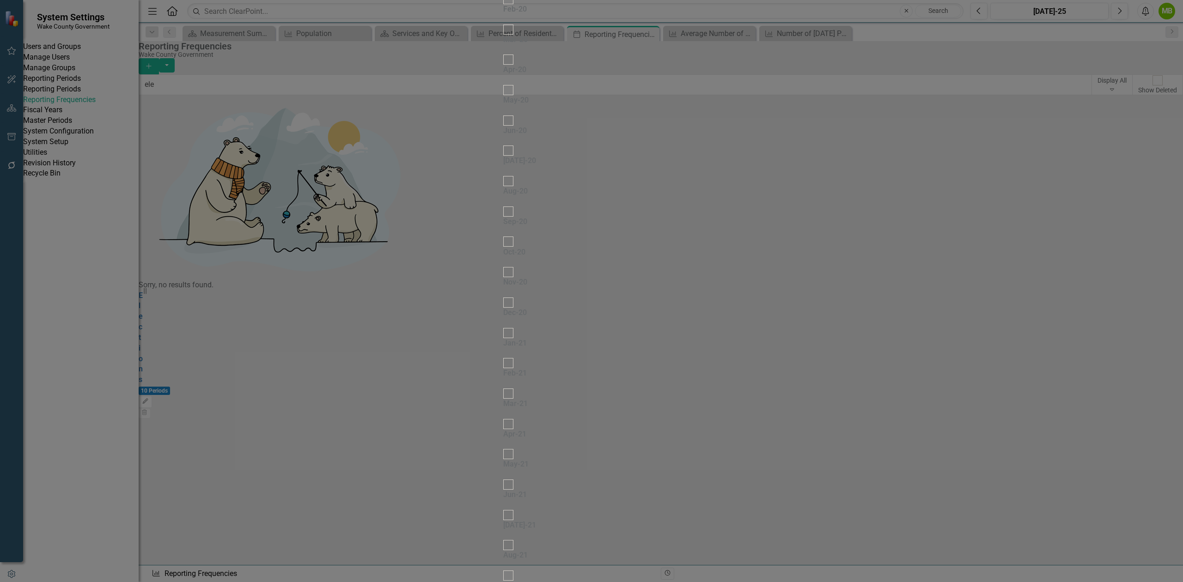
drag, startPoint x: 886, startPoint y: 382, endPoint x: 693, endPoint y: 385, distance: 193.2
drag, startPoint x: 893, startPoint y: 448, endPoint x: 697, endPoint y: 441, distance: 196.5
click at [680, 441] on fieldset "Select Reporting Periods Since you may not be reporting on every element every …" at bounding box center [591, 374] width 177 height 5640
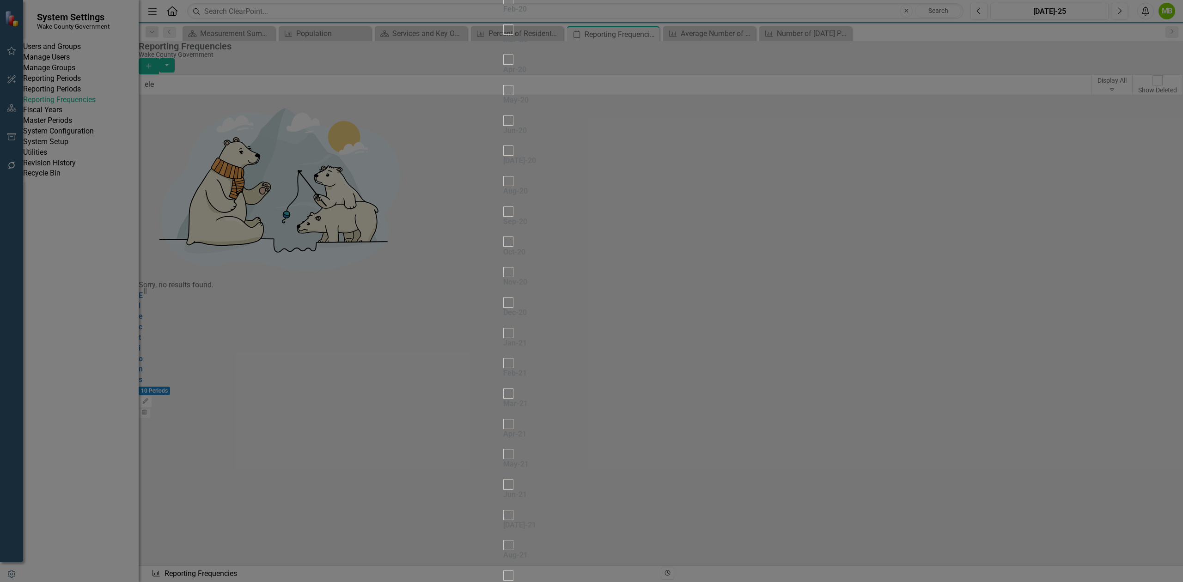
scroll to position [1481, 0]
checkbox input "true"
click at [503, 383] on div at bounding box center [508, 388] width 10 height 10
click at [501, 381] on input "Mar-21" at bounding box center [508, 388] width 14 height 14
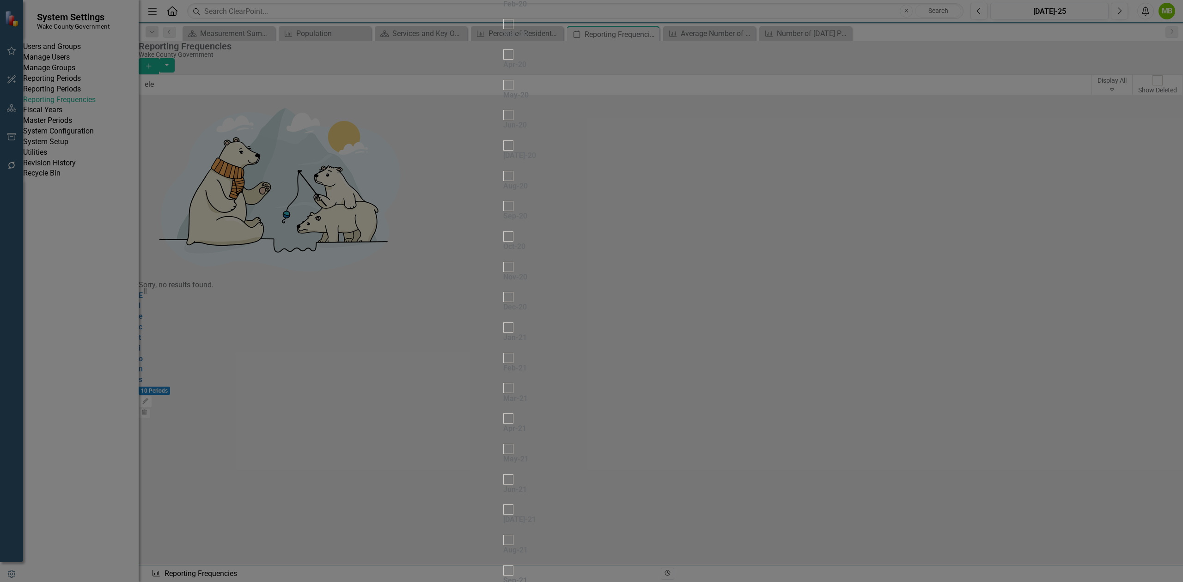
checkbox input "true"
click at [501, 255] on input "Nov-20" at bounding box center [508, 262] width 14 height 14
checkbox input "true"
click at [503, 18] on div at bounding box center [508, 13] width 10 height 10
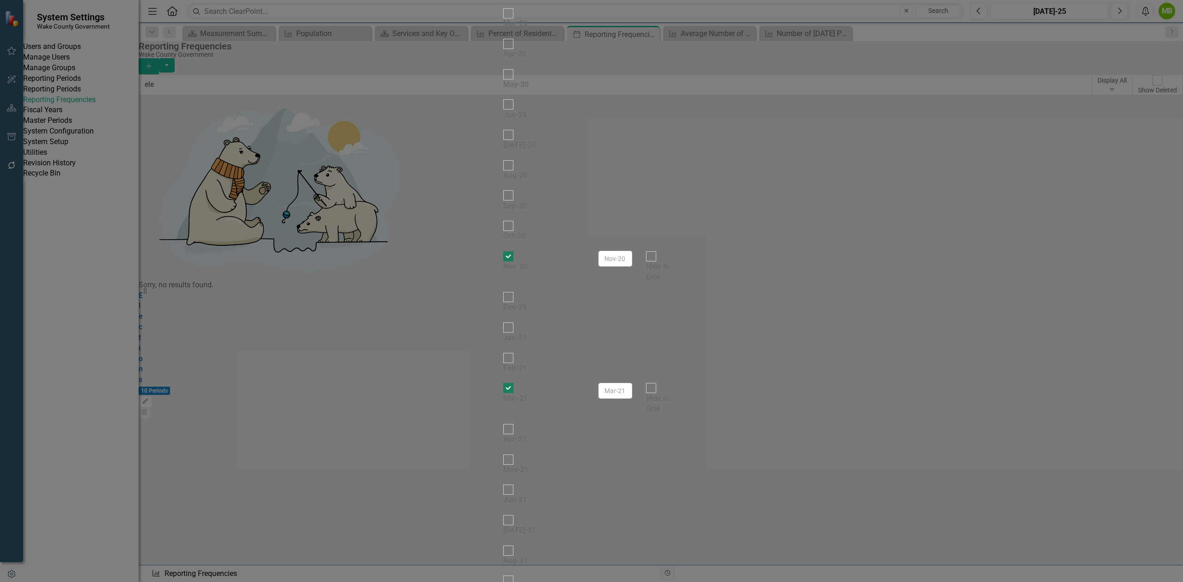
click at [501, 21] on input "Mar-20" at bounding box center [508, 13] width 14 height 14
checkbox input "true"
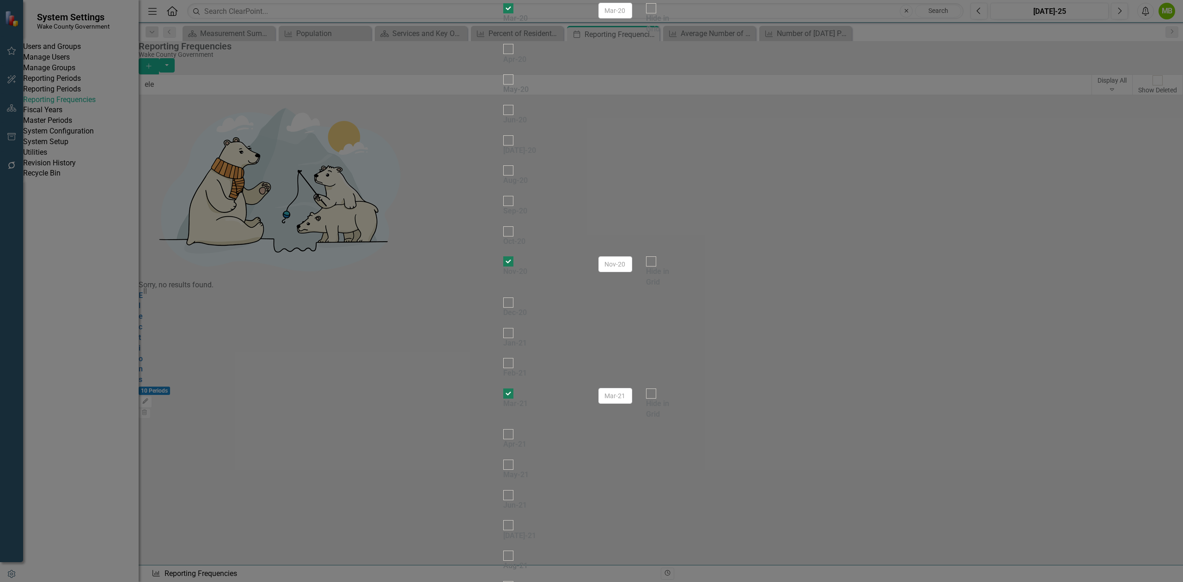
checkbox input "true"
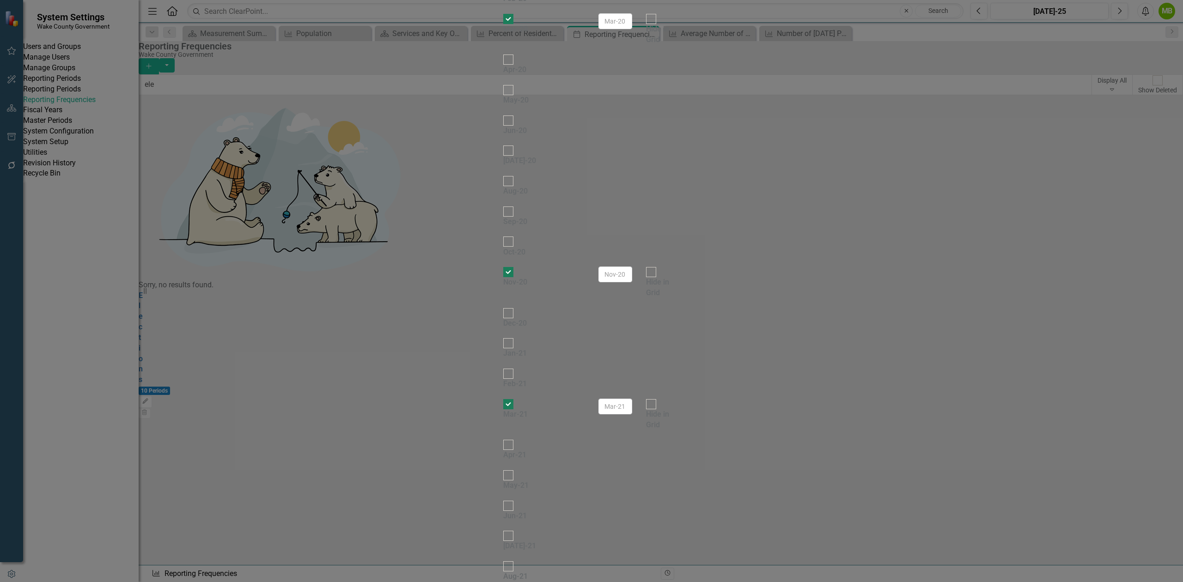
scroll to position [927, 0]
checkbox input "true"
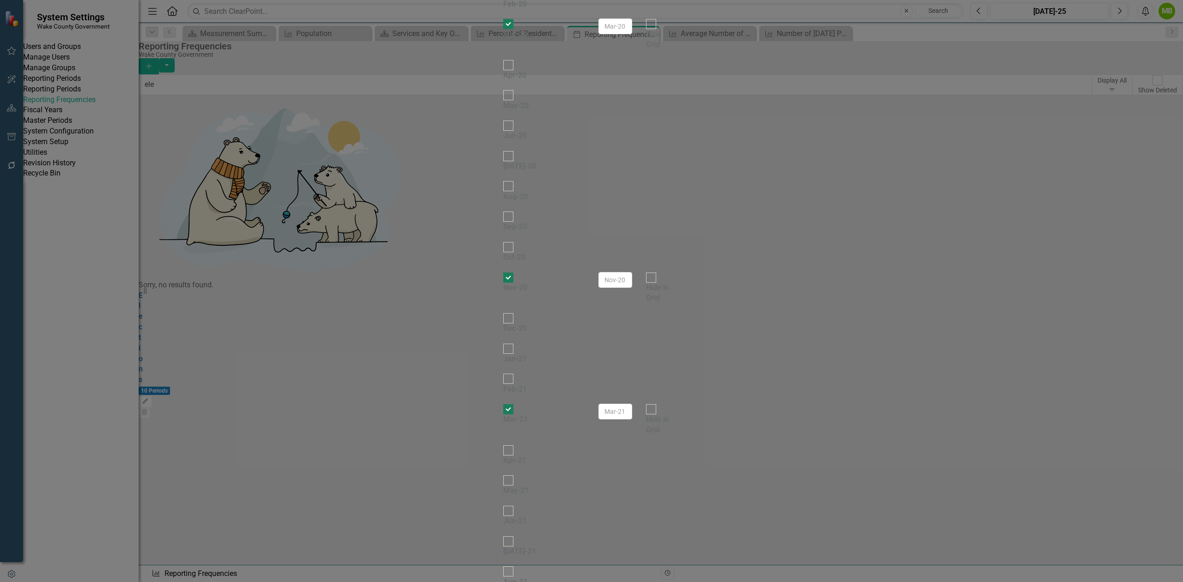
checkbox input "true"
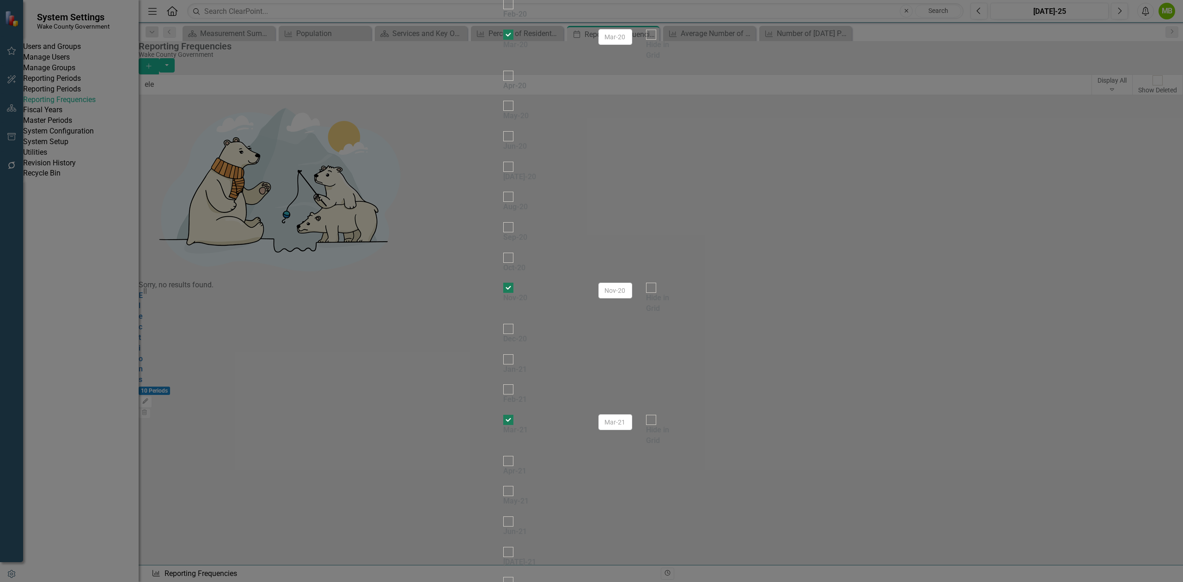
checkbox input "true"
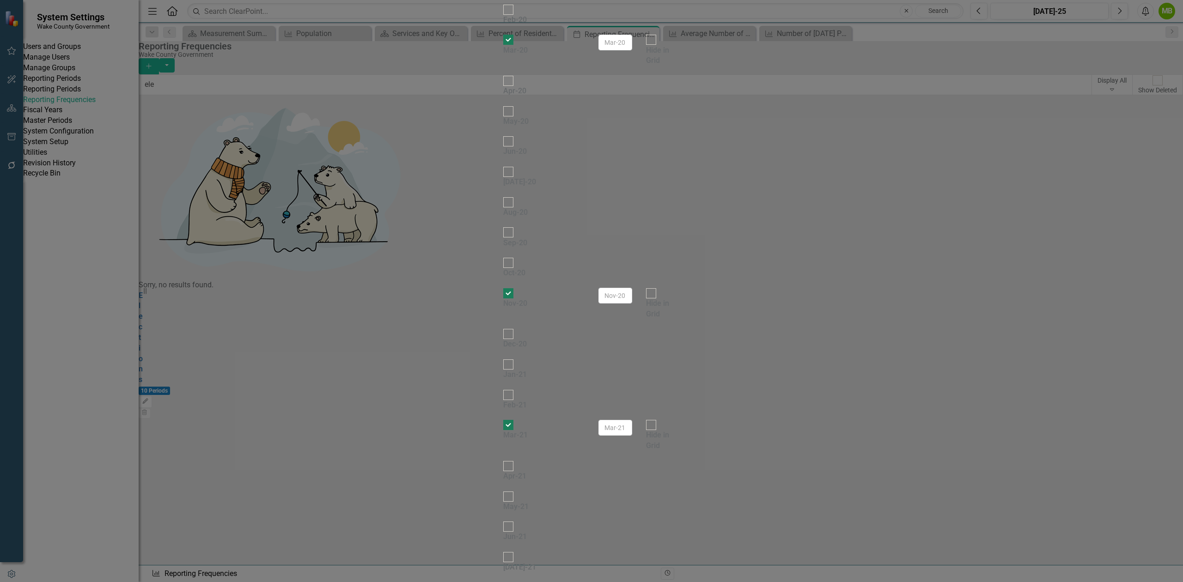
checkbox input "true"
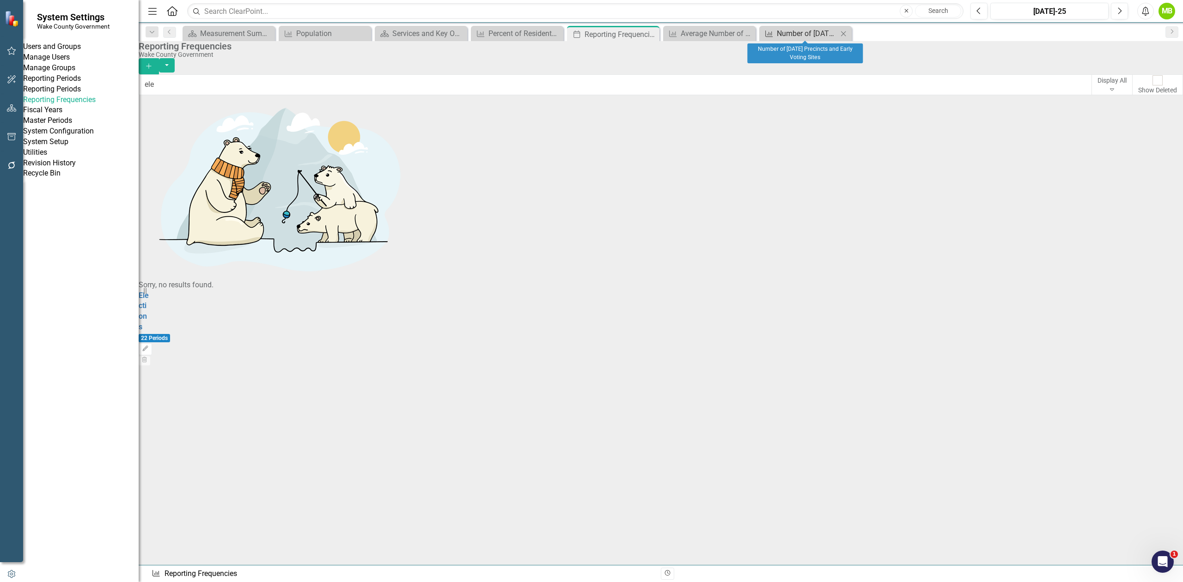
click at [810, 35] on div "Number of [DATE] Precincts and Early Voting Sites" at bounding box center [807, 34] width 61 height 12
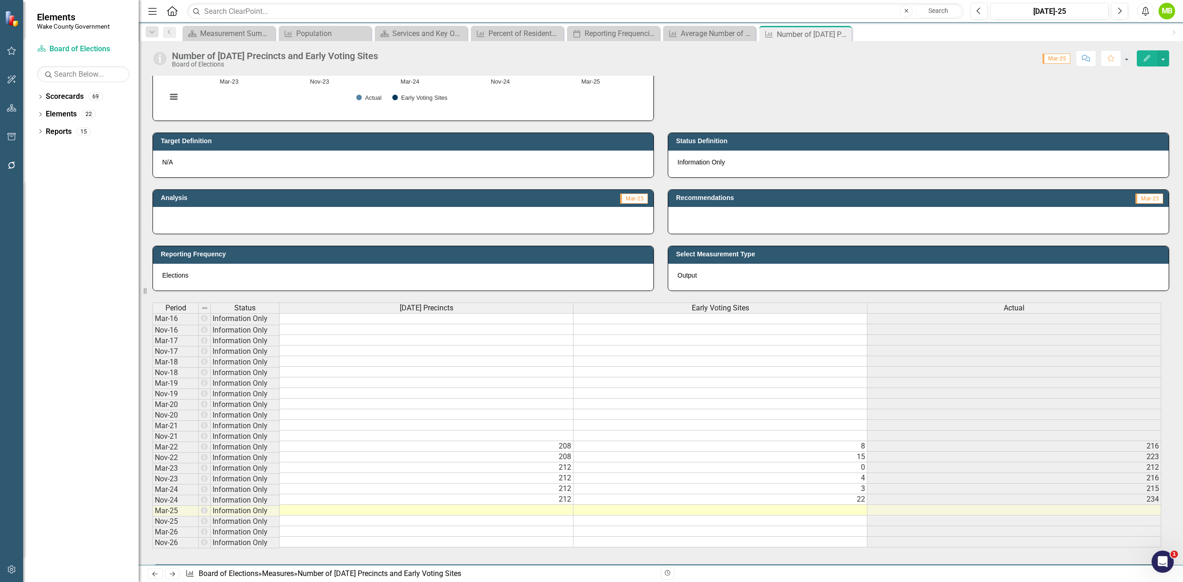
scroll to position [185, 0]
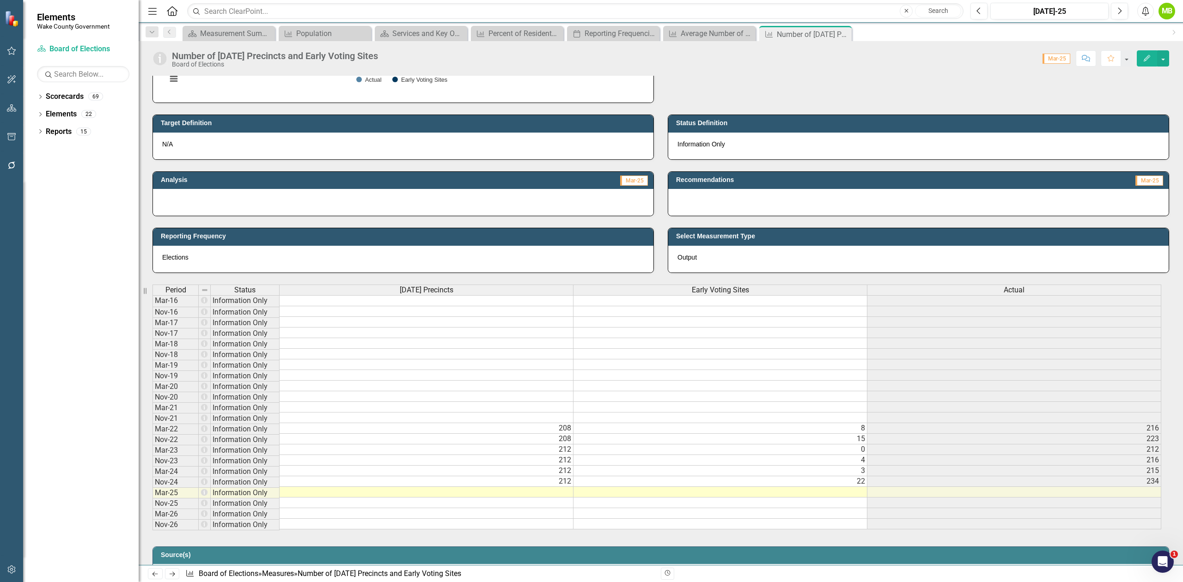
click at [621, 335] on td at bounding box center [720, 333] width 294 height 11
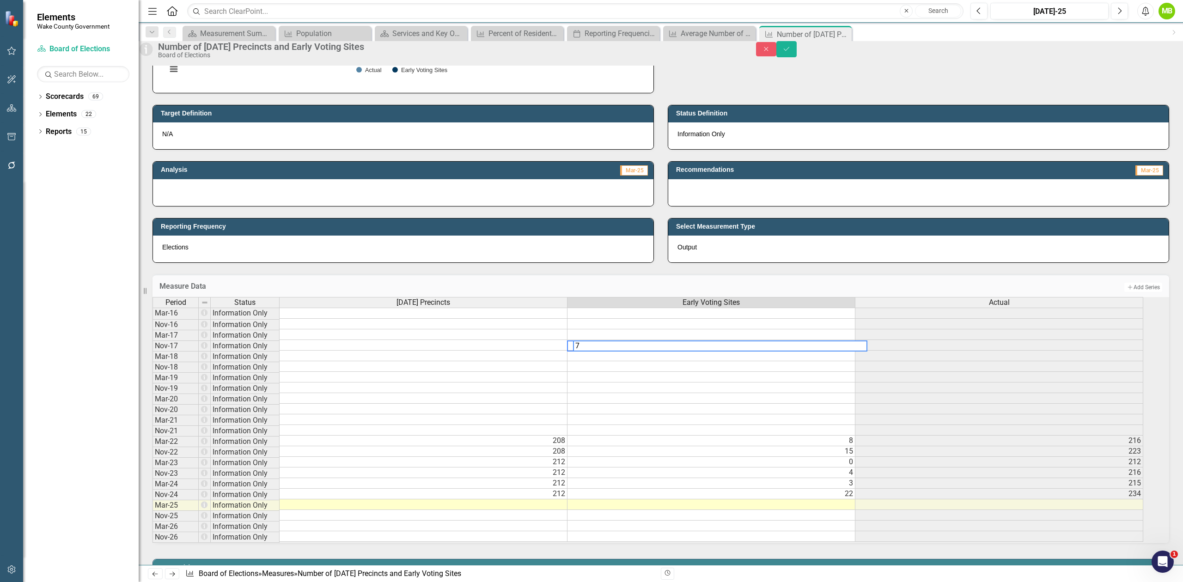
click at [598, 361] on td at bounding box center [711, 356] width 288 height 11
click at [656, 372] on td at bounding box center [711, 366] width 288 height 11
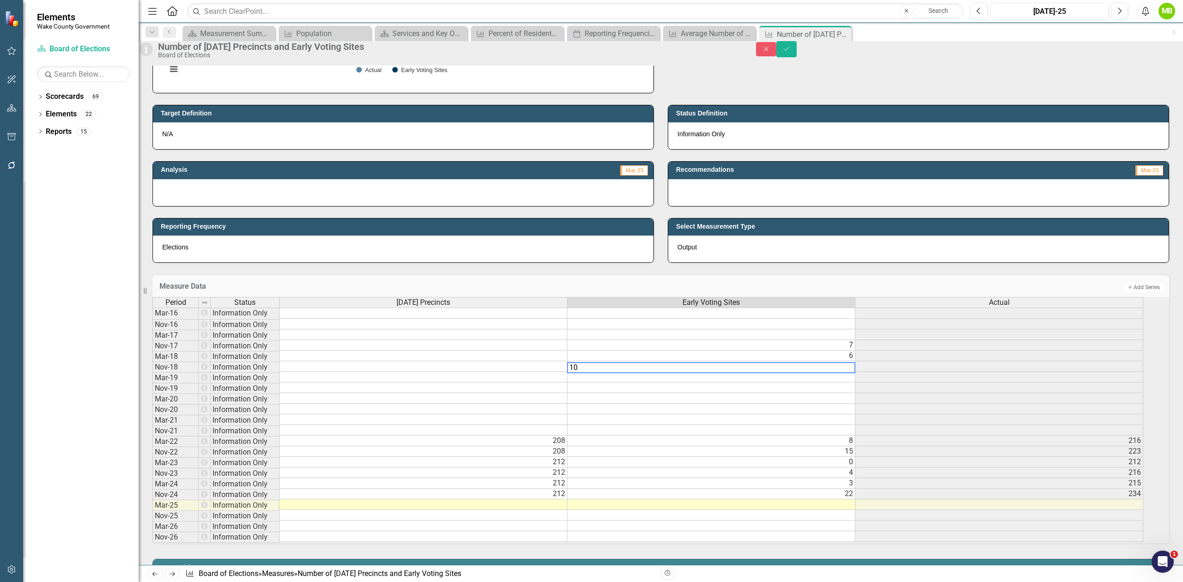
click at [627, 383] on td at bounding box center [711, 377] width 288 height 11
click at [629, 393] on td at bounding box center [711, 388] width 288 height 11
type textarea "12"
click at [684, 404] on td at bounding box center [711, 398] width 288 height 11
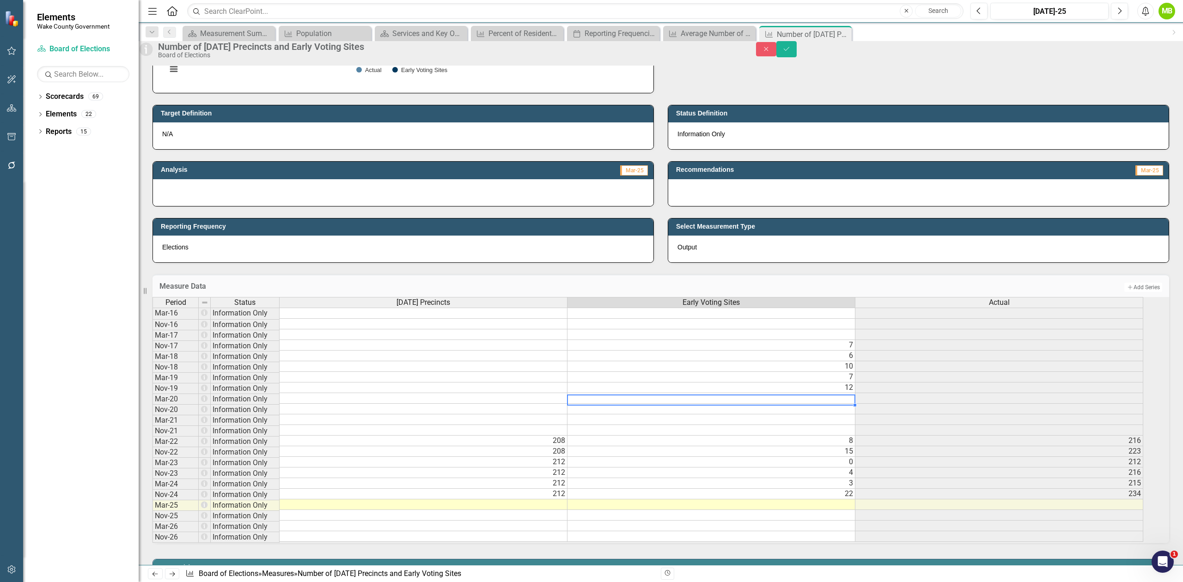
click at [669, 406] on div at bounding box center [711, 405] width 288 height 1
click at [665, 404] on td at bounding box center [711, 398] width 288 height 11
click at [676, 414] on td at bounding box center [711, 409] width 288 height 11
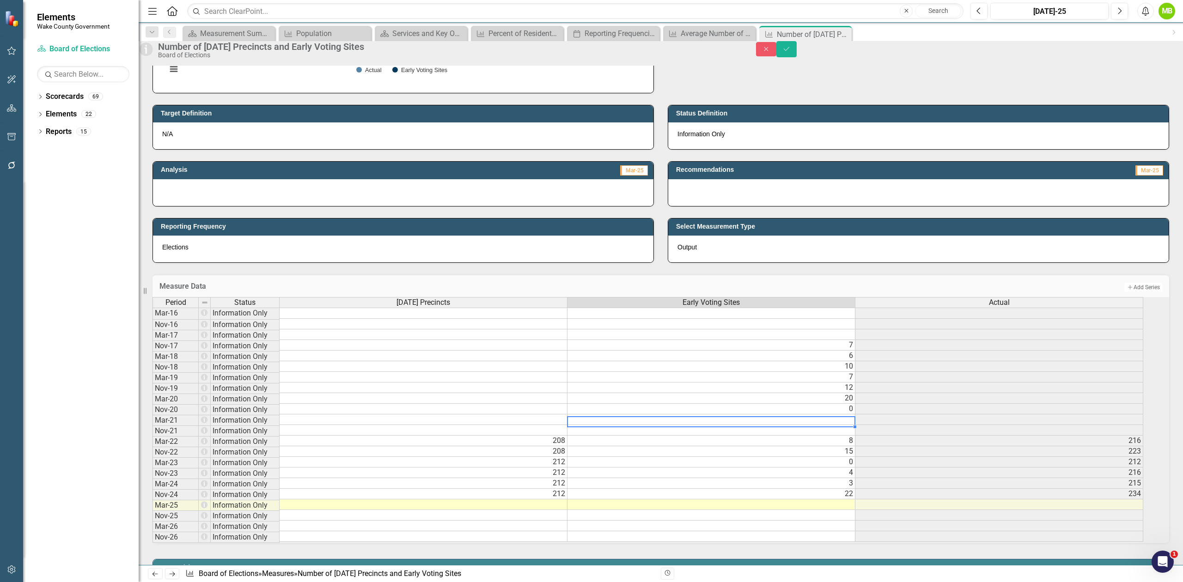
click at [675, 425] on td at bounding box center [711, 419] width 288 height 11
click at [152, 423] on div "Period Status Election Day Precincts Early Voting Sites Actual Mar-16 Informati…" at bounding box center [152, 419] width 0 height 245
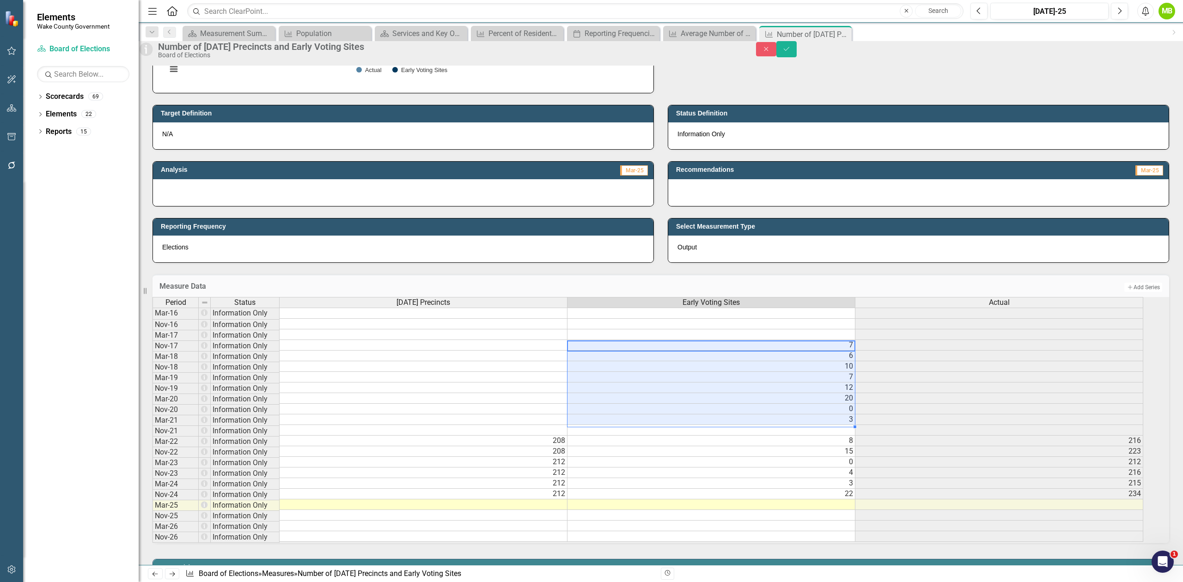
drag, startPoint x: 729, startPoint y: 365, endPoint x: 732, endPoint y: 439, distance: 74.5
click at [732, 439] on tbody "Mar-16 Information Only Nov-16 Information Only Mar-17 Information Only Nov-17 …" at bounding box center [647, 425] width 991 height 234
click at [785, 361] on td "6" at bounding box center [711, 356] width 288 height 11
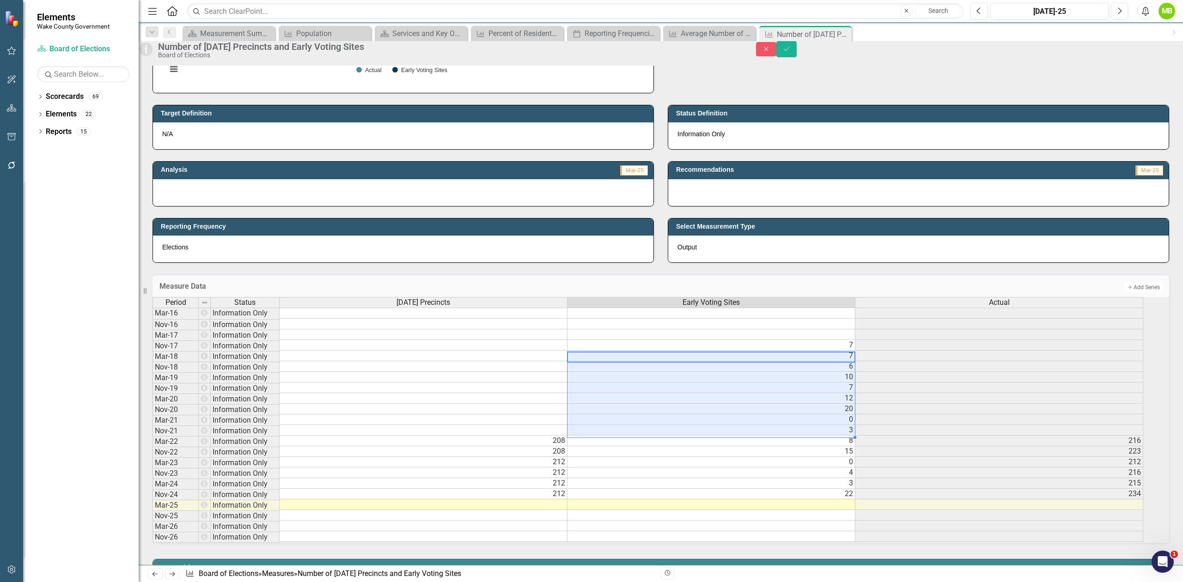
click at [811, 351] on td "7" at bounding box center [711, 345] width 288 height 11
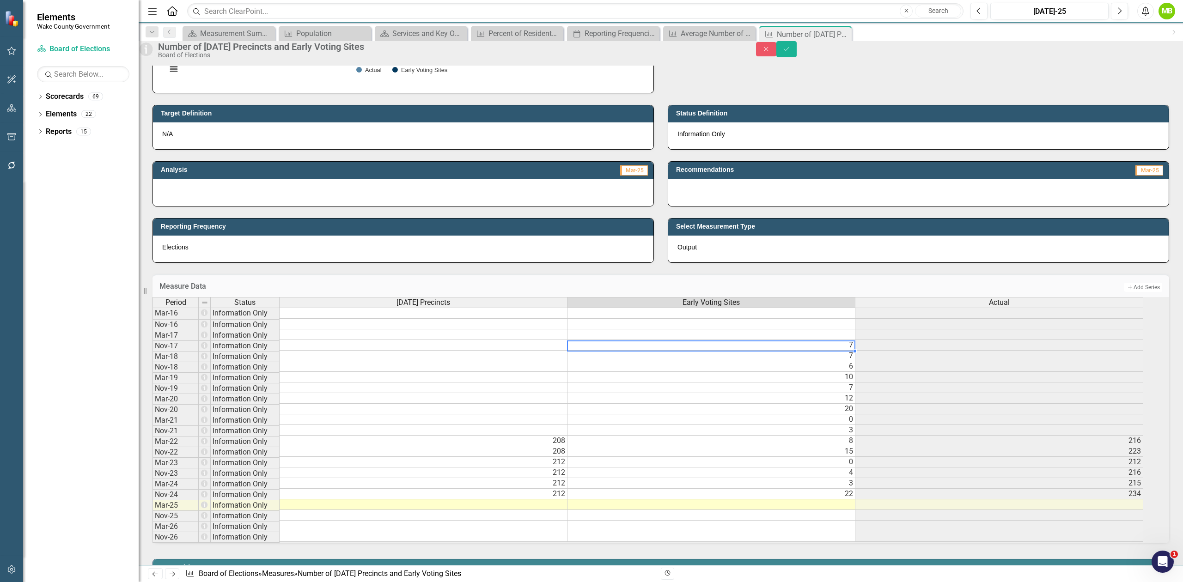
click at [804, 351] on td "7" at bounding box center [711, 345] width 288 height 11
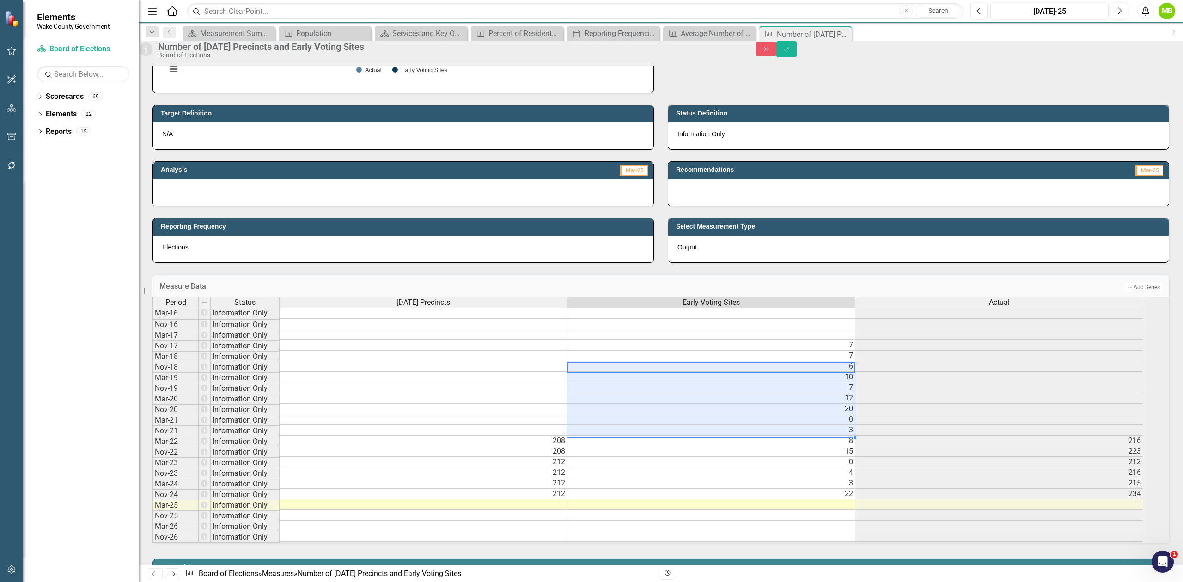
drag, startPoint x: 841, startPoint y: 386, endPoint x: 847, endPoint y: 446, distance: 59.9
click at [847, 446] on tbody "Mar-16 Information Only Nov-16 Information Only Mar-17 Information Only Nov-17 …" at bounding box center [647, 425] width 991 height 234
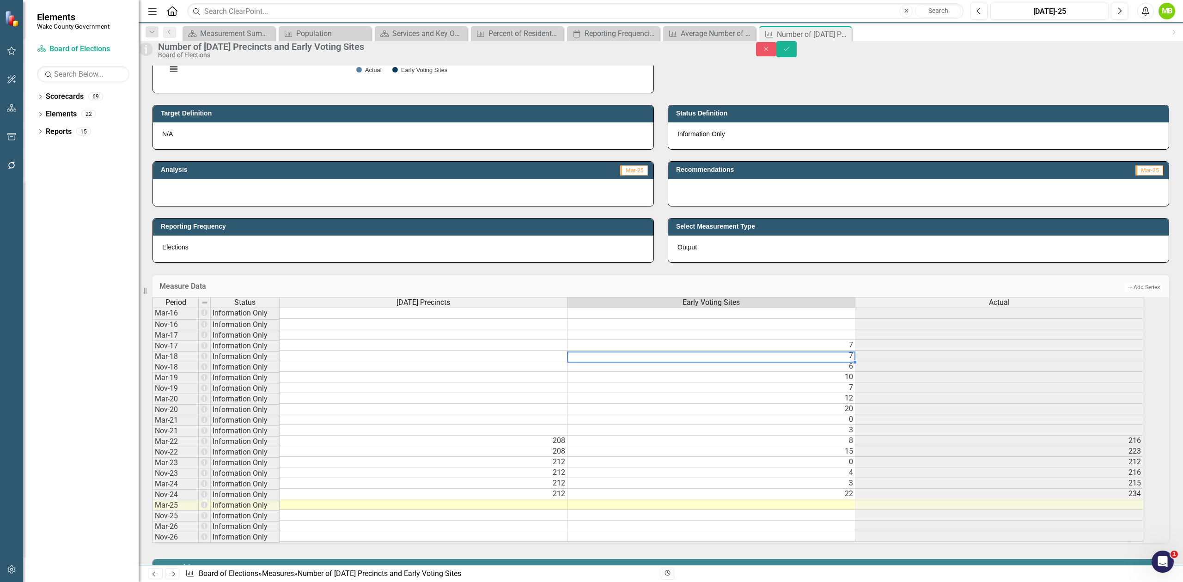
click at [841, 361] on td "7" at bounding box center [711, 356] width 288 height 11
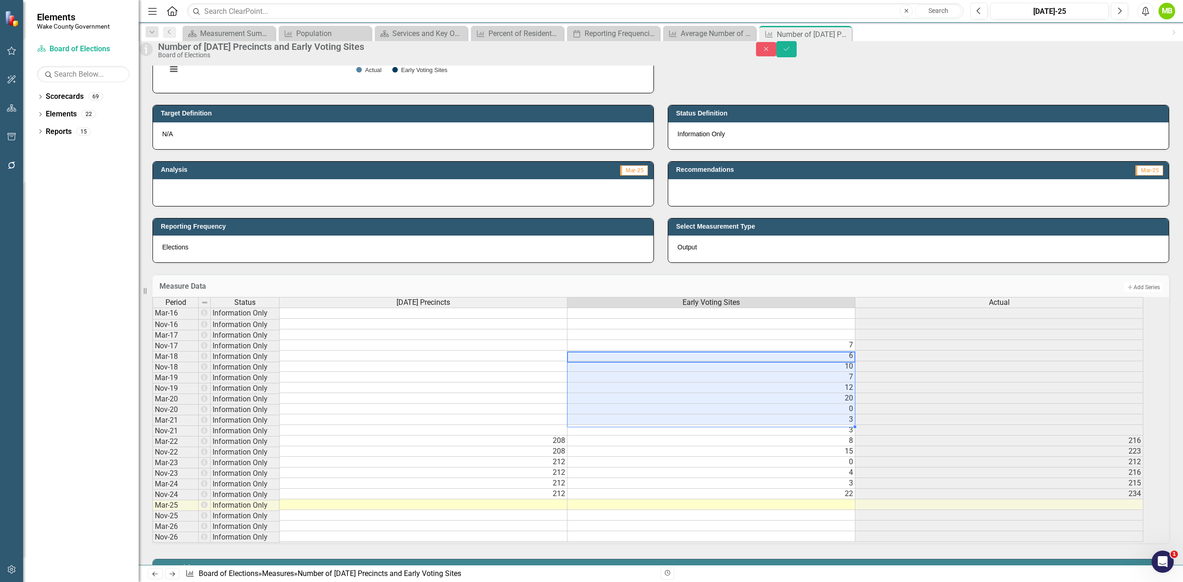
click at [819, 436] on td "3" at bounding box center [711, 430] width 288 height 11
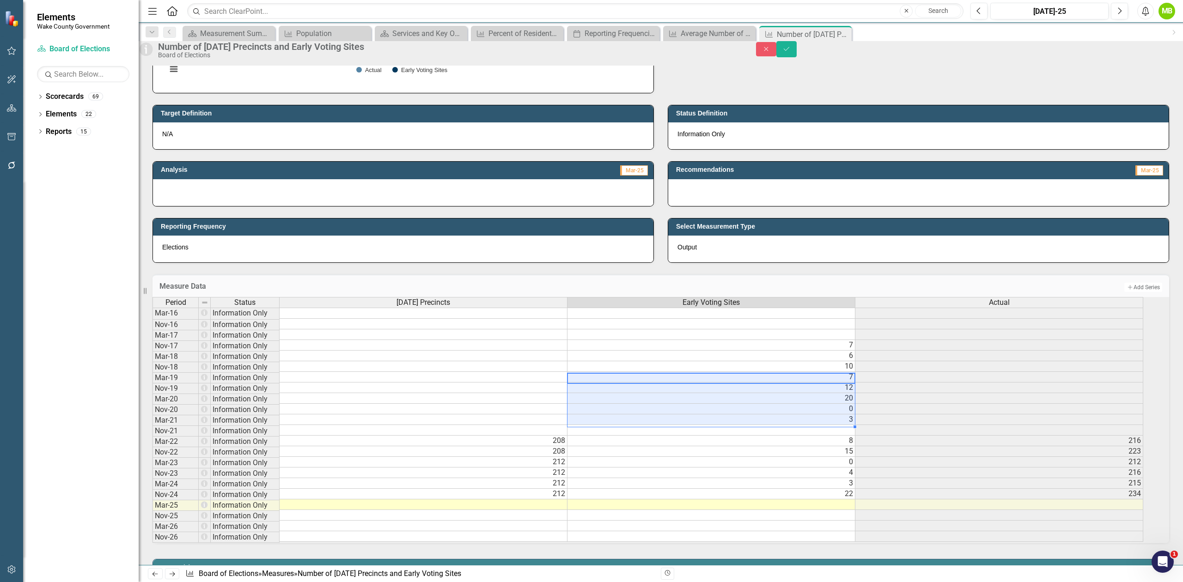
drag, startPoint x: 849, startPoint y: 396, endPoint x: 841, endPoint y: 437, distance: 41.3
click at [841, 437] on tbody "Mar-16 Information Only Nov-16 Information Only Mar-17 Information Only Nov-17 …" at bounding box center [647, 425] width 991 height 234
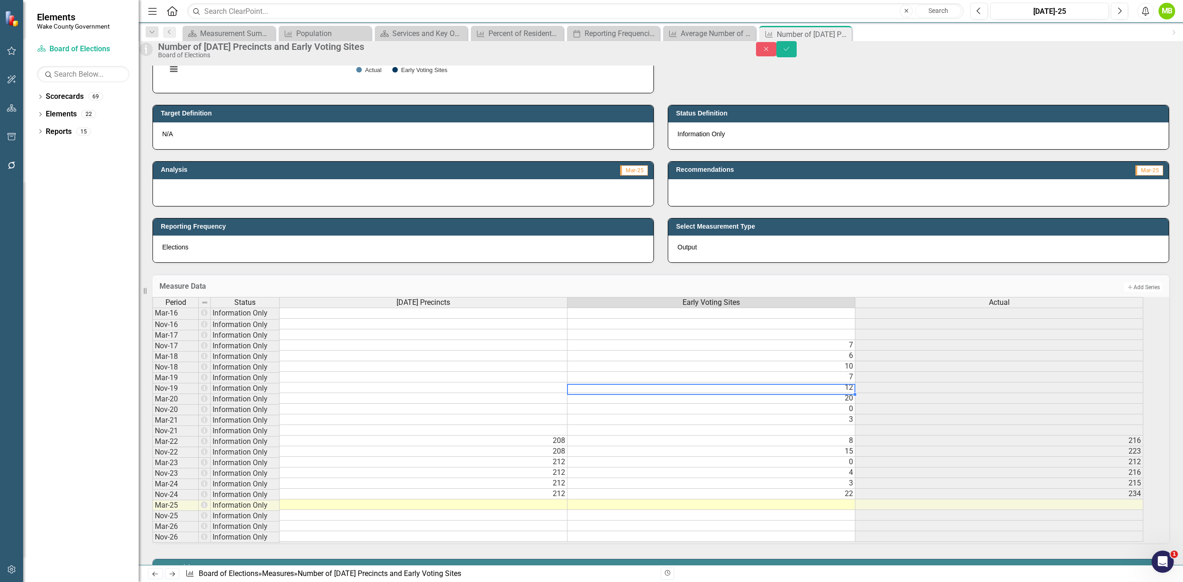
click at [845, 393] on td "12" at bounding box center [711, 388] width 288 height 11
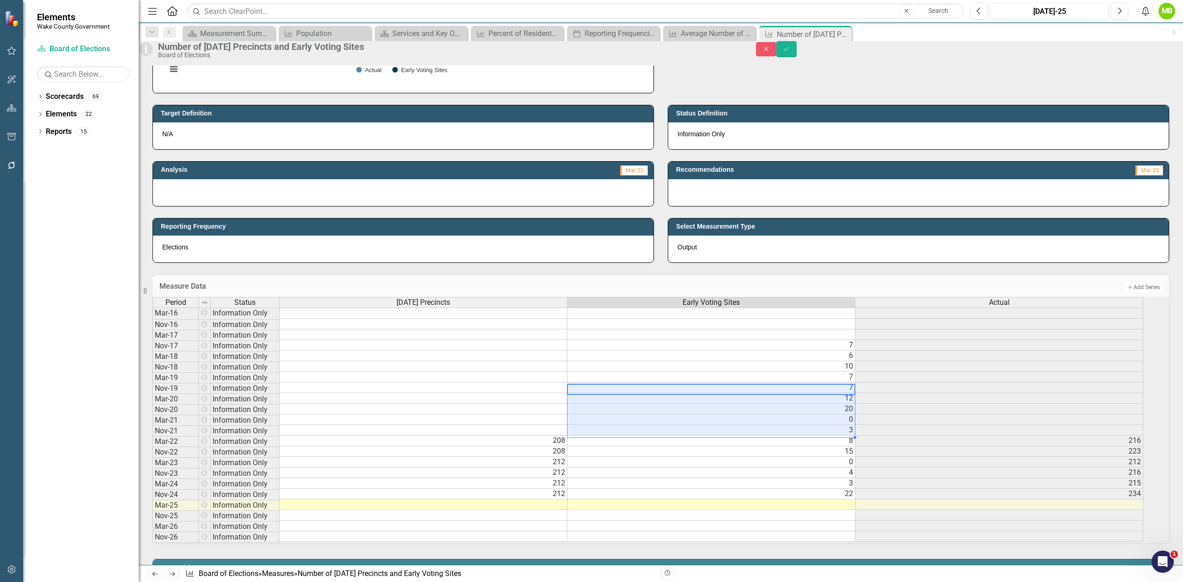
click at [851, 383] on td "7" at bounding box center [711, 377] width 288 height 11
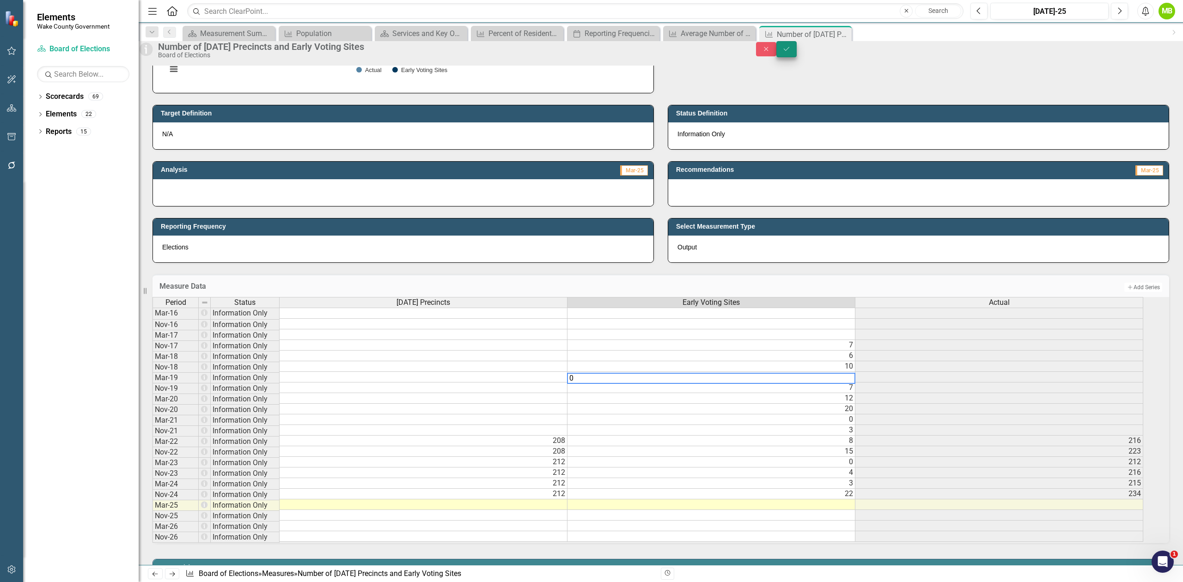
type textarea "0"
click at [791, 52] on icon "Save" at bounding box center [786, 49] width 8 height 6
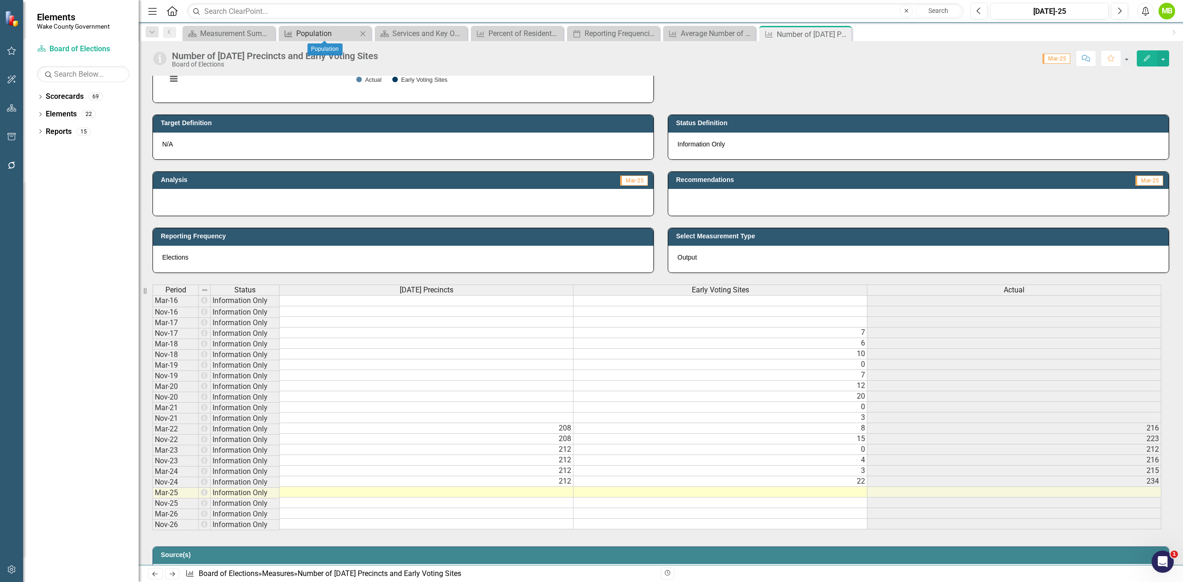
click at [314, 30] on div "Population" at bounding box center [326, 34] width 61 height 12
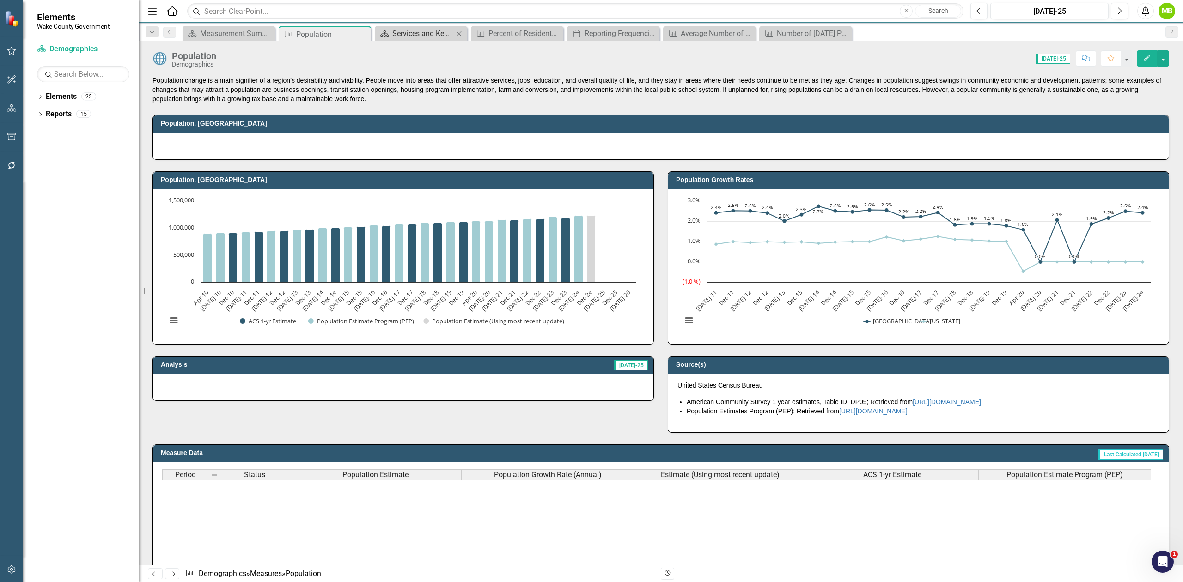
click at [403, 32] on div "Services and Key Operating Measures" at bounding box center [422, 34] width 61 height 12
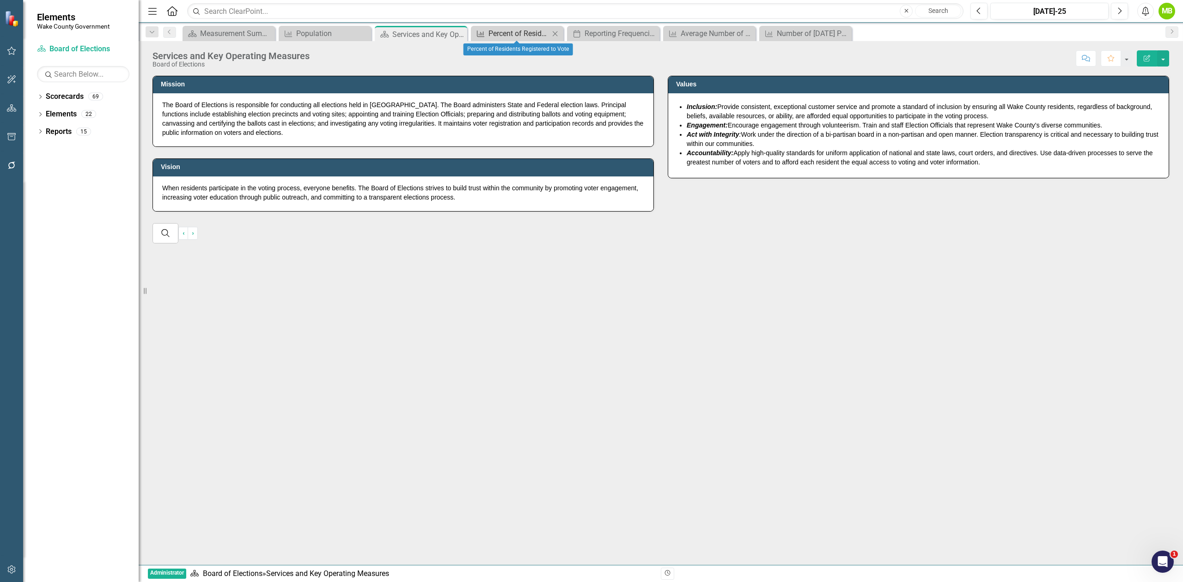
click at [503, 38] on div "Percent of Residents Registered to Vote" at bounding box center [518, 34] width 61 height 12
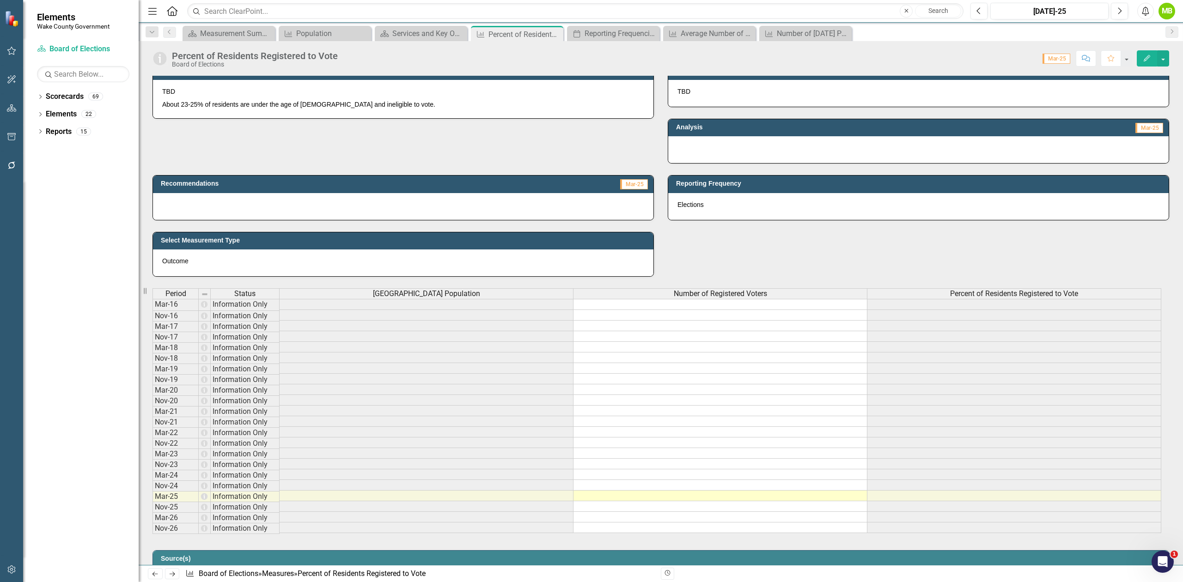
scroll to position [246, 0]
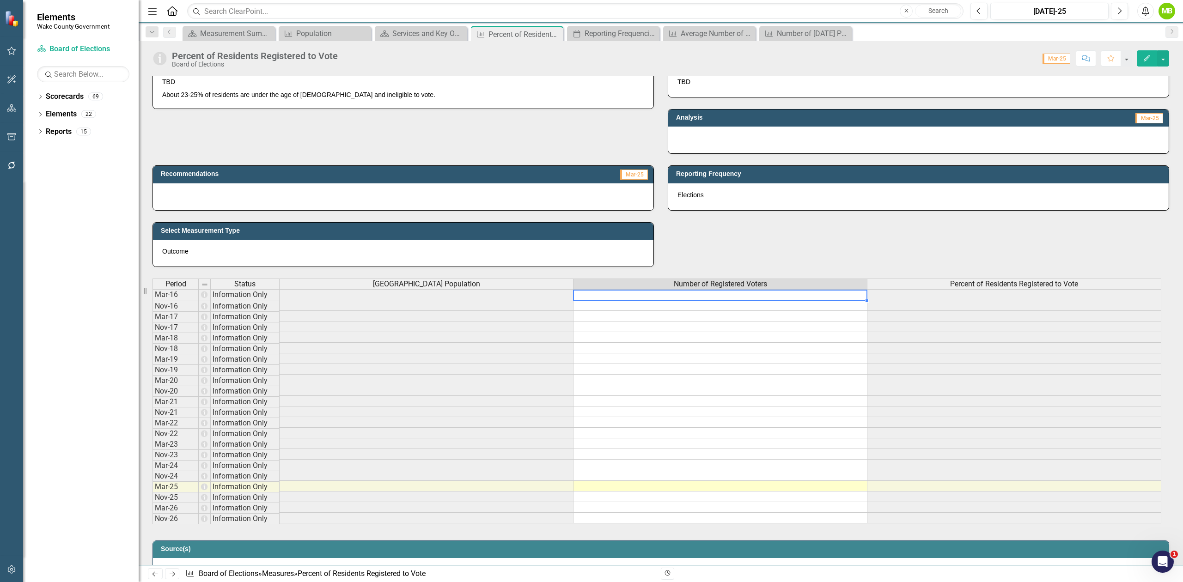
click at [152, 301] on div "Period Status Wake County Population Number of Registered Voters Percent of Res…" at bounding box center [152, 401] width 0 height 245
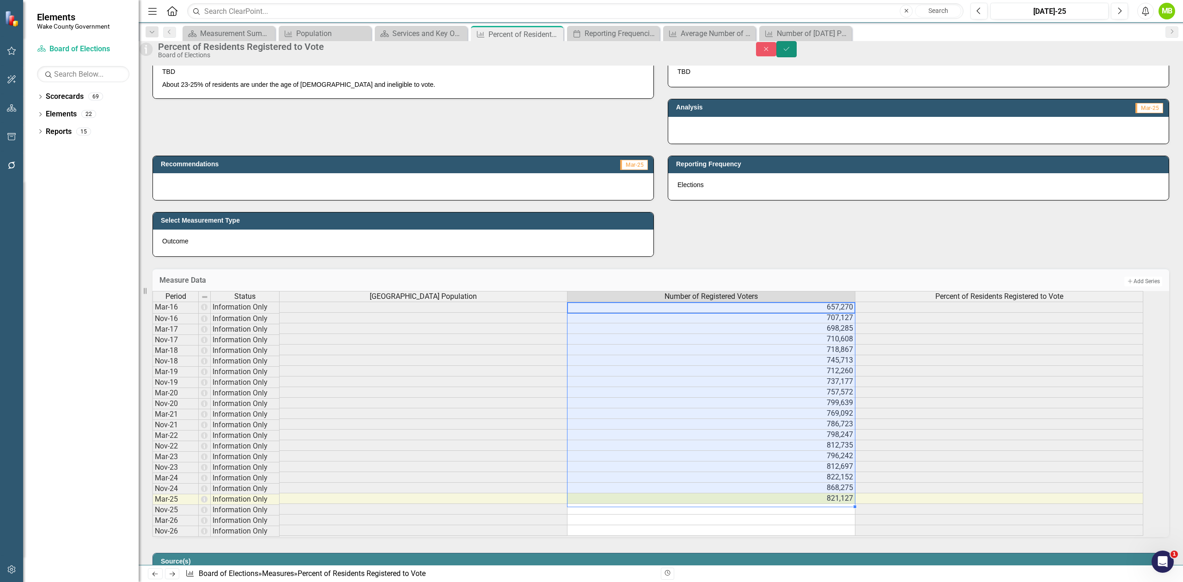
click at [797, 56] on button "Save" at bounding box center [786, 49] width 20 height 16
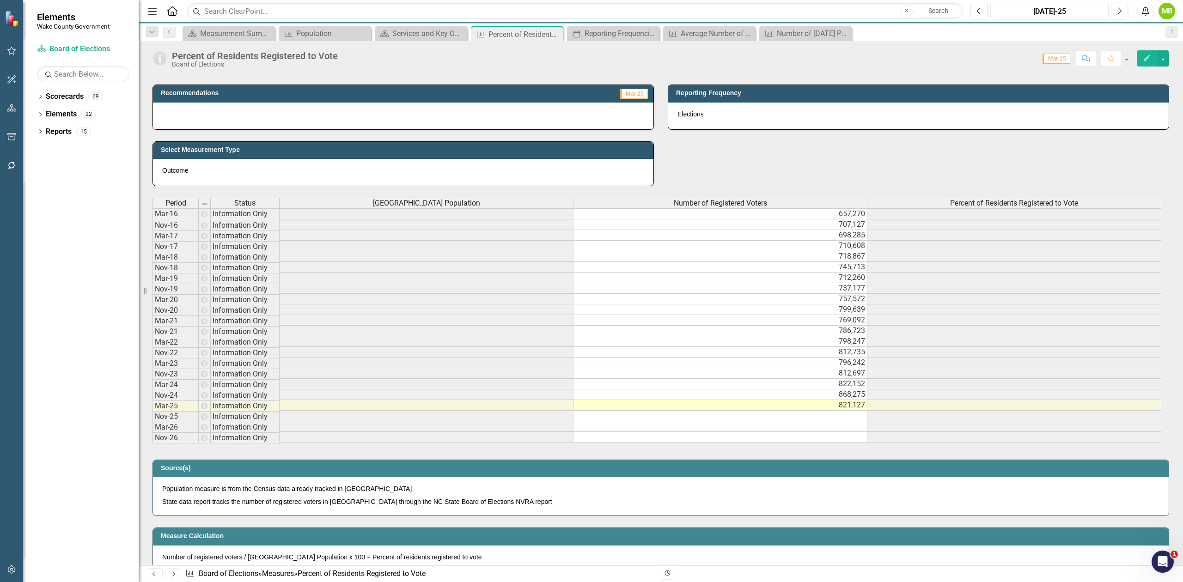
scroll to position [308, 0]
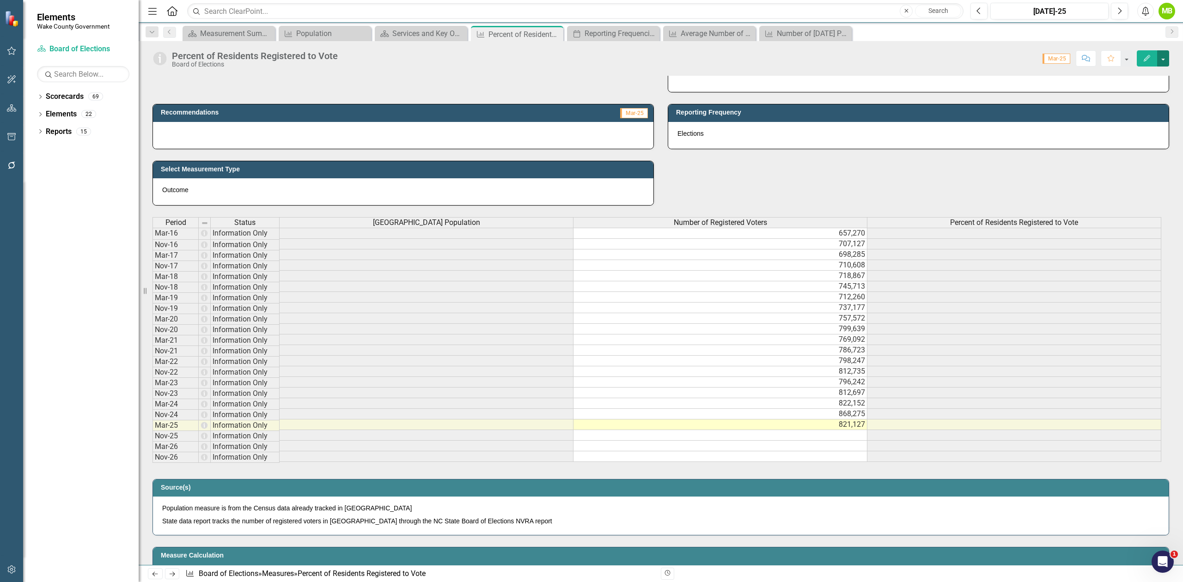
click at [1157, 64] on button "button" at bounding box center [1163, 58] width 12 height 16
click at [1133, 74] on link "Edit Edit Measure" at bounding box center [1124, 75] width 90 height 17
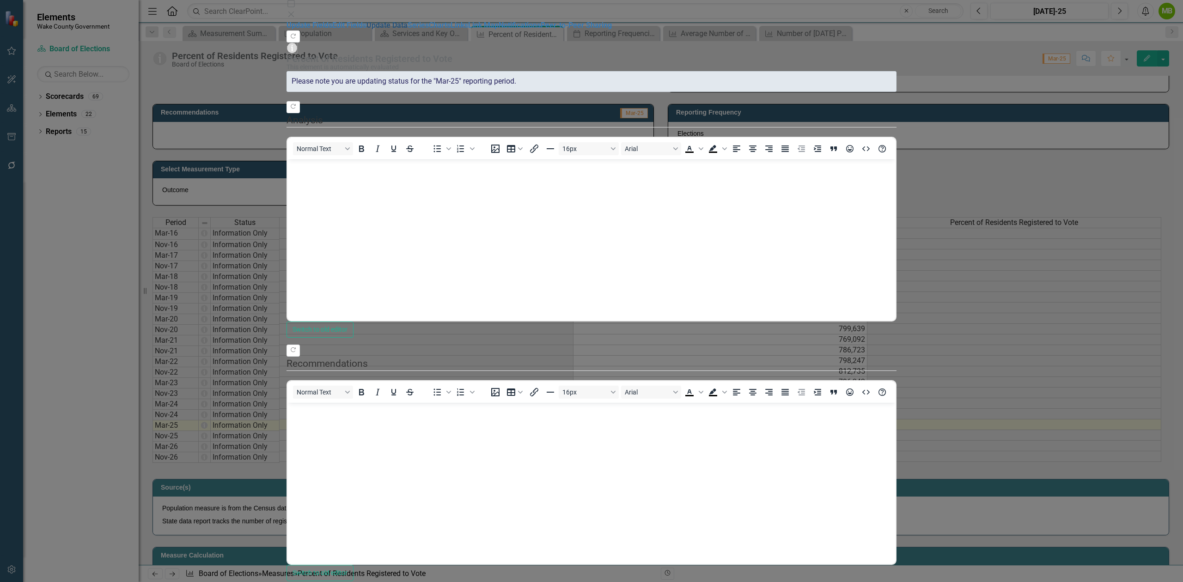
scroll to position [0, 0]
click at [408, 30] on link "Series" at bounding box center [418, 25] width 21 height 9
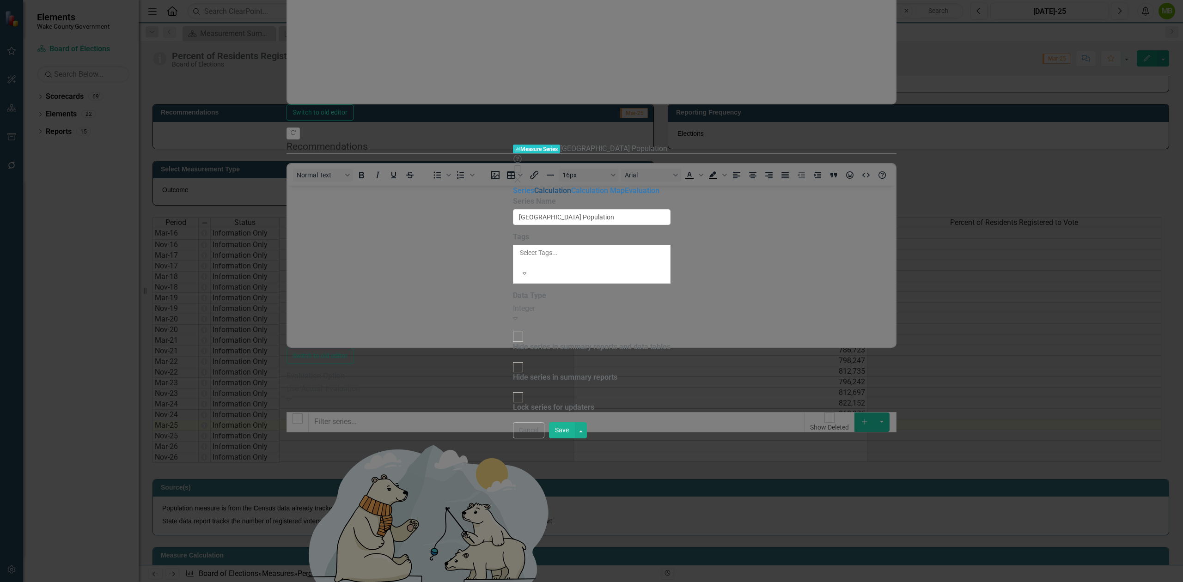
click at [534, 186] on link "Calculation" at bounding box center [552, 190] width 37 height 9
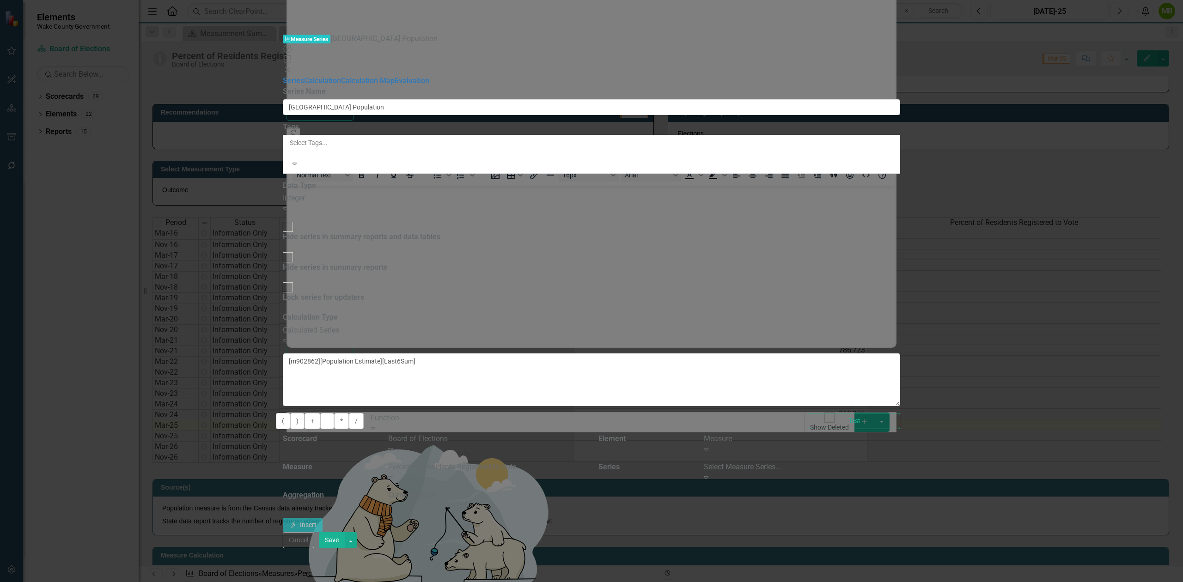
click at [584, 434] on div "Board of Elections Expand" at bounding box center [486, 444] width 196 height 21
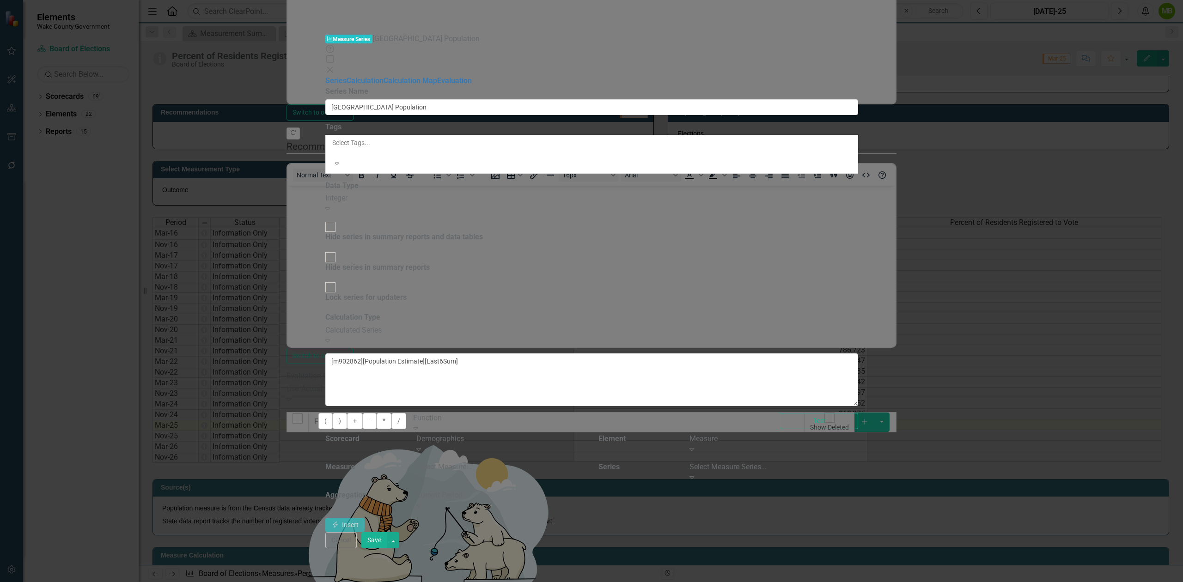
click at [864, 462] on div "Select Measure Series... Expand" at bounding box center [773, 476] width 182 height 28
click at [584, 462] on div "Select Measure..." at bounding box center [500, 467] width 168 height 11
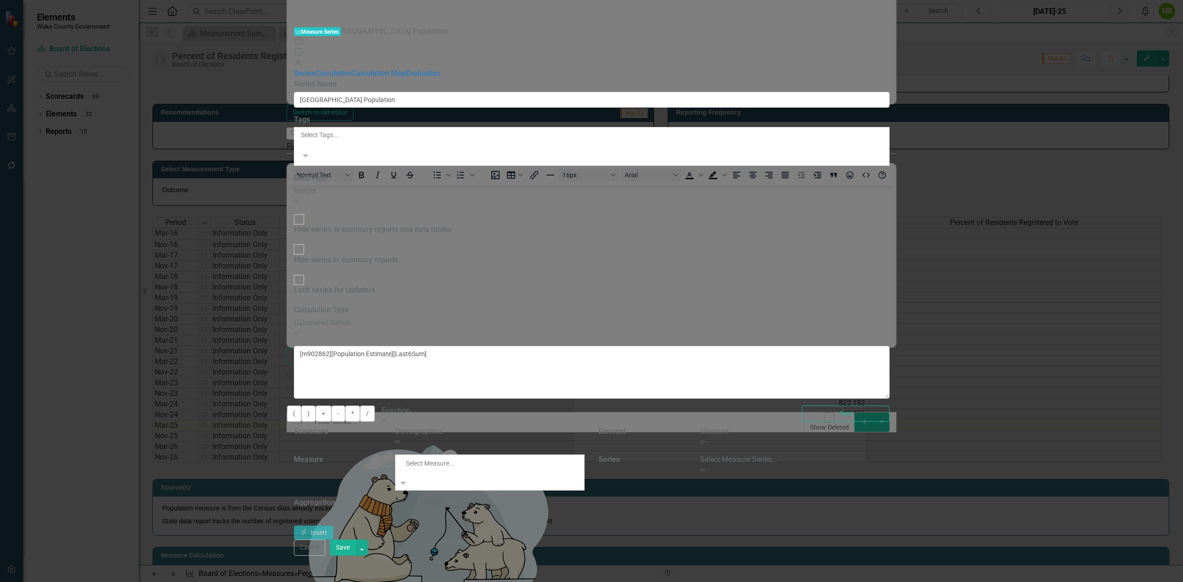
click at [680, 582] on div "Population" at bounding box center [591, 587] width 1183 height 11
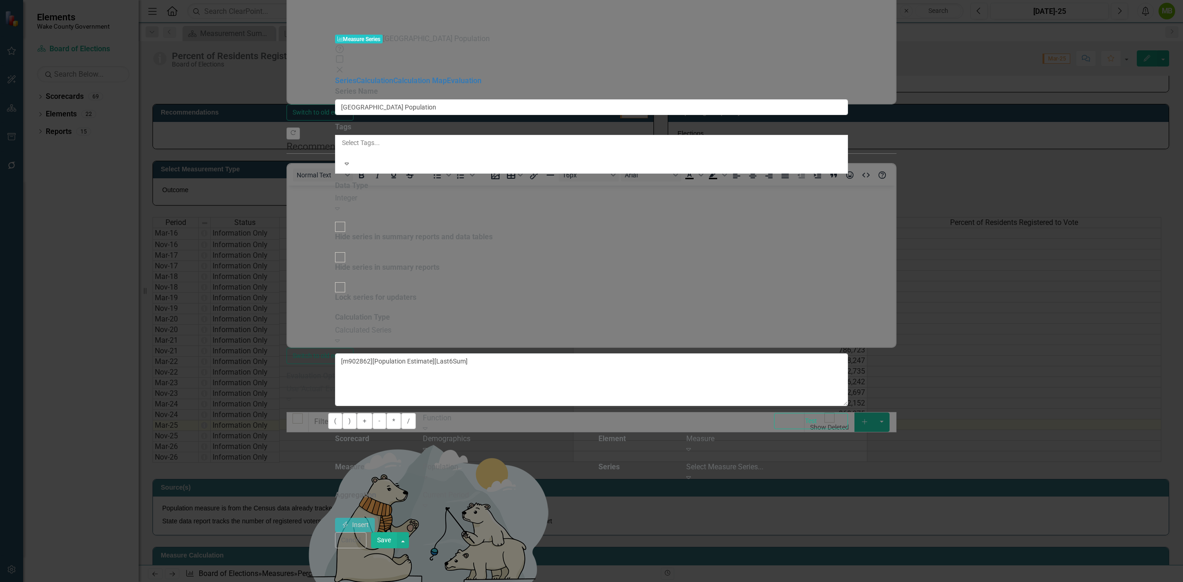
click at [848, 462] on div "Select Measure Series..." at bounding box center [767, 467] width 162 height 11
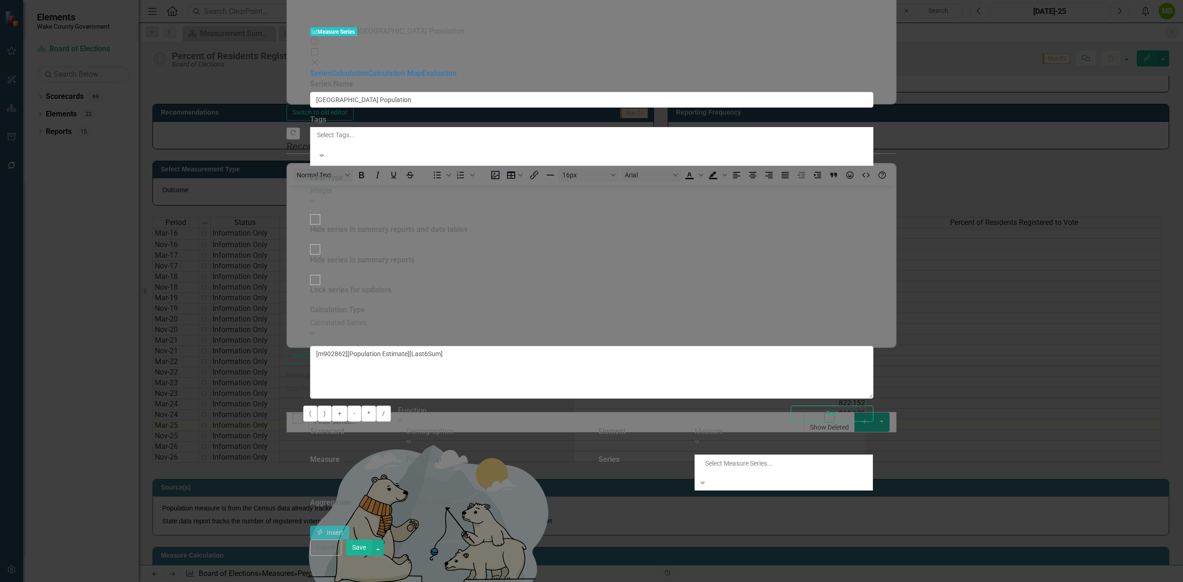
click at [979, 582] on div "Population Estimate" at bounding box center [591, 587] width 1183 height 11
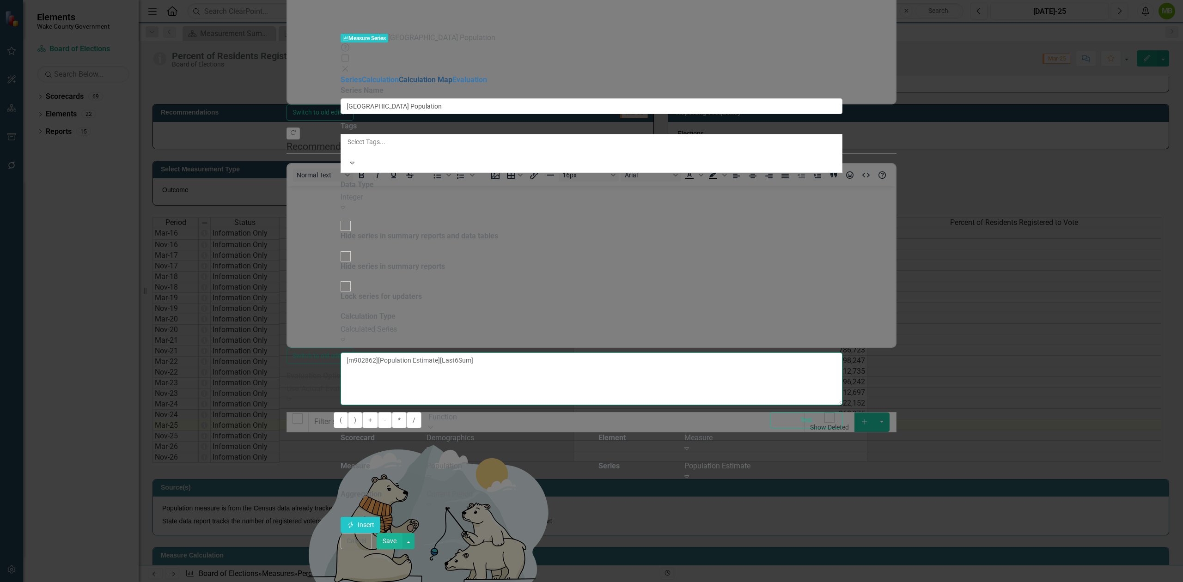
drag, startPoint x: 627, startPoint y: 74, endPoint x: 381, endPoint y: 76, distance: 246.7
click at [381, 76] on div "Series Calculation Calculation Map Evaluation From this page, you can edit the …" at bounding box center [592, 304] width 502 height 458
click at [584, 489] on div "Current Period" at bounding box center [505, 494] width 158 height 11
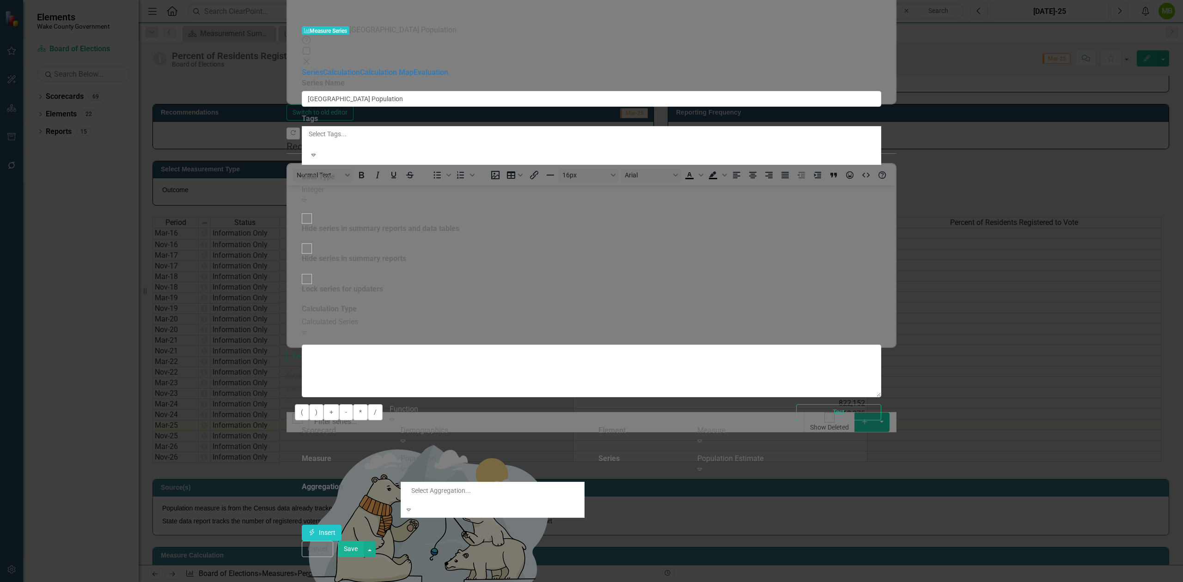
scroll to position [26, 0]
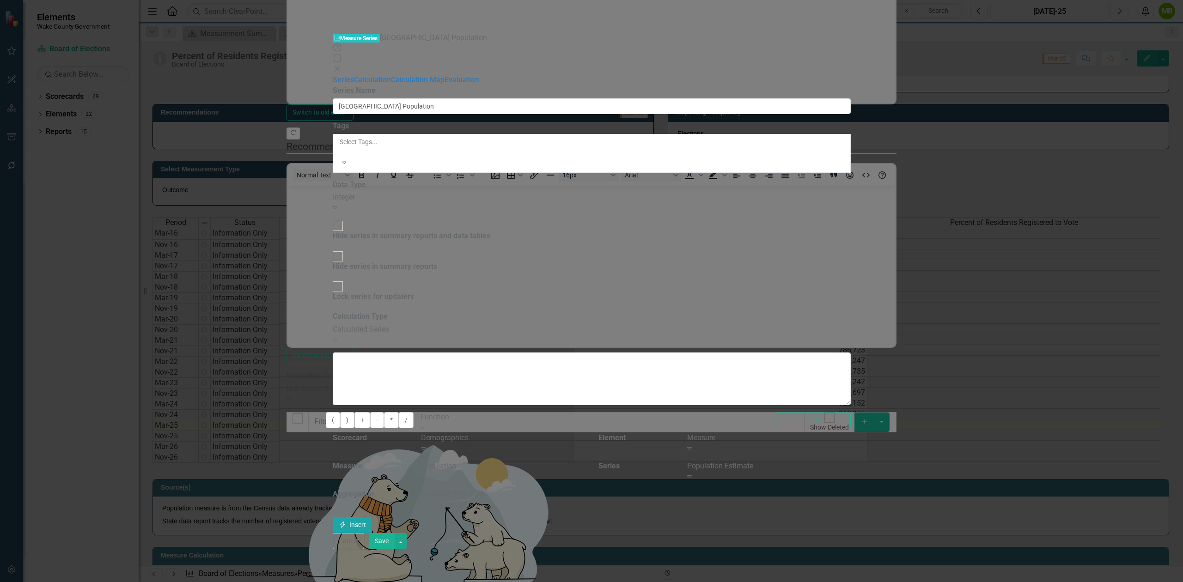
click at [347, 522] on icon "Insert" at bounding box center [343, 525] width 8 height 6
click at [851, 412] on button "Test" at bounding box center [813, 420] width 75 height 16
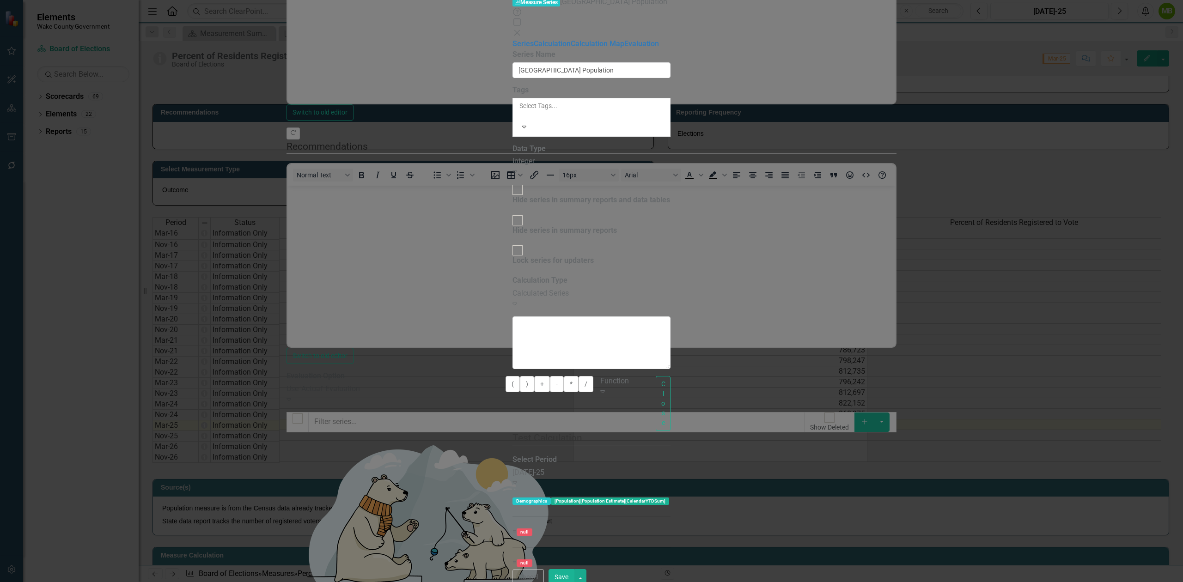
click at [512, 468] on div "[DATE]-25" at bounding box center [548, 473] width 72 height 11
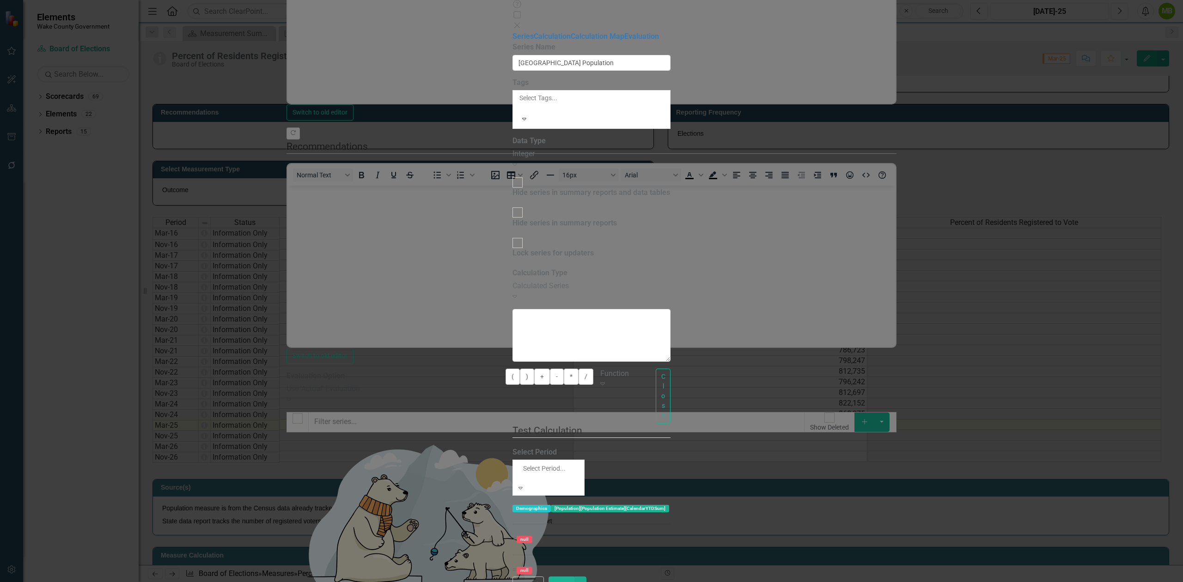
scroll to position [1816, 0]
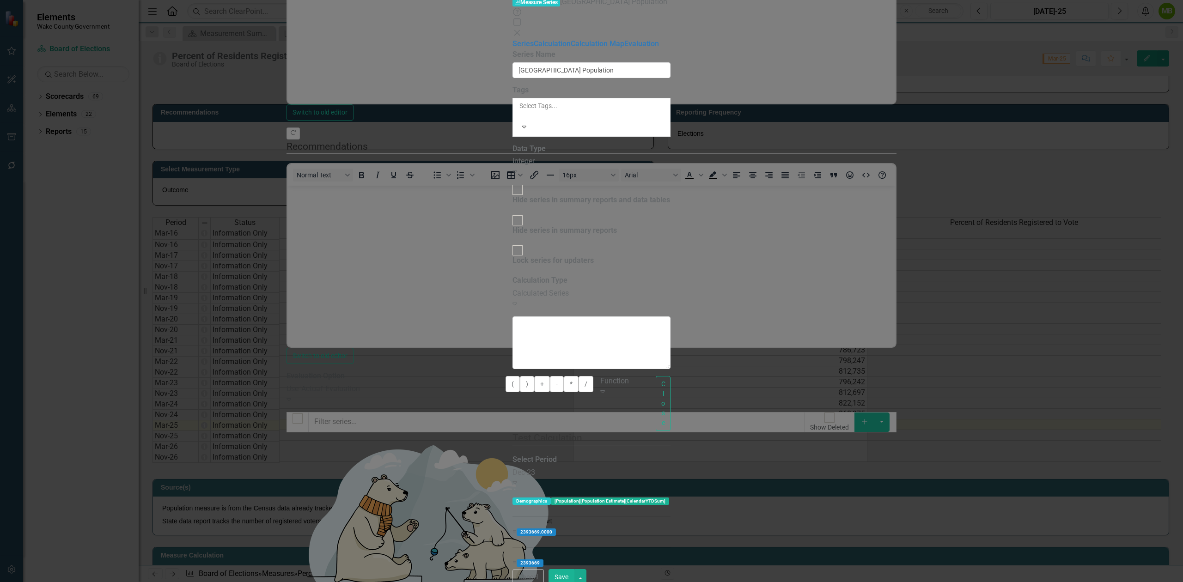
click at [523, 468] on div "Dec-23" at bounding box center [548, 473] width 72 height 11
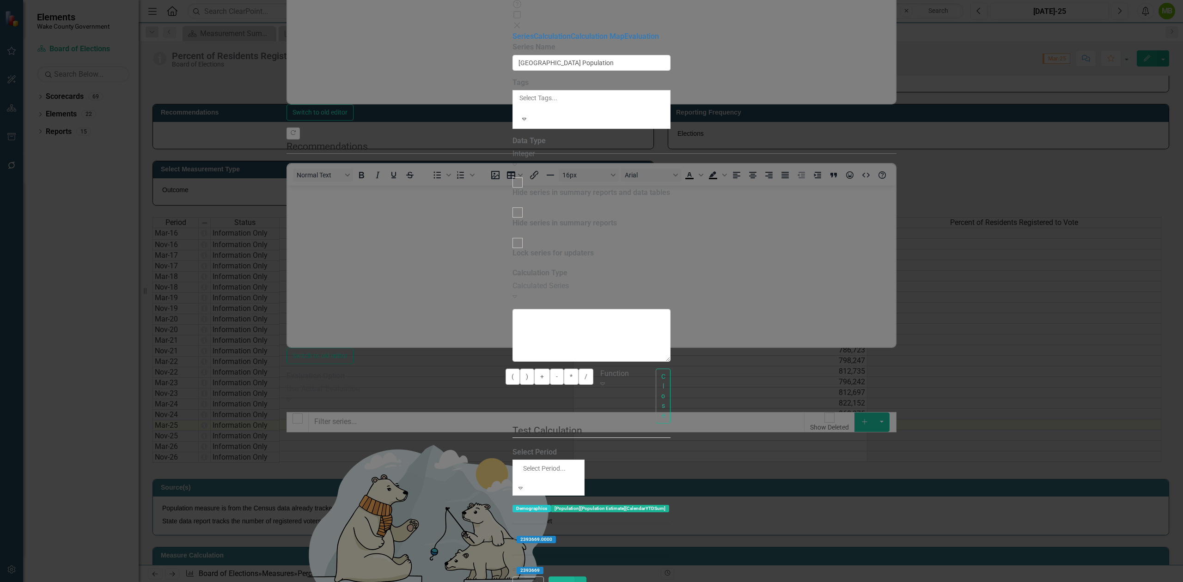
scroll to position [1897, 0]
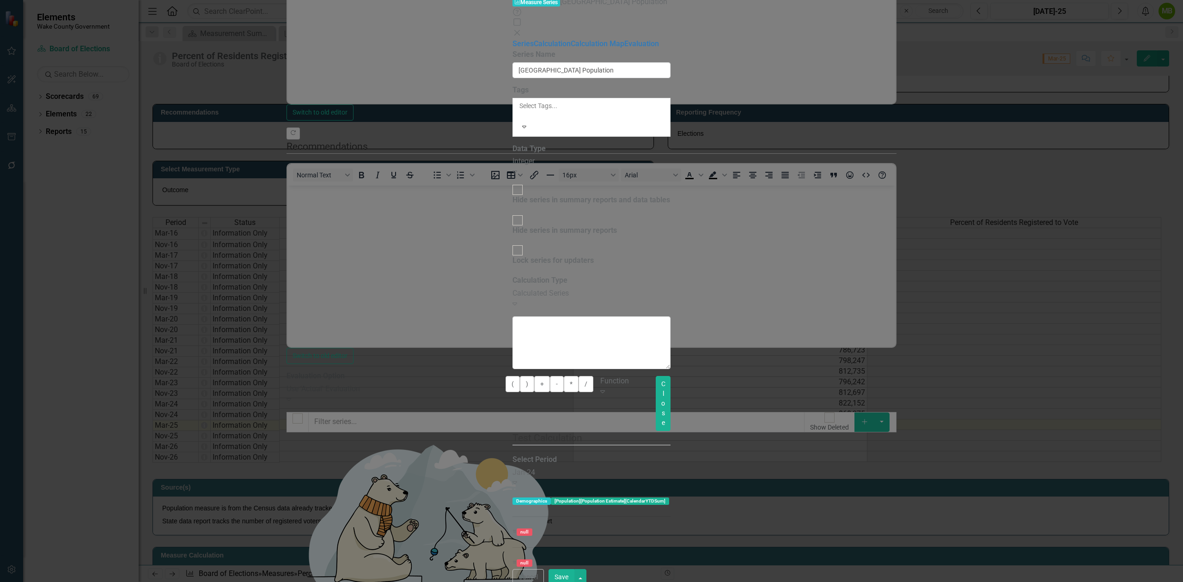
drag, startPoint x: 1120, startPoint y: 143, endPoint x: 1112, endPoint y: 143, distance: 8.8
click at [670, 376] on button "Close" at bounding box center [663, 403] width 15 height 55
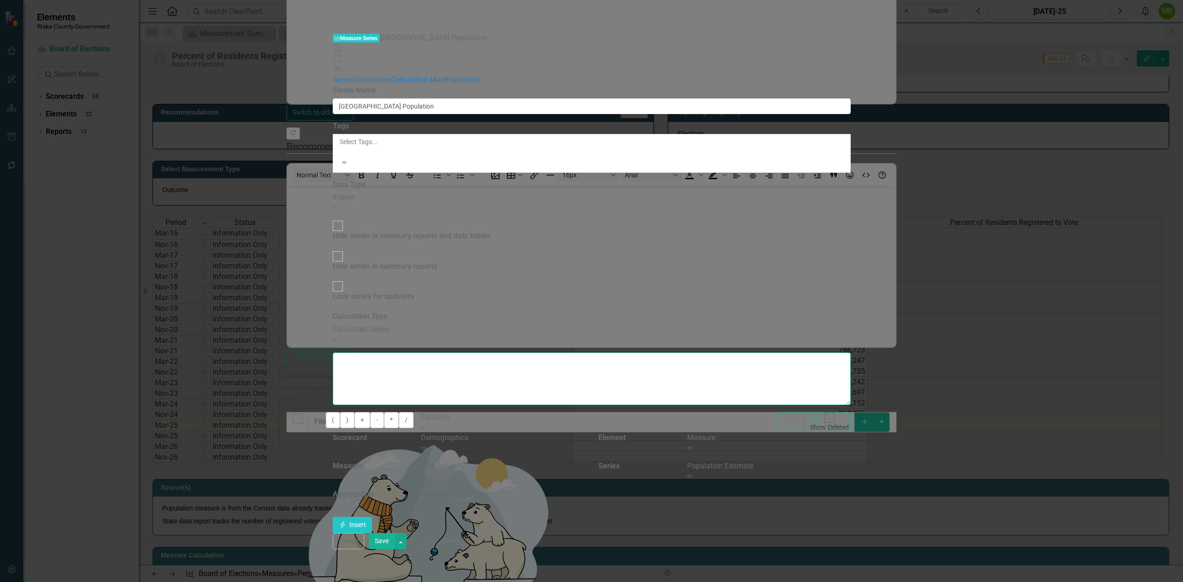
drag, startPoint x: 688, startPoint y: 88, endPoint x: 641, endPoint y: 84, distance: 46.4
click at [641, 353] on textarea "[m902862][Population Estimate][CalendarYTDSum]" at bounding box center [592, 379] width 518 height 53
click at [584, 489] on div "Calendar YTD Sum" at bounding box center [503, 494] width 164 height 11
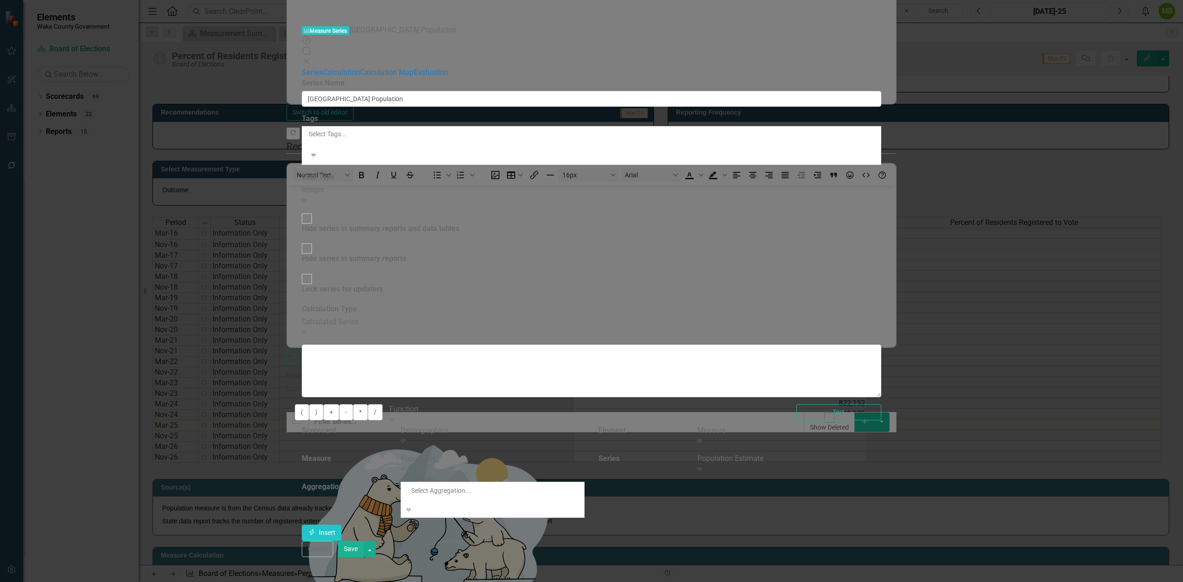
scroll to position [211, 0]
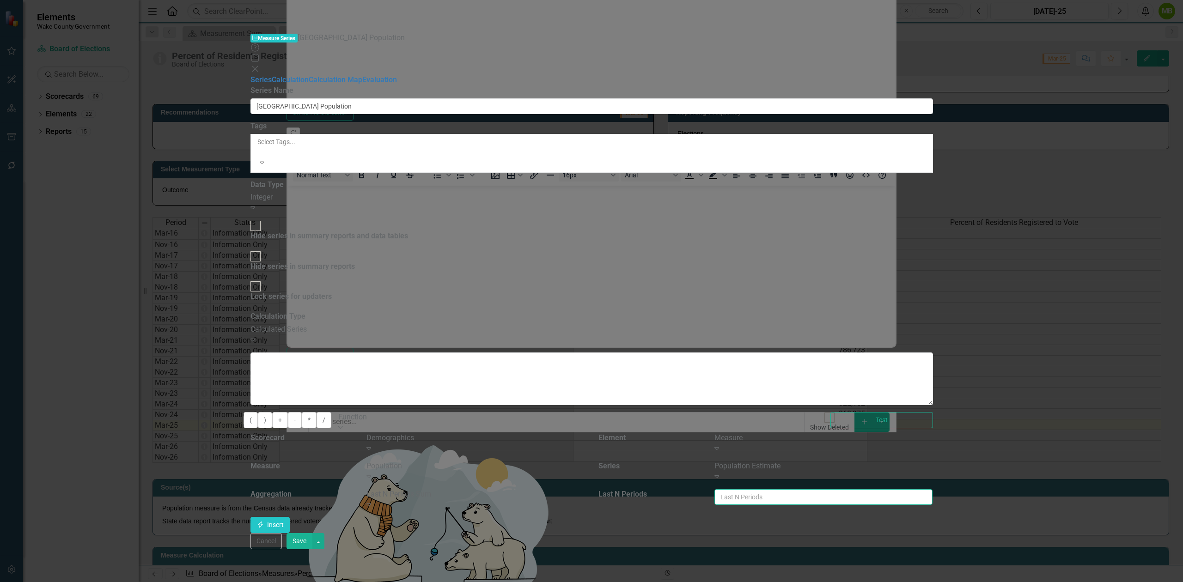
click at [932, 489] on input "number" at bounding box center [823, 497] width 218 height 16
type input "12"
drag, startPoint x: 665, startPoint y: 86, endPoint x: 188, endPoint y: 80, distance: 477.8
click at [250, 80] on div "Measure Series Measure Series Wake County Population Help Maximize Close Series…" at bounding box center [591, 291] width 682 height 517
type textarea "[m902862][Population Estimate][CalendarYTDSum]"
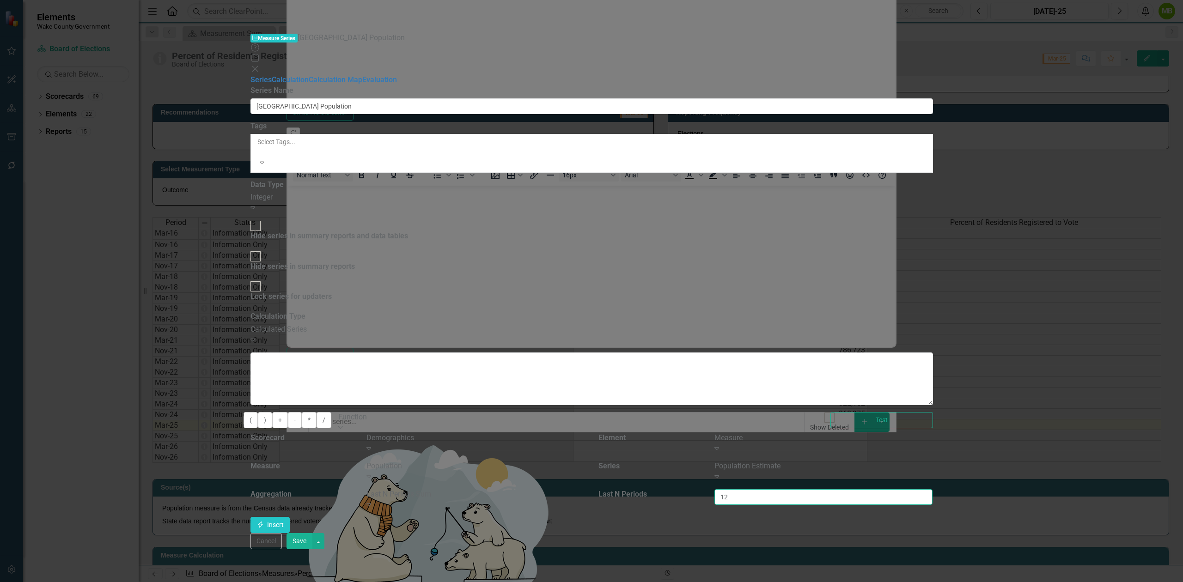
click at [939, 489] on div "12" at bounding box center [823, 500] width 232 height 23
click at [290, 517] on button "Insert Insert" at bounding box center [270, 525] width 40 height 16
click at [932, 412] on button "Test" at bounding box center [881, 420] width 102 height 16
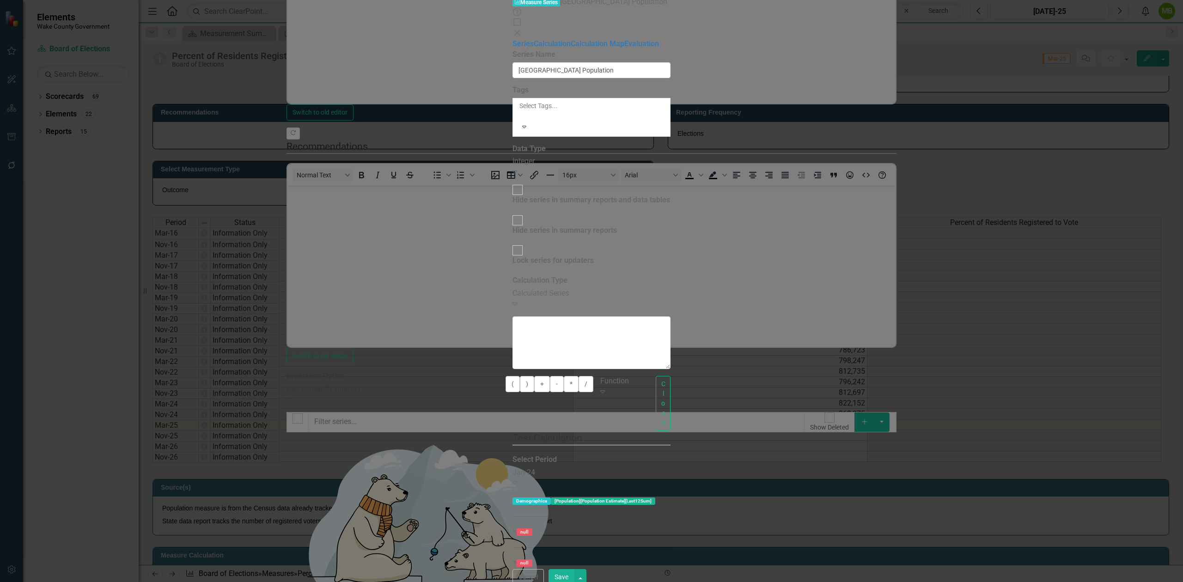
click at [559, 468] on div "Jan-24" at bounding box center [548, 473] width 72 height 11
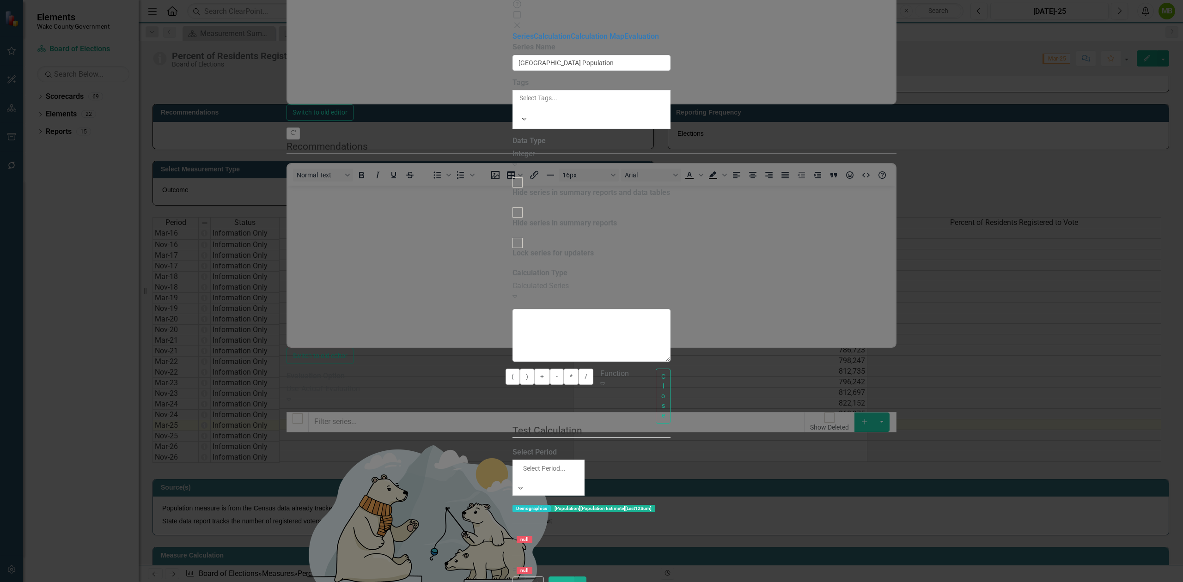
scroll to position [1605, 0]
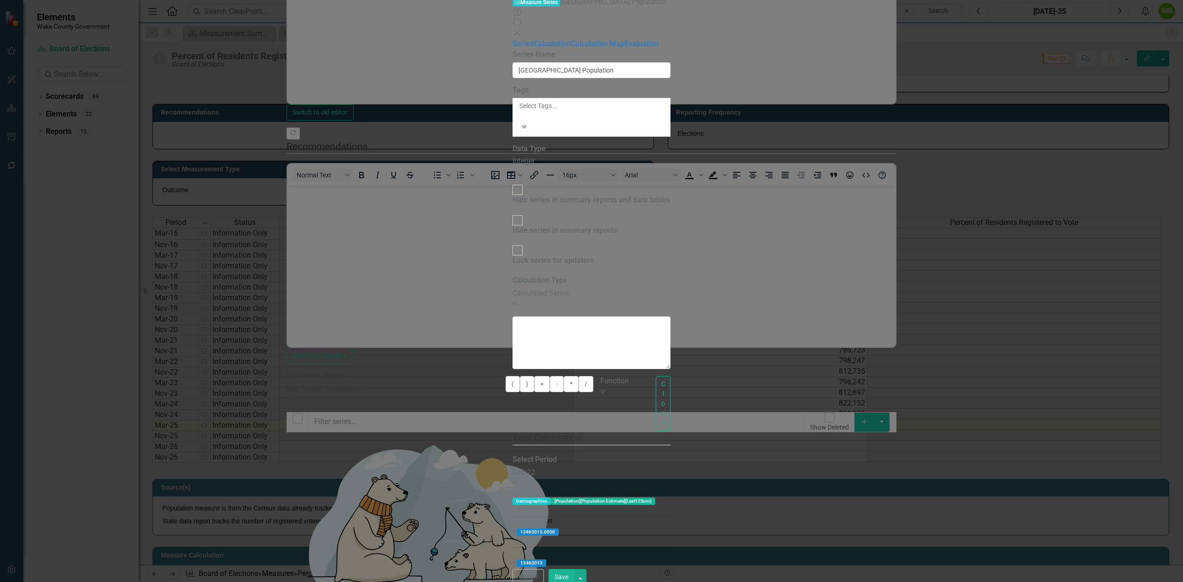
click at [574, 578] on button "Save" at bounding box center [561, 577] width 26 height 16
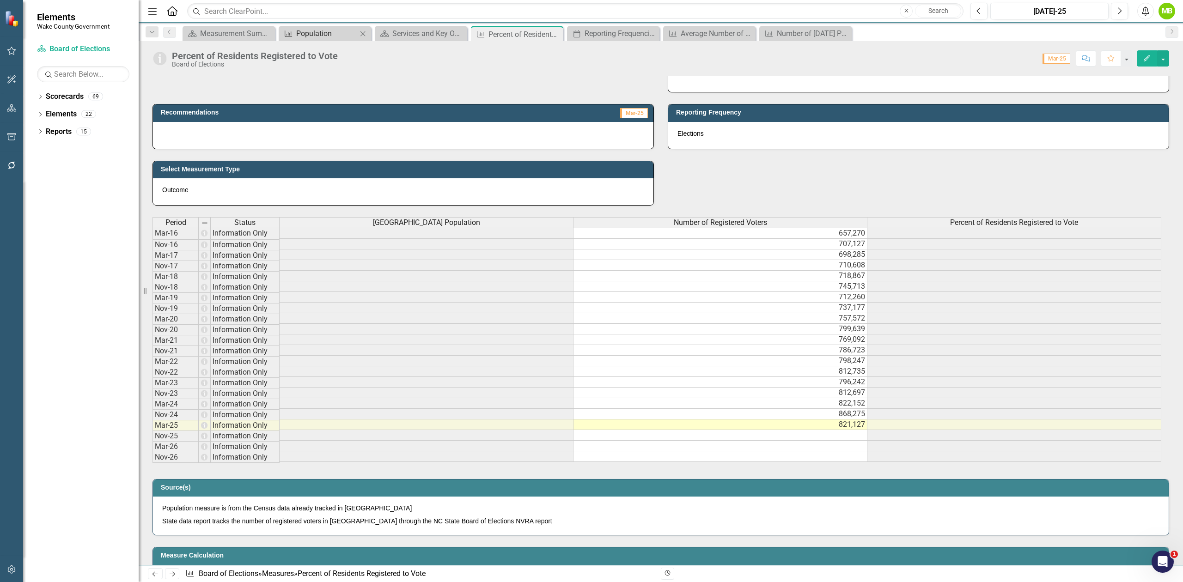
click at [310, 35] on div "Population" at bounding box center [326, 34] width 61 height 12
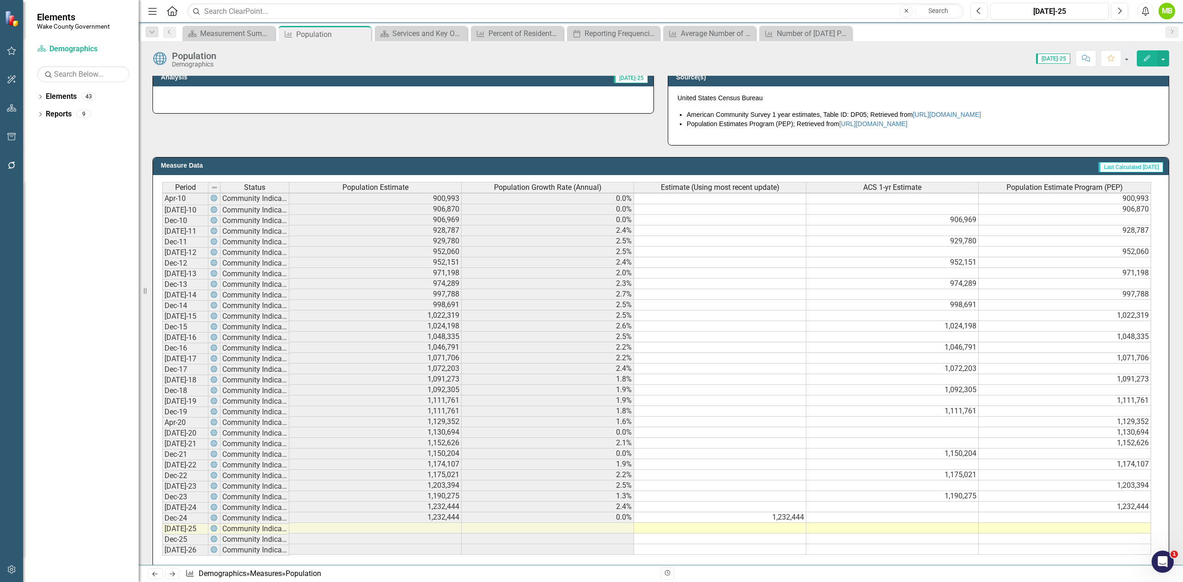
scroll to position [308, 0]
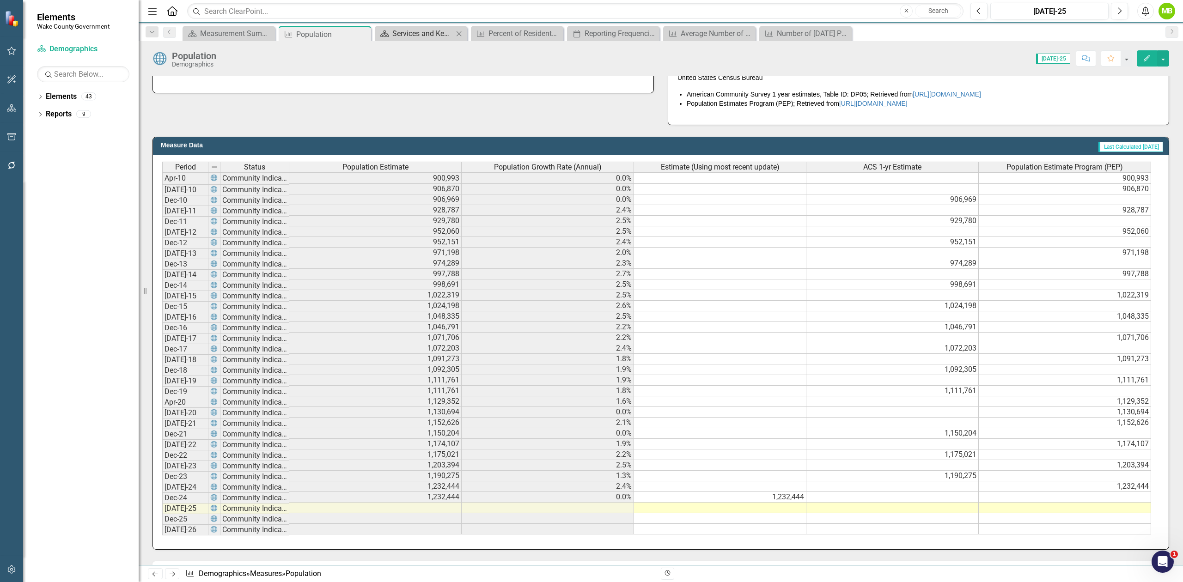
click at [417, 34] on div "Services and Key Operating Measures" at bounding box center [422, 34] width 61 height 12
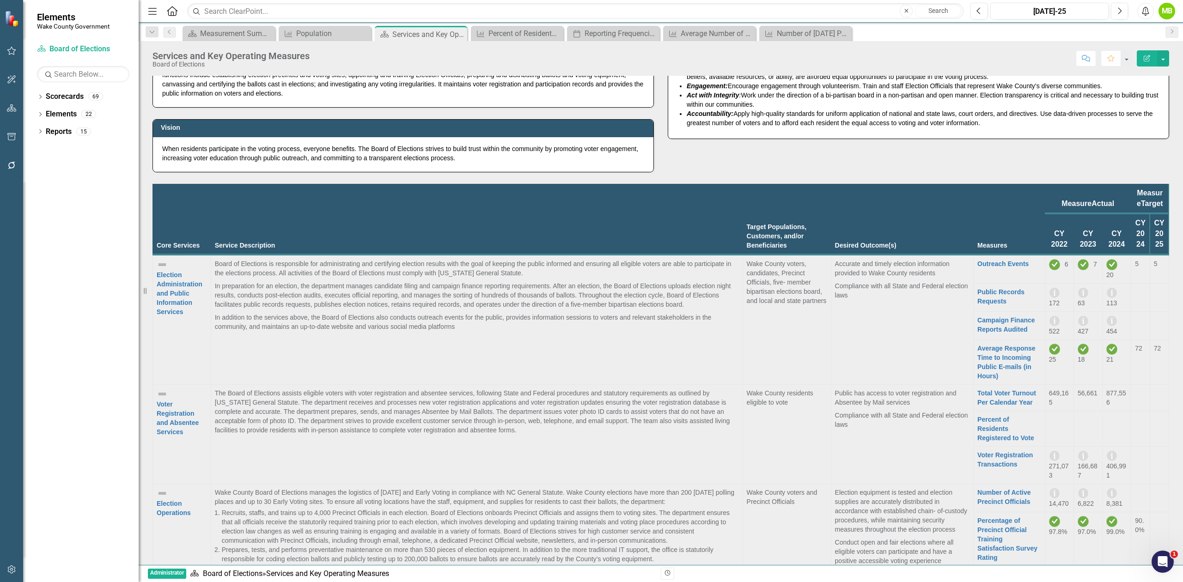
scroll to position [61, 0]
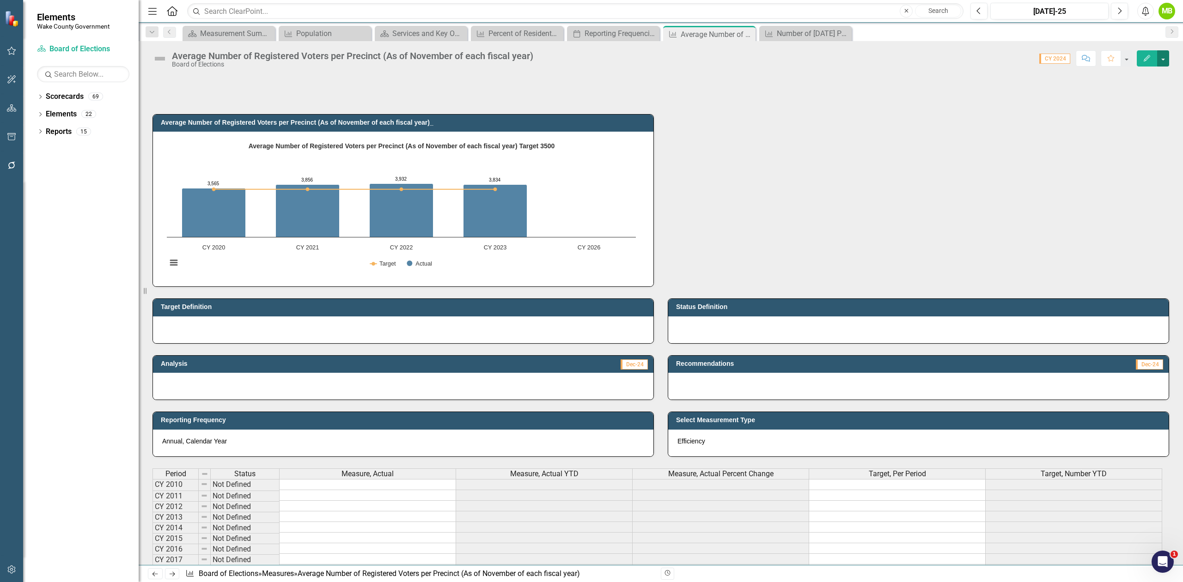
click at [1161, 60] on button "button" at bounding box center [1163, 58] width 12 height 16
click at [1143, 75] on link "Edit Edit Measure" at bounding box center [1124, 75] width 90 height 17
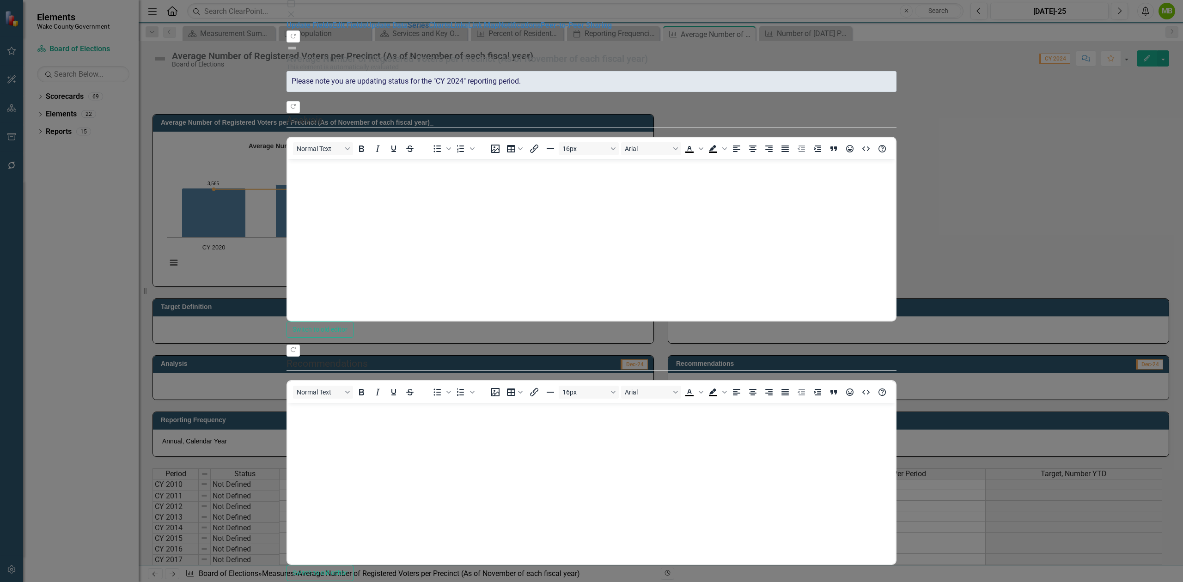
click at [408, 30] on link "Series" at bounding box center [418, 25] width 21 height 9
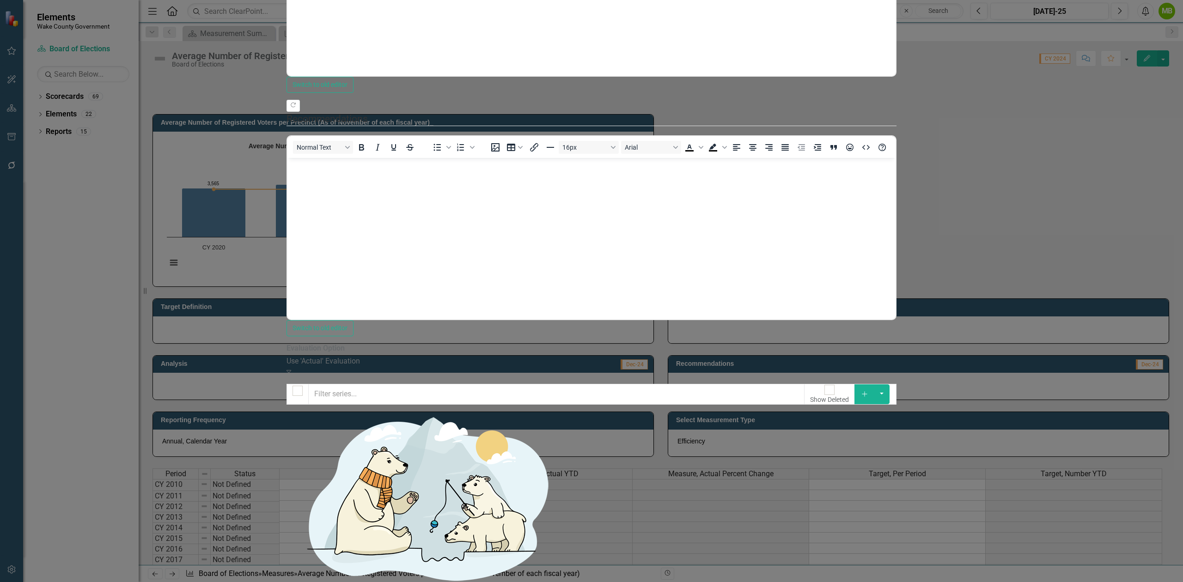
click at [875, 384] on button "Add" at bounding box center [864, 393] width 20 height 19
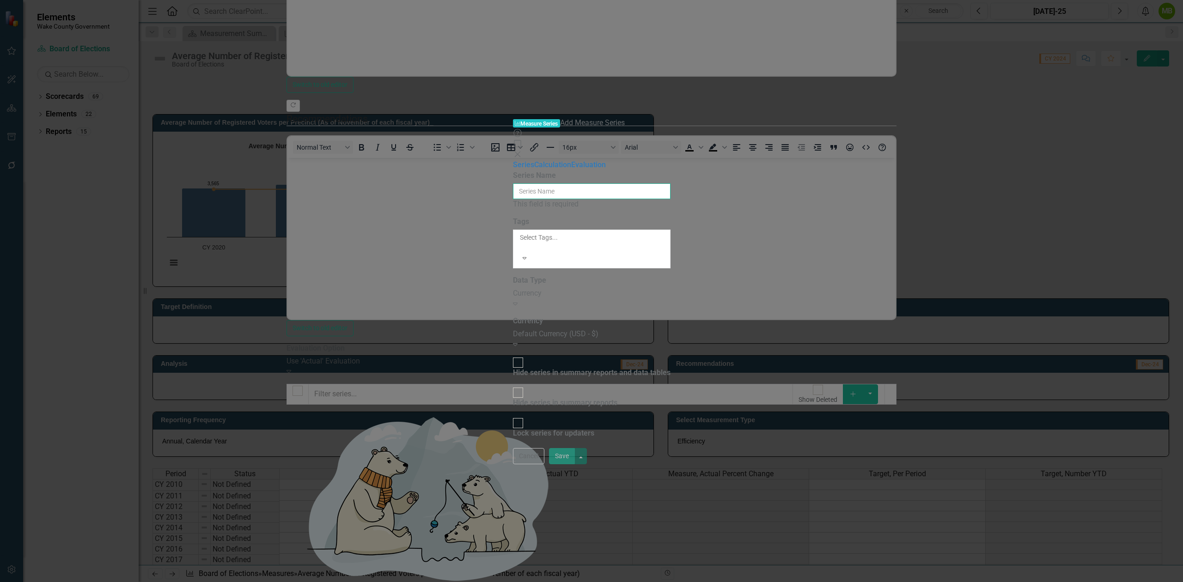
click at [513, 183] on input "Series Name" at bounding box center [592, 191] width 158 height 16
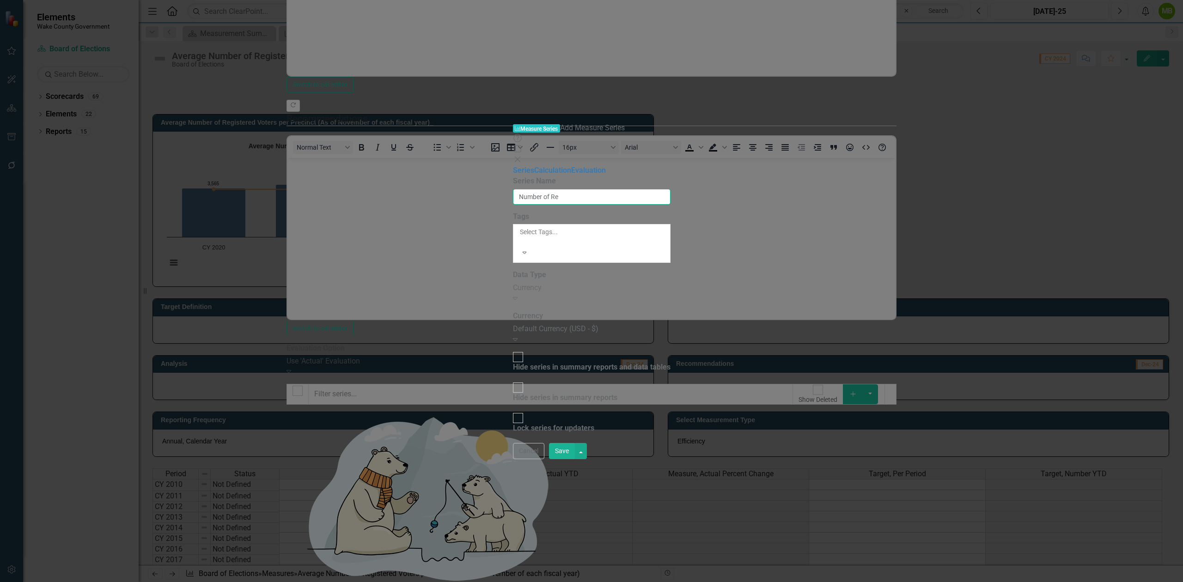
type input "Number of Registered Voters"
click at [513, 283] on div "Currency" at bounding box center [592, 288] width 158 height 11
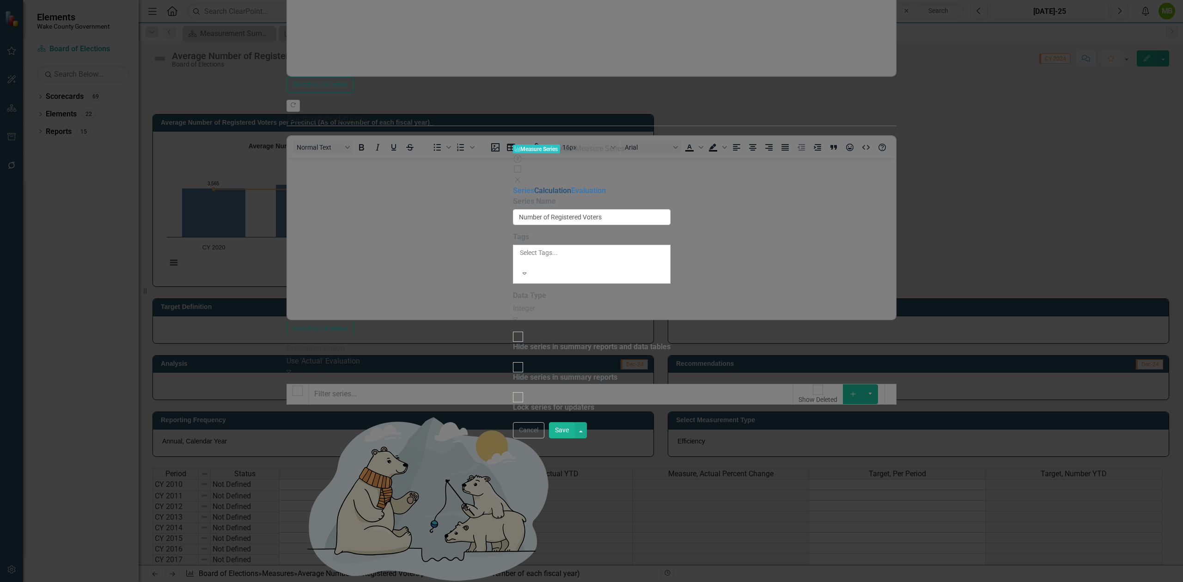
click at [534, 186] on link "Calculation" at bounding box center [552, 190] width 37 height 9
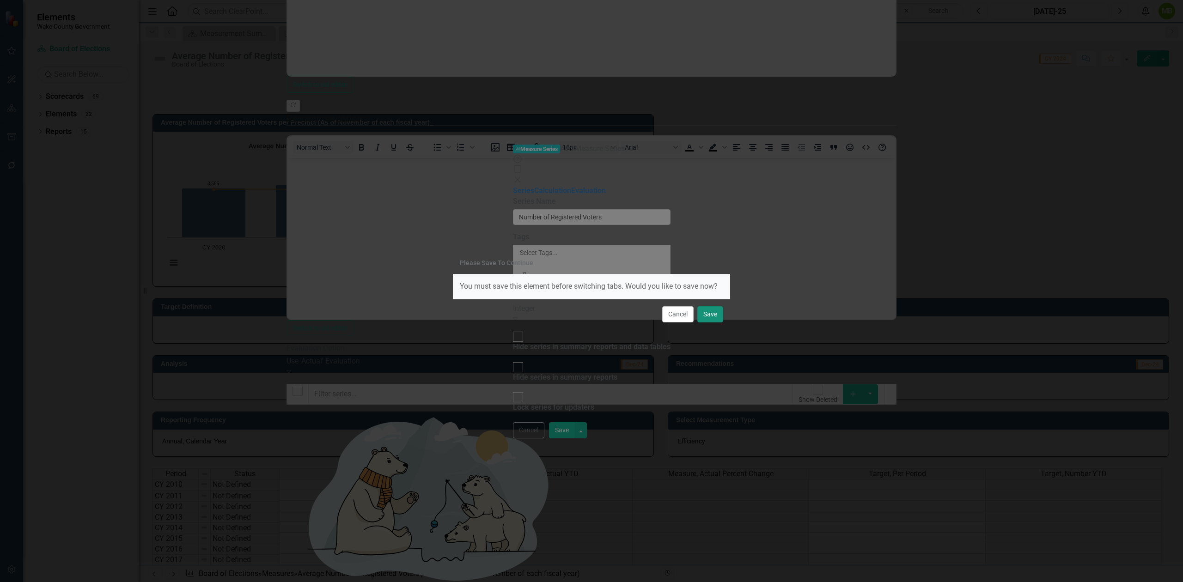
click at [714, 312] on button "Save" at bounding box center [710, 314] width 26 height 16
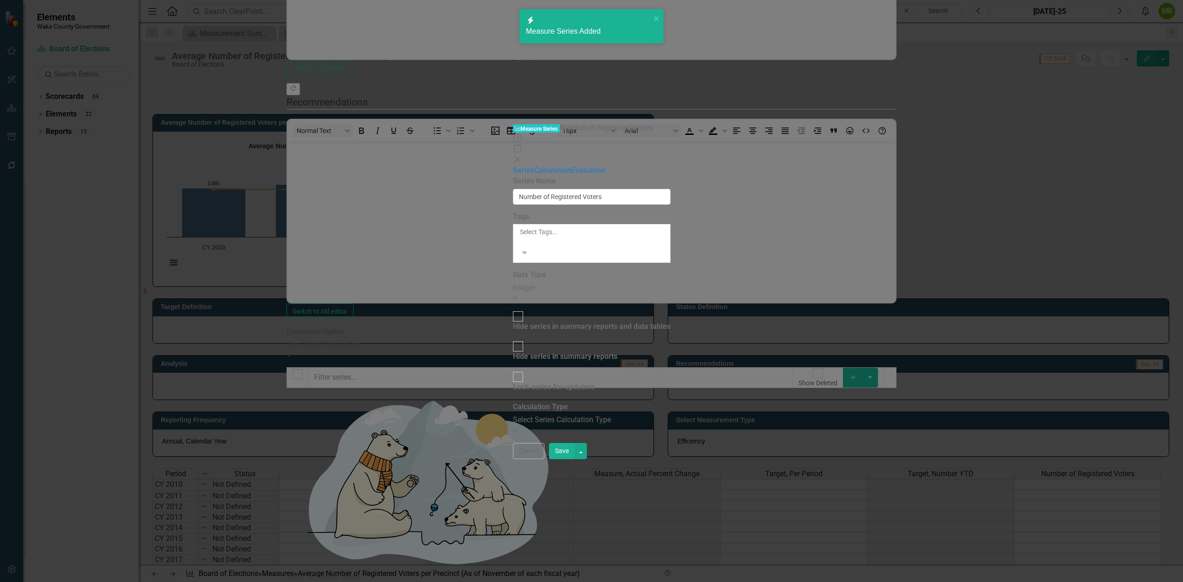
click at [513, 415] on div "Select Series Calculation Type" at bounding box center [592, 420] width 158 height 11
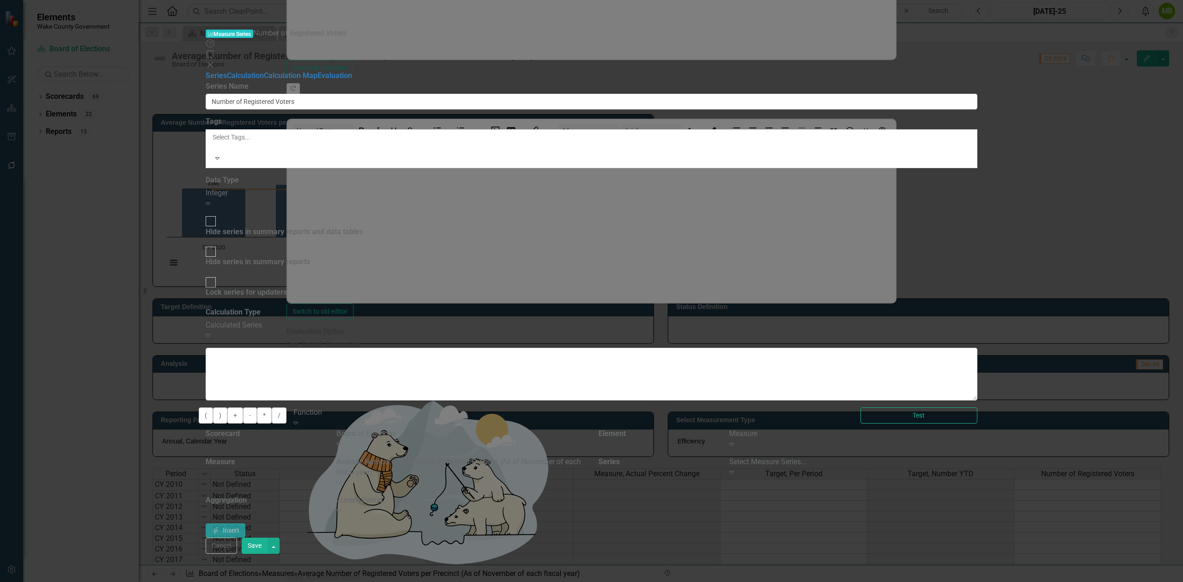
click at [584, 457] on div "Average Number of Registered Voters per Precinct (As of November of each fiscal…" at bounding box center [460, 467] width 248 height 21
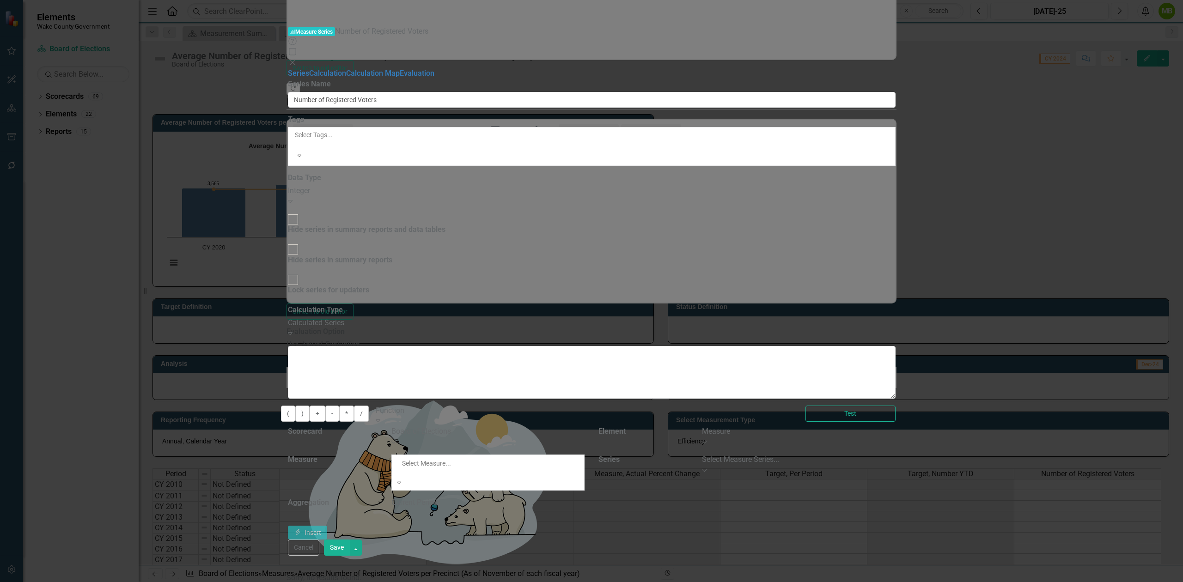
scroll to position [65, 0]
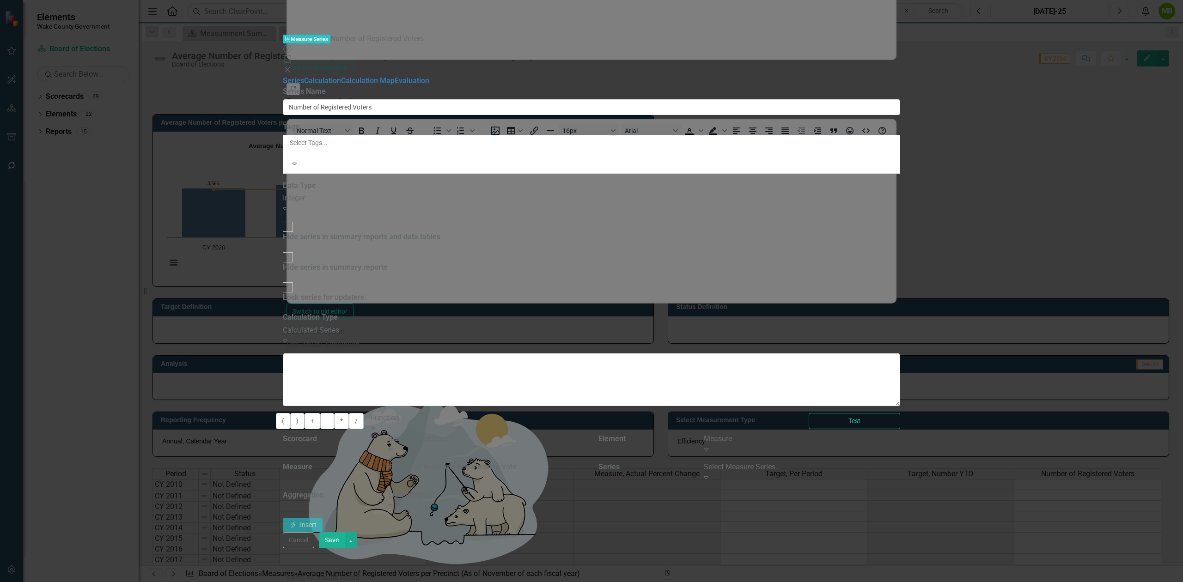
click at [900, 462] on div "Select Measure Series..." at bounding box center [802, 467] width 196 height 11
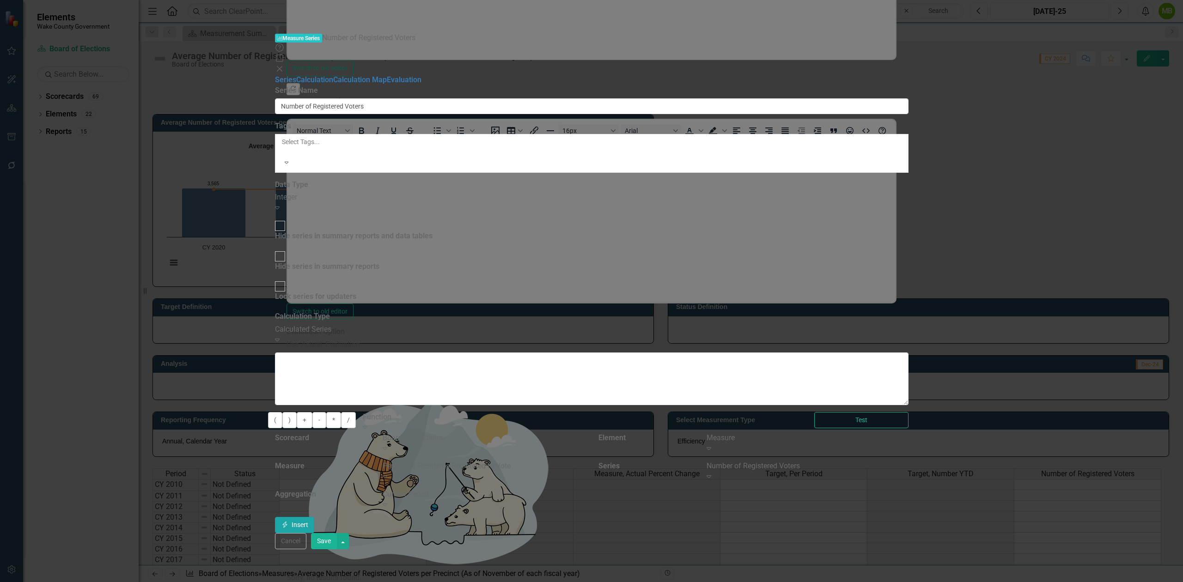
click at [315, 517] on button "Insert Insert" at bounding box center [295, 525] width 40 height 16
click at [337, 549] on button "Save" at bounding box center [324, 541] width 26 height 16
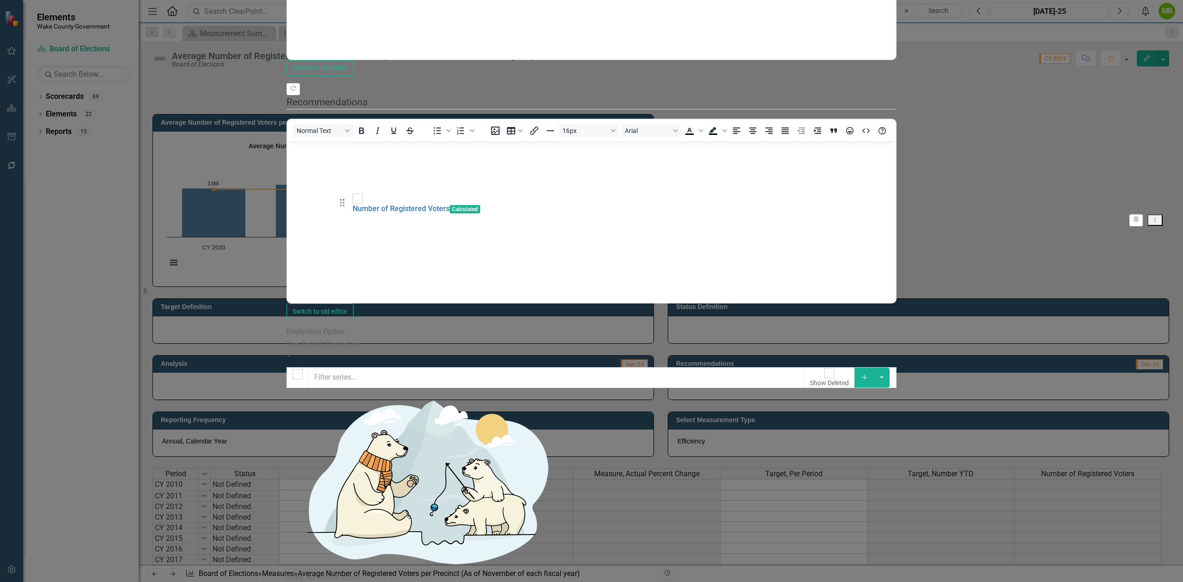
drag, startPoint x: 348, startPoint y: 309, endPoint x: 329, endPoint y: 118, distance: 191.8
click at [326, 126] on div "Update Fields Edit Fields Update Data Series Charts Links Link Map Notification…" at bounding box center [591, 304] width 610 height 1091
drag, startPoint x: 353, startPoint y: 306, endPoint x: 355, endPoint y: 102, distance: 204.2
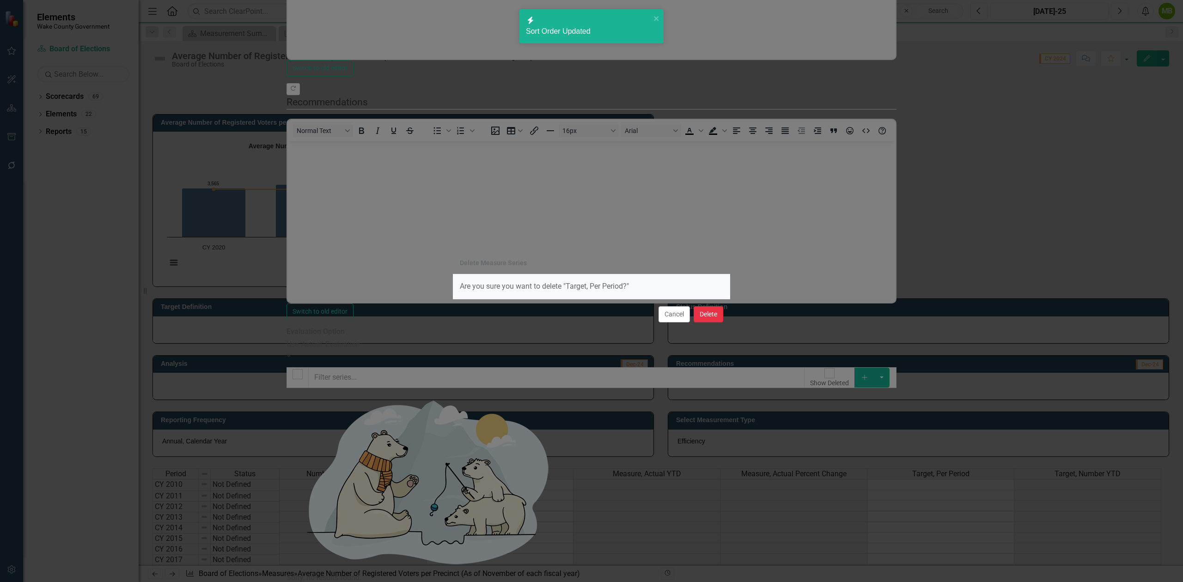
click at [710, 318] on button "Delete" at bounding box center [709, 314] width 30 height 16
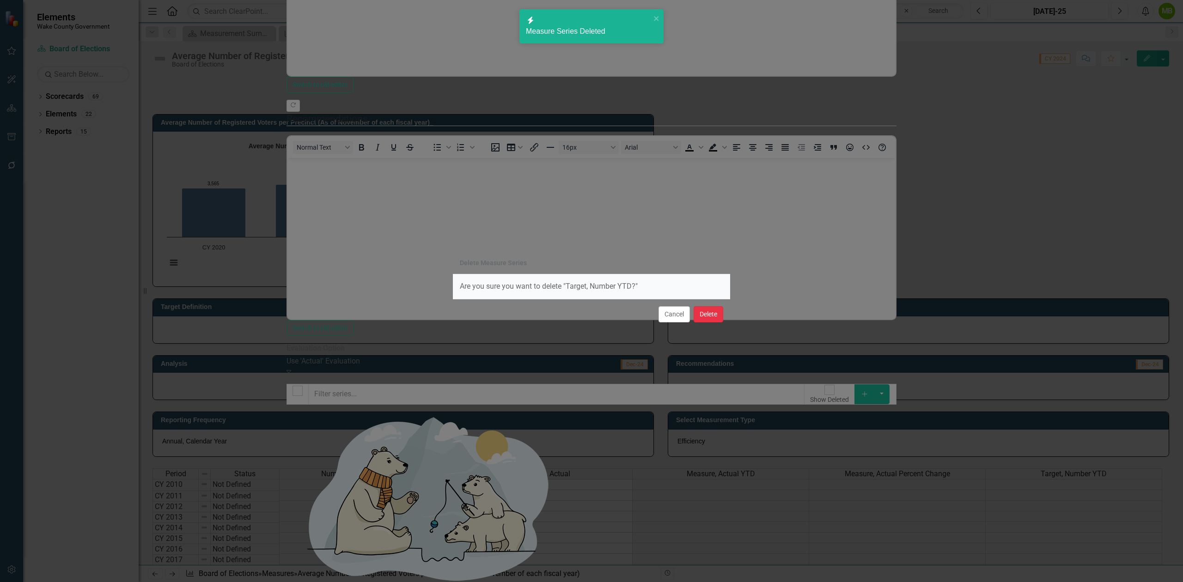
click at [706, 315] on button "Delete" at bounding box center [709, 314] width 30 height 16
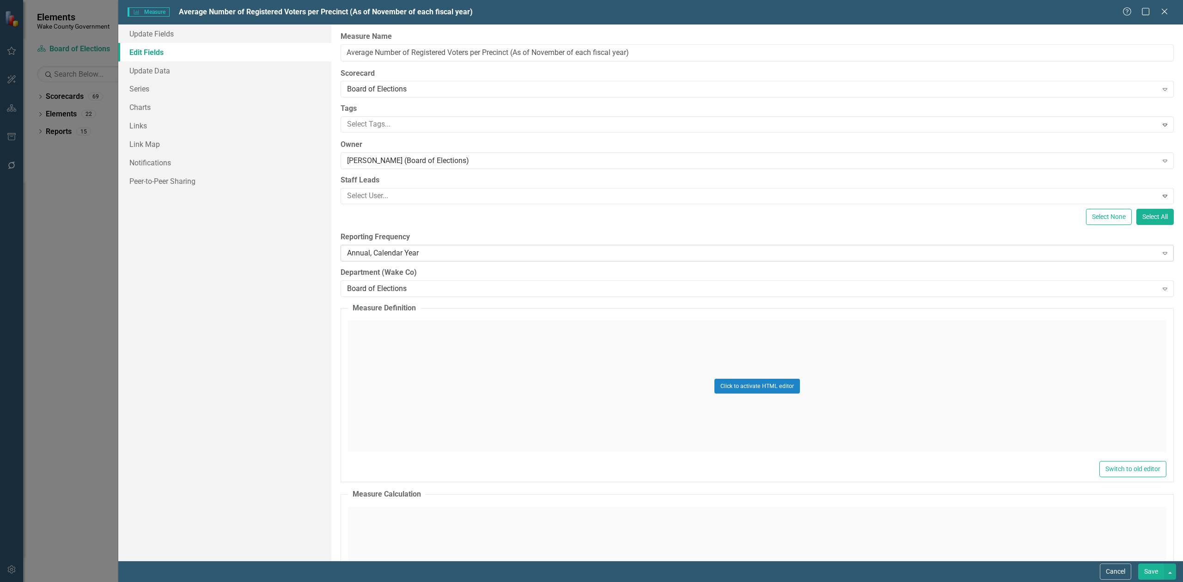
click at [389, 256] on div "Annual, Calendar Year" at bounding box center [752, 253] width 810 height 11
type input "el"
click at [393, 582] on div "El ections" at bounding box center [593, 589] width 1168 height 11
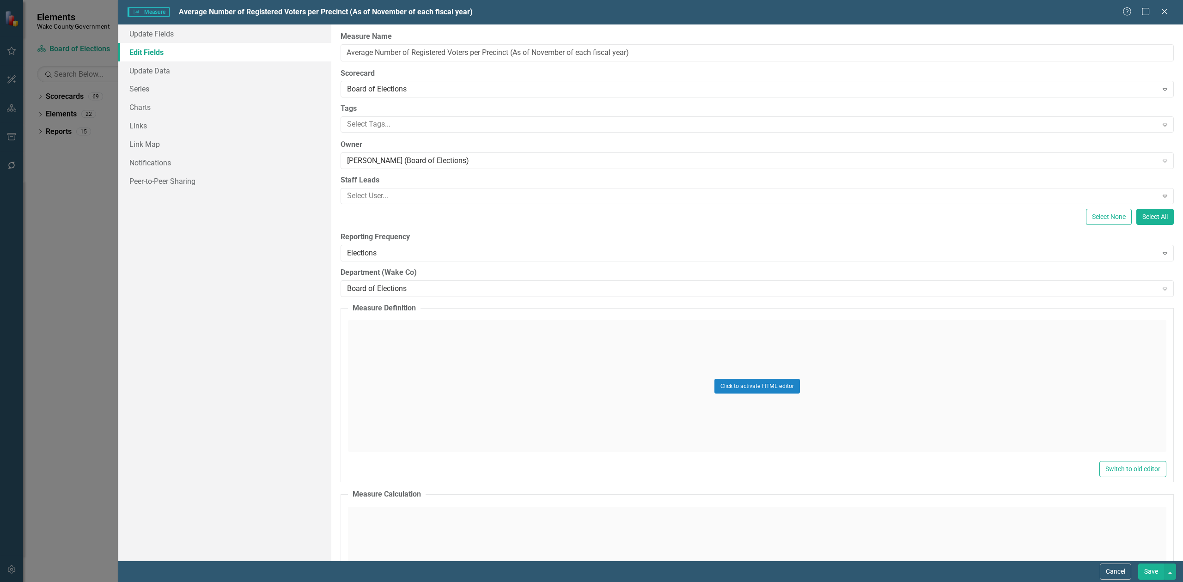
click at [1155, 568] on button "Save" at bounding box center [1151, 572] width 26 height 16
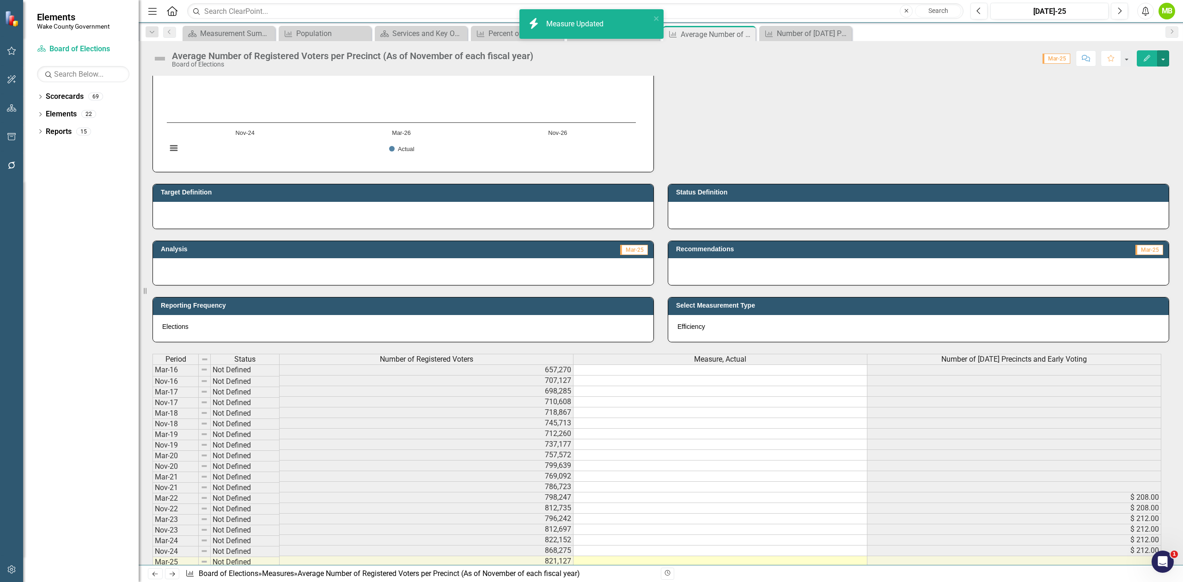
scroll to position [185, 0]
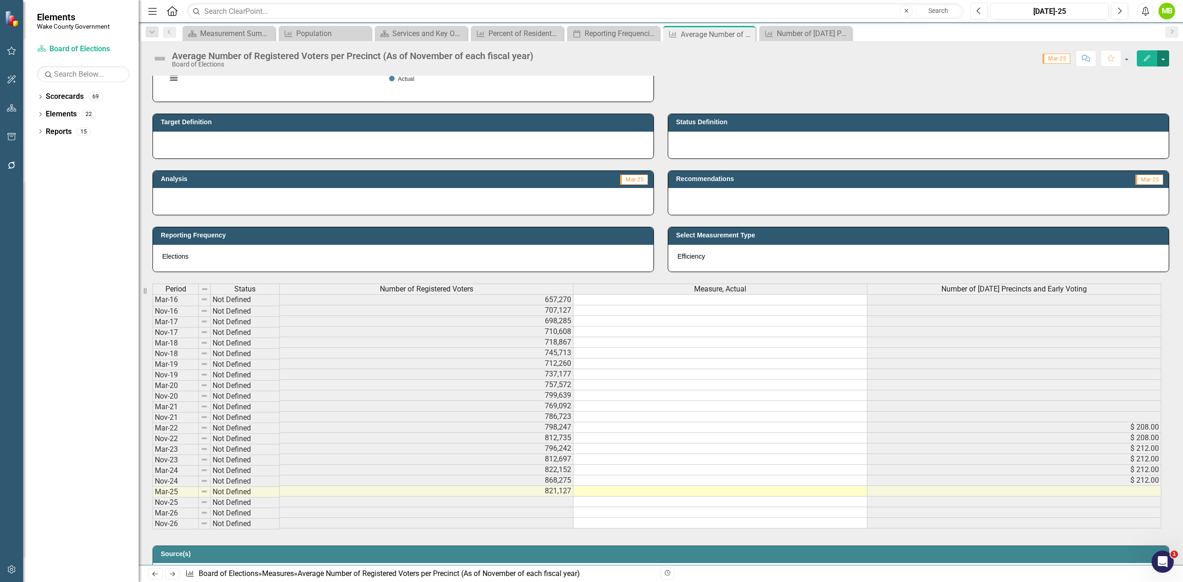
click at [1162, 65] on button "button" at bounding box center [1163, 58] width 12 height 16
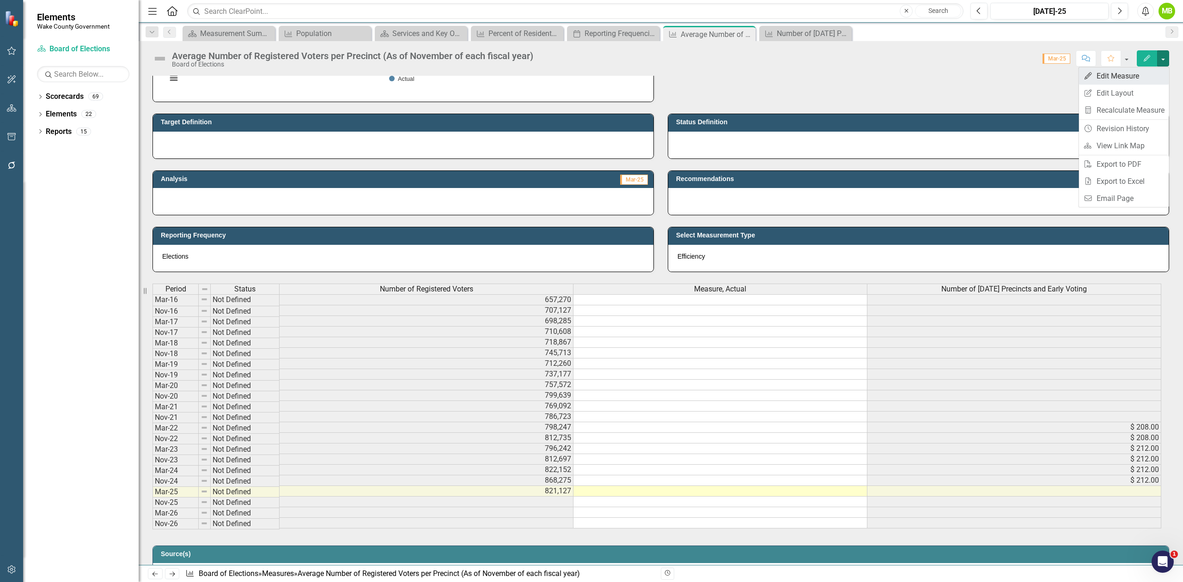
click at [1120, 79] on link "Edit Edit Measure" at bounding box center [1124, 75] width 90 height 17
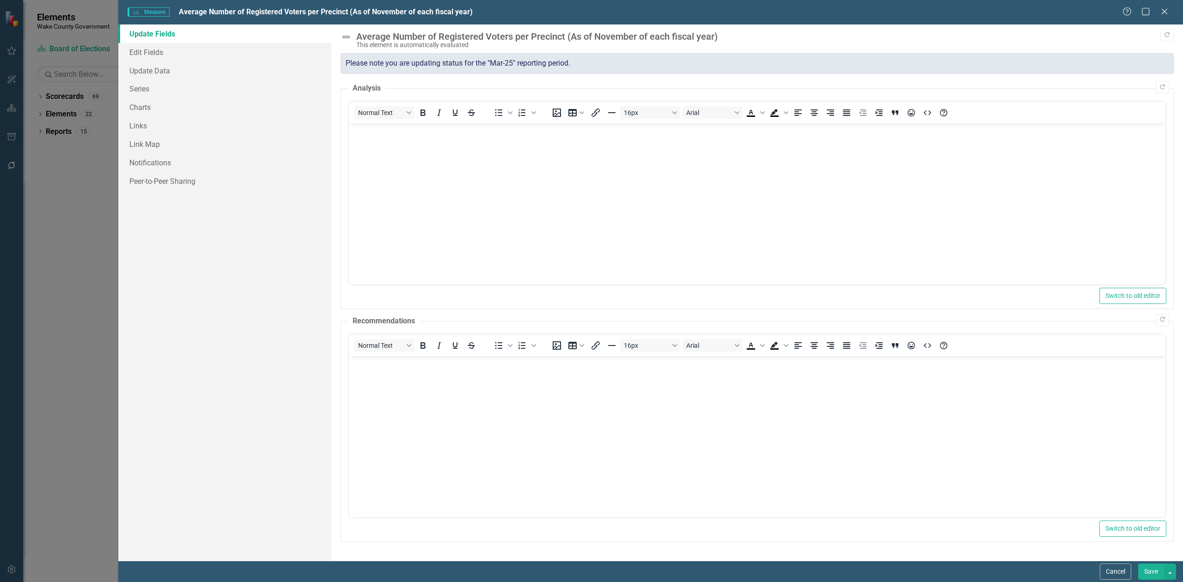
scroll to position [0, 0]
click at [134, 85] on link "Series" at bounding box center [224, 88] width 213 height 18
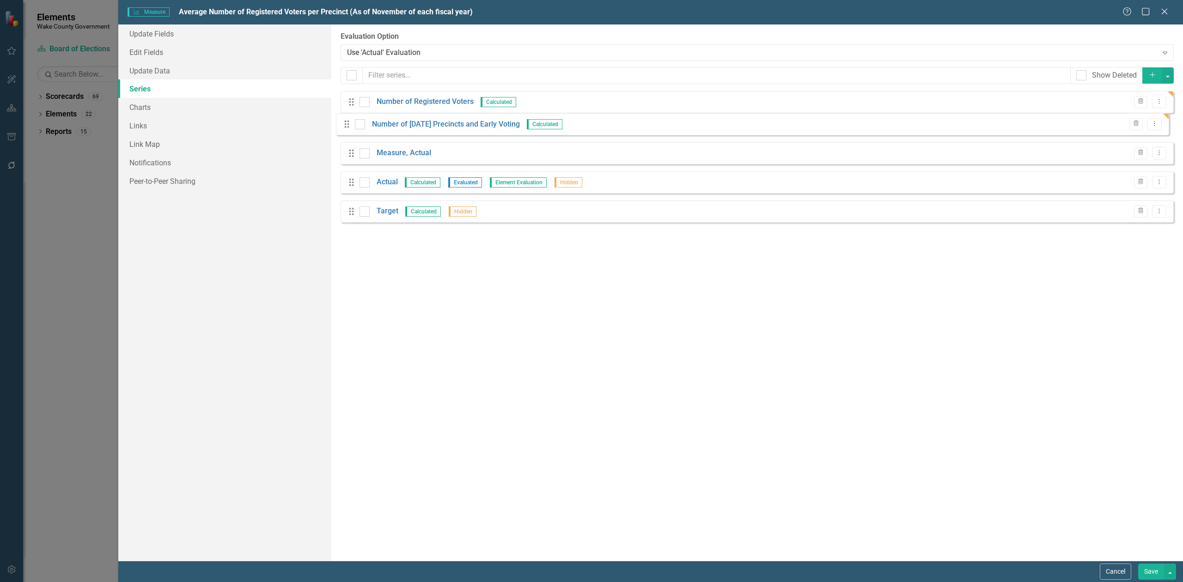
drag, startPoint x: 347, startPoint y: 221, endPoint x: 343, endPoint y: 126, distance: 94.8
click at [343, 126] on div "Drag Number of Registered Voters Calculated Trash Dropdown Menu Drag Measure, A…" at bounding box center [757, 160] width 833 height 139
click at [454, 132] on link "Number of [DATE] Precincts and Early Voting" at bounding box center [451, 131] width 148 height 11
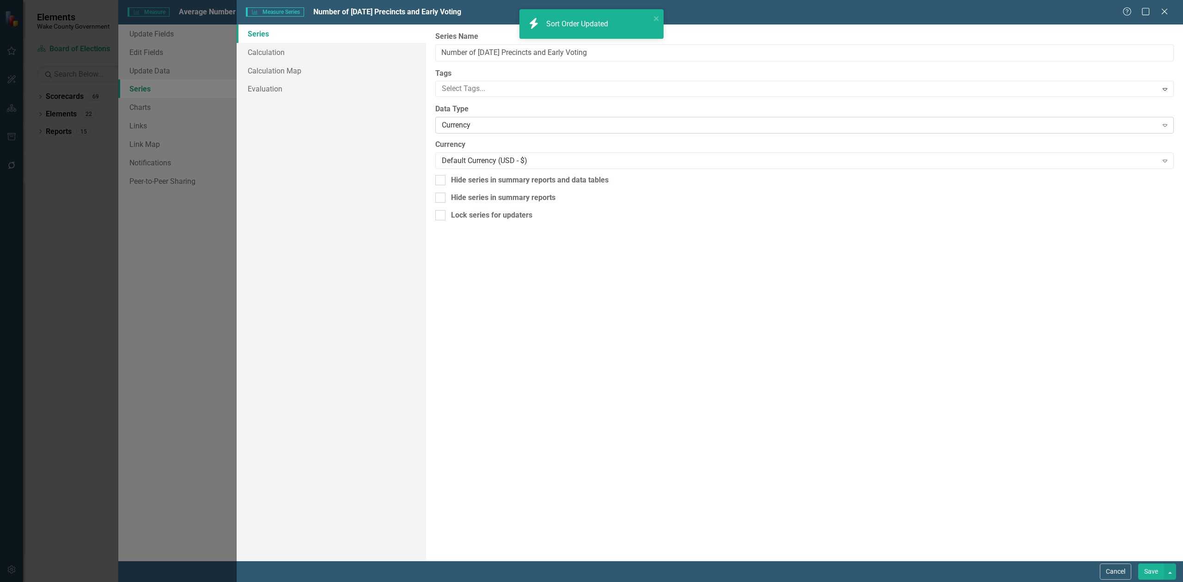
click at [442, 122] on div "Currency" at bounding box center [800, 125] width 716 height 11
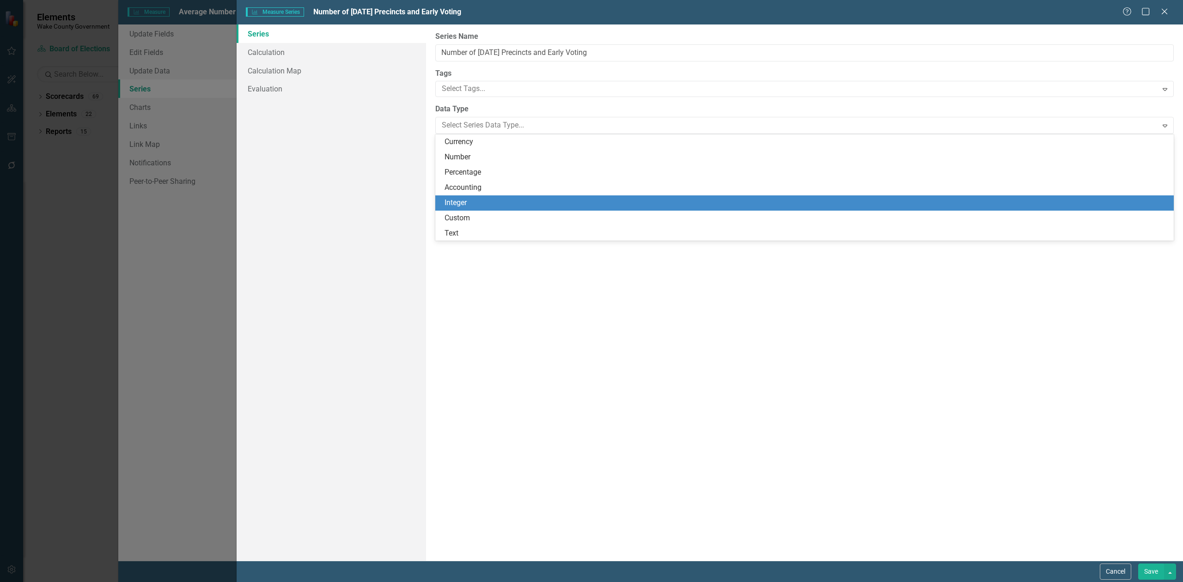
click at [479, 200] on div "Integer" at bounding box center [806, 203] width 724 height 11
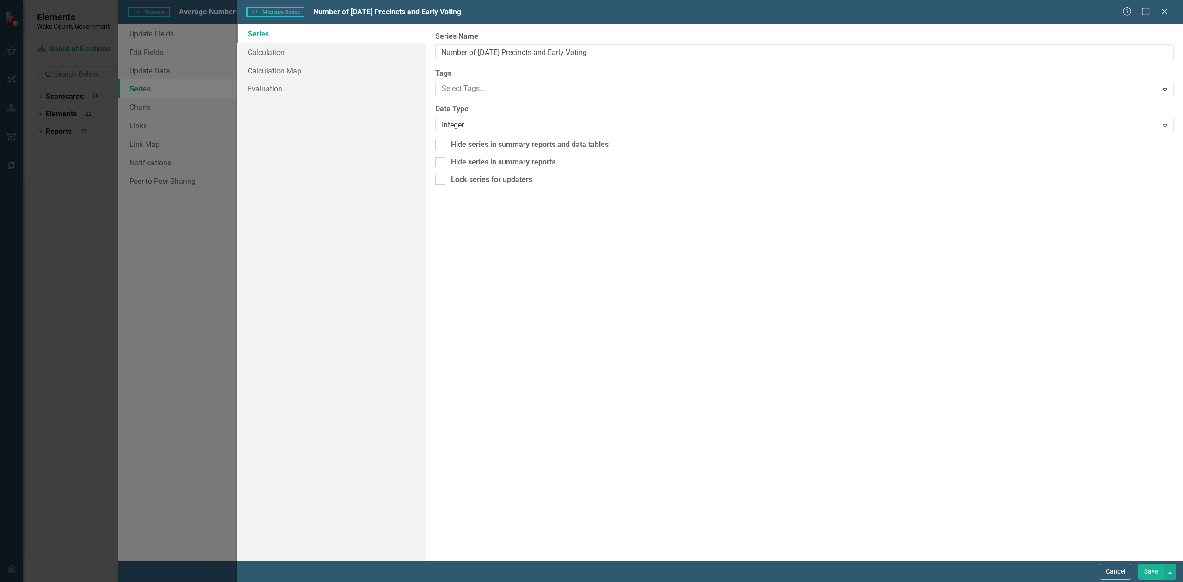
click at [1152, 575] on button "Save" at bounding box center [1151, 572] width 26 height 16
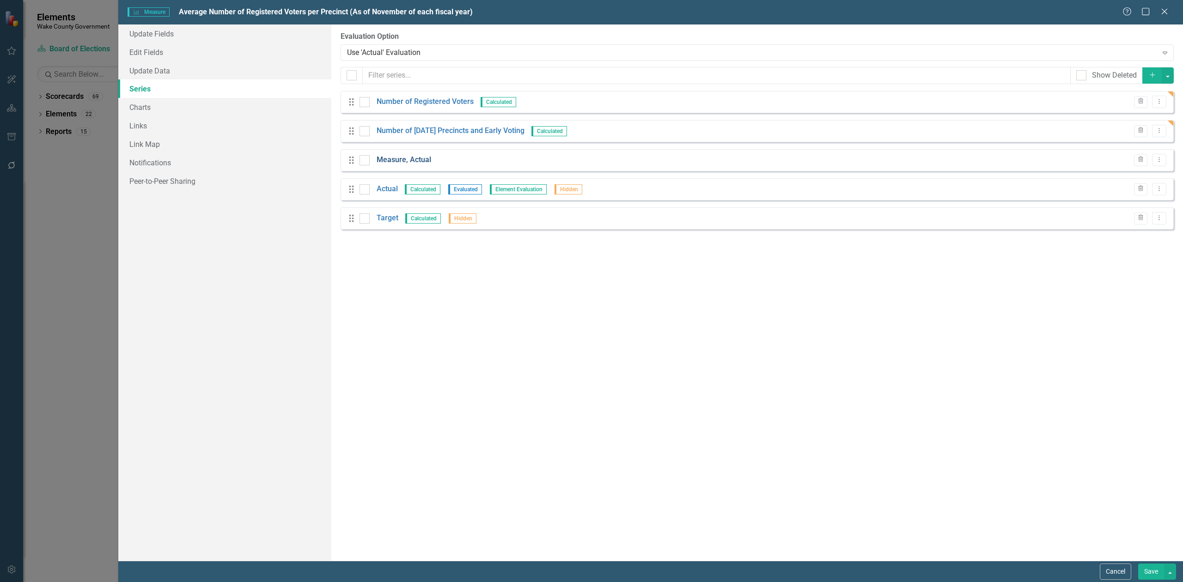
click at [414, 161] on link "Measure, Actual" at bounding box center [404, 160] width 55 height 11
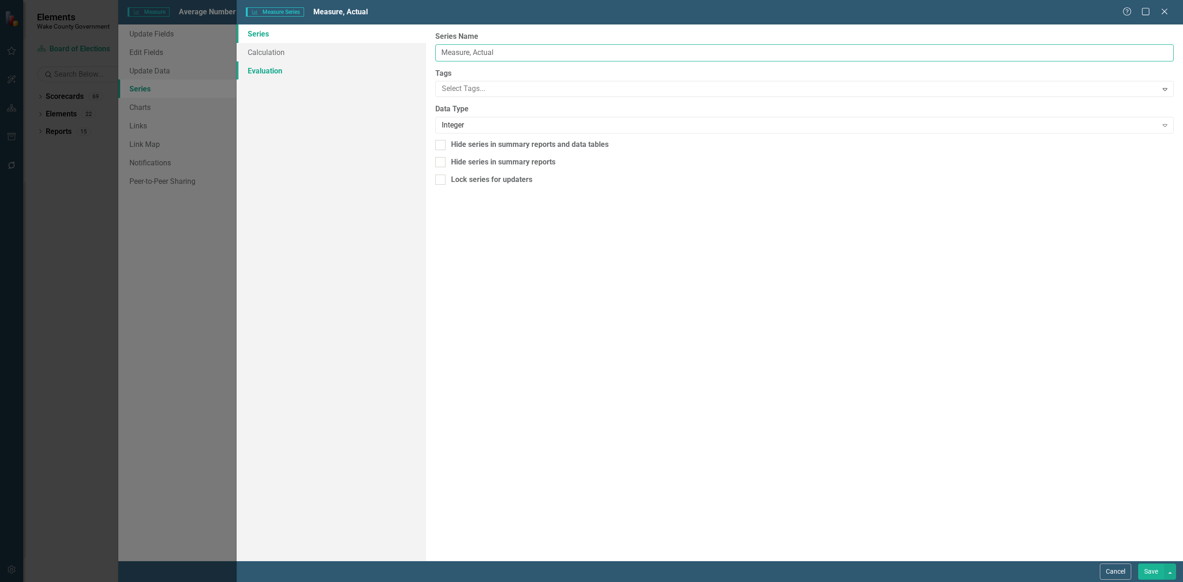
drag, startPoint x: 518, startPoint y: 57, endPoint x: 409, endPoint y: 61, distance: 109.6
click at [409, 61] on div "Series Calculation Evaluation From this page, you can edit the name, type, and …" at bounding box center [710, 292] width 946 height 536
drag, startPoint x: 754, startPoint y: 50, endPoint x: 608, endPoint y: 47, distance: 146.0
click at [608, 47] on input "Average Number of Registered Voters per Precinct (As of November of each fiscal…" at bounding box center [804, 52] width 738 height 17
type input "Average Number of Registered Voters per Precinct"
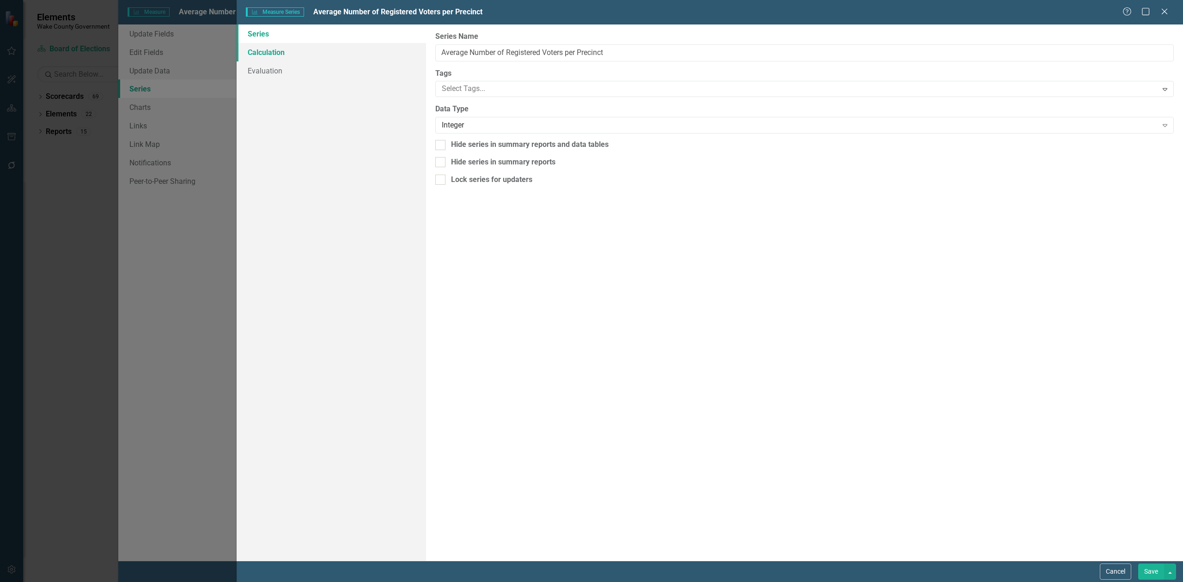
click at [316, 52] on link "Calculation" at bounding box center [331, 52] width 189 height 18
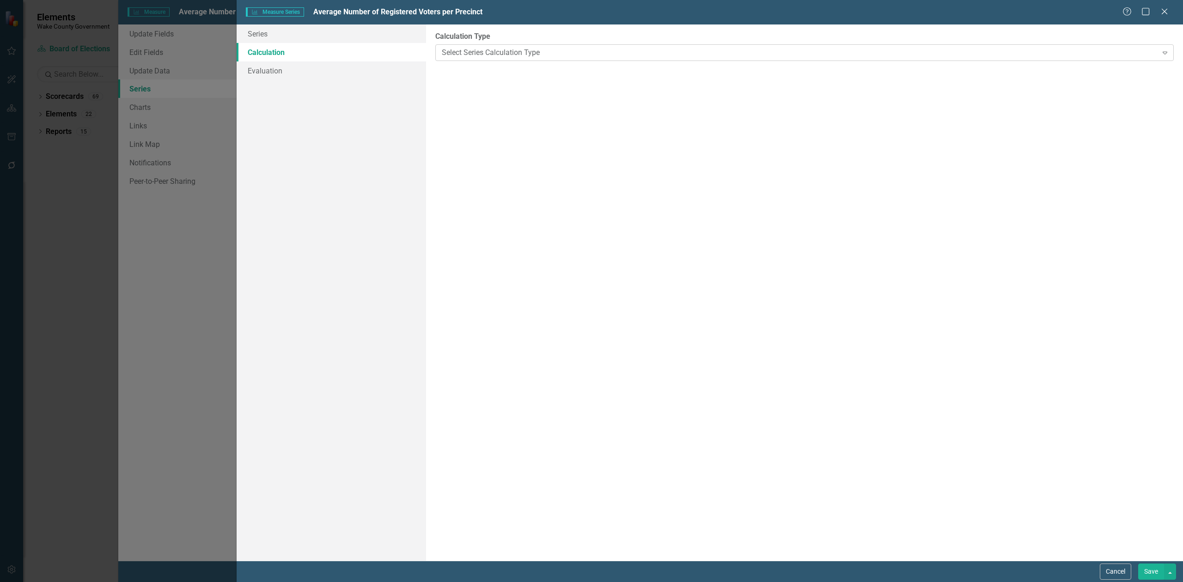
click at [503, 50] on div "Select Series Calculation Type" at bounding box center [800, 52] width 716 height 11
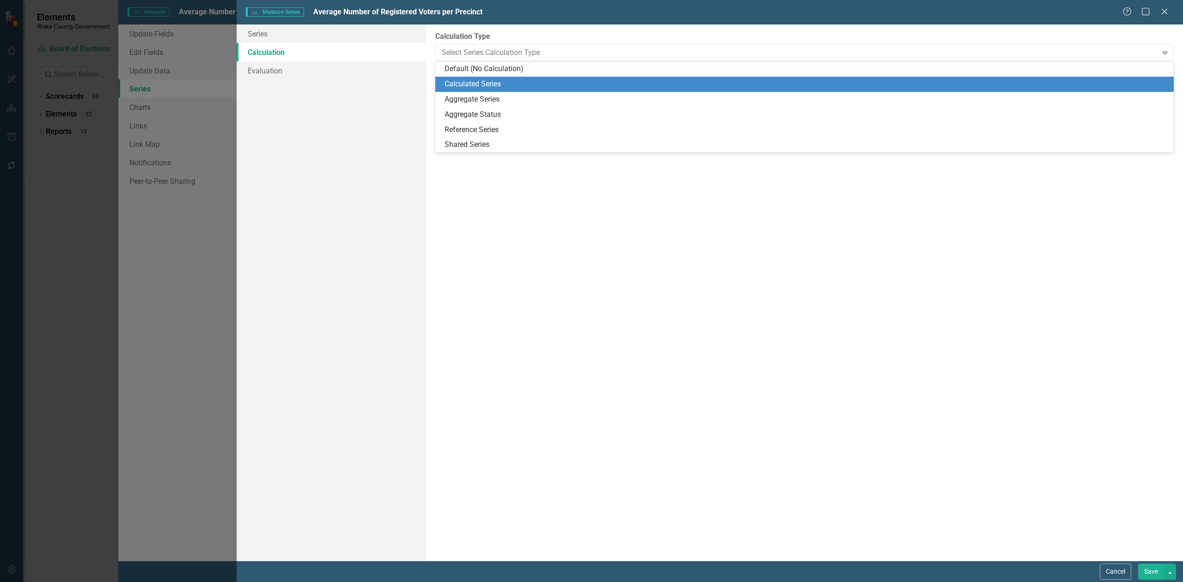
click at [500, 83] on div "Calculated Series" at bounding box center [806, 84] width 724 height 11
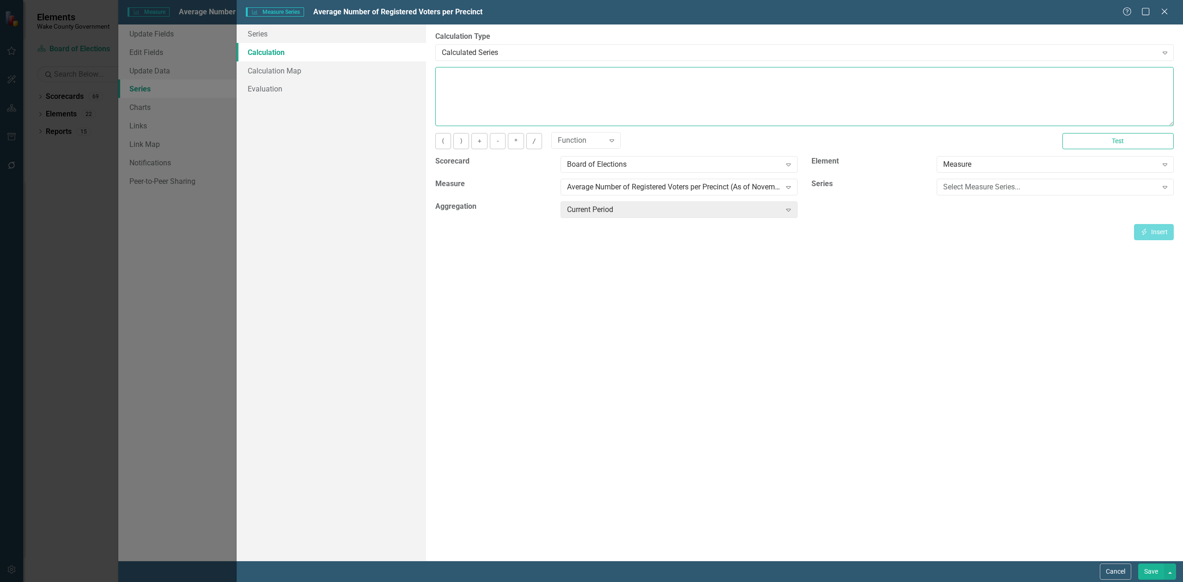
click at [551, 98] on textarea at bounding box center [804, 96] width 738 height 59
click at [984, 188] on div "Select Measure Series..." at bounding box center [1050, 187] width 214 height 11
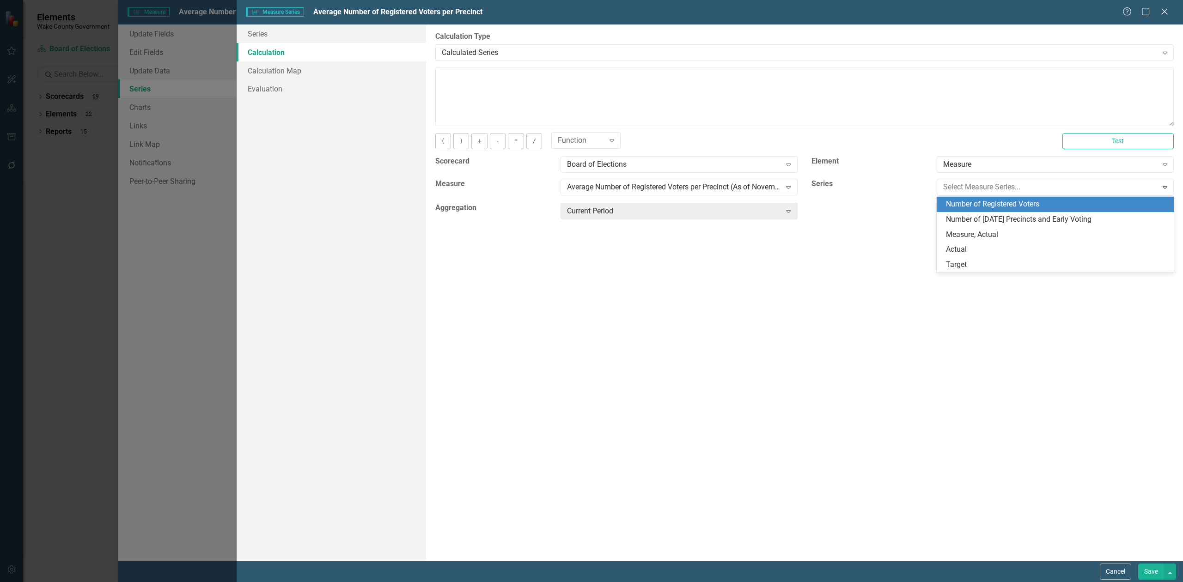
click at [988, 201] on div "Number of Registered Voters" at bounding box center [1057, 204] width 222 height 11
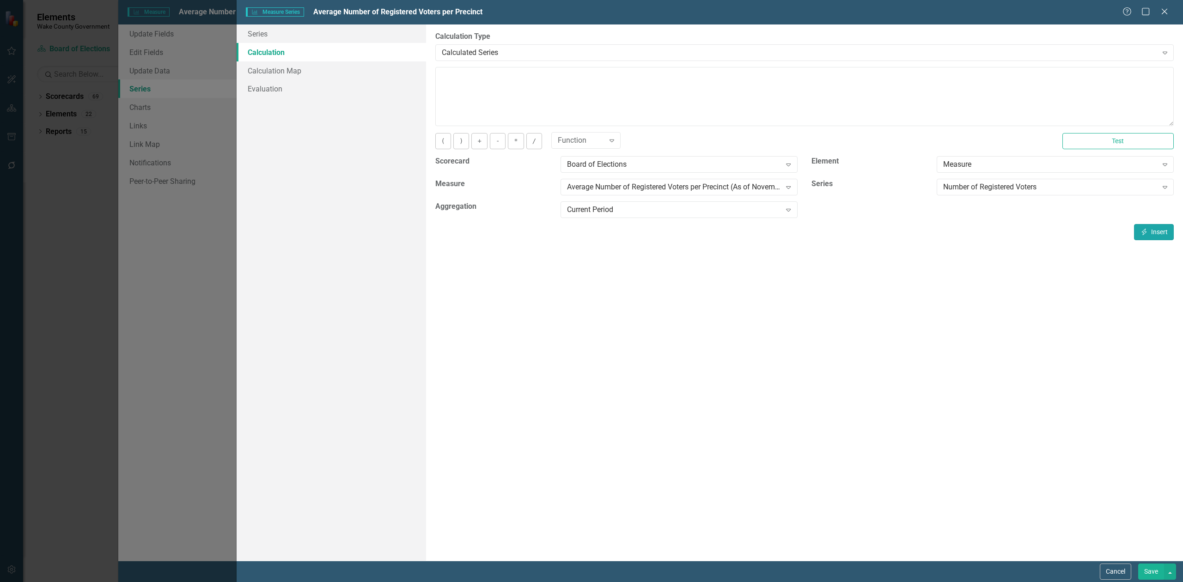
click at [1148, 231] on button "Insert Insert" at bounding box center [1154, 232] width 40 height 16
click at [703, 183] on div "Average Number of Registered Voters per Precinct (As of November of each fiscal…" at bounding box center [674, 187] width 214 height 11
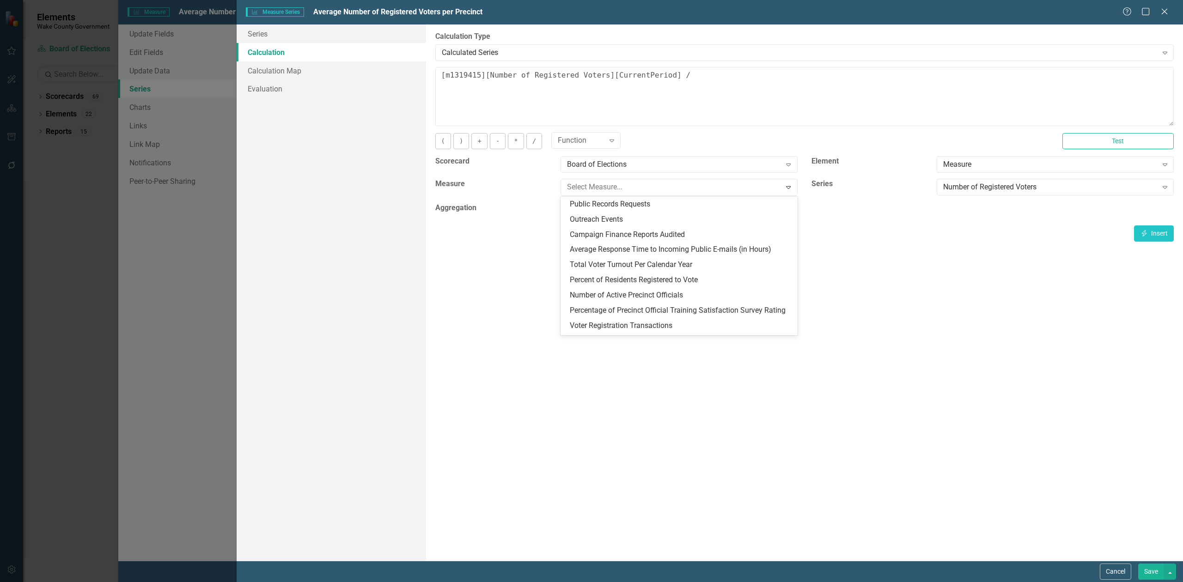
scroll to position [65, 0]
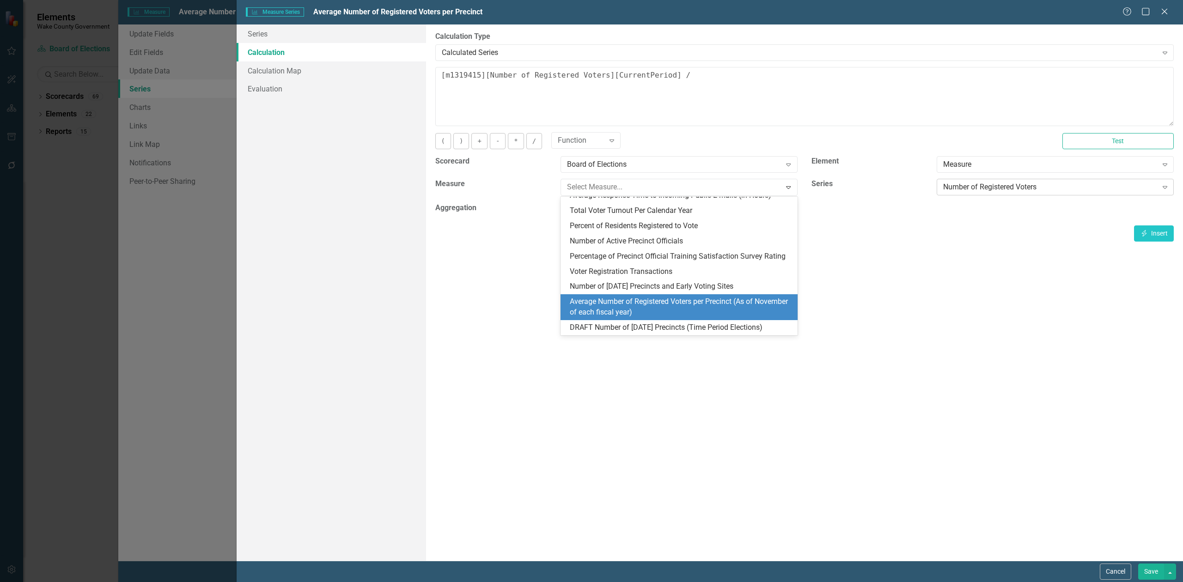
click at [993, 190] on div "Number of Registered Voters" at bounding box center [1050, 187] width 214 height 11
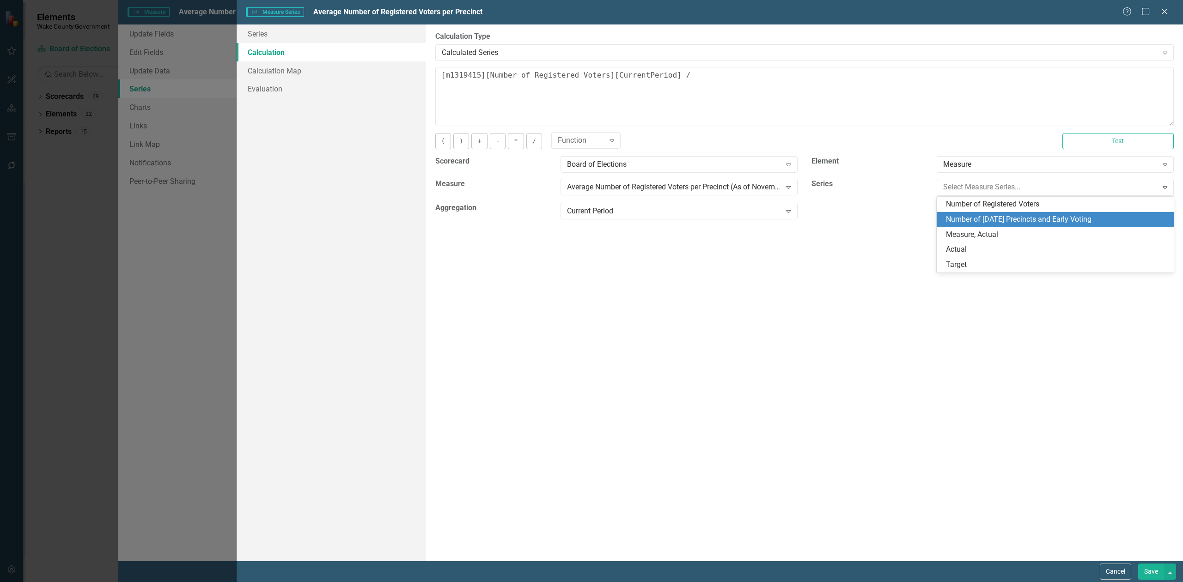
click at [1006, 214] on div "Number of [DATE] Precincts and Early Voting" at bounding box center [1057, 219] width 222 height 11
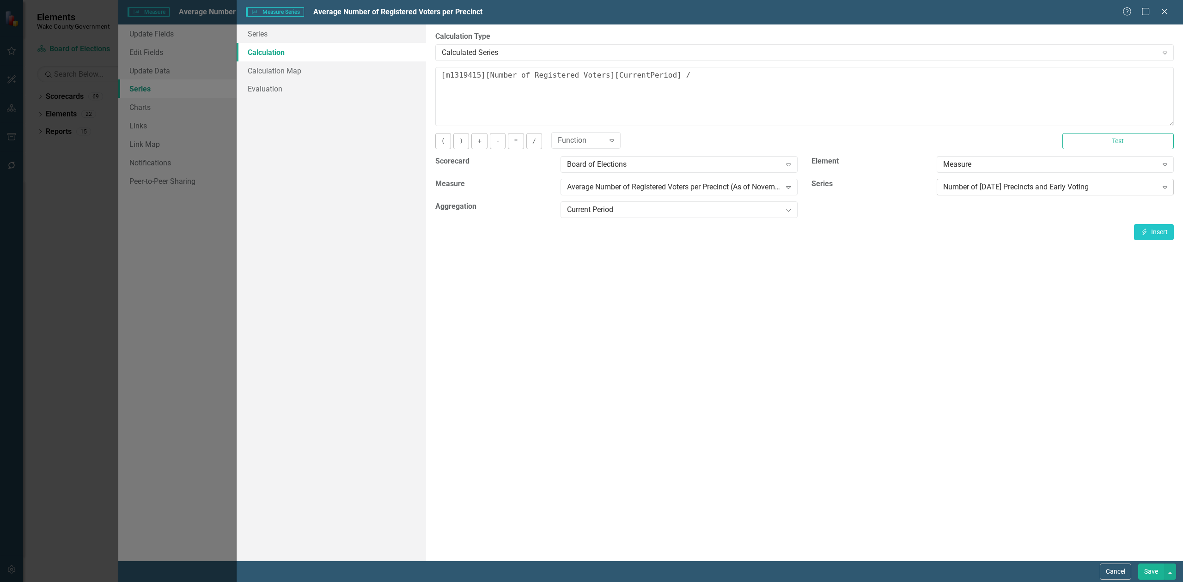
click at [992, 190] on div "Number of [DATE] Precincts and Early Voting" at bounding box center [1050, 187] width 214 height 11
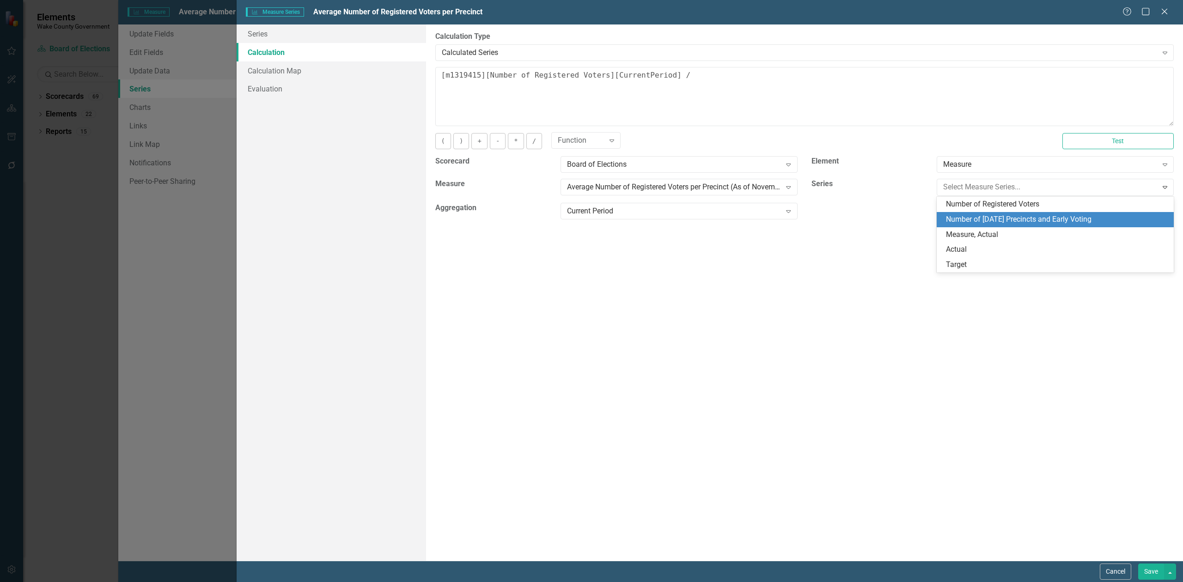
click at [1017, 222] on div "Number of [DATE] Precincts and Early Voting" at bounding box center [1057, 219] width 222 height 11
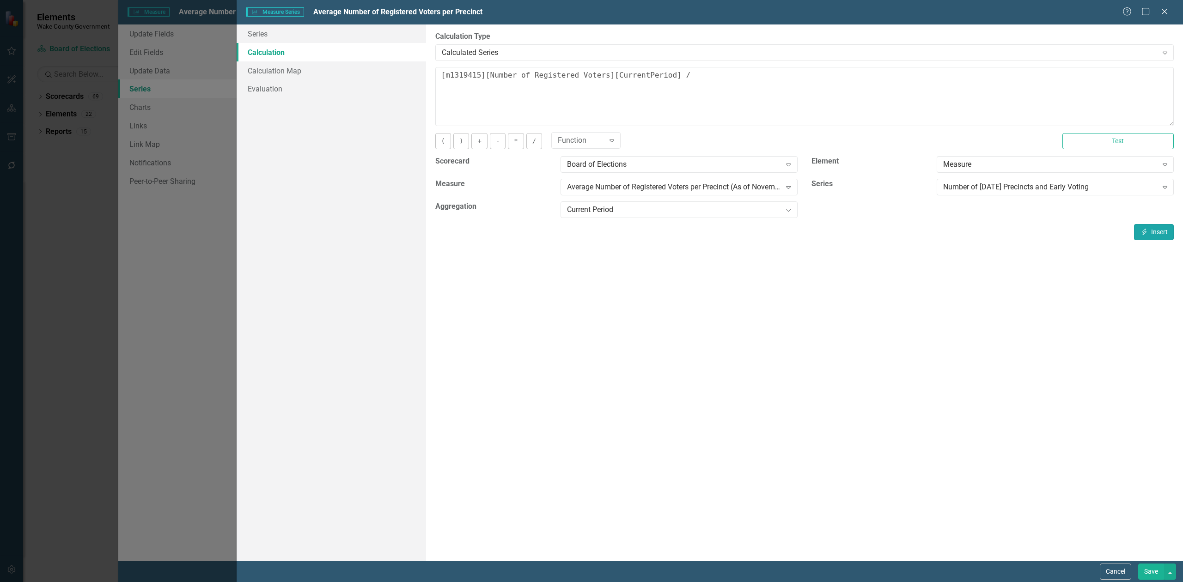
click at [1146, 233] on icon "Insert" at bounding box center [1144, 232] width 8 height 6
type textarea "[m1319415][Number of Registered Voters][CurrentPeriod] / [m1319415][Number of […"
click at [1151, 572] on button "Save" at bounding box center [1151, 572] width 26 height 16
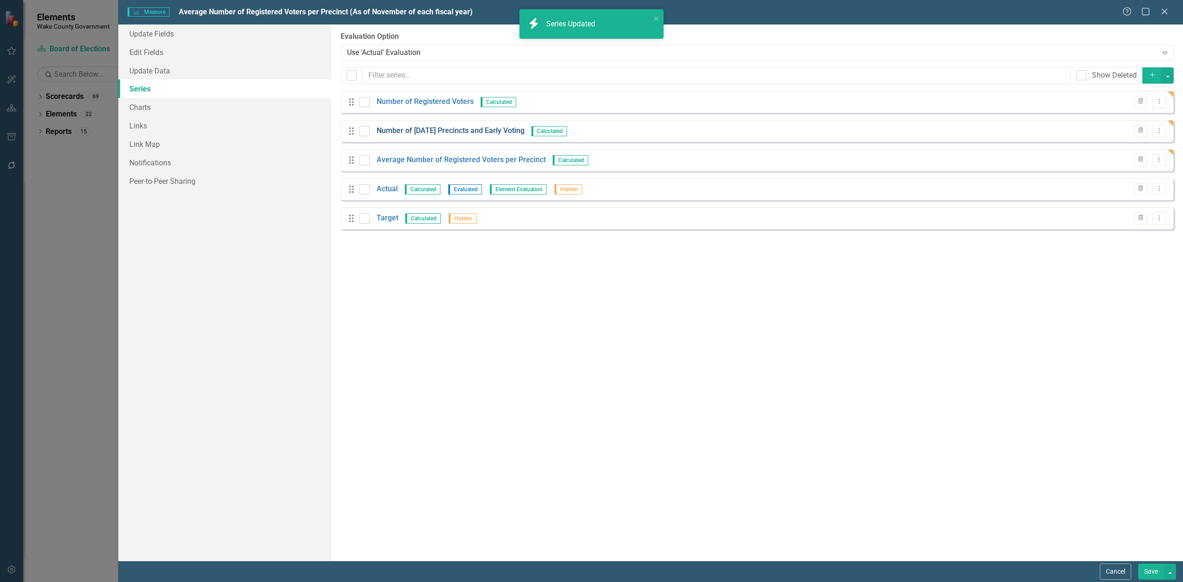
click at [465, 132] on link "Number of [DATE] Precincts and Early Voting" at bounding box center [451, 131] width 148 height 11
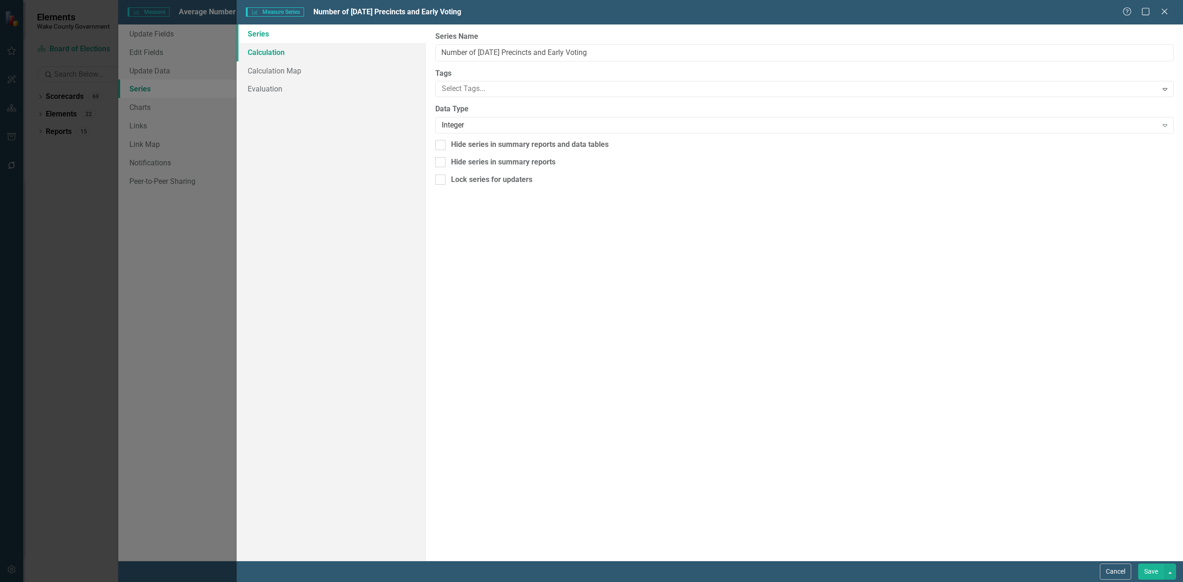
click at [296, 56] on link "Calculation" at bounding box center [331, 52] width 189 height 18
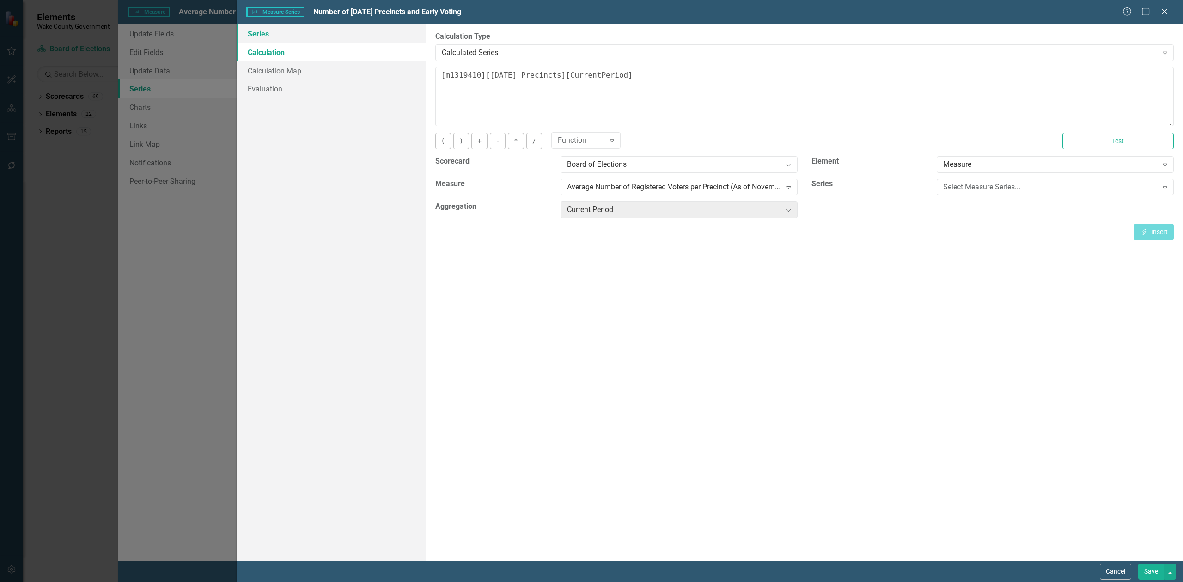
click at [278, 39] on link "Series" at bounding box center [331, 33] width 189 height 18
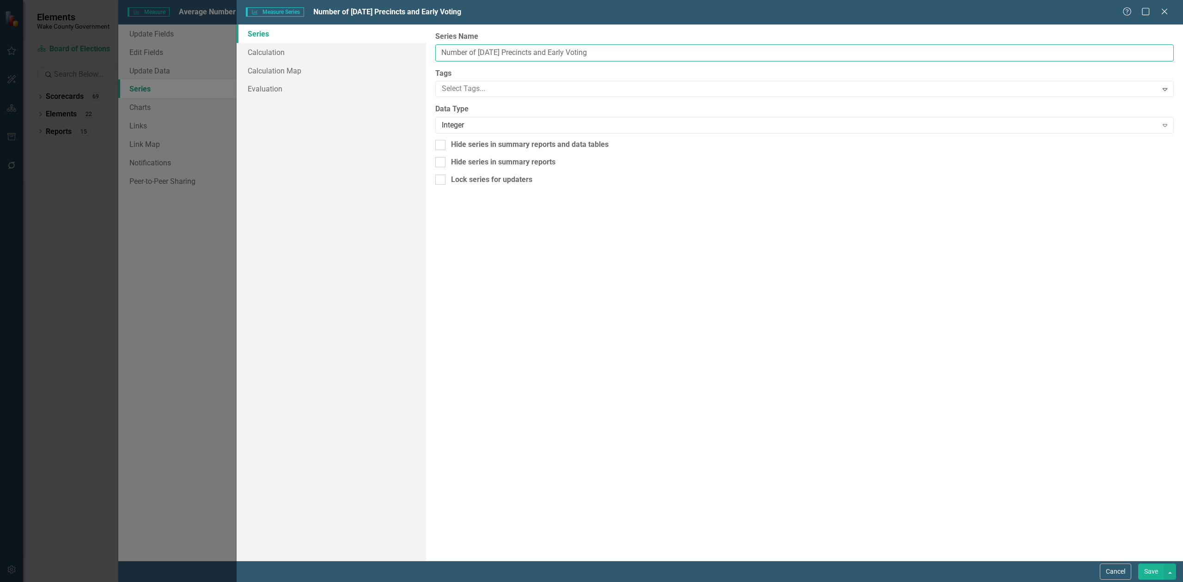
drag, startPoint x: 629, startPoint y: 52, endPoint x: 552, endPoint y: 46, distance: 77.4
click at [552, 46] on input "Number of [DATE] Precincts and Early Voting" at bounding box center [804, 52] width 738 height 17
type input "Number of [DATE] Precincts"
click at [1157, 572] on button "Save" at bounding box center [1151, 572] width 26 height 16
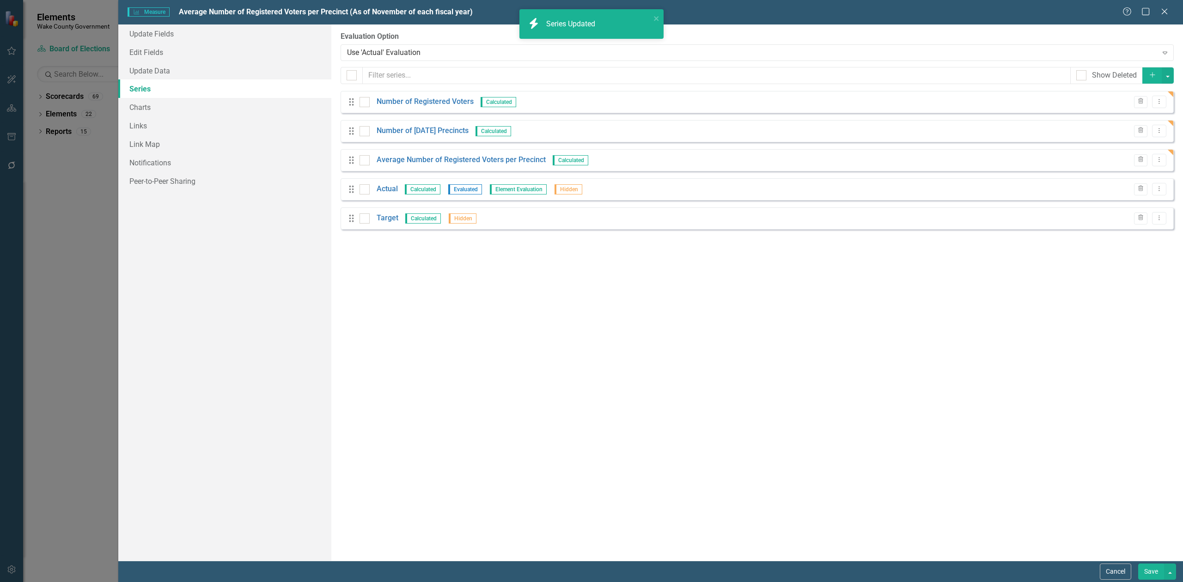
click at [1150, 575] on button "Save" at bounding box center [1151, 572] width 26 height 16
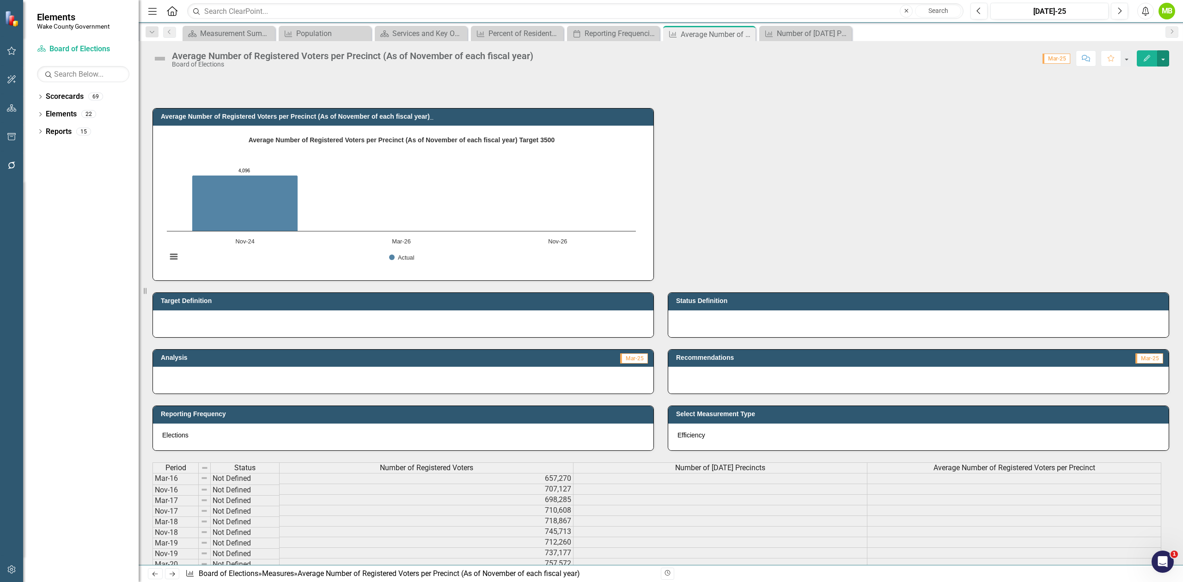
scroll to position [0, 0]
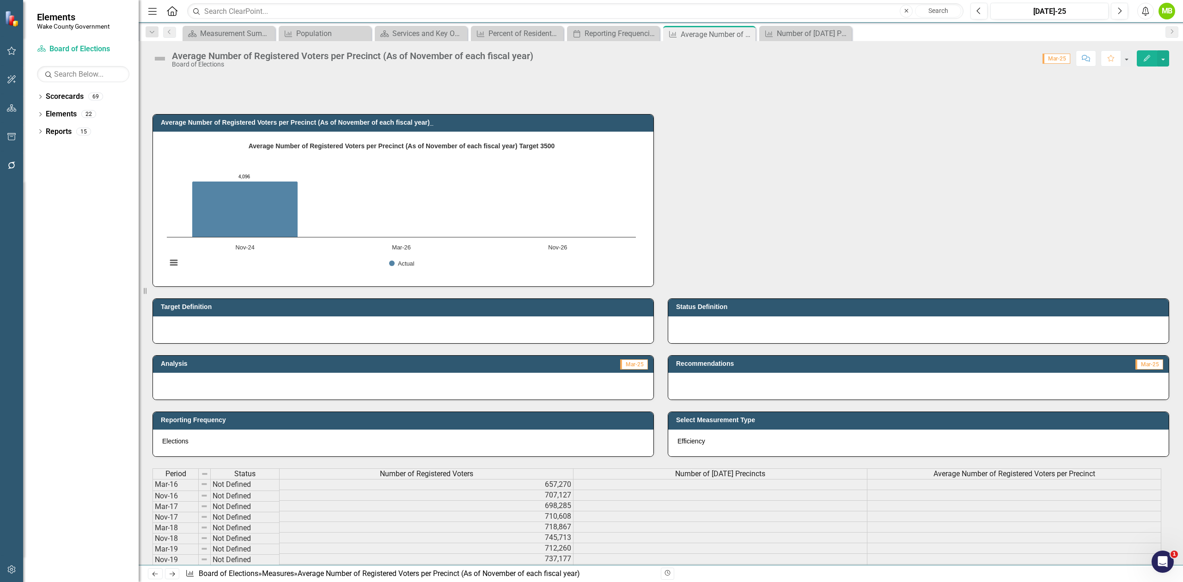
click at [279, 90] on div at bounding box center [660, 89] width 1016 height 27
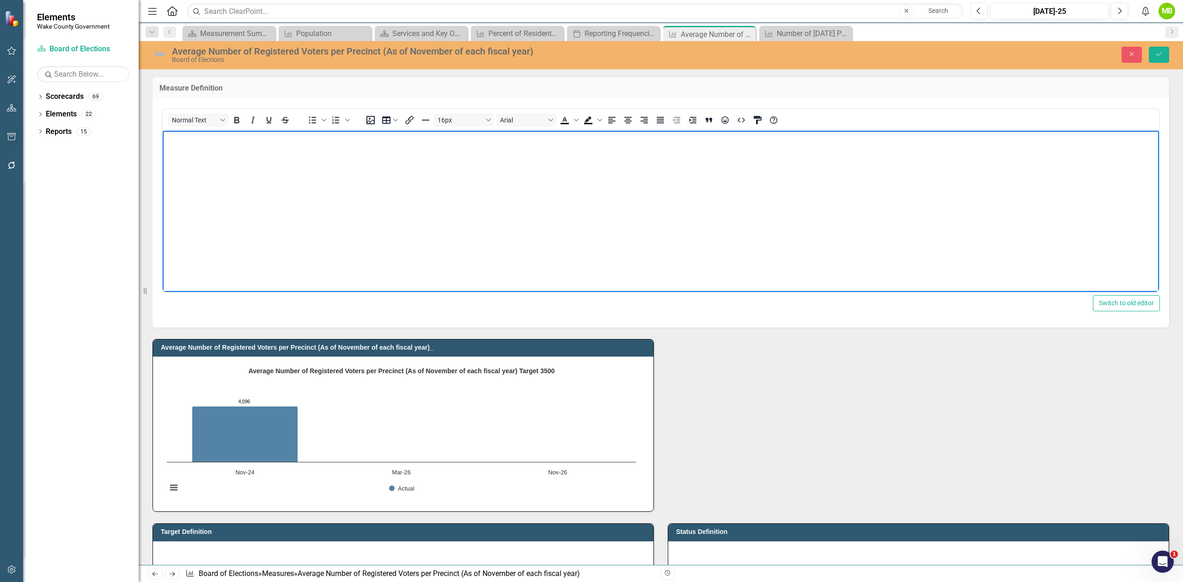
click at [285, 157] on body "Rich Text Area. Press ALT-0 for help." at bounding box center [661, 199] width 996 height 139
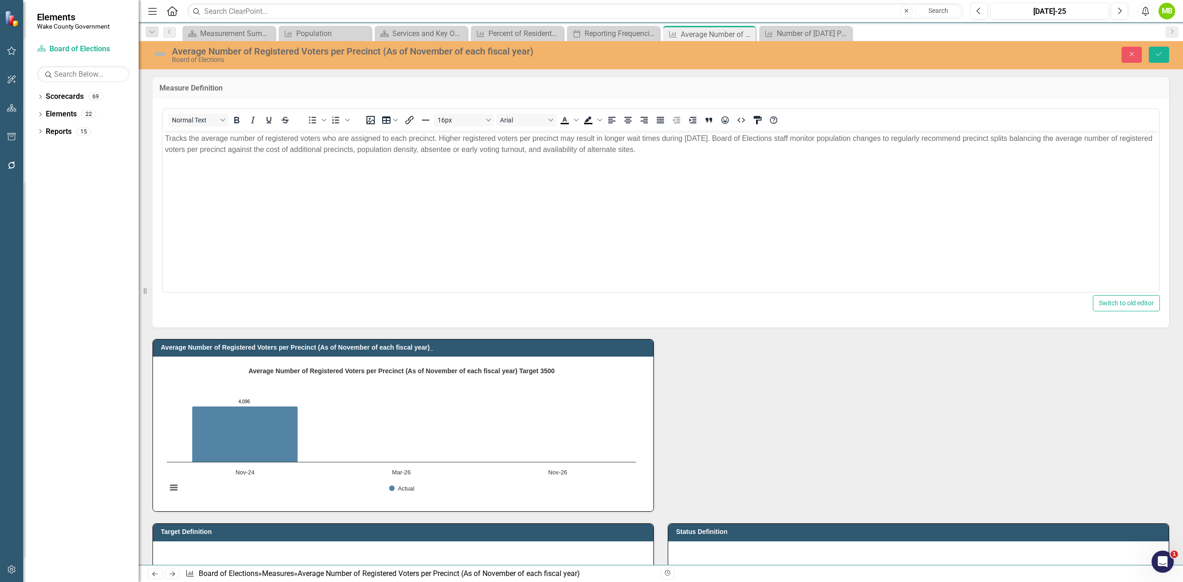
click at [550, 56] on div "Board of Elections" at bounding box center [450, 59] width 557 height 7
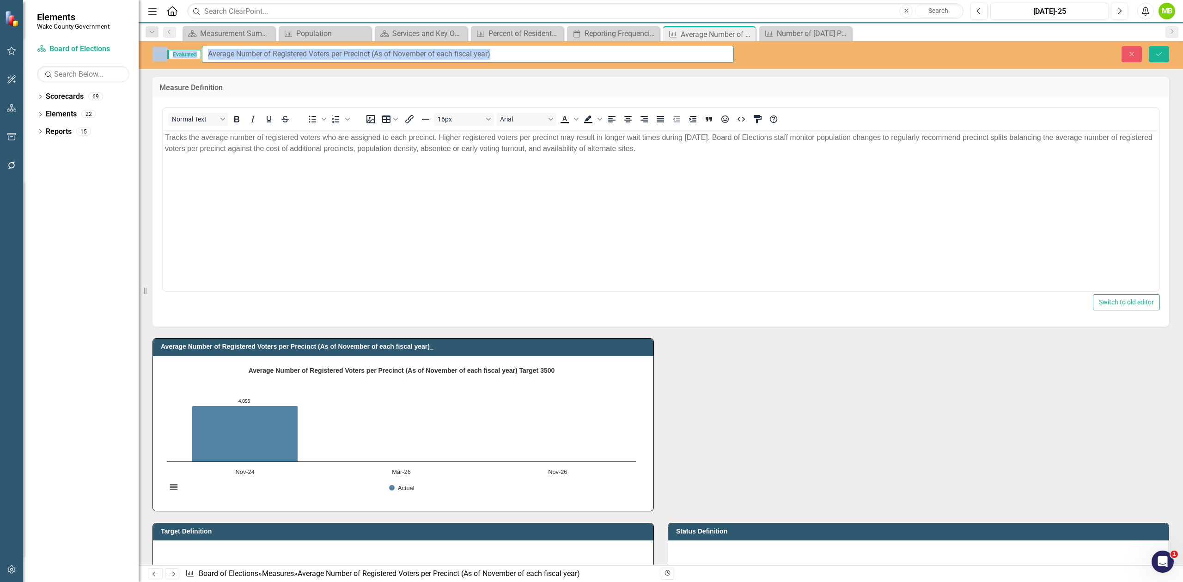
click at [514, 51] on input "Average Number of Registered Voters per Precinct (As of November of each fiscal…" at bounding box center [468, 54] width 532 height 17
drag, startPoint x: 517, startPoint y: 54, endPoint x: 383, endPoint y: 51, distance: 134.0
click at [383, 51] on input "Average Number of Registered Voters per Precinct (As of November of each fiscal…" at bounding box center [468, 54] width 532 height 17
type input "Average Number of Registered Voters per Precinct"
click at [1159, 56] on icon "Save" at bounding box center [1159, 54] width 8 height 6
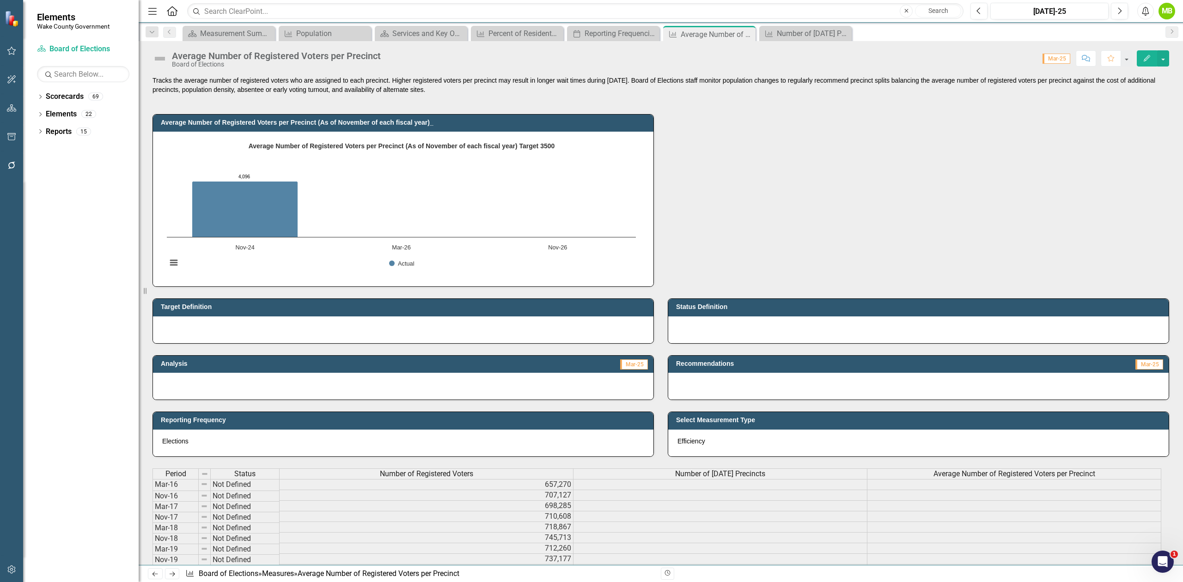
click at [249, 327] on p at bounding box center [403, 327] width 482 height 9
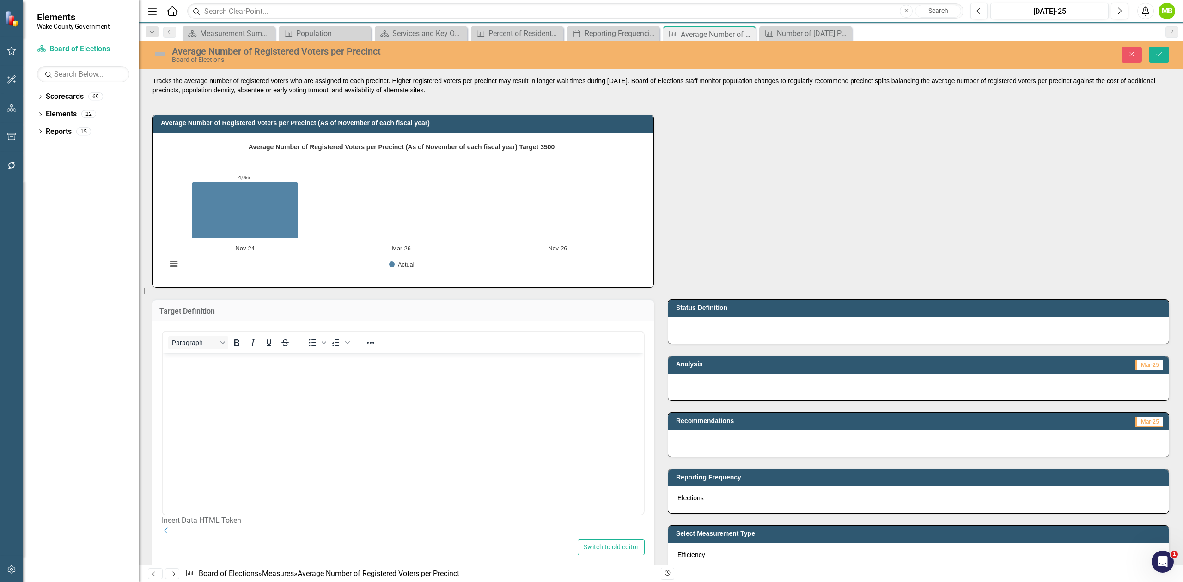
click at [236, 377] on body "Rich Text Area. Press ALT-0 for help." at bounding box center [403, 422] width 481 height 139
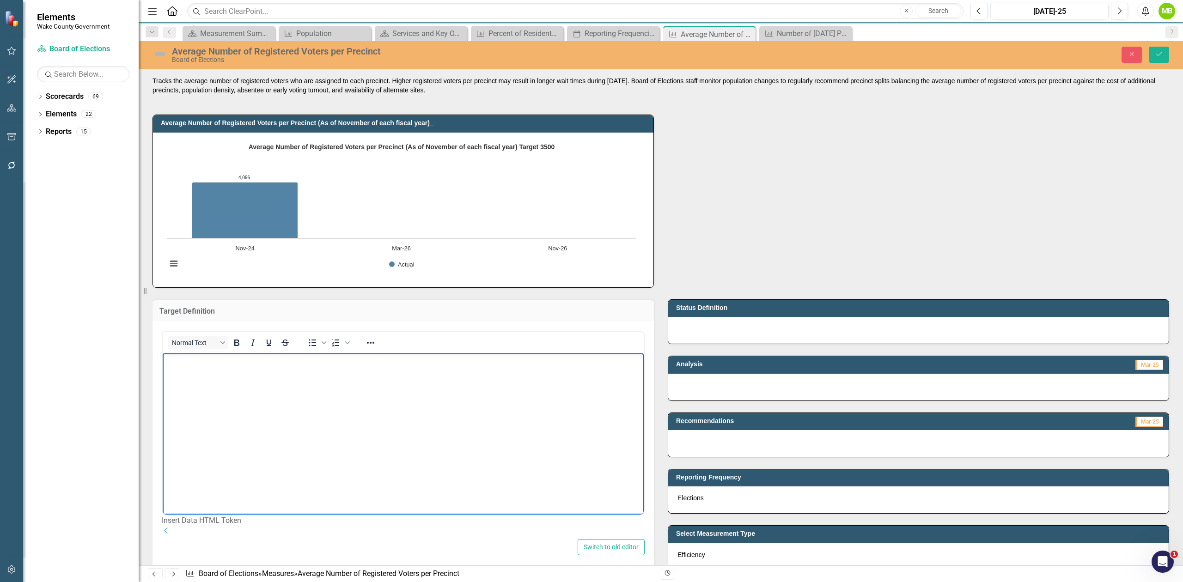
paste body "Rich Text Area. Press ALT-0 for help."
click at [236, 367] on body "3,500" at bounding box center [403, 422] width 481 height 139
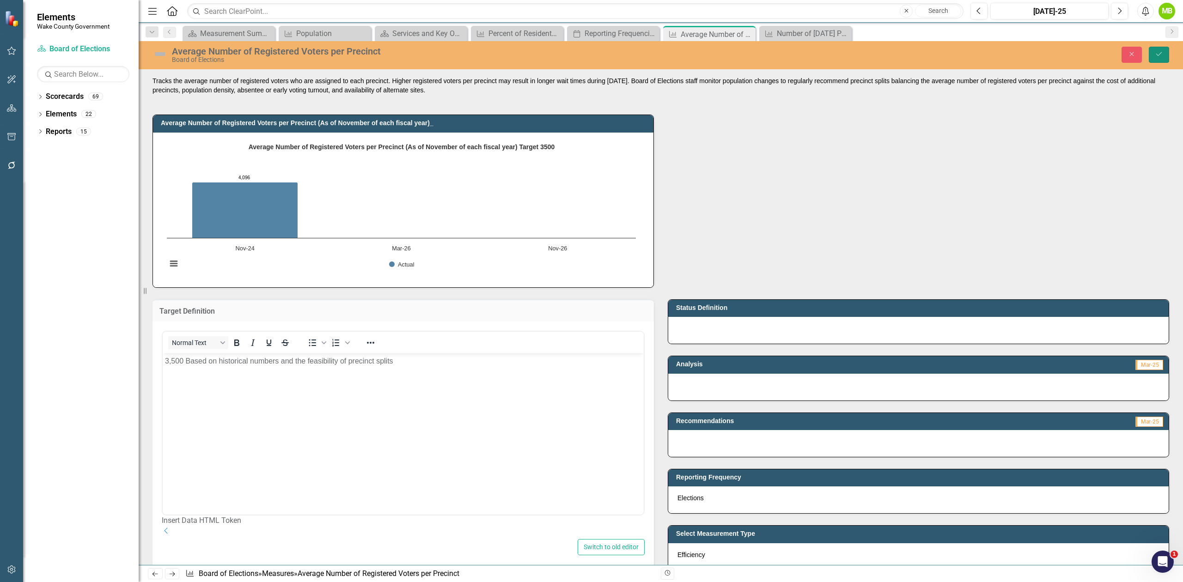
click at [1159, 58] on button "Save" at bounding box center [1159, 55] width 20 height 16
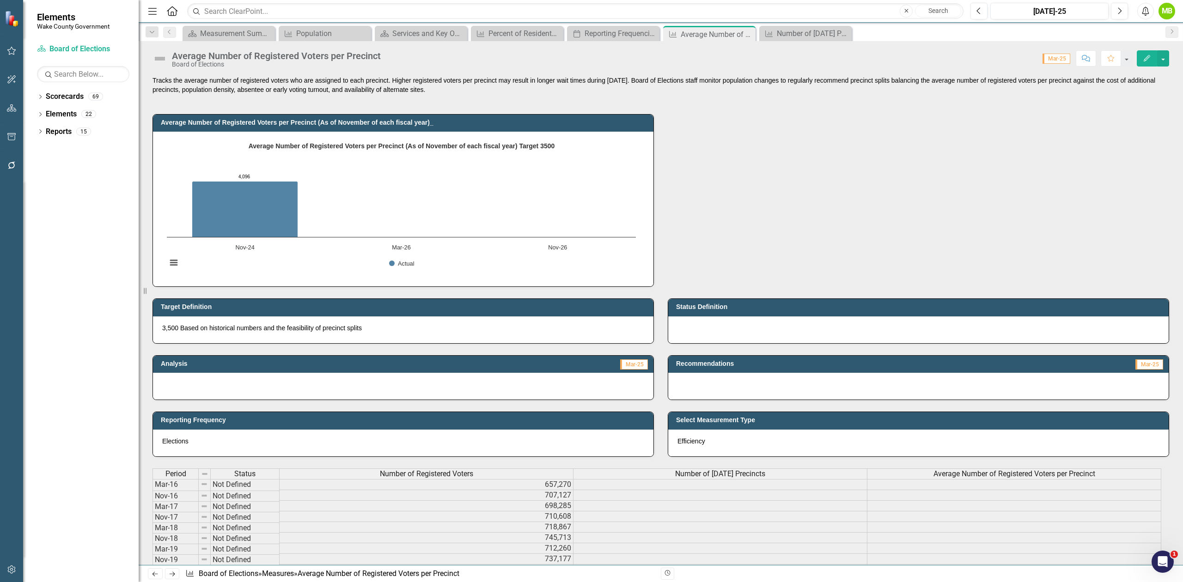
click at [714, 322] on div at bounding box center [918, 329] width 500 height 27
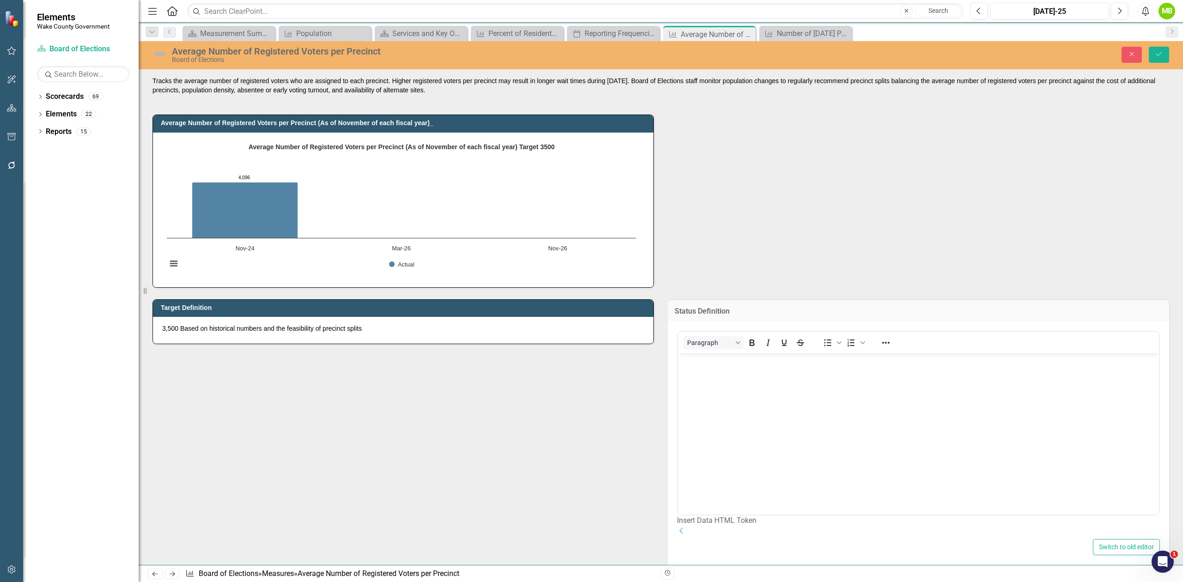
click at [700, 377] on p "Rich Text Area. Press ALT-0 for help." at bounding box center [918, 379] width 476 height 11
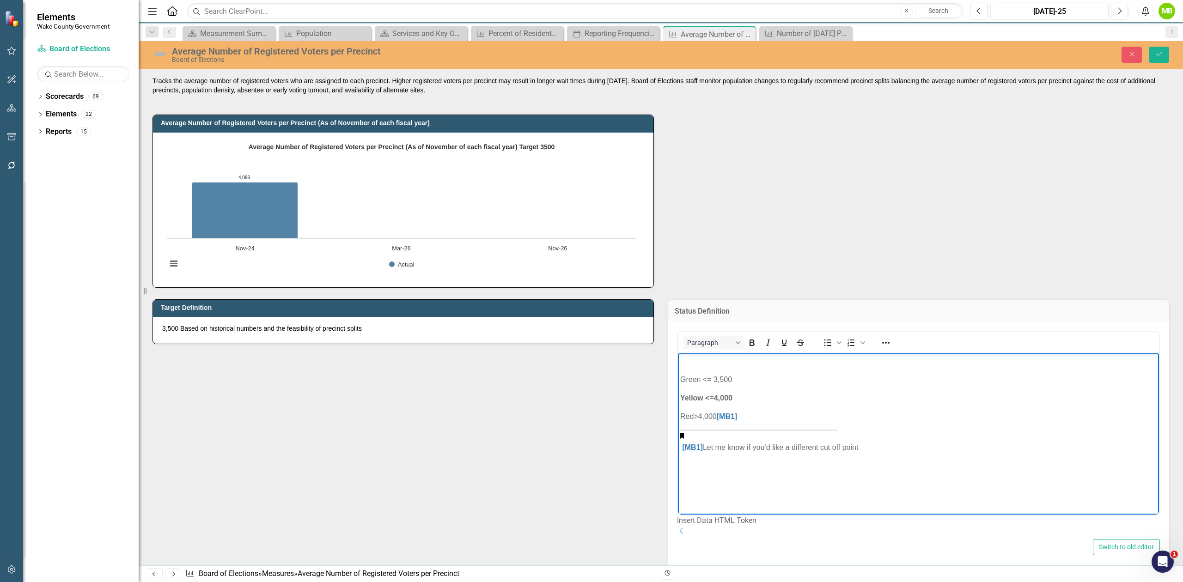
click at [701, 364] on p "Rich Text Area. Press ALT-0 for help." at bounding box center [918, 361] width 476 height 11
drag, startPoint x: 843, startPoint y: 426, endPoint x: 679, endPoint y: 414, distance: 164.5
click at [679, 414] on body "Green <= 3,500 Yellow <=4,000 Red>4,000 [MB1] [MB1] Let me know if you’d like a…" at bounding box center [918, 422] width 481 height 139
click at [1159, 56] on icon "Save" at bounding box center [1159, 54] width 8 height 6
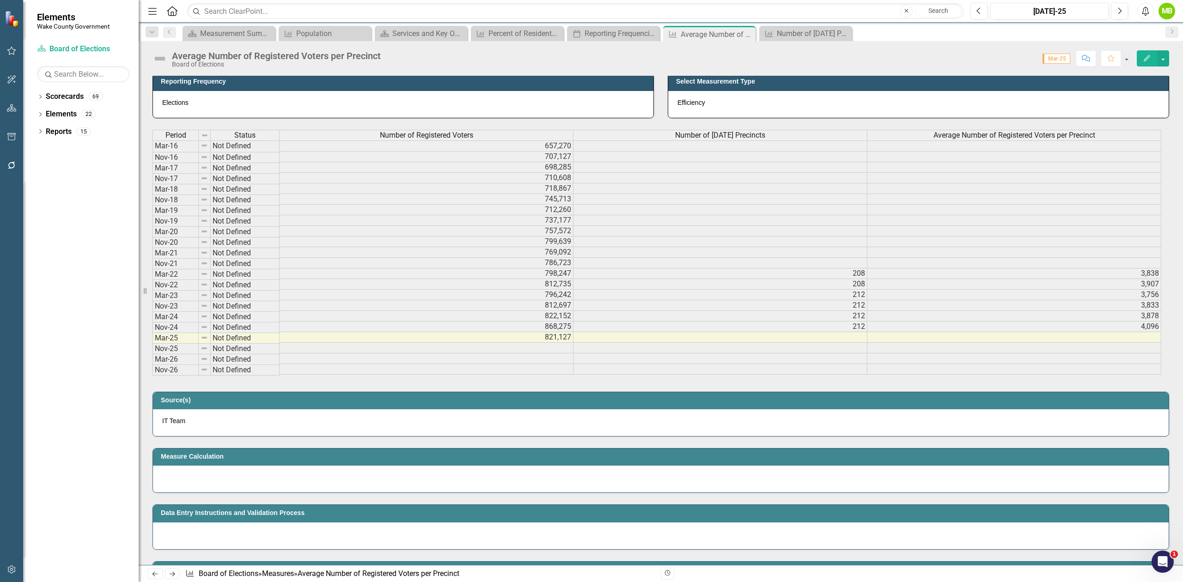
scroll to position [554, 0]
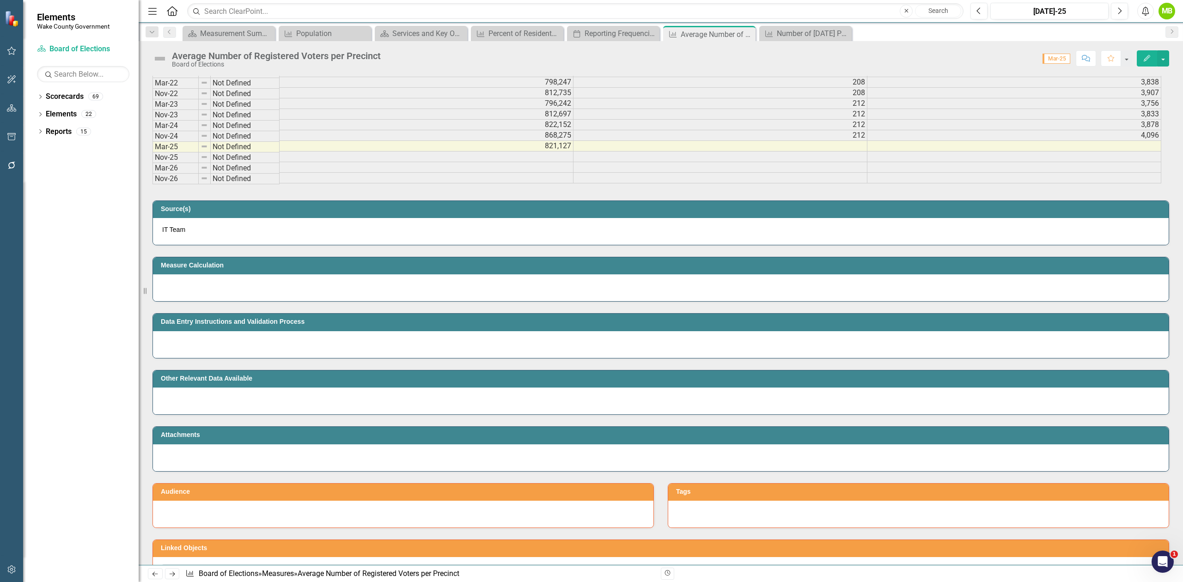
click at [219, 217] on td "Source(s)" at bounding box center [662, 210] width 1003 height 14
click at [208, 234] on p "IT Team" at bounding box center [660, 229] width 997 height 9
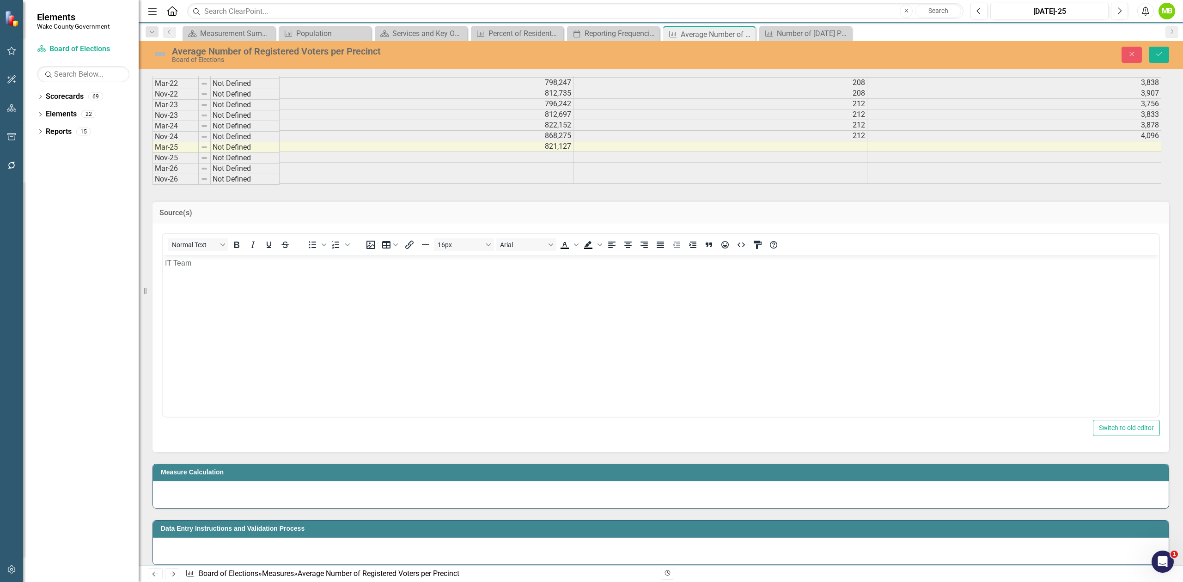
scroll to position [0, 0]
drag, startPoint x: 189, startPoint y: 268, endPoint x: 116, endPoint y: 255, distance: 75.2
click at [163, 255] on html "IT Team" at bounding box center [661, 324] width 996 height 139
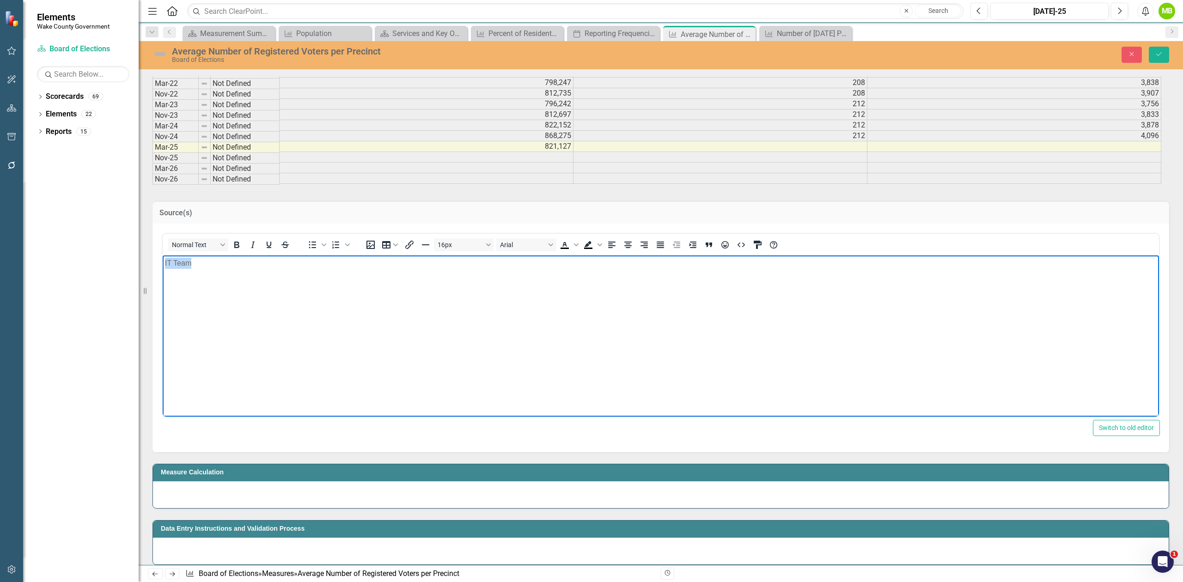
paste body "Rich Text Area. Press ALT-0 for help."
click at [485, 502] on div at bounding box center [661, 494] width 1016 height 27
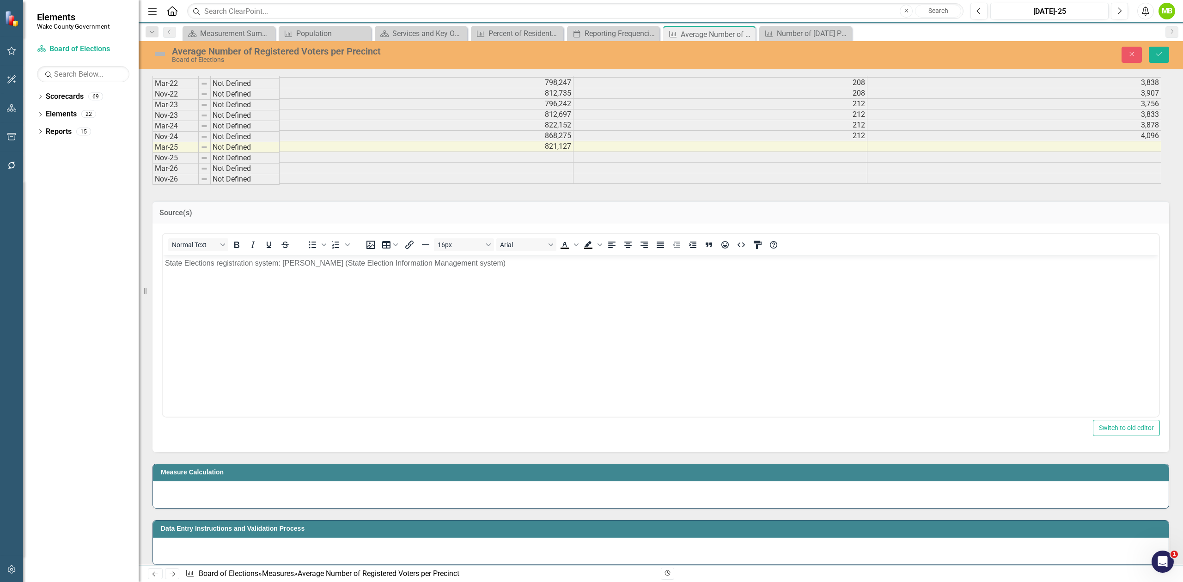
click at [485, 502] on div at bounding box center [661, 494] width 1016 height 27
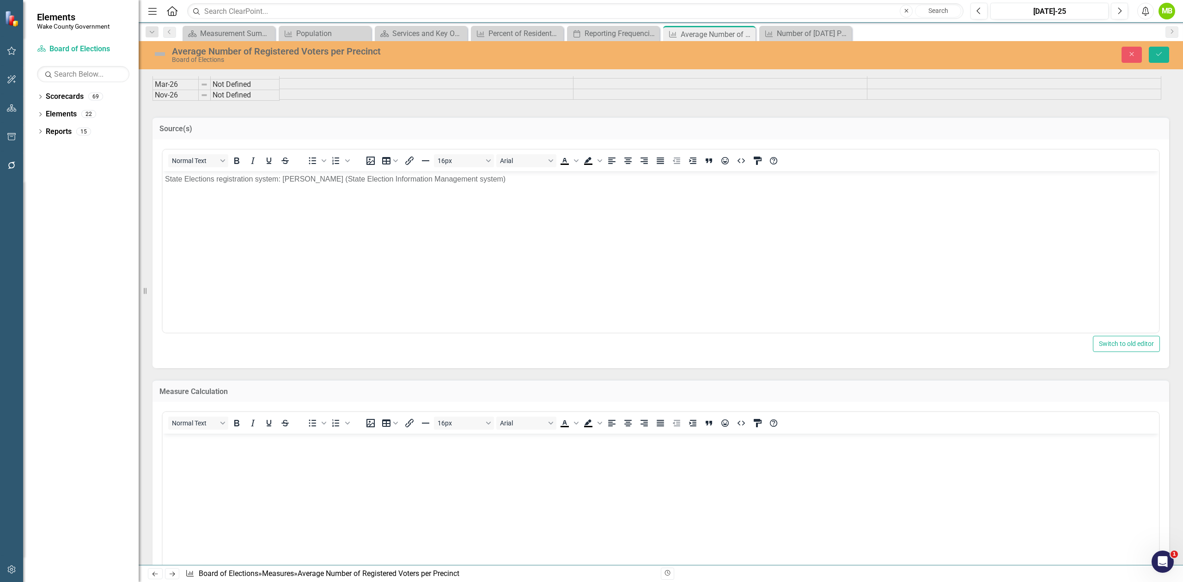
scroll to position [739, 0]
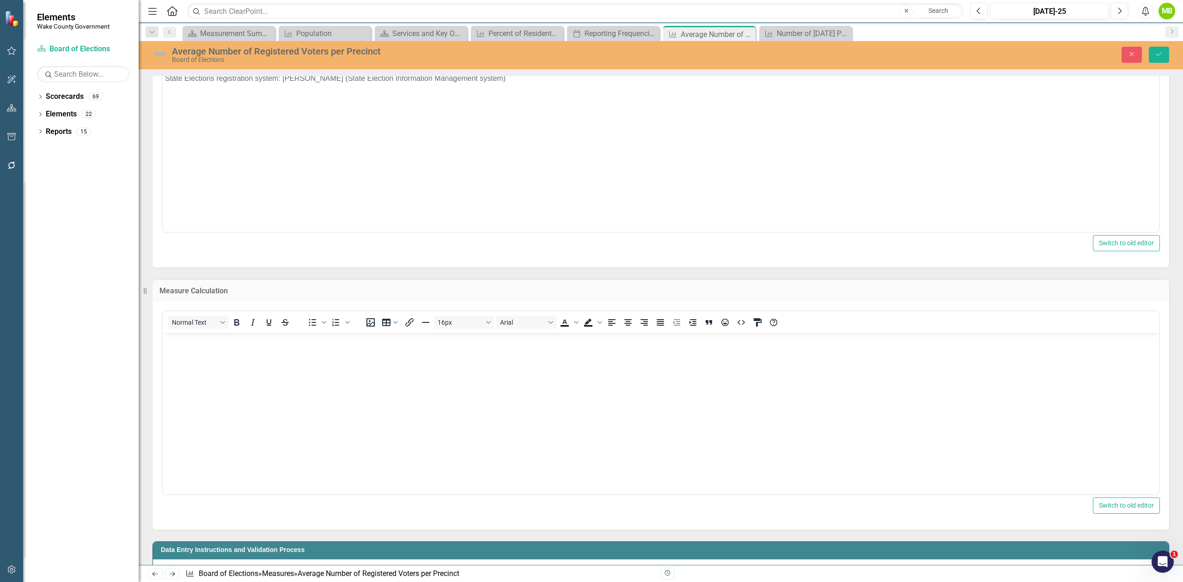
click at [209, 378] on body "Rich Text Area. Press ALT-0 for help." at bounding box center [661, 402] width 996 height 139
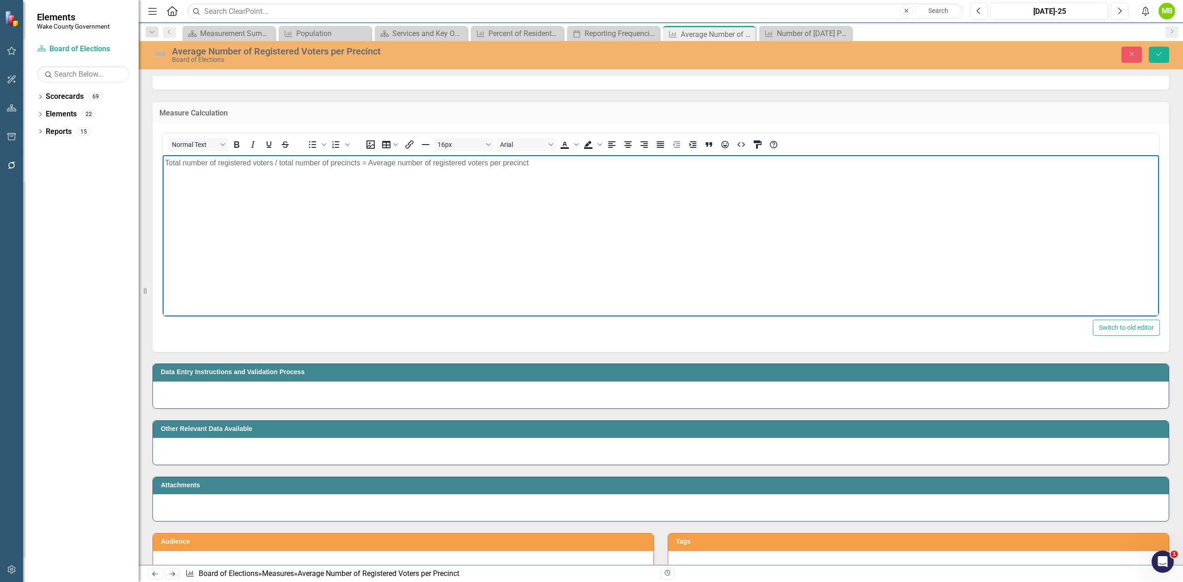
scroll to position [924, 0]
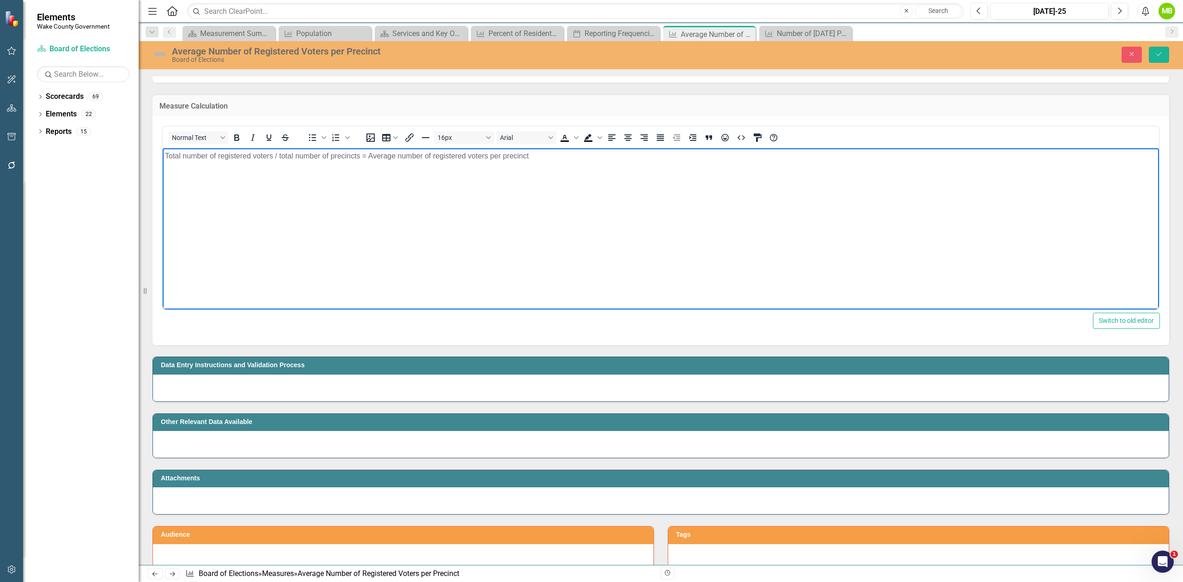
click at [467, 391] on div at bounding box center [661, 388] width 1016 height 27
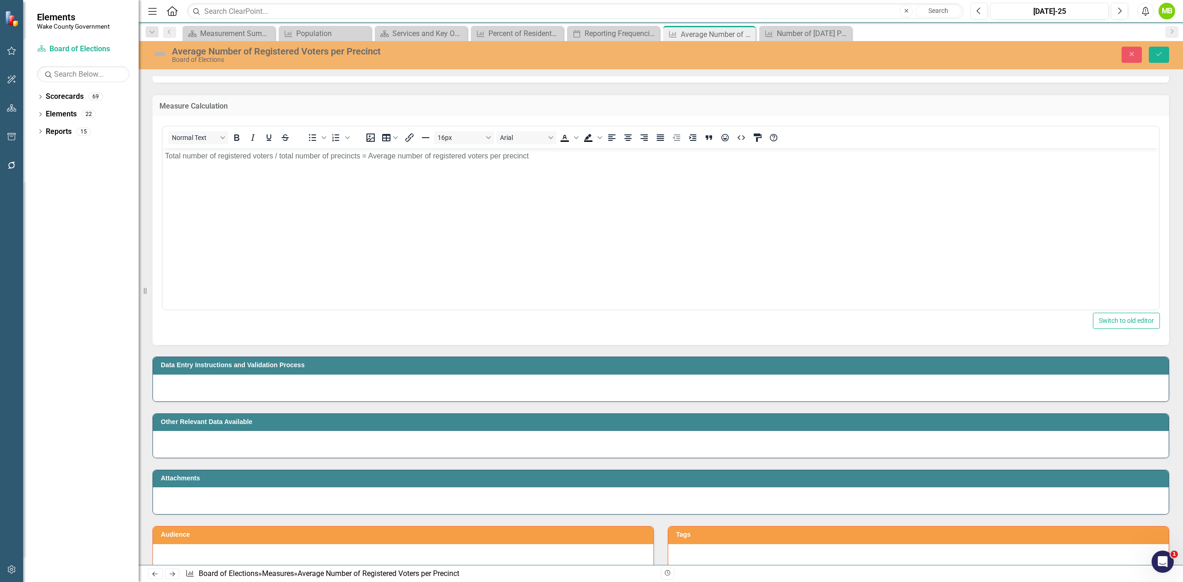
click at [467, 391] on div at bounding box center [661, 388] width 1016 height 27
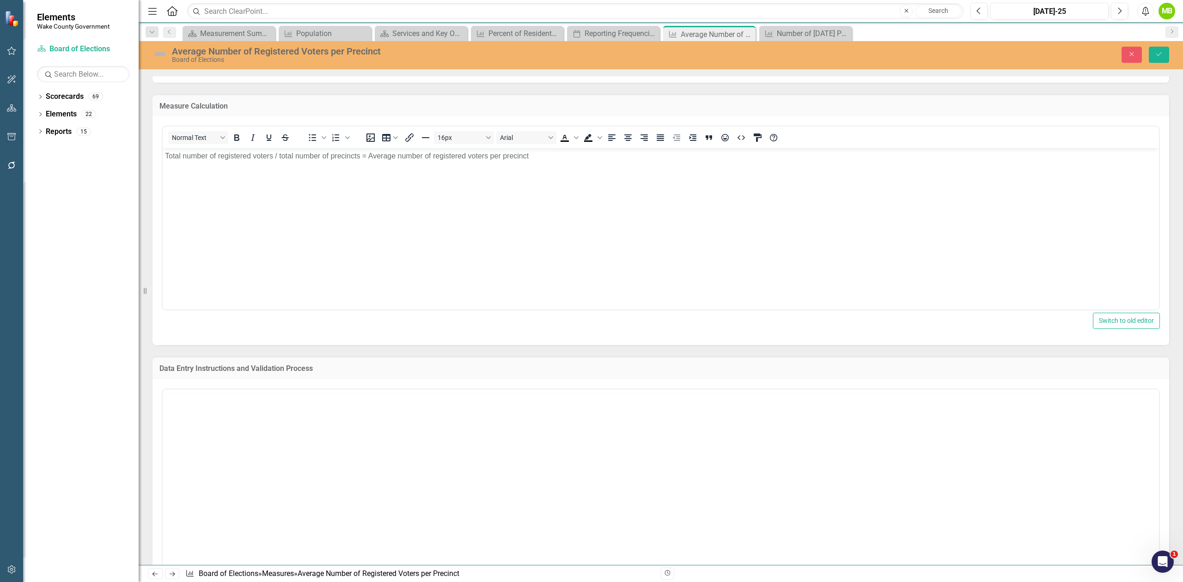
scroll to position [0, 0]
click at [379, 425] on body "Rich Text Area. Press ALT-0 for help." at bounding box center [661, 480] width 996 height 139
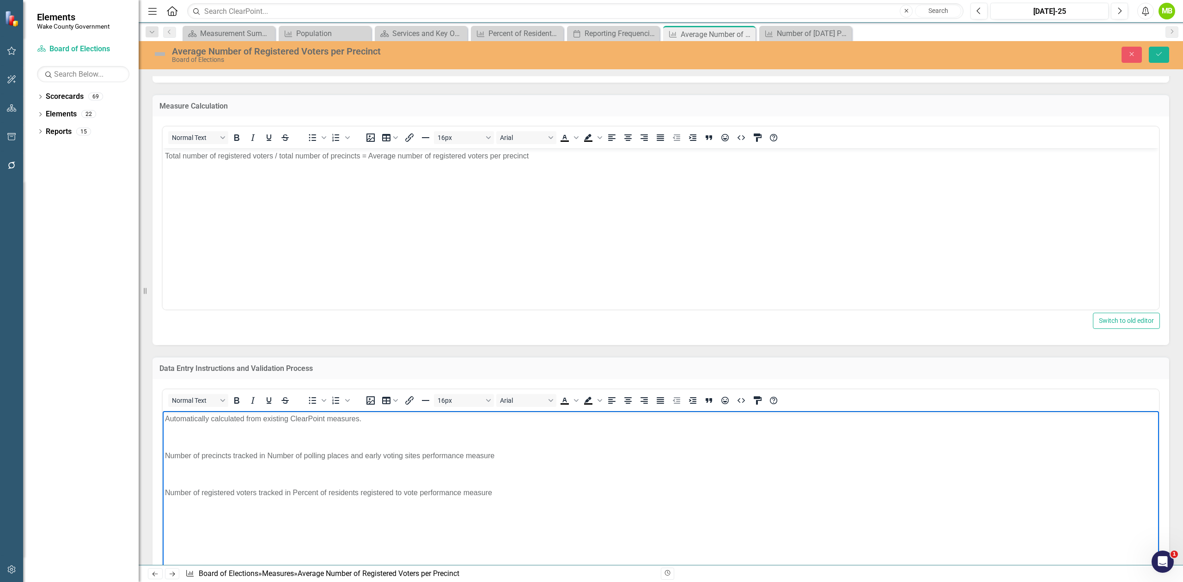
click at [301, 450] on p "Number of precincts tracked in Number of polling places and early voting sites …" at bounding box center [661, 455] width 992 height 11
click at [295, 443] on body "Automatically calculated from existing ClearPoint measures. Number of precincts…" at bounding box center [661, 480] width 996 height 139
click at [260, 432] on p "Rich Text Area. Press ALT-0 for help." at bounding box center [661, 437] width 992 height 11
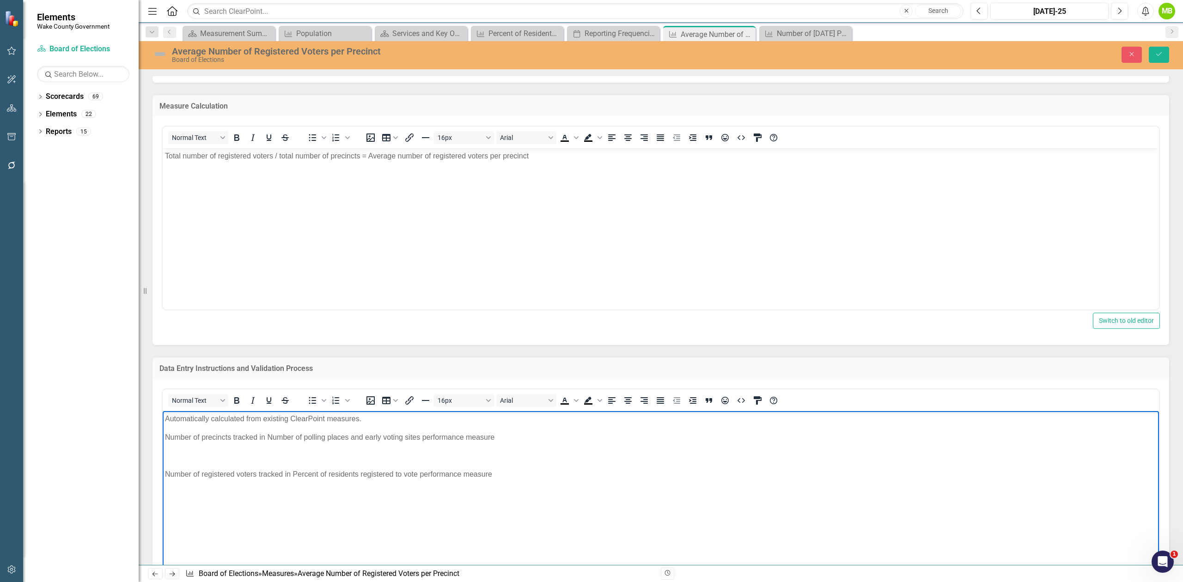
click at [225, 450] on p "Rich Text Area. Press ALT-0 for help." at bounding box center [661, 455] width 992 height 11
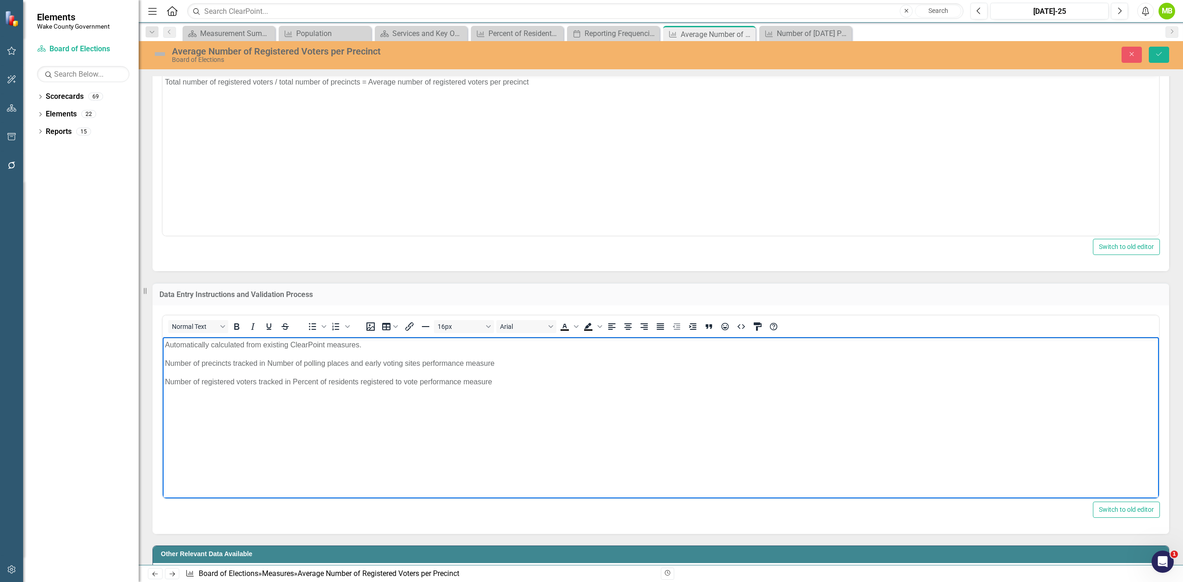
scroll to position [1109, 0]
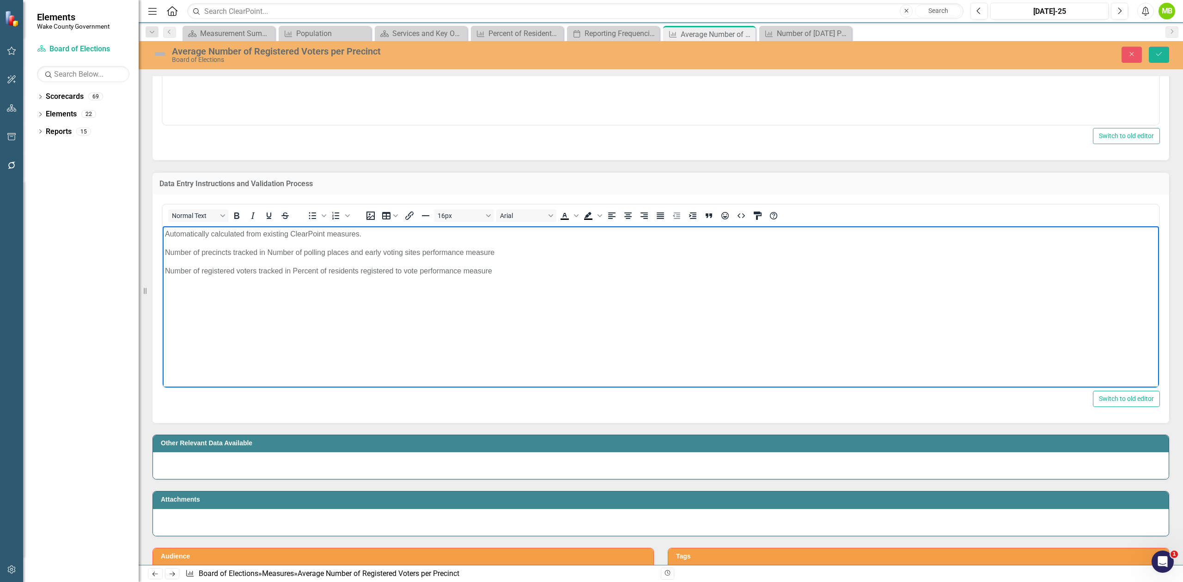
click at [353, 452] on div "Other Relevant Data Available" at bounding box center [661, 443] width 1016 height 17
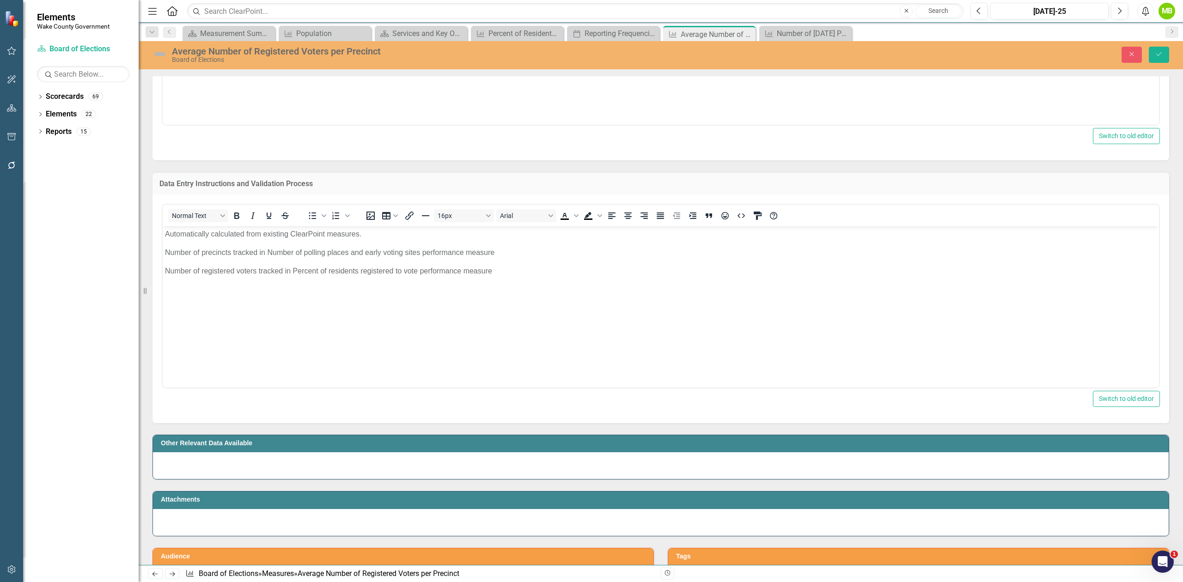
click at [348, 475] on div at bounding box center [661, 465] width 1016 height 27
click at [347, 474] on div at bounding box center [661, 465] width 1016 height 27
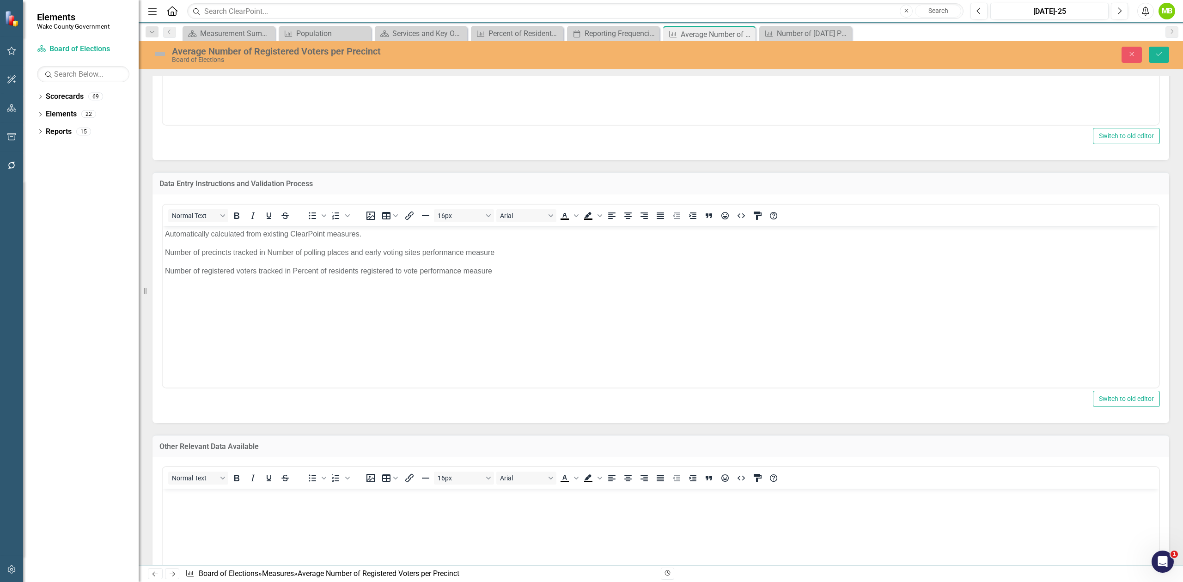
scroll to position [0, 0]
click at [355, 506] on body "Rich Text Area. Press ALT-0 for help." at bounding box center [661, 558] width 996 height 139
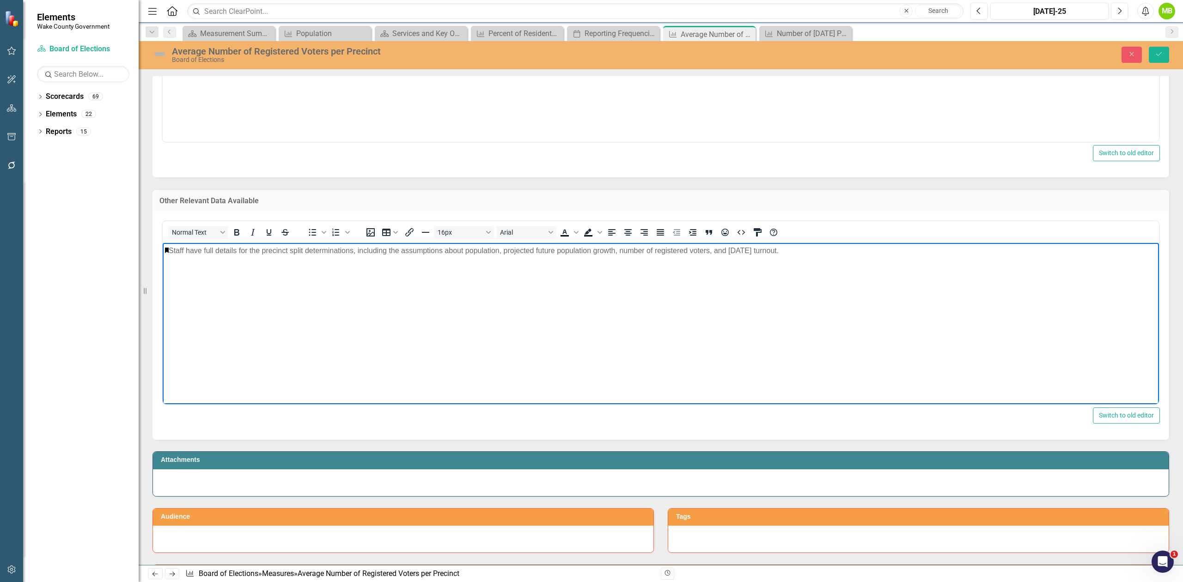
scroll to position [1478, 0]
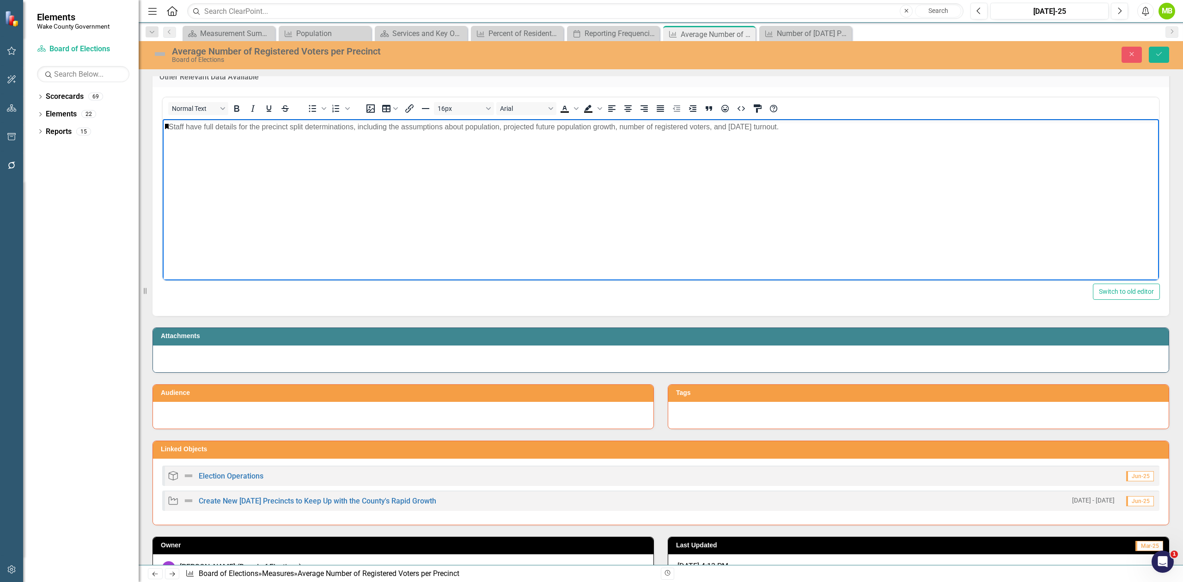
click at [325, 425] on div at bounding box center [403, 415] width 500 height 27
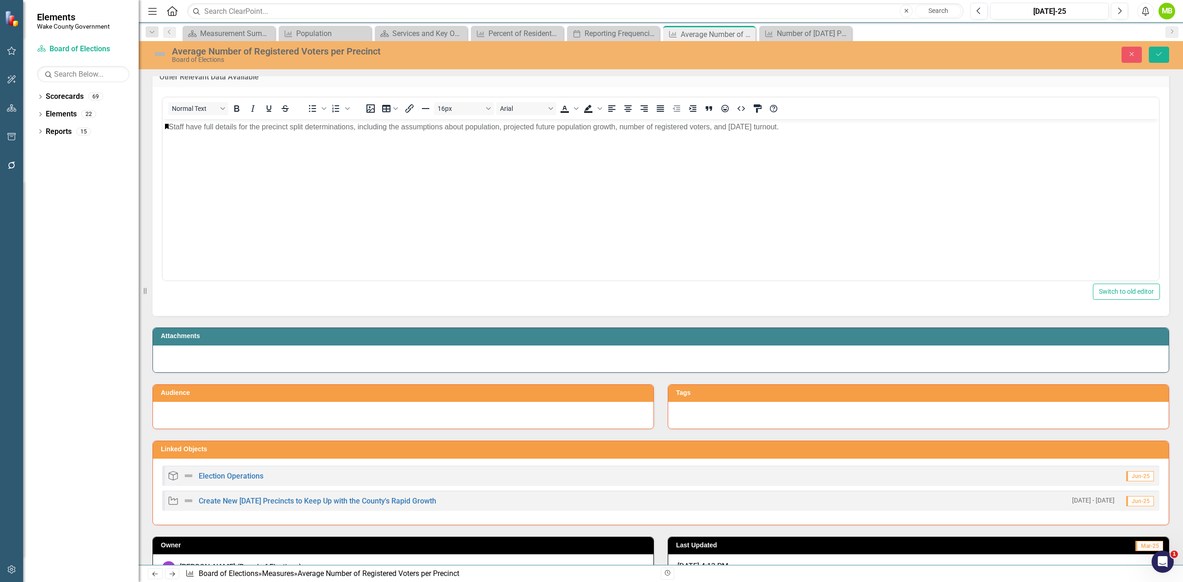
click at [324, 425] on div at bounding box center [403, 415] width 500 height 27
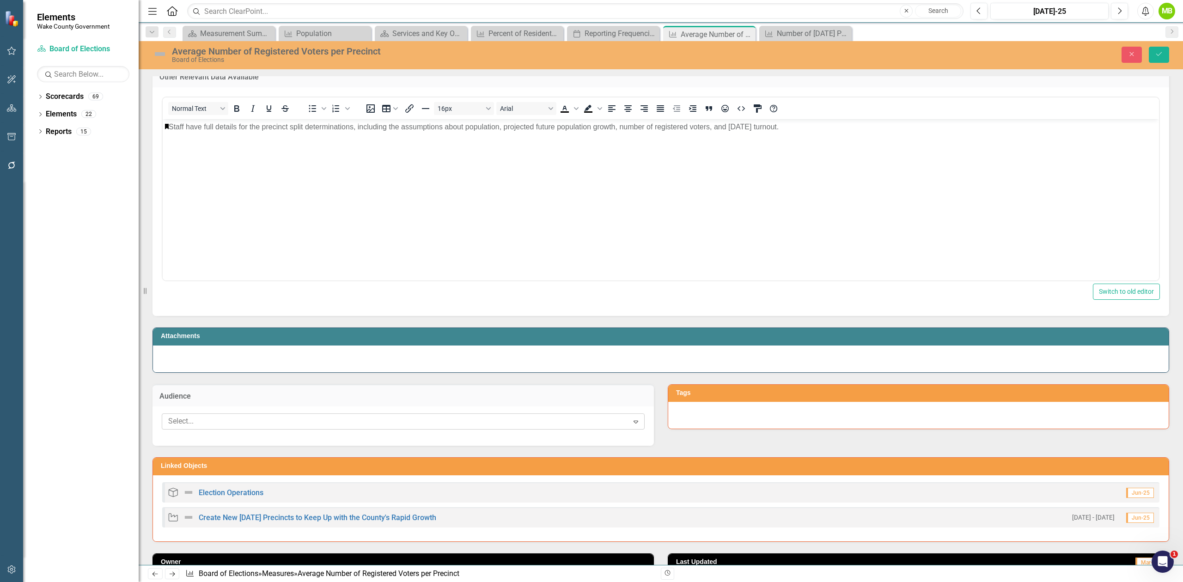
click at [291, 427] on div at bounding box center [396, 421] width 464 height 12
click at [274, 582] on div "Board/Public" at bounding box center [593, 589] width 1168 height 11
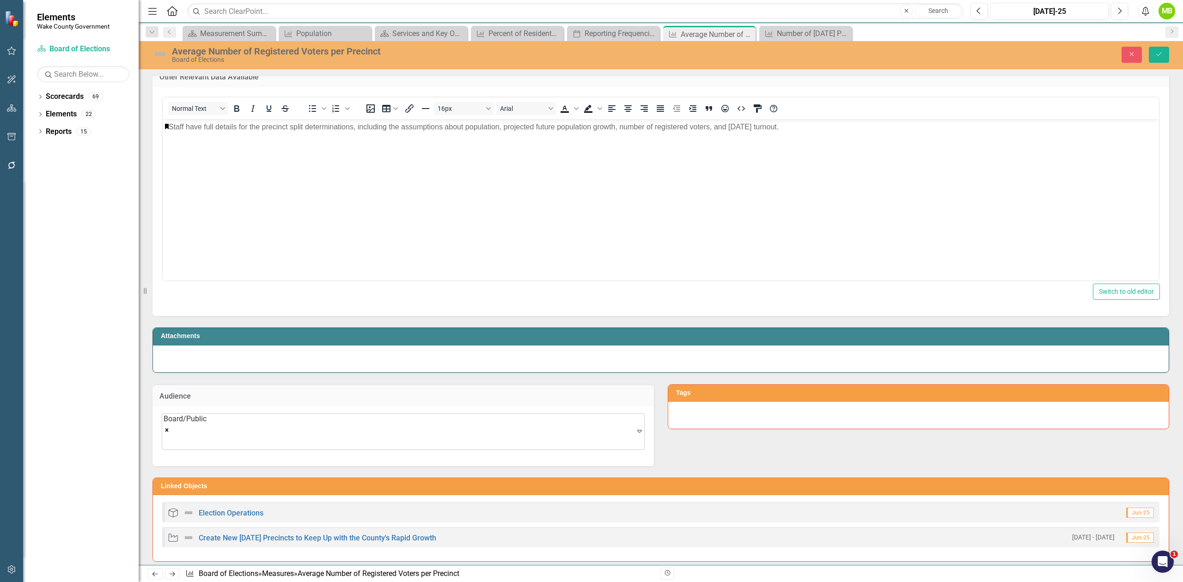
click at [207, 431] on div "Board/Public" at bounding box center [185, 432] width 43 height 36
drag, startPoint x: 189, startPoint y: 364, endPoint x: 228, endPoint y: 406, distance: 56.6
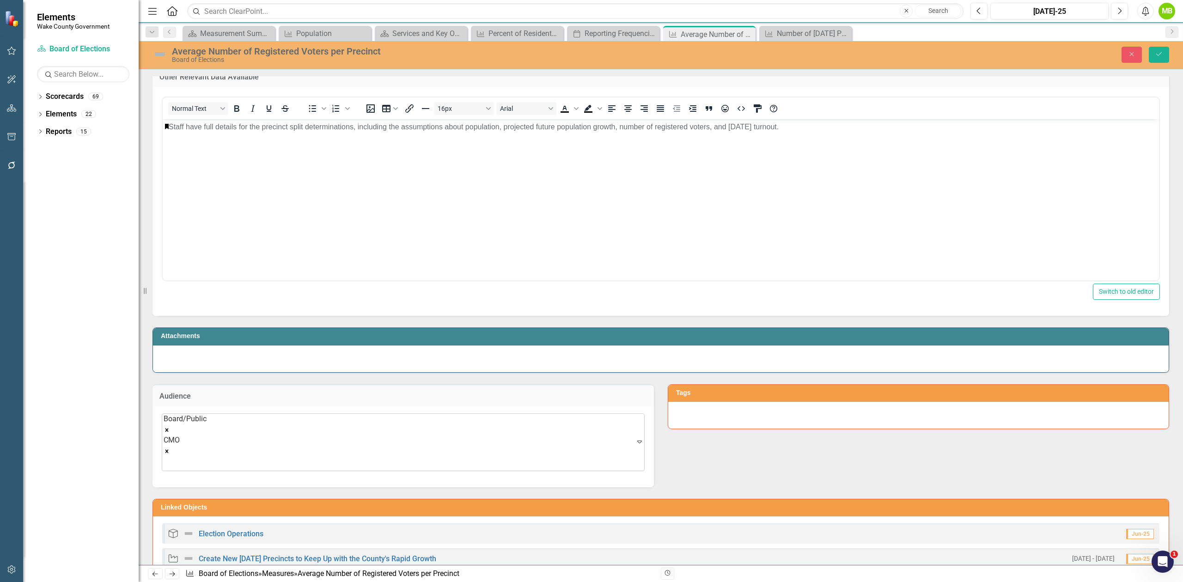
click at [207, 438] on div "Board/Public CMO" at bounding box center [185, 442] width 43 height 56
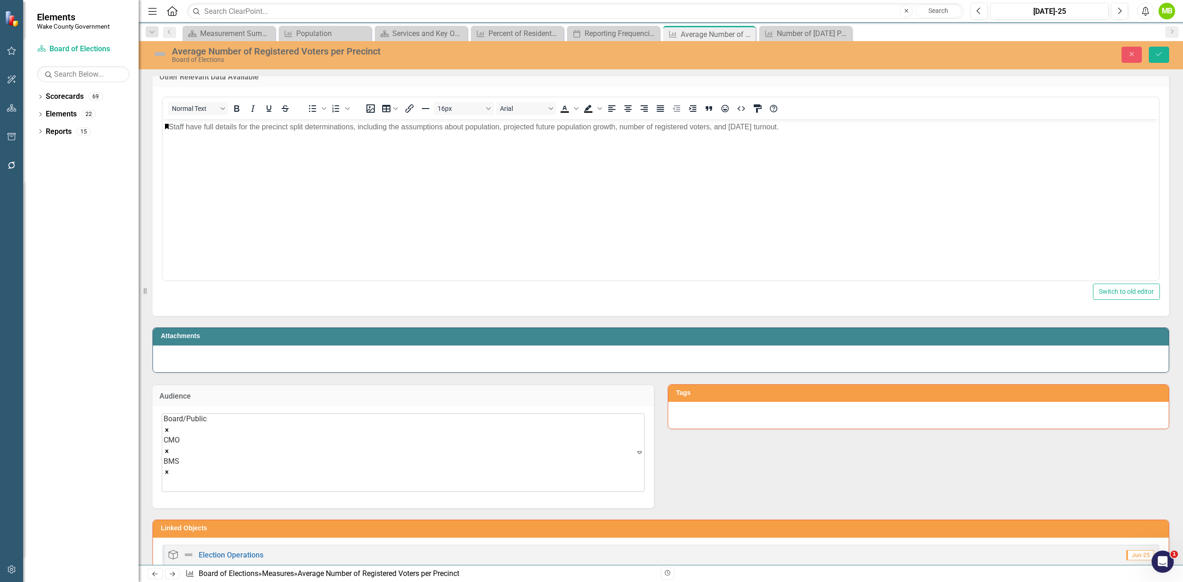
drag, startPoint x: 344, startPoint y: 451, endPoint x: 333, endPoint y: 435, distance: 19.2
click at [207, 478] on div at bounding box center [185, 484] width 43 height 12
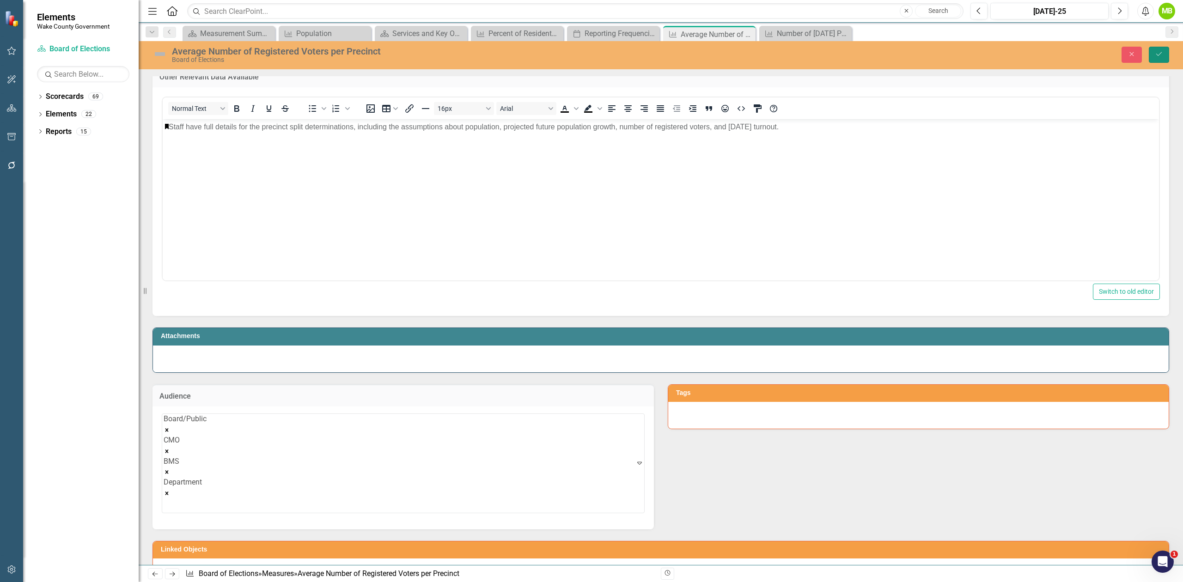
click at [1160, 48] on button "Save" at bounding box center [1159, 55] width 20 height 16
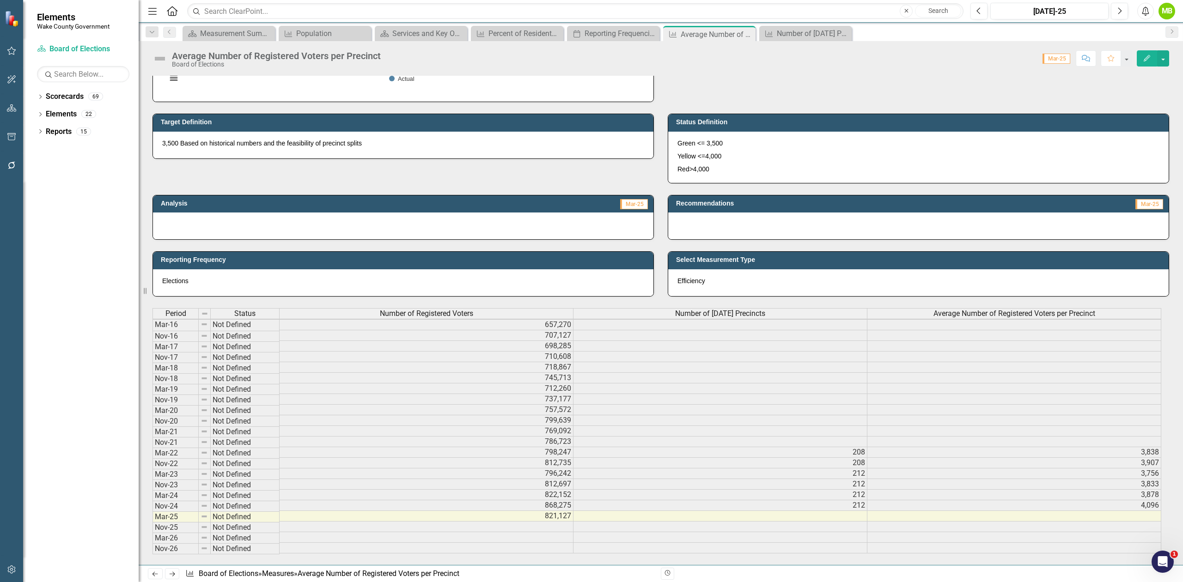
scroll to position [2, 6]
click at [1159, 58] on button "button" at bounding box center [1163, 58] width 12 height 16
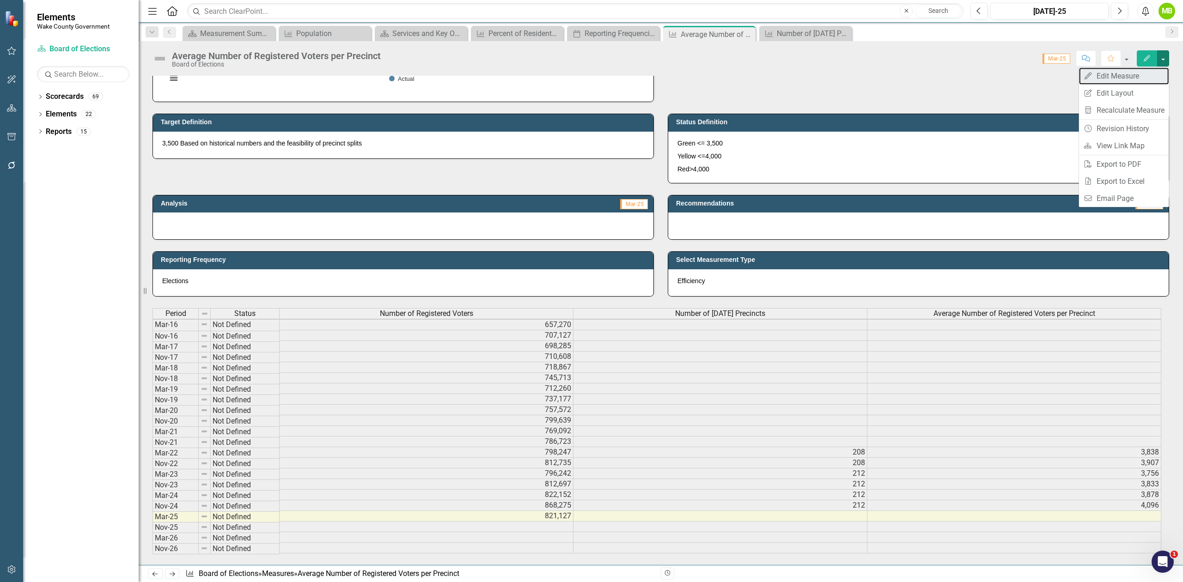
click at [1144, 69] on link "Edit Edit Measure" at bounding box center [1124, 75] width 90 height 17
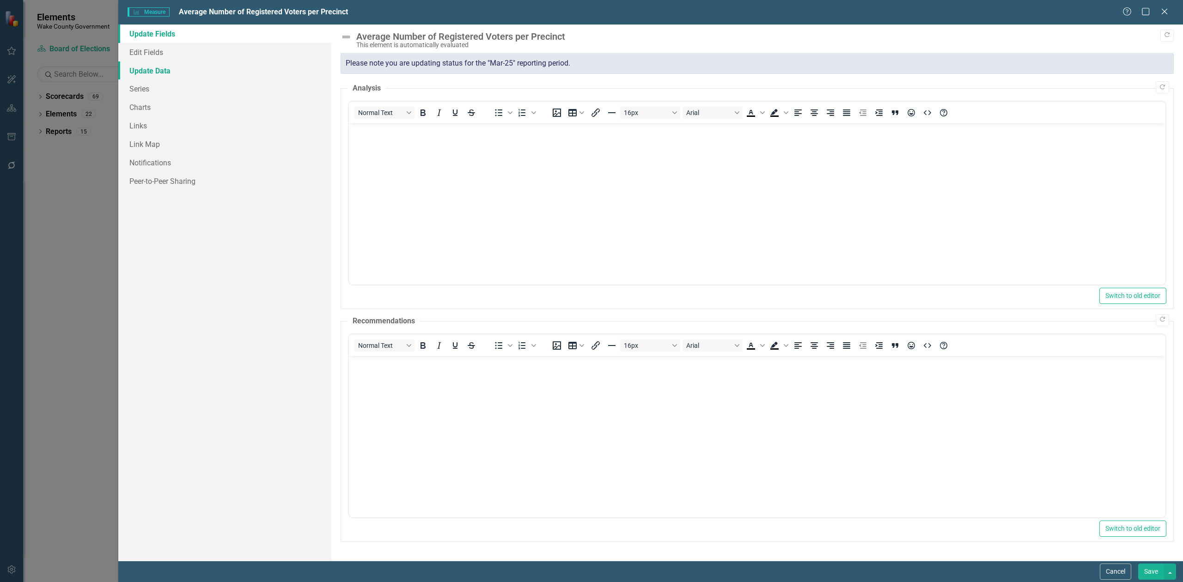
scroll to position [0, 0]
click at [147, 91] on link "Series" at bounding box center [224, 88] width 213 height 18
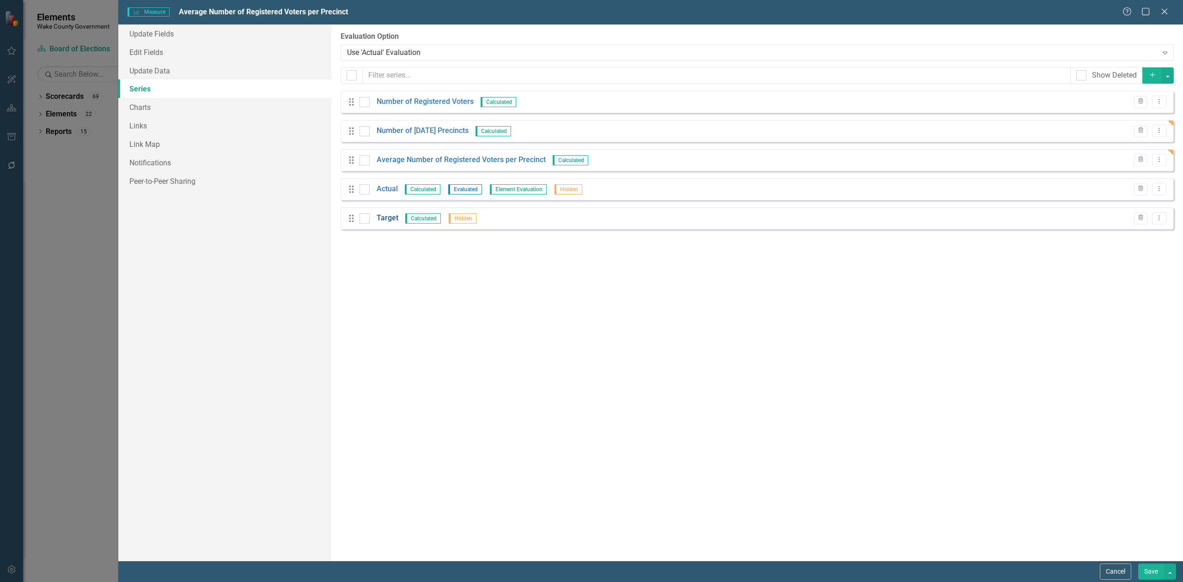
click at [379, 218] on link "Target" at bounding box center [388, 218] width 22 height 11
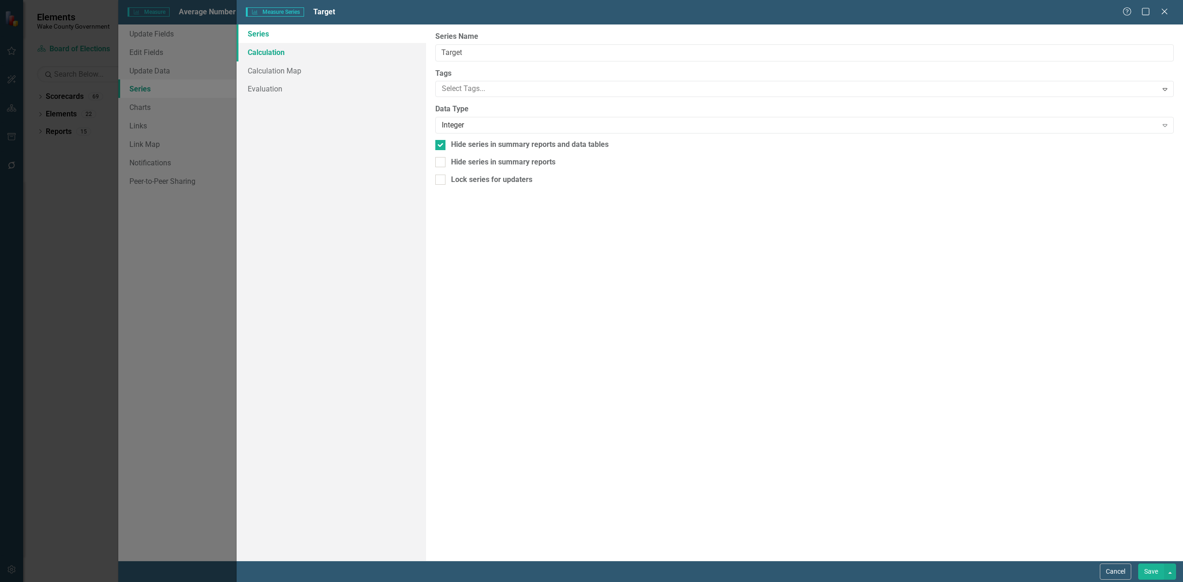
click at [289, 56] on link "Calculation" at bounding box center [331, 52] width 189 height 18
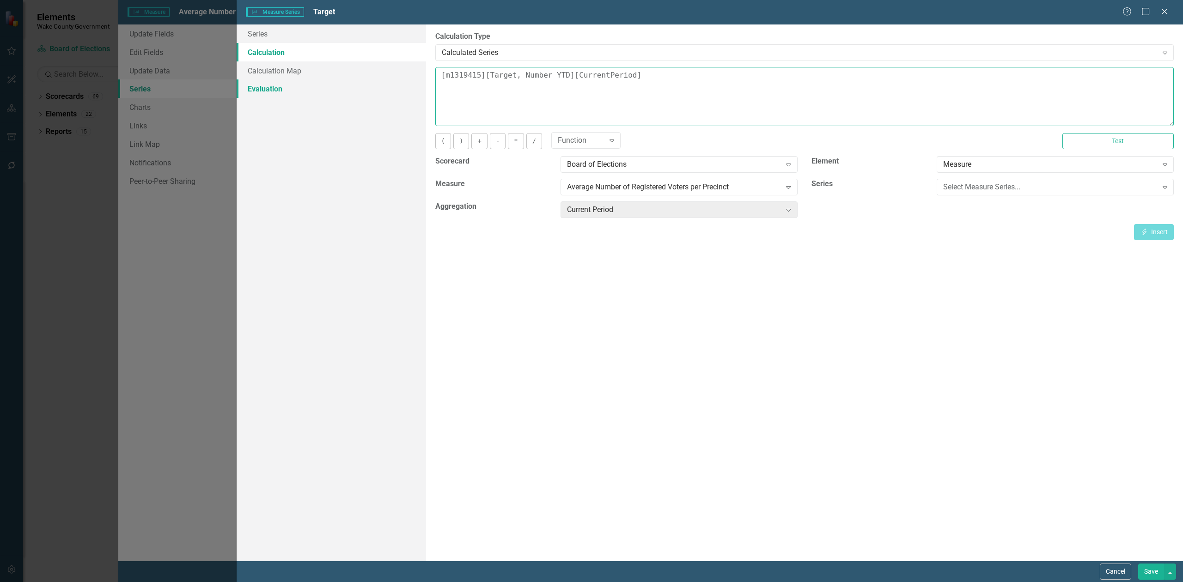
drag, startPoint x: 592, startPoint y: 82, endPoint x: 369, endPoint y: 92, distance: 223.9
click at [369, 92] on div "Series Calculation Calculation Map Evaluation From this page, you can edit the …" at bounding box center [710, 292] width 946 height 536
type textarea "3500"
click at [1151, 573] on button "Save" at bounding box center [1151, 572] width 26 height 16
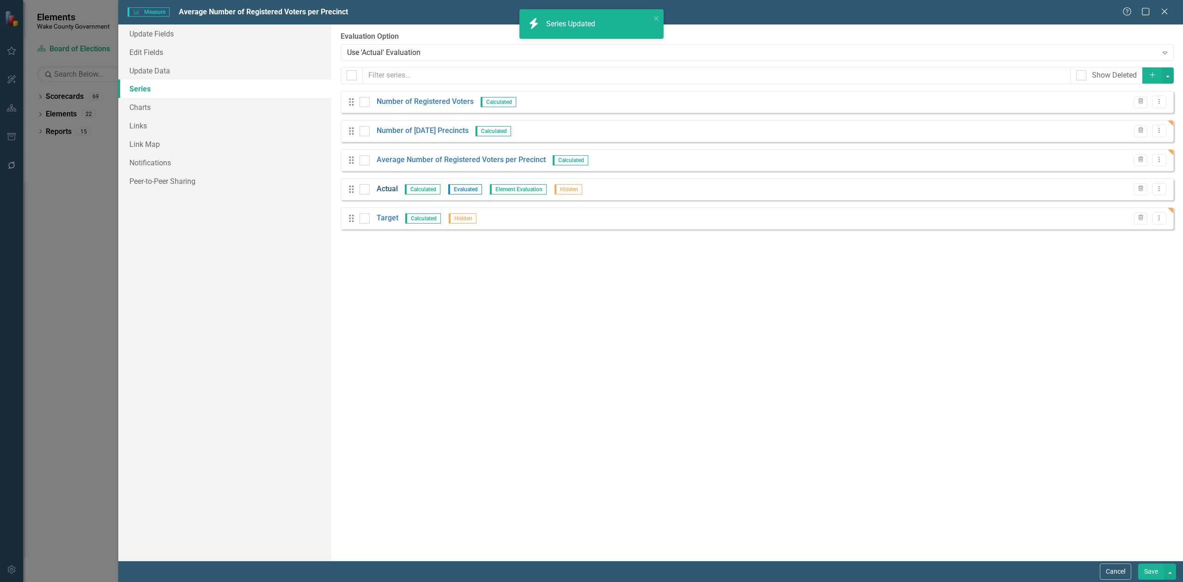
click at [393, 190] on link "Actual" at bounding box center [387, 189] width 21 height 11
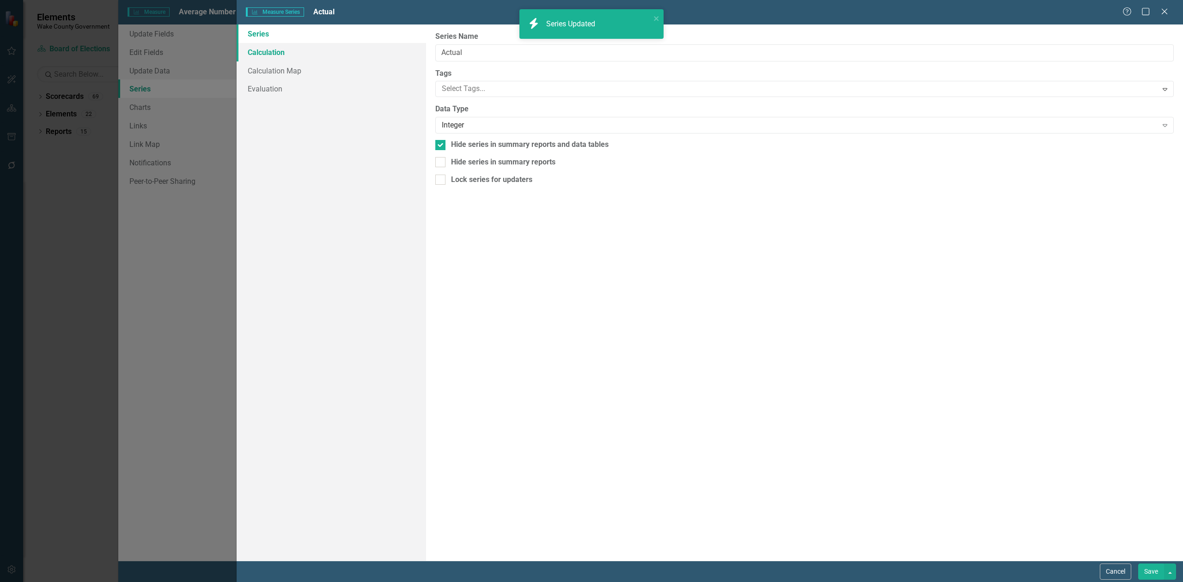
click at [274, 54] on link "Calculation" at bounding box center [331, 52] width 189 height 18
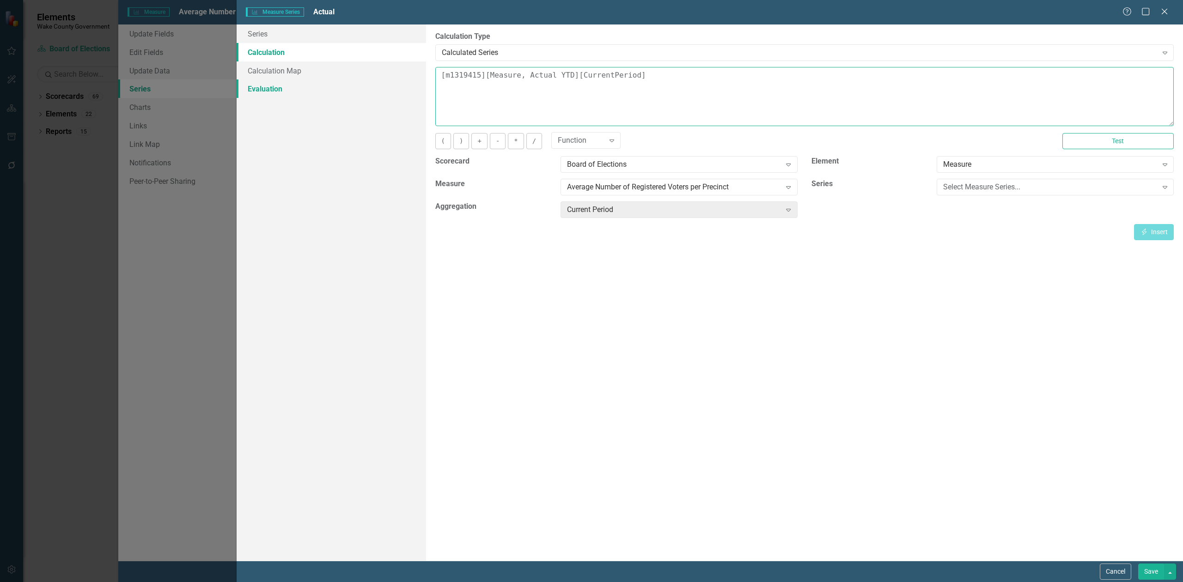
drag, startPoint x: 673, startPoint y: 80, endPoint x: 418, endPoint y: 80, distance: 255.0
click at [418, 80] on div "Series Calculation Calculation Map Evaluation From this page, you can edit the …" at bounding box center [710, 292] width 946 height 536
click at [965, 189] on div "Select Measure Series..." at bounding box center [1050, 187] width 214 height 11
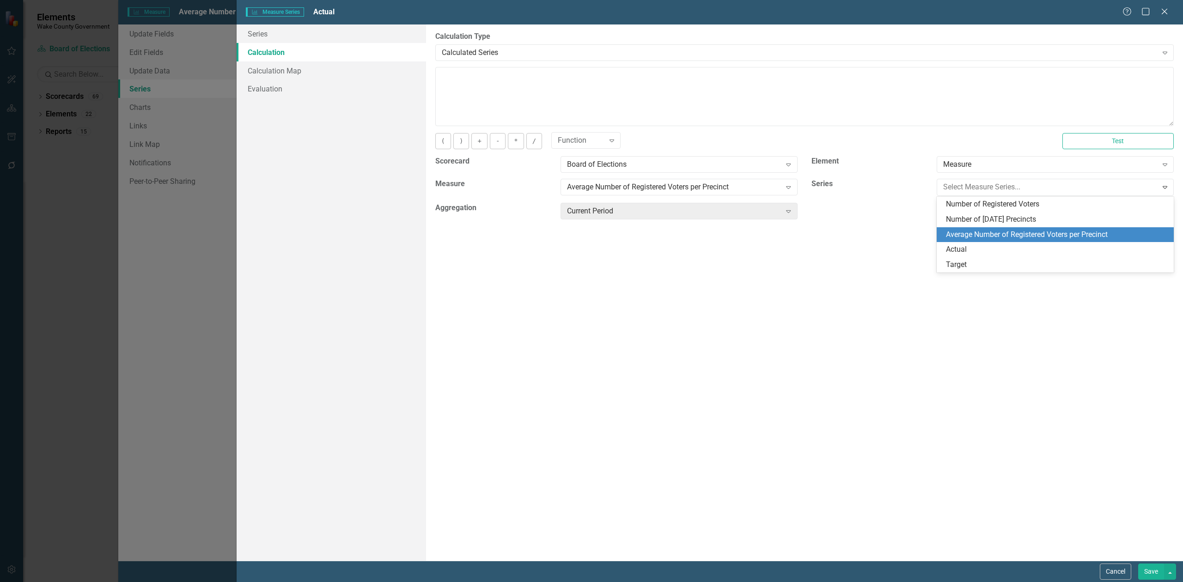
click at [990, 235] on div "Average Number of Registered Voters per Precinct" at bounding box center [1057, 235] width 222 height 11
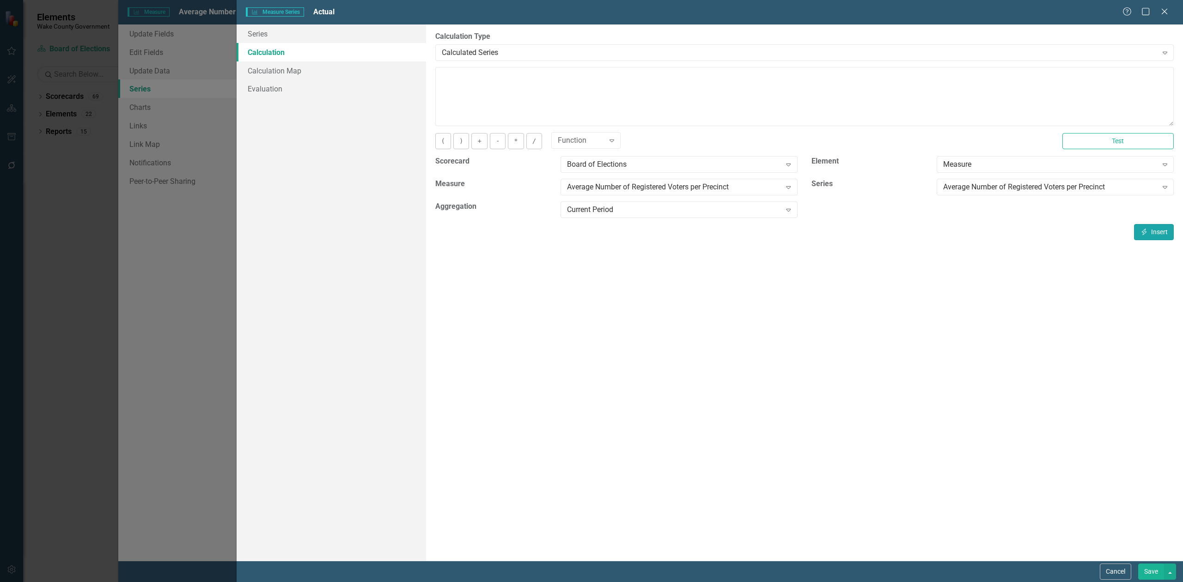
click at [1153, 237] on button "Insert Insert" at bounding box center [1154, 232] width 40 height 16
type textarea "[m1319415][Average Number of Registered Voters per Precinct][CurrentPeriod]"
click at [282, 85] on link "Evaluation" at bounding box center [331, 88] width 189 height 18
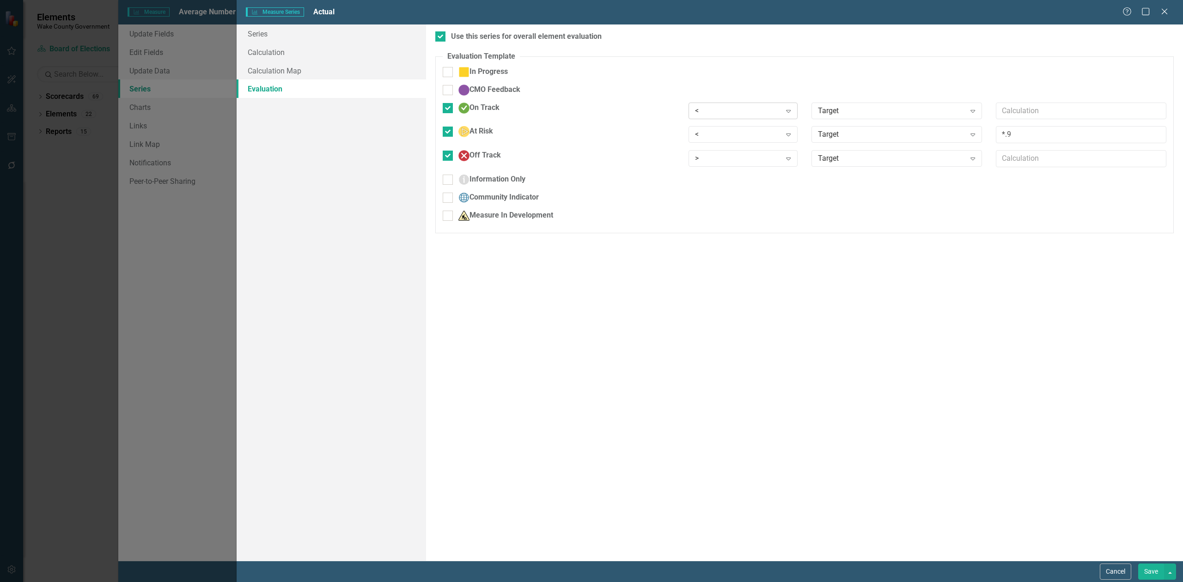
click at [784, 110] on icon "Expand" at bounding box center [788, 110] width 9 height 7
click at [790, 130] on div "Expand" at bounding box center [788, 134] width 17 height 15
click at [845, 135] on div "Target" at bounding box center [892, 134] width 148 height 11
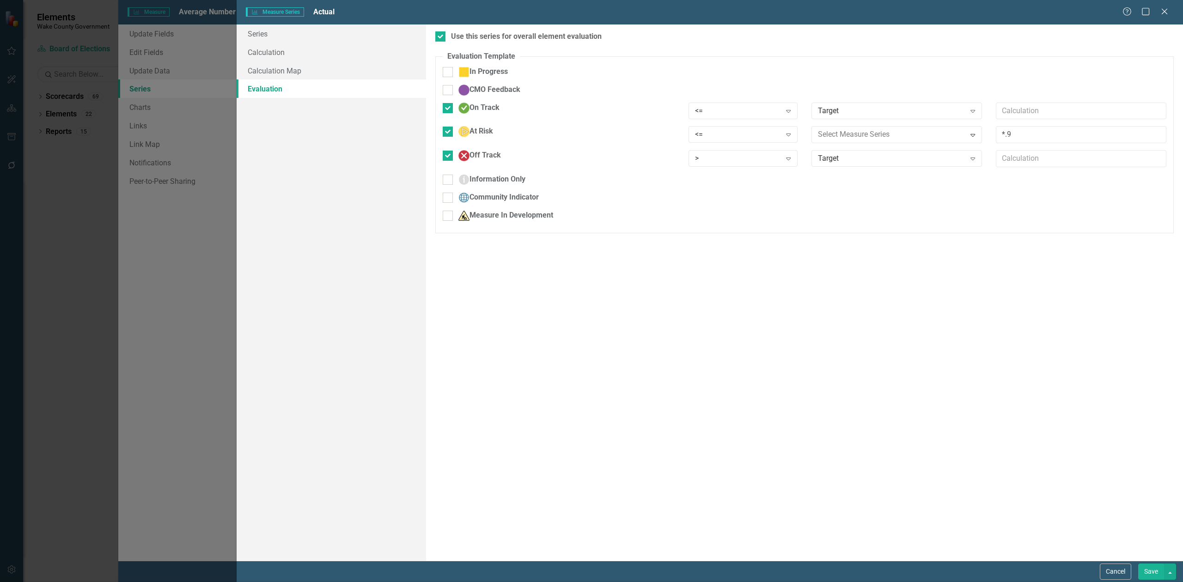
click at [845, 582] on div "Static Value" at bounding box center [593, 589] width 1168 height 11
drag, startPoint x: 1035, startPoint y: 137, endPoint x: 912, endPoint y: 139, distance: 123.4
click at [926, 139] on div "At Risk <= Expand Static Value Expand *.9" at bounding box center [804, 138] width 737 height 24
type input "4000"
click at [823, 159] on div "Target" at bounding box center [892, 158] width 148 height 11
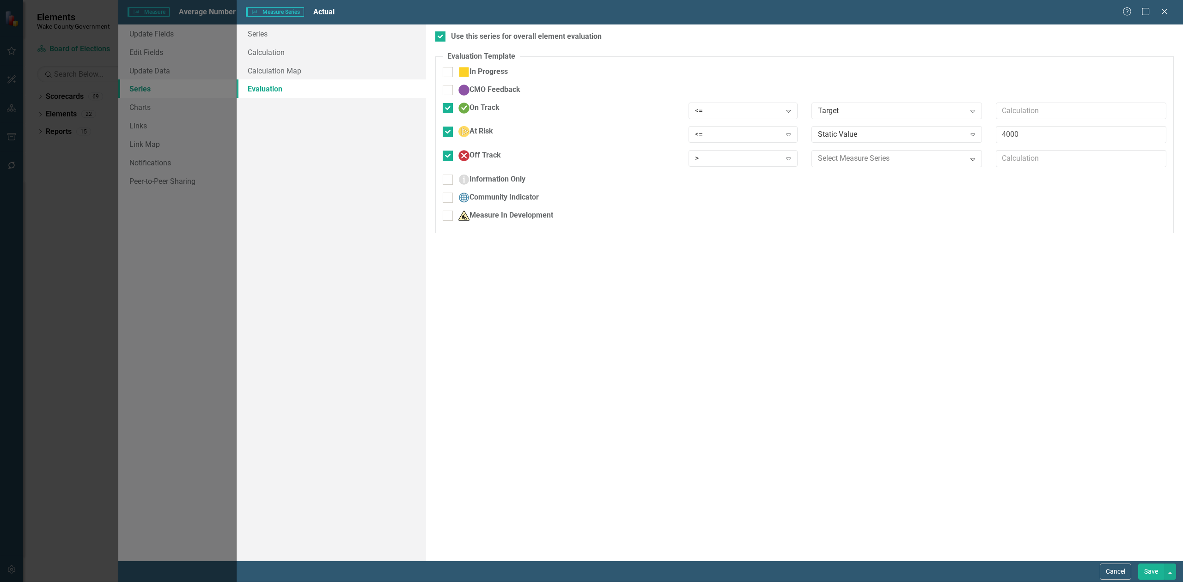
click at [831, 582] on div "Static Value" at bounding box center [593, 589] width 1168 height 11
click at [1022, 160] on input "text" at bounding box center [1081, 158] width 170 height 17
type input "4000"
click at [1150, 573] on button "Save" at bounding box center [1151, 572] width 26 height 16
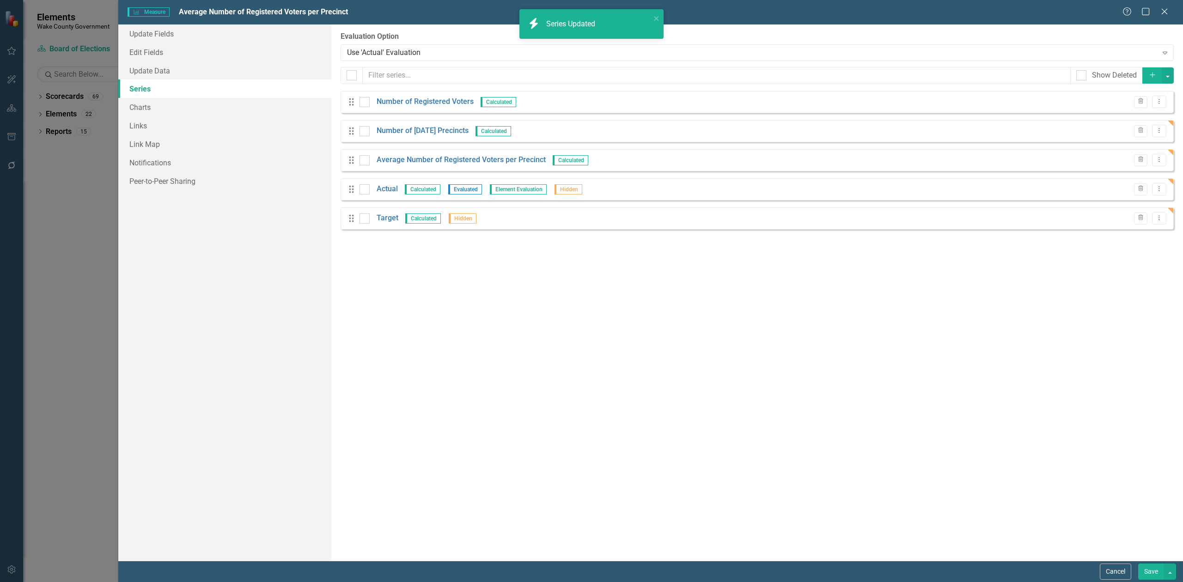
click at [1154, 565] on button "Save" at bounding box center [1151, 572] width 26 height 16
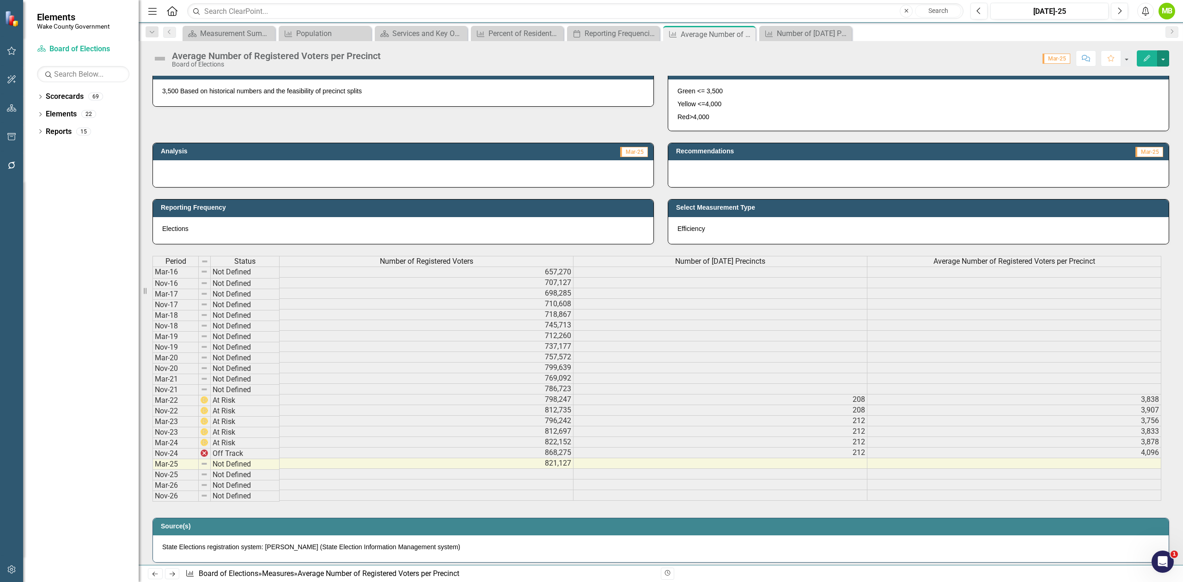
scroll to position [308, 0]
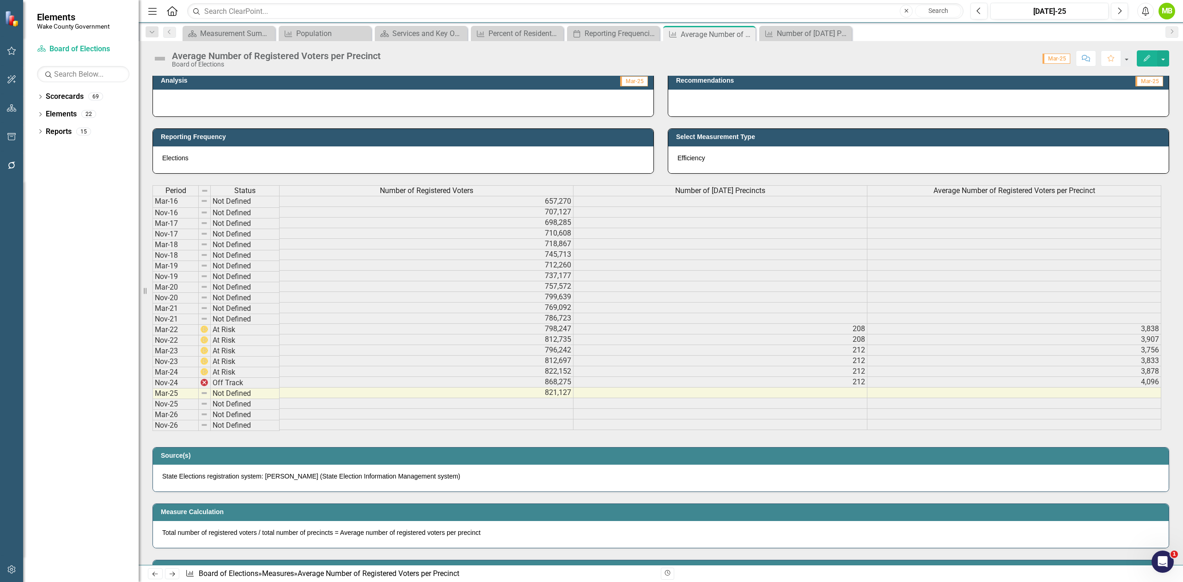
click at [717, 396] on td at bounding box center [720, 393] width 294 height 11
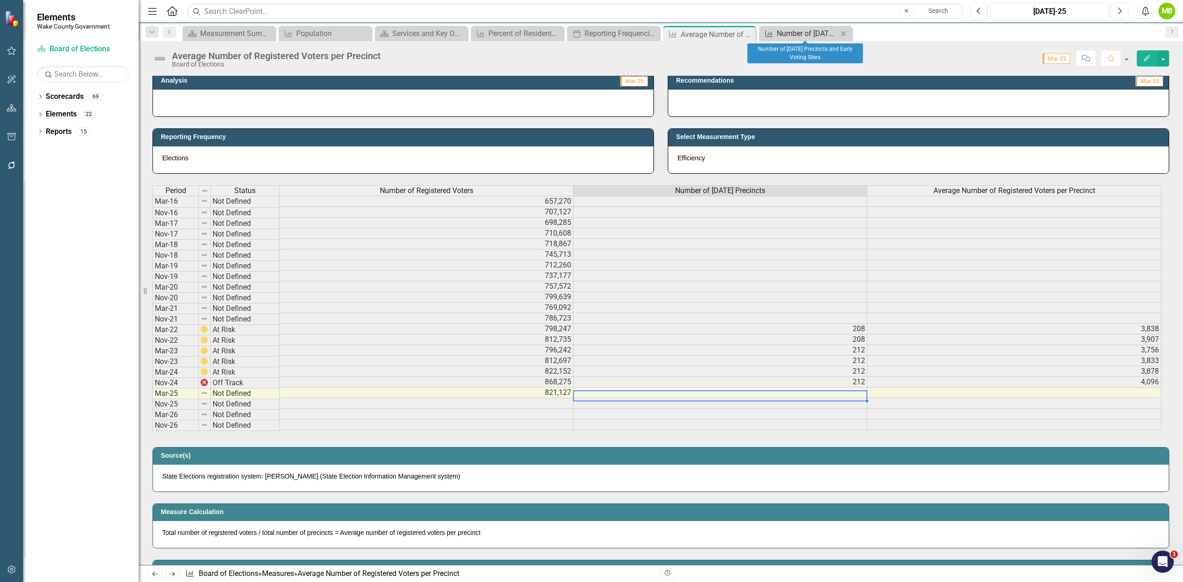
click at [783, 37] on div "Number of [DATE] Precincts and Early Voting Sites" at bounding box center [807, 34] width 61 height 12
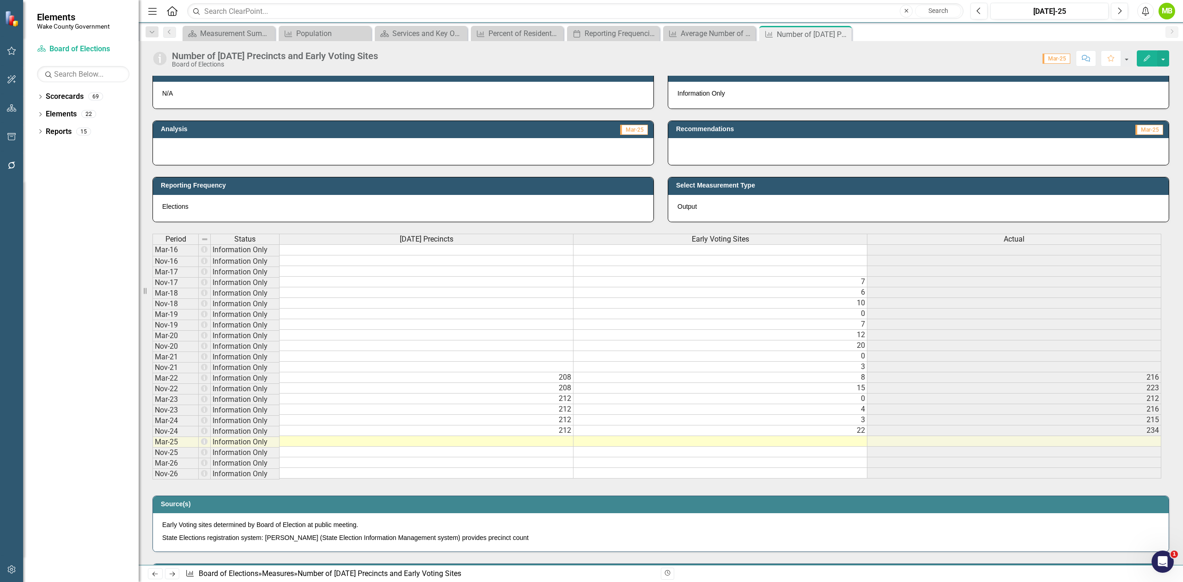
scroll to position [308, 0]
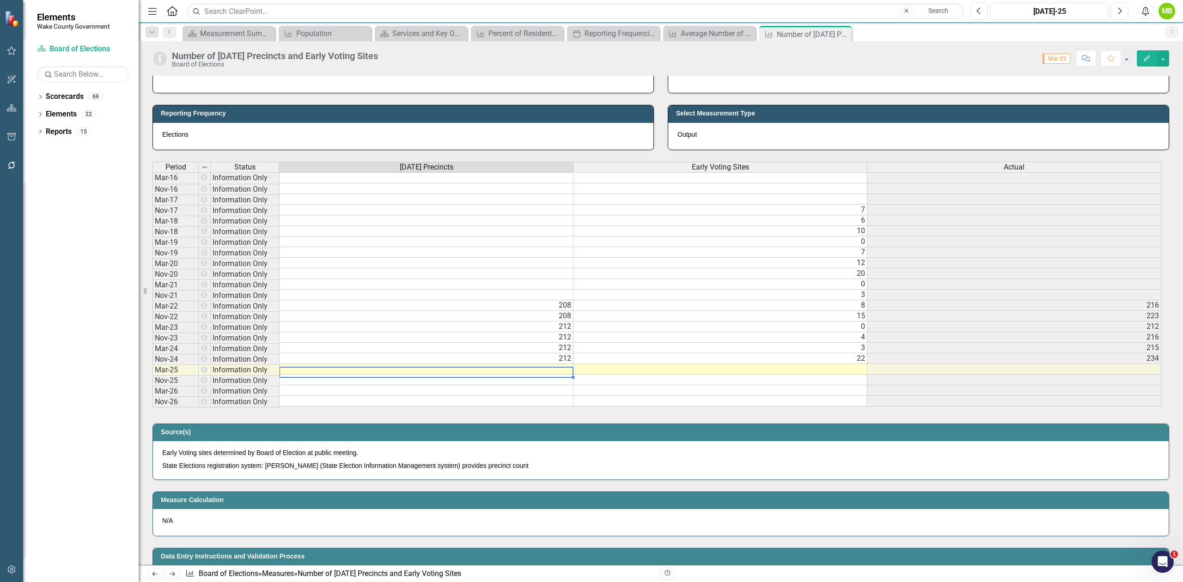
click at [495, 371] on td at bounding box center [427, 369] width 294 height 11
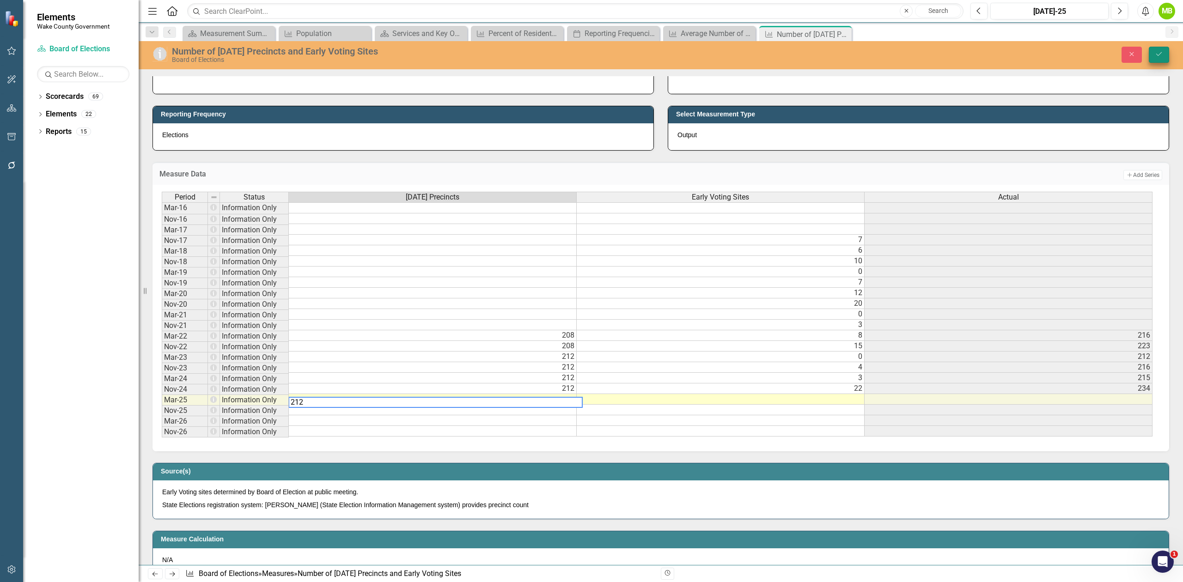
type textarea "212"
click at [1168, 52] on button "Save" at bounding box center [1159, 55] width 20 height 16
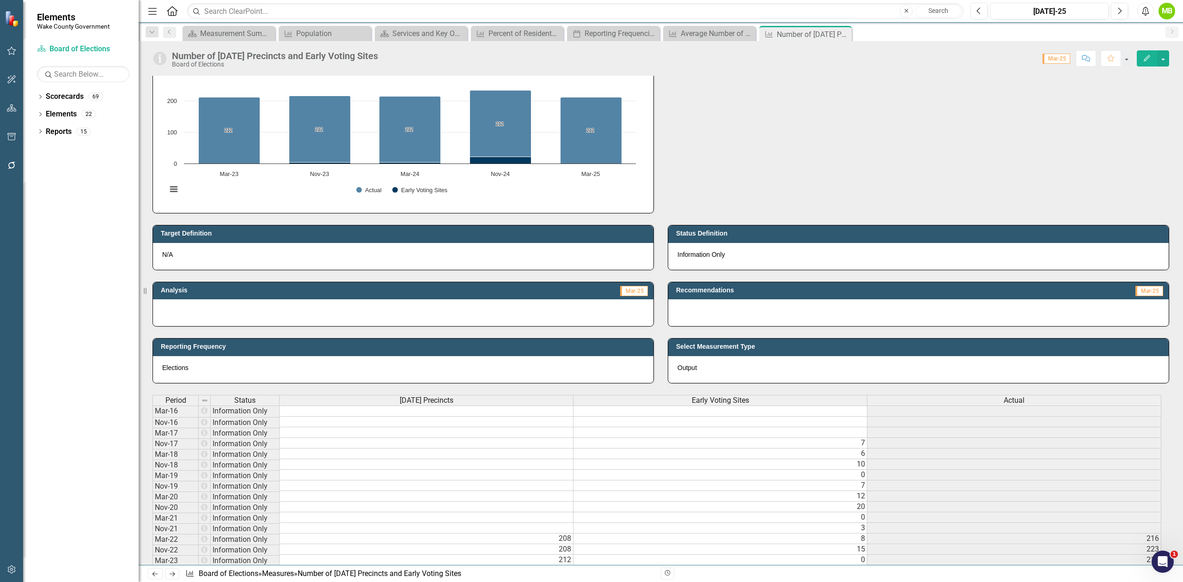
scroll to position [246, 0]
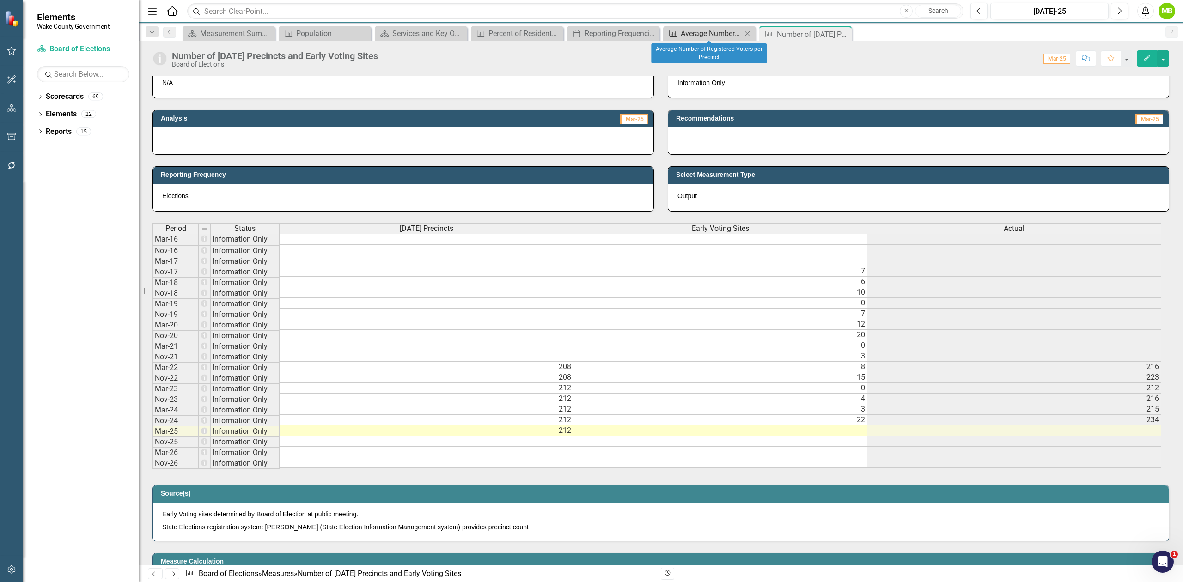
click at [706, 33] on div "Average Number of Registered Voters per Precinct" at bounding box center [711, 34] width 61 height 12
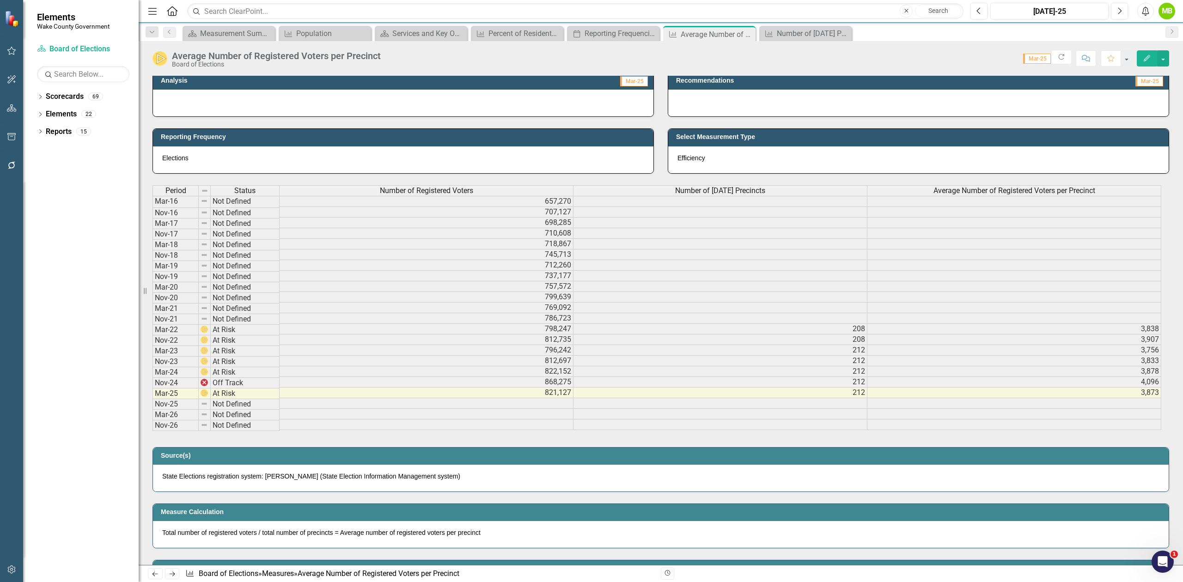
scroll to position [2, 0]
drag, startPoint x: 655, startPoint y: 440, endPoint x: 752, endPoint y: 441, distance: 97.5
click at [752, 436] on div "Period Status Number of Registered Voters Number of Election Day Precincts Aver…" at bounding box center [661, 305] width 1030 height 262
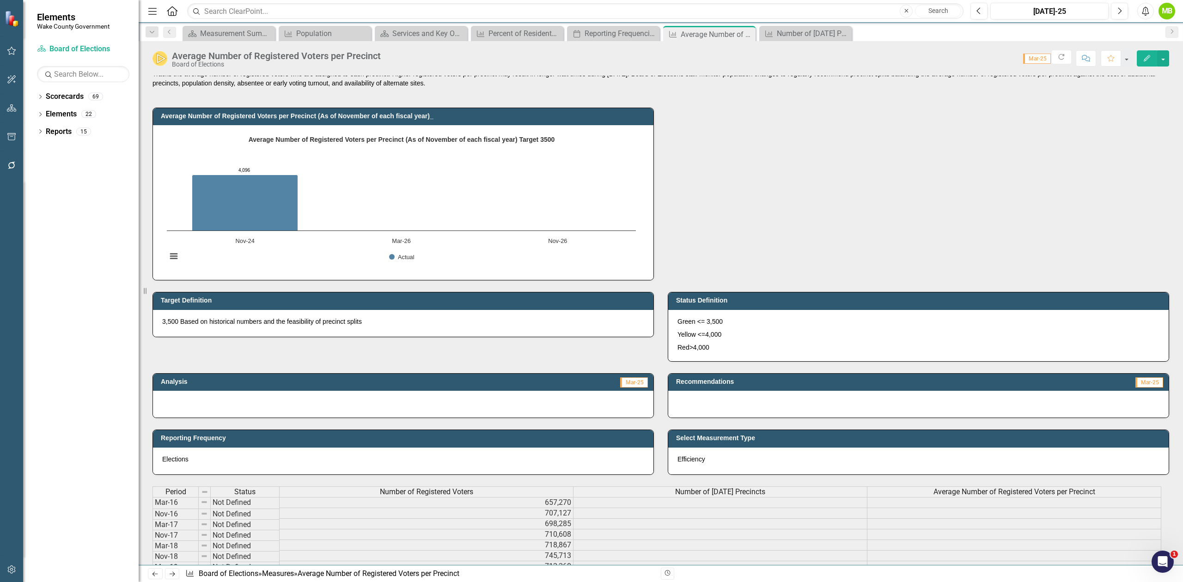
scroll to position [0, 0]
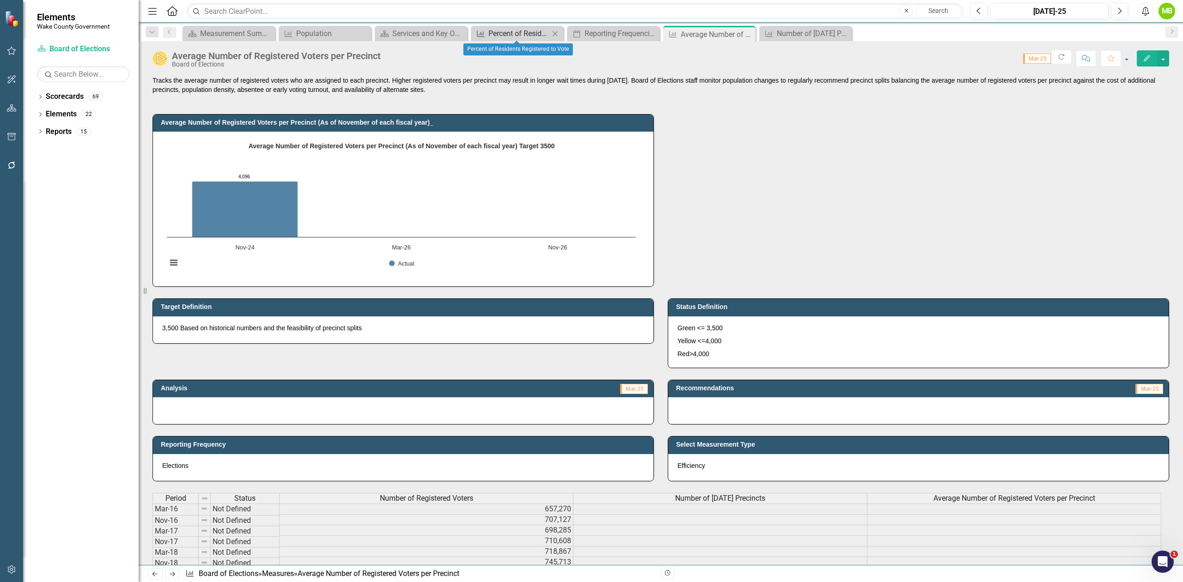
click at [516, 33] on div "Percent of Residents Registered to Vote" at bounding box center [518, 34] width 61 height 12
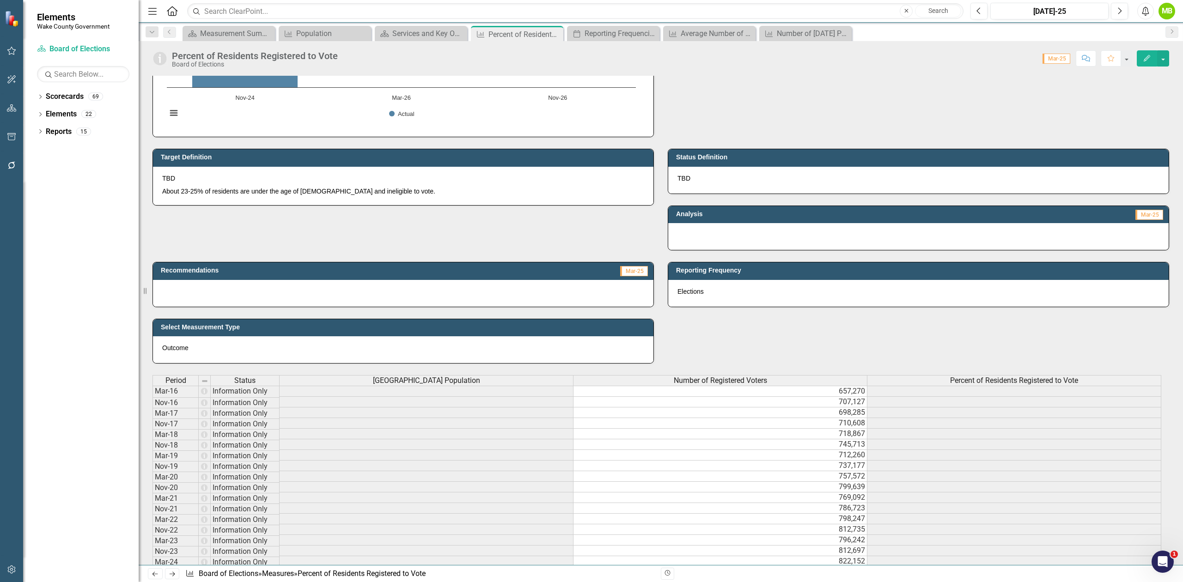
scroll to position [185, 0]
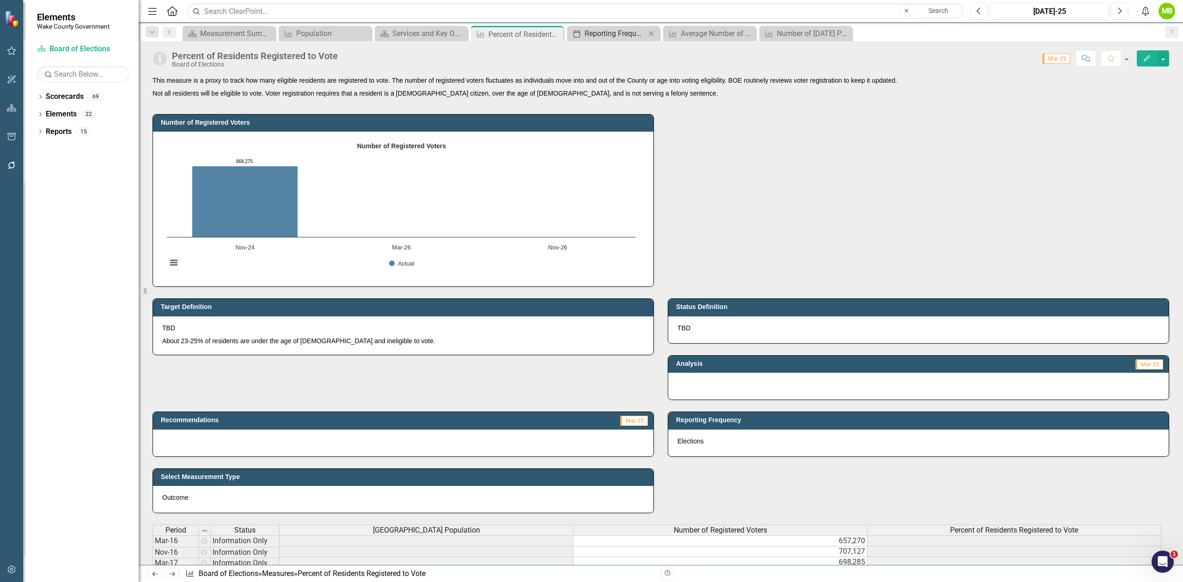
click at [602, 35] on div "Reporting Frequencies" at bounding box center [614, 34] width 61 height 12
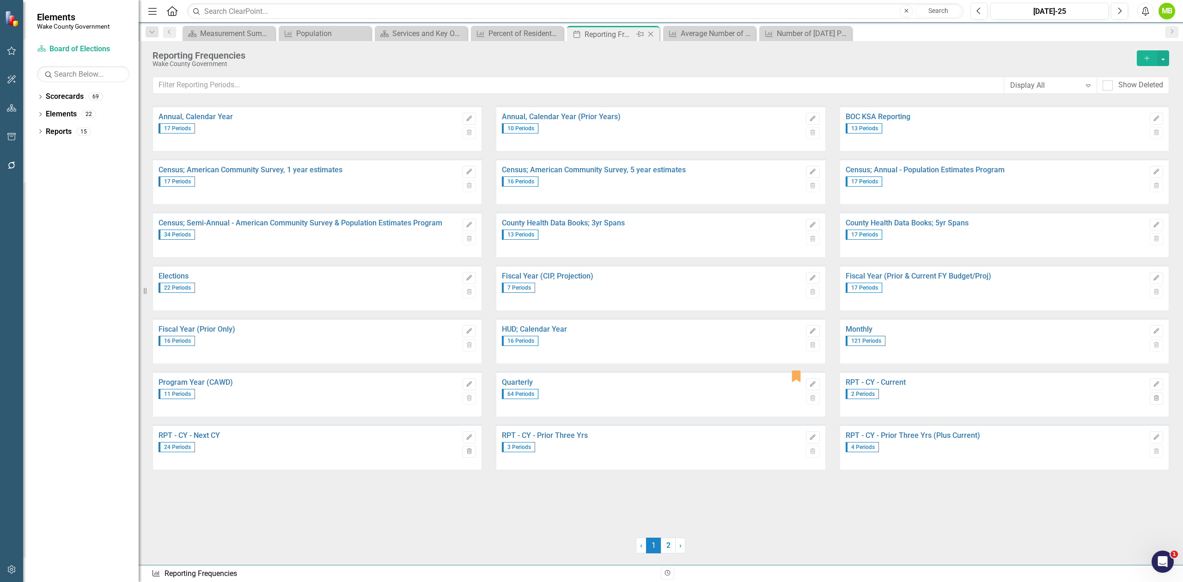
click at [651, 32] on icon "Close" at bounding box center [650, 33] width 9 height 7
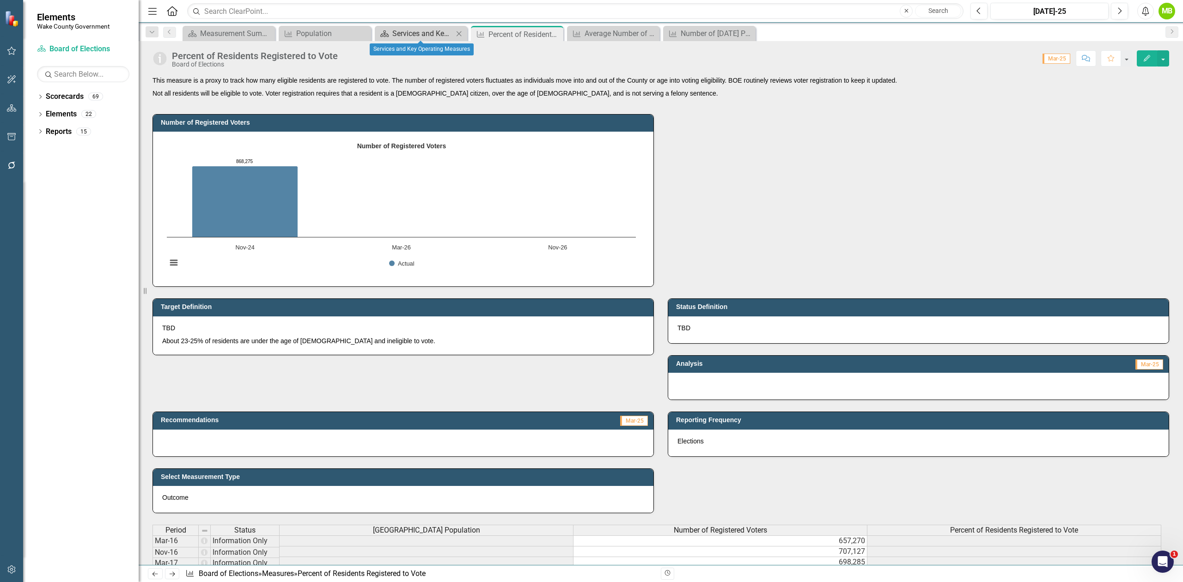
click at [422, 34] on div "Services and Key Operating Measures" at bounding box center [422, 34] width 61 height 12
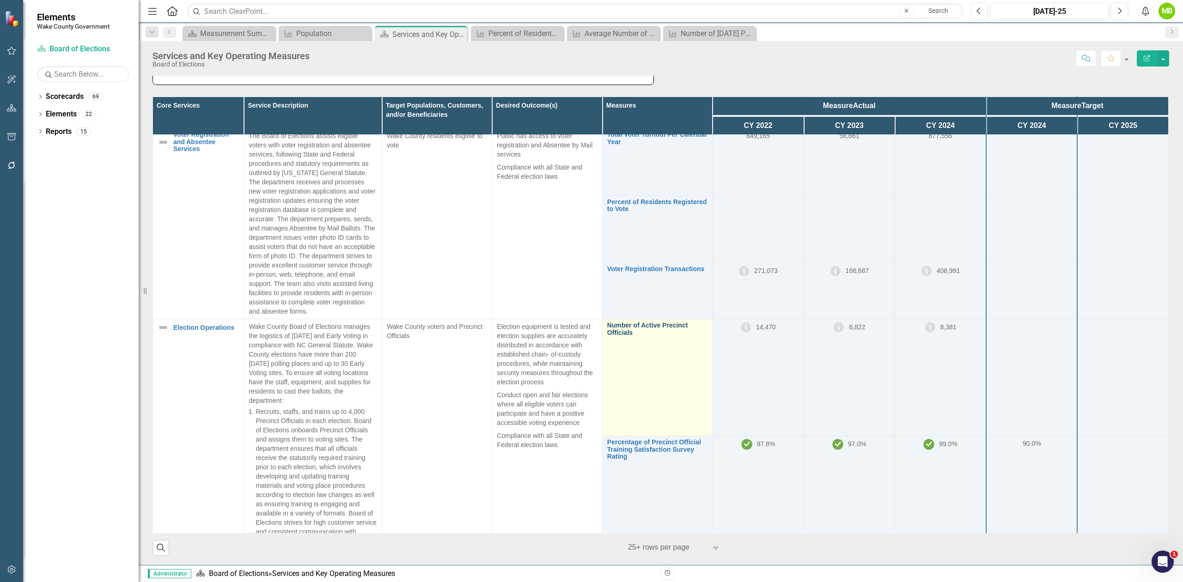
scroll to position [126, 0]
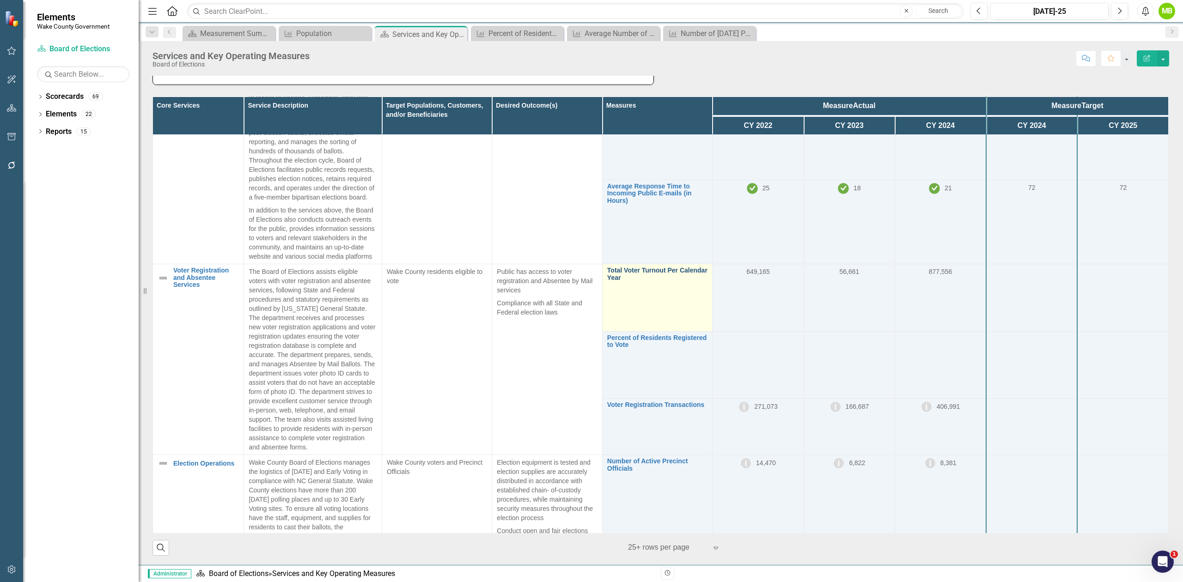
click at [628, 278] on link "Total Voter Turnout Per Calendar Year" at bounding box center [657, 274] width 100 height 14
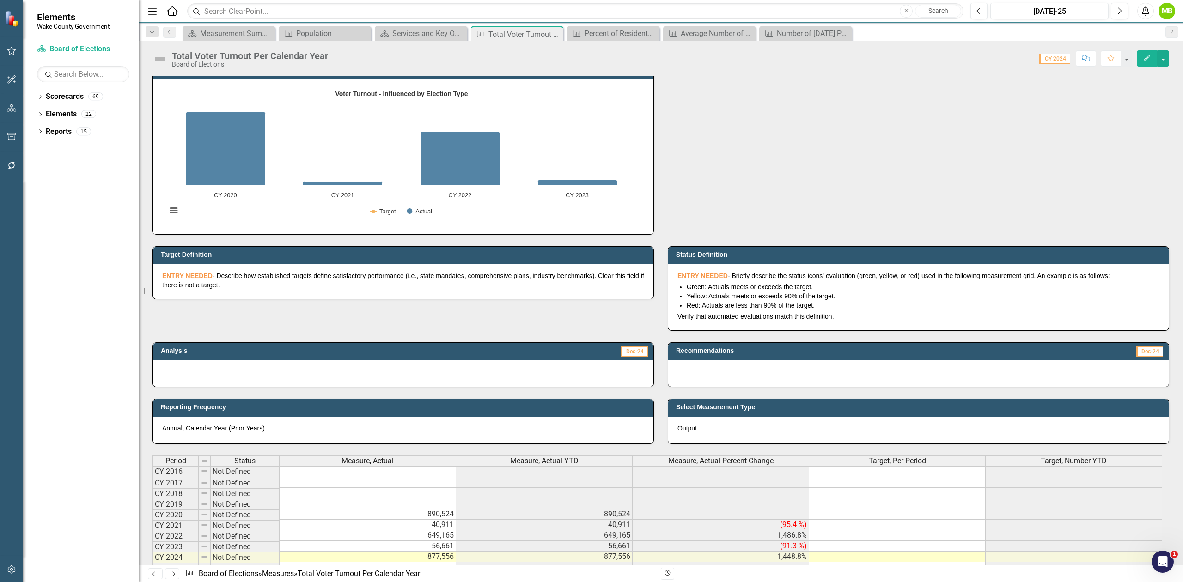
scroll to position [185, 0]
